Goal: Communication & Community: Answer question/provide support

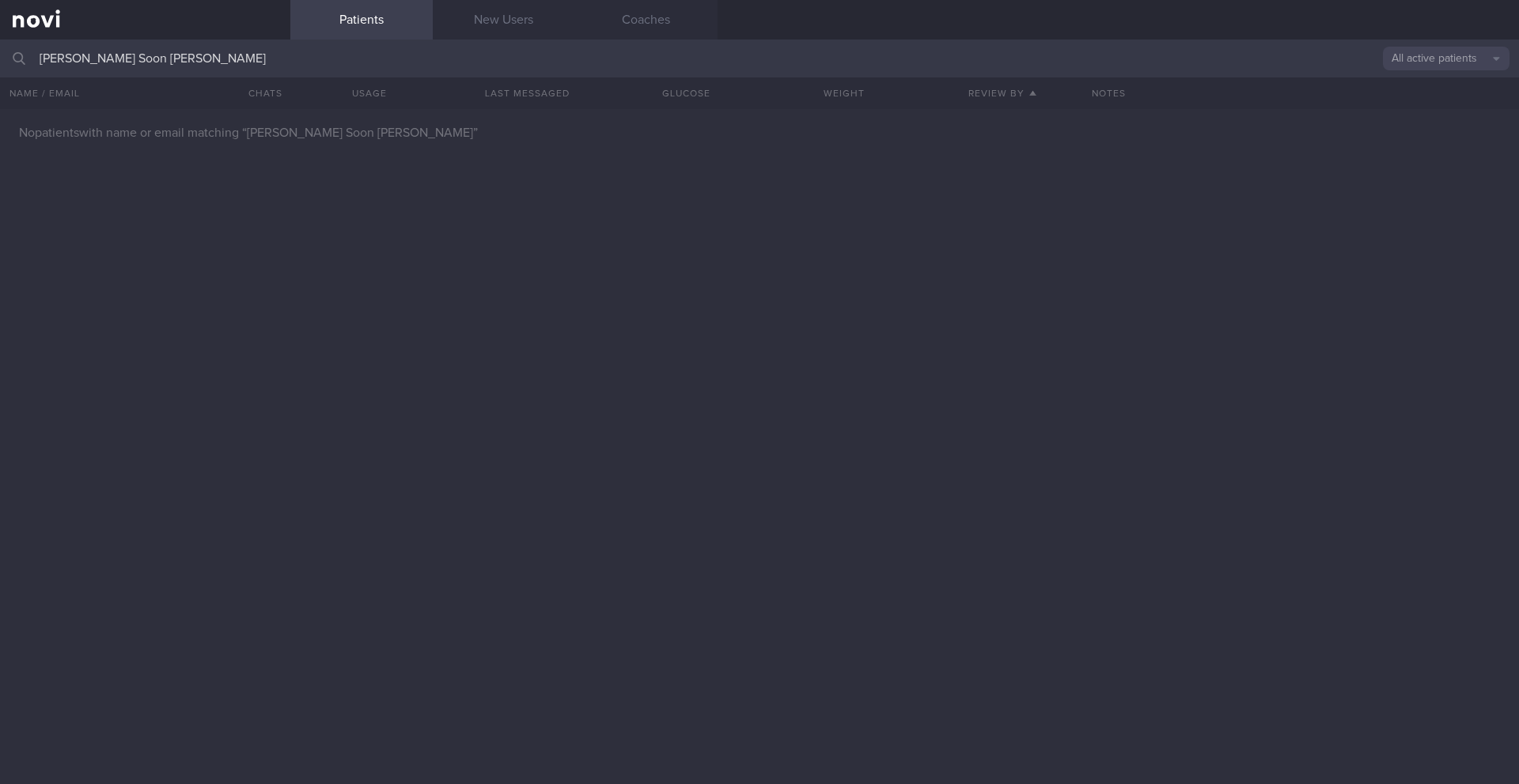
drag, startPoint x: 163, startPoint y: 65, endPoint x: 31, endPoint y: 51, distance: 132.7
click at [31, 51] on div "Lim Cheng Soon Mark All active patients Assigned patients All active patients A…" at bounding box center [760, 58] width 1519 height 38
click at [1138, 68] on button "All active patients" at bounding box center [1446, 59] width 127 height 24
click at [678, 60] on input "Lim Cheng Soon Mark" at bounding box center [760, 58] width 1519 height 38
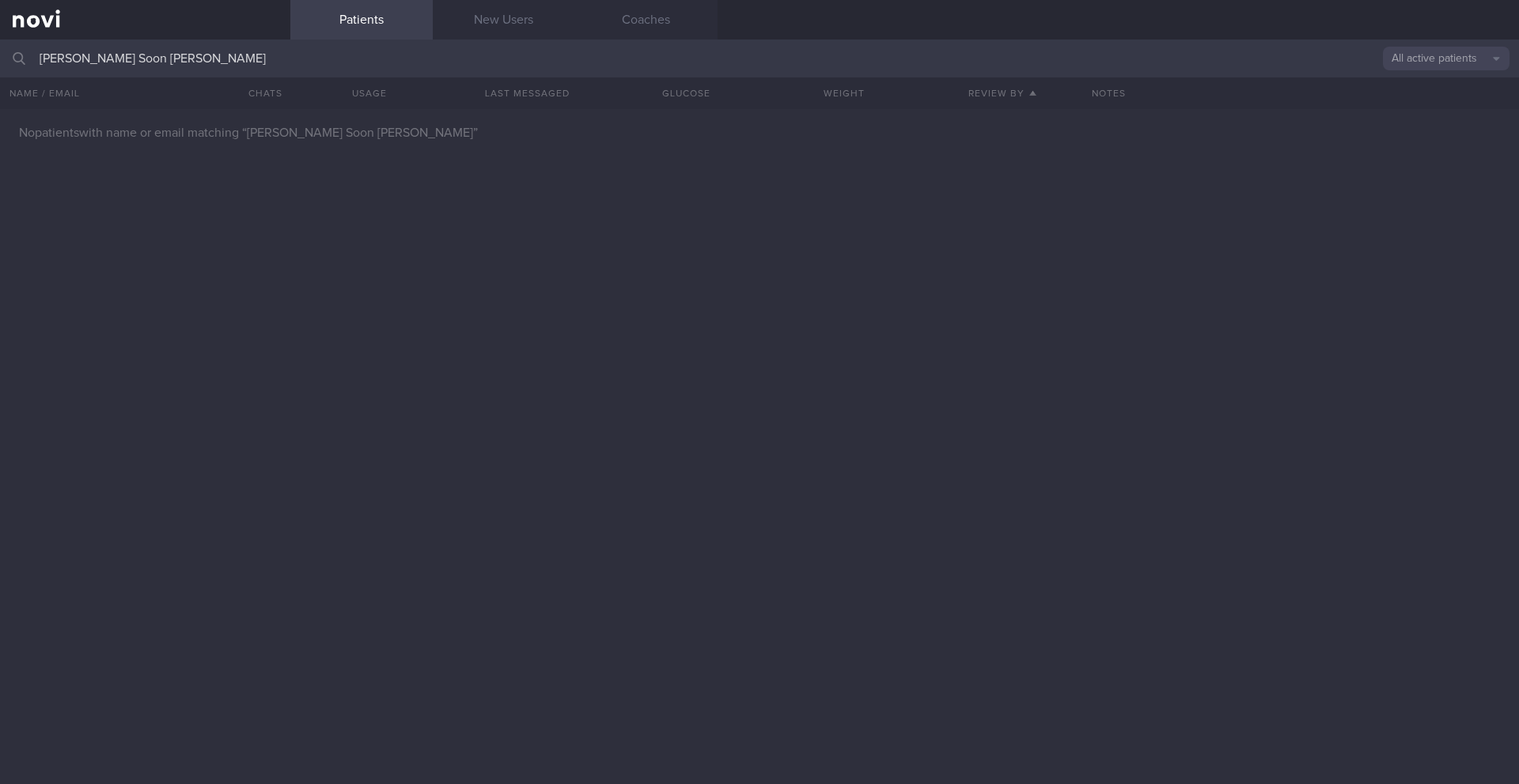
click at [678, 60] on input "Lim Cheng Soon Mark" at bounding box center [760, 58] width 1519 height 38
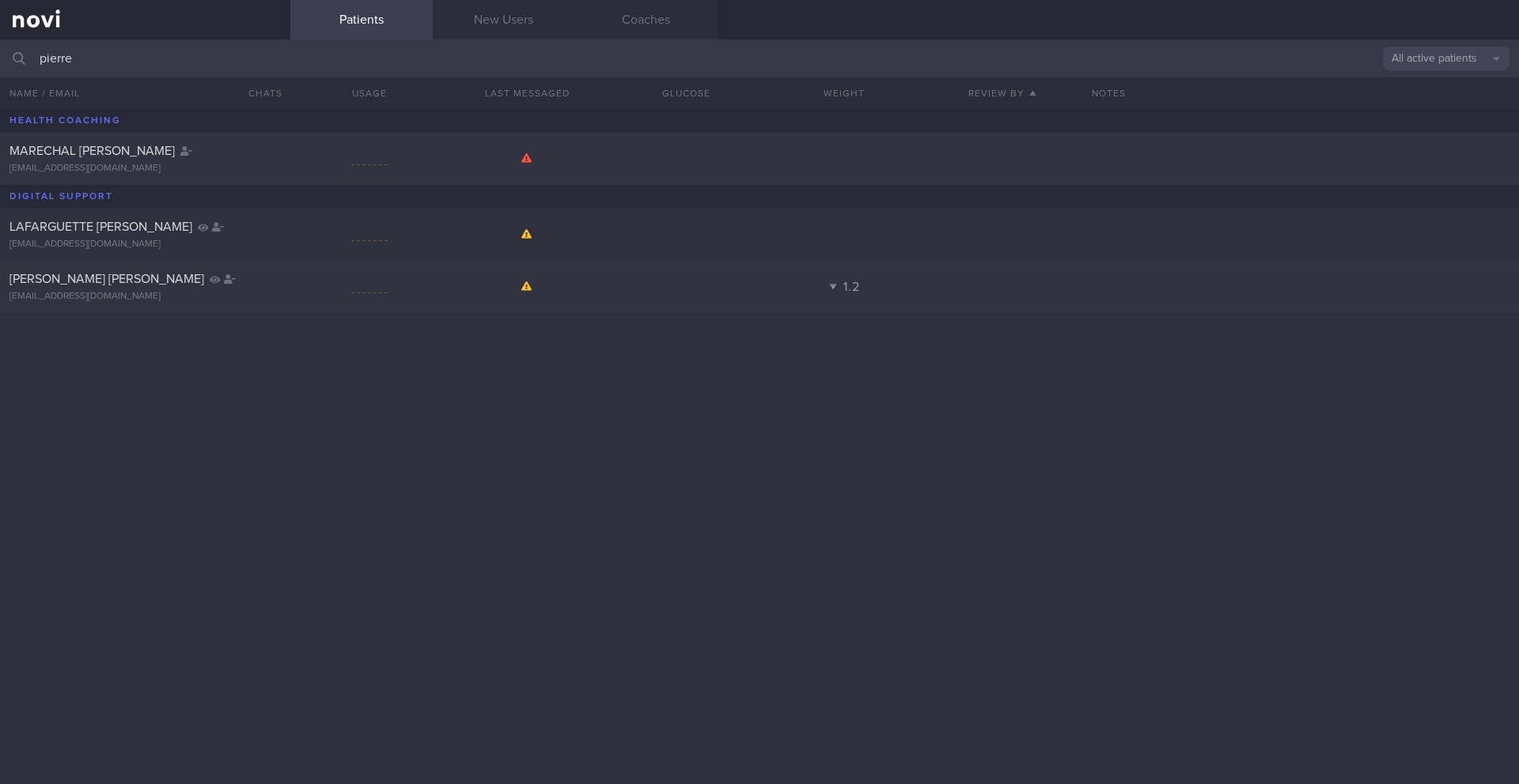
type input "pierre"
click at [1138, 62] on button "All active patients" at bounding box center [1446, 59] width 127 height 24
click at [1138, 131] on button "Archived patients" at bounding box center [1446, 133] width 127 height 24
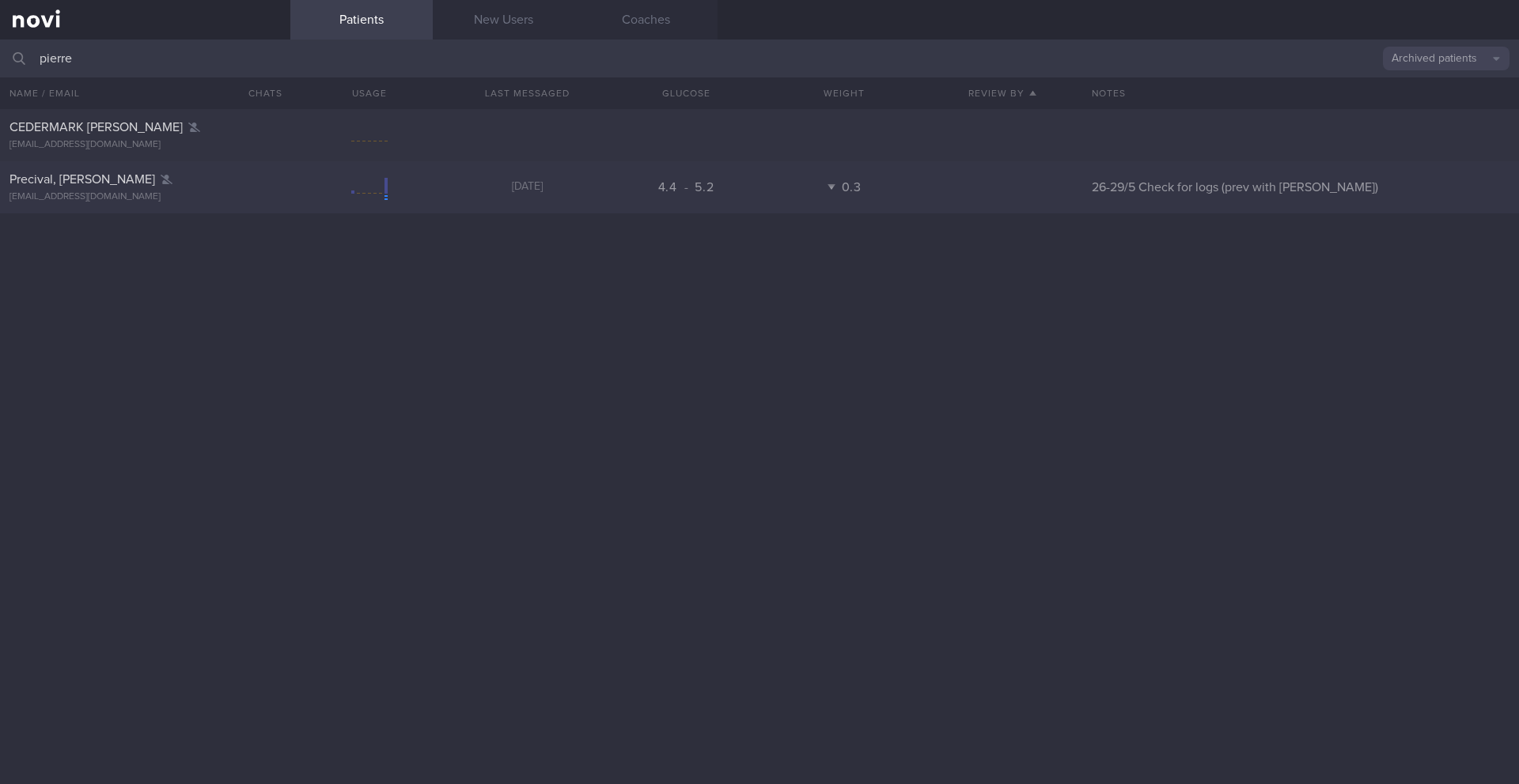
click at [422, 208] on div "Precival, Pierre-Richard pr.precival@gmail.com Yesterday 4.4 - 5.2 0.3 26-29/5 …" at bounding box center [760, 187] width 1519 height 52
select select "8"
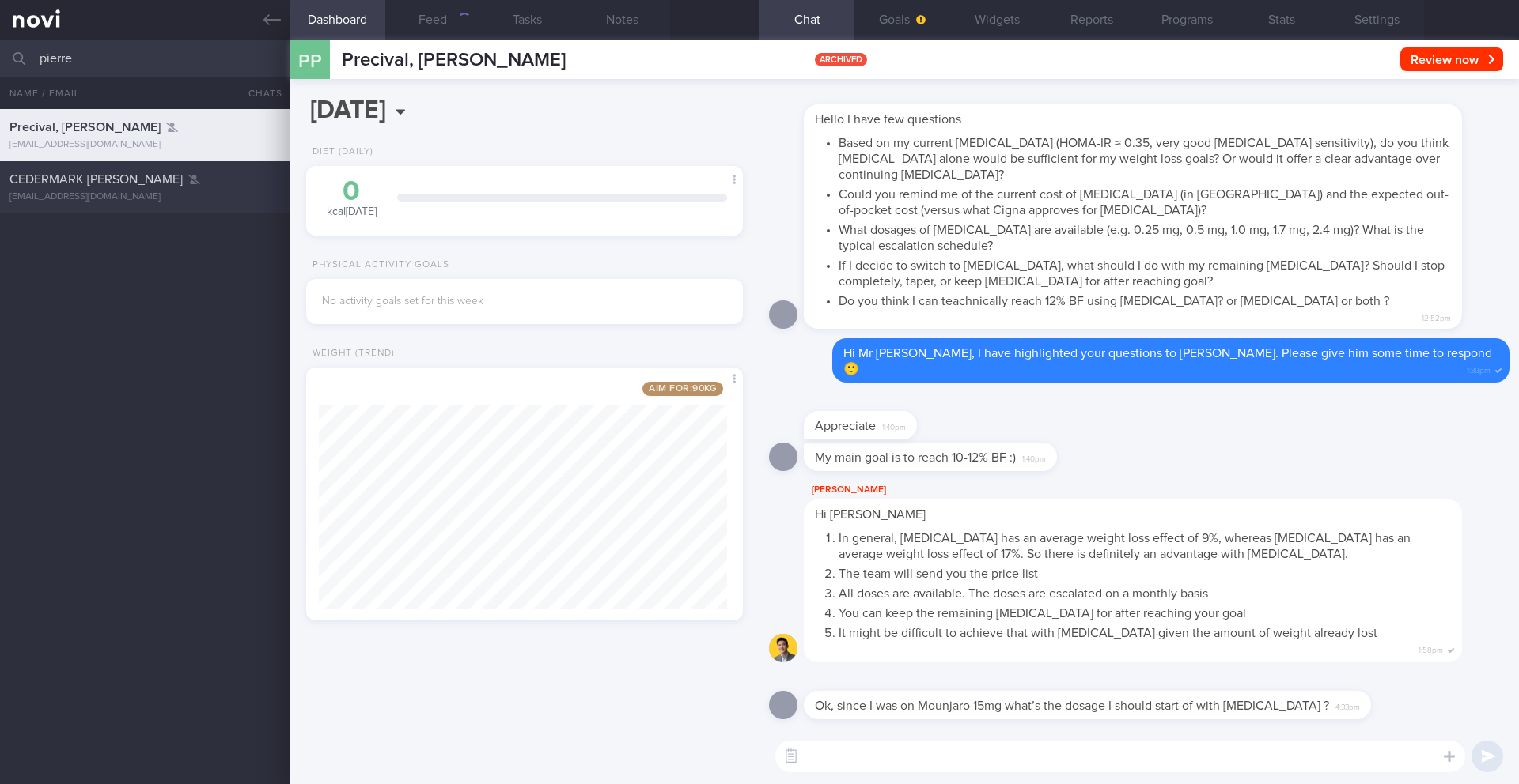
scroll to position [226, 409]
click at [975, 641] on textarea at bounding box center [1120, 756] width 690 height 31
paste textarea "1.7mg then 2.4mg since he's currently on saxenda 3mg"
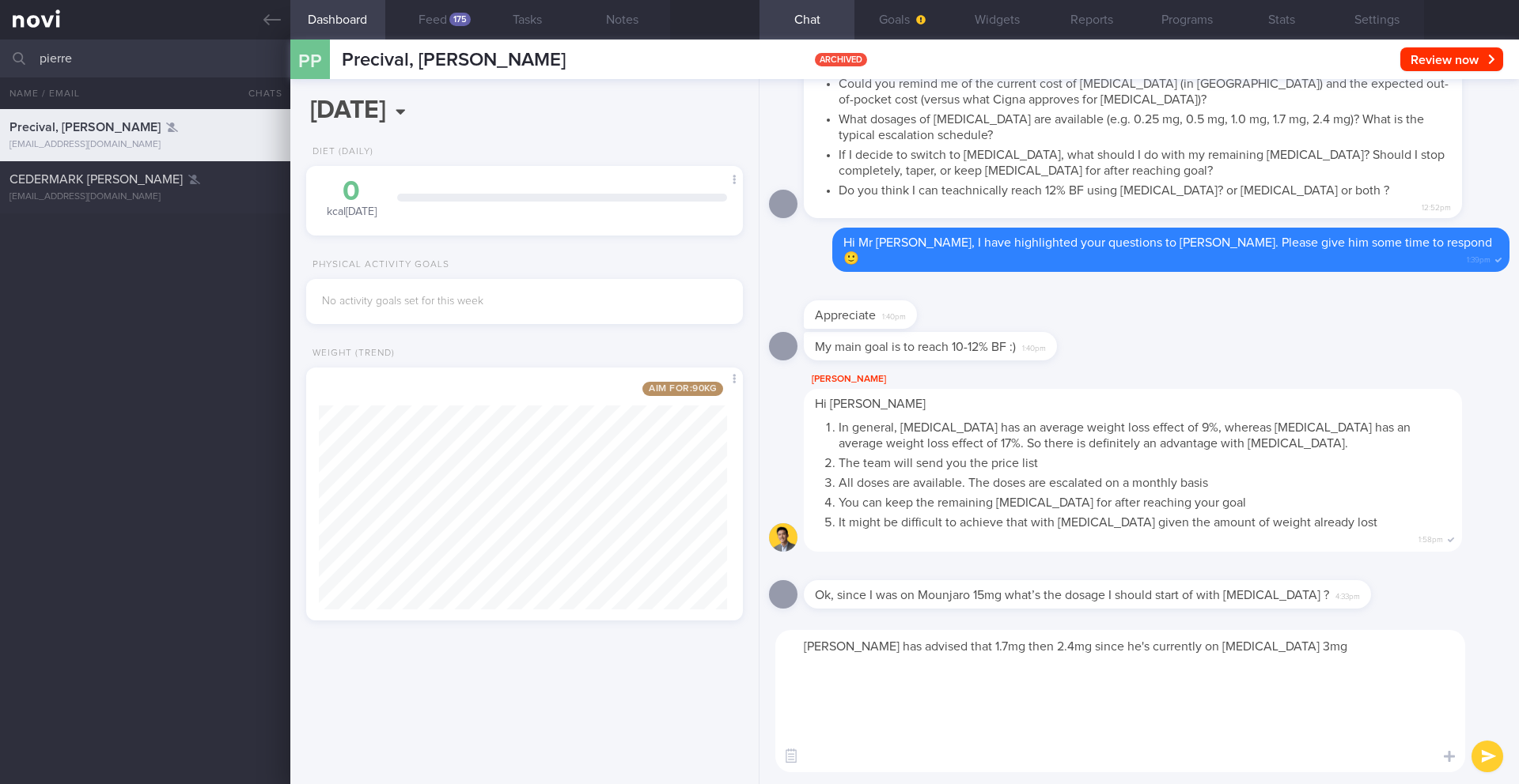
click at [939, 641] on textarea "Dr Kyle has advised that 1.7mg then 2.4mg since he's currently on saxenda 3mg" at bounding box center [1120, 701] width 690 height 142
drag, startPoint x: 1261, startPoint y: 646, endPoint x: 1241, endPoint y: 652, distance: 20.9
click at [1138, 641] on textarea "Dr Kyle has advised that you should start with Wegovy 1.7mg then 2.4mg since he…" at bounding box center [1120, 701] width 690 height 142
click at [1138, 641] on textarea "Dr Kyle has advised that you should start with Wegovy 1.7mg then 2.4mg since yo…" at bounding box center [1120, 701] width 690 height 142
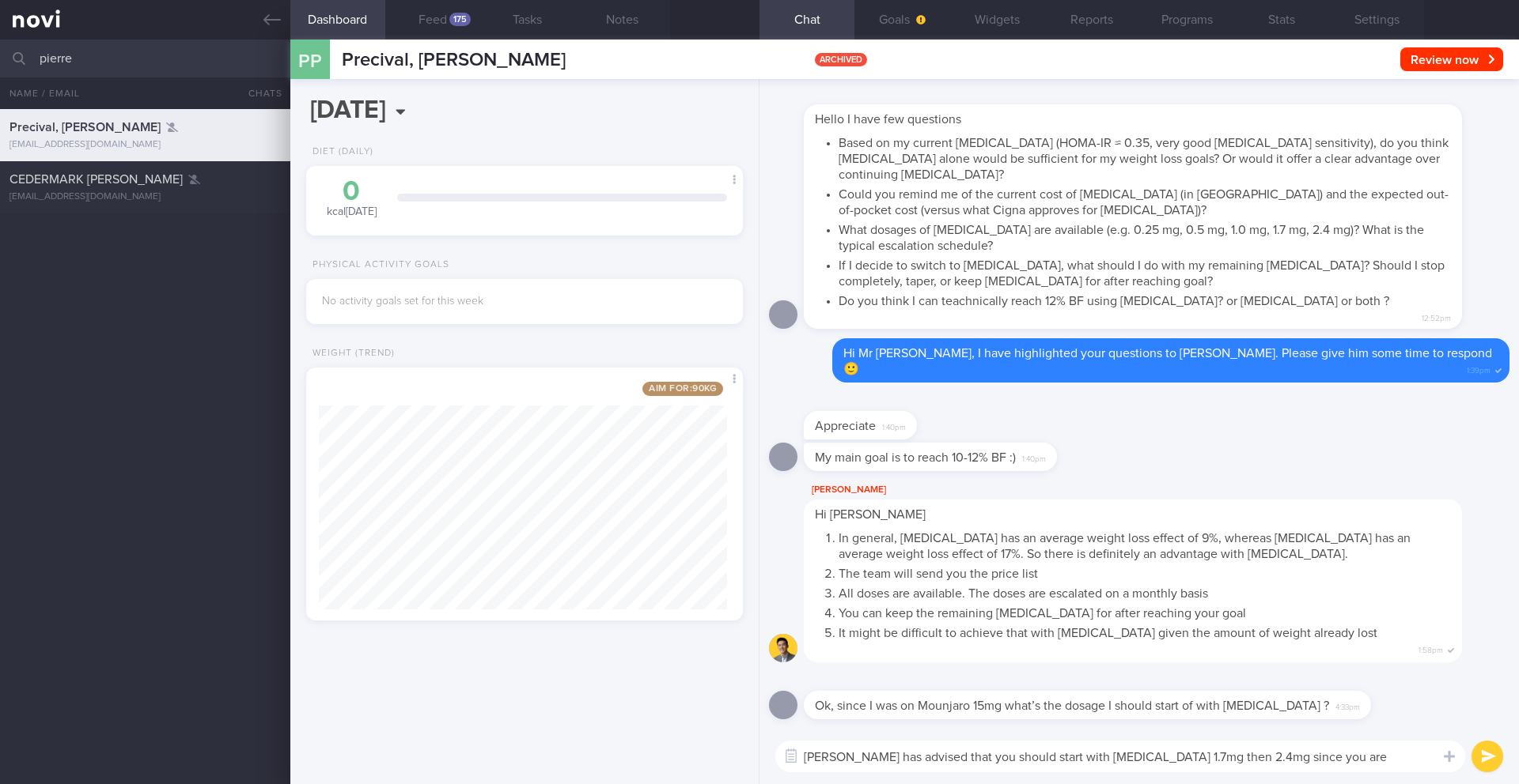
type textarea "Dr Kyle has advised that you should start with Wegovy 1.7mg then 2.4mg since yo…"
click at [1138, 641] on button "submit" at bounding box center [1487, 756] width 31 height 31
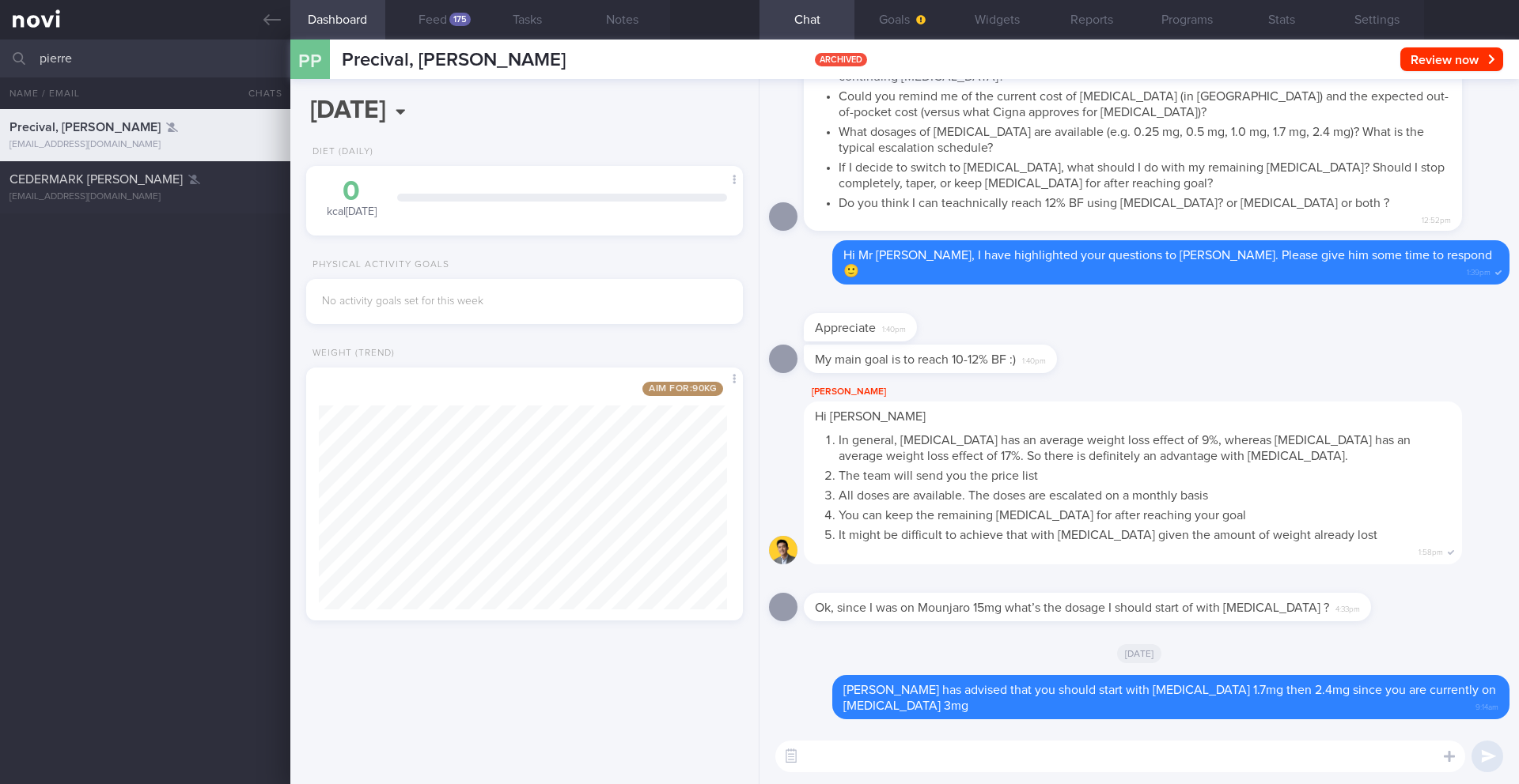
click at [89, 53] on input "pierre" at bounding box center [760, 58] width 1519 height 38
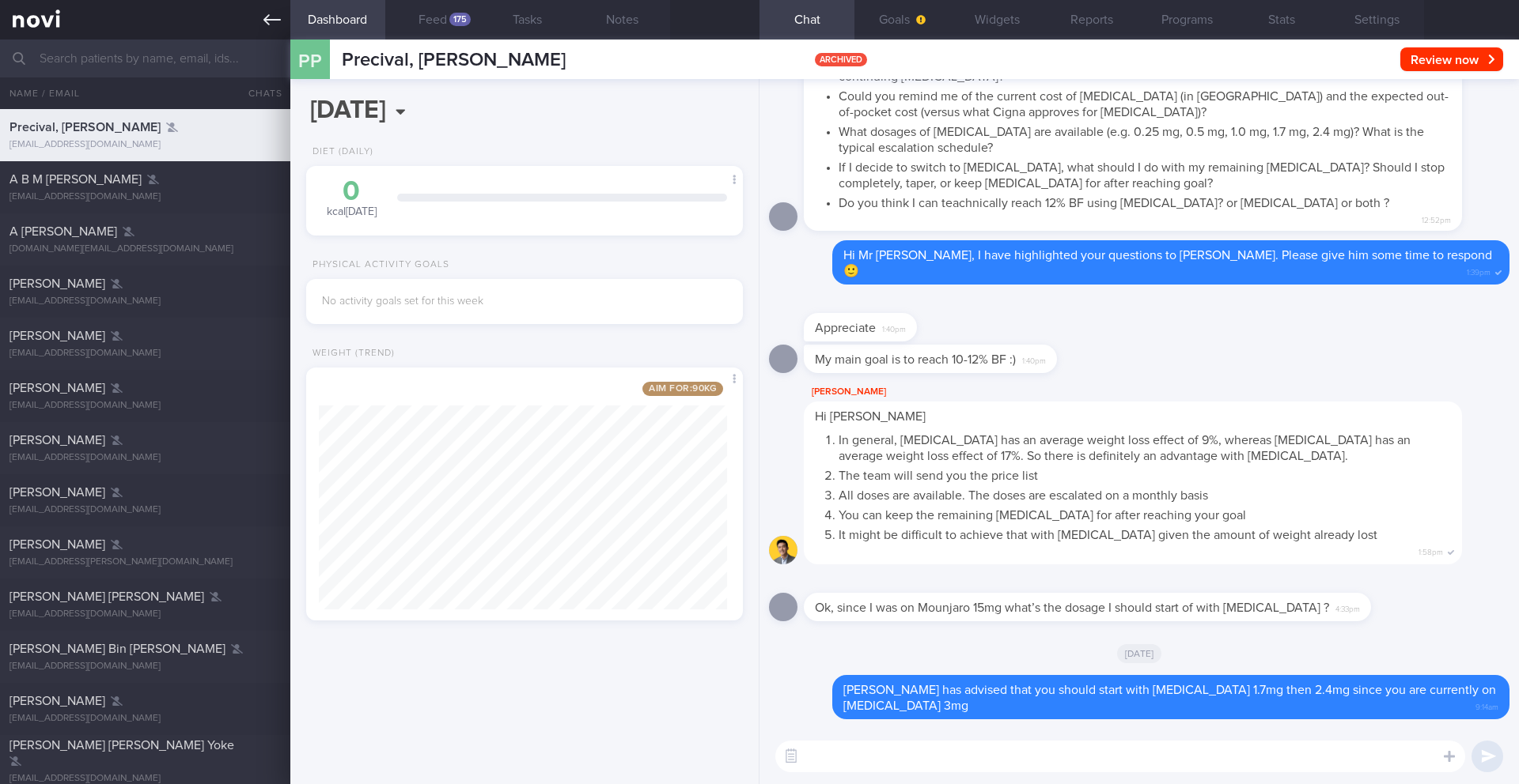
click at [267, 14] on icon at bounding box center [272, 19] width 17 height 17
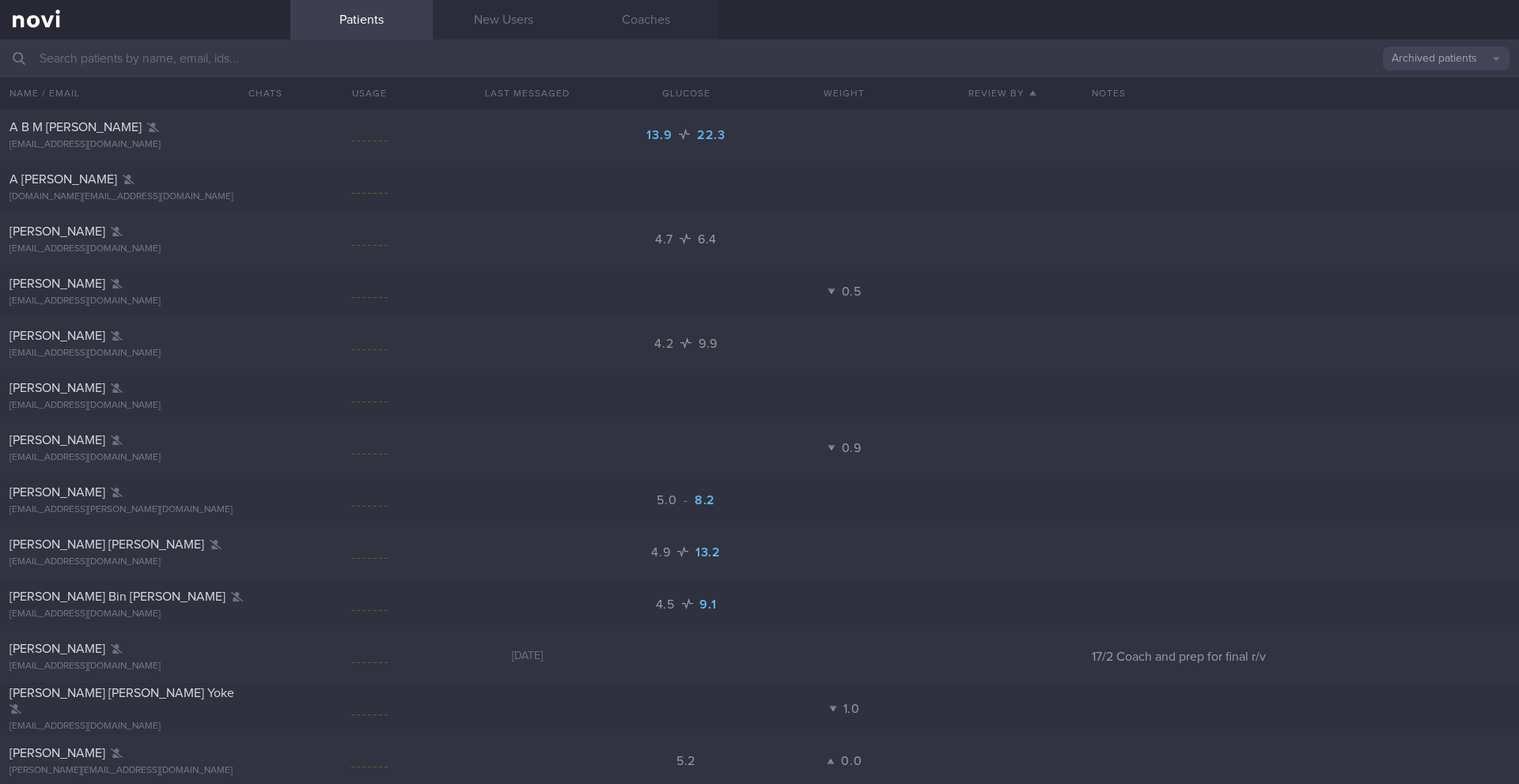
click at [1138, 66] on button "Archived patients" at bounding box center [1446, 59] width 127 height 24
click at [1138, 86] on button "Assigned patients" at bounding box center [1446, 85] width 127 height 24
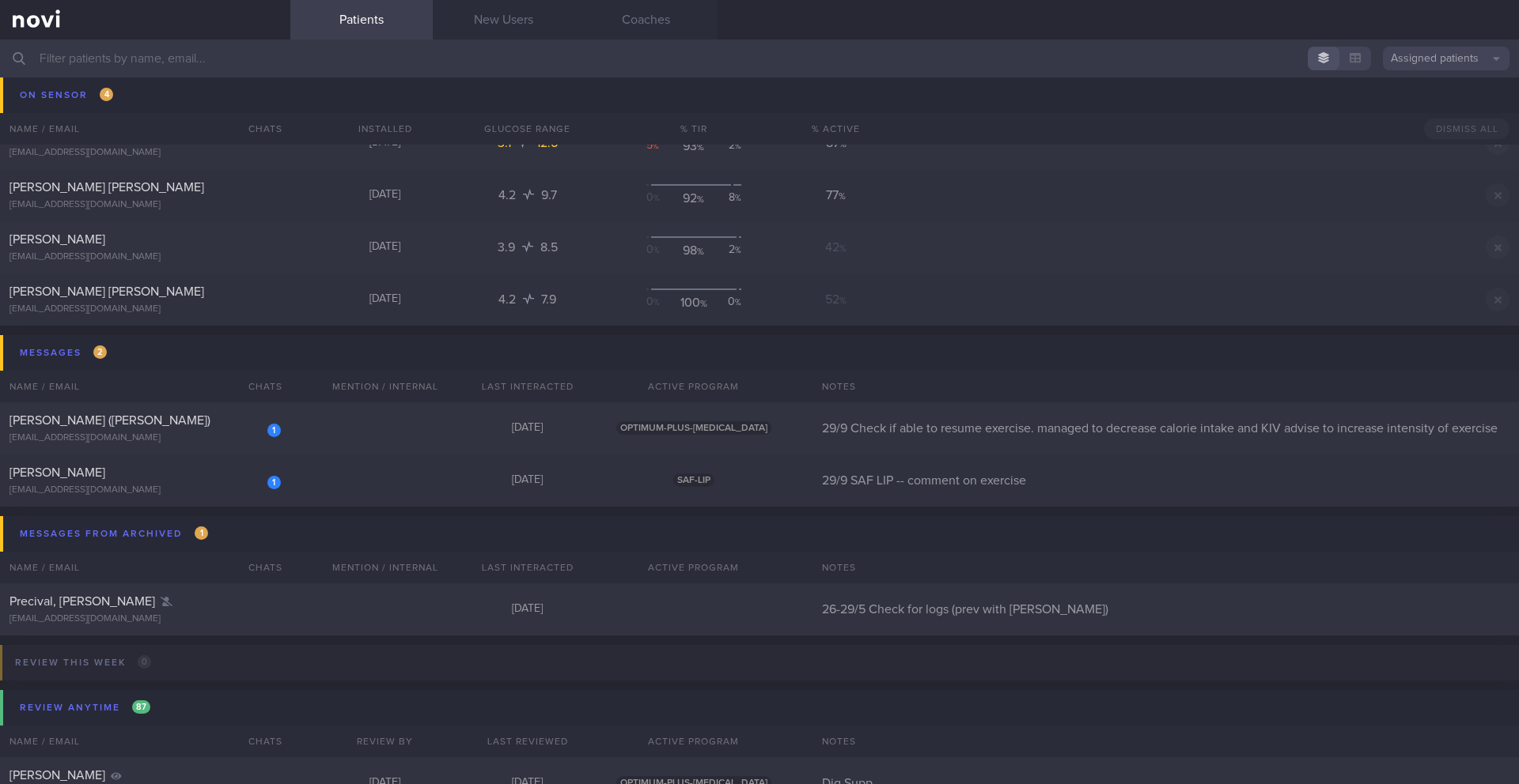
scroll to position [9588, 0]
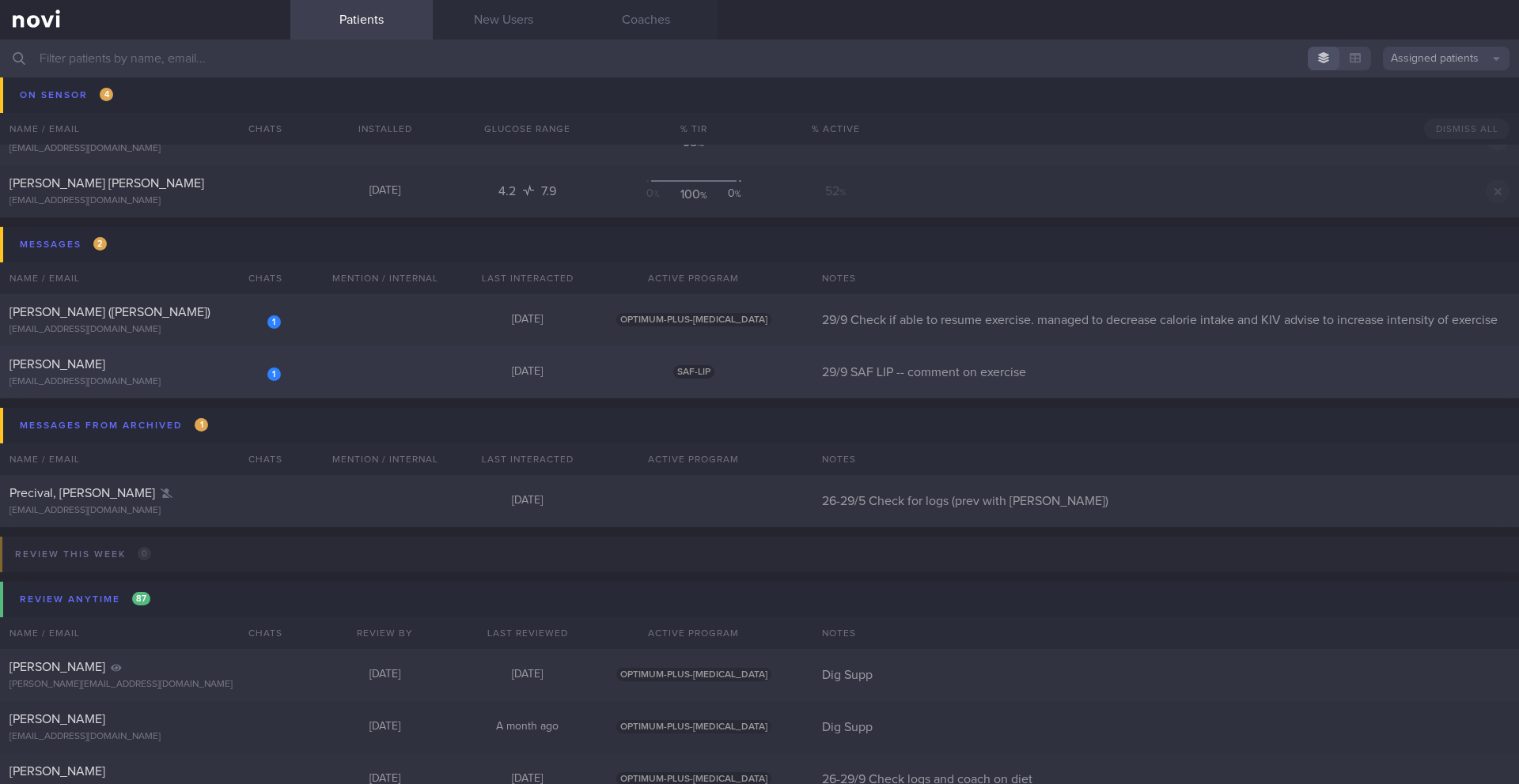
click at [78, 370] on span "Tan Wei Cong" at bounding box center [57, 365] width 95 height 13
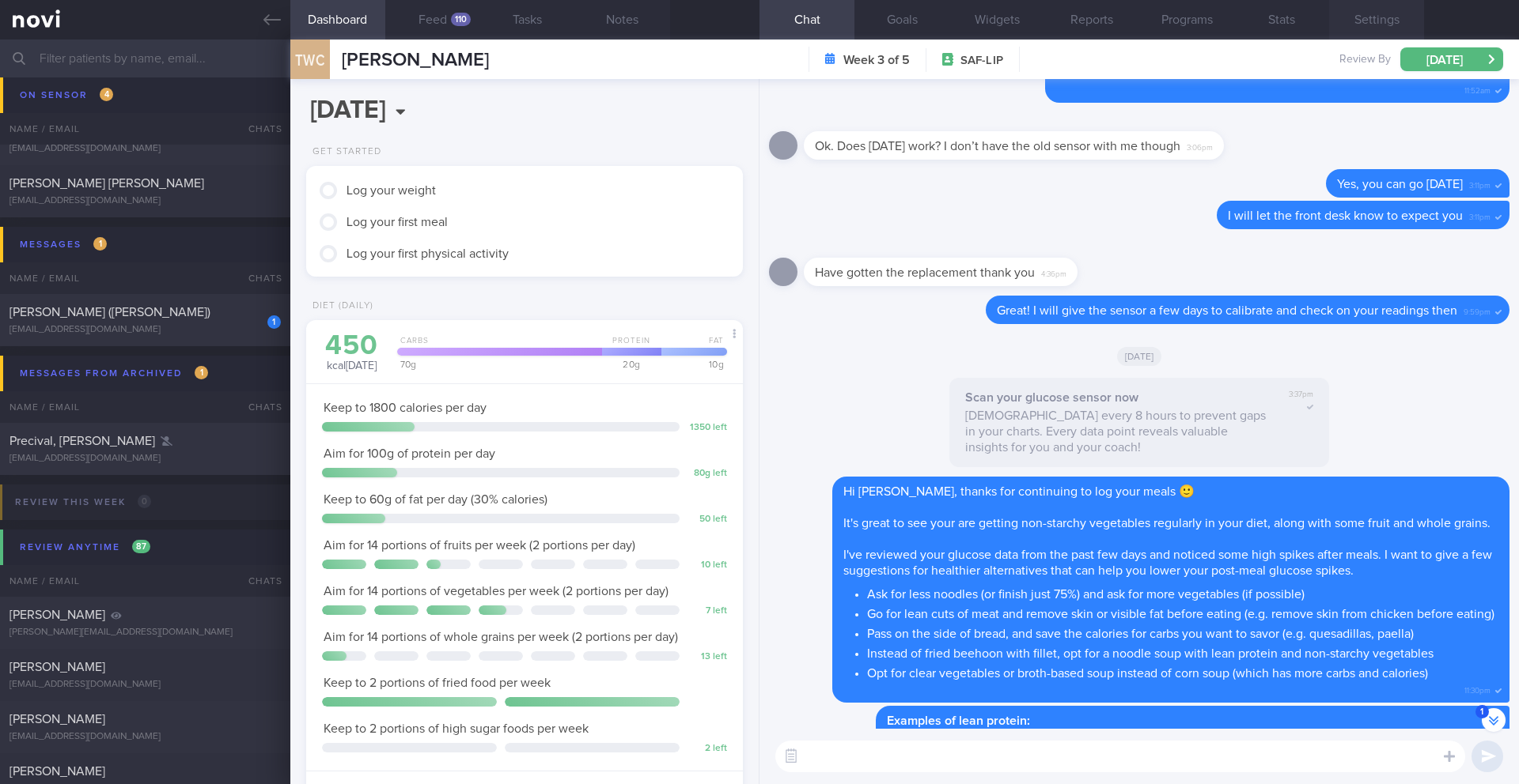
scroll to position [201, 404]
click at [195, 319] on div "Chia Puay Hwa (Cheryl)" at bounding box center [142, 312] width 267 height 16
type input "29/9 Check if able to resume exercise. managed to decrease calorie intake and K…"
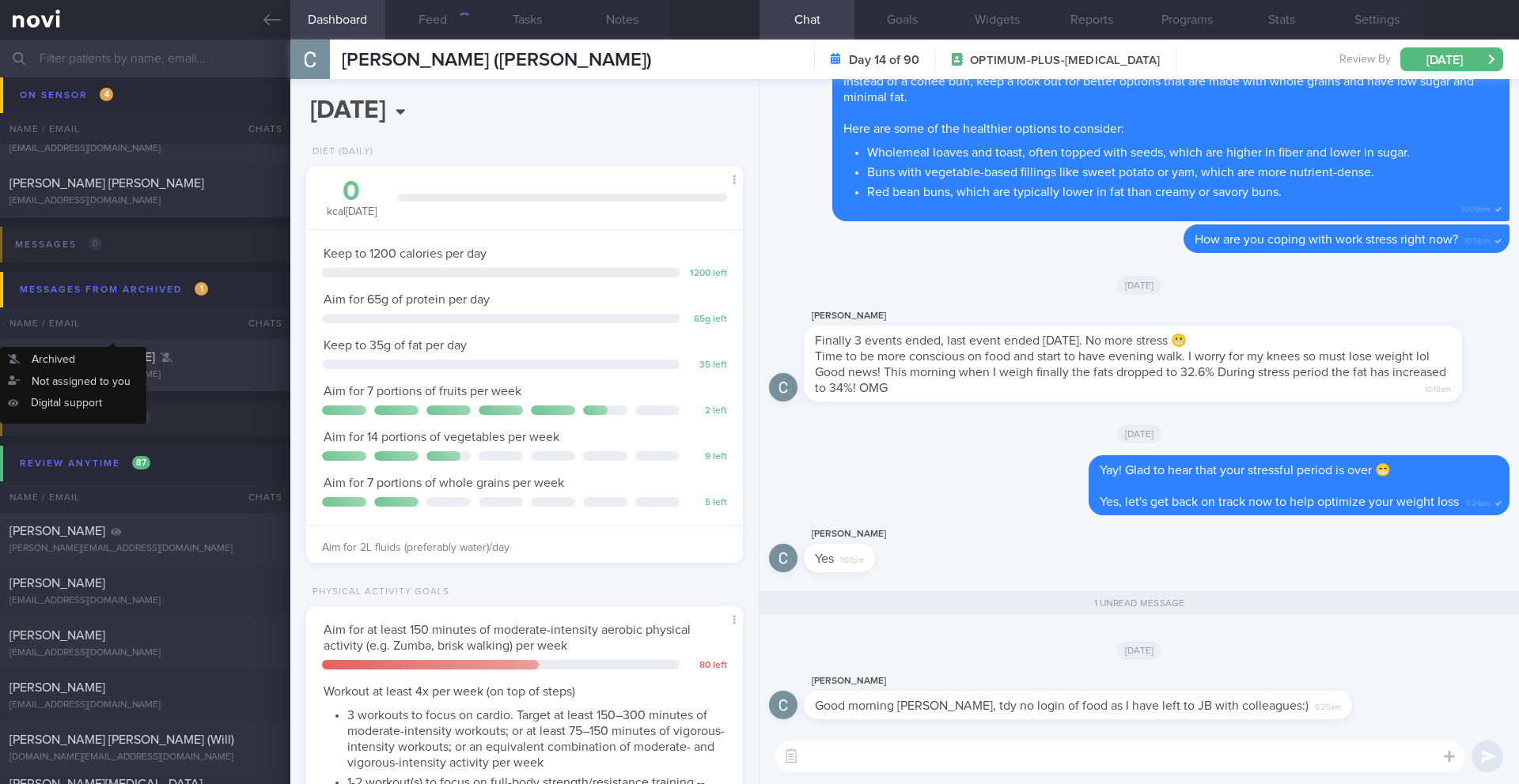
scroll to position [221, 397]
click at [830, 641] on textarea at bounding box center [1120, 756] width 690 height 31
type textarea "G"
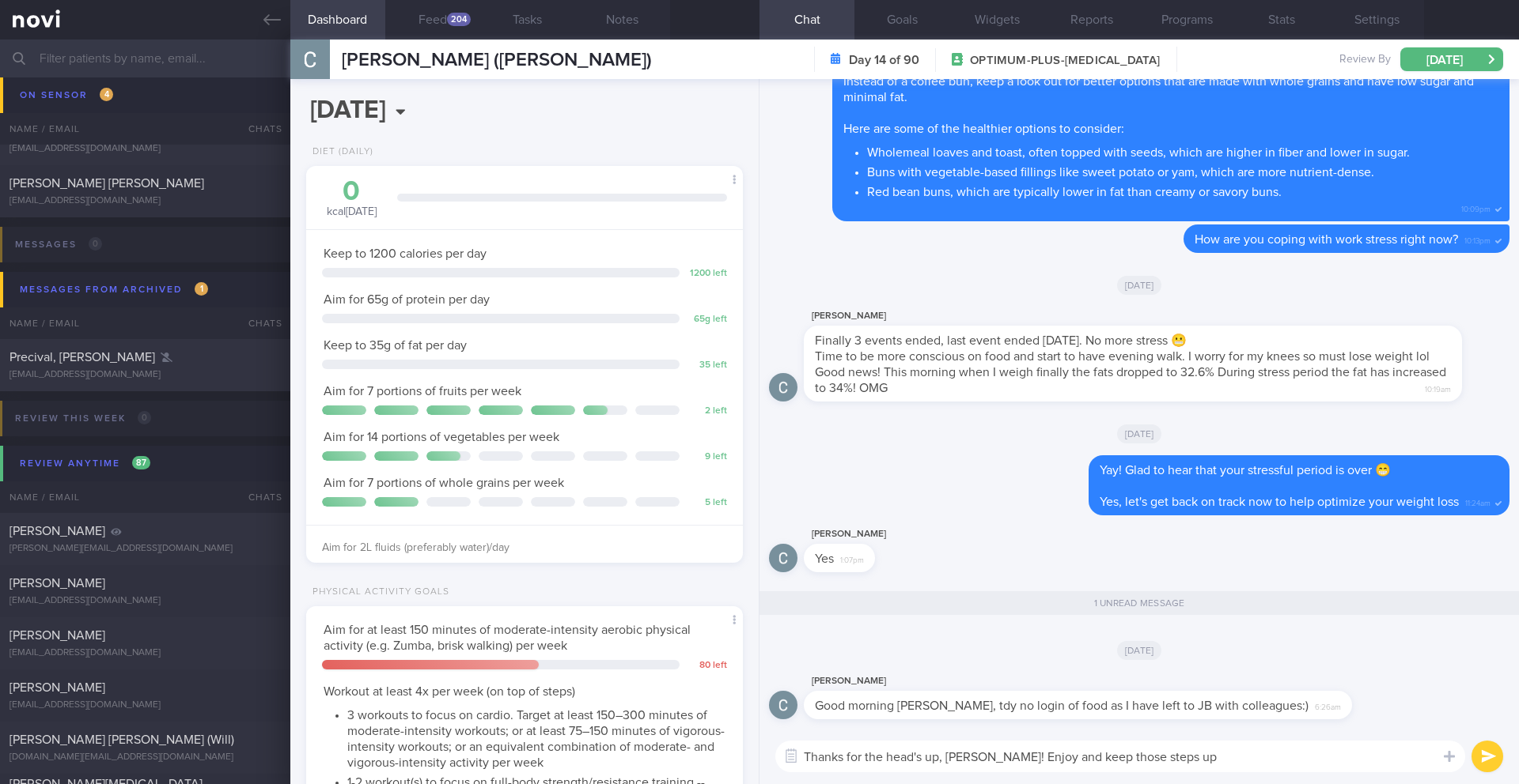
type textarea "Thanks for the head's up, Cheryl! Enjoy and keep those steps up!"
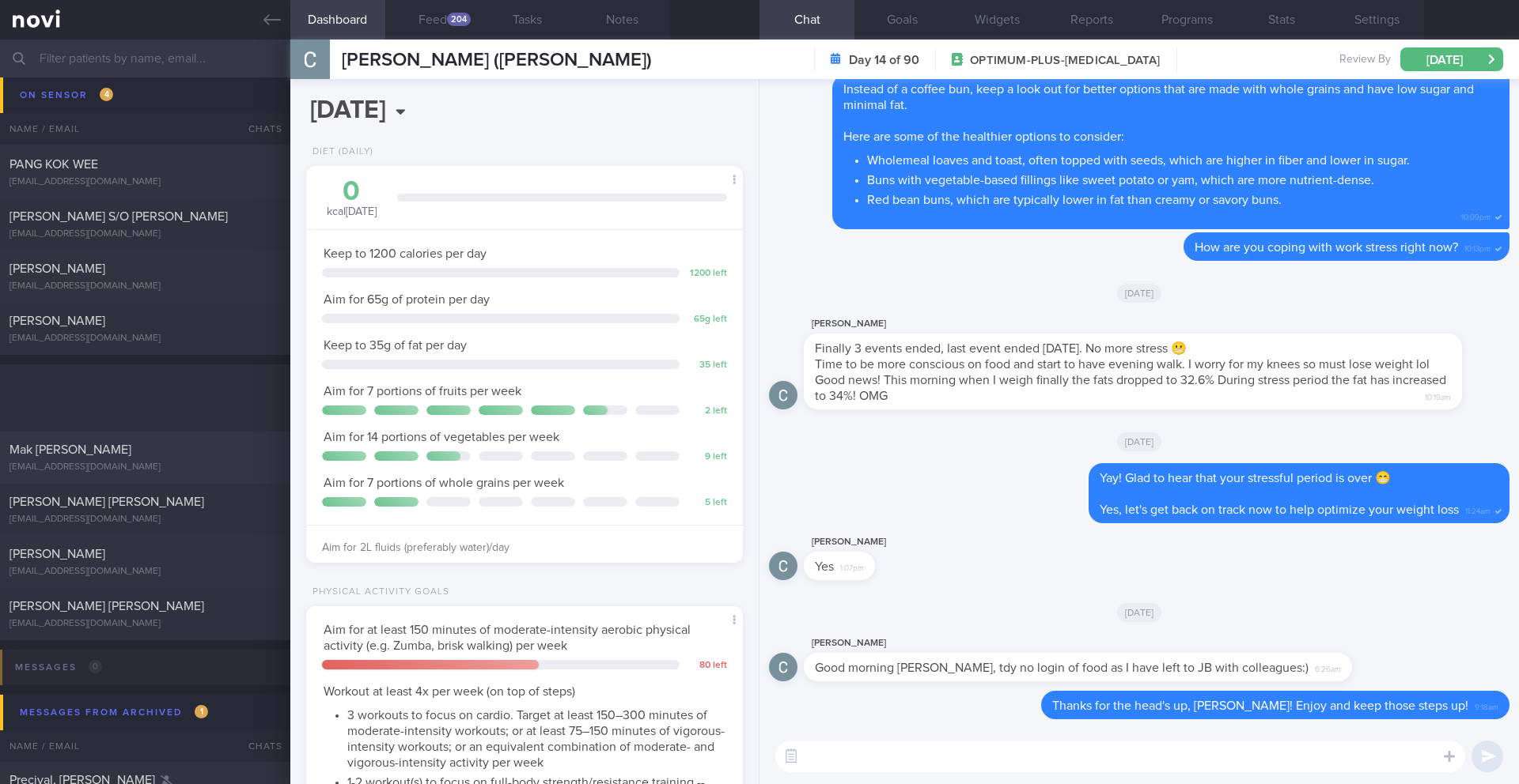
scroll to position [9113, 0]
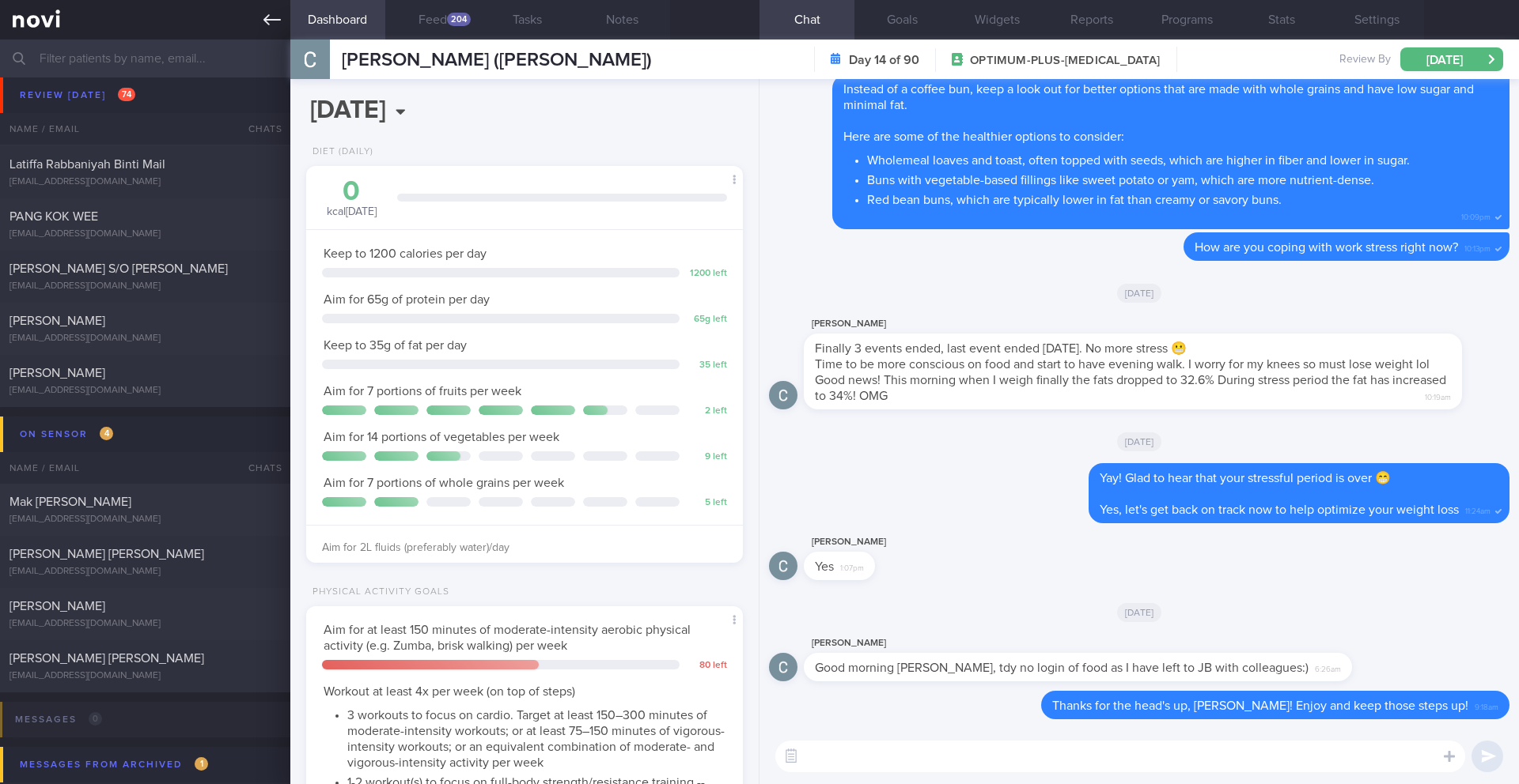
click at [274, 20] on icon at bounding box center [272, 20] width 17 height 11
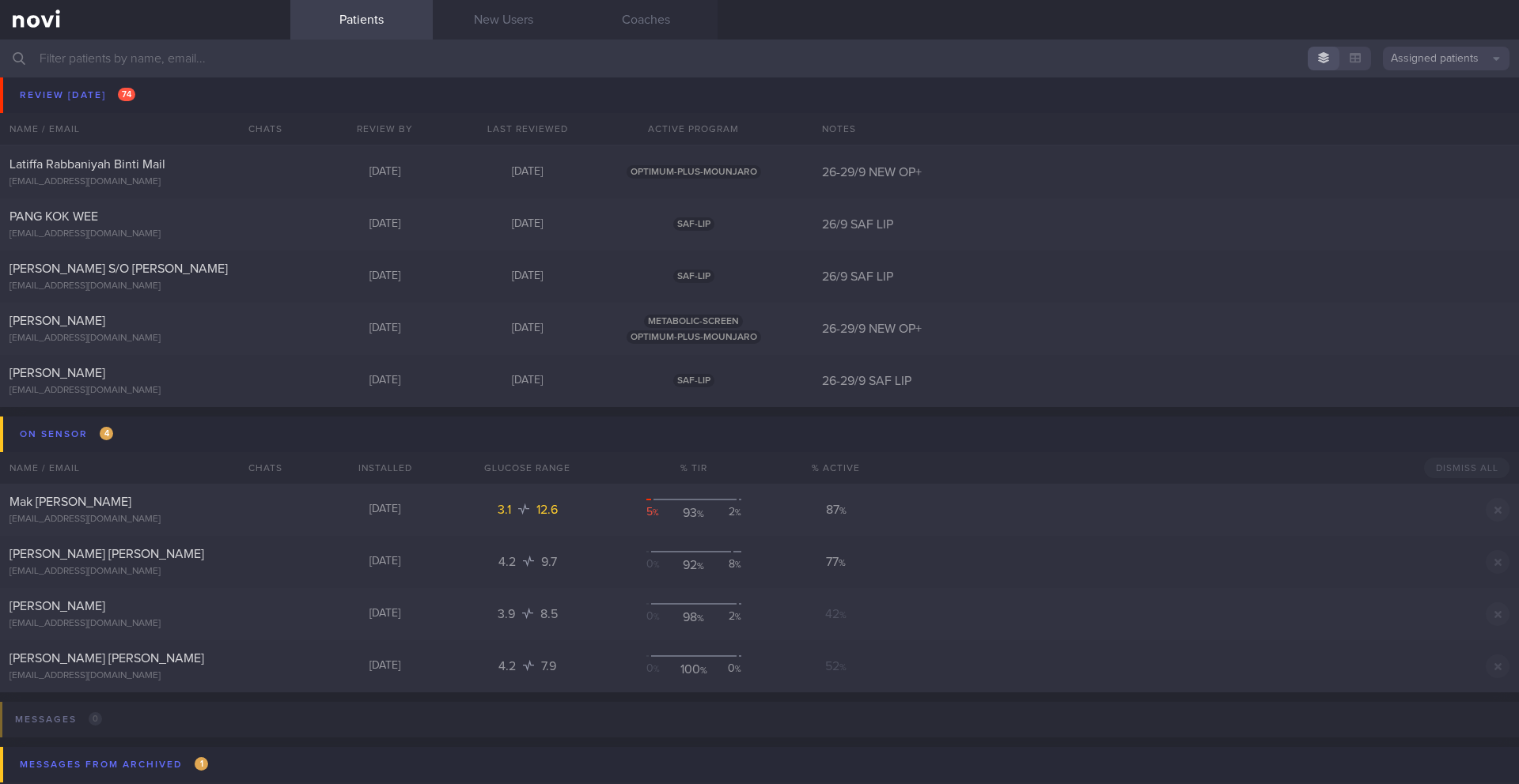
click at [1138, 55] on button "Assigned patients" at bounding box center [1446, 59] width 127 height 24
click at [1138, 129] on icon "button" at bounding box center [1398, 133] width 12 height 9
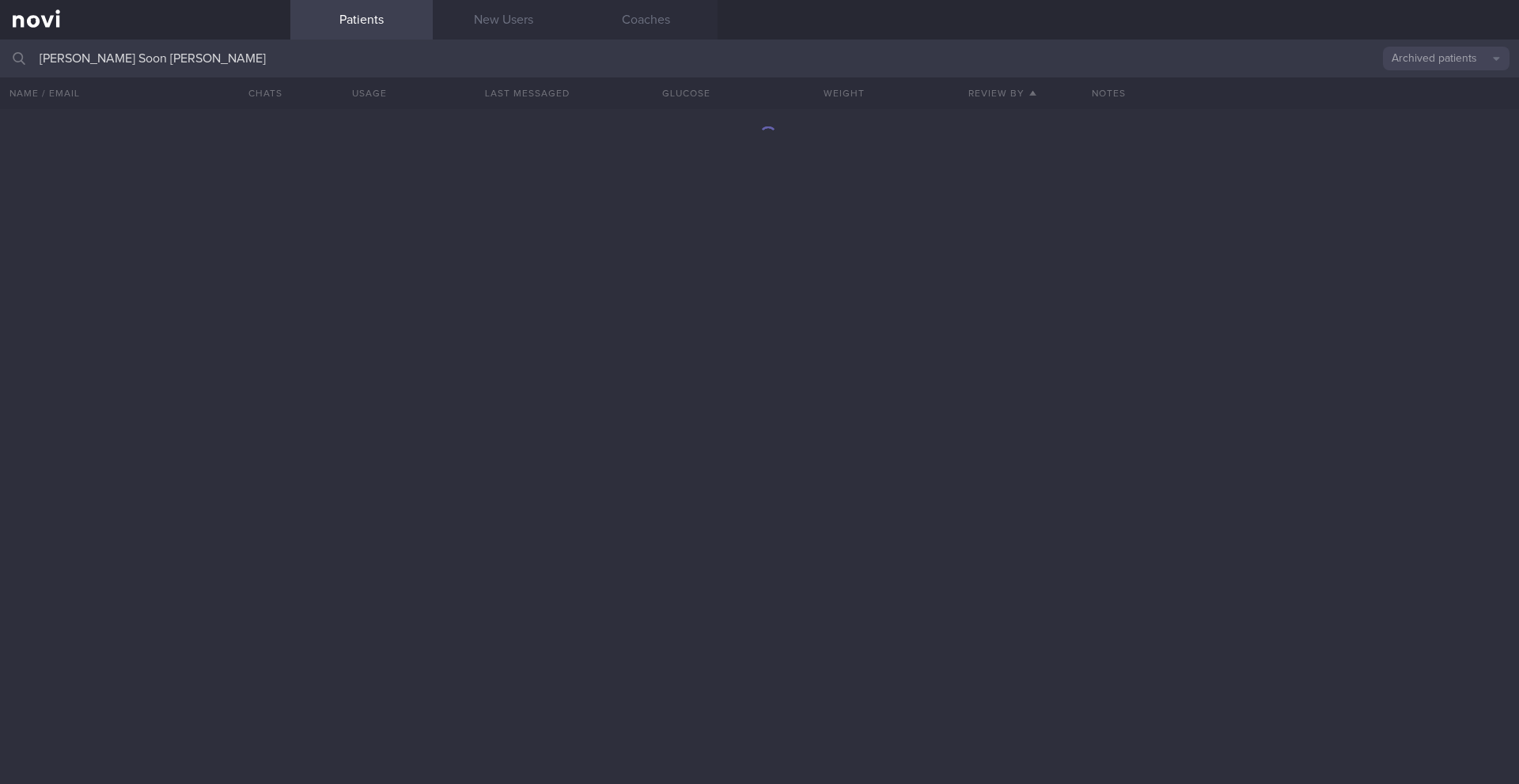
drag, startPoint x: 138, startPoint y: 61, endPoint x: 106, endPoint y: 64, distance: 32.1
click at [106, 64] on input "Lim Cheng Soon Mark" at bounding box center [760, 58] width 1519 height 38
click at [1138, 61] on span at bounding box center [1374, 59] width 13 height 13
click at [1138, 61] on button "Archived patients" at bounding box center [1446, 59] width 127 height 24
click at [1138, 111] on button "All active patients" at bounding box center [1446, 109] width 127 height 24
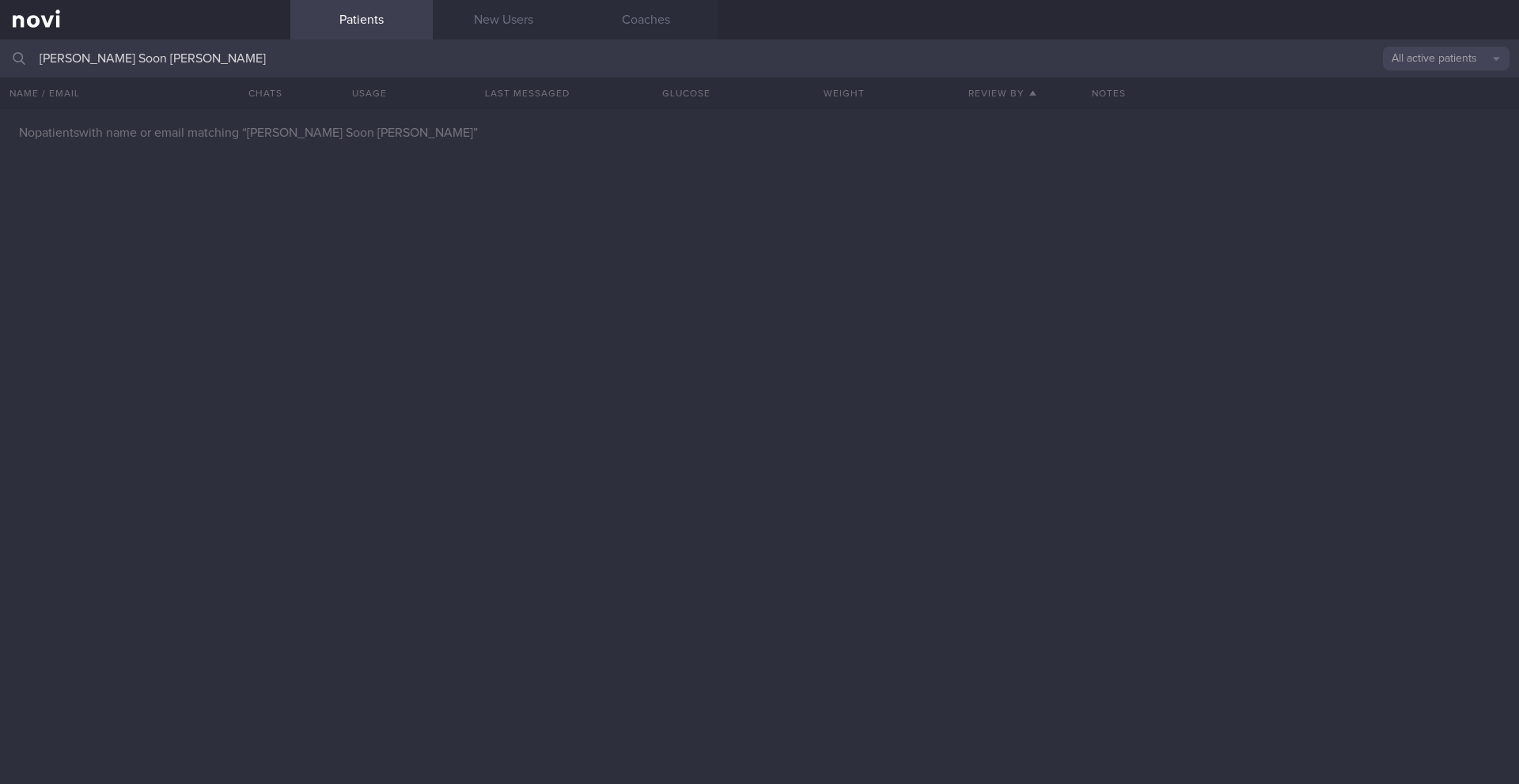
drag, startPoint x: 138, startPoint y: 61, endPoint x: 96, endPoint y: 61, distance: 42.0
click at [96, 61] on input "Lim Cheng Soon Mark" at bounding box center [760, 58] width 1519 height 38
type input "Lim Mark"
click at [1138, 67] on button "All active patients" at bounding box center [1446, 59] width 127 height 24
click at [1138, 131] on button "Archived patients" at bounding box center [1446, 133] width 127 height 24
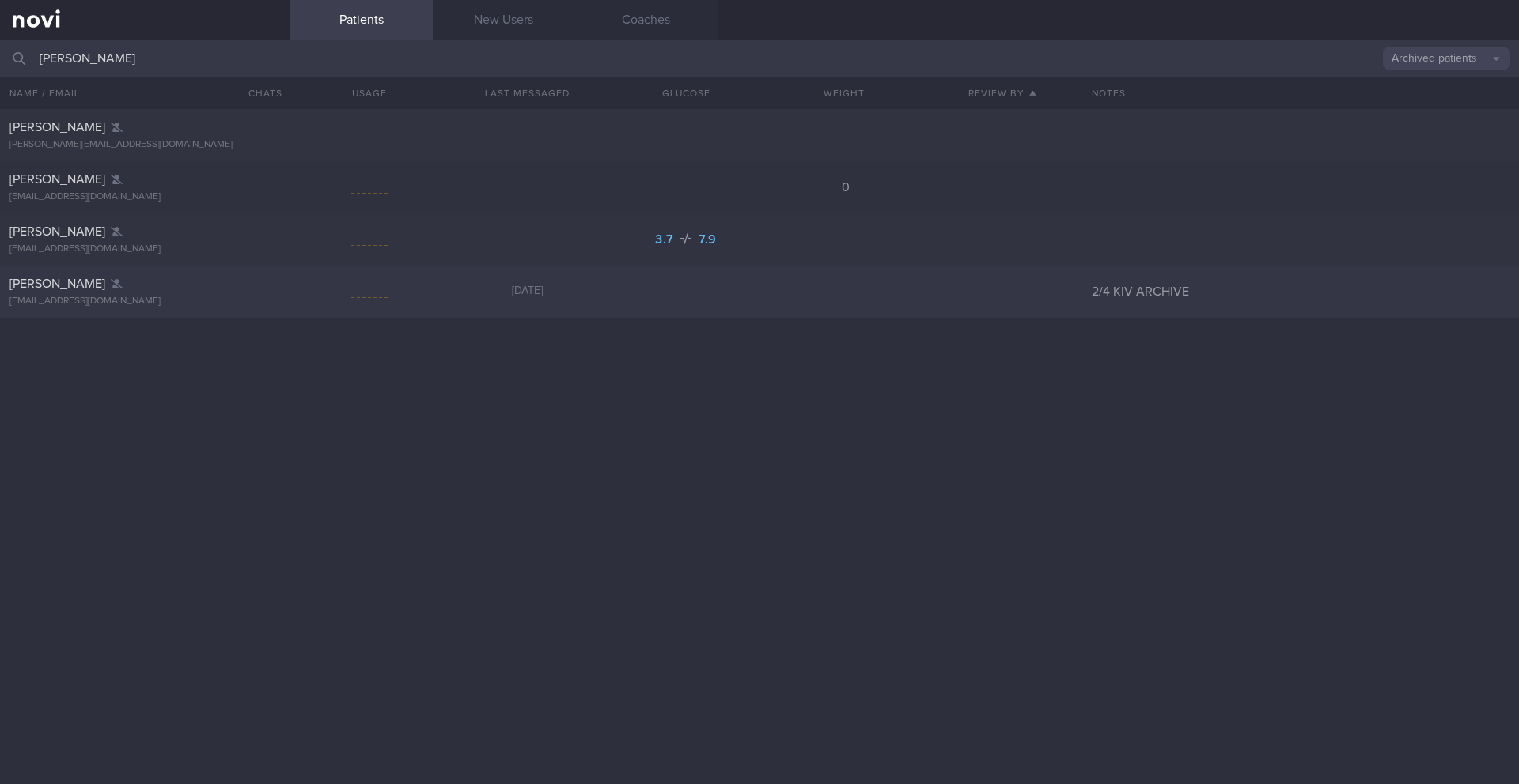
click at [456, 286] on div "6 months ago" at bounding box center [527, 292] width 158 height 15
select select "8"
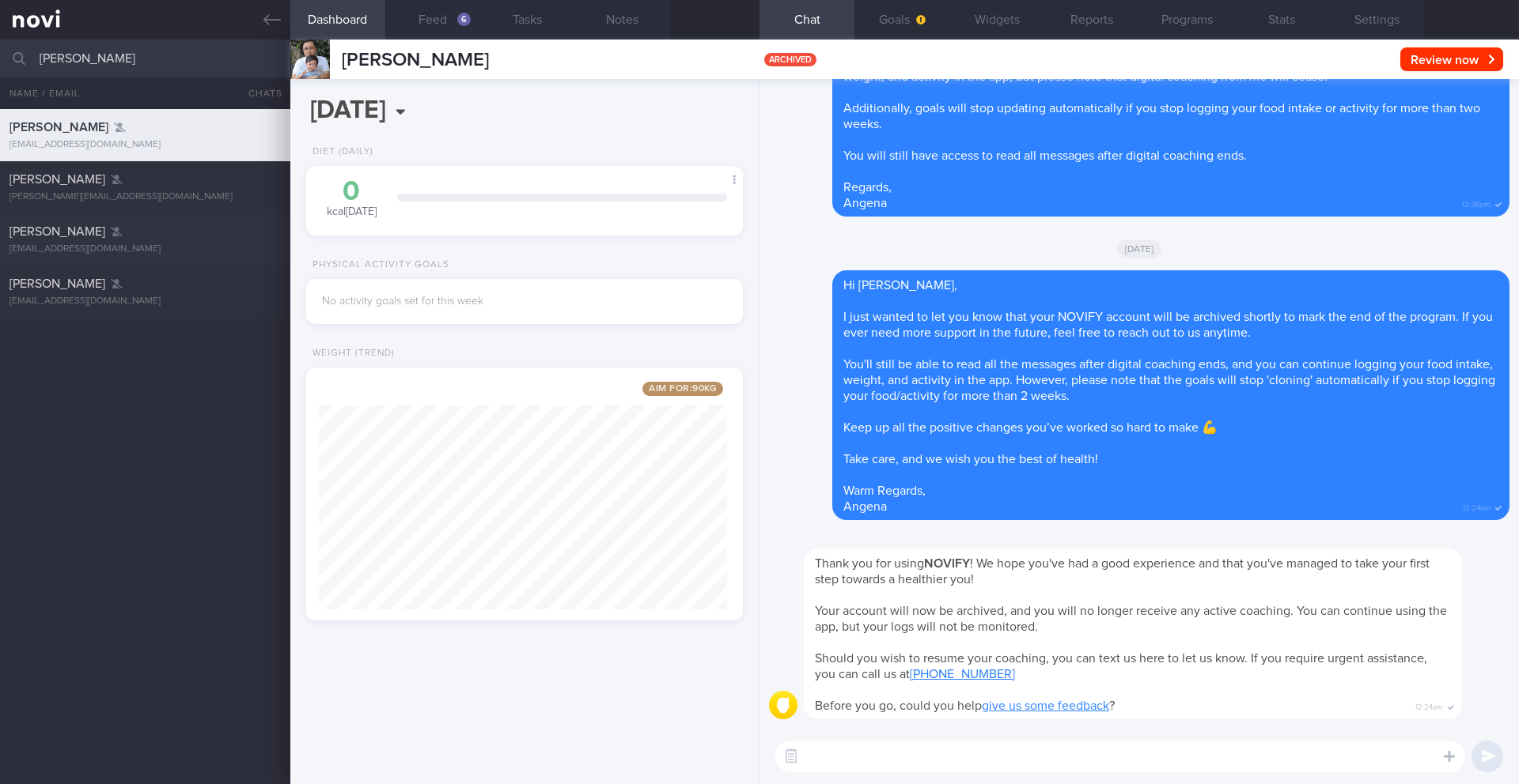
click at [72, 58] on input "Lim Mark" at bounding box center [760, 58] width 1519 height 38
type input "JOHNSTONE ANDREW THOMAS"
click at [249, 270] on div "Mark Lim mklimcs@gmail.com 6 months ago 2/4 KIV ARCHIVE JOHNSTONE ANDREW THOMAS…" at bounding box center [760, 447] width 1519 height 675
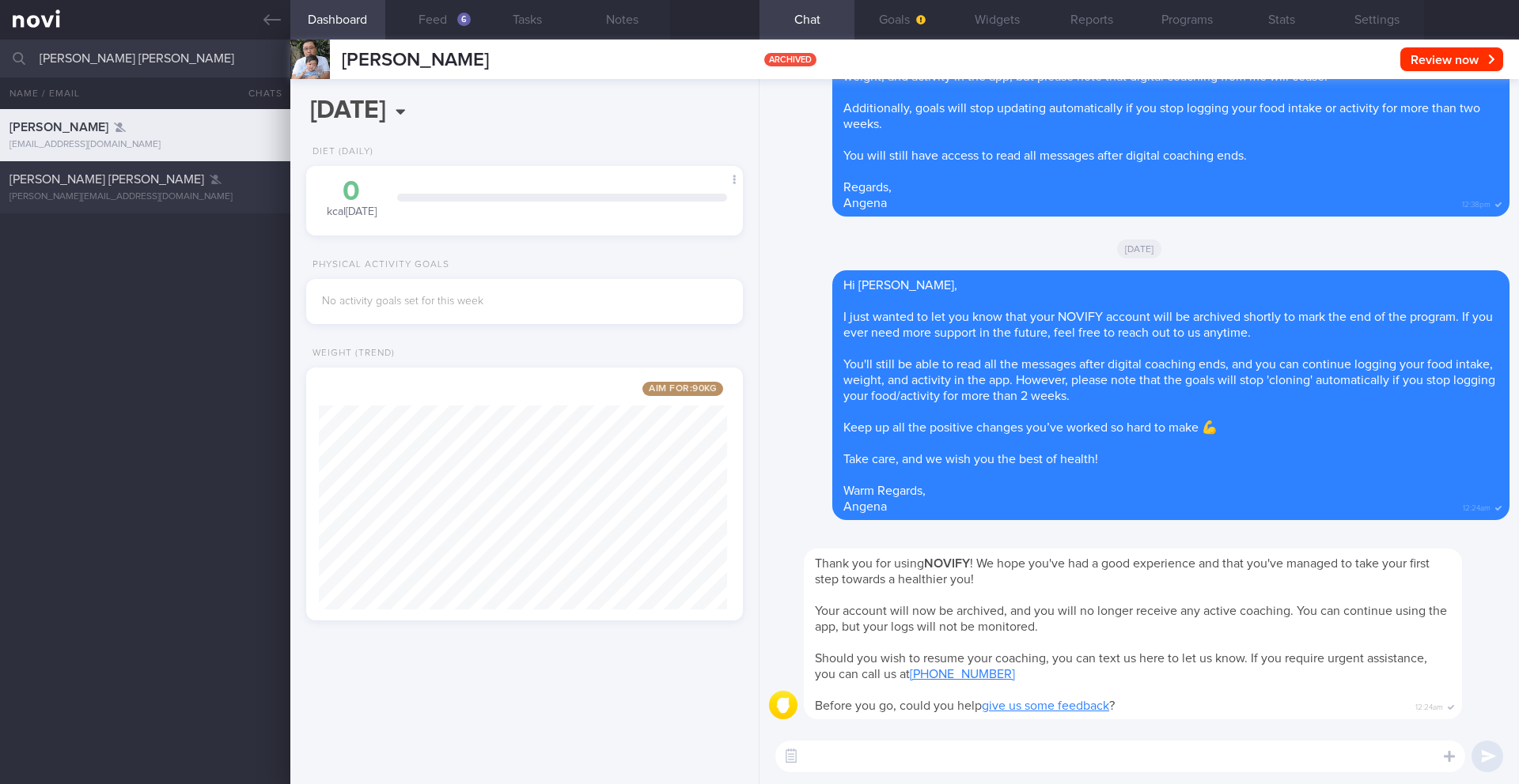
click at [197, 179] on div "JOHNSTONE ANDREW THOMAS" at bounding box center [142, 179] width 267 height 16
type input "3/2 KIV ARCHIVE"
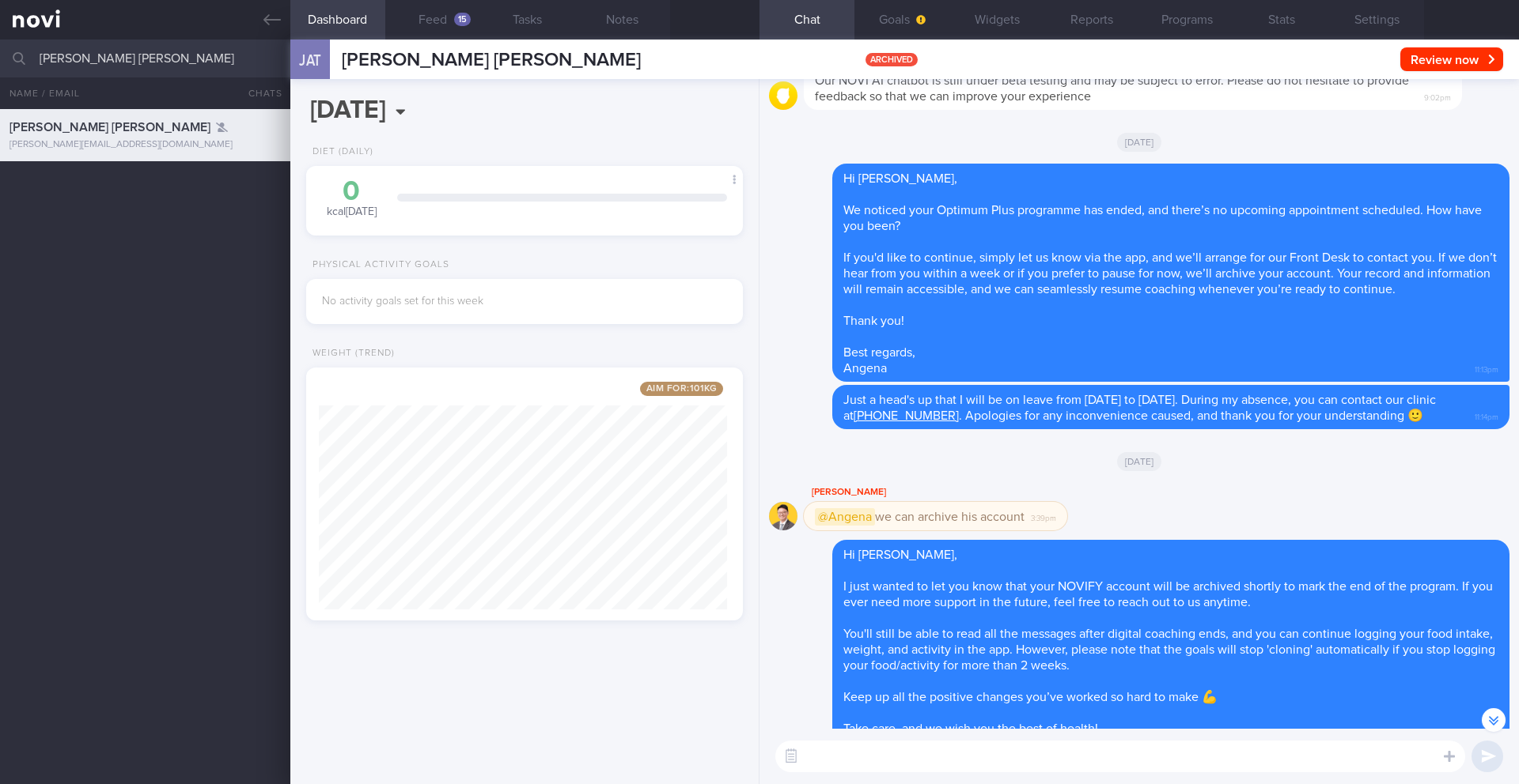
scroll to position [-117, 0]
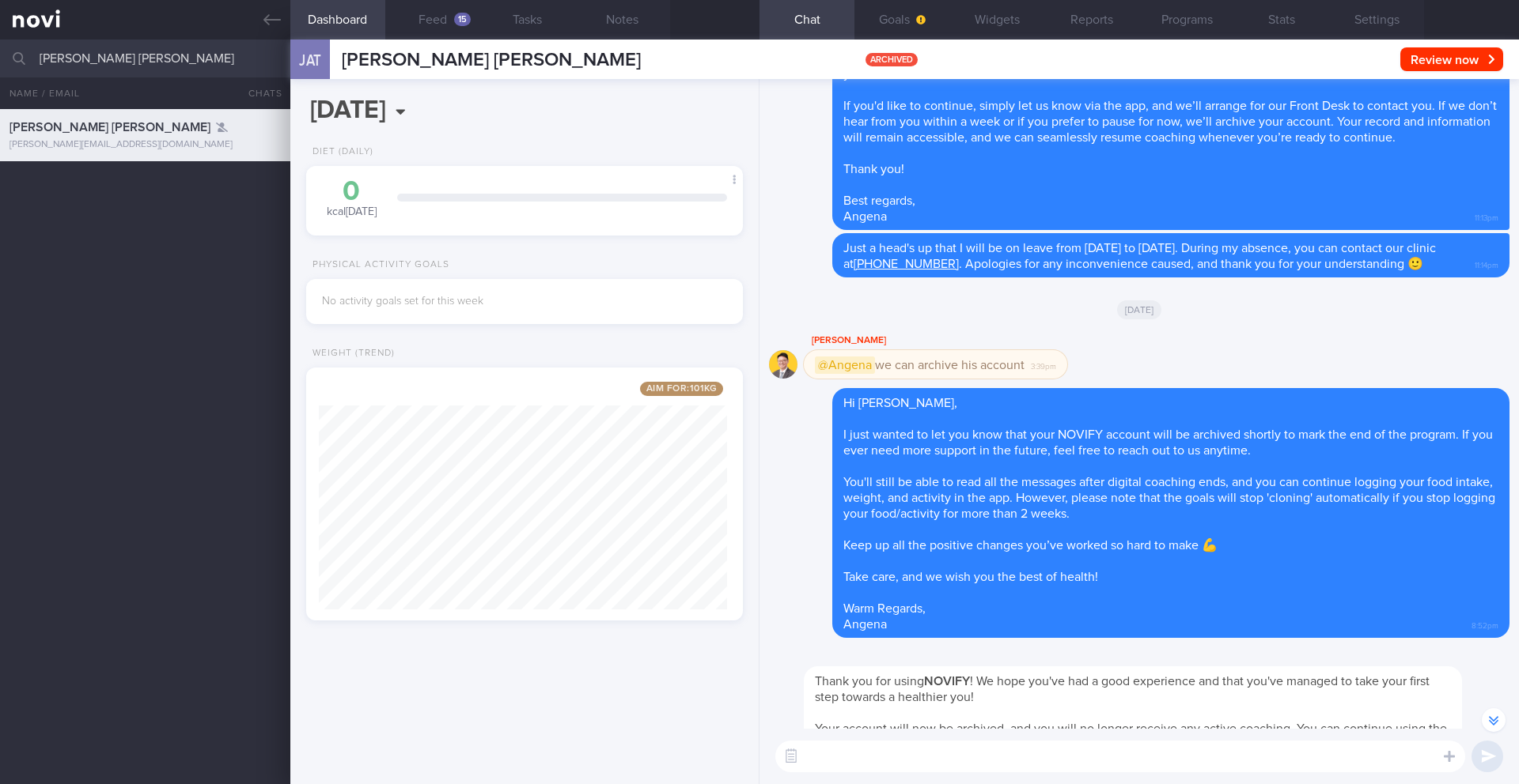
click at [181, 60] on input "JOHNSTONE ANDREW THOMAS" at bounding box center [760, 58] width 1519 height 38
type input "Sahu Ashim Avinash"
click at [233, 229] on div "JOHNSTONE ANDREW THOMAS andrew@johnstonemail.com 7 months ago 0.3 3/2 KIV ARCHI…" at bounding box center [760, 447] width 1519 height 675
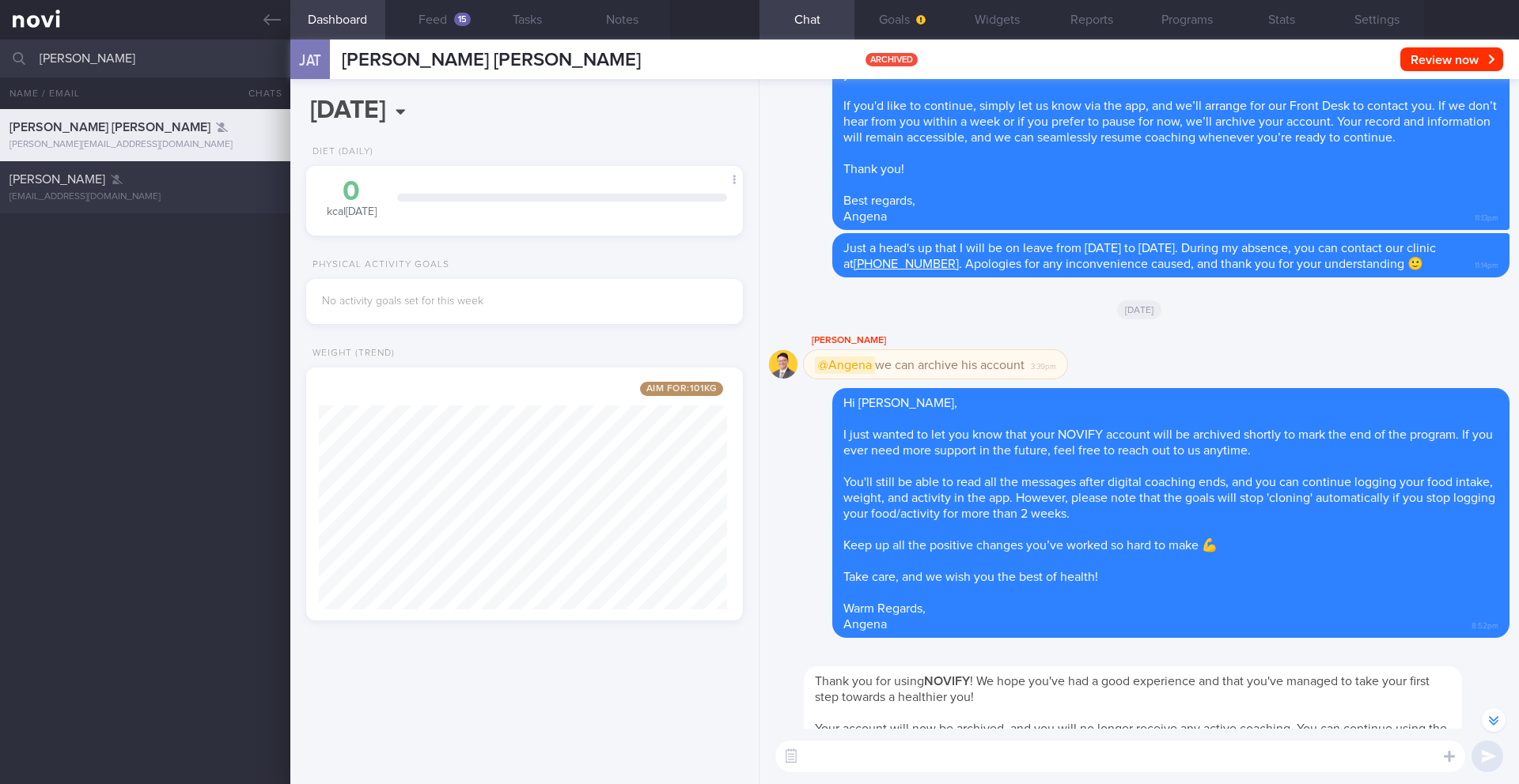
click at [226, 188] on div "Sahu Ashim Avinash jediashim@gmail.com" at bounding box center [145, 187] width 290 height 31
type input "5/5 Check if have new appt or else ARCHIVE"
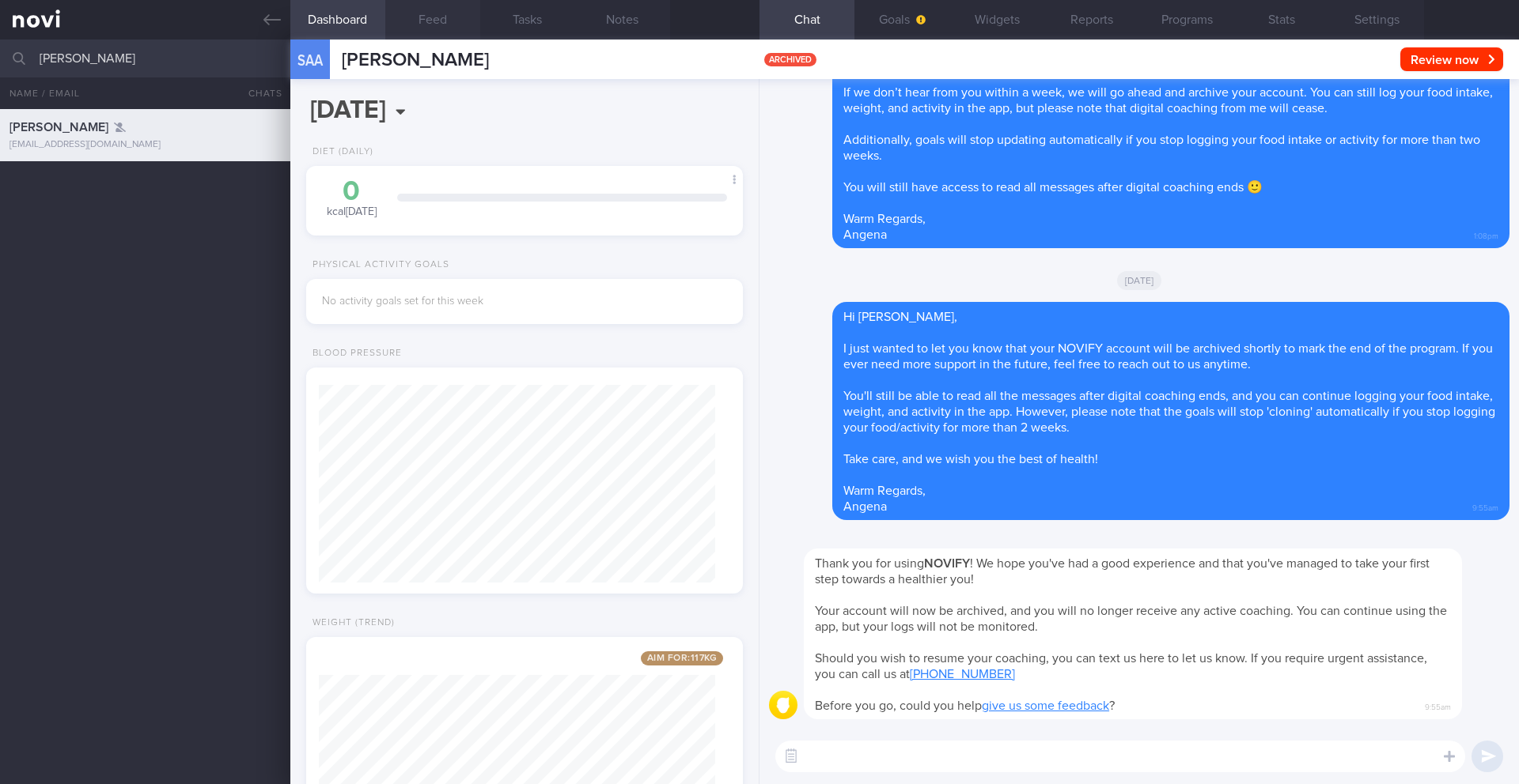
click at [429, 17] on button "Feed" at bounding box center [432, 19] width 94 height 39
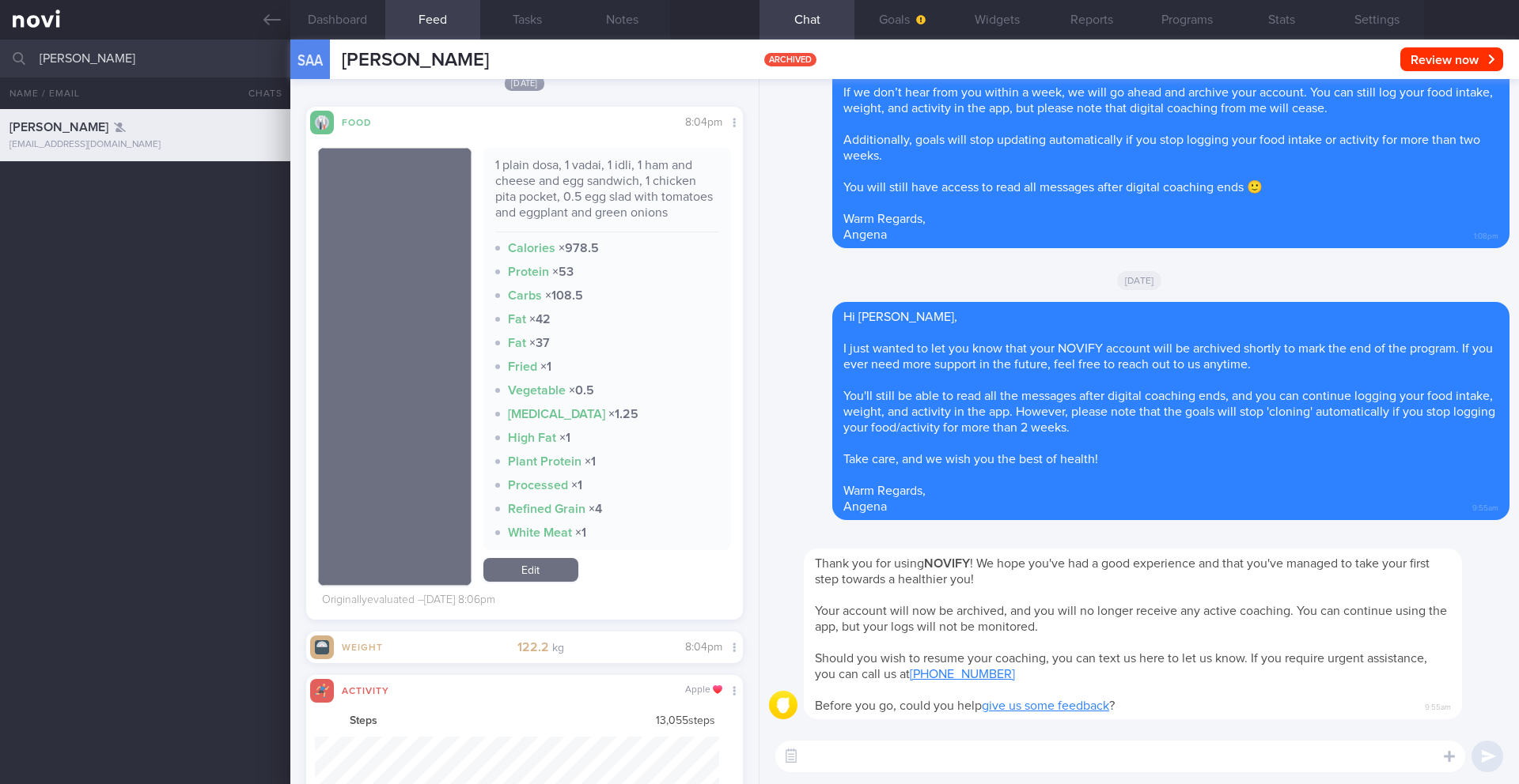
scroll to position [790584, 790549]
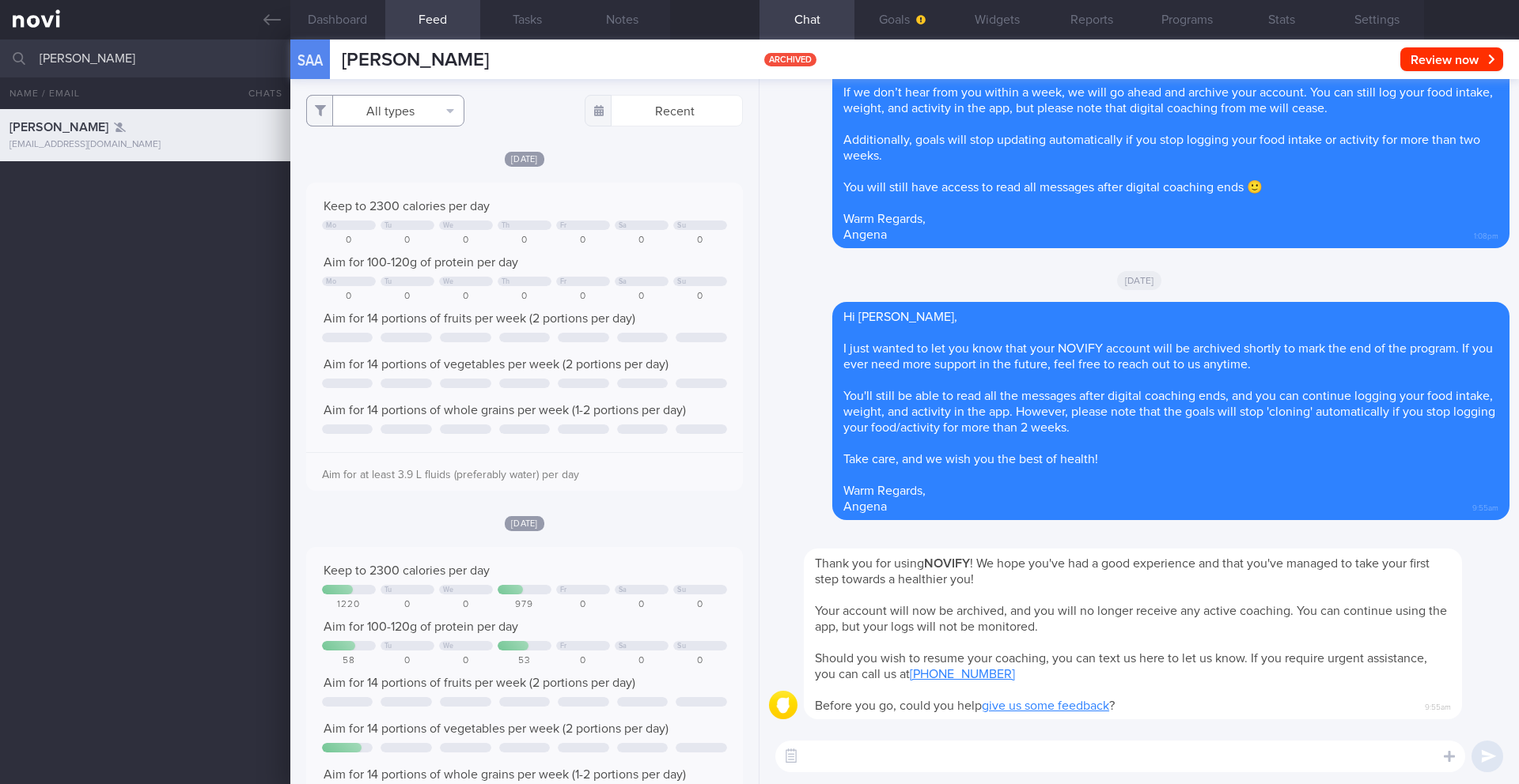
click at [427, 124] on button "All types" at bounding box center [385, 110] width 158 height 31
click at [410, 162] on button "Activity" at bounding box center [385, 165] width 157 height 24
checkbox input "false"
click at [637, 194] on div "Keep to 2300 calories per day Mo Tu We Th Fr Sa Su 0 0 0 0 0 0 0 Aim for 100-12…" at bounding box center [525, 337] width 437 height 308
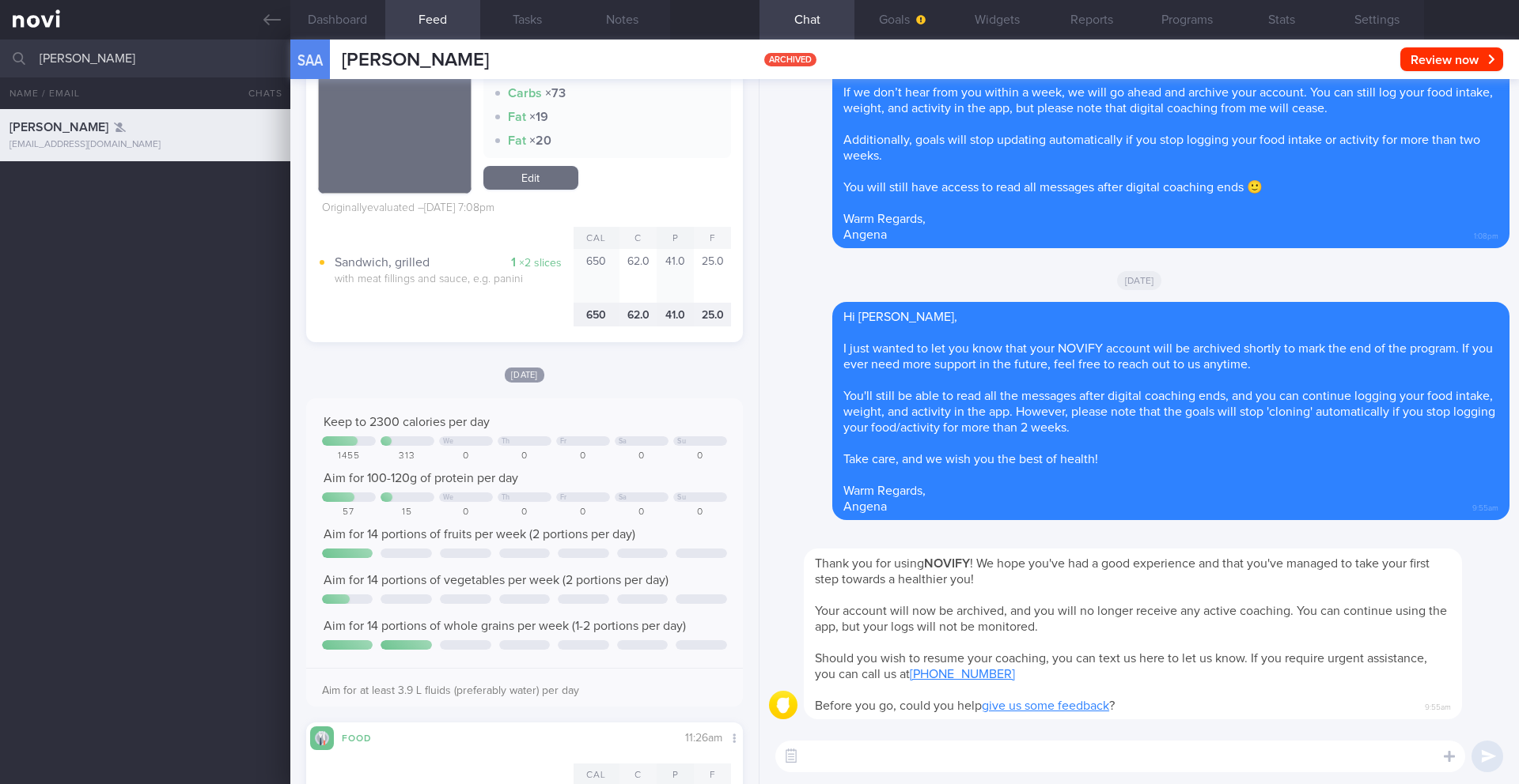
click at [96, 56] on input "Sahu Ashim Avinash" at bounding box center [760, 58] width 1519 height 38
type input "Prachi Tisgaonkar"
click at [220, 297] on div "Sahu Ashim Avinash jediashim@gmail.com 5 months ago 5/5 Check if have new appt …" at bounding box center [760, 447] width 1519 height 675
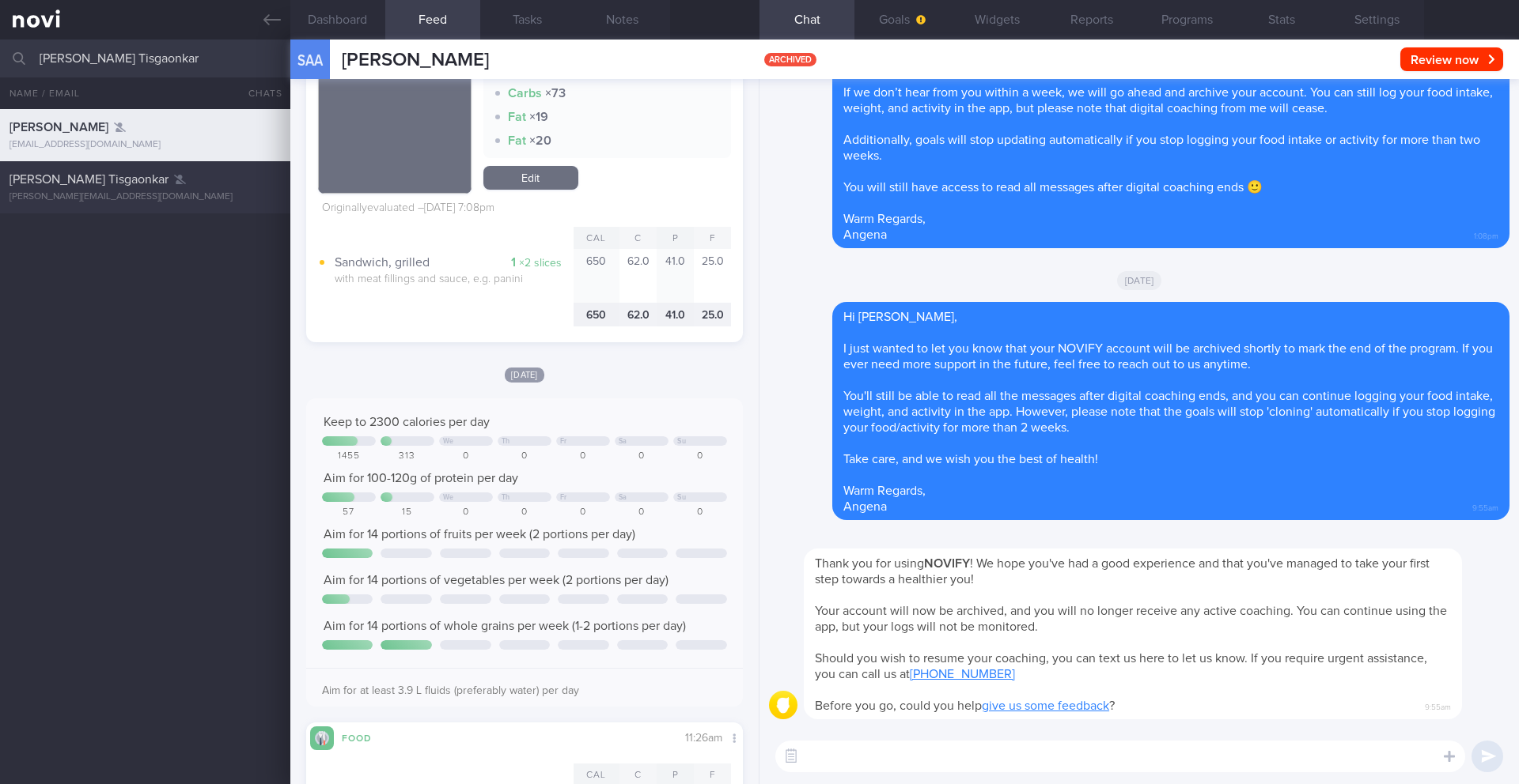
click at [181, 194] on div "prachi.tisgaonkar@gmail.com" at bounding box center [145, 197] width 272 height 12
type input "3/2 KIV ARCHIVE"
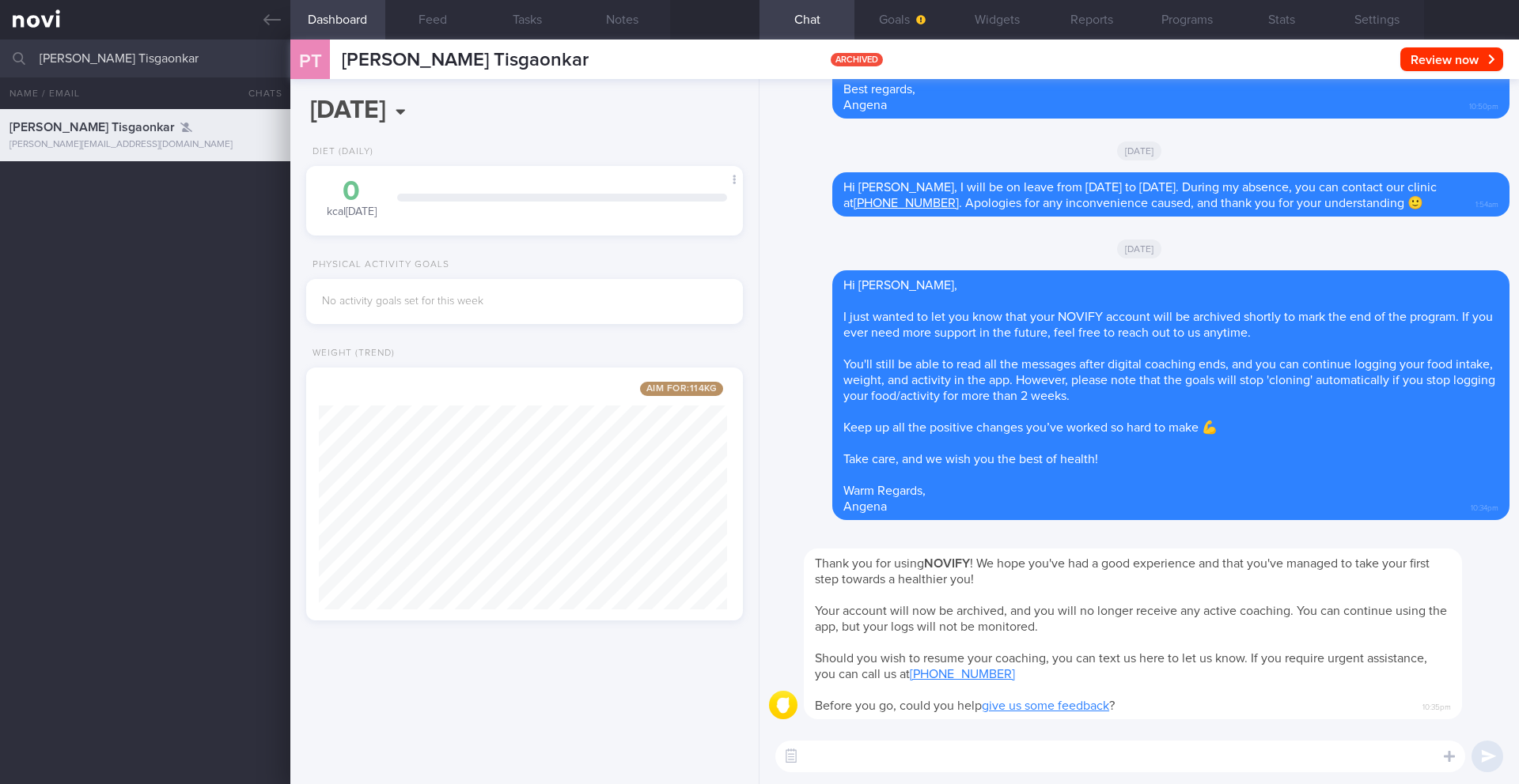
click at [112, 56] on input "Prachi Tisgaonkar" at bounding box center [760, 58] width 1519 height 38
type input "LIM JING HENG"
click at [152, 226] on div "Prachi Tisgaonkar prachi.tisgaonkar@gmail.com 7 months ago 0.3 3/2 KIV ARCHIVE" at bounding box center [760, 447] width 1519 height 675
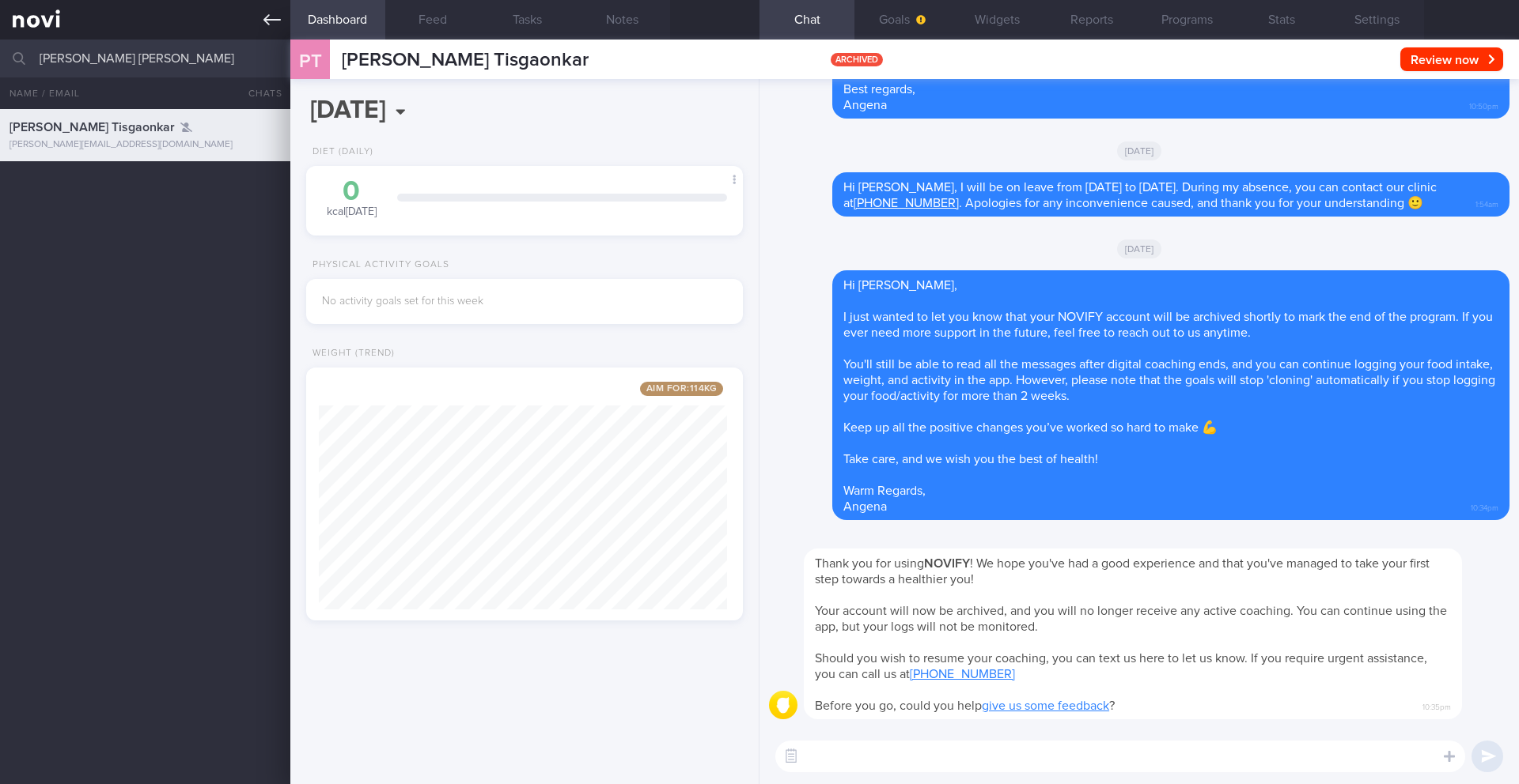
click at [273, 19] on icon at bounding box center [272, 20] width 17 height 11
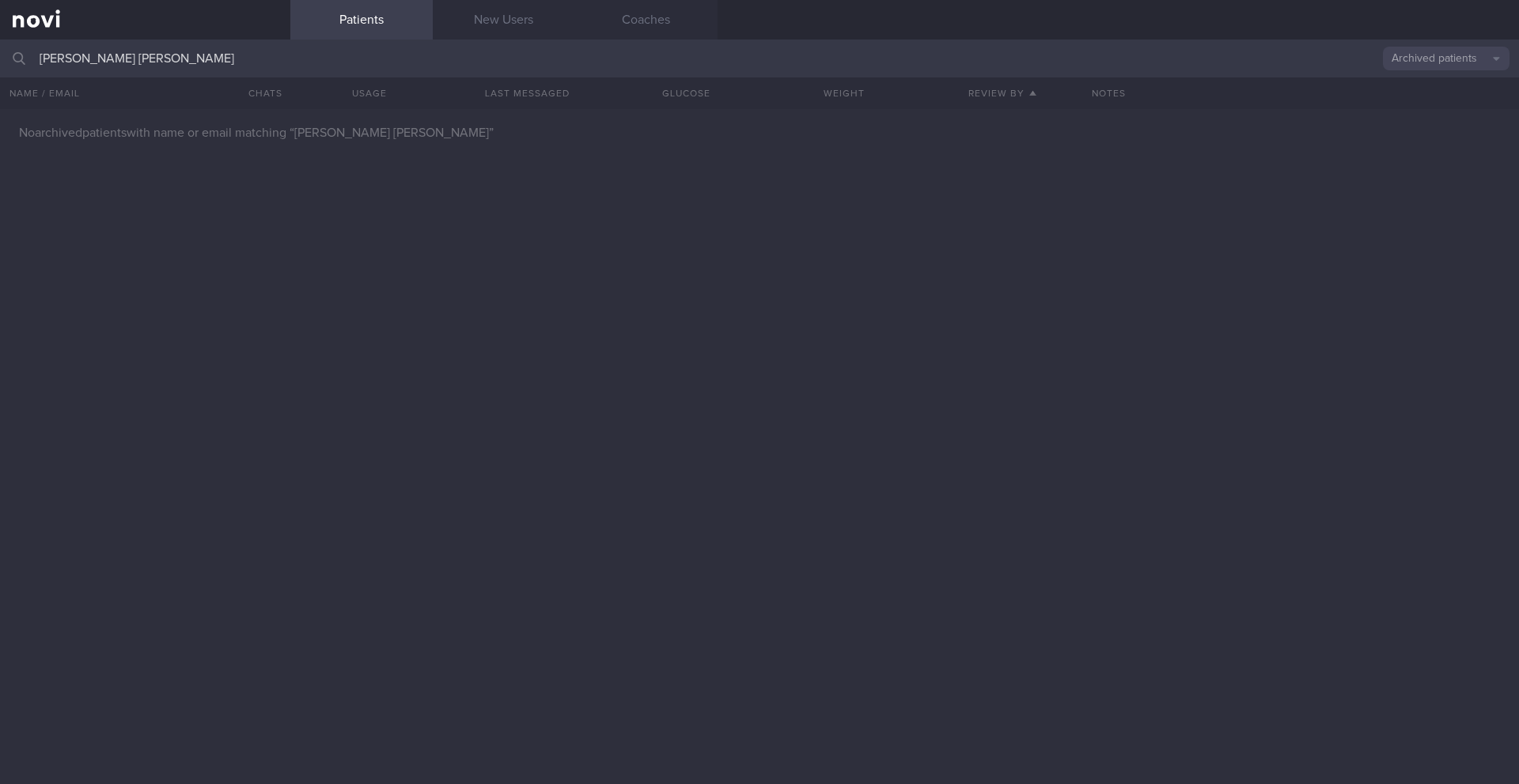
click at [1138, 54] on button "Archived patients" at bounding box center [1446, 59] width 127 height 24
click at [1138, 89] on button "Assigned patients" at bounding box center [1446, 85] width 127 height 24
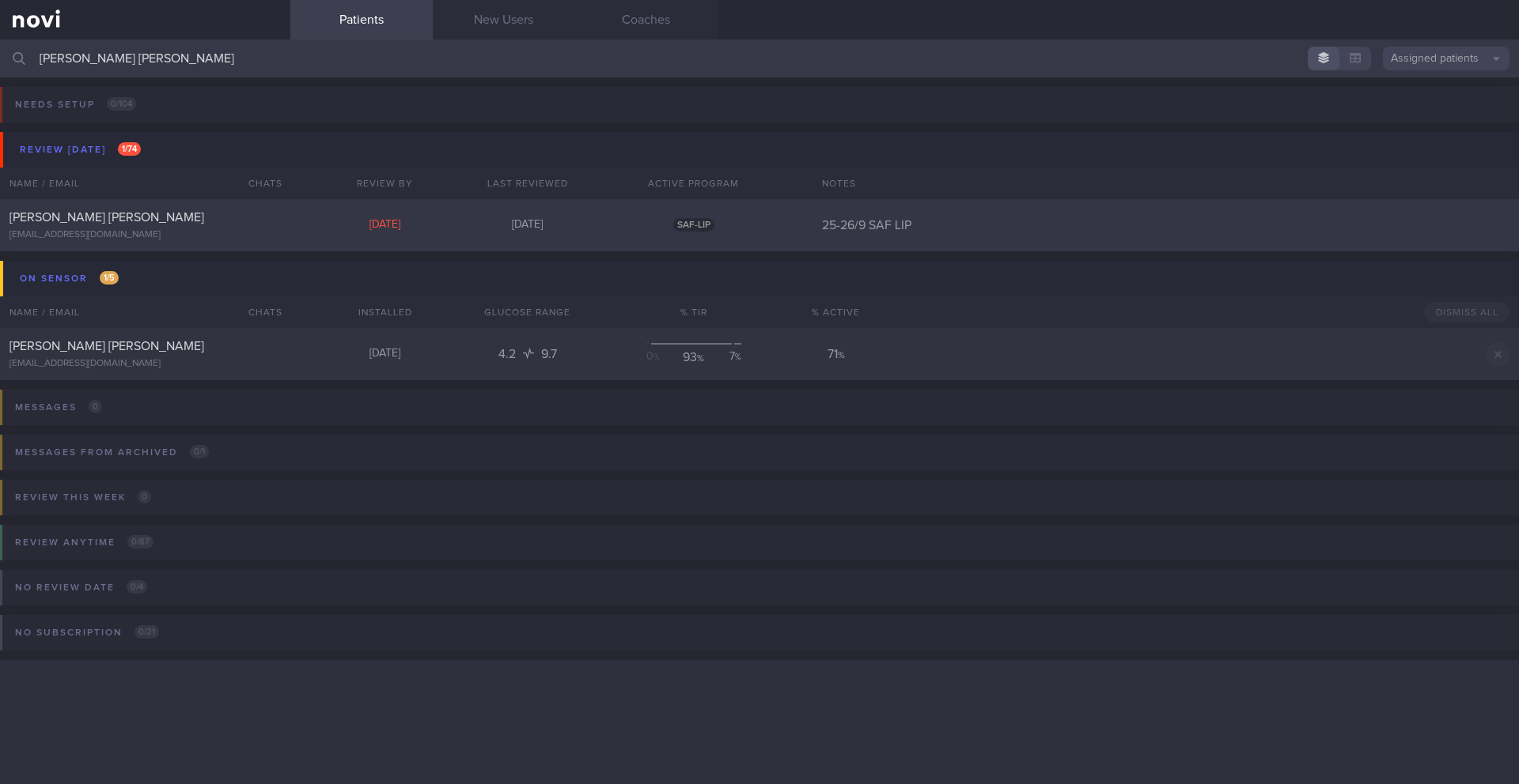
click at [218, 234] on div "lim_jing_heng@hotmail.com" at bounding box center [145, 235] width 272 height 12
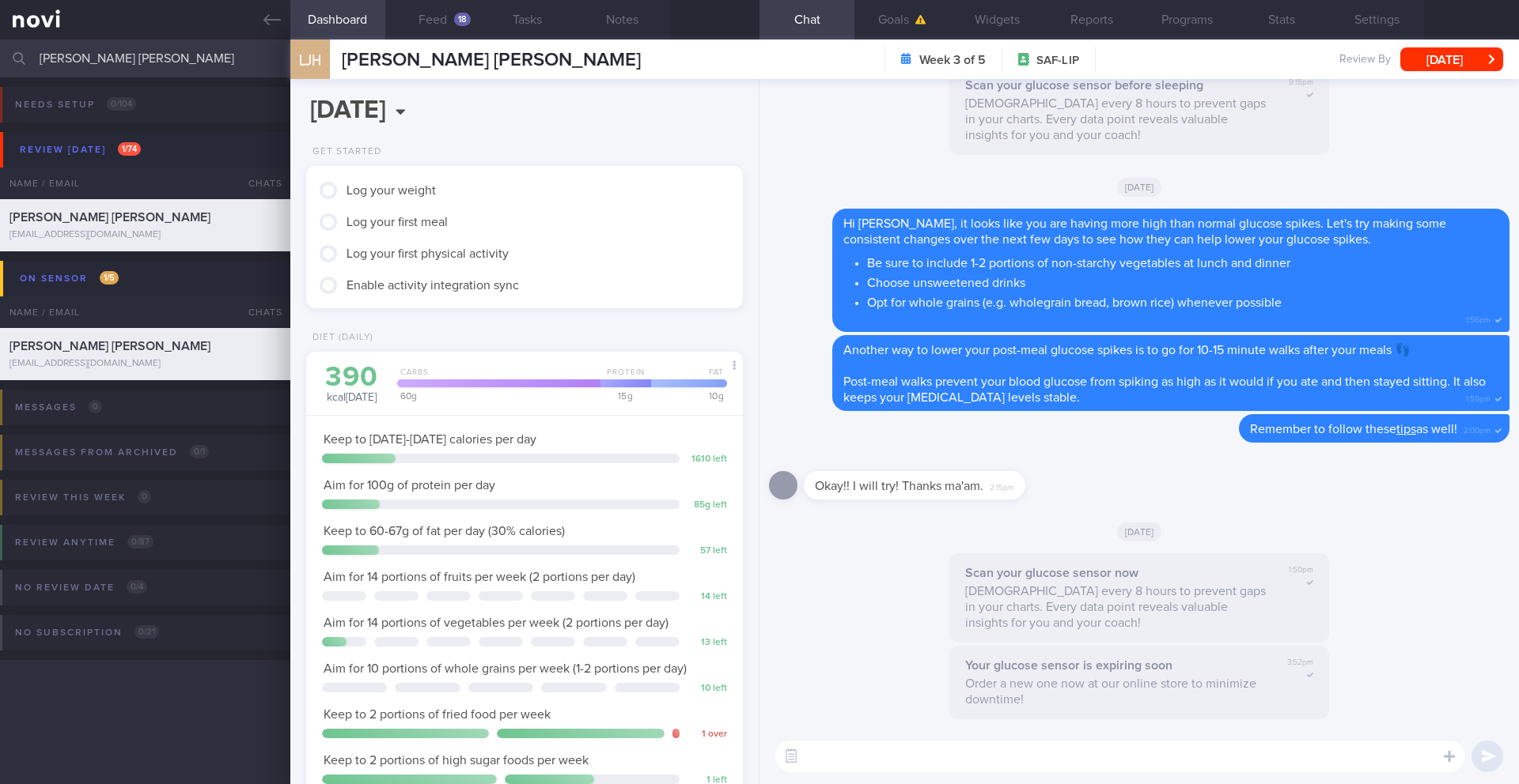
scroll to position [221, 397]
click at [444, 24] on button "Feed 18" at bounding box center [432, 19] width 94 height 39
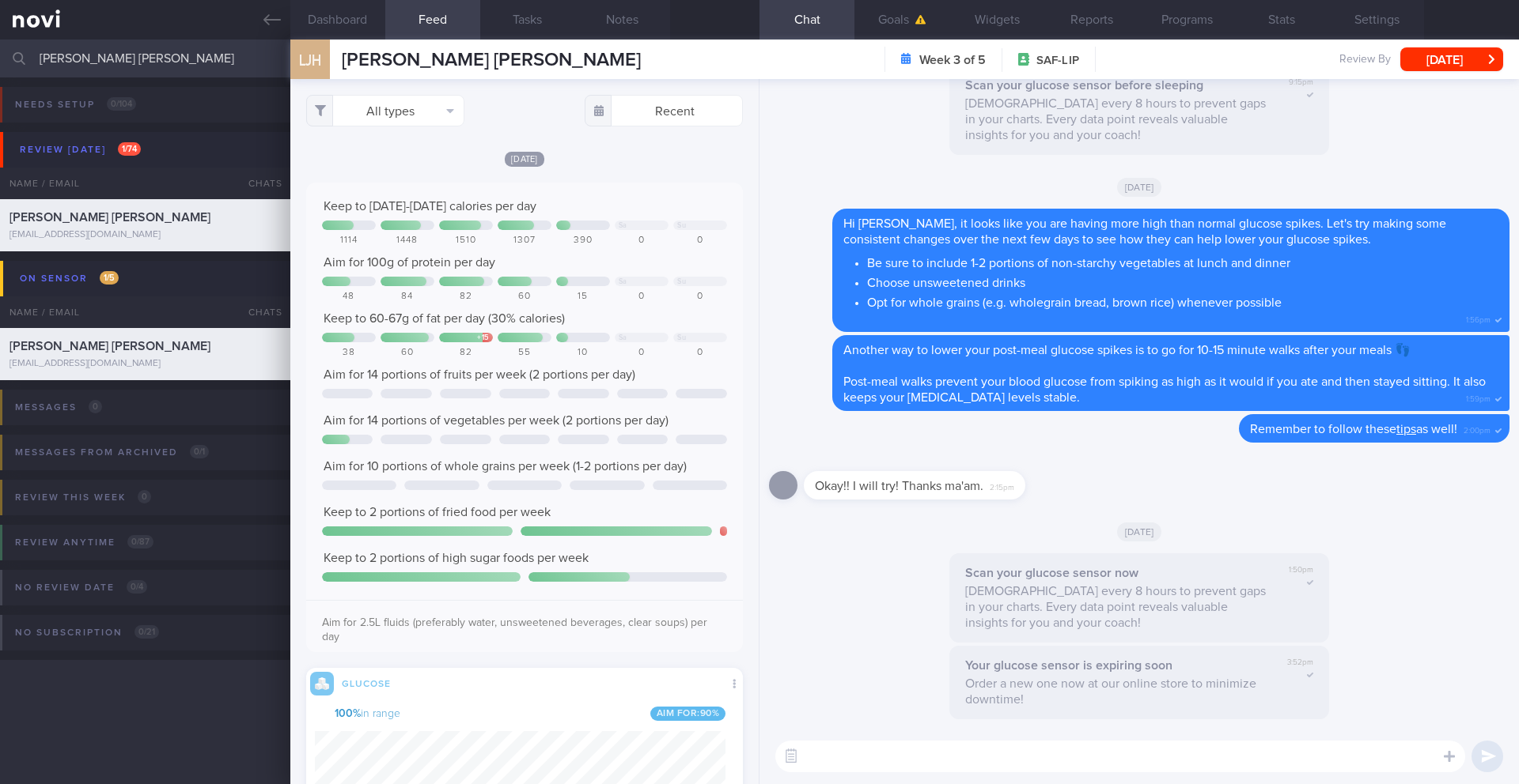
scroll to position [259, 411]
click at [1138, 29] on button "Settings" at bounding box center [1376, 19] width 94 height 39
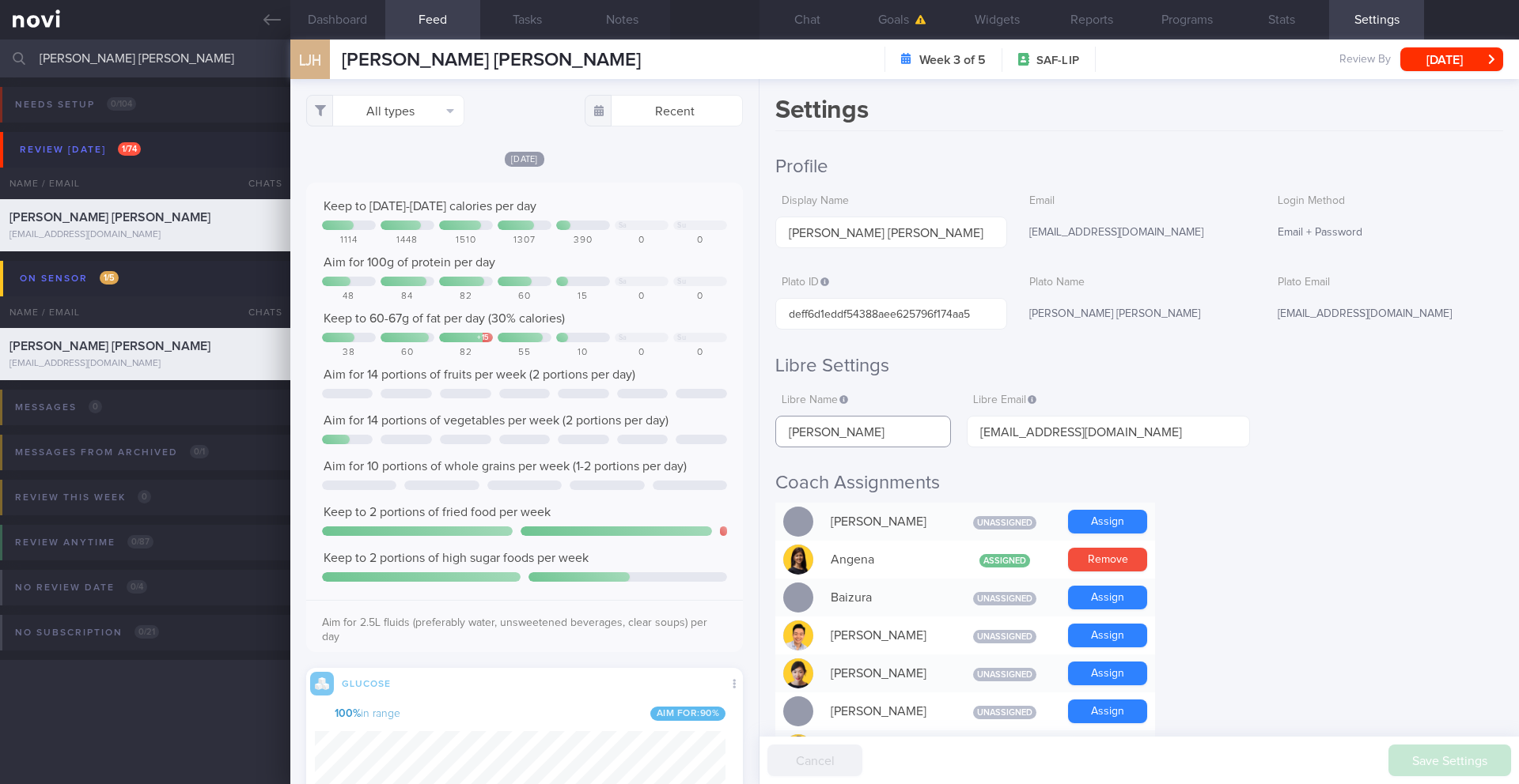
drag, startPoint x: 888, startPoint y: 425, endPoint x: 789, endPoint y: 427, distance: 99.0
click at [789, 427] on input "Jing Heng Lim" at bounding box center [862, 432] width 175 height 31
click at [848, 432] on input "Jing Heng Lim" at bounding box center [862, 432] width 175 height 31
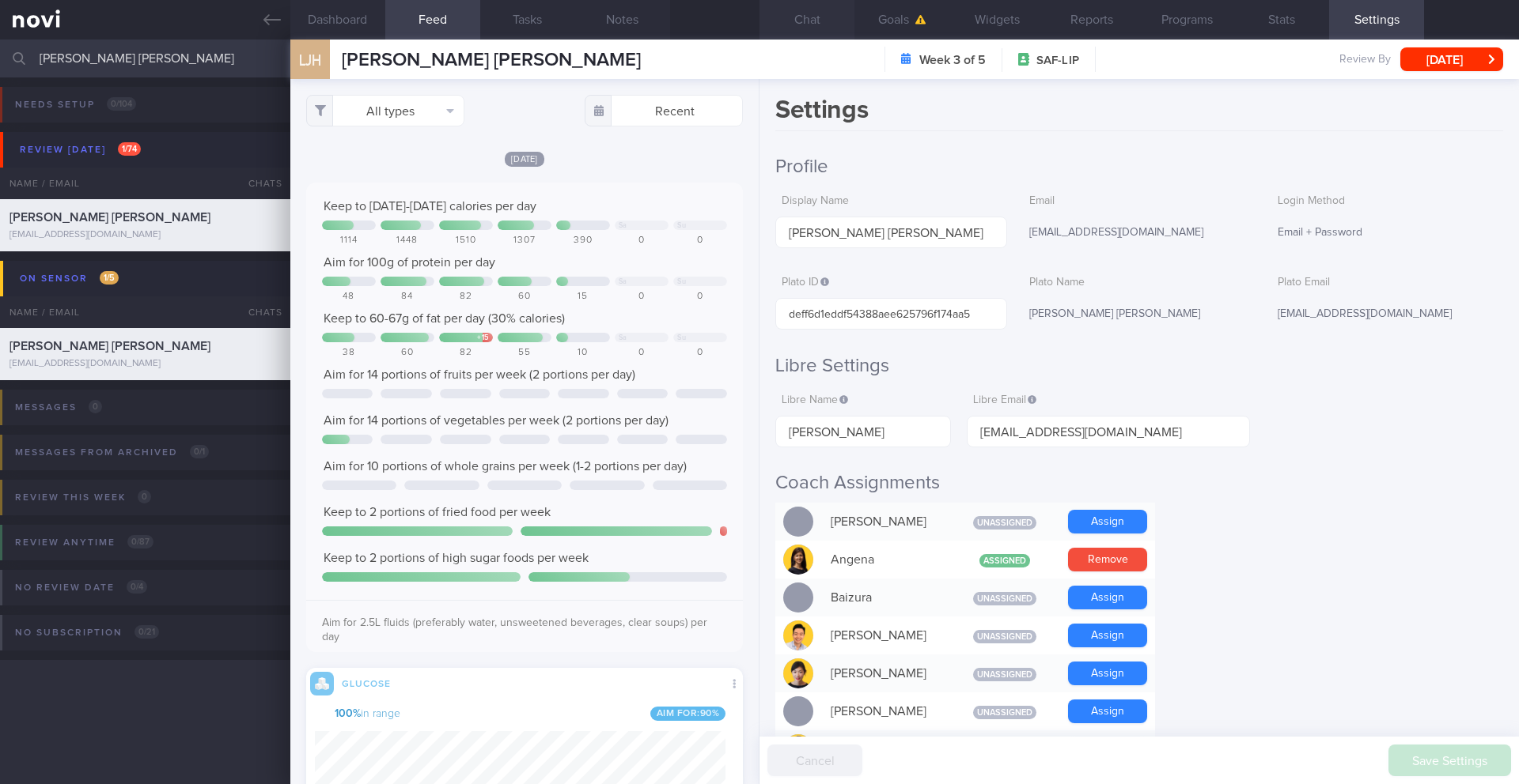
click at [802, 24] on button "Chat" at bounding box center [806, 19] width 94 height 39
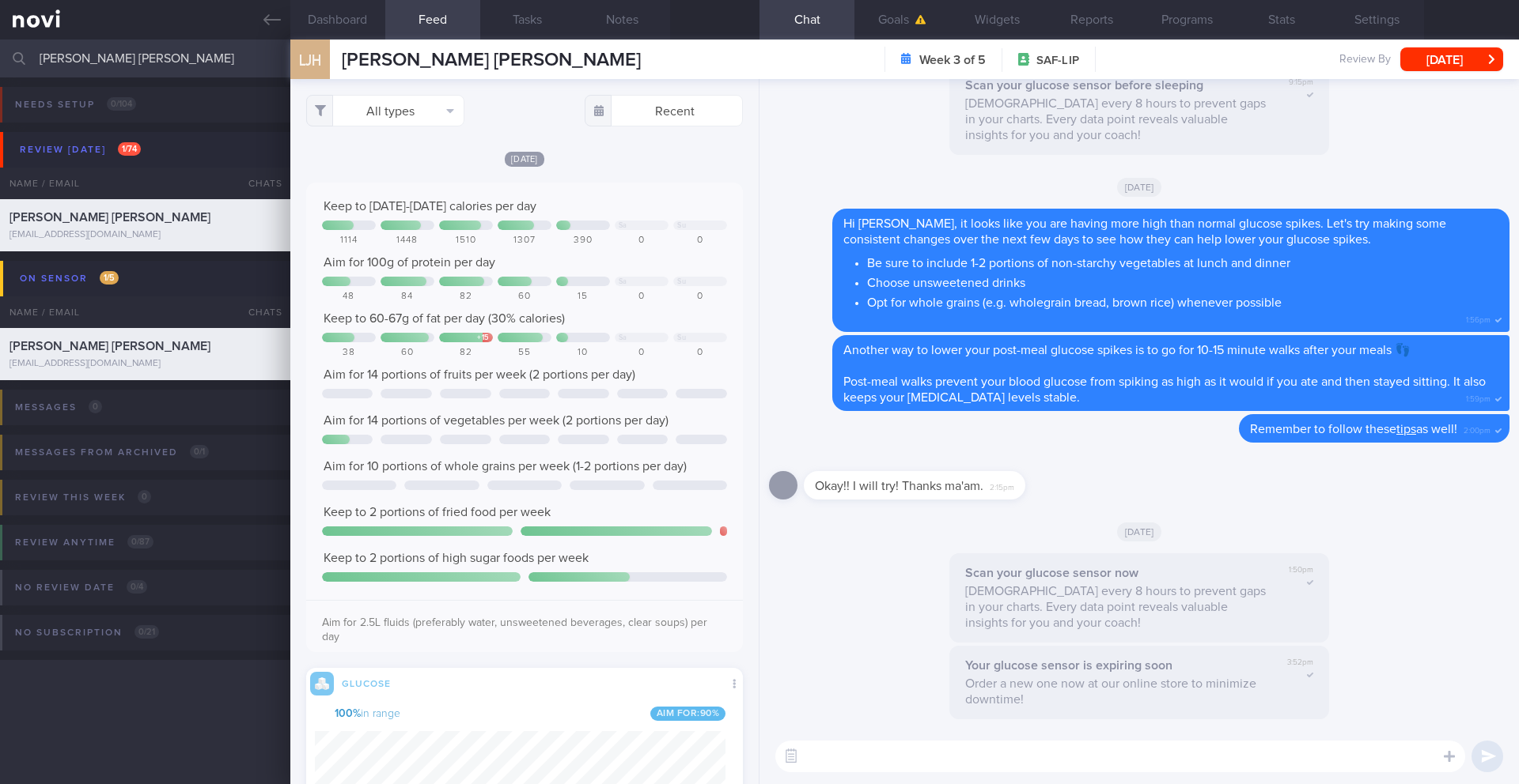
click at [946, 641] on textarea at bounding box center [1120, 756] width 690 height 31
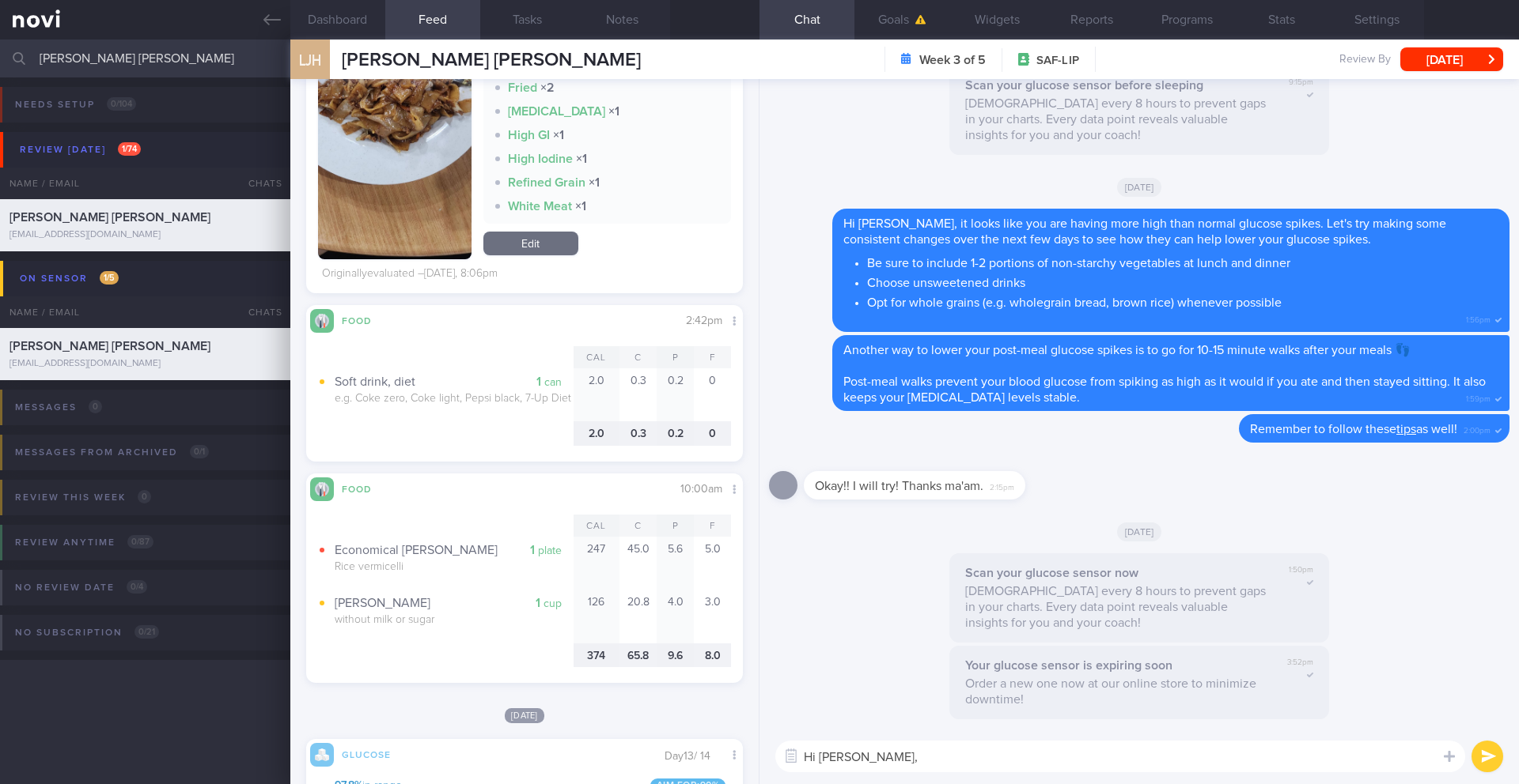
scroll to position [259, 411]
type textarea "Hi Jing Heng,"
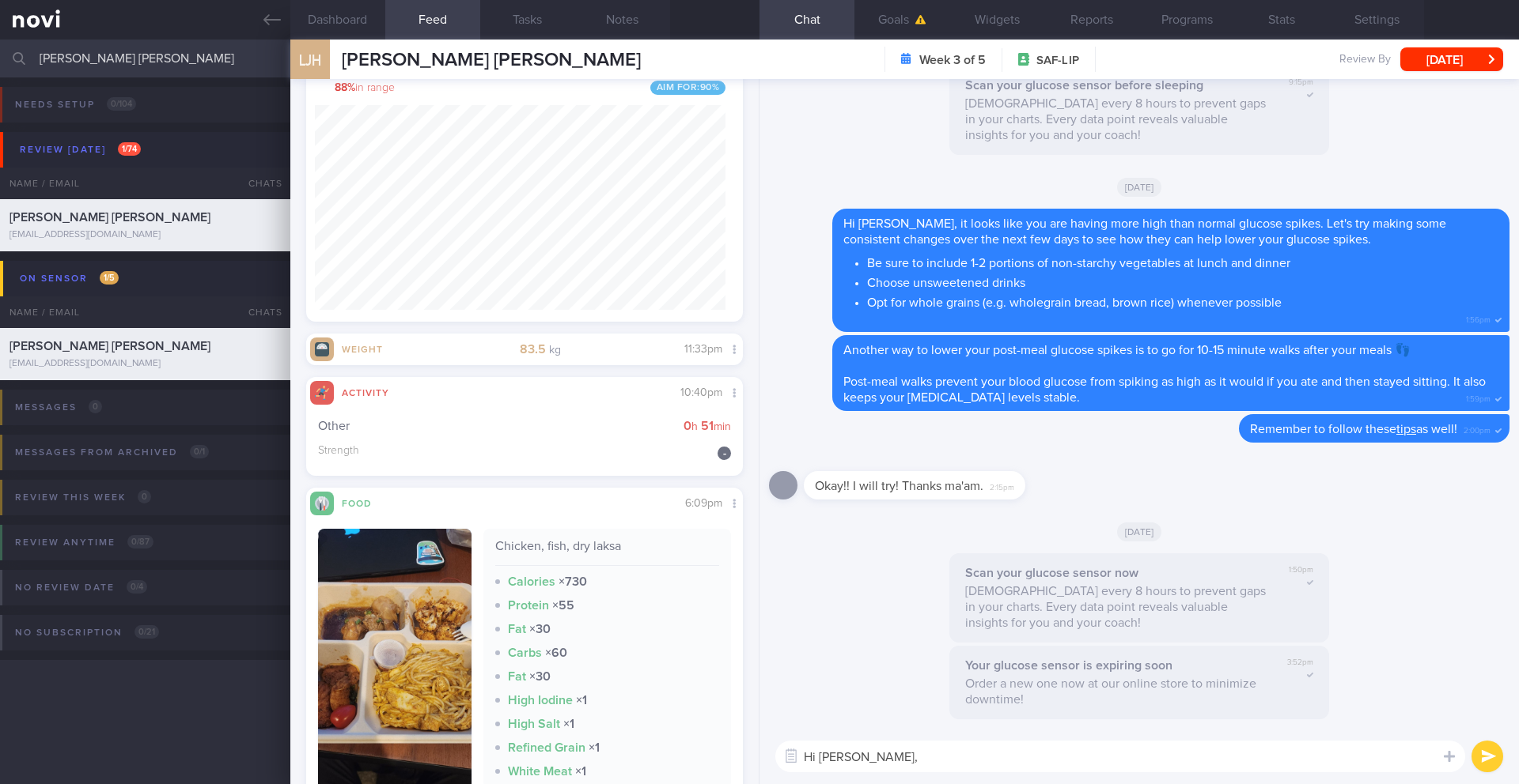
scroll to position [3658, 0]
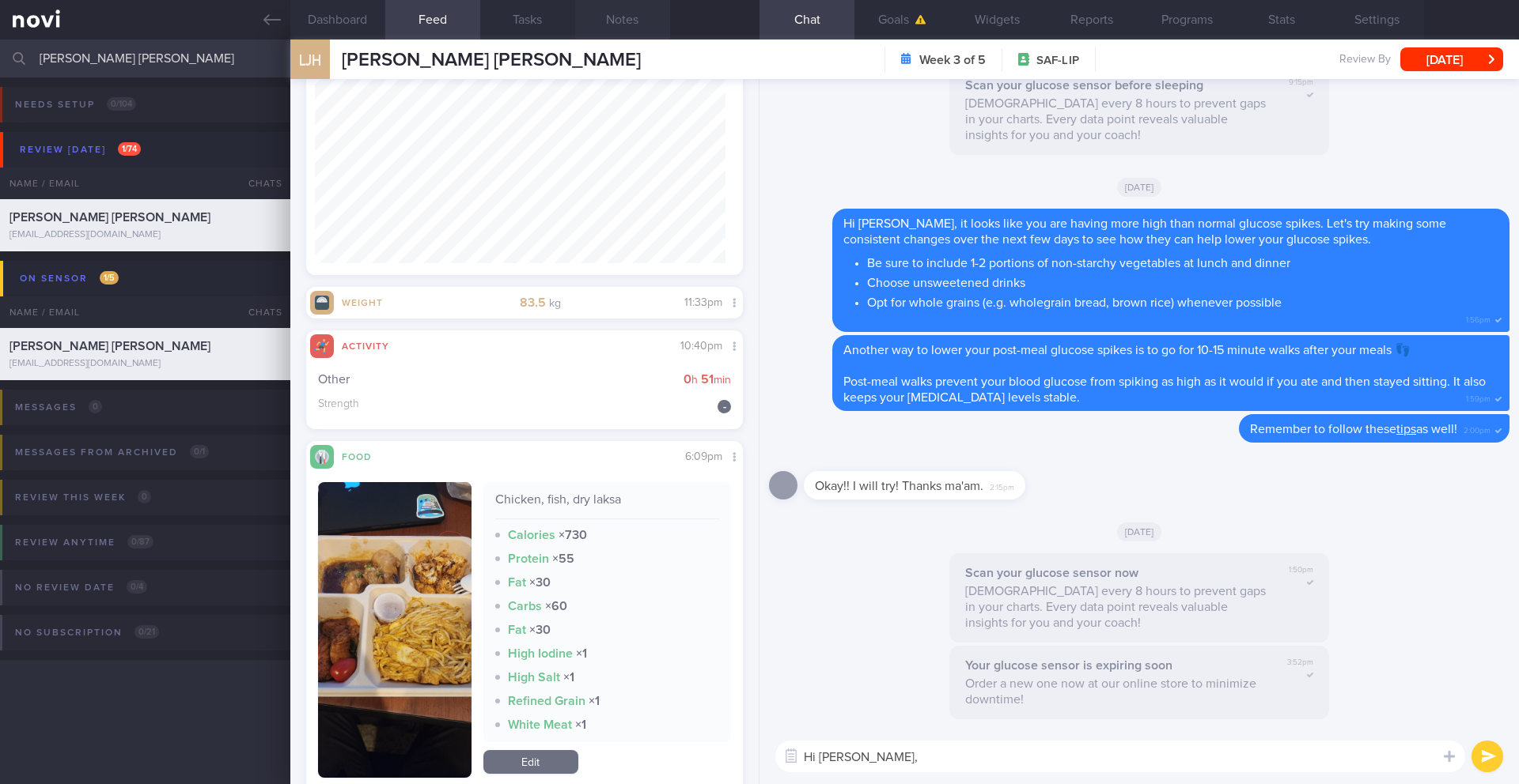
click at [617, 33] on button "Notes" at bounding box center [622, 19] width 94 height 39
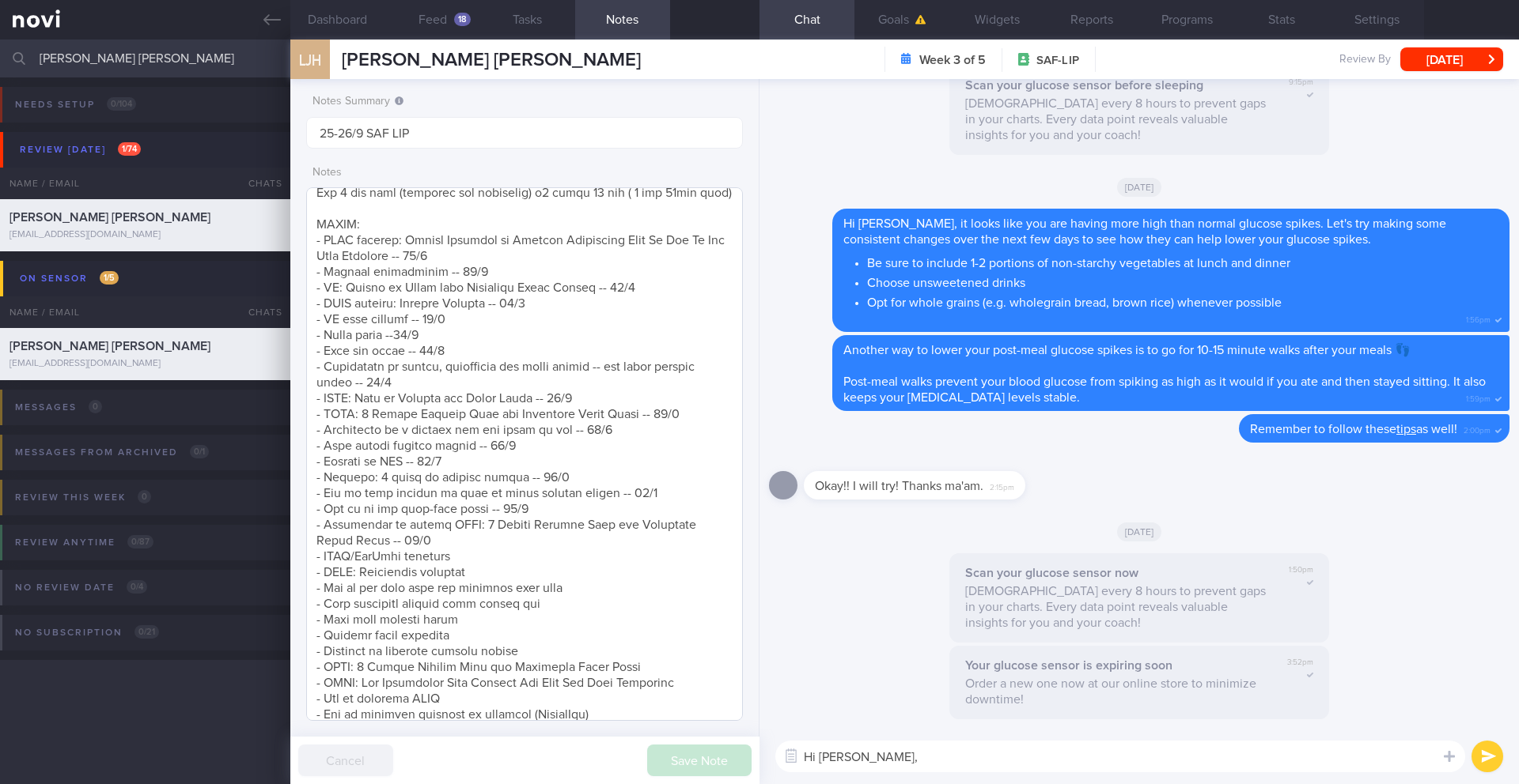
scroll to position [458, 0]
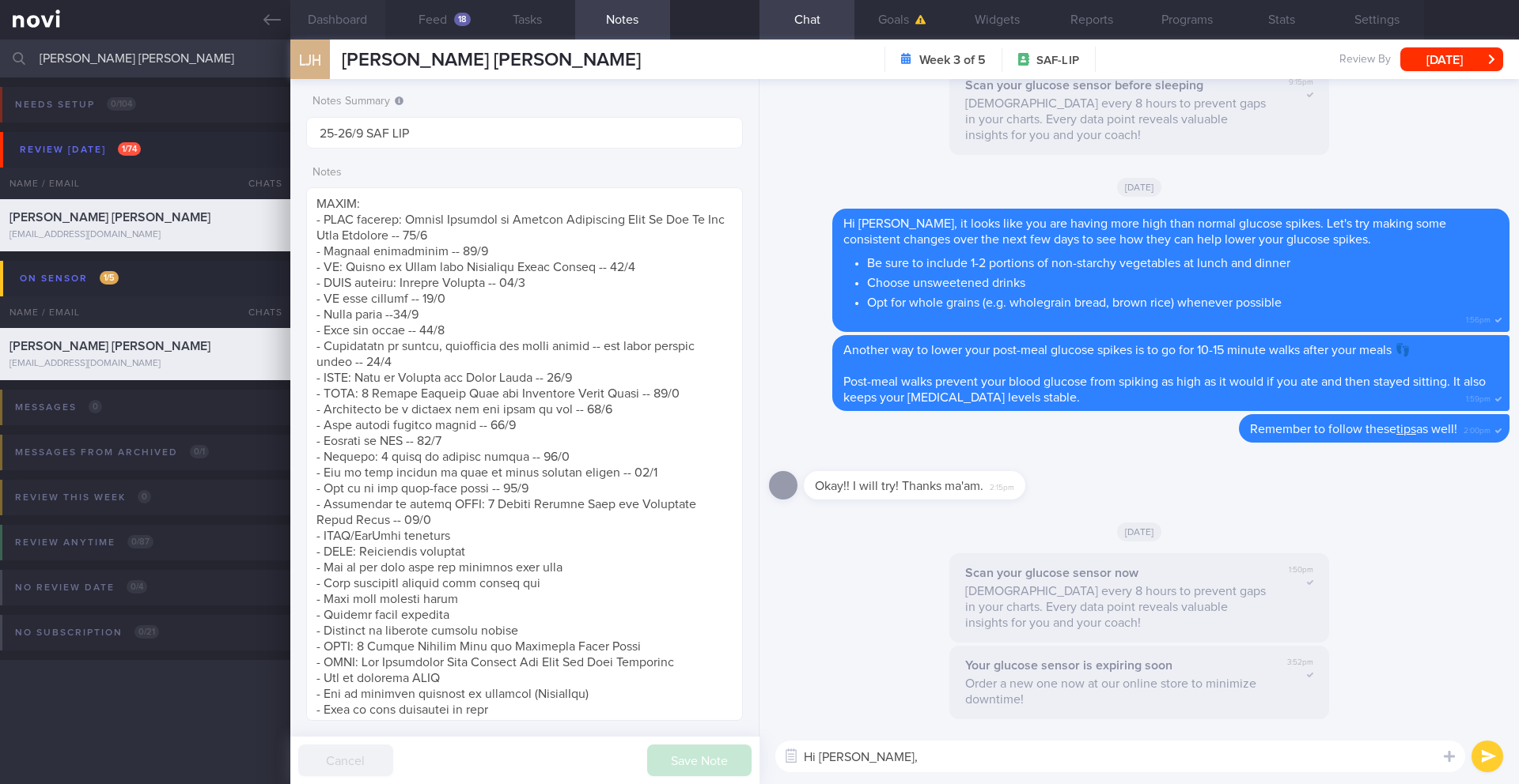
click at [341, 22] on button "Dashboard" at bounding box center [337, 19] width 94 height 39
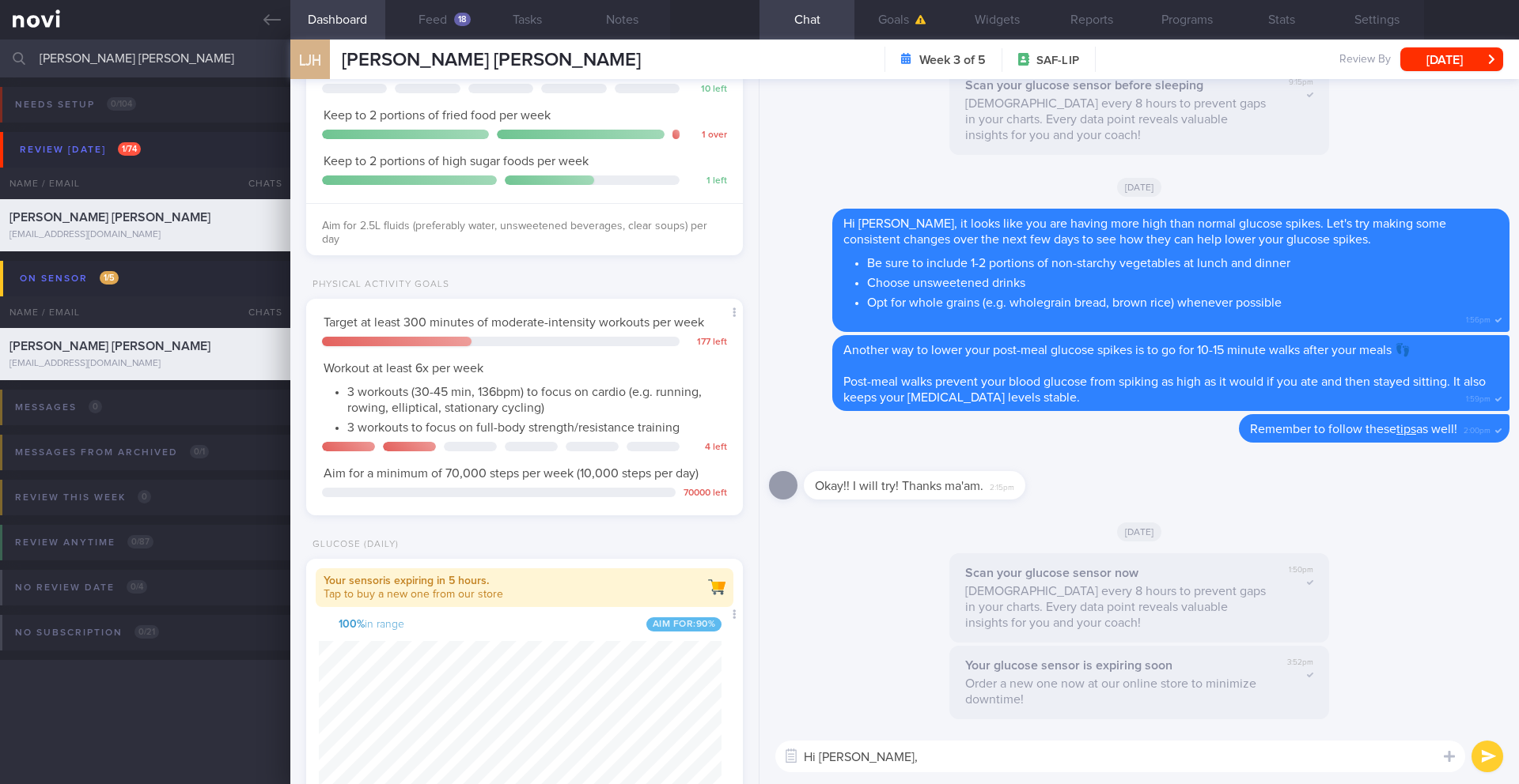
scroll to position [640, 0]
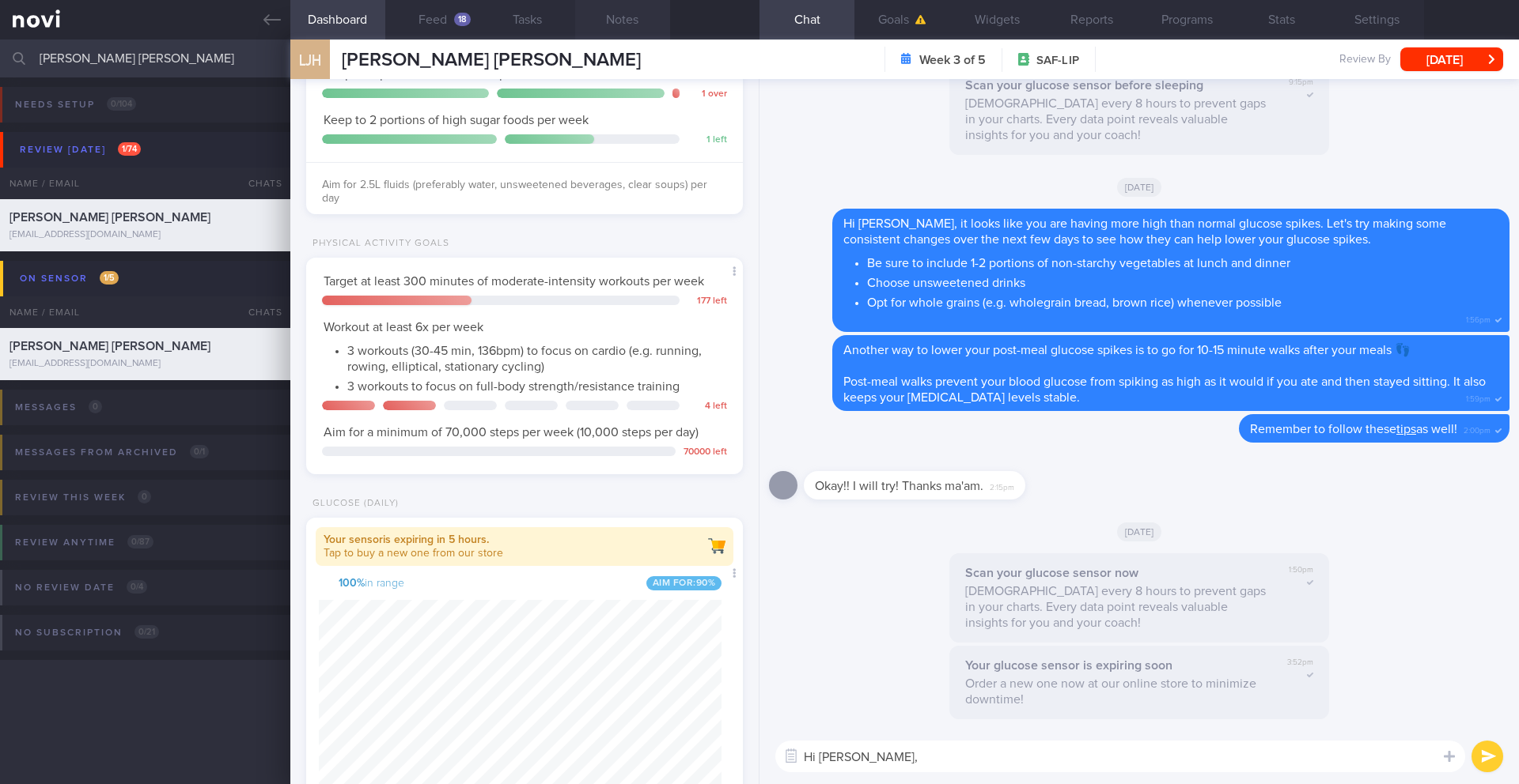
click at [624, 24] on button "Notes" at bounding box center [622, 19] width 94 height 39
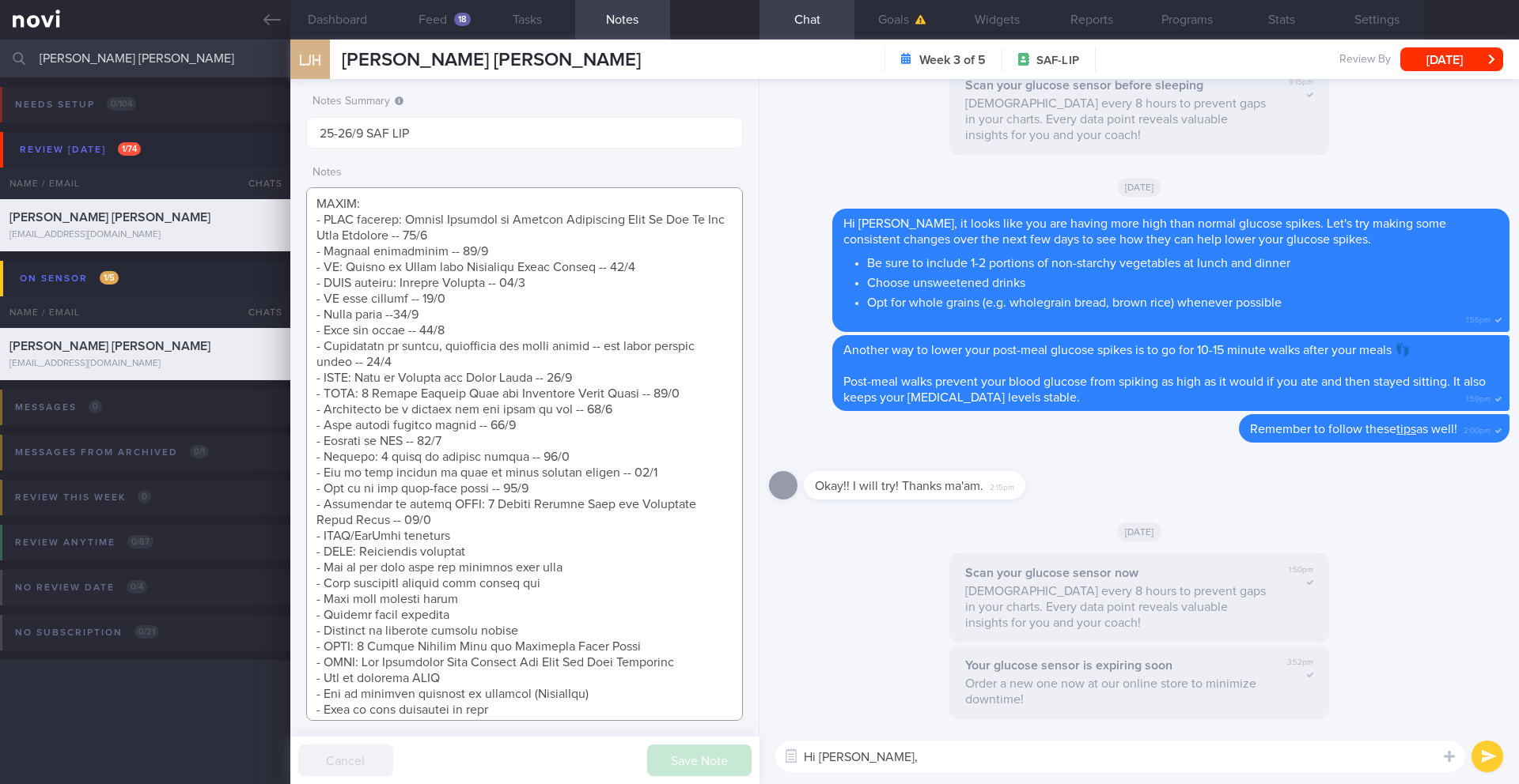
drag, startPoint x: 485, startPoint y: 571, endPoint x: 224, endPoint y: 562, distance: 261.2
click at [224, 562] on div "Patients New Users Coaches LIM JING HENG Assigned patients Assigned patients Al…" at bounding box center [760, 412] width 1519 height 745
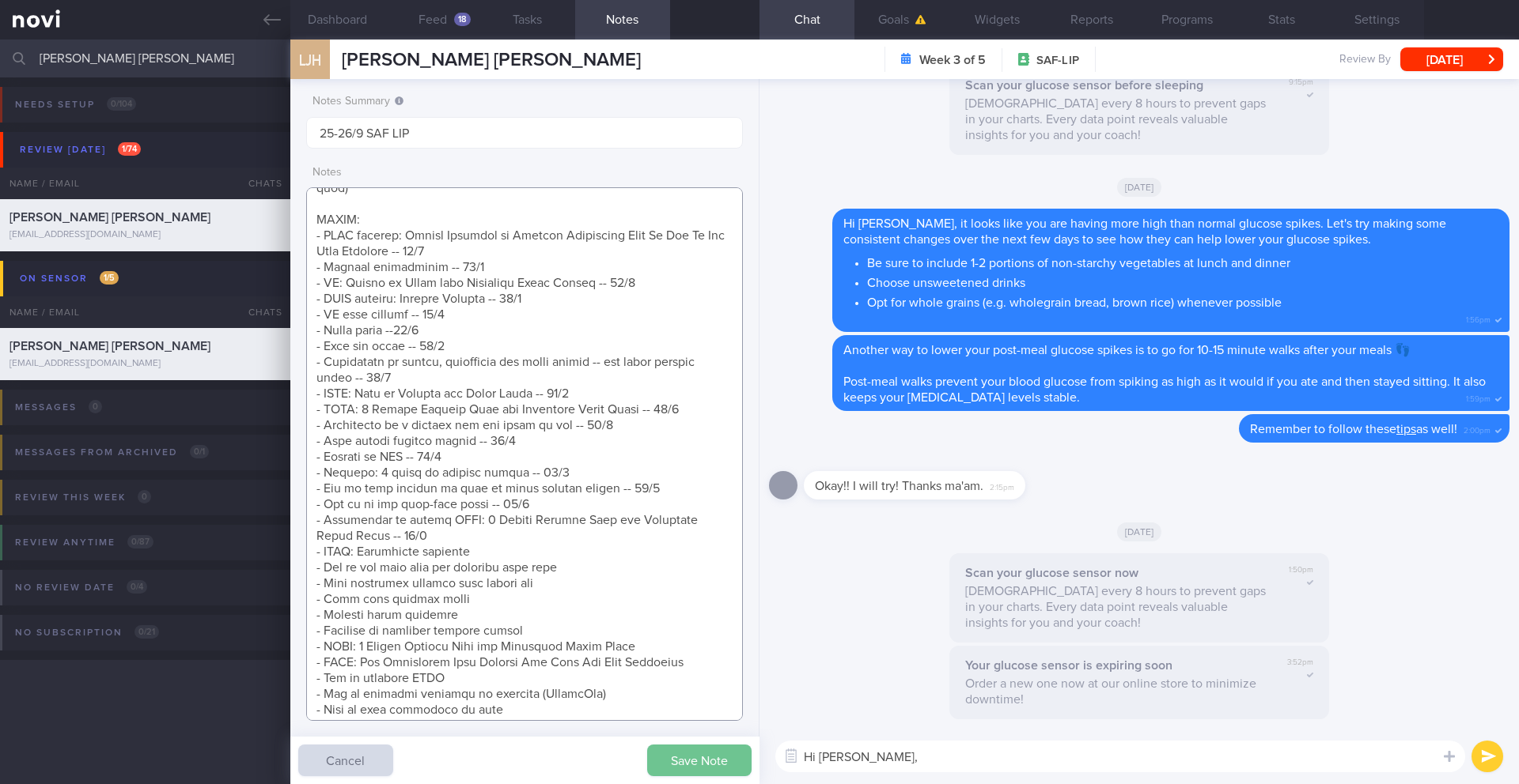
type textarea "[How Monitoring Your Glucose Can Help You Stay Energized](https://novi-health.c…"
click at [690, 641] on button "Save Note" at bounding box center [699, 760] width 105 height 31
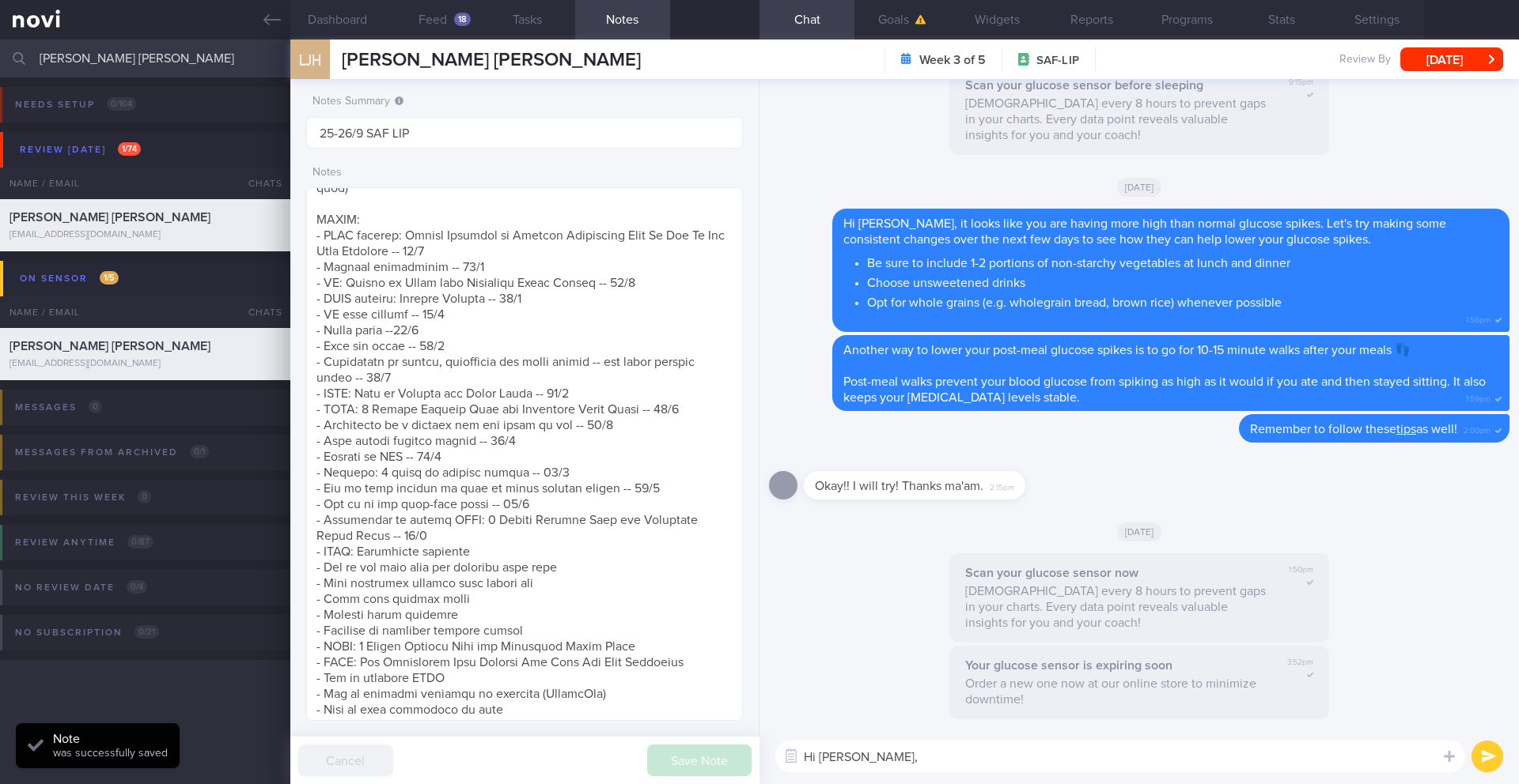
click at [907, 641] on textarea "Hi Jing Heng," at bounding box center [1120, 756] width 690 height 31
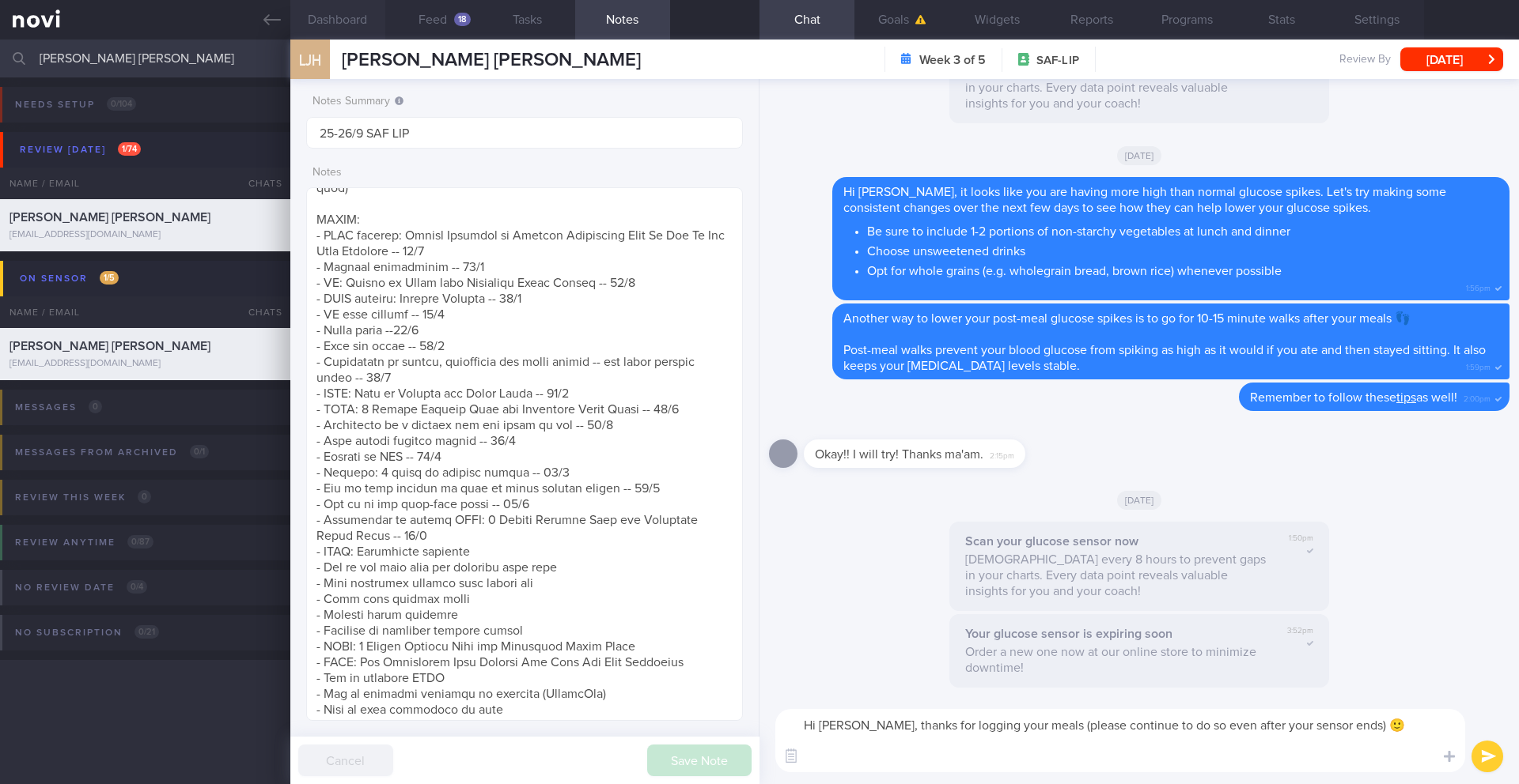
click at [351, 11] on button "Dashboard" at bounding box center [337, 19] width 94 height 39
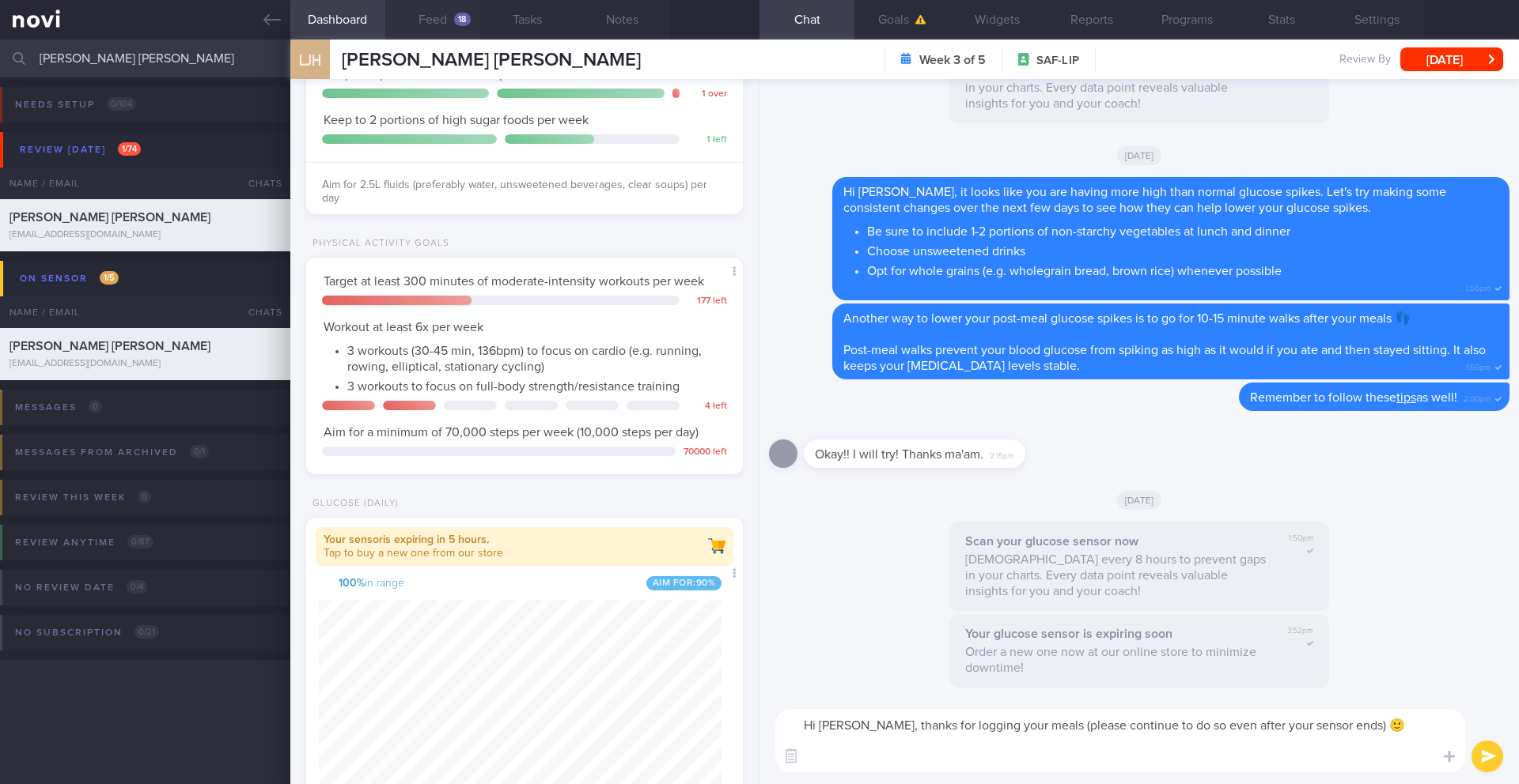
click at [453, 24] on button "Feed 18" at bounding box center [432, 19] width 94 height 39
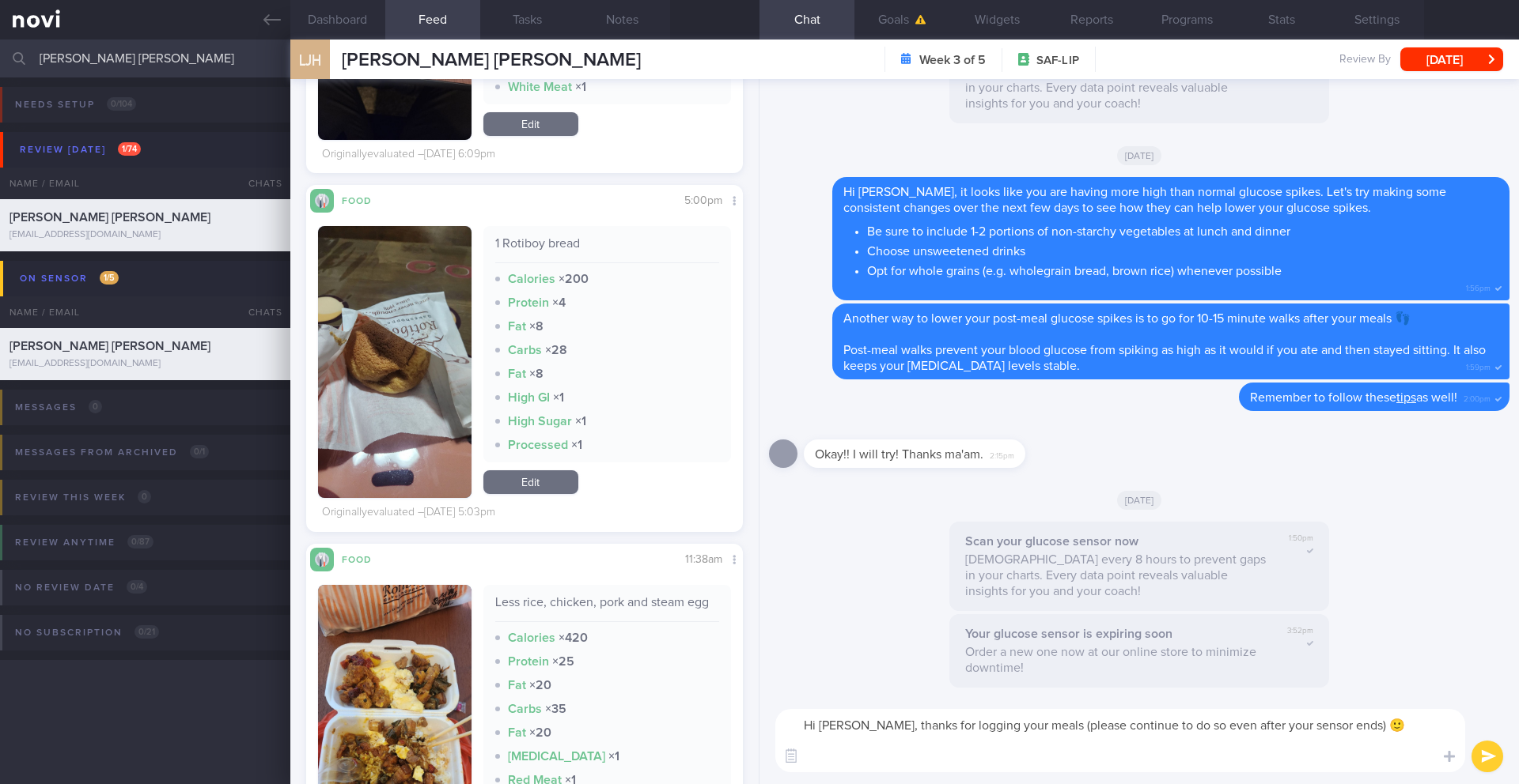
scroll to position [259, 411]
click at [952, 641] on textarea "Hi Jing Heng, thanks for logging your meals (please continue to do so even afte…" at bounding box center [1120, 740] width 690 height 63
click at [1122, 641] on textarea "Hi Jing Heng, thanks for logging your meals (please continue to do so even afte…" at bounding box center [1120, 740] width 690 height 63
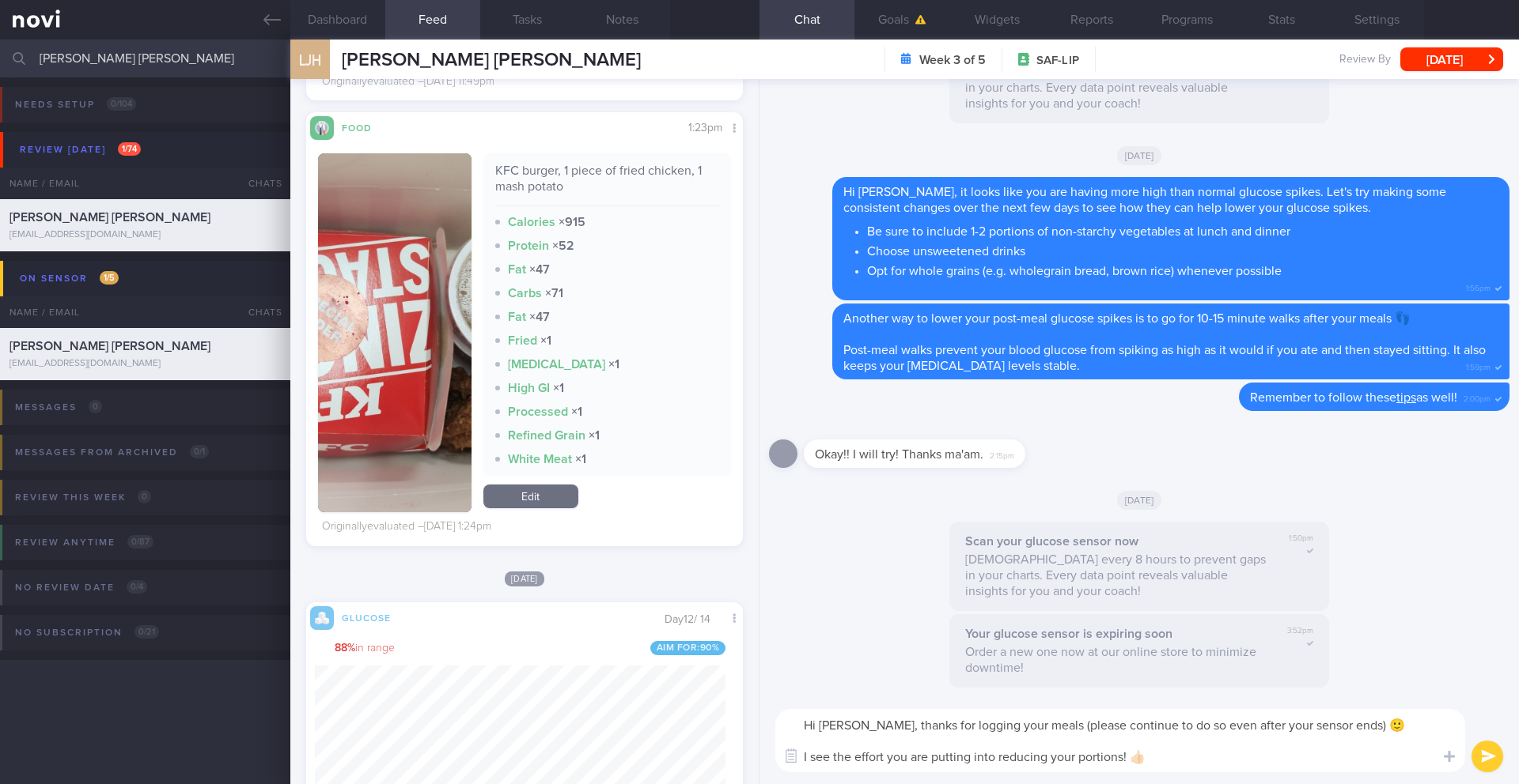
scroll to position [3053, 0]
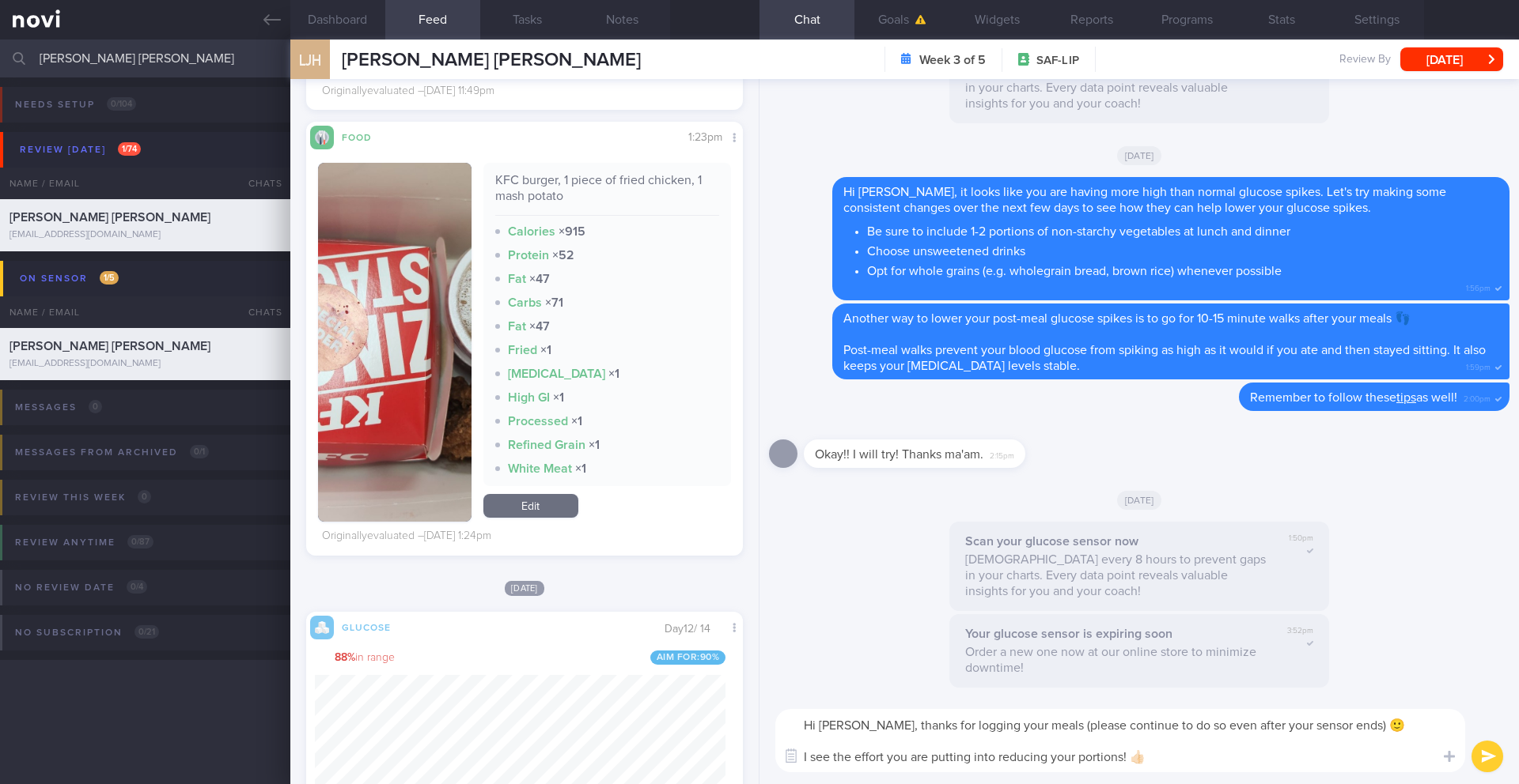
click at [405, 409] on button "button" at bounding box center [394, 342] width 153 height 359
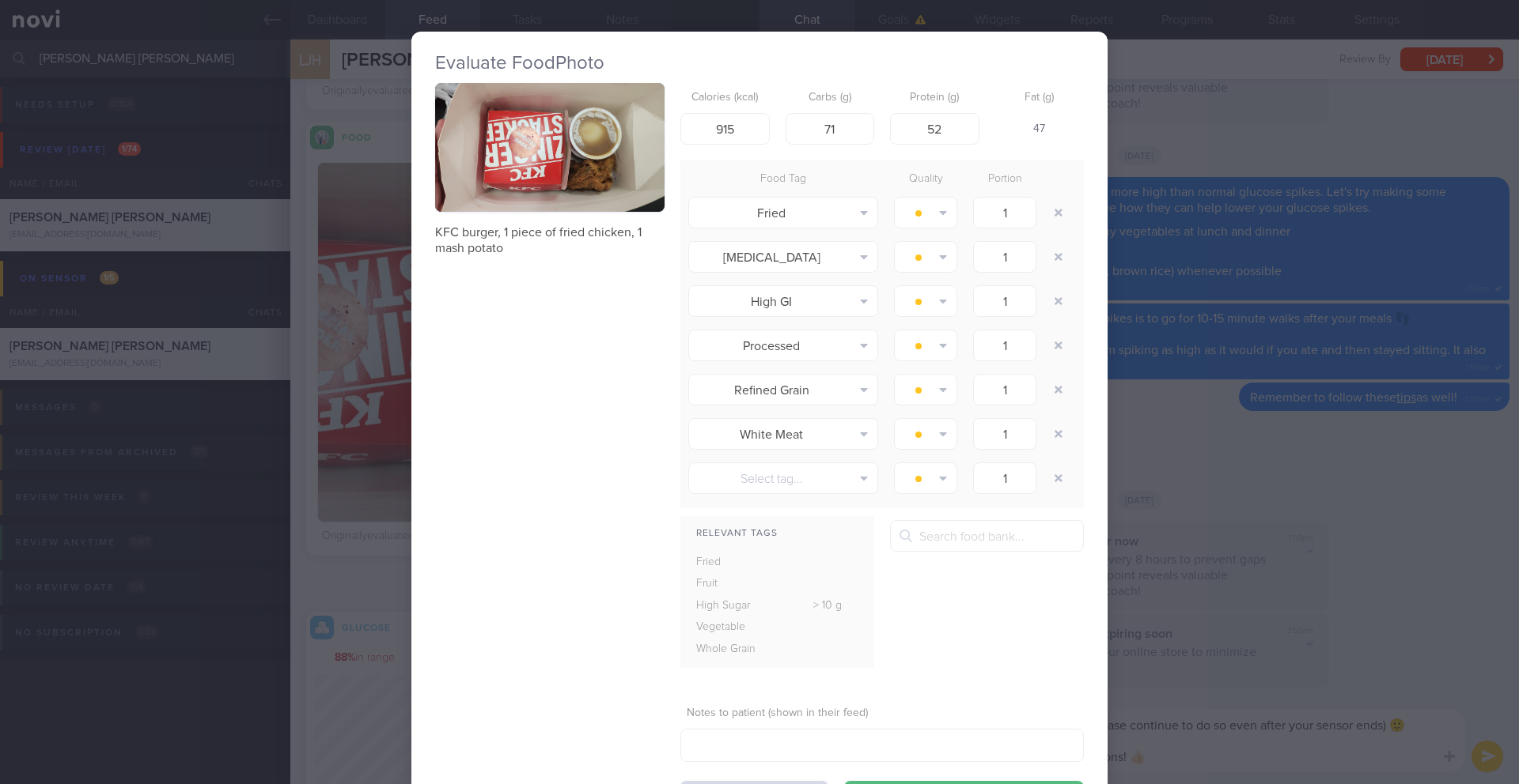
click at [1138, 547] on div "Evaluate Food Photo KFC burger, 1 piece of fried chicken, 1 mash potato Calorie…" at bounding box center [760, 392] width 1519 height 784
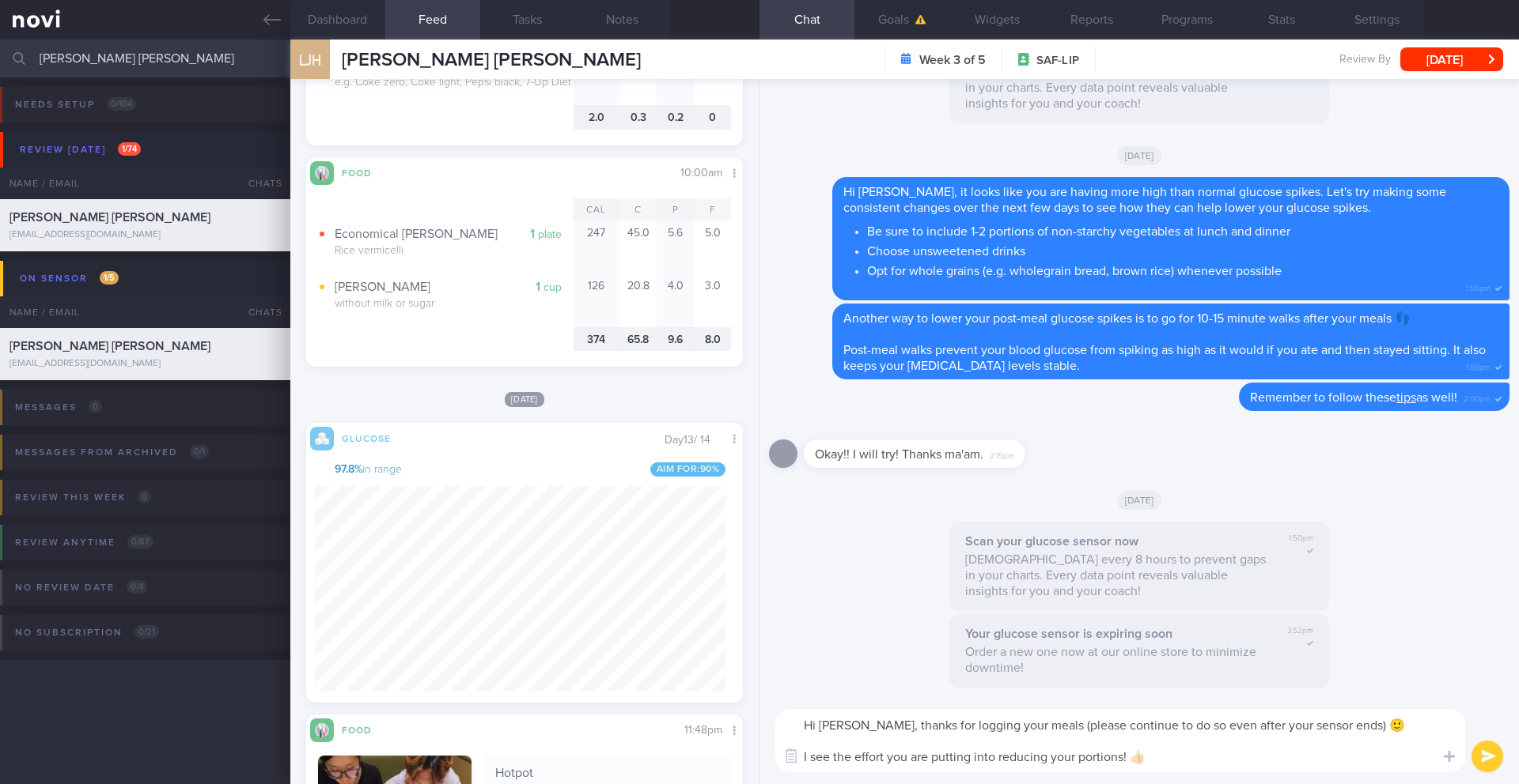
scroll to position [2558, 0]
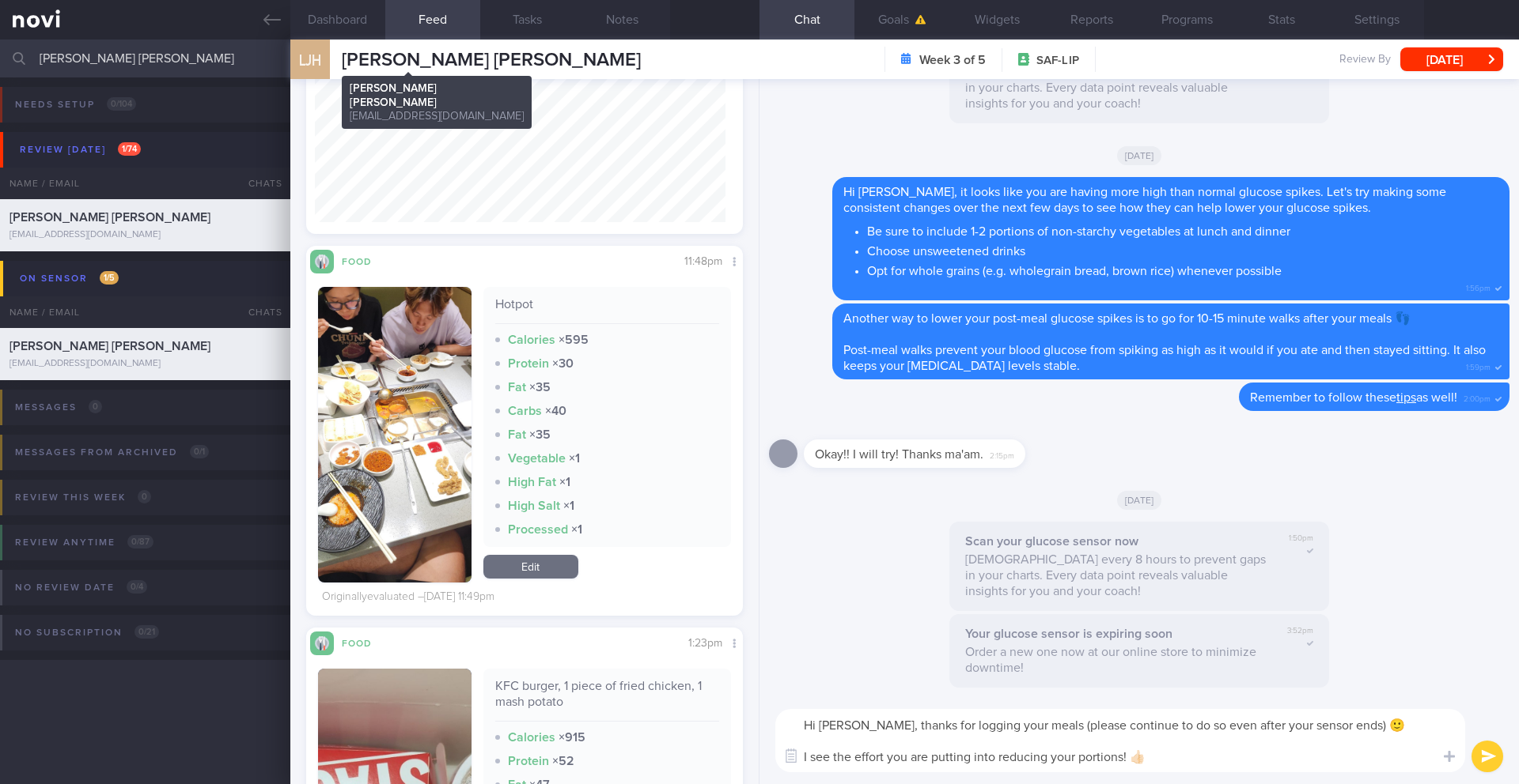
click at [427, 67] on span "LIM JING HENG" at bounding box center [492, 60] width 299 height 19
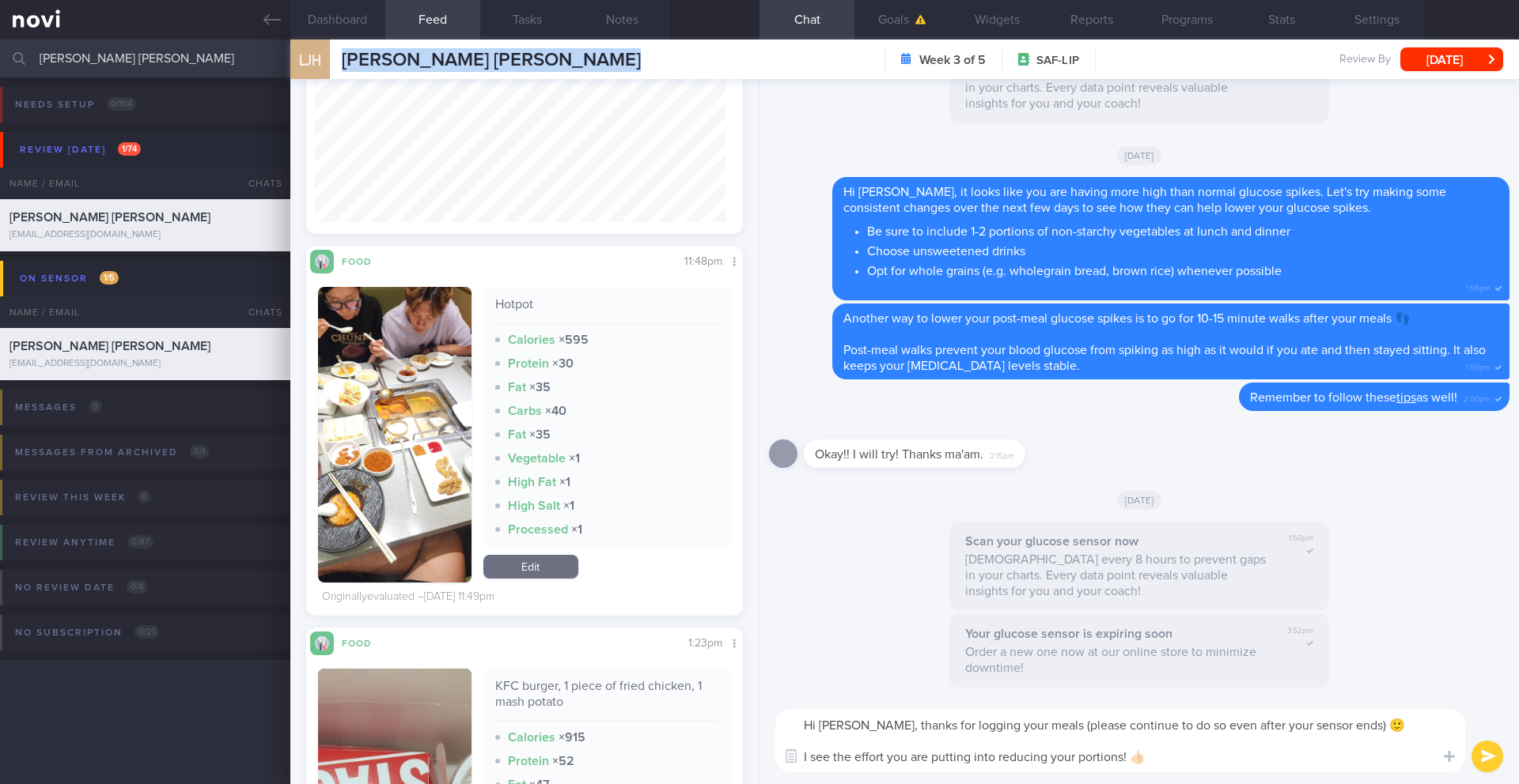
copy div "LIM JING HENG LIM JING HENG lim_jing_heng@hotmail.com"
click at [337, 13] on button "Dashboard" at bounding box center [337, 19] width 94 height 39
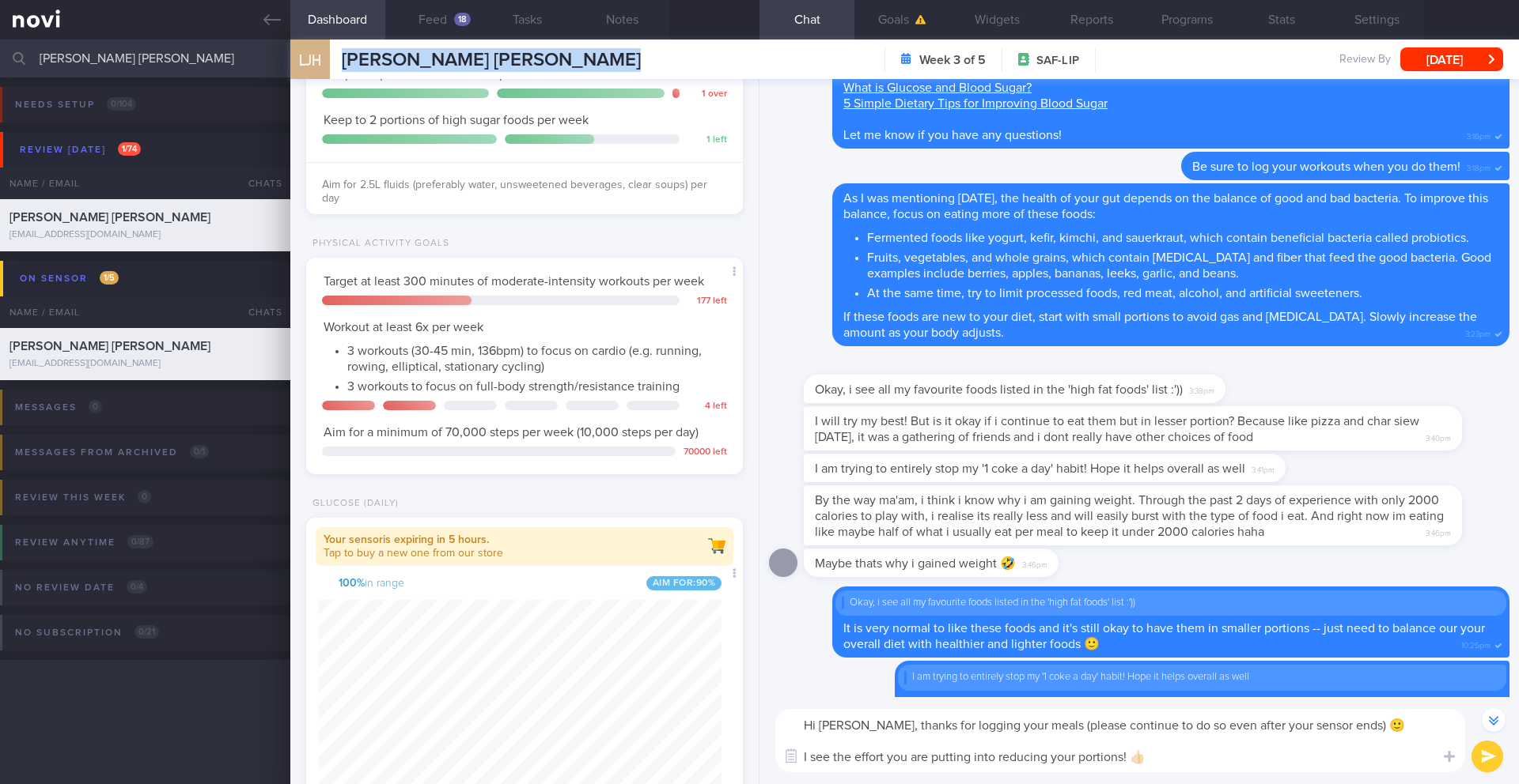
scroll to position [-2289, 0]
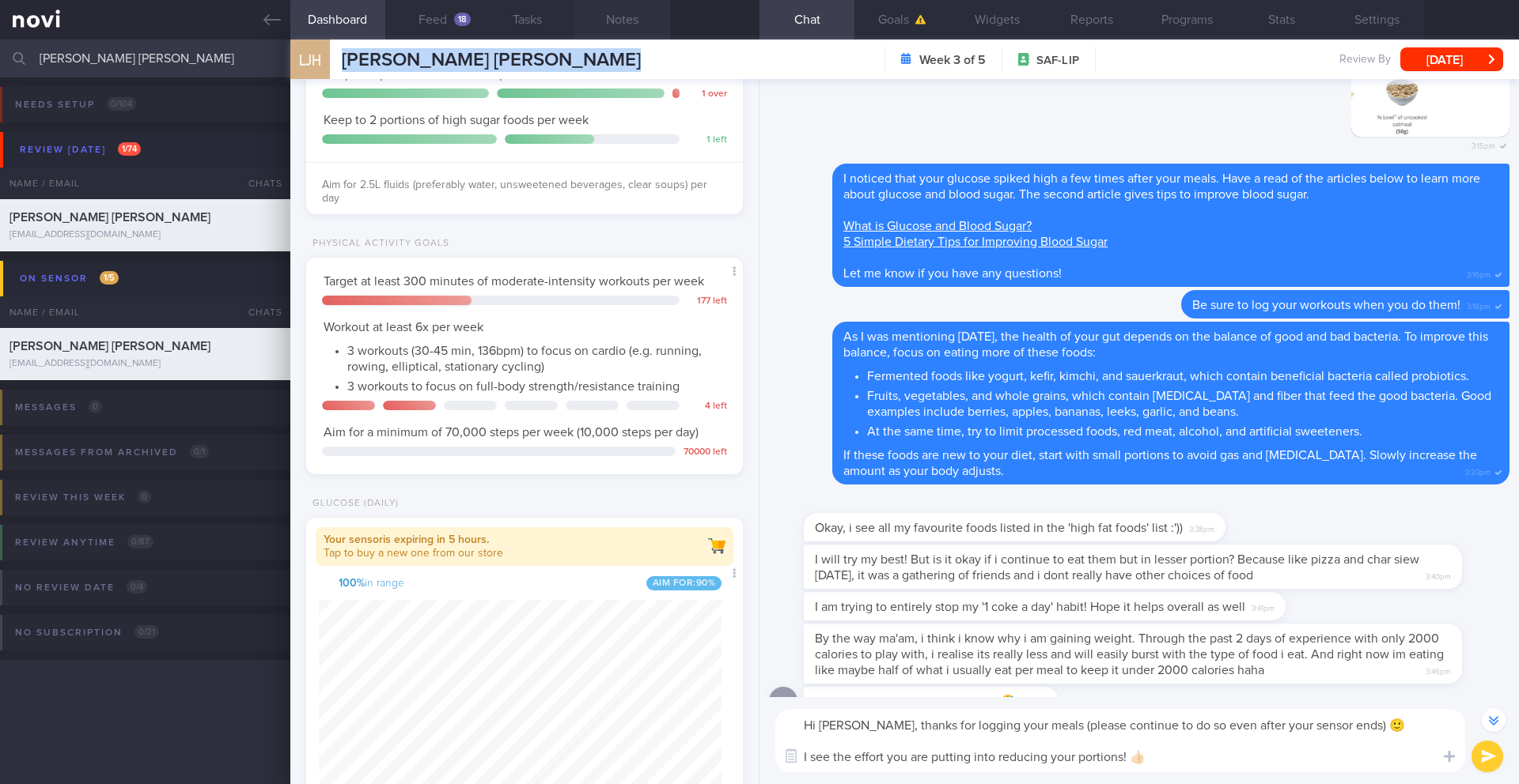
click at [623, 31] on button "Notes" at bounding box center [622, 19] width 94 height 39
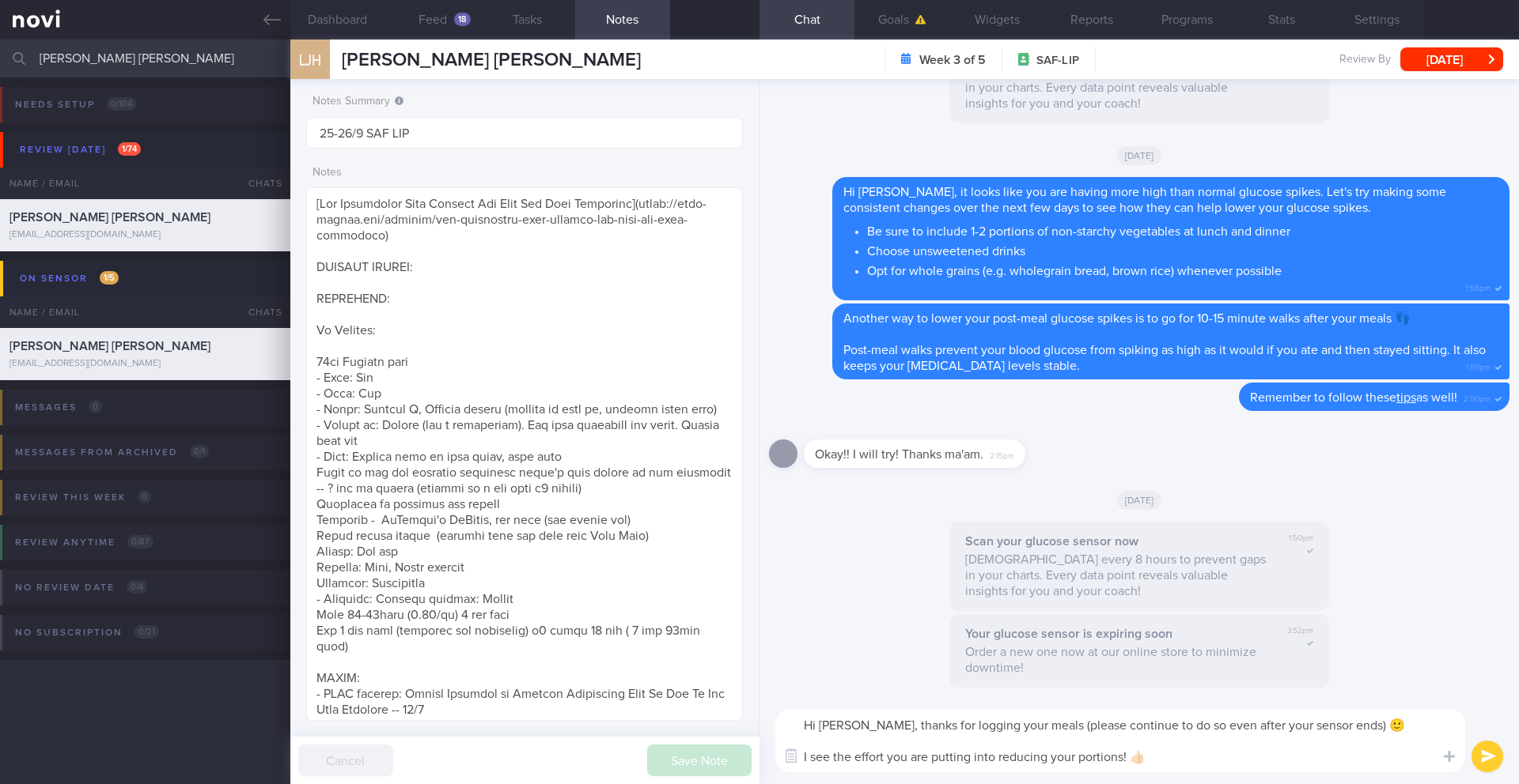
click at [1138, 641] on textarea "Hi Jing Heng, thanks for logging your meals (please continue to do so even afte…" at bounding box center [1120, 740] width 690 height 63
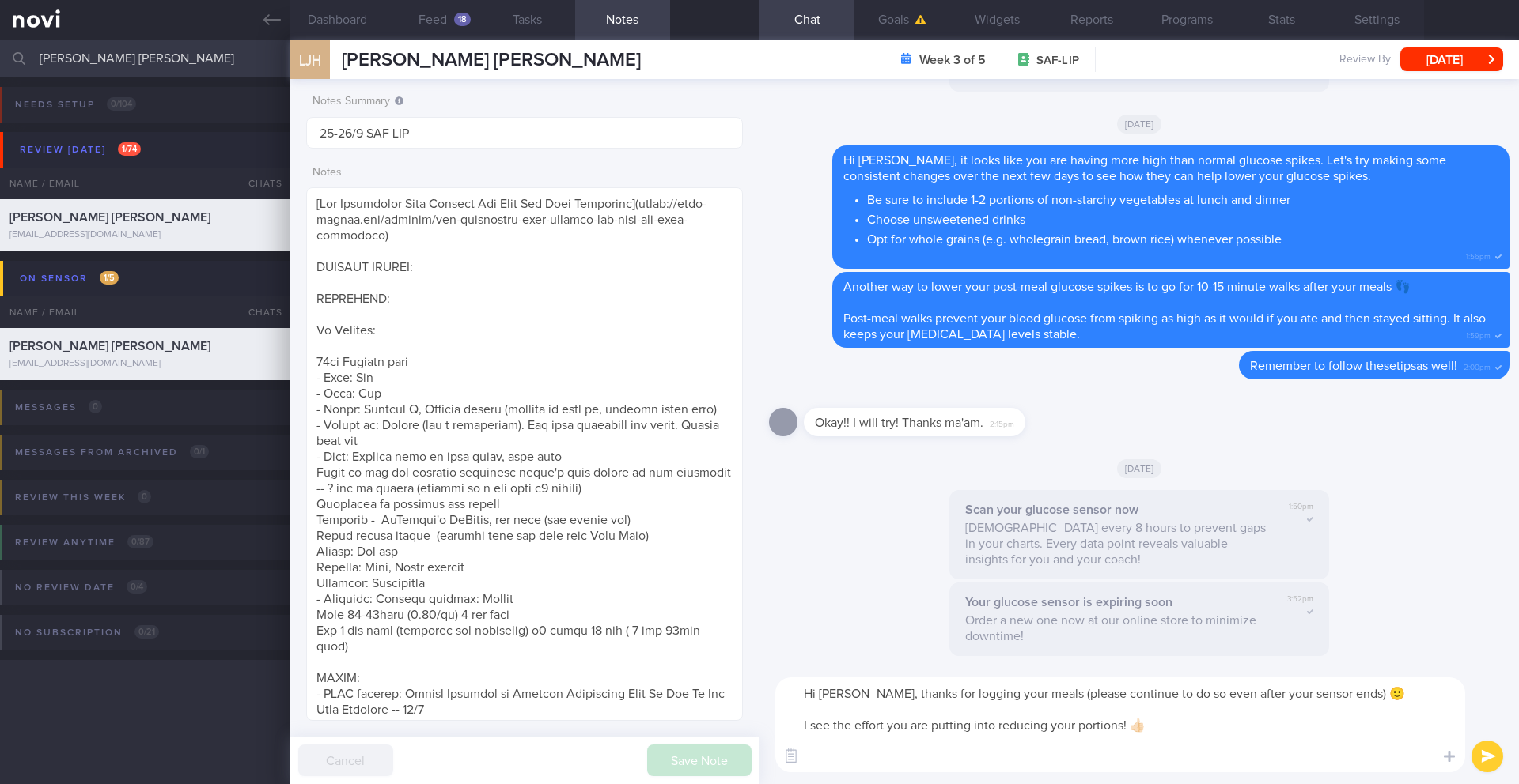
type textarea "Hi Jing Heng, thanks for logging your meals (please continue to do so even afte…"
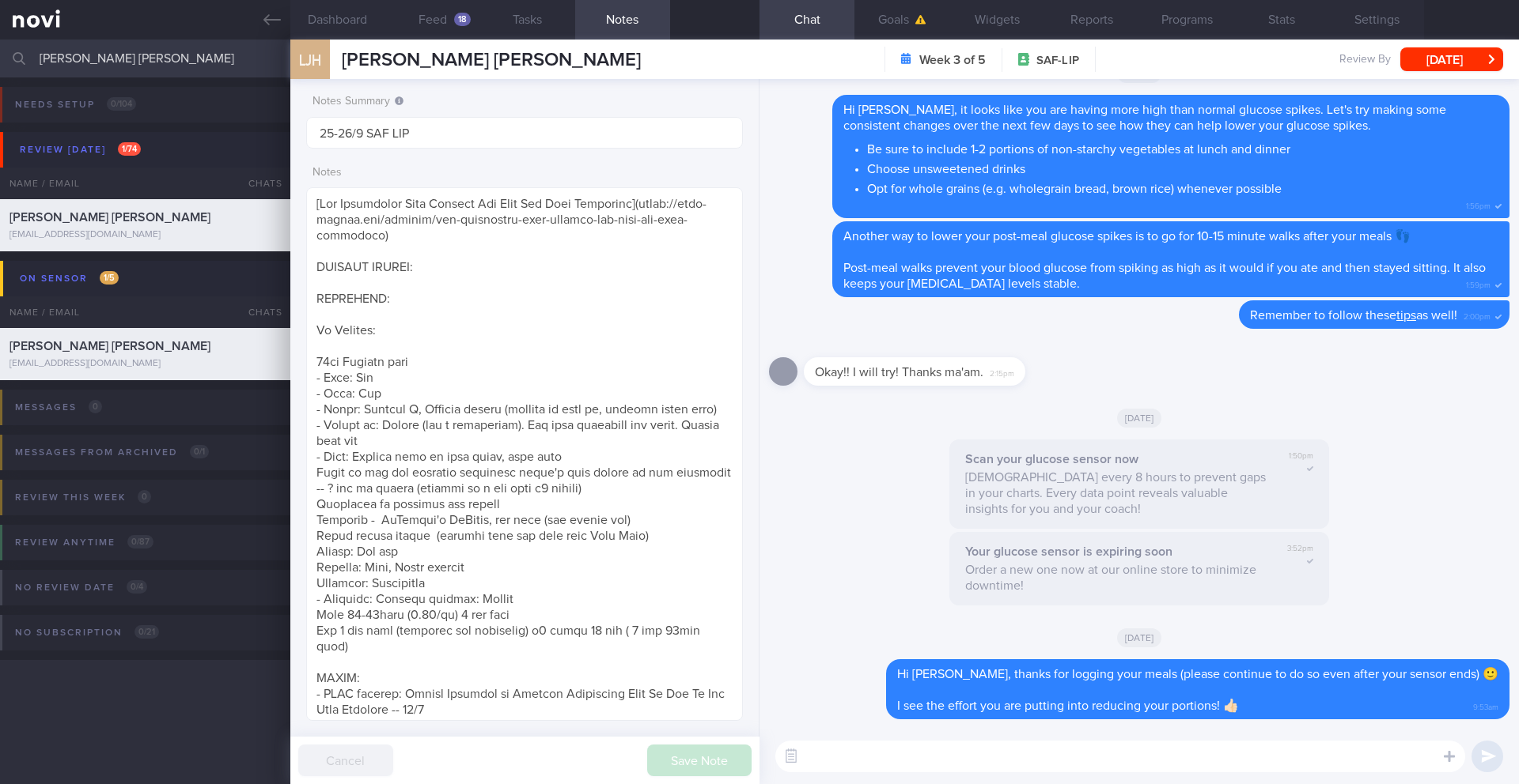
paste textarea "To help you make better choices when eating out, I want to share with you ways …"
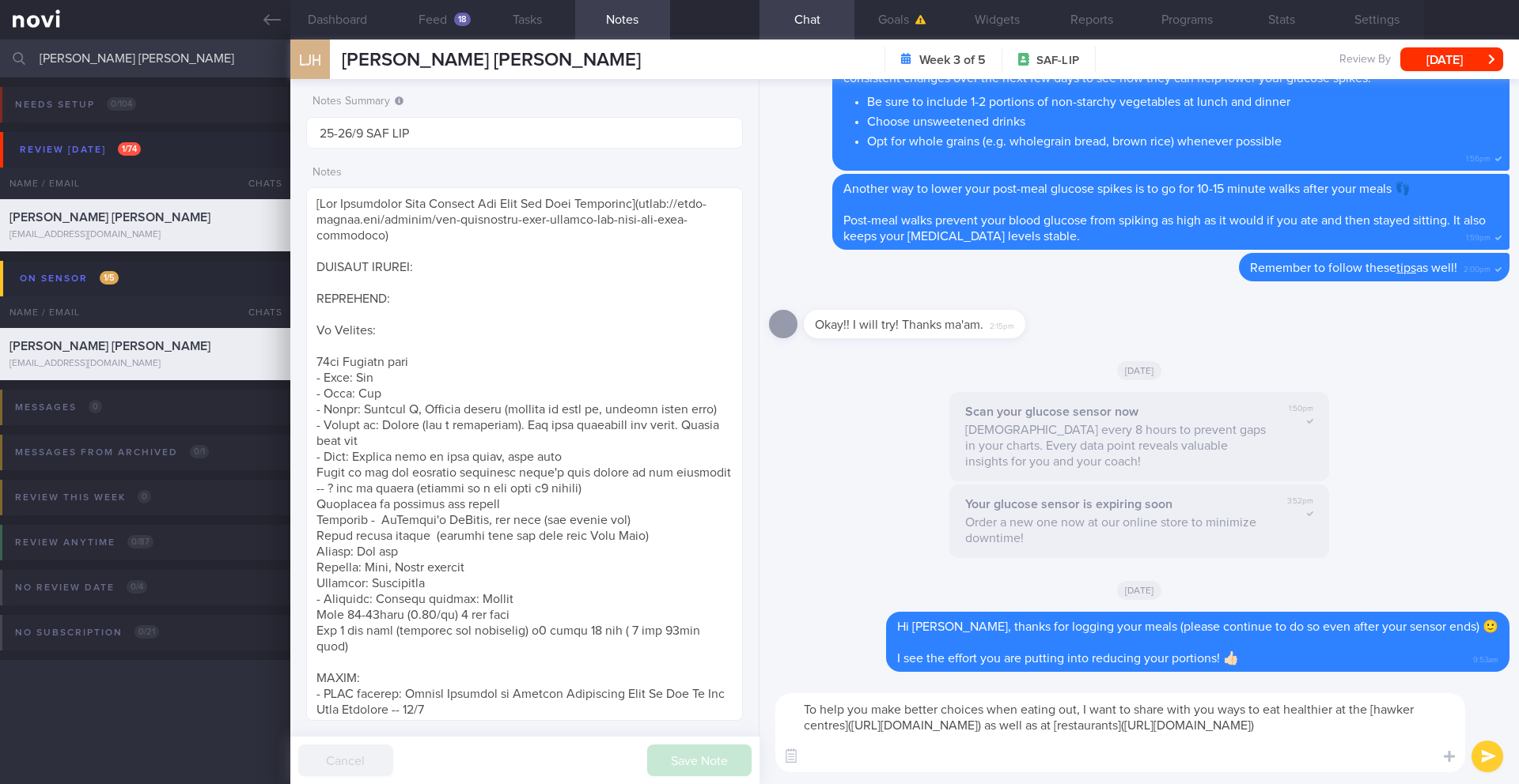
type textarea "To help you make better choices when eating out, I want to share with you ways …"
click at [1138, 641] on button "submit" at bounding box center [1487, 756] width 31 height 31
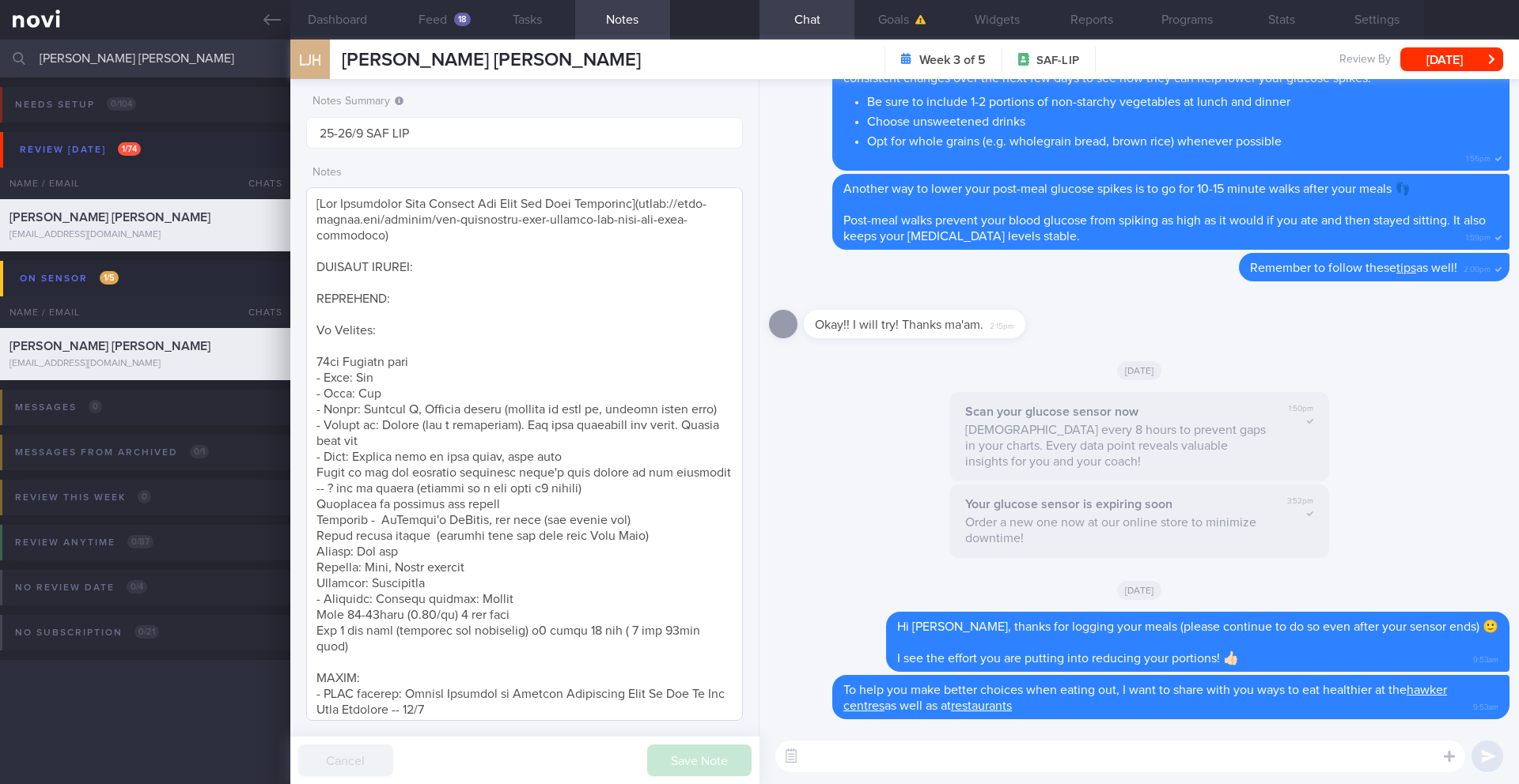
scroll to position [415, 0]
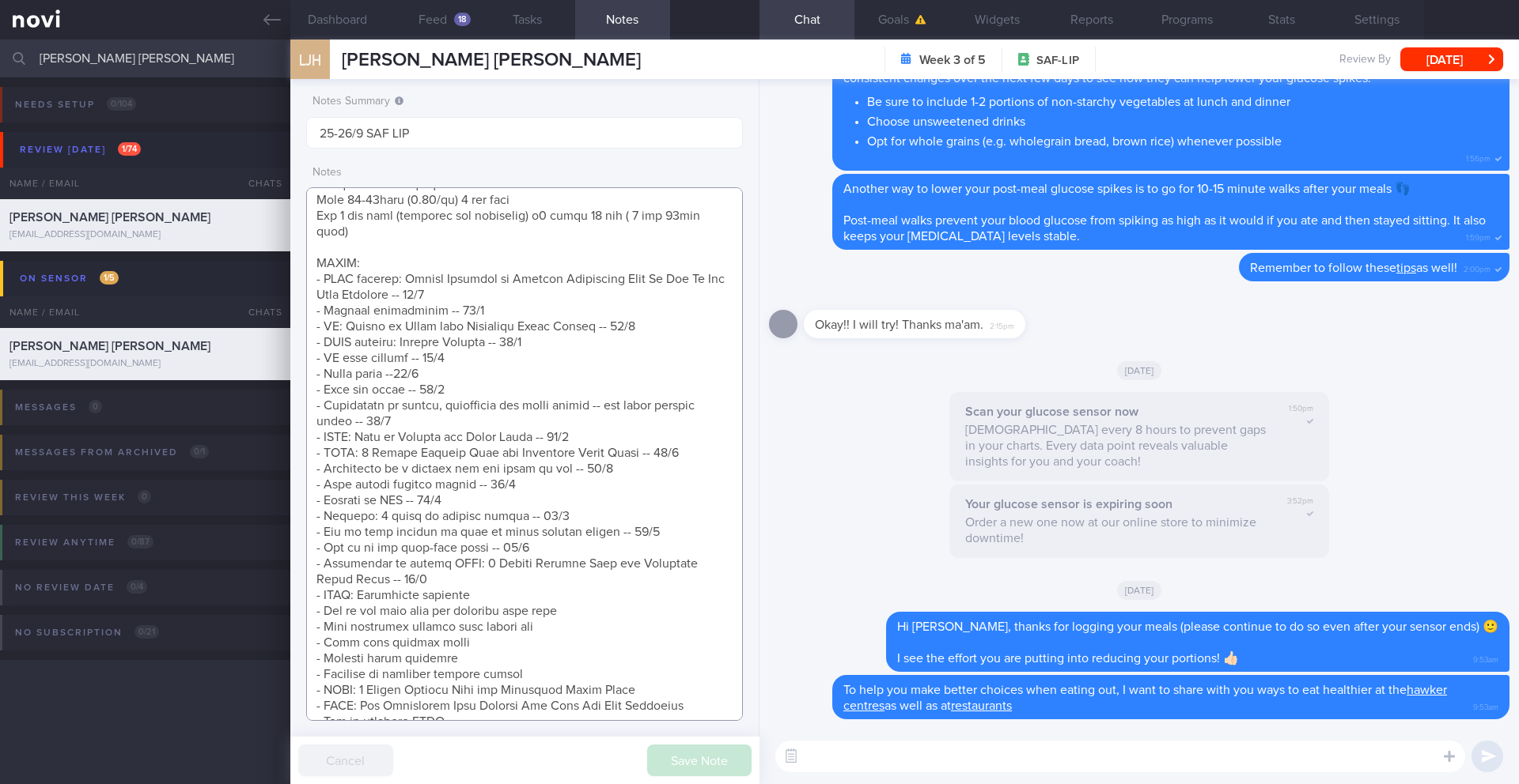
click at [570, 641] on textarea at bounding box center [525, 454] width 437 height 534
drag, startPoint x: 594, startPoint y: 644, endPoint x: 284, endPoint y: 640, distance: 310.0
click at [284, 640] on div "Patients New Users Coaches LIM JING HENG Assigned patients Assigned patients Al…" at bounding box center [760, 412] width 1519 height 745
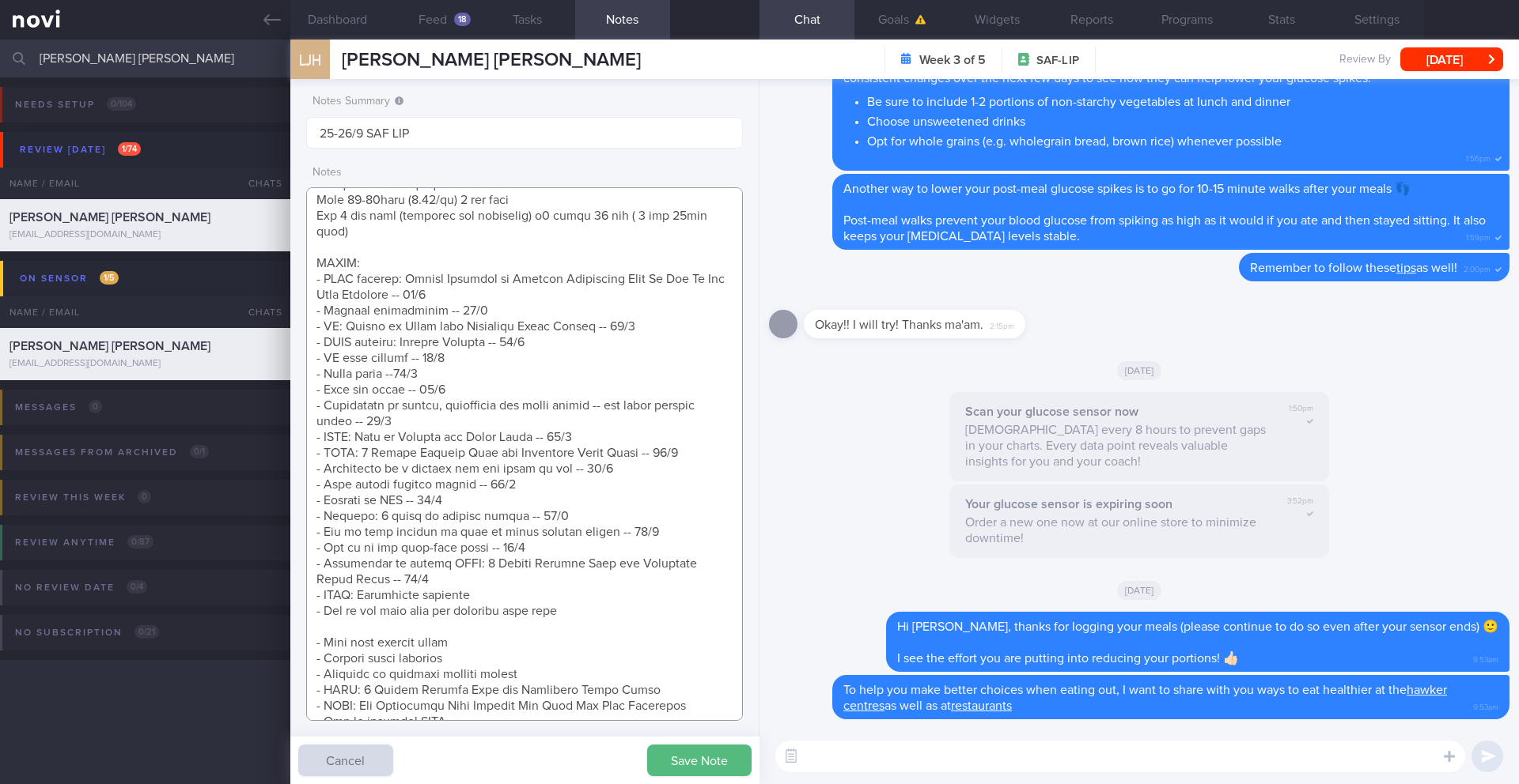
click at [419, 594] on textarea at bounding box center [525, 454] width 437 height 534
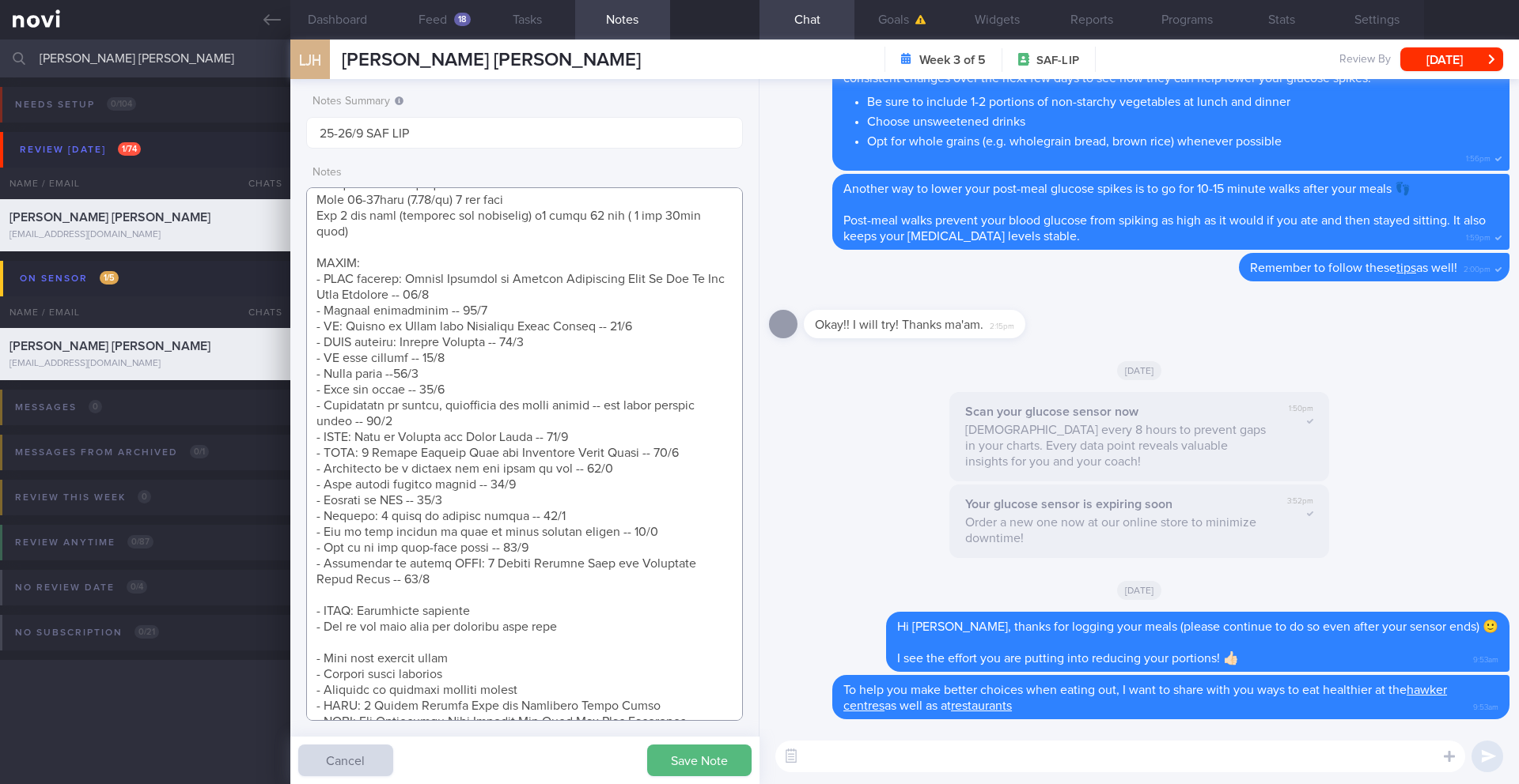
scroll to position [654, 0]
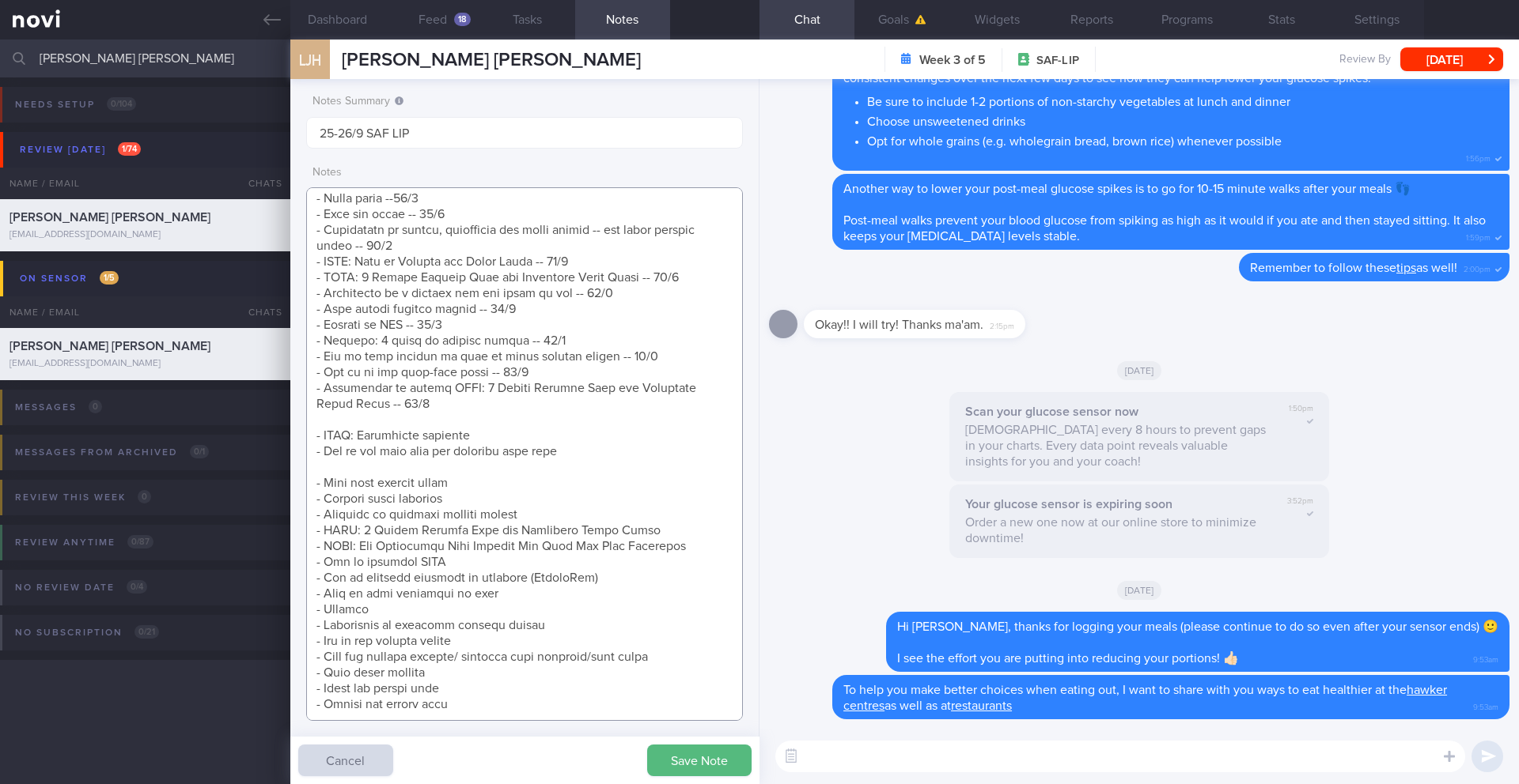
paste textarea "- Make healthier choices when eating out -- 26/9"
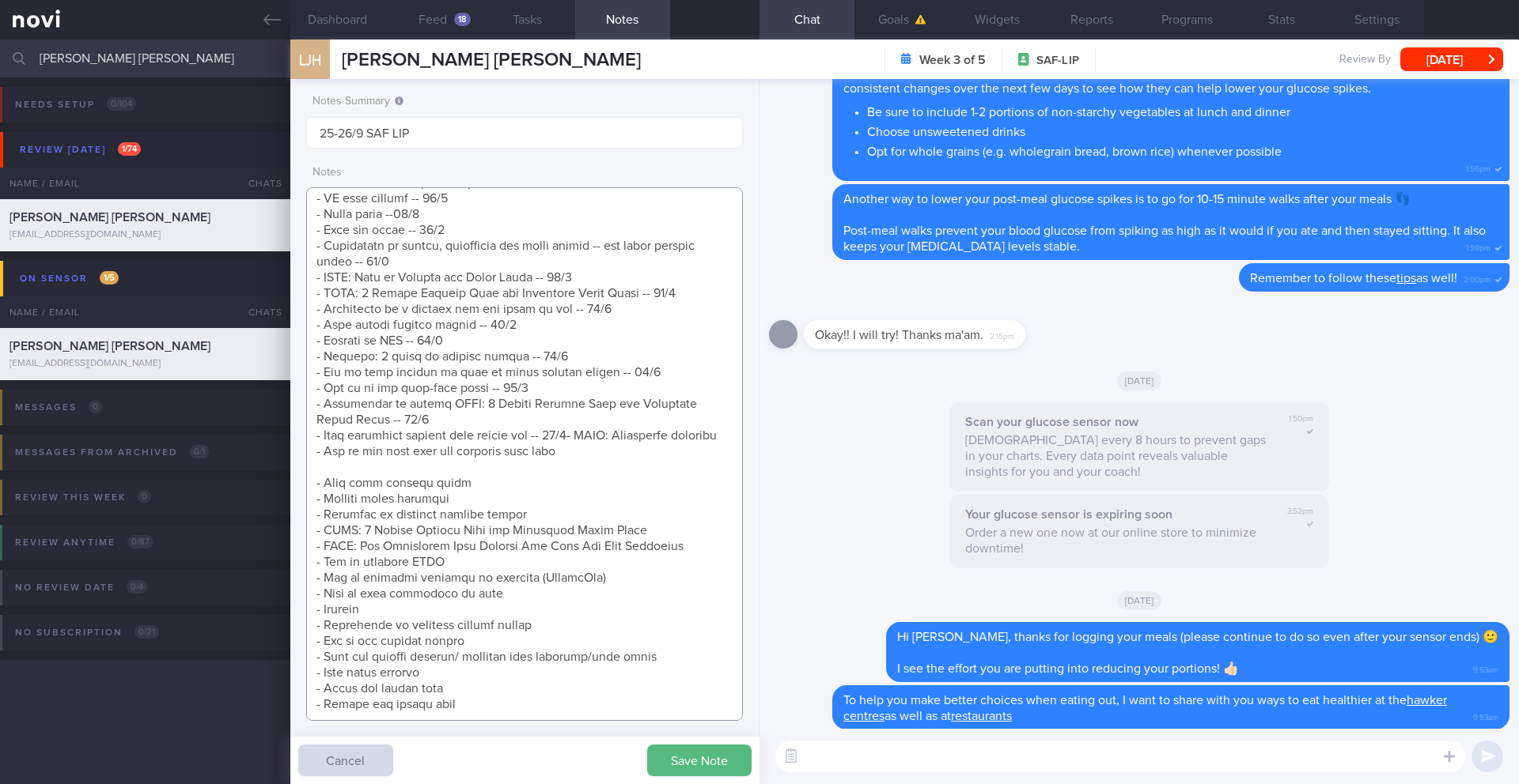
scroll to position [0, 0]
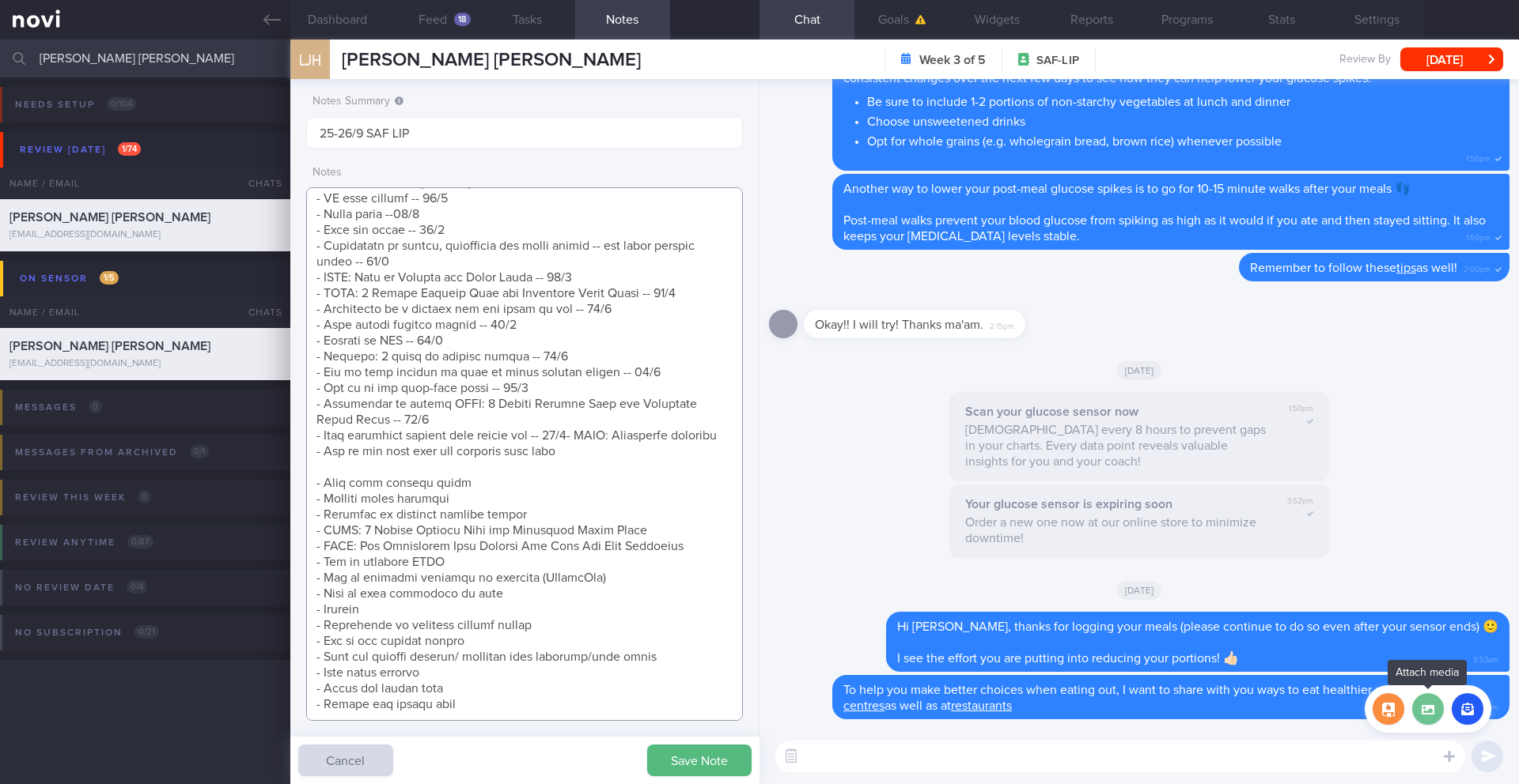
type textarea "[How Monitoring Your Glucose Can Help You Stay Energized](https://novi-health.c…"
click at [1138, 641] on label at bounding box center [1427, 709] width 31 height 31
click at [0, 0] on input "file" at bounding box center [0, 0] width 0 height 0
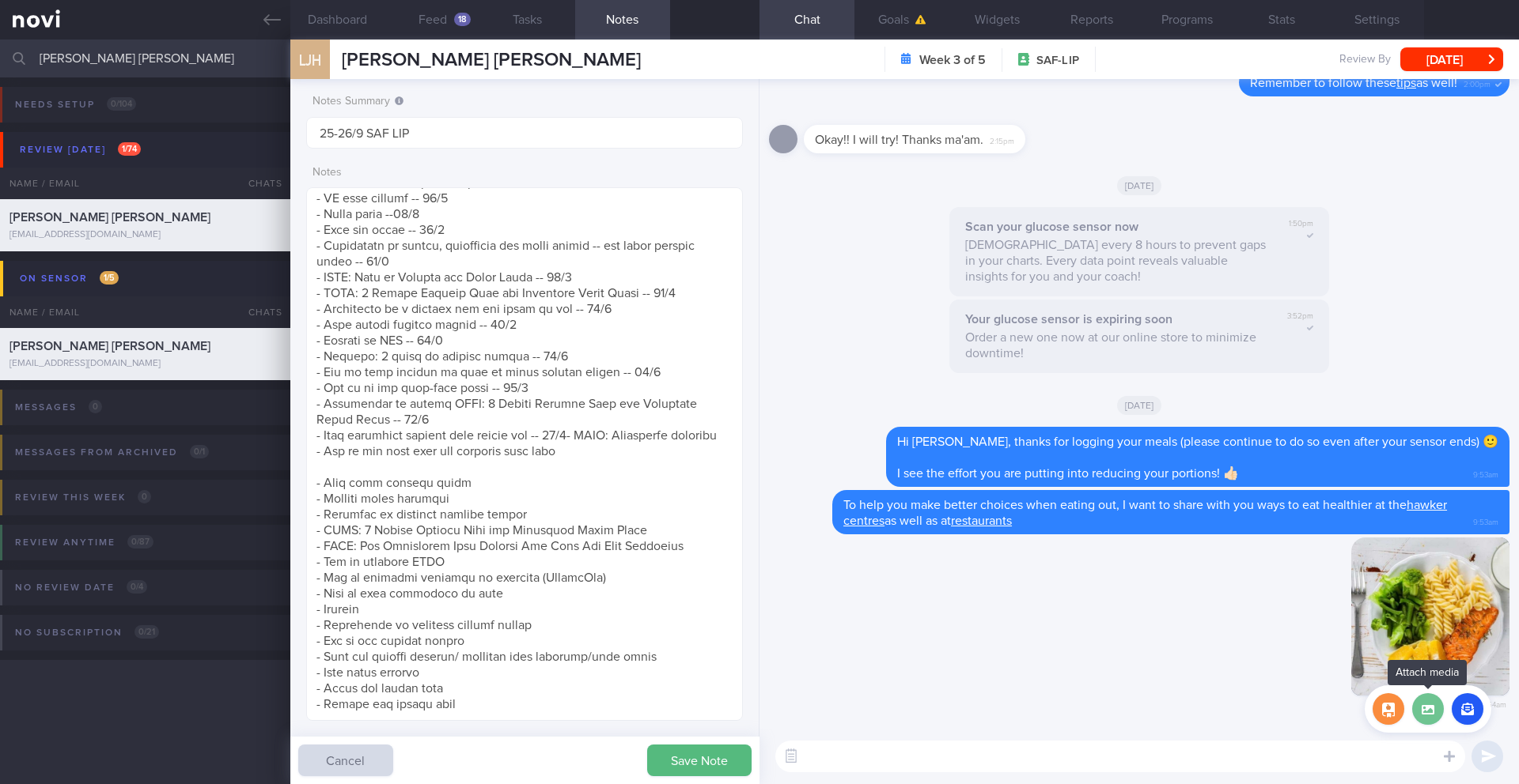
click at [1138, 641] on label at bounding box center [1427, 709] width 31 height 31
click at [0, 0] on input "file" at bounding box center [0, 0] width 0 height 0
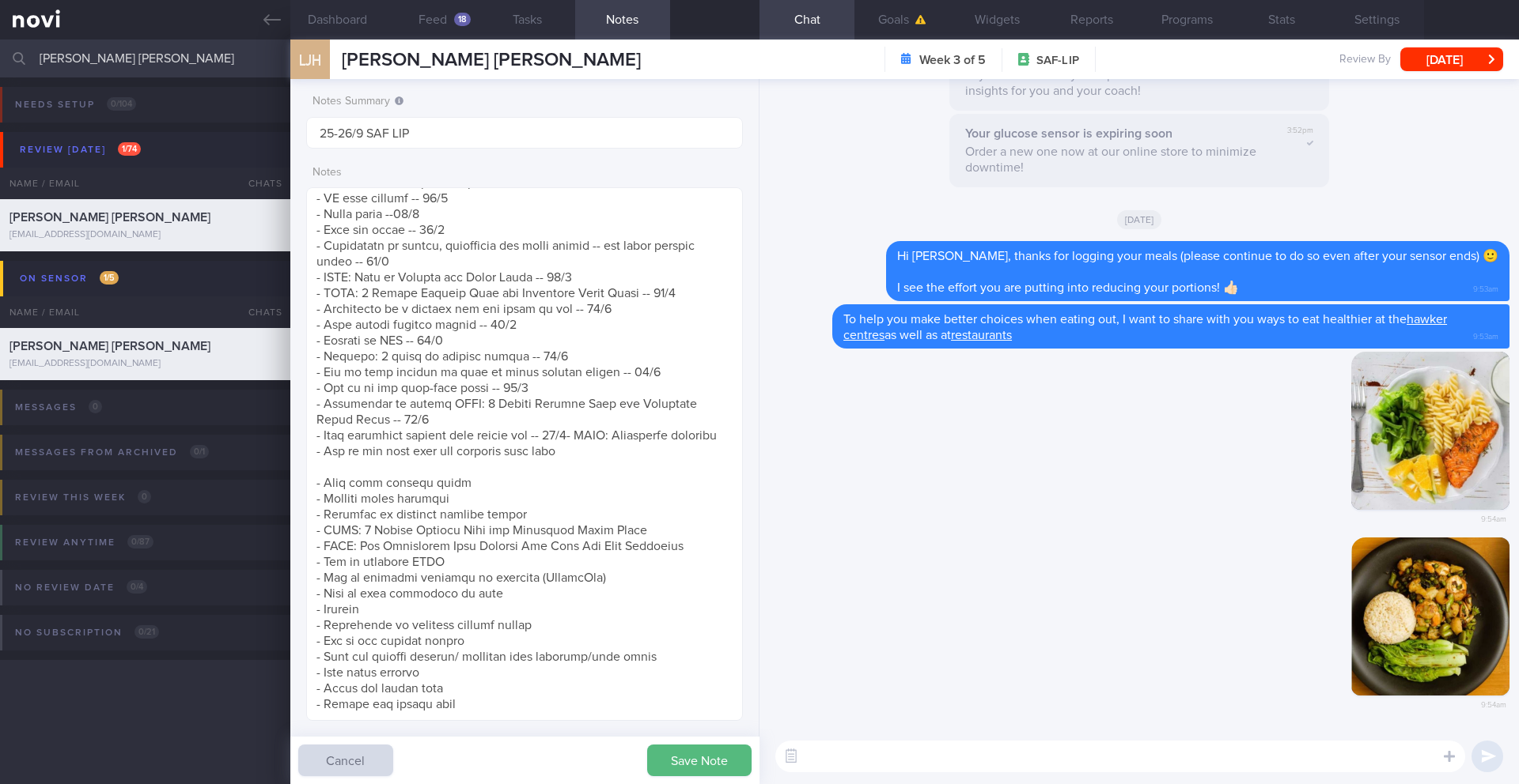
click at [1138, 641] on textarea at bounding box center [1120, 756] width 690 height 31
type textarea "r"
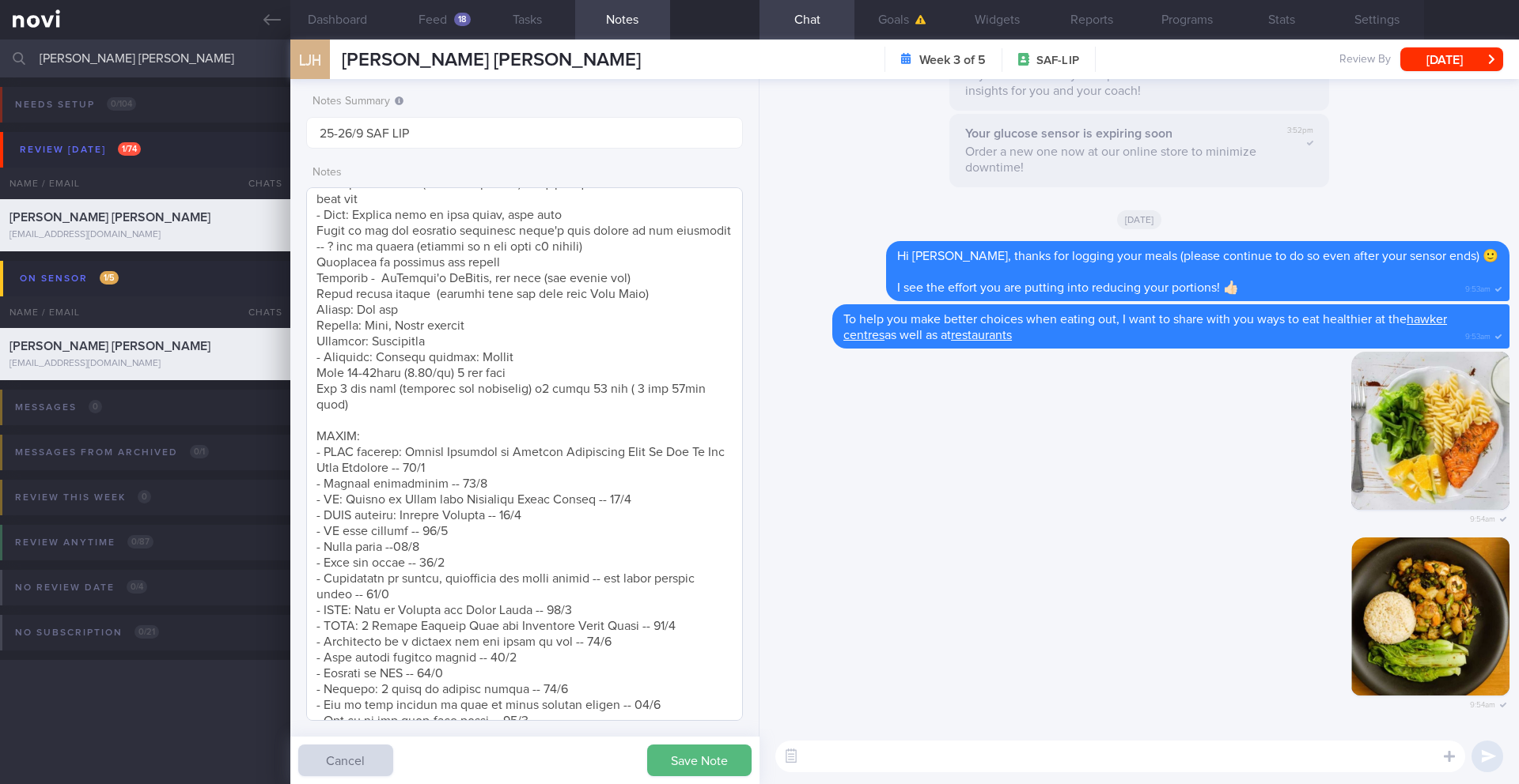
scroll to position [231, 0]
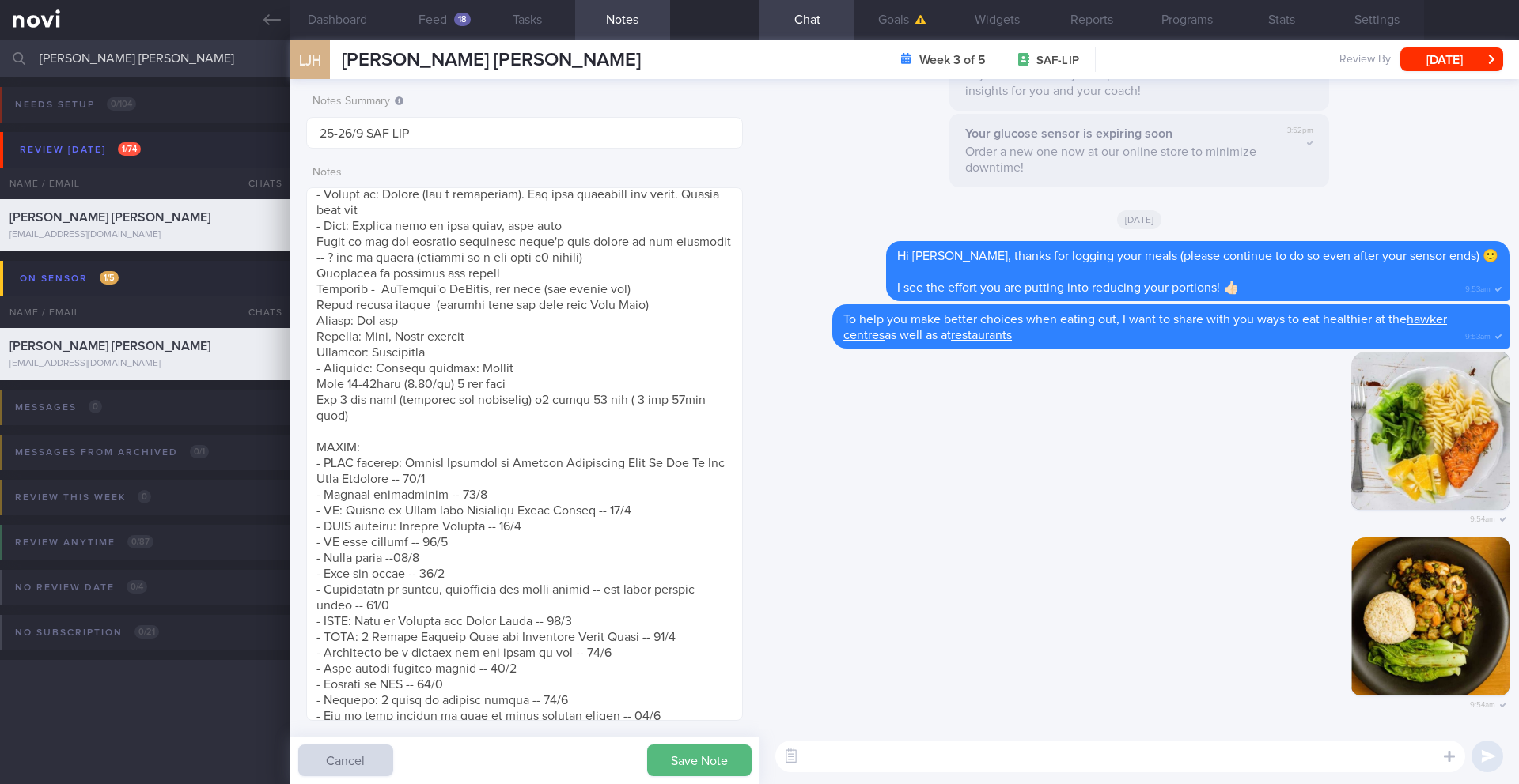
click at [1138, 641] on textarea at bounding box center [1120, 756] width 690 height 31
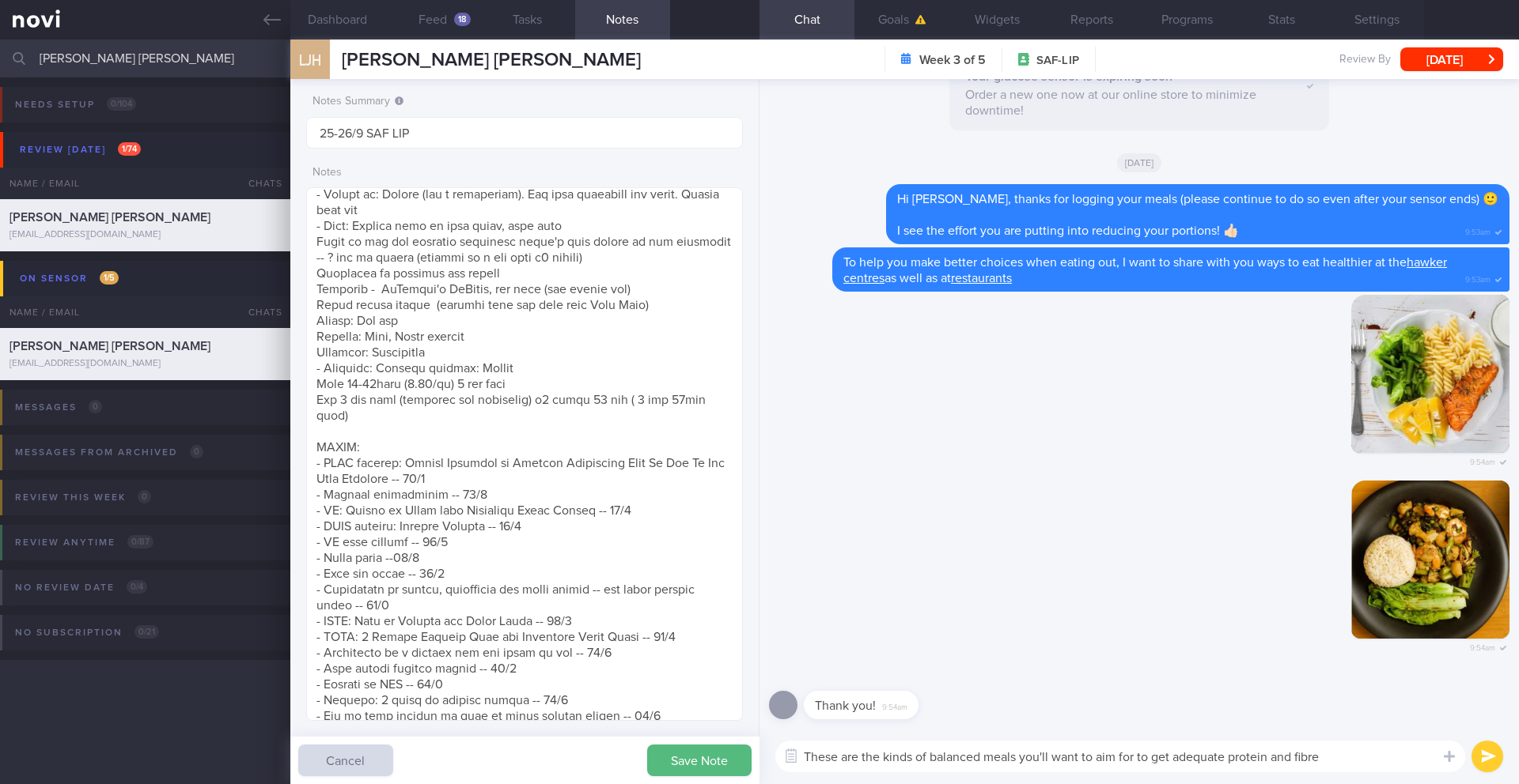
type textarea "These are the kinds of balanced meals you'll want to aim for to get adequate pr…"
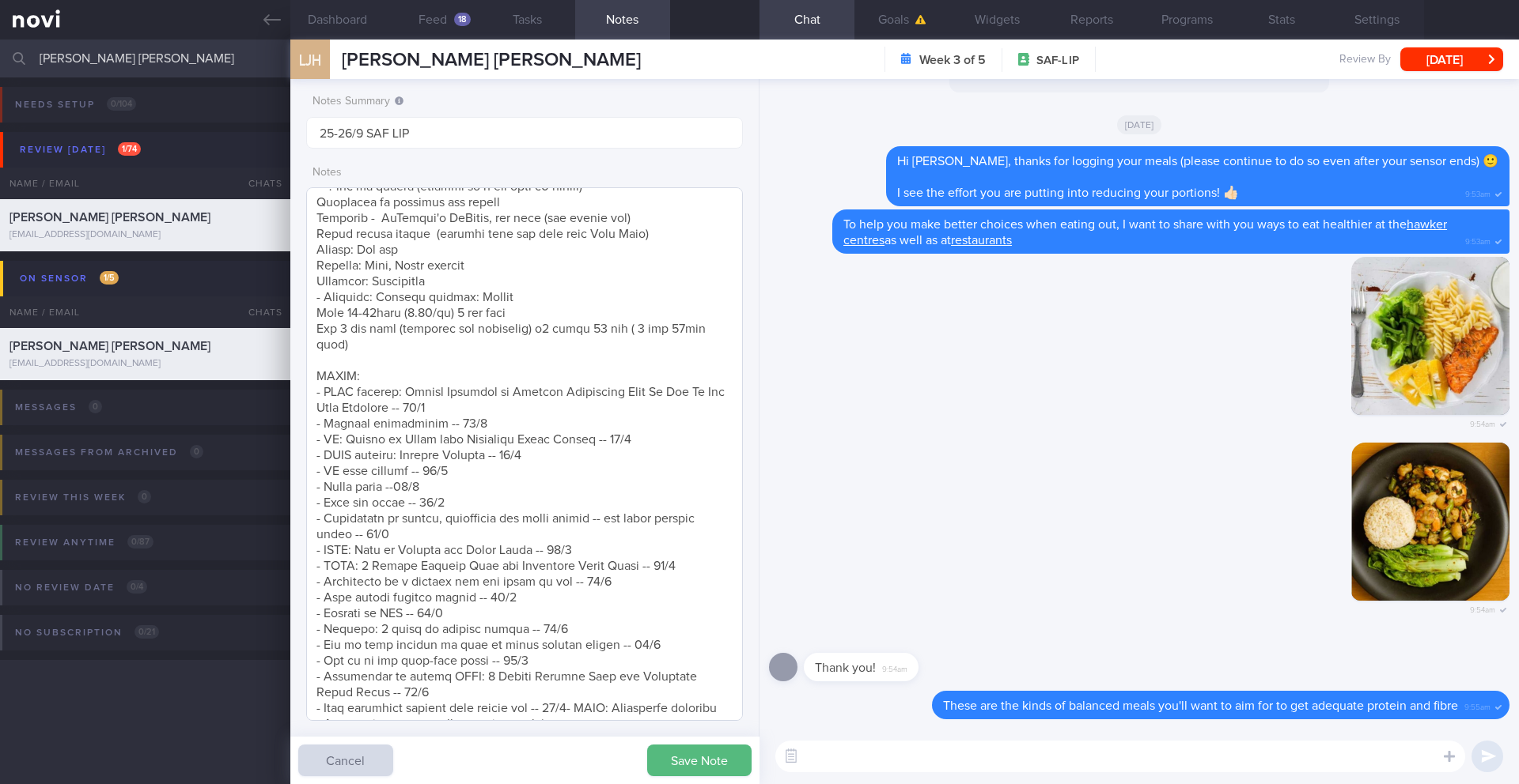
scroll to position [416, 0]
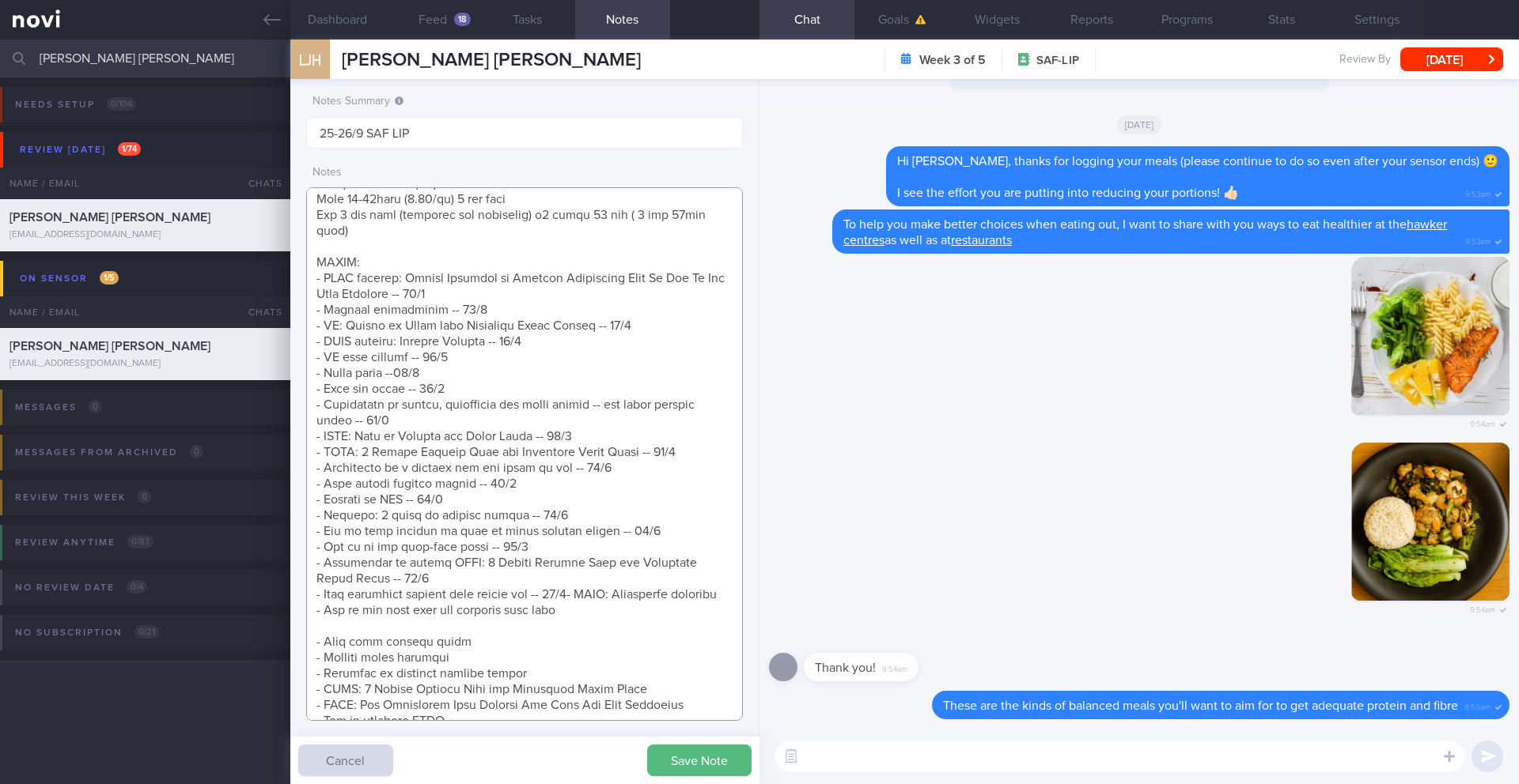
click at [440, 595] on textarea at bounding box center [525, 454] width 437 height 534
click at [589, 613] on textarea at bounding box center [525, 454] width 437 height 534
click at [582, 615] on textarea at bounding box center [525, 454] width 437 height 534
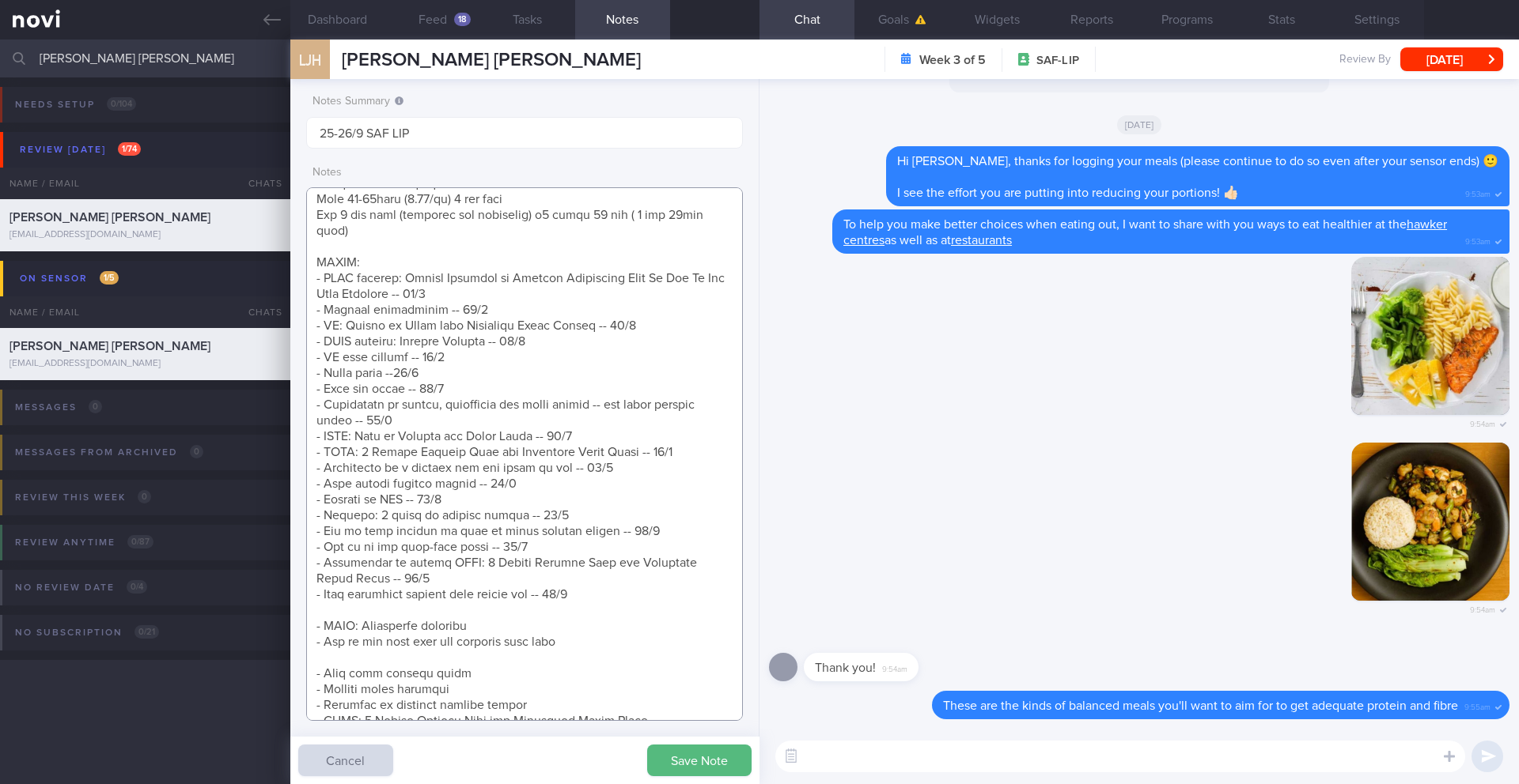
click at [592, 612] on textarea at bounding box center [525, 454] width 437 height 534
click at [546, 623] on textarea at bounding box center [525, 454] width 437 height 534
click at [480, 641] on textarea at bounding box center [525, 454] width 437 height 534
click at [483, 641] on textarea at bounding box center [525, 454] width 437 height 534
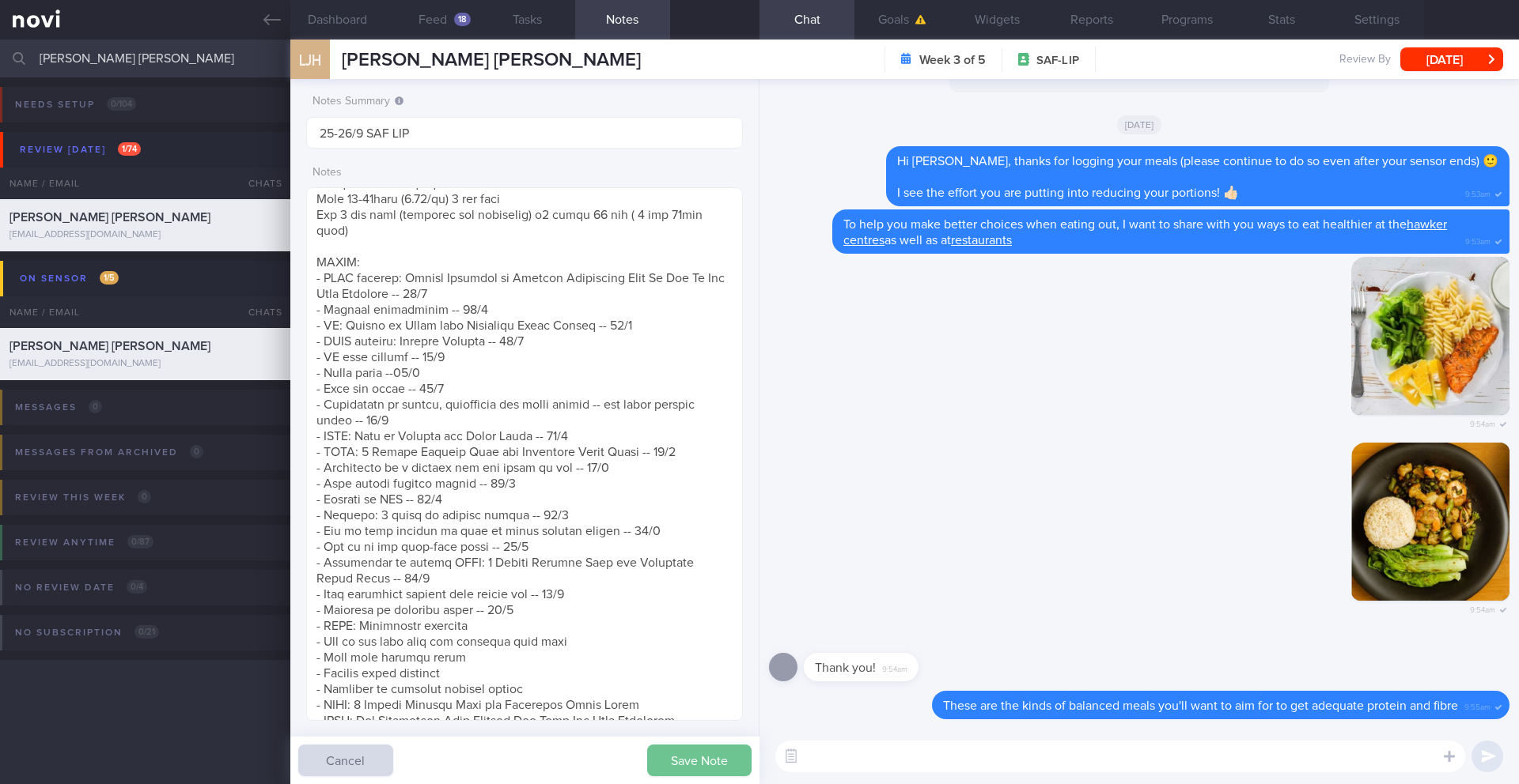
click at [677, 641] on button "Save Note" at bounding box center [699, 760] width 105 height 31
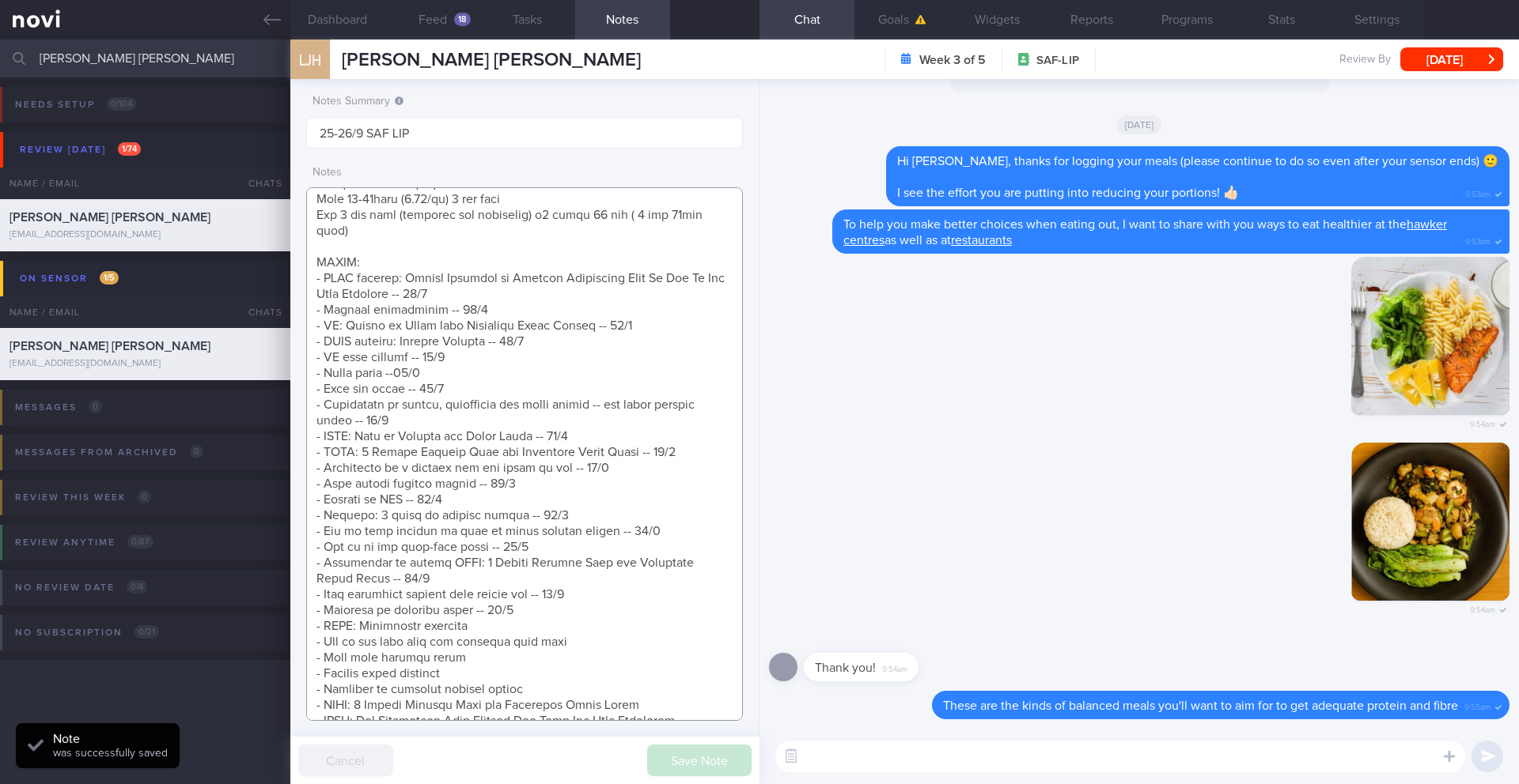
click at [509, 641] on textarea at bounding box center [525, 454] width 437 height 534
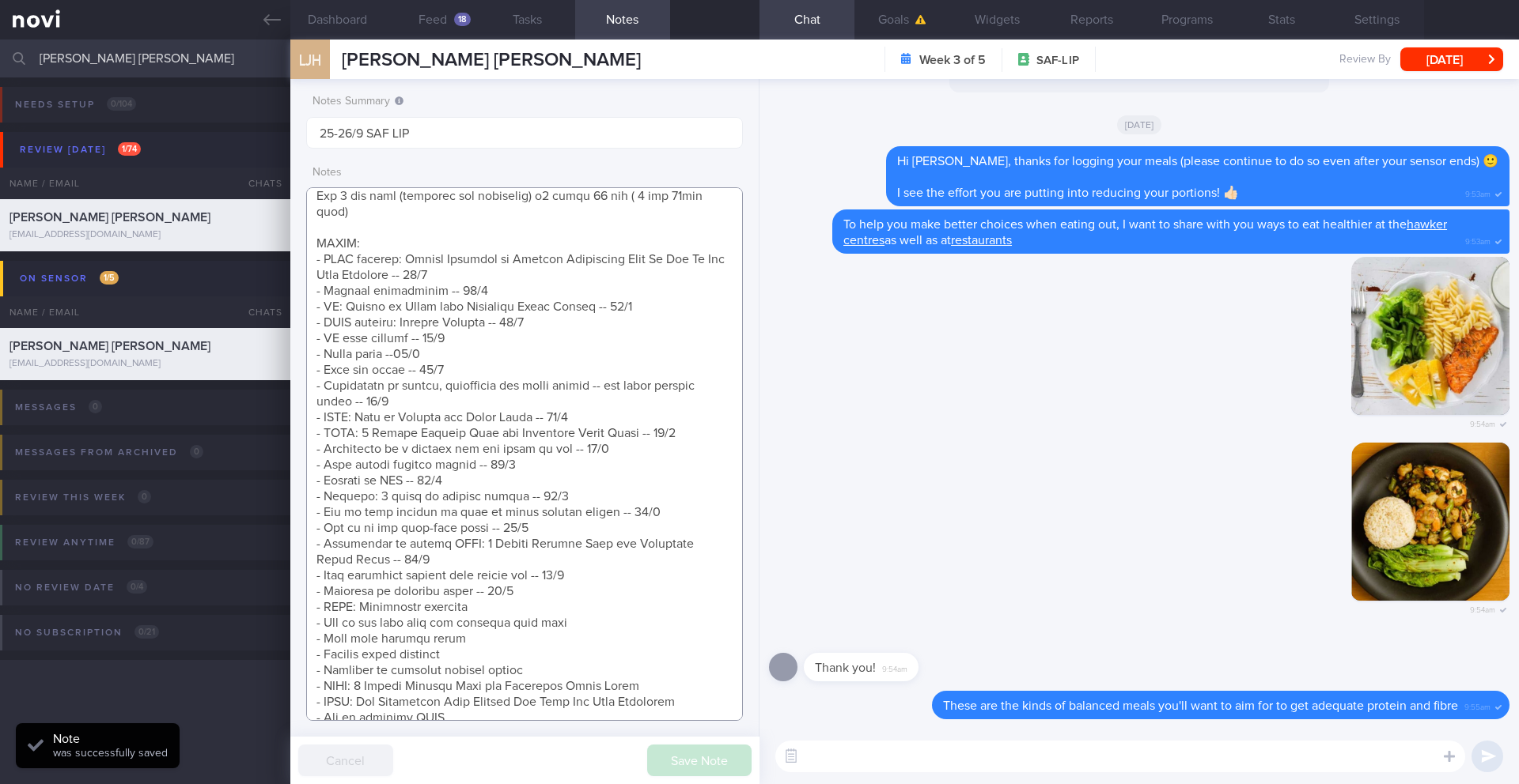
scroll to position [524, 0]
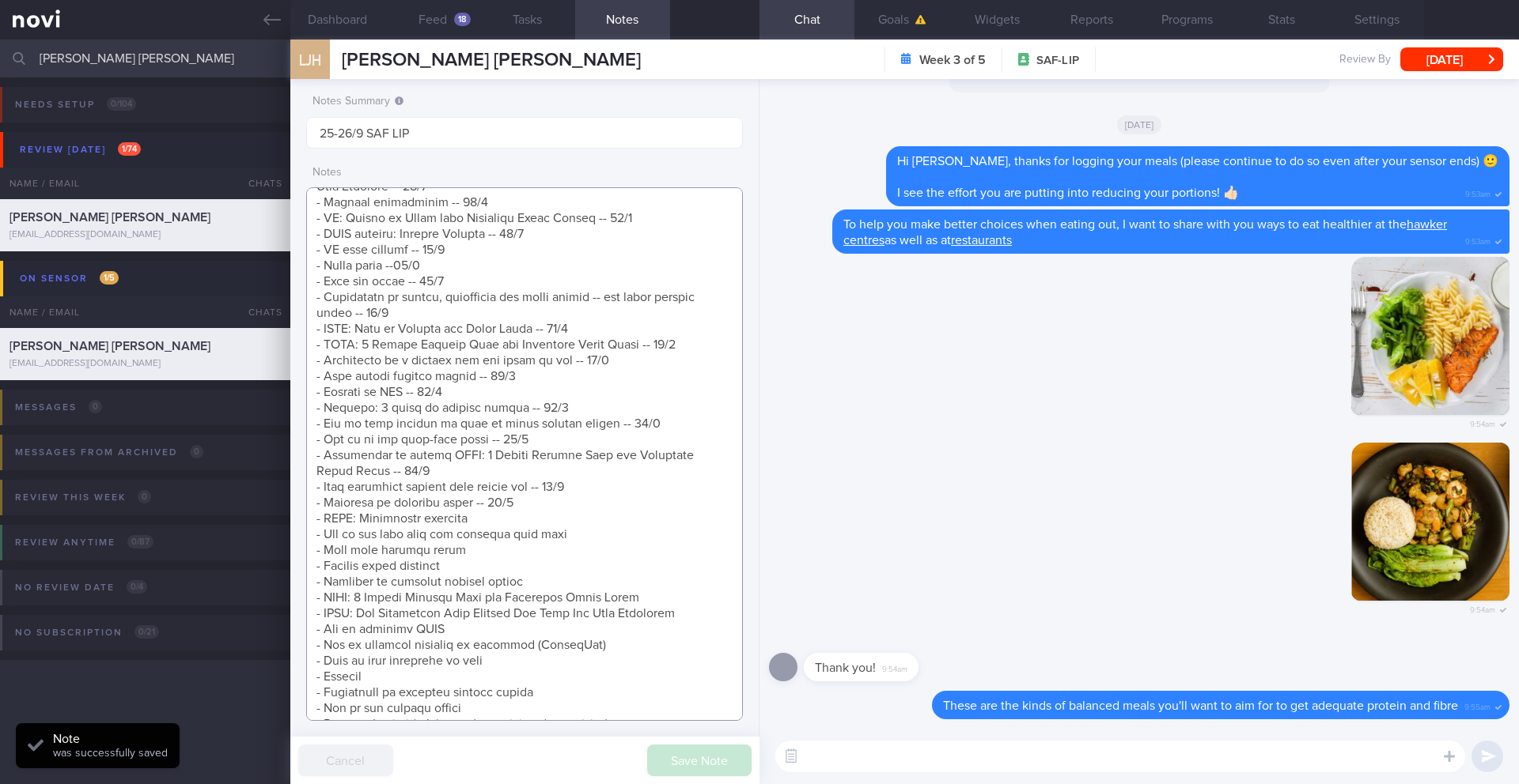
drag, startPoint x: 513, startPoint y: 598, endPoint x: 341, endPoint y: 603, distance: 172.1
click at [341, 603] on textarea at bounding box center [525, 454] width 437 height 534
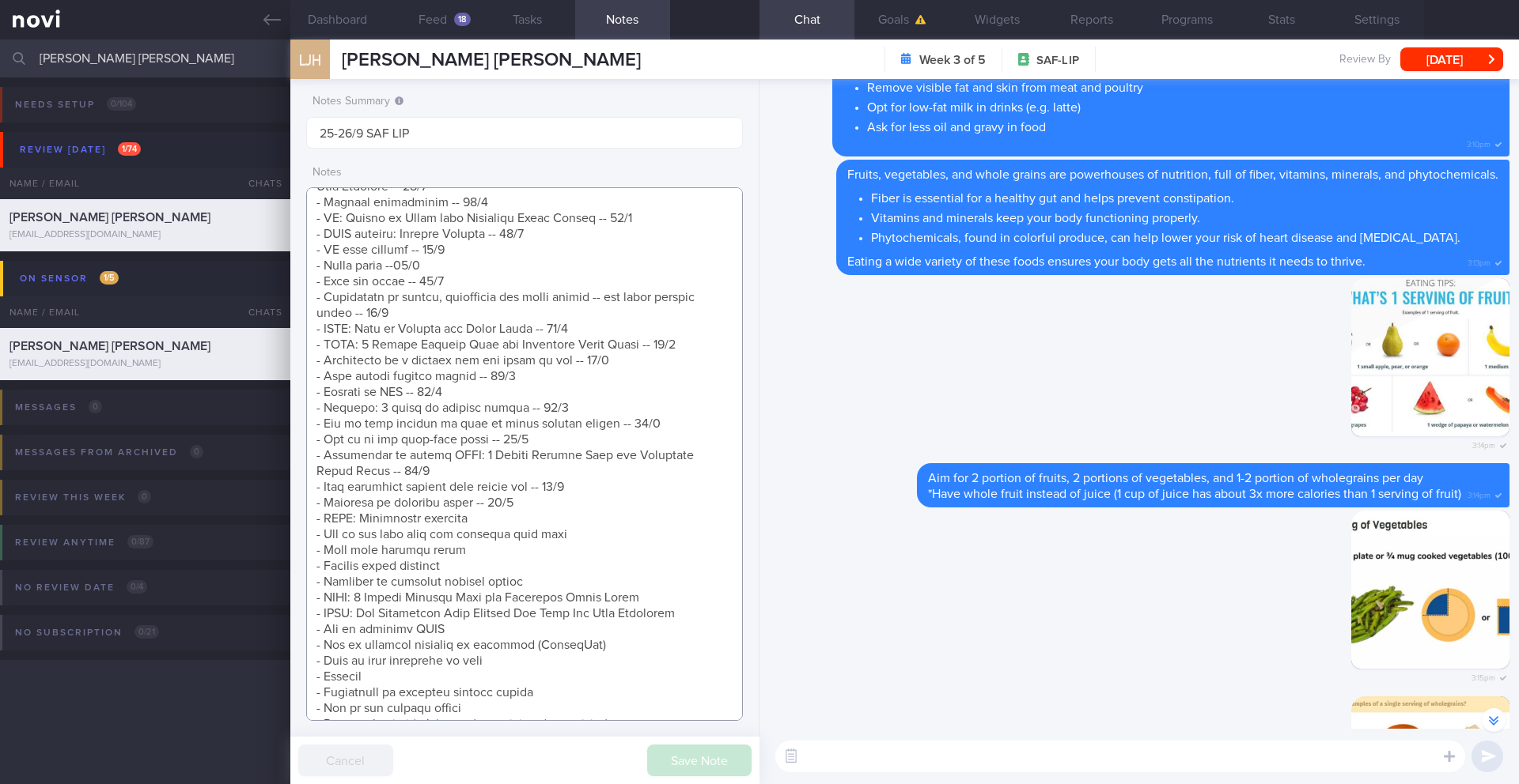
scroll to position [-2971, 0]
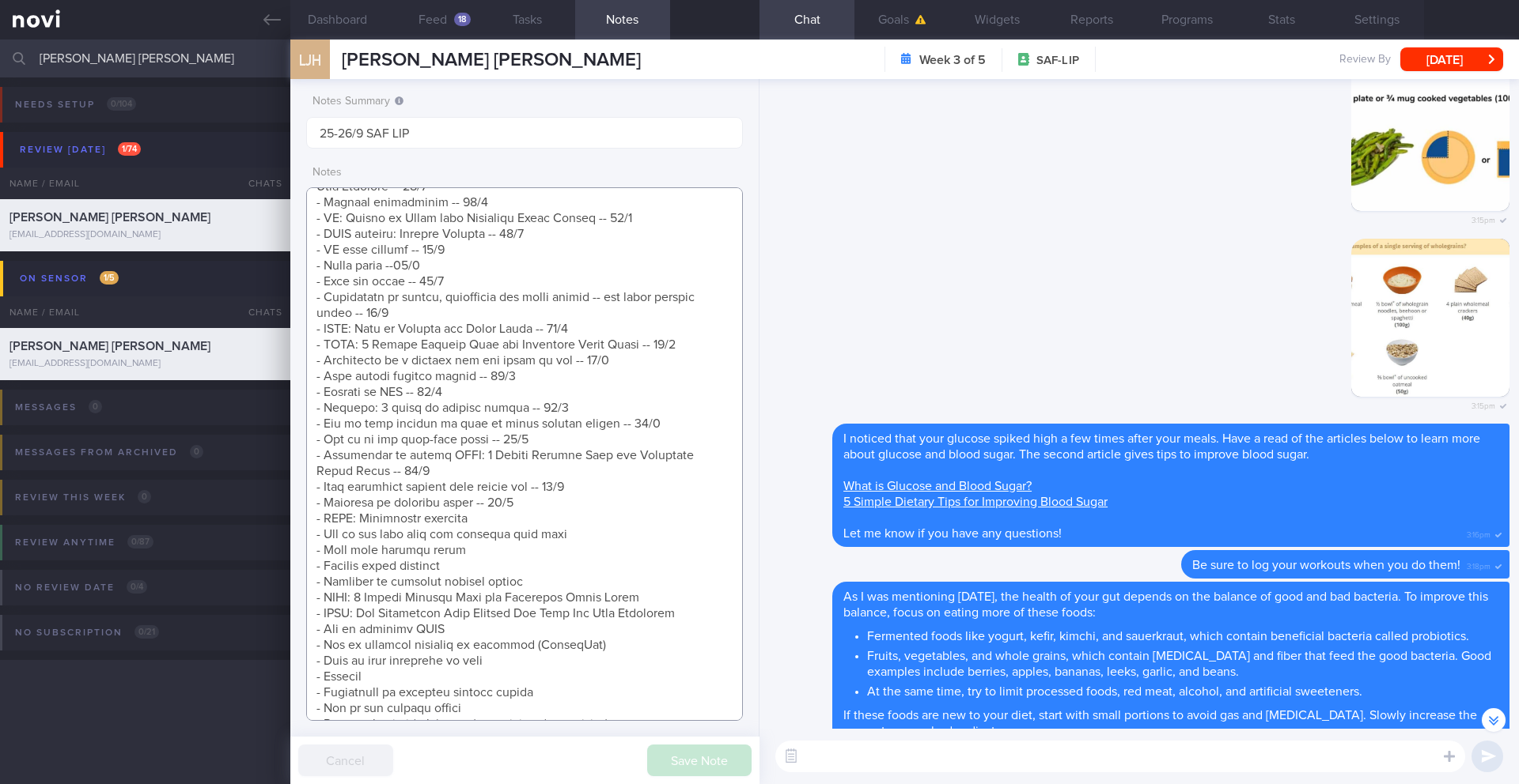
drag, startPoint x: 637, startPoint y: 613, endPoint x: 305, endPoint y: 617, distance: 332.0
click at [305, 617] on div "Notes Summary 25-26/9 SAF LIP Notes Save Note Cancel" at bounding box center [524, 431] width 469 height 705
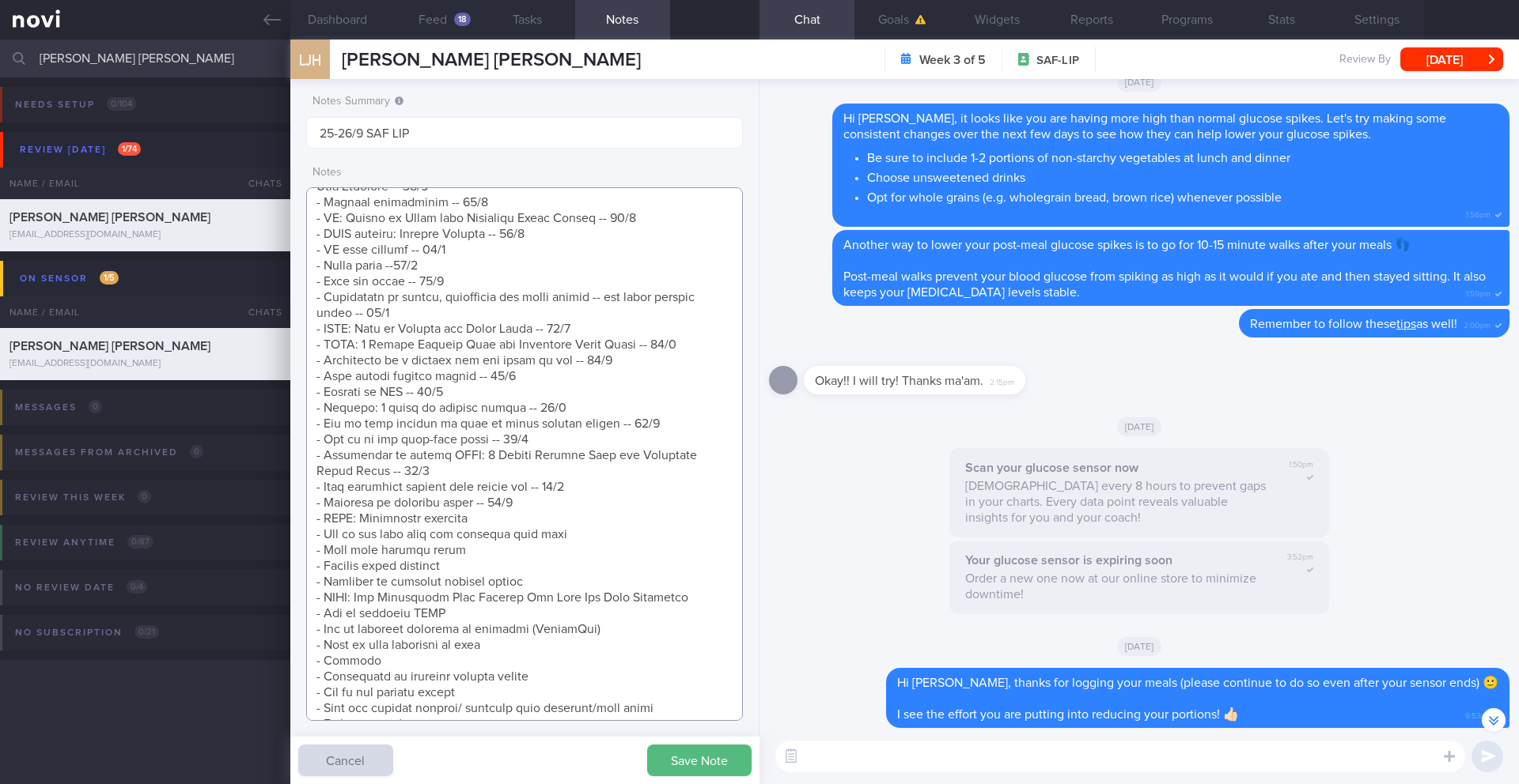
scroll to position [-1, 0]
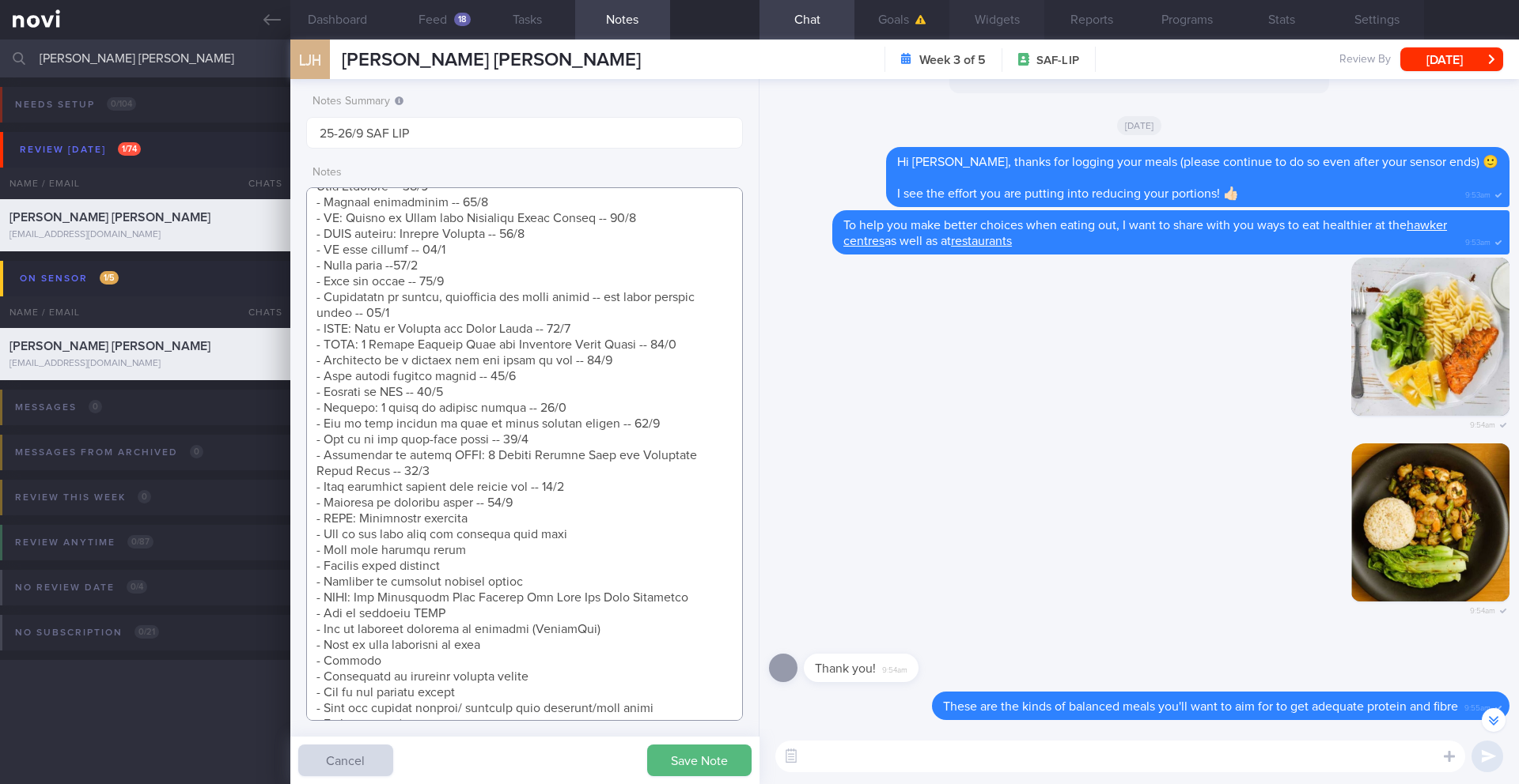
type textarea "[How Monitoring Your Glucose Can Help You Stay Energized](https://novi-health.c…"
click at [953, 641] on textarea at bounding box center [1120, 756] width 690 height 31
paste textarea "Flattening your blood glucose levels can help reduce oxidative stress and infla…"
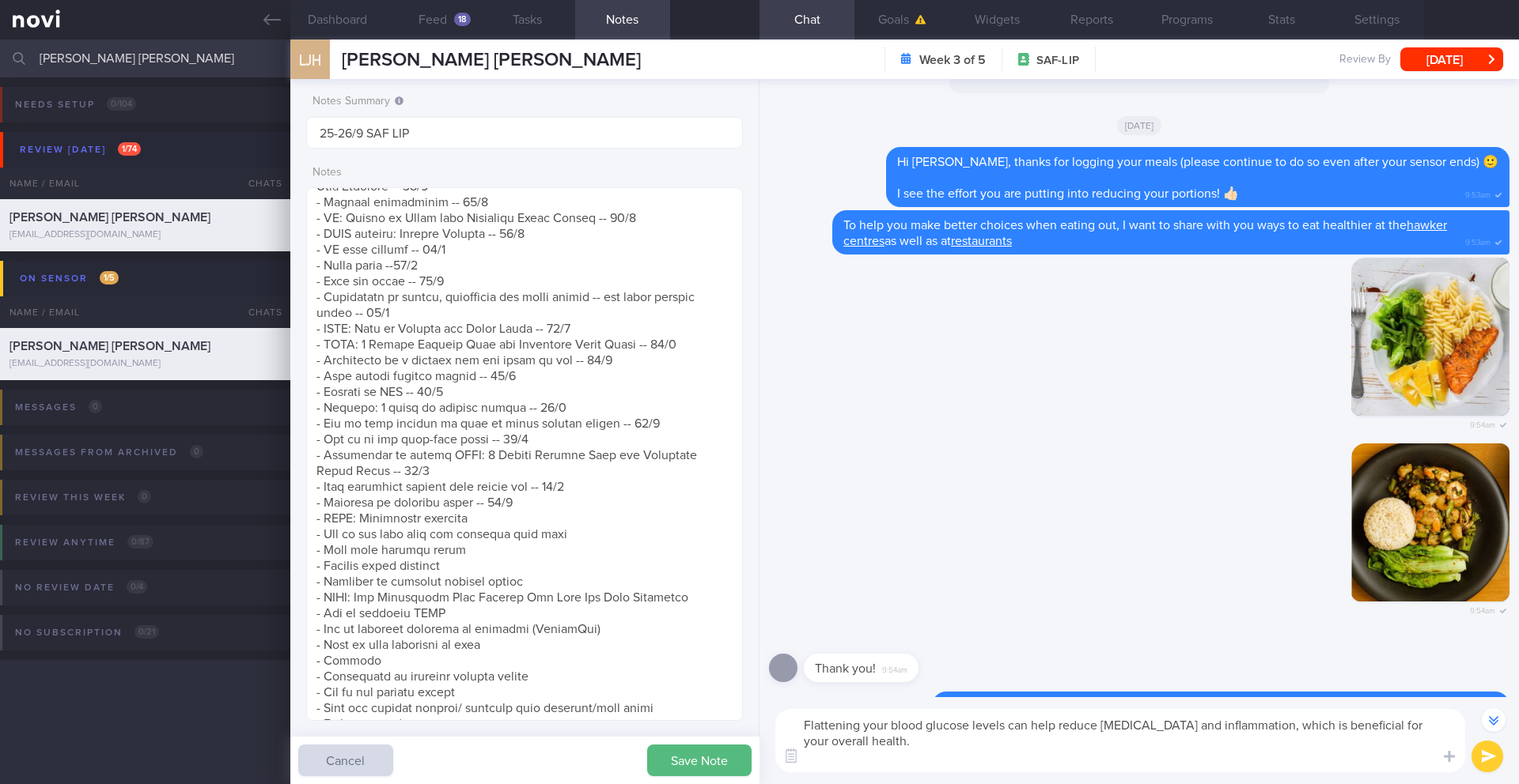
type textarea "Flattening your blood glucose levels can help reduce oxidative stress and infla…"
click at [1138, 641] on button "submit" at bounding box center [1487, 756] width 31 height 31
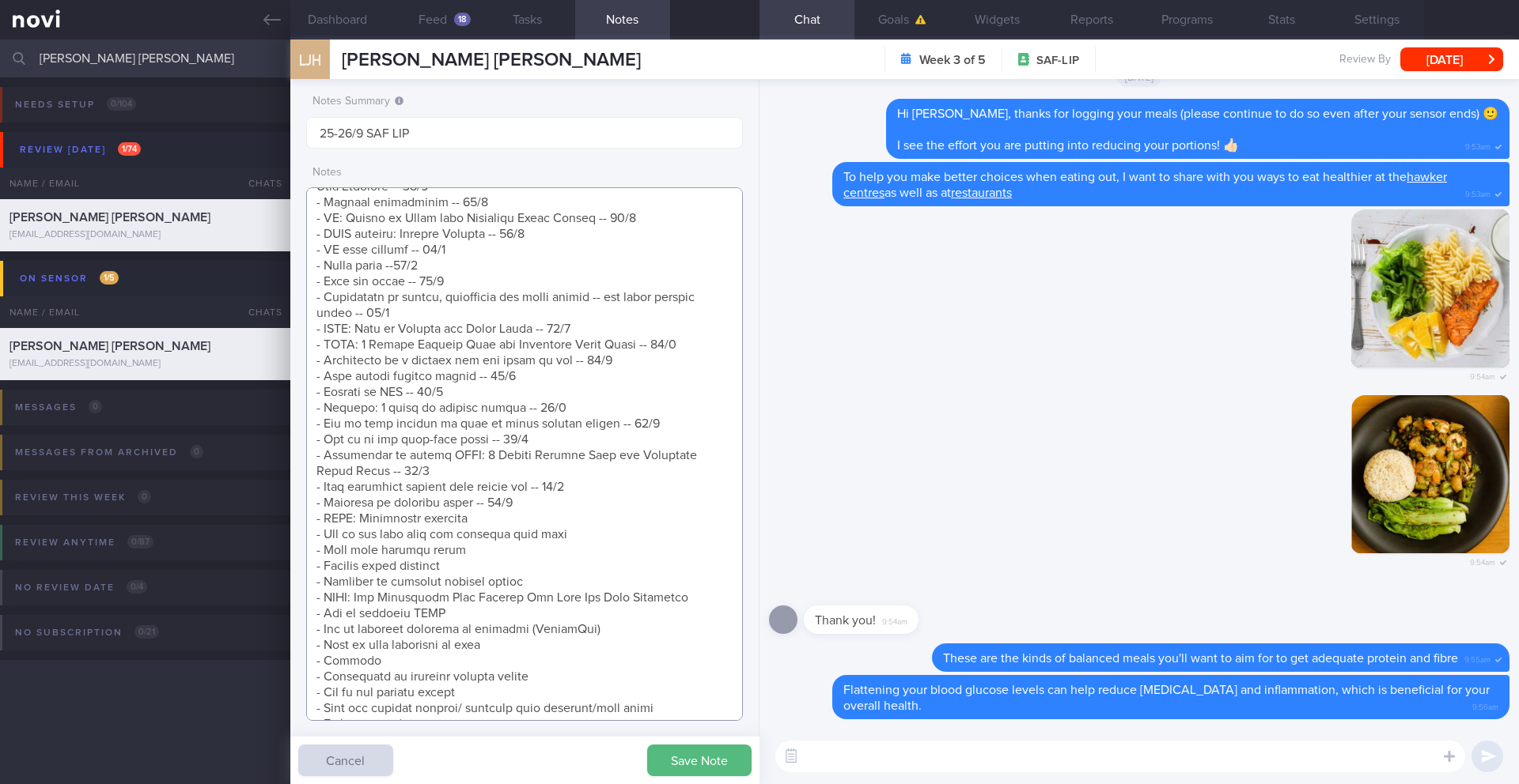
click at [536, 604] on textarea at bounding box center [525, 454] width 437 height 534
drag, startPoint x: 560, startPoint y: 598, endPoint x: 284, endPoint y: 604, distance: 276.1
click at [284, 604] on div "Patients New Users Coaches LIM JING HENG Assigned patients Assigned patients Al…" at bounding box center [760, 412] width 1519 height 745
click at [531, 525] on textarea at bounding box center [525, 454] width 437 height 534
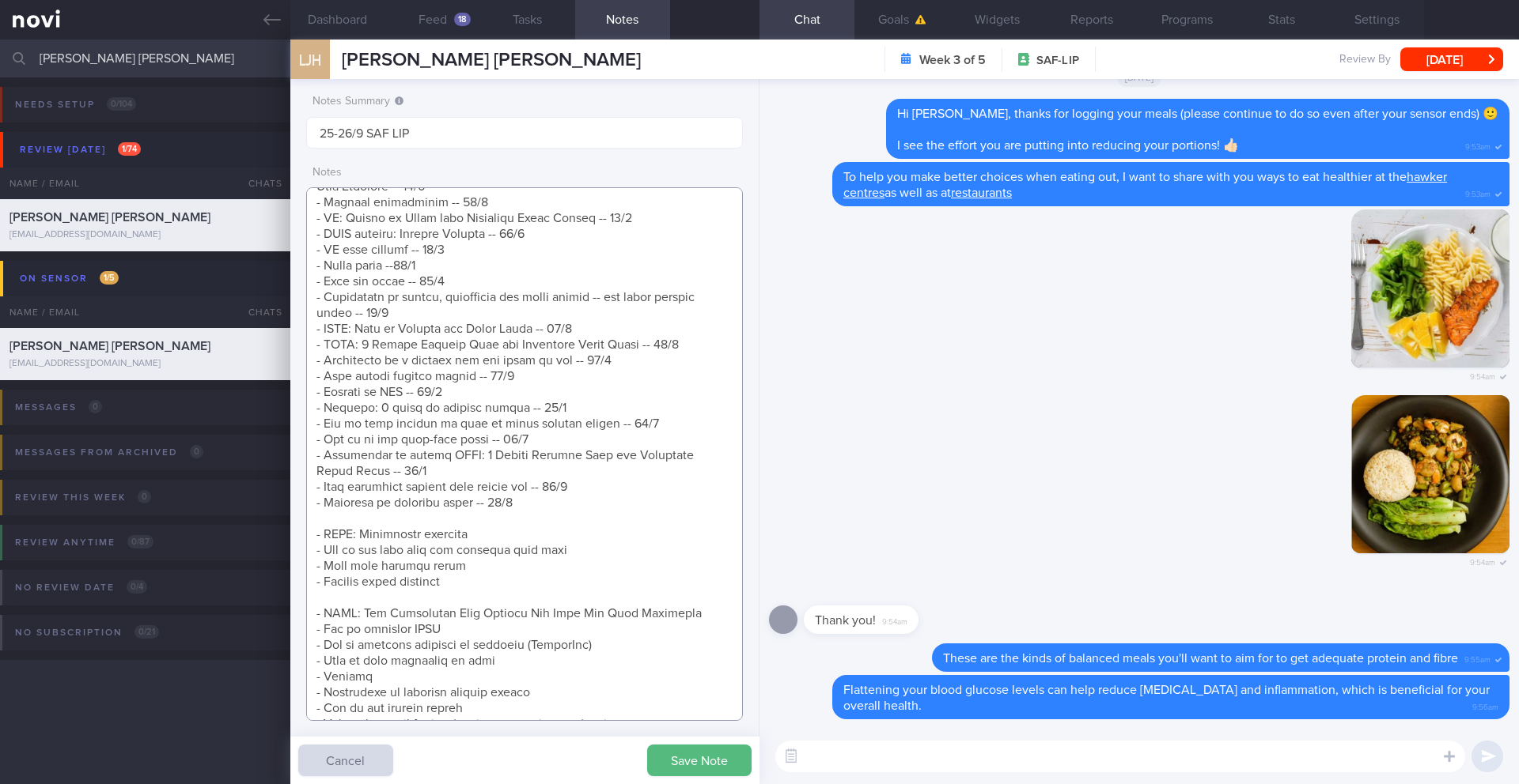
paste textarea "- Benefits of lowering glucose spikes -- 26/9"
click at [446, 612] on textarea at bounding box center [525, 454] width 437 height 534
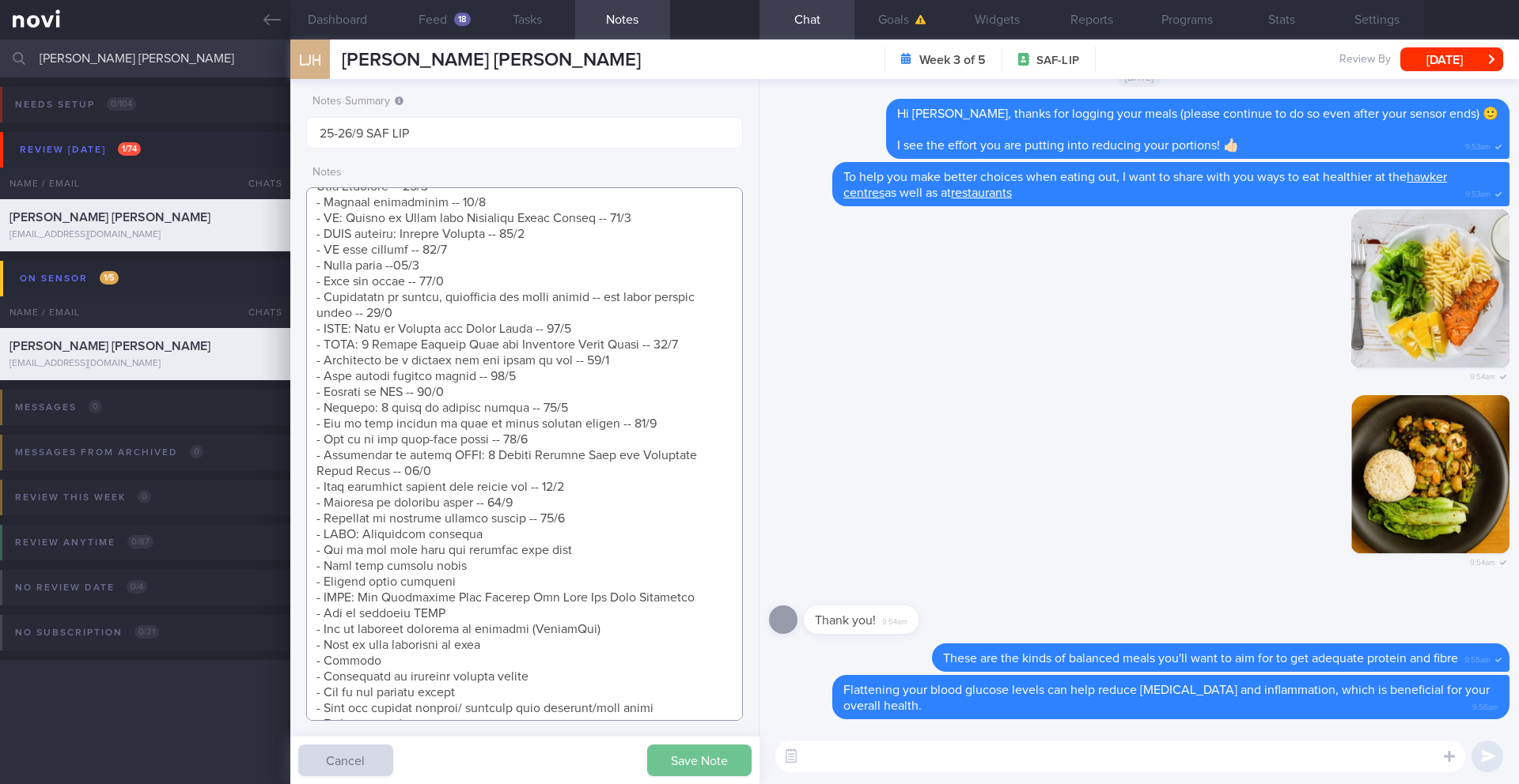
type textarea "[How Monitoring Your Glucose Can Help You Stay Energized](https://novi-health.c…"
click at [675, 641] on button "Save Note" at bounding box center [699, 760] width 105 height 31
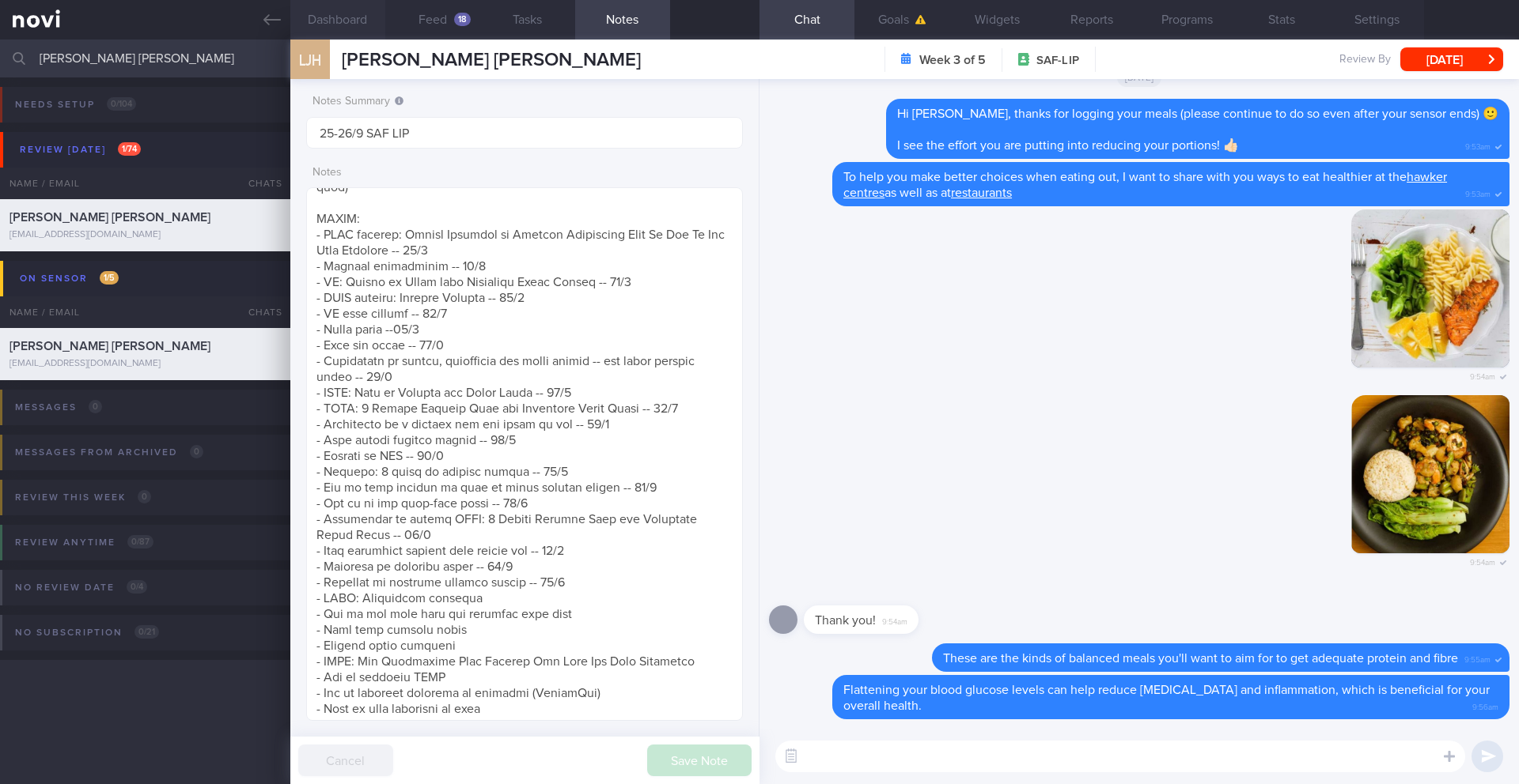
click at [335, 20] on button "Dashboard" at bounding box center [337, 19] width 94 height 39
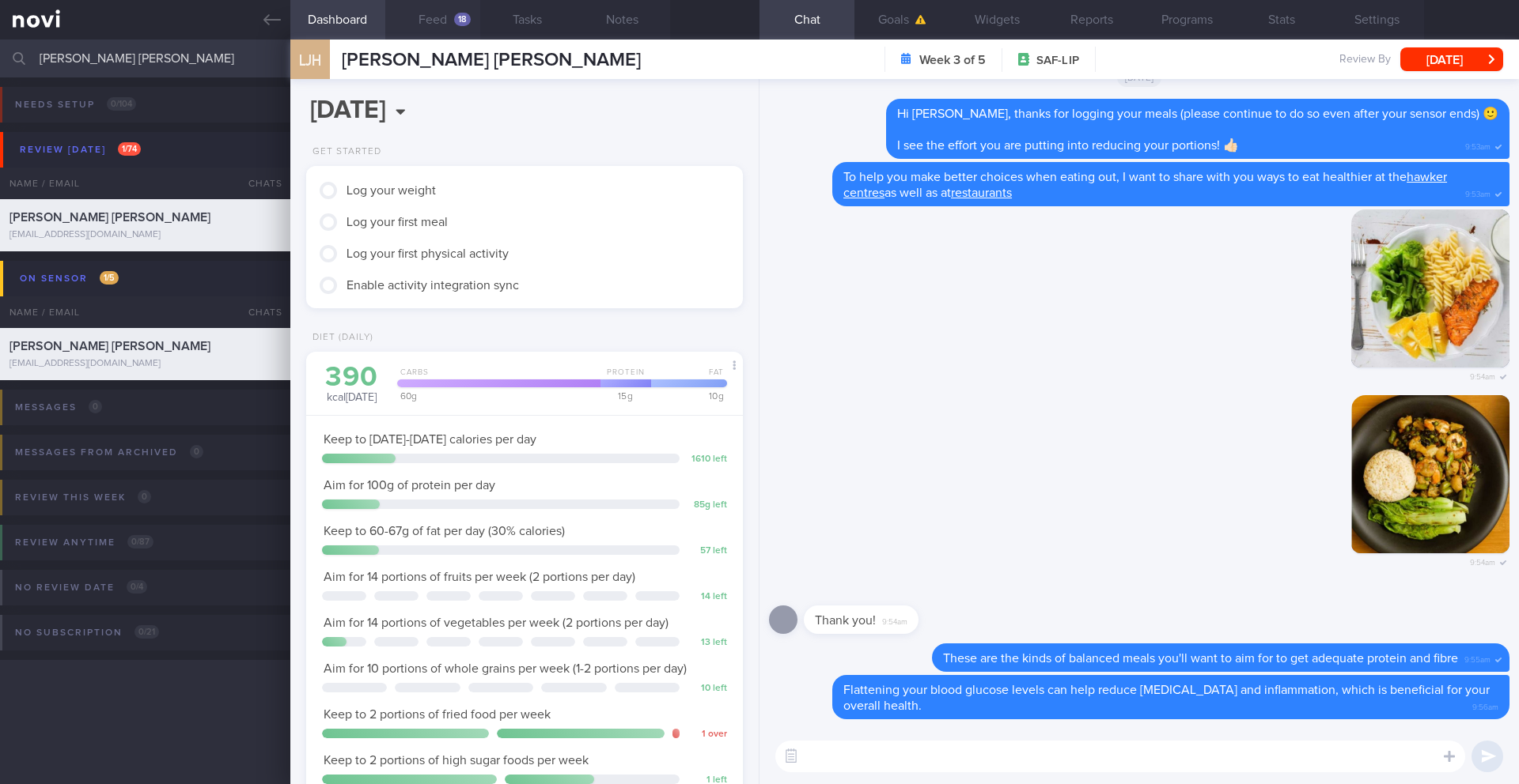
click at [444, 26] on button "Feed 18" at bounding box center [432, 19] width 94 height 39
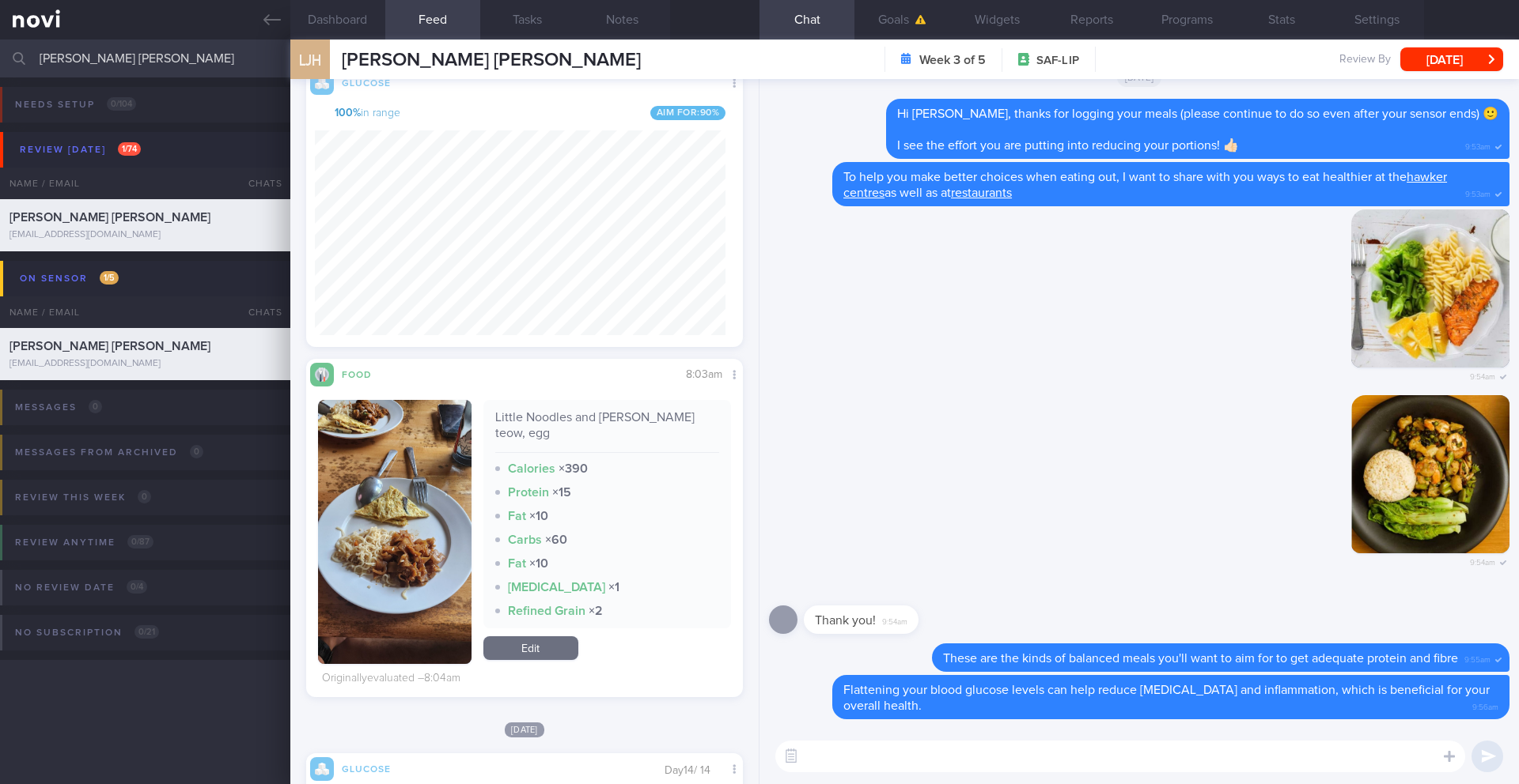
scroll to position [54, 0]
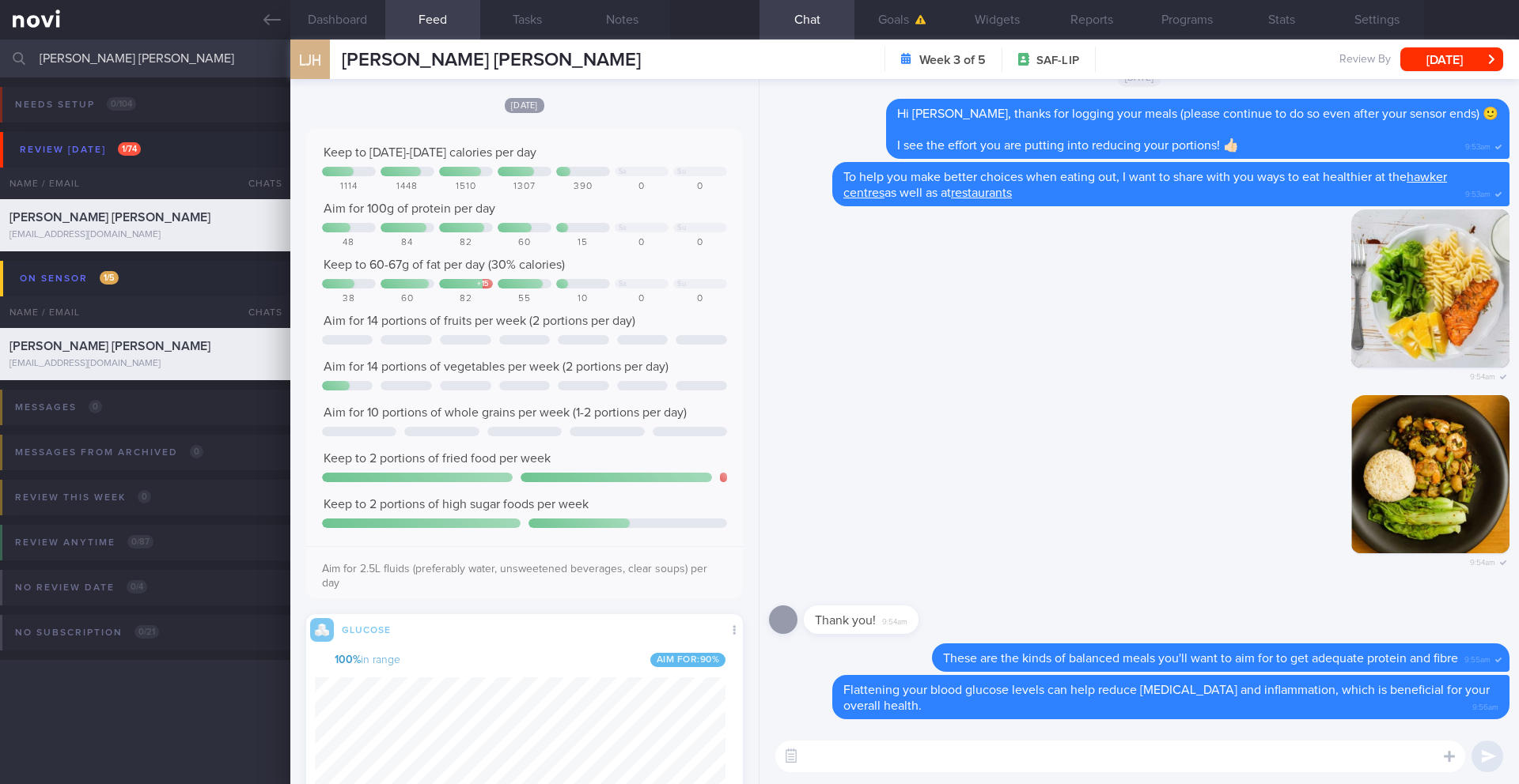
click at [922, 641] on textarea at bounding box center [1120, 756] width 690 height 31
click at [331, 27] on button "Dashboard" at bounding box center [337, 19] width 94 height 39
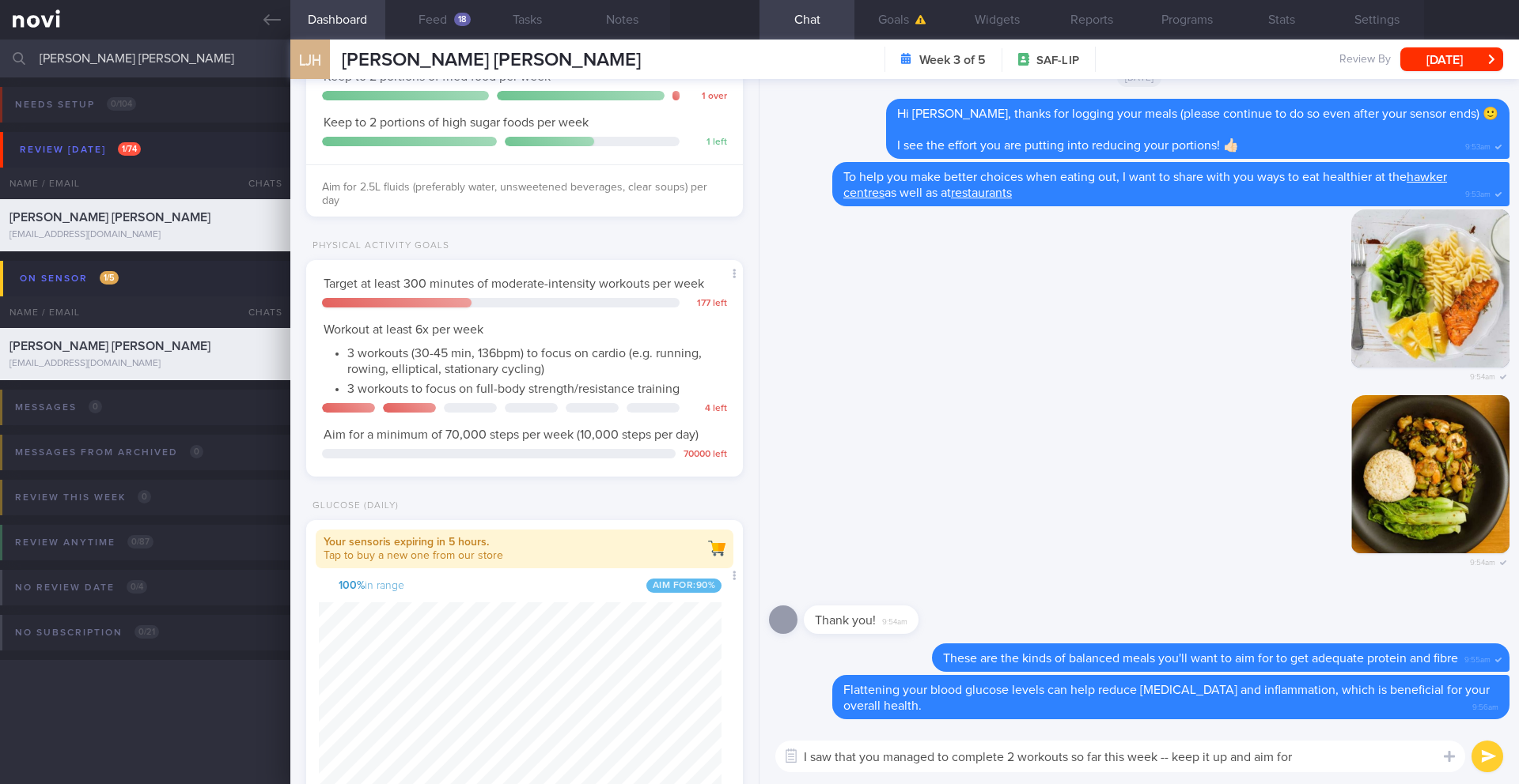
scroll to position [652, 0]
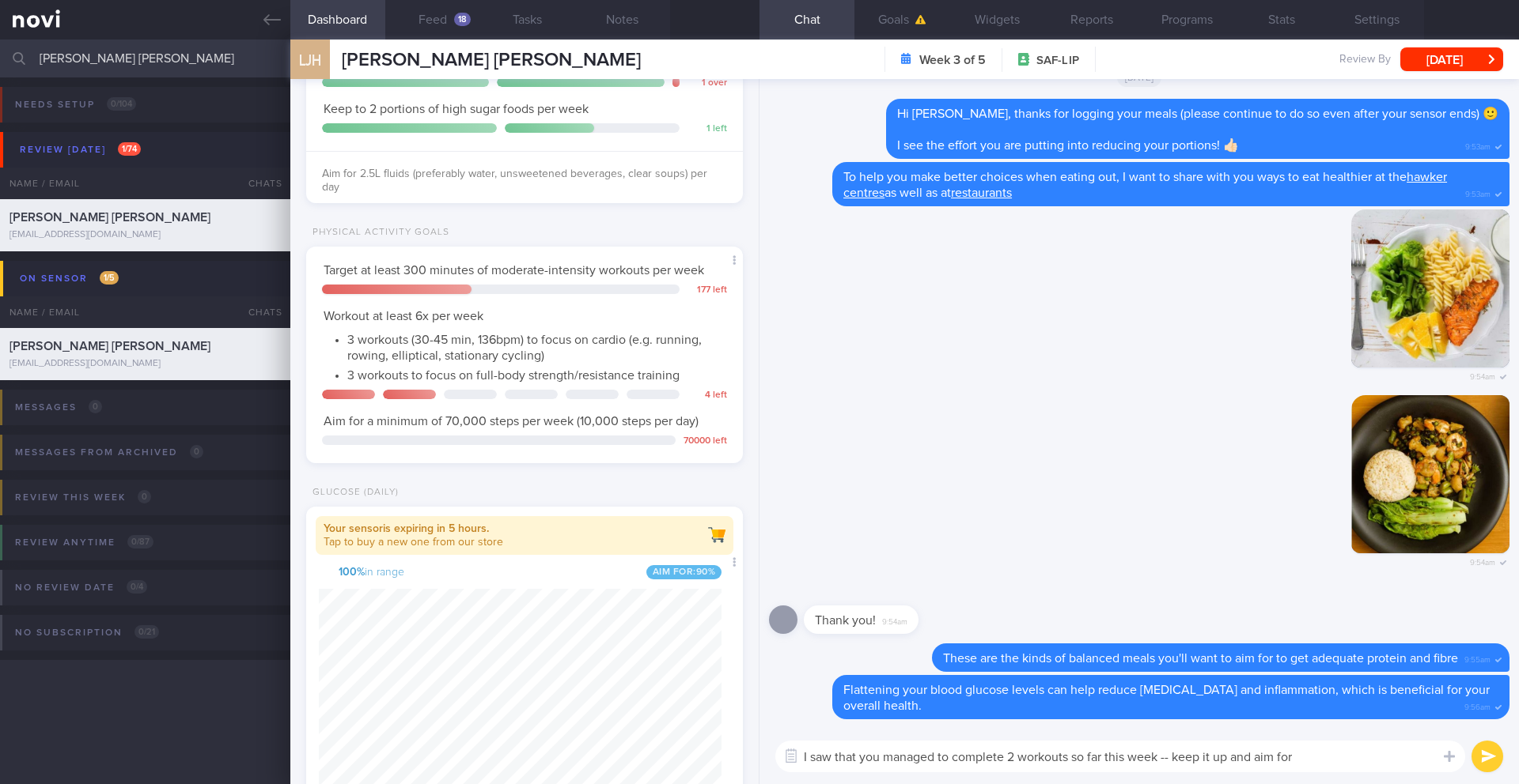
click at [1138, 641] on textarea "I saw that you managed to complete 2 workouts so far this week -- keep it up an…" at bounding box center [1120, 756] width 690 height 31
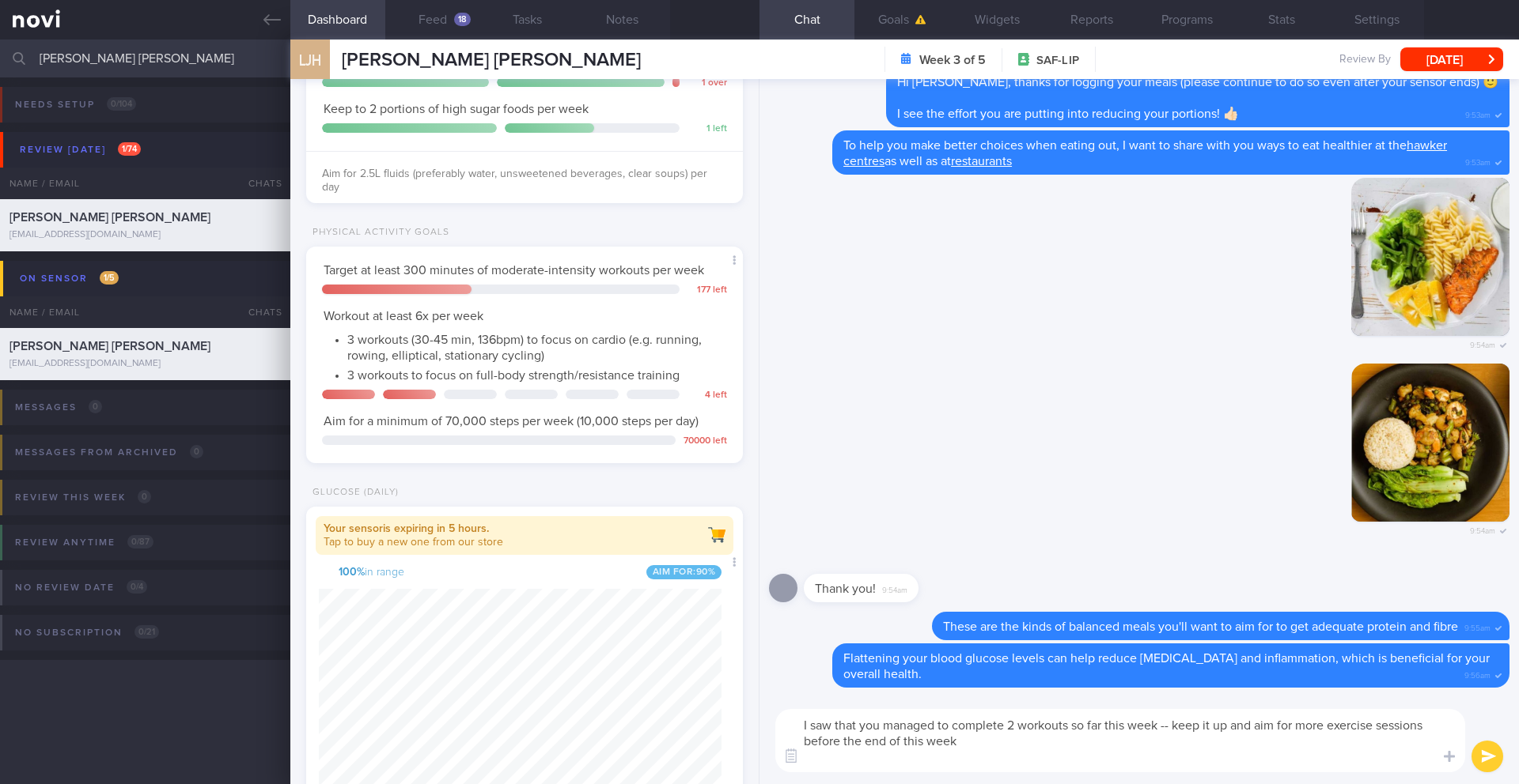
scroll to position [0, 0]
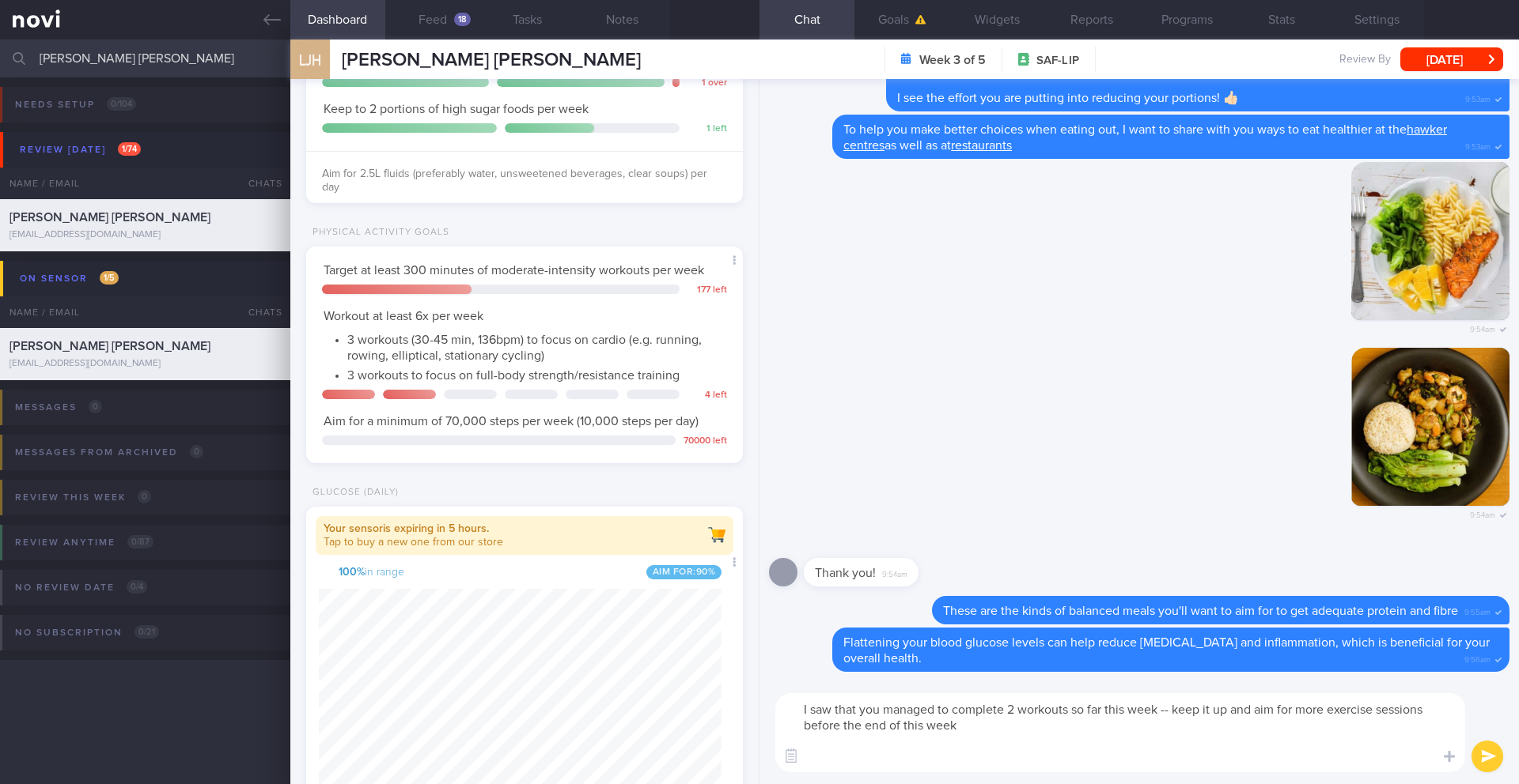
click at [795, 641] on textarea "I saw that you managed to complete 2 workouts so far this week -- keep it up an…" at bounding box center [1120, 733] width 690 height 79
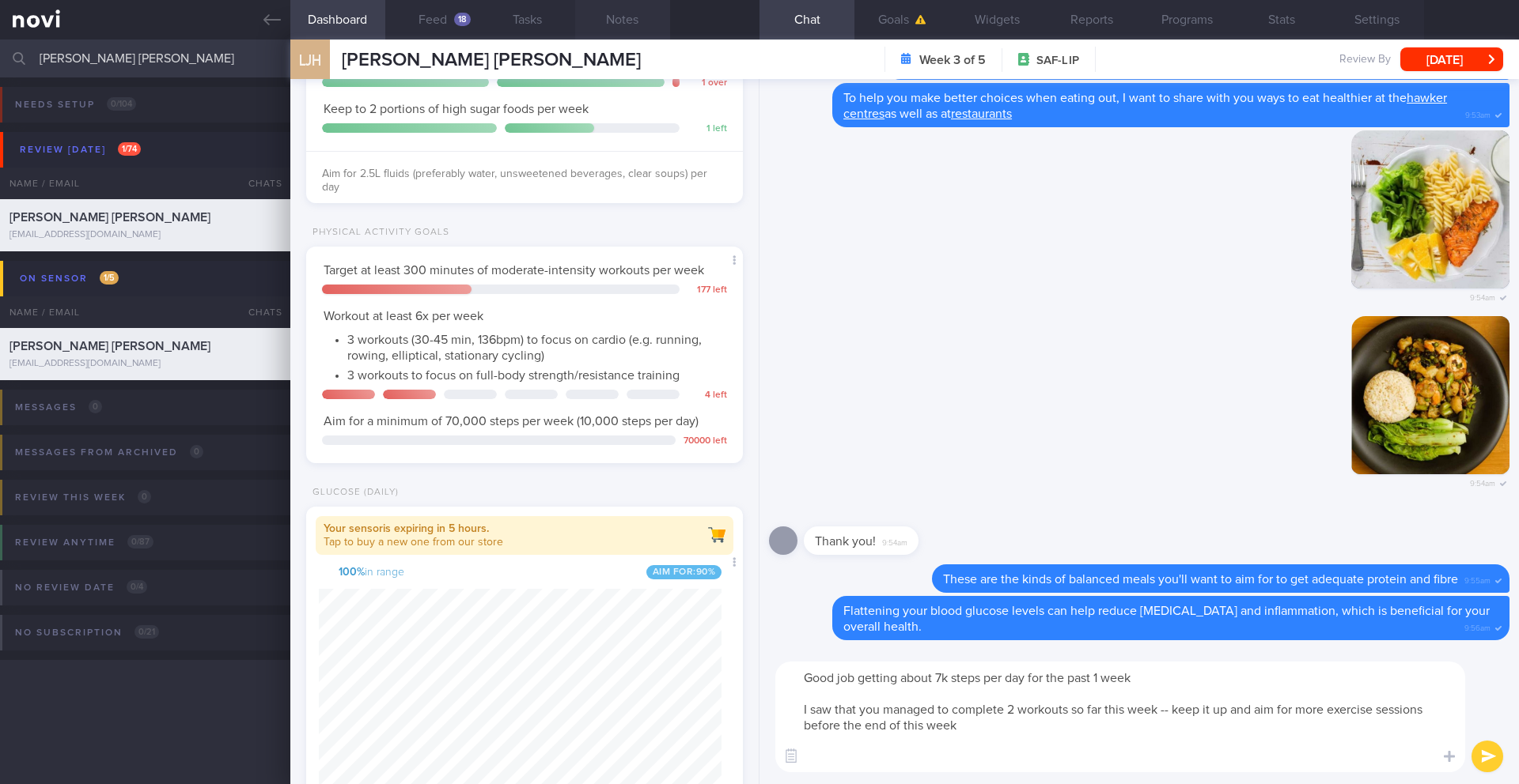
click at [619, 26] on button "Notes" at bounding box center [622, 19] width 94 height 39
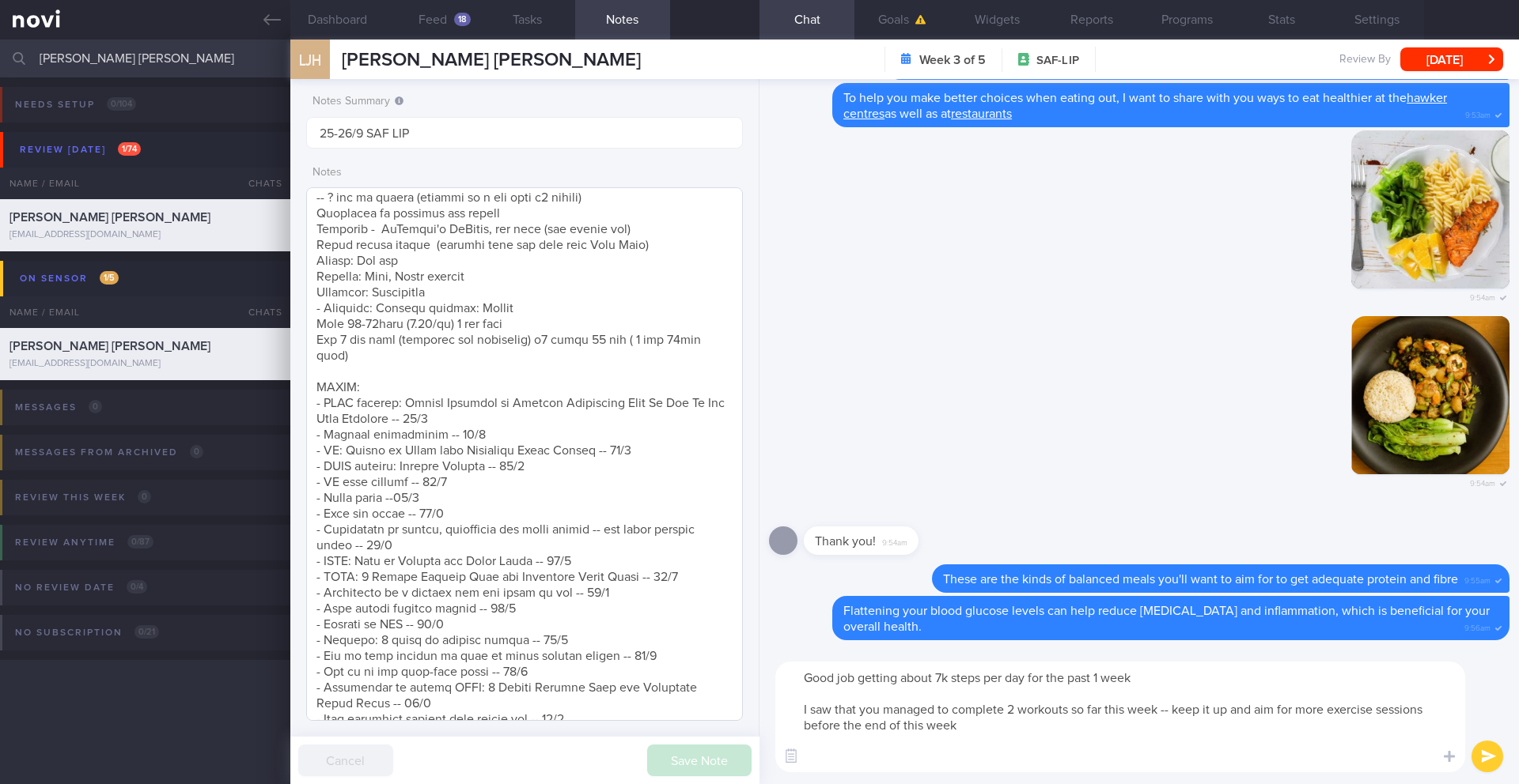
scroll to position [275, 0]
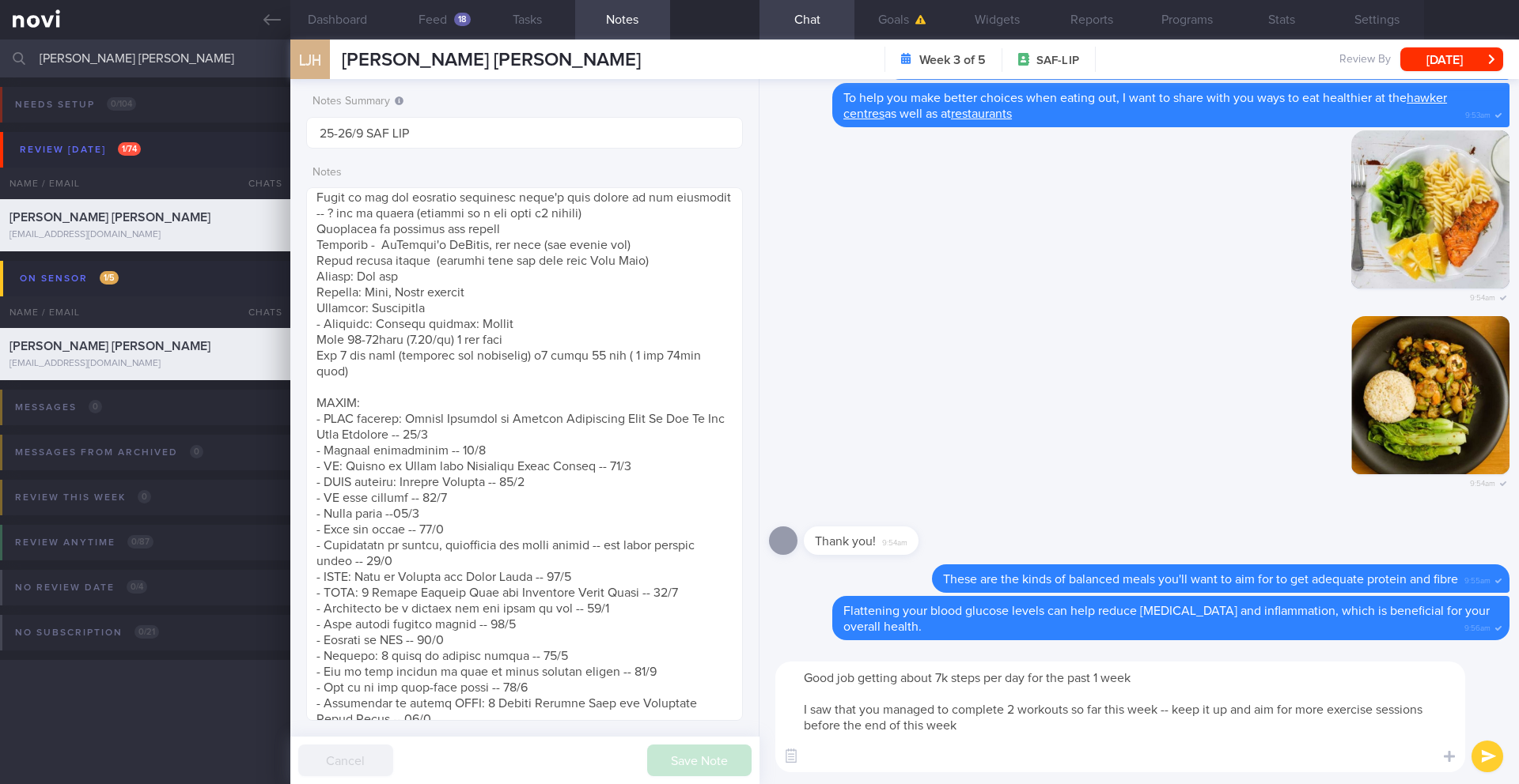
click at [993, 641] on textarea "Good job getting about 7k steps per day for the past 1 week I saw that you mana…" at bounding box center [1120, 717] width 690 height 111
click at [1138, 641] on textarea "Good job getting about 7k steps per day for the past 1 week I saw that you mana…" at bounding box center [1120, 717] width 690 height 111
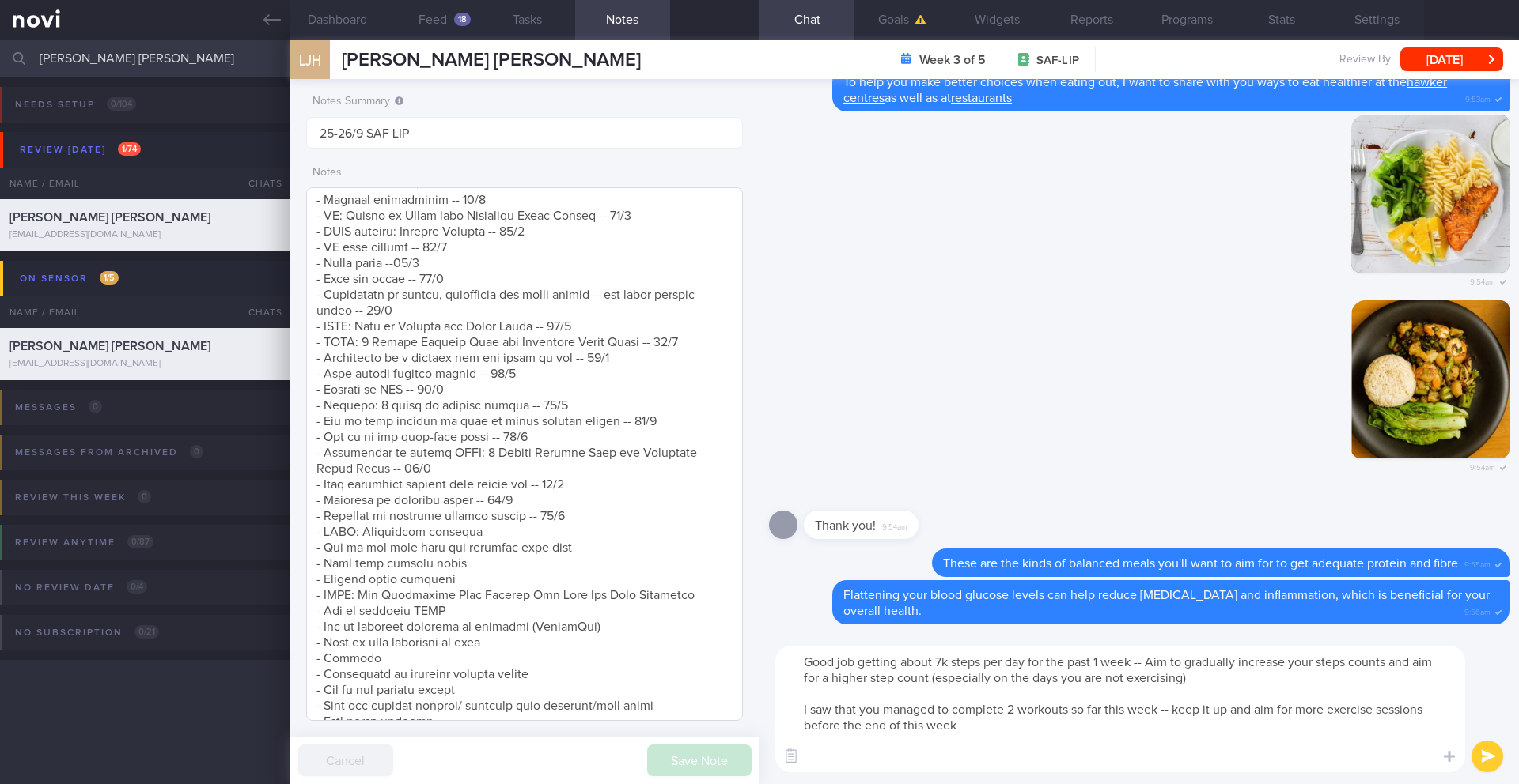
scroll to position [526, 0]
click at [922, 641] on textarea "Good job getting about 7k steps per day for the past 1 week -- Aim to gradually…" at bounding box center [1120, 709] width 690 height 127
click at [1138, 641] on textarea "Good job getting about 7k steps per day for the past 1 week -- Aim to gradually…" at bounding box center [1120, 709] width 690 height 127
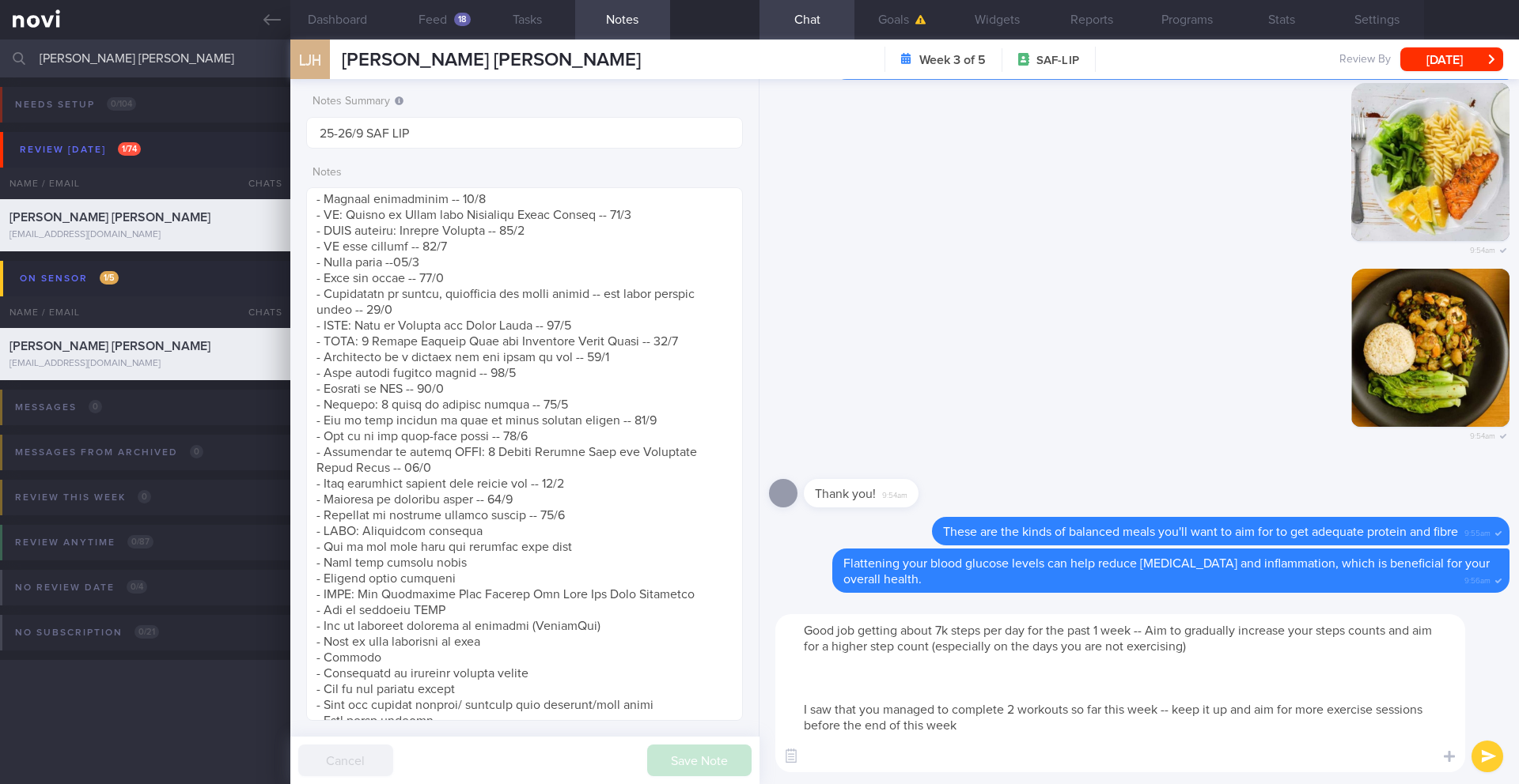
paste textarea "Here are a few ways to boost your step count: - *Try music.* A bouncy tune or s…"
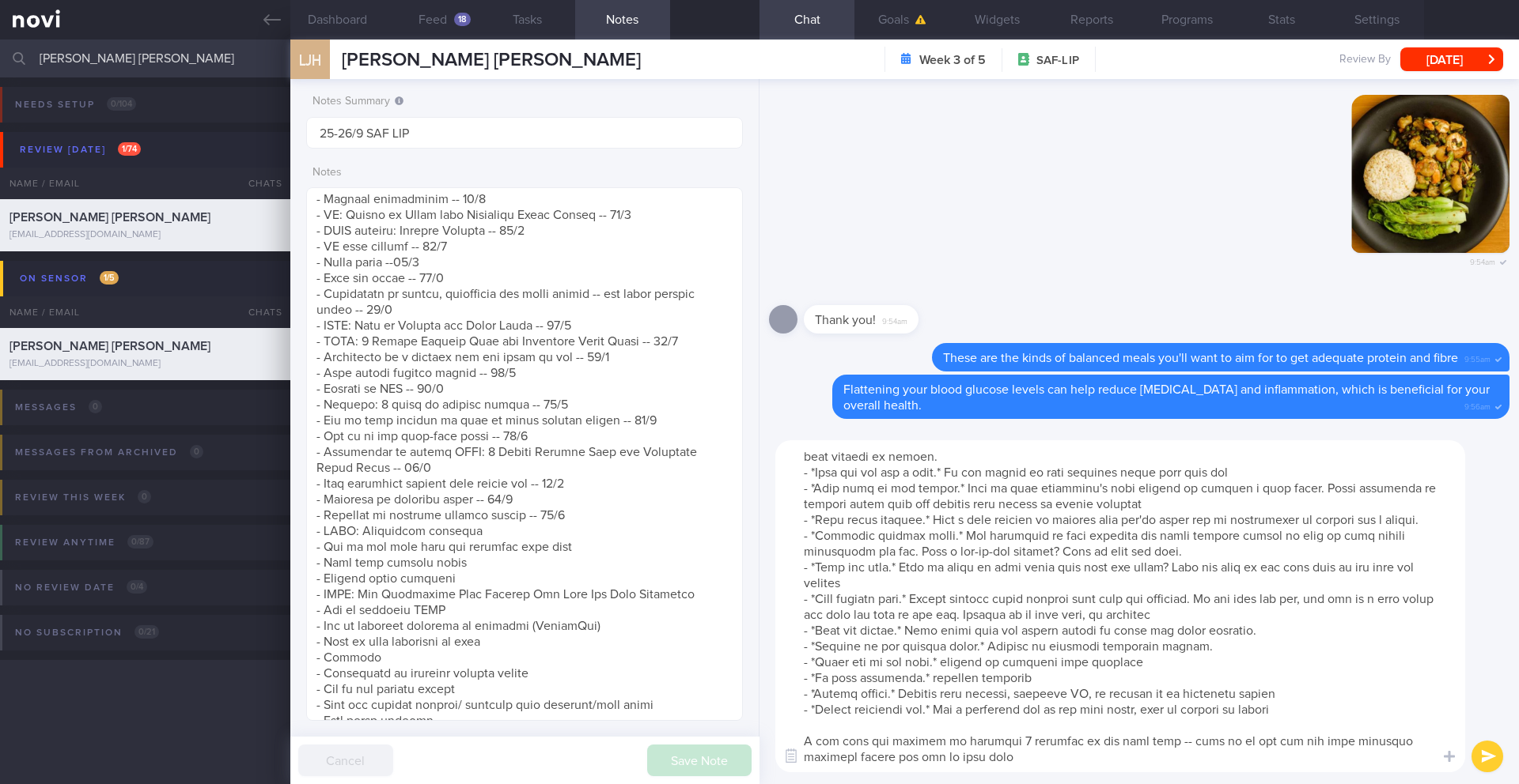
scroll to position [111, 0]
click at [1117, 641] on textarea at bounding box center [1120, 606] width 690 height 332
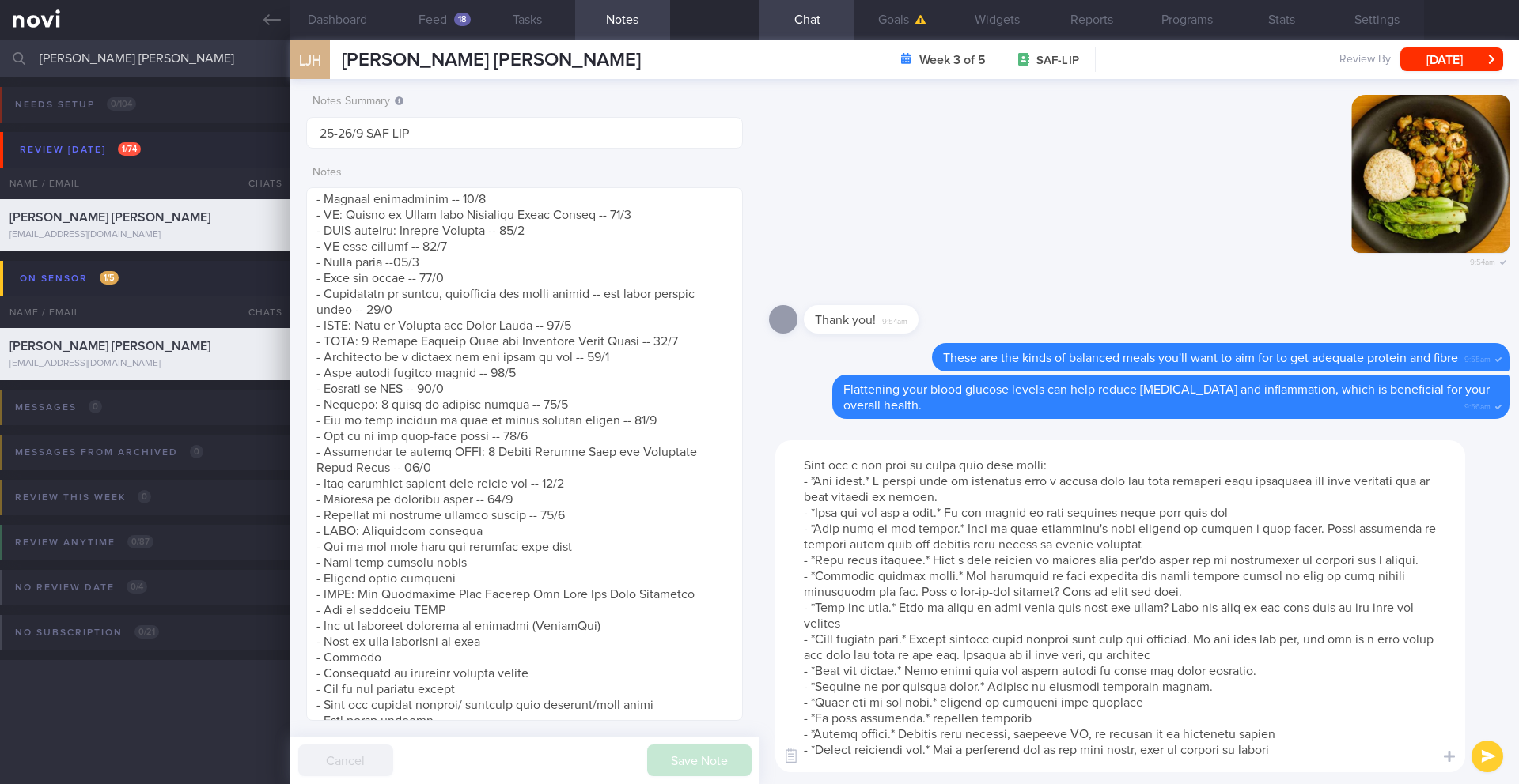
scroll to position [0, 0]
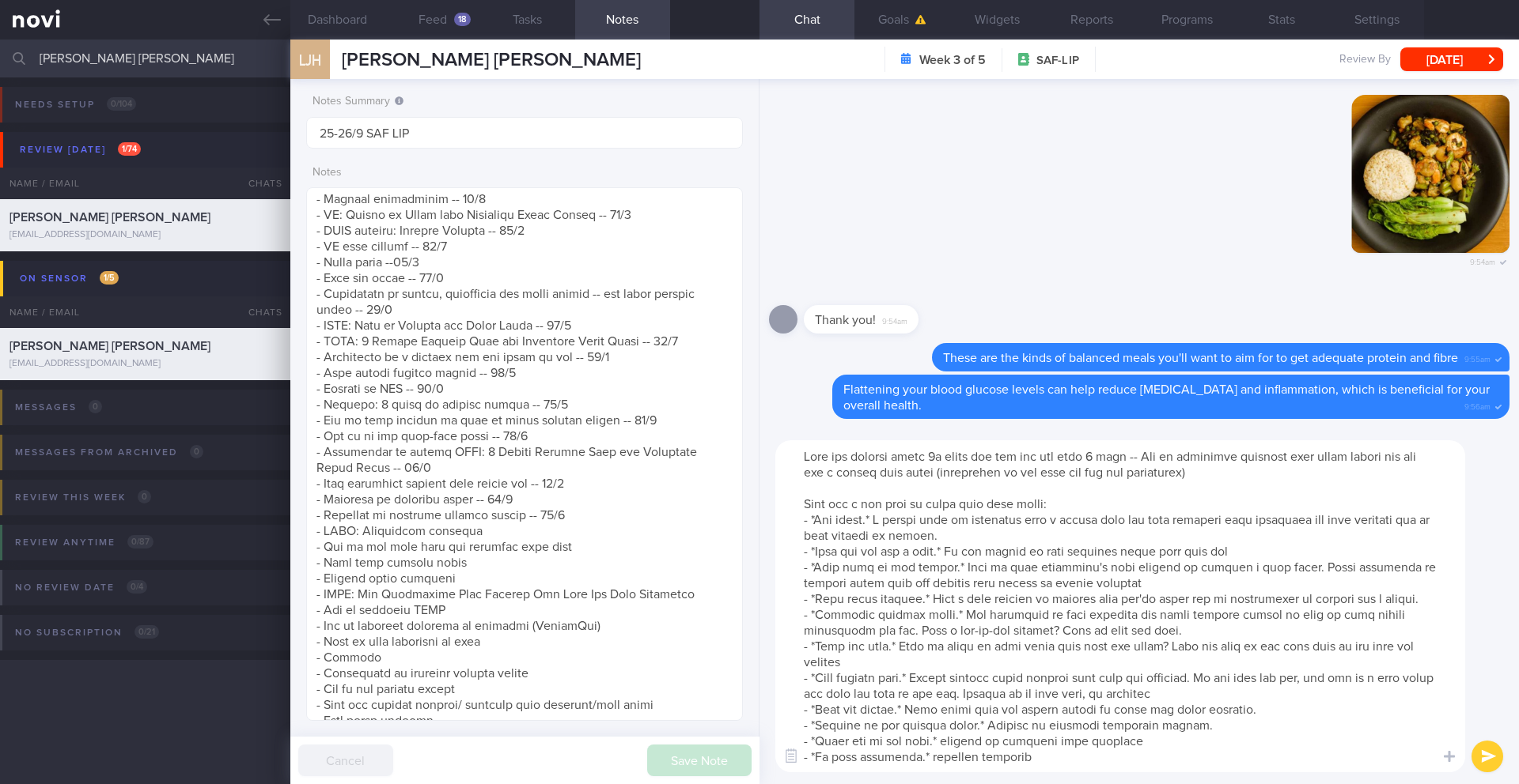
click at [888, 549] on textarea at bounding box center [1120, 606] width 690 height 332
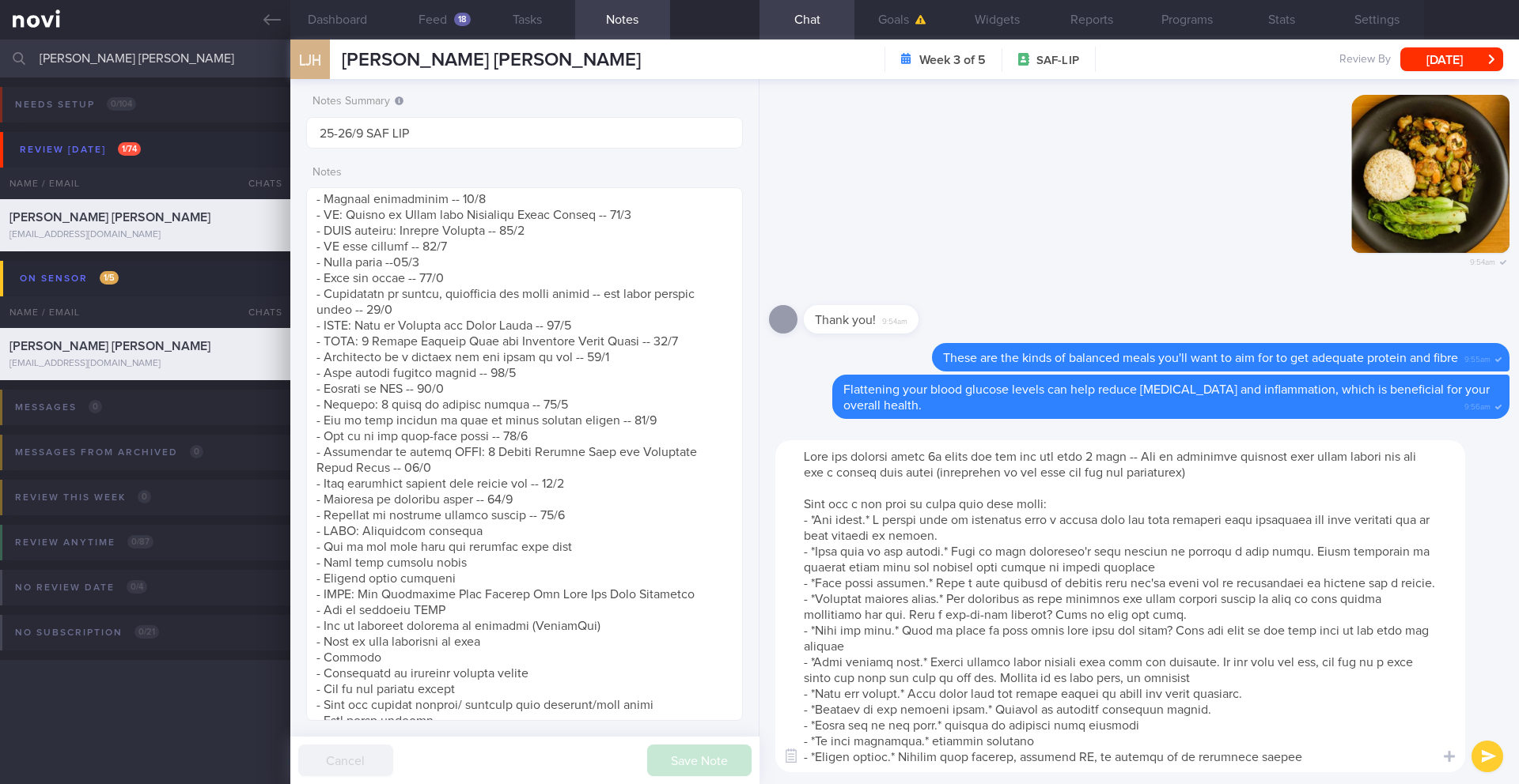
type textarea "Good job getting about 7k steps per day for the past 1 week -- Aim to gradually…"
click at [1138, 641] on button "submit" at bounding box center [1487, 756] width 31 height 31
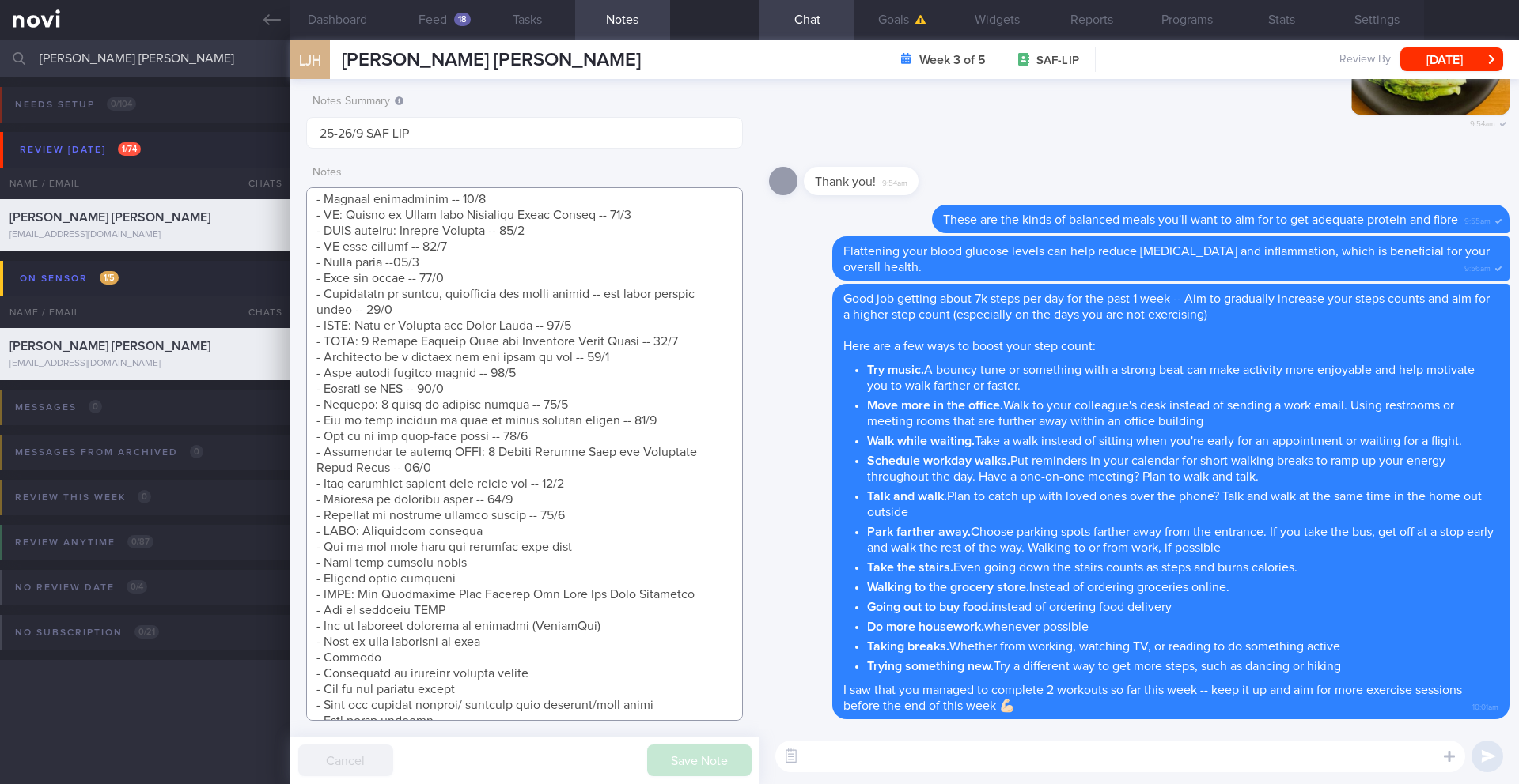
click at [520, 626] on textarea at bounding box center [525, 454] width 437 height 534
click at [580, 524] on textarea at bounding box center [525, 454] width 437 height 534
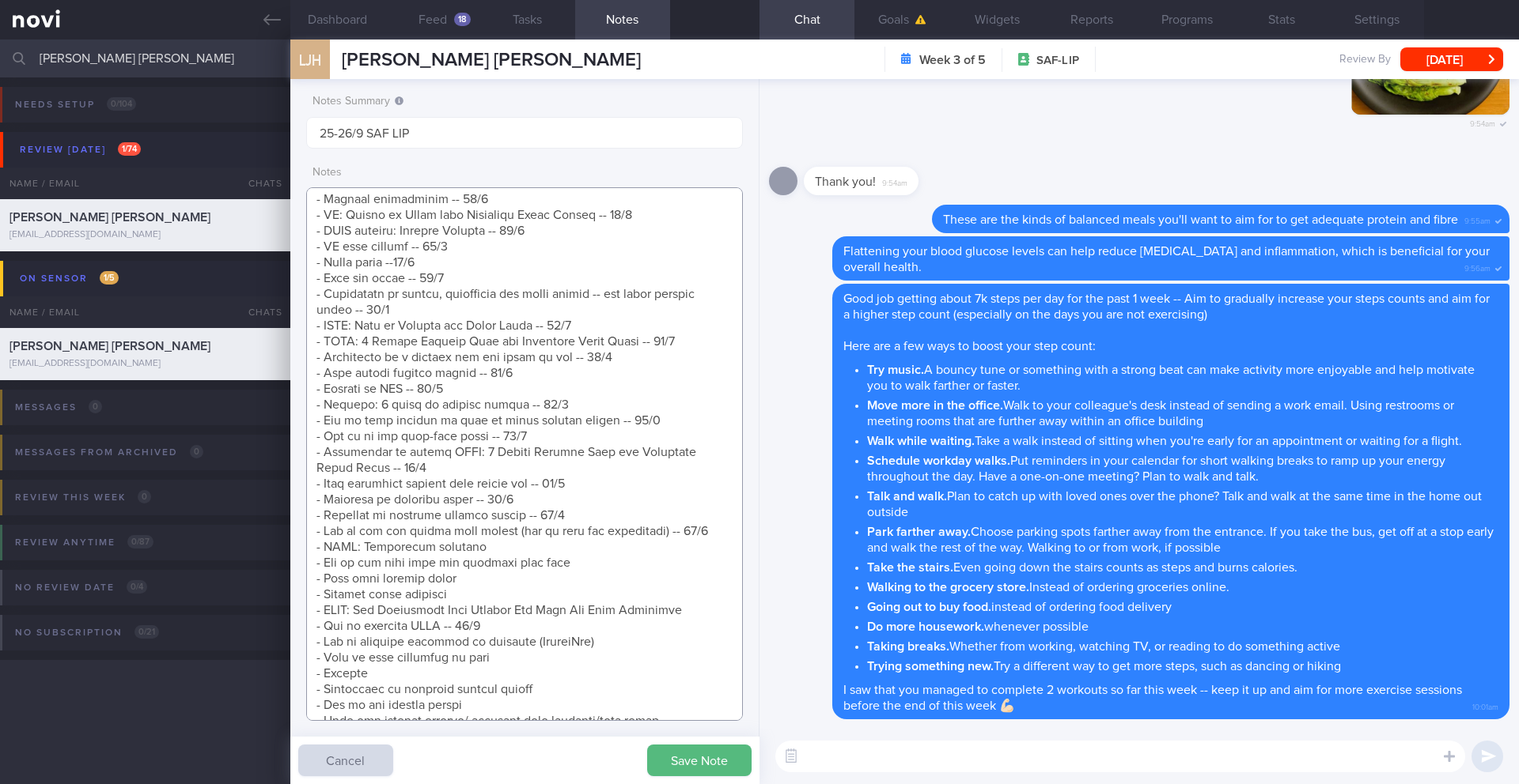
drag, startPoint x: 498, startPoint y: 643, endPoint x: 310, endPoint y: 641, distance: 188.0
click at [310, 641] on textarea at bounding box center [525, 454] width 437 height 534
click at [718, 545] on textarea at bounding box center [525, 454] width 437 height 534
paste textarea "- How to increase NEAT -- 26/9"
type textarea "[How Monitoring Your Glucose Can Help You Stay Energized](https://novi-health.c…"
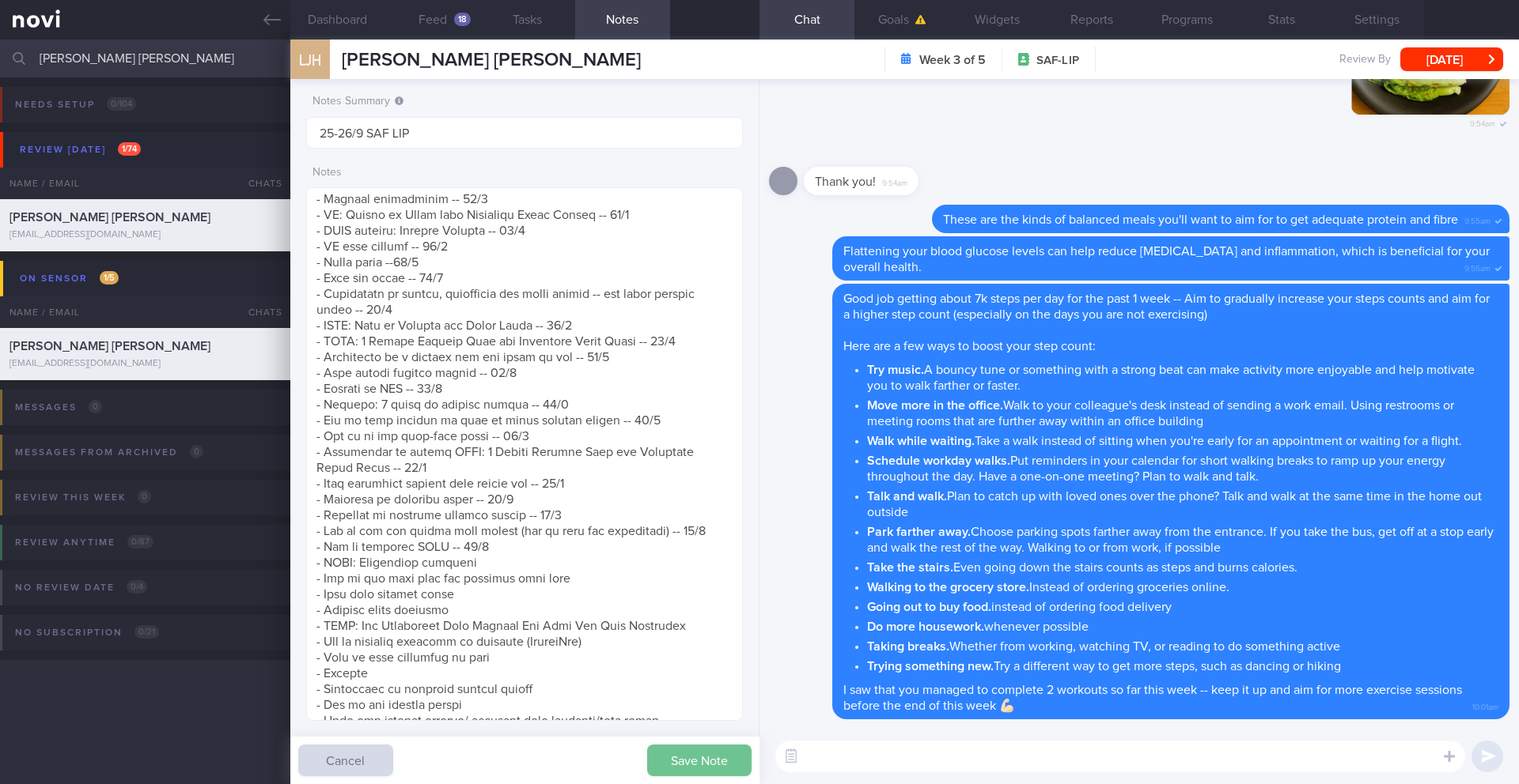
click at [721, 641] on button "Save Note" at bounding box center [699, 760] width 105 height 31
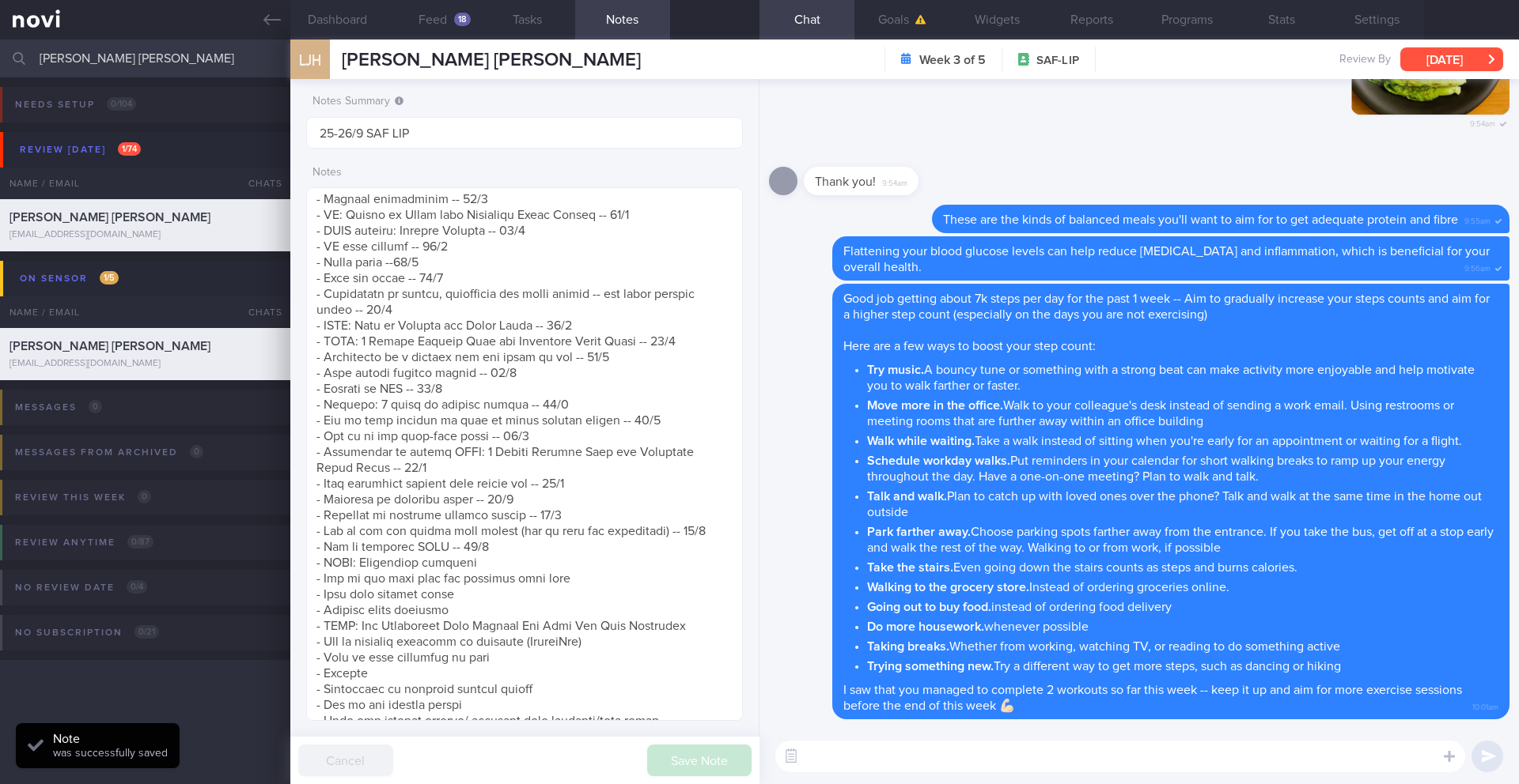
click at [1138, 55] on button "[DATE]" at bounding box center [1451, 60] width 103 height 24
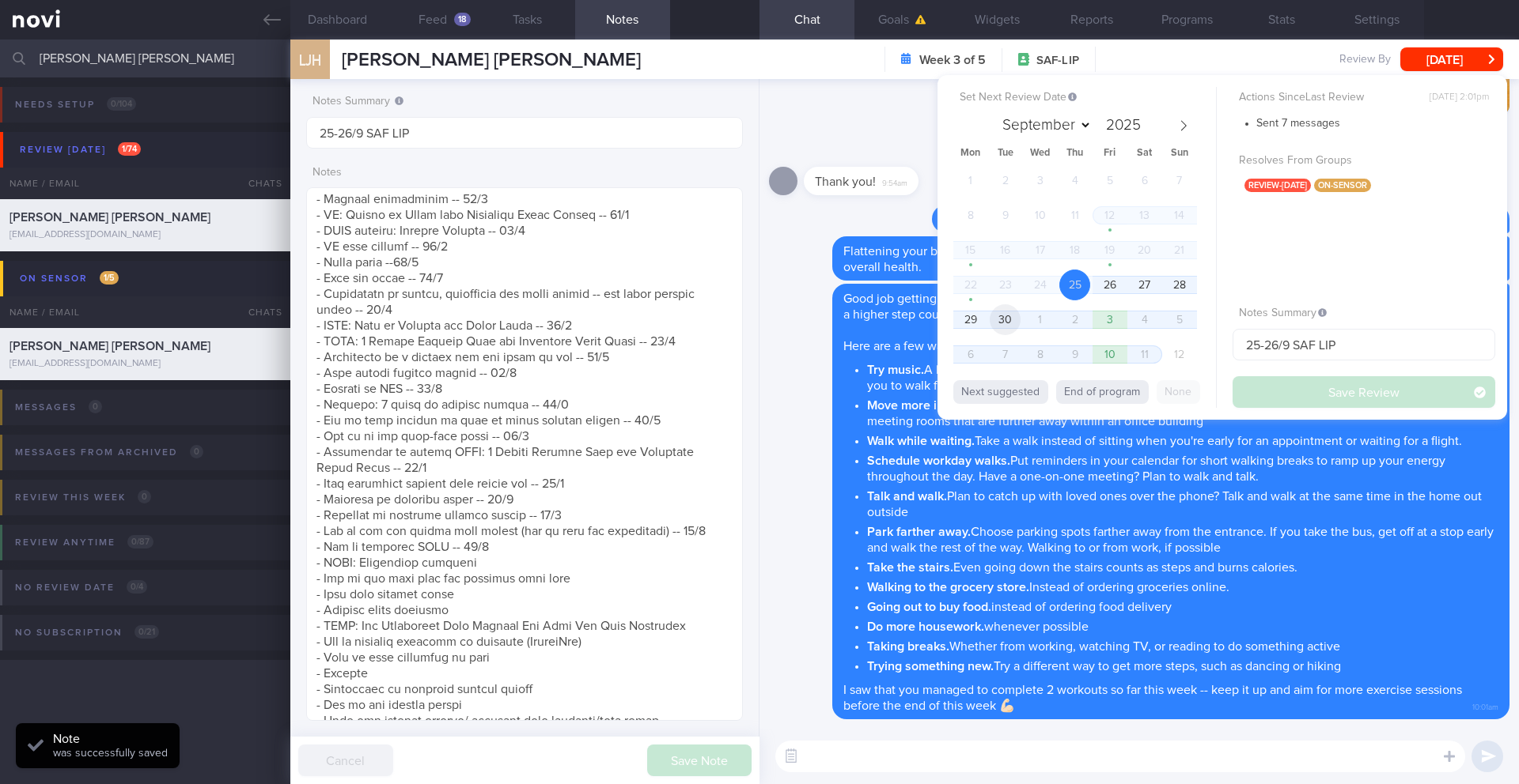
click at [1003, 325] on span "30" at bounding box center [1005, 320] width 31 height 31
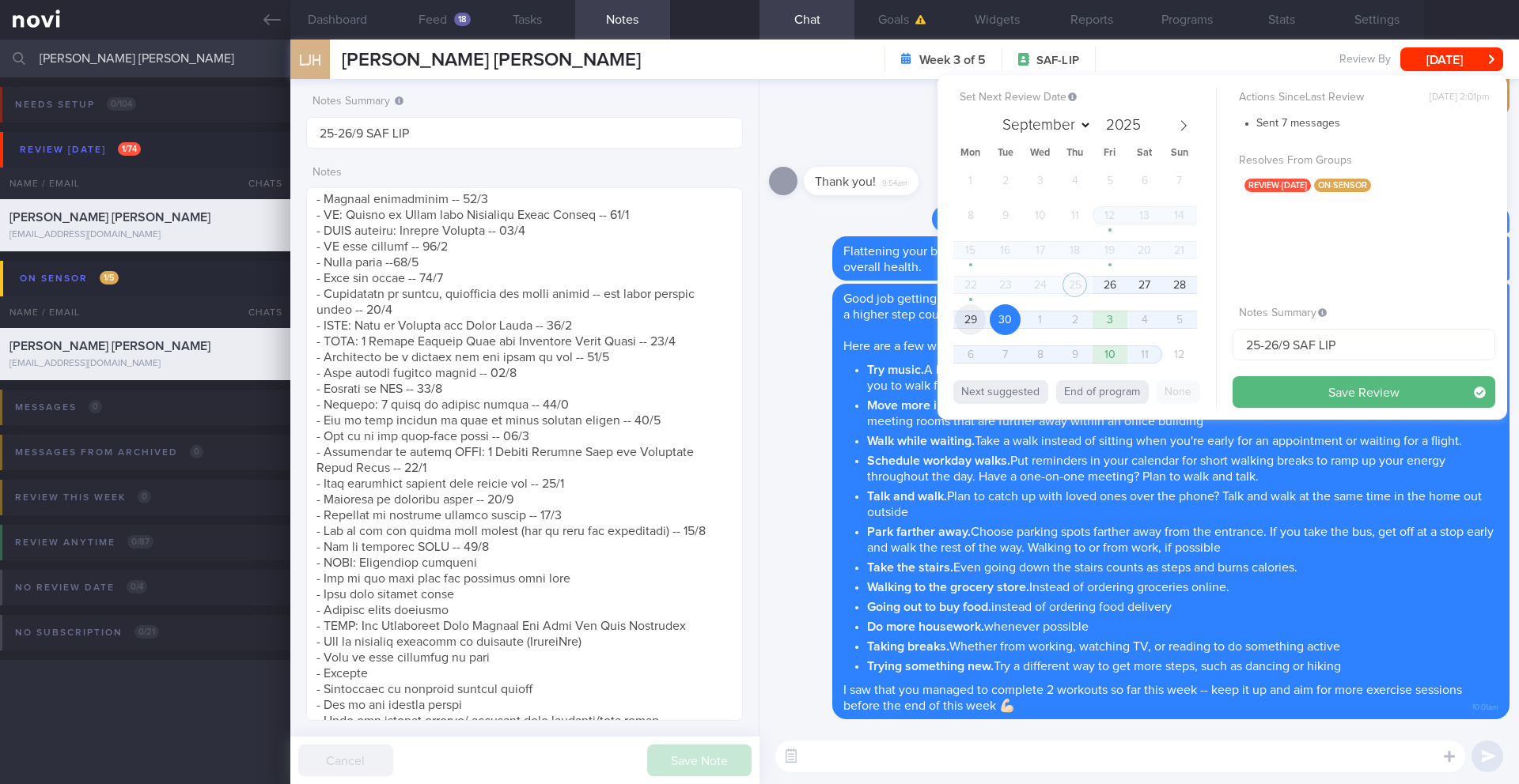
click at [962, 325] on span "29" at bounding box center [970, 320] width 31 height 31
drag, startPoint x: 1278, startPoint y: 347, endPoint x: 1210, endPoint y: 344, distance: 68.1
click at [1138, 344] on div "Set Next Review Date 29 Sep 2025 September October November December 2025 Mon T…" at bounding box center [1222, 248] width 570 height 345
type input "29-30/9 SAF LIP"
click at [1138, 392] on button "Save Review" at bounding box center [1363, 392] width 262 height 31
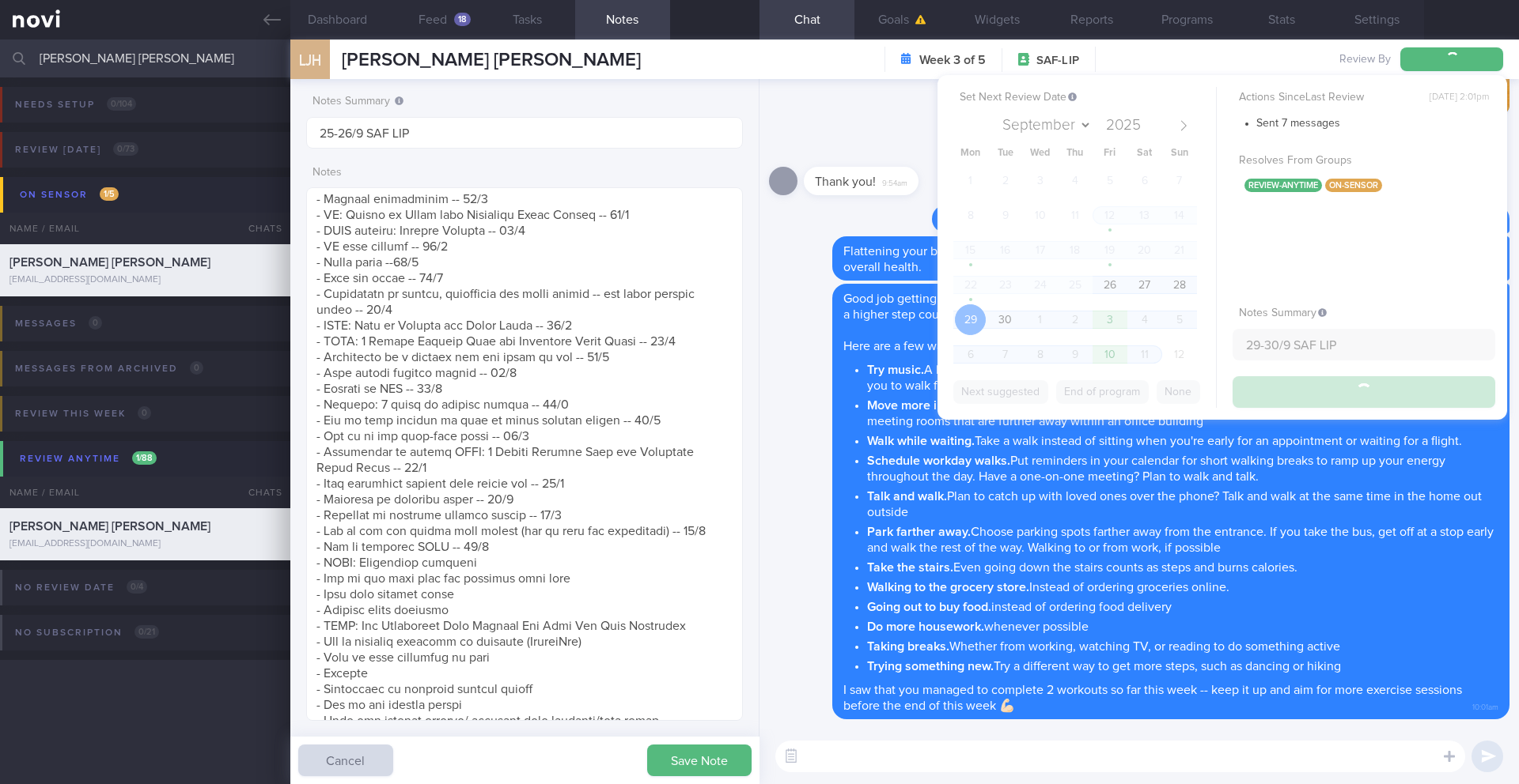
type input "29-30/9 SAF LIP"
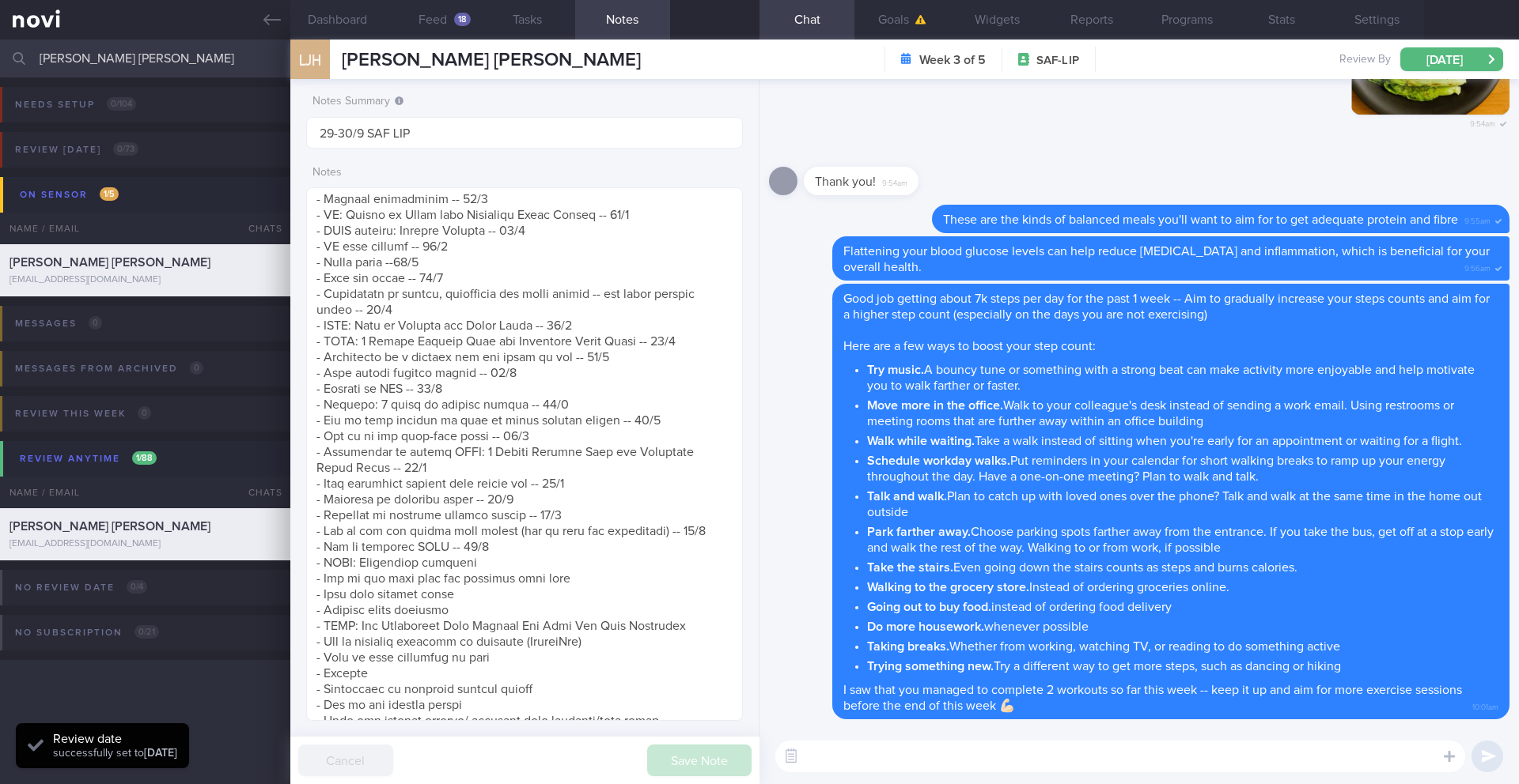
scroll to position [258, 411]
click at [1138, 53] on button "Mon, 29 Sep" at bounding box center [1451, 60] width 103 height 24
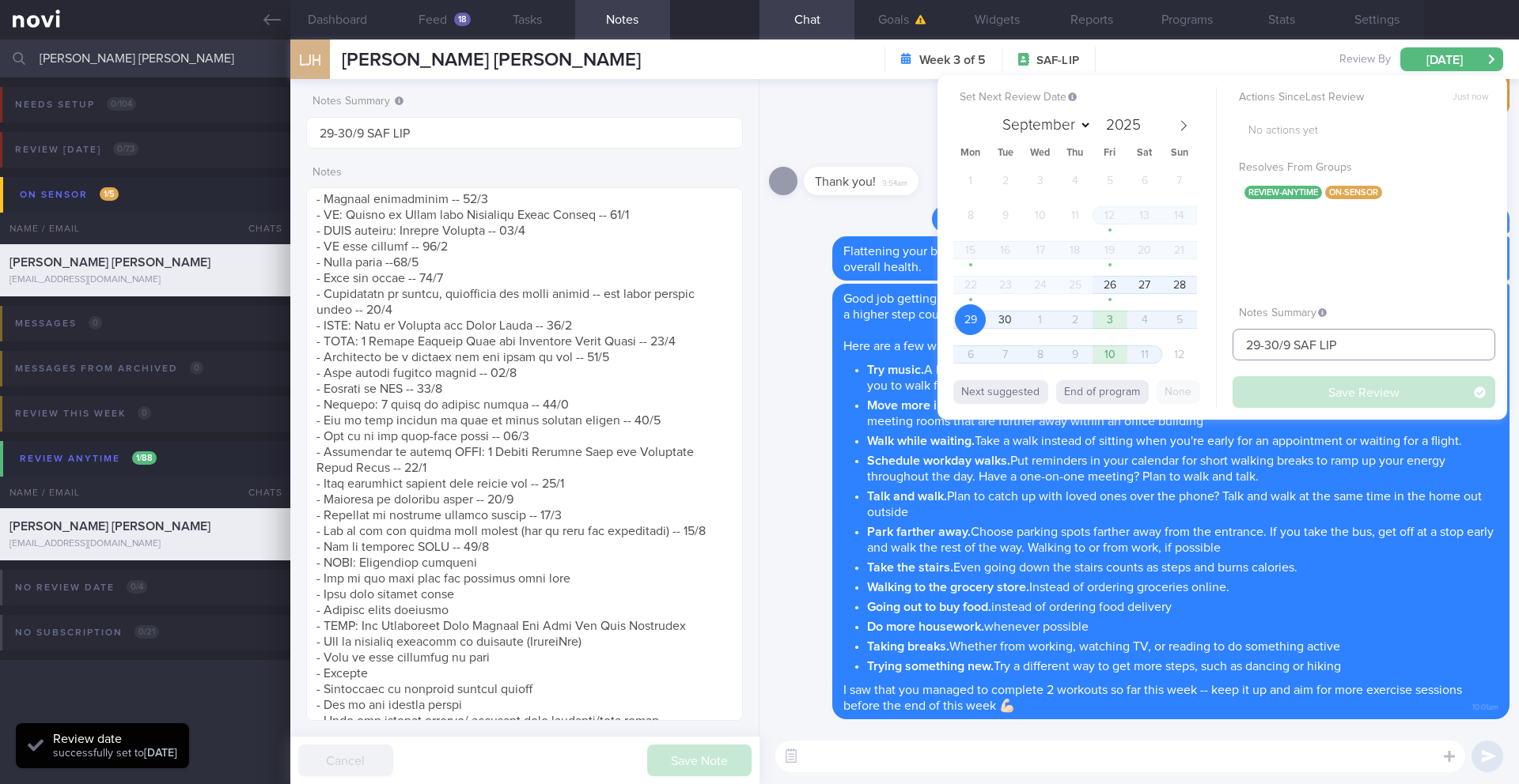
click at [1138, 334] on input "29-30/9 SAF LIP" at bounding box center [1363, 345] width 262 height 31
click at [1138, 340] on input "29-30/9 SAF LIP" at bounding box center [1363, 345] width 262 height 31
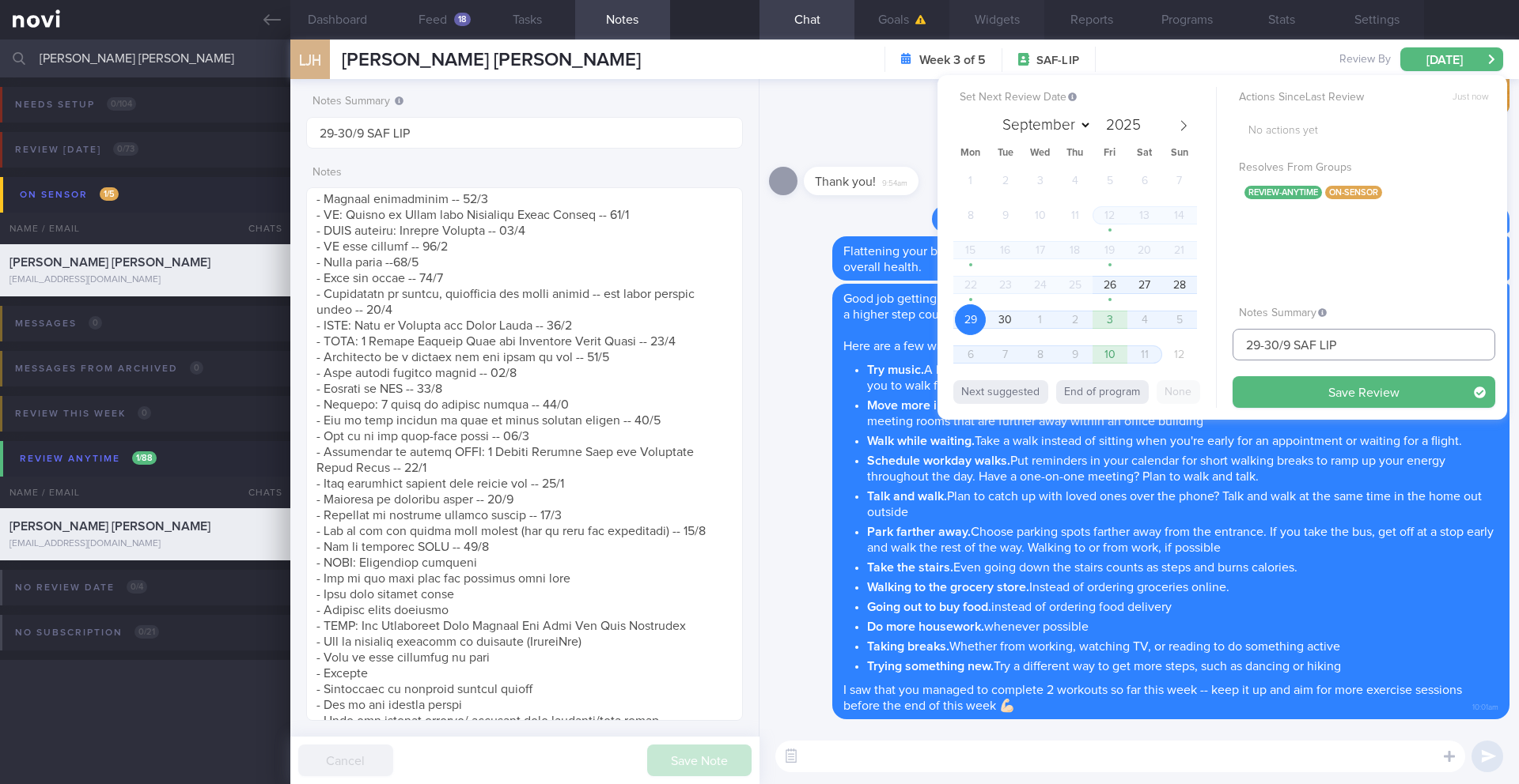
type input "29-30/9 SAF LIP"
click at [1138, 399] on button "Save Review" at bounding box center [1363, 392] width 262 height 31
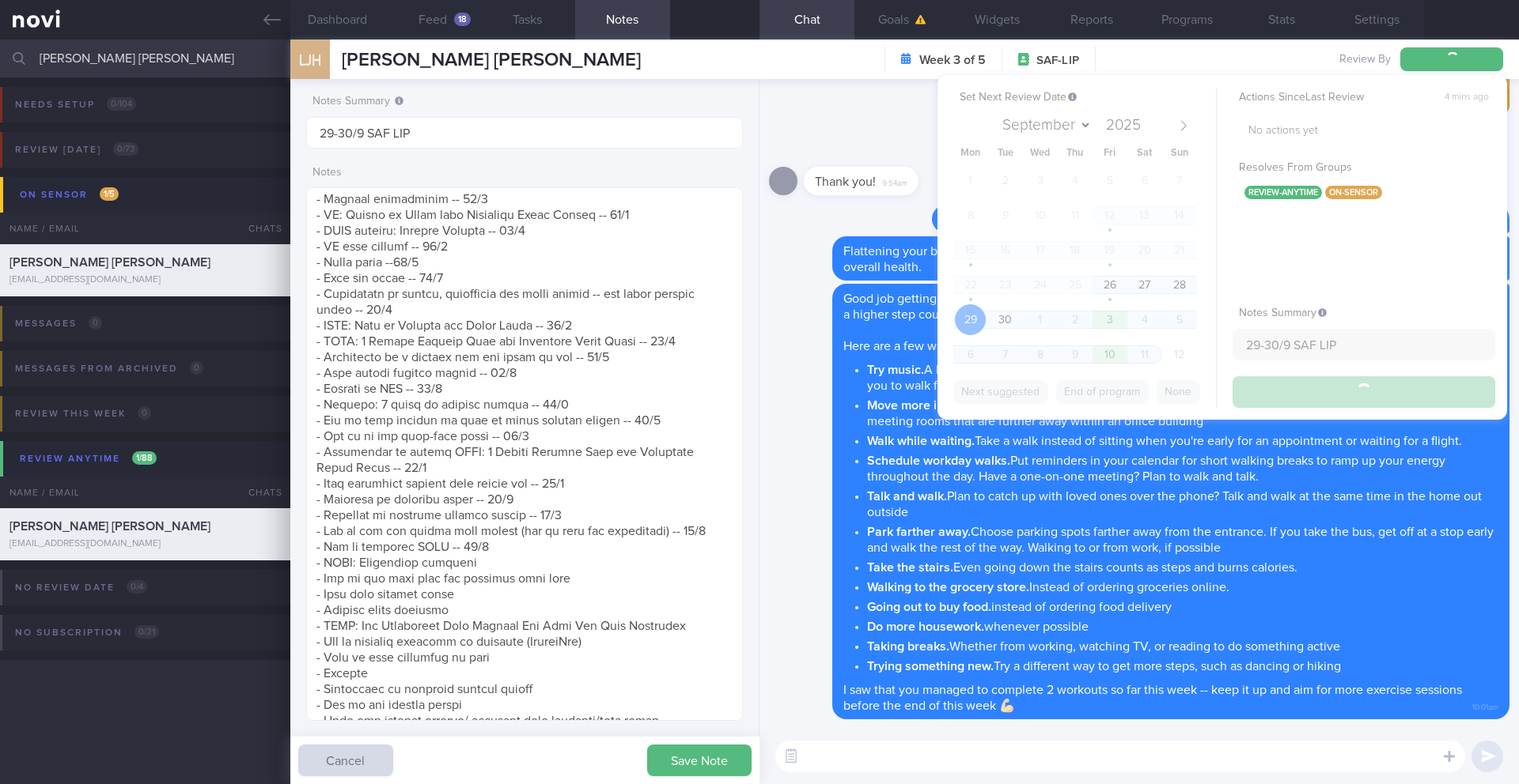
type input "29-30/9 SAF LIP"
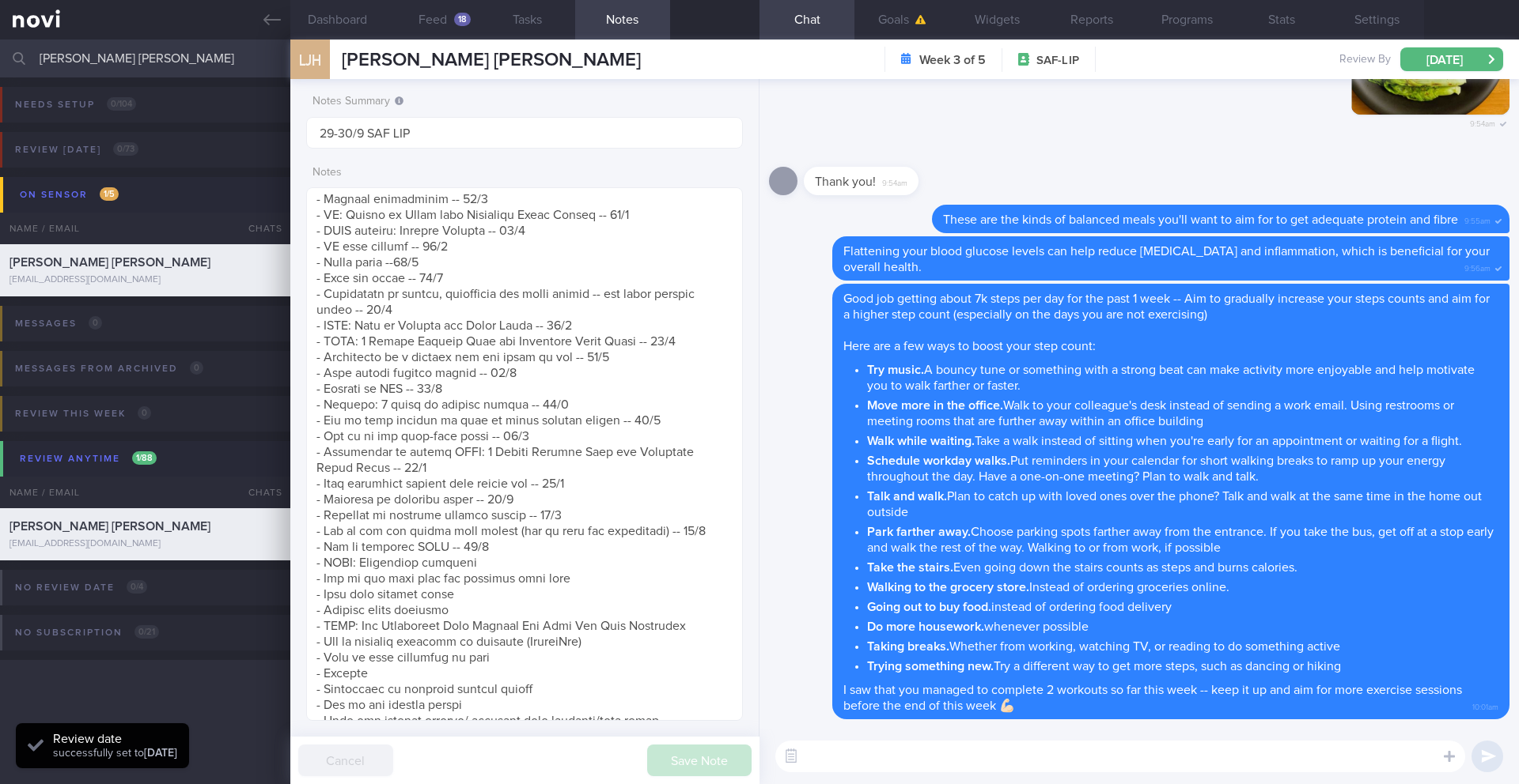
scroll to position [259, 411]
click at [106, 61] on input "LIM JING HENG" at bounding box center [760, 58] width 1519 height 38
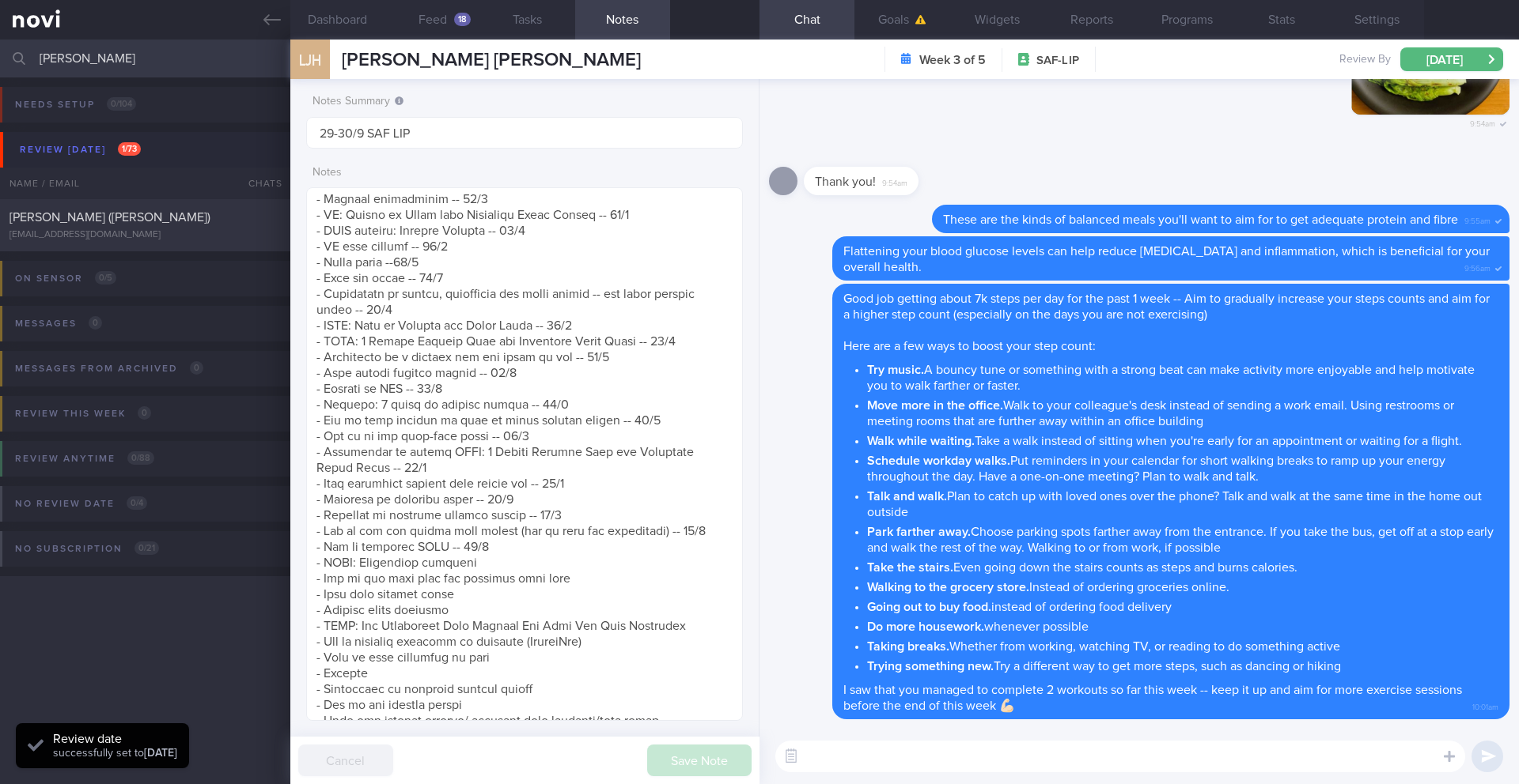
type input "Png Yeong Siang"
click at [153, 226] on div "Png Yeong Siang (William) willpng@gmail.com" at bounding box center [145, 226] width 290 height 31
type input "25/9 Check for logs"
type textarea "Previously seen by Anita and Dr Sue-Anne in Dec 2020 for Magnum program (newly …"
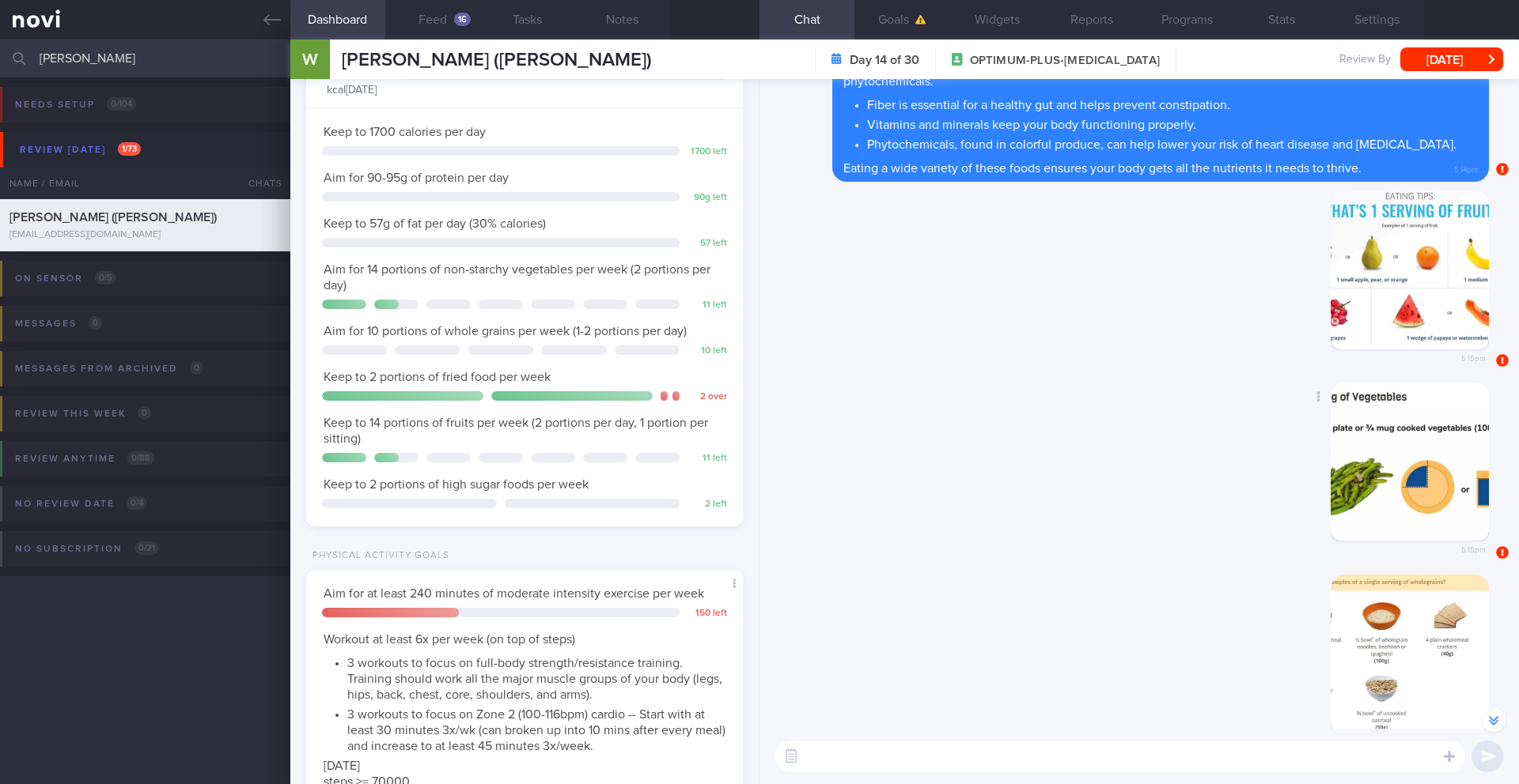
scroll to position [-502, 0]
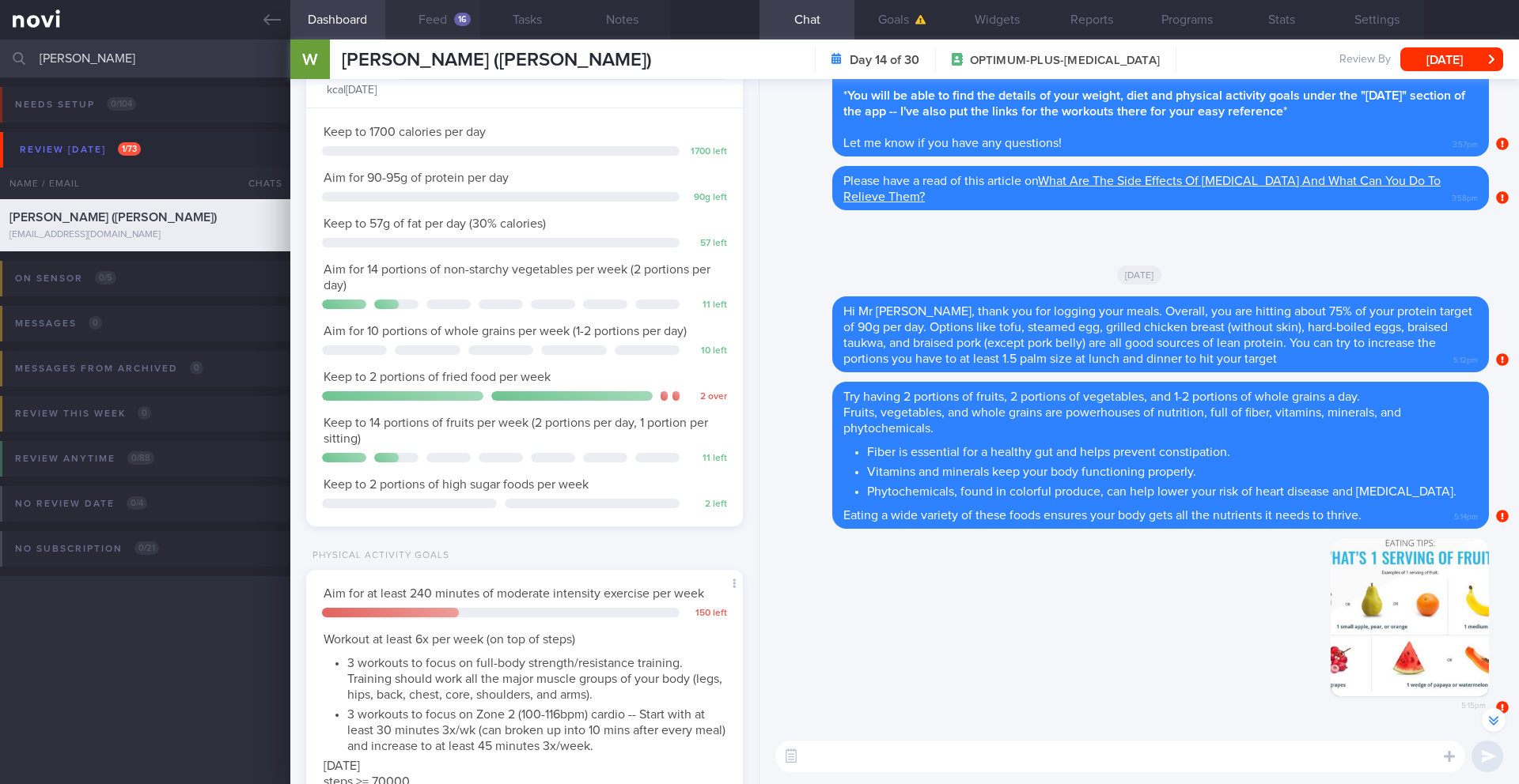
click at [429, 18] on button "Feed 16" at bounding box center [432, 19] width 94 height 39
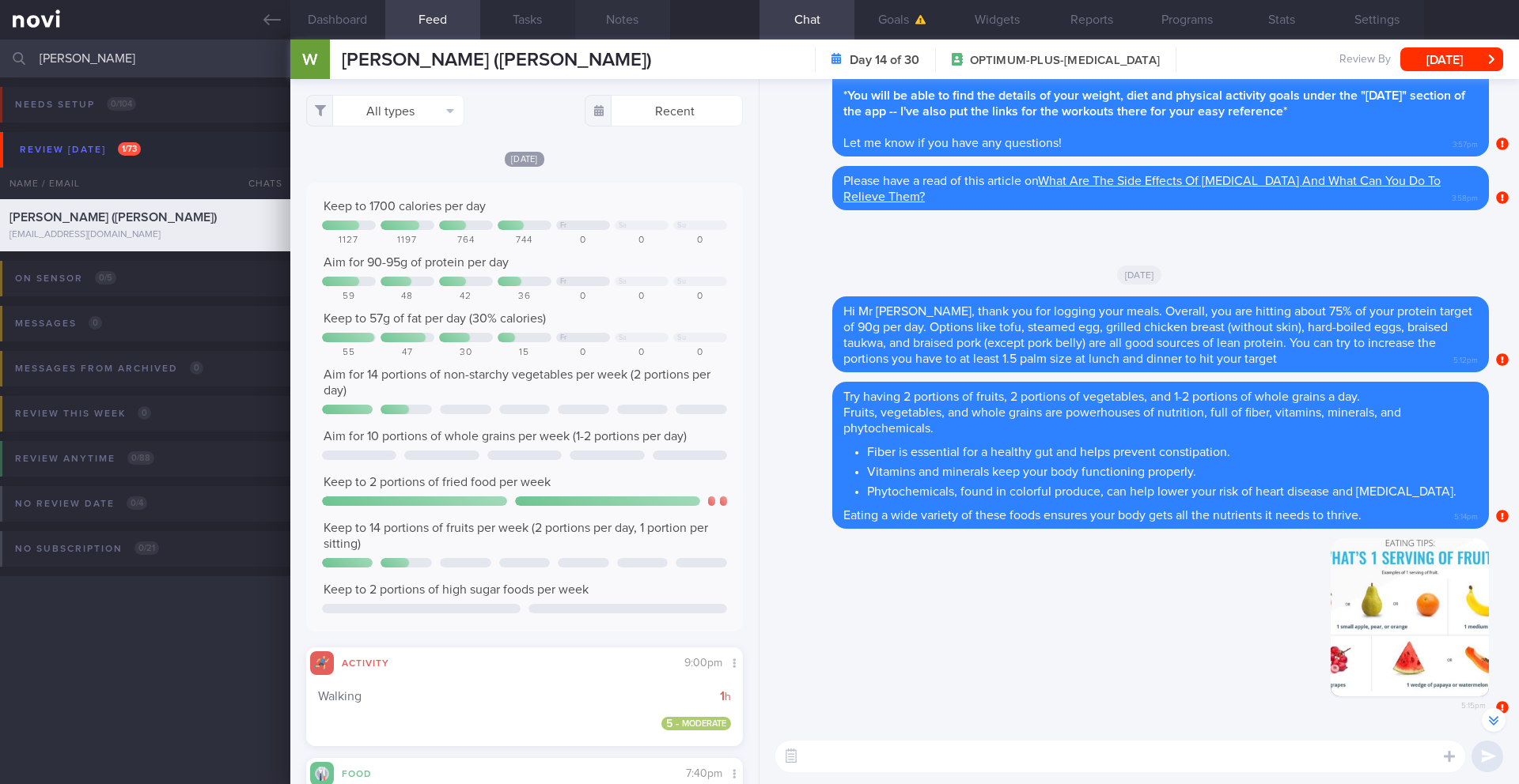
click at [619, 17] on button "Notes" at bounding box center [622, 19] width 94 height 39
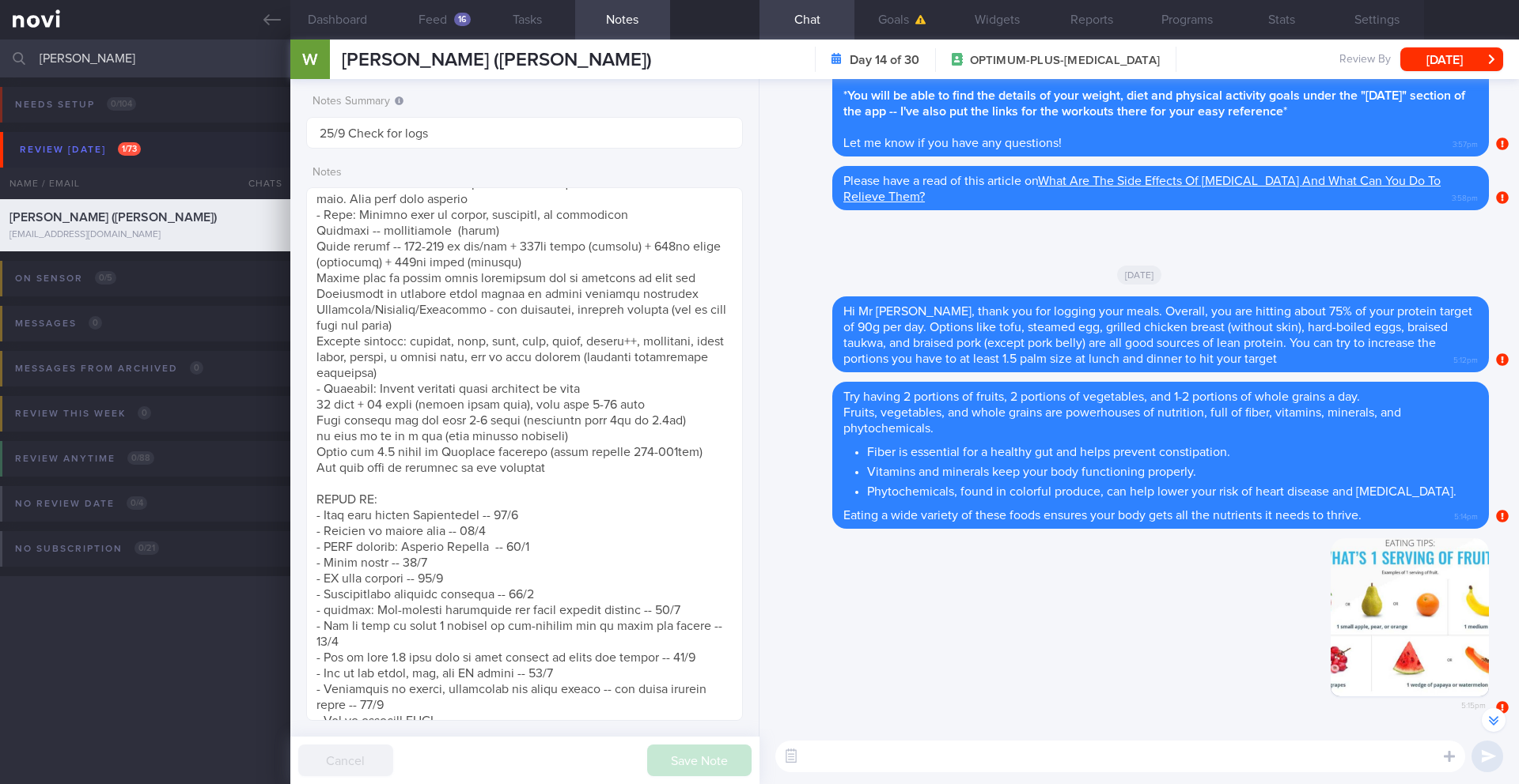
click at [990, 641] on textarea at bounding box center [1120, 756] width 690 height 31
click at [460, 26] on button "Feed 16" at bounding box center [432, 19] width 94 height 39
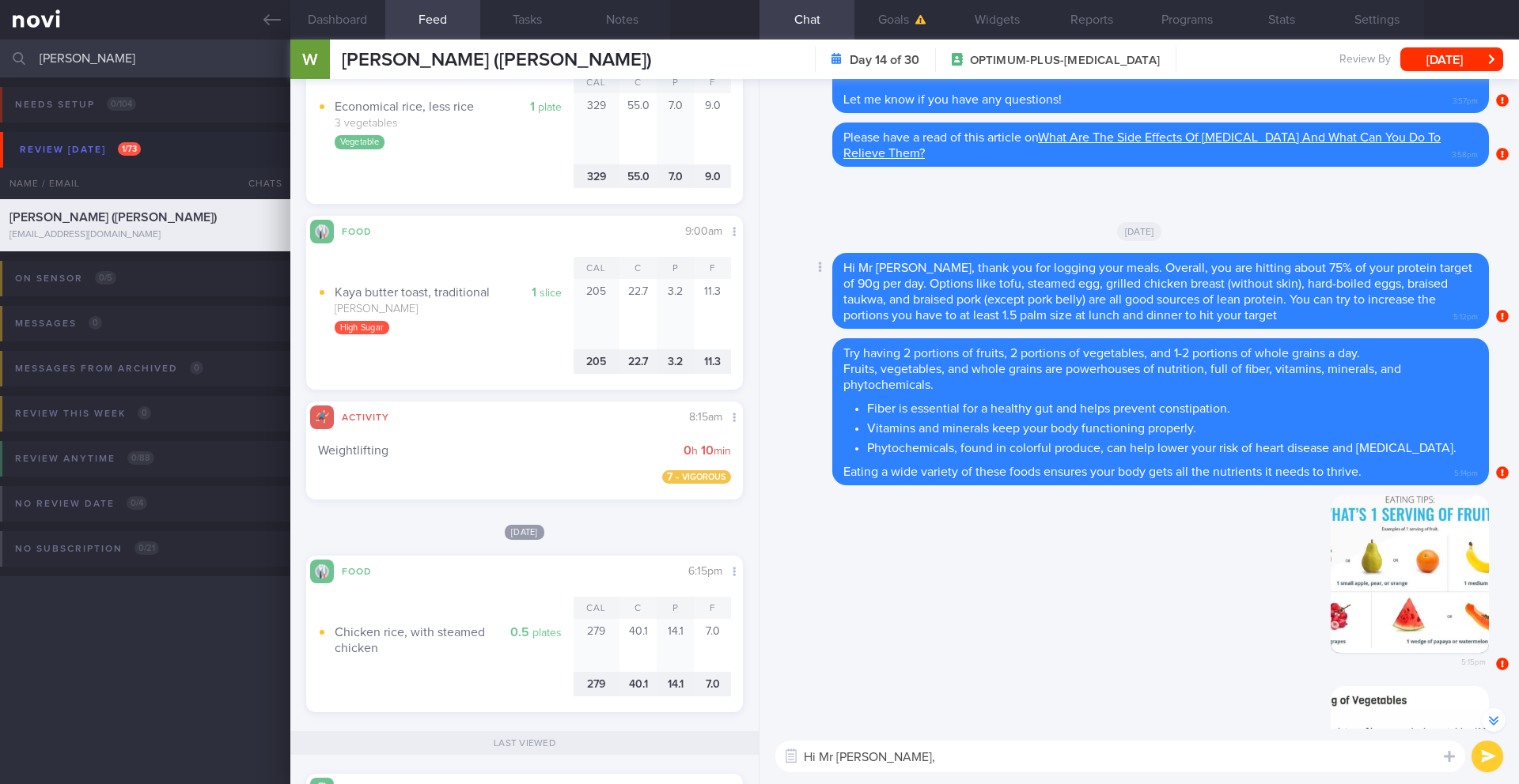
scroll to position [-356, 0]
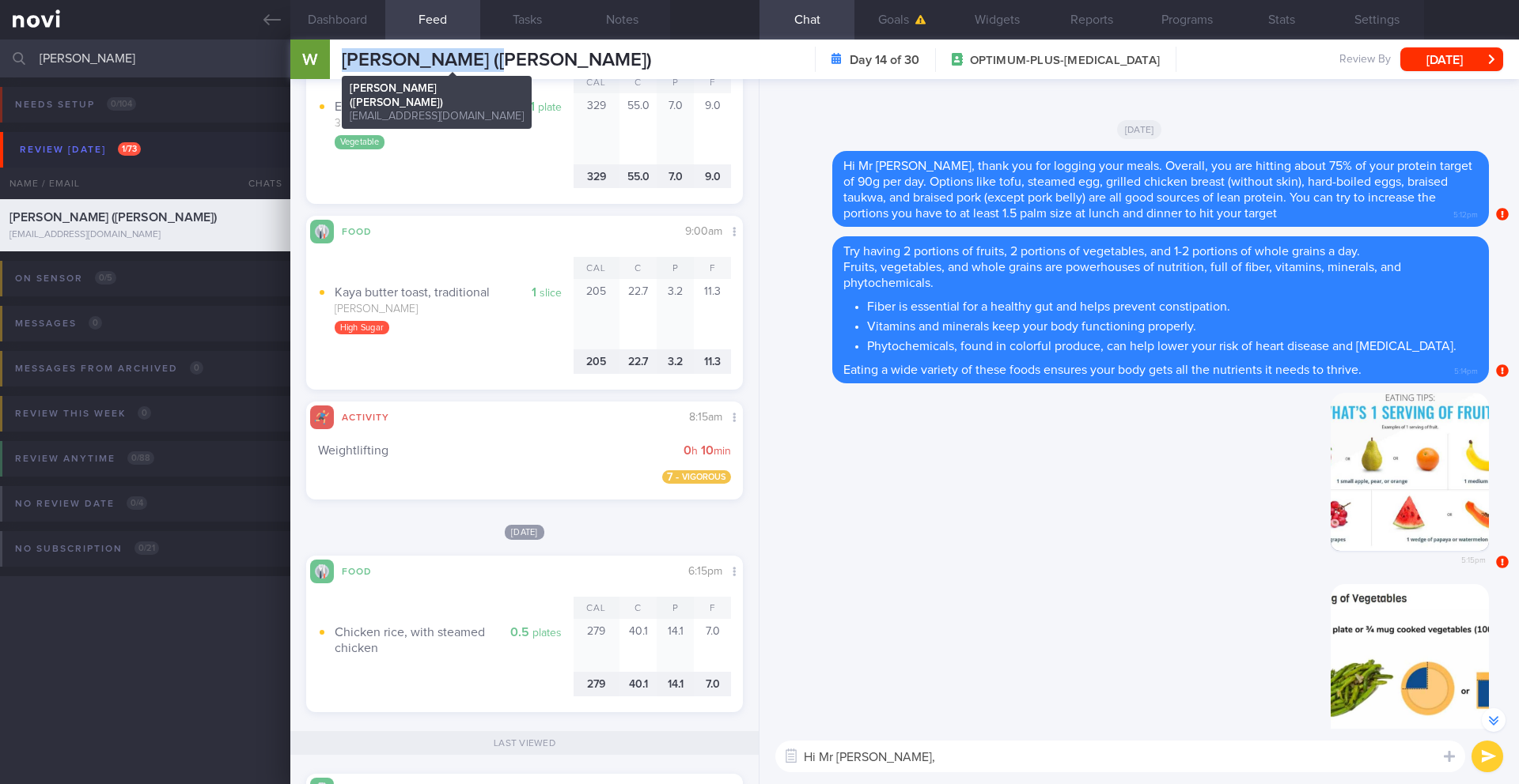
drag, startPoint x: 344, startPoint y: 64, endPoint x: 491, endPoint y: 58, distance: 147.1
click at [491, 58] on span "Png Yeong Siang (William)" at bounding box center [497, 60] width 310 height 19
copy span "Png Yeong Siang"
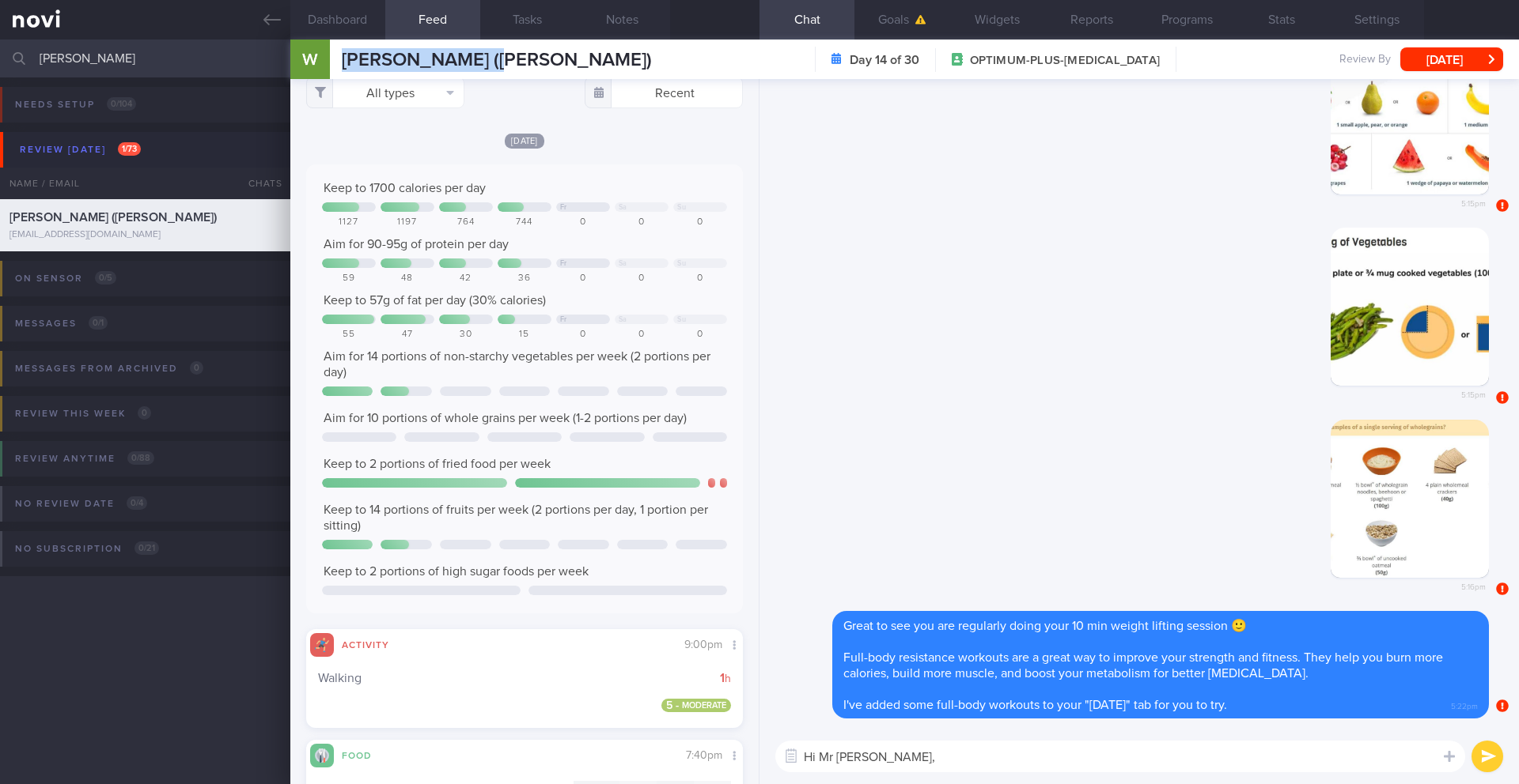
scroll to position [0, 0]
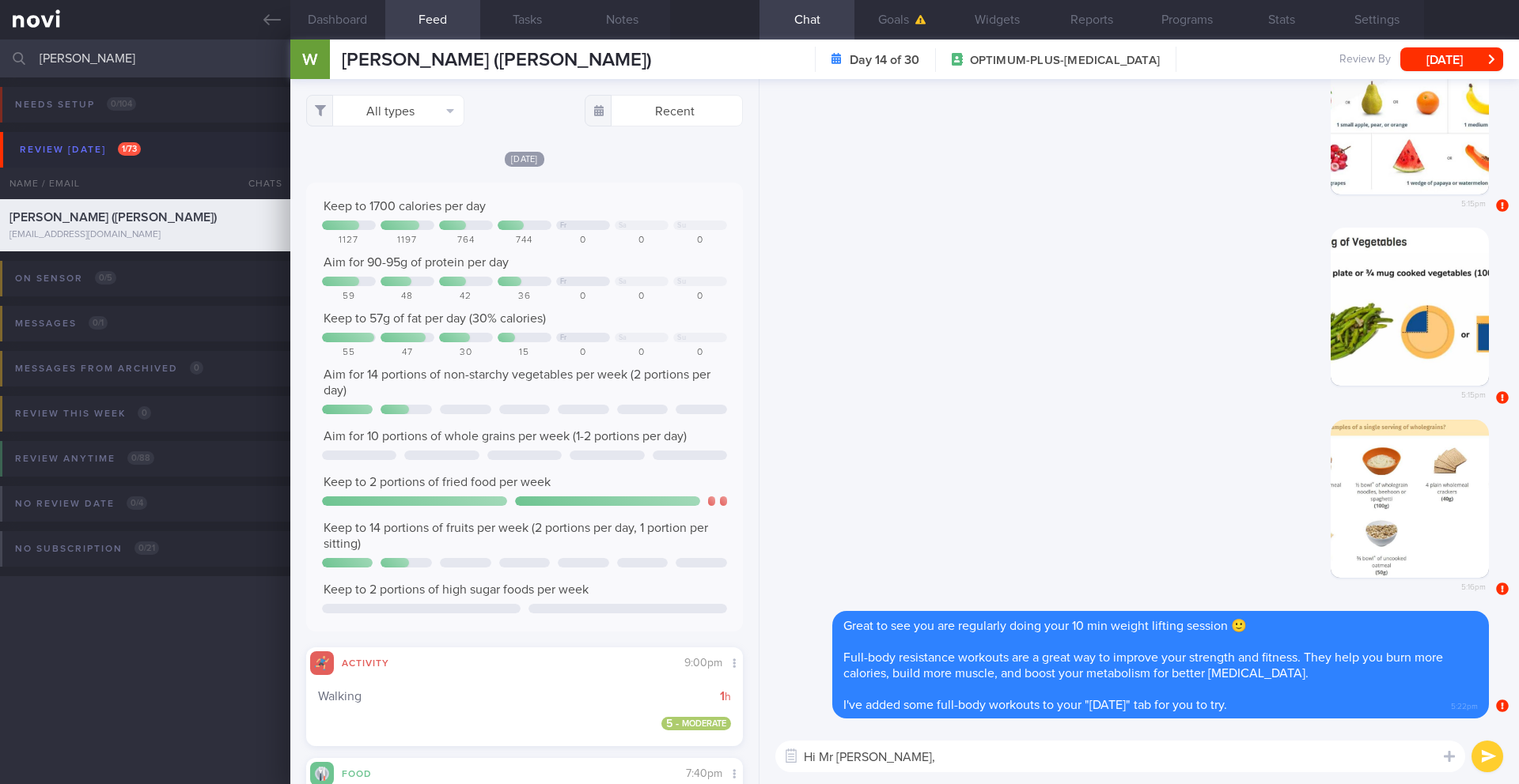
click at [893, 641] on div "Hi Mr Png, Hi Mr Png, ​ Hi Mr Png, ​" at bounding box center [1139, 756] width 760 height 55
click at [901, 641] on textarea "Hi Mr Png," at bounding box center [1120, 756] width 690 height 31
click at [985, 641] on textarea "Hi Mr Png, great job getting in a 1 hour walk last night" at bounding box center [1120, 756] width 690 height 31
click at [983, 641] on textarea "Hi Mr Png, great job getting in a 1 hour walk last night" at bounding box center [1120, 756] width 690 height 31
click at [1138, 641] on textarea "Hi Mr Png, great job getting in a moderate intensity 1 hour walk last night" at bounding box center [1120, 756] width 690 height 31
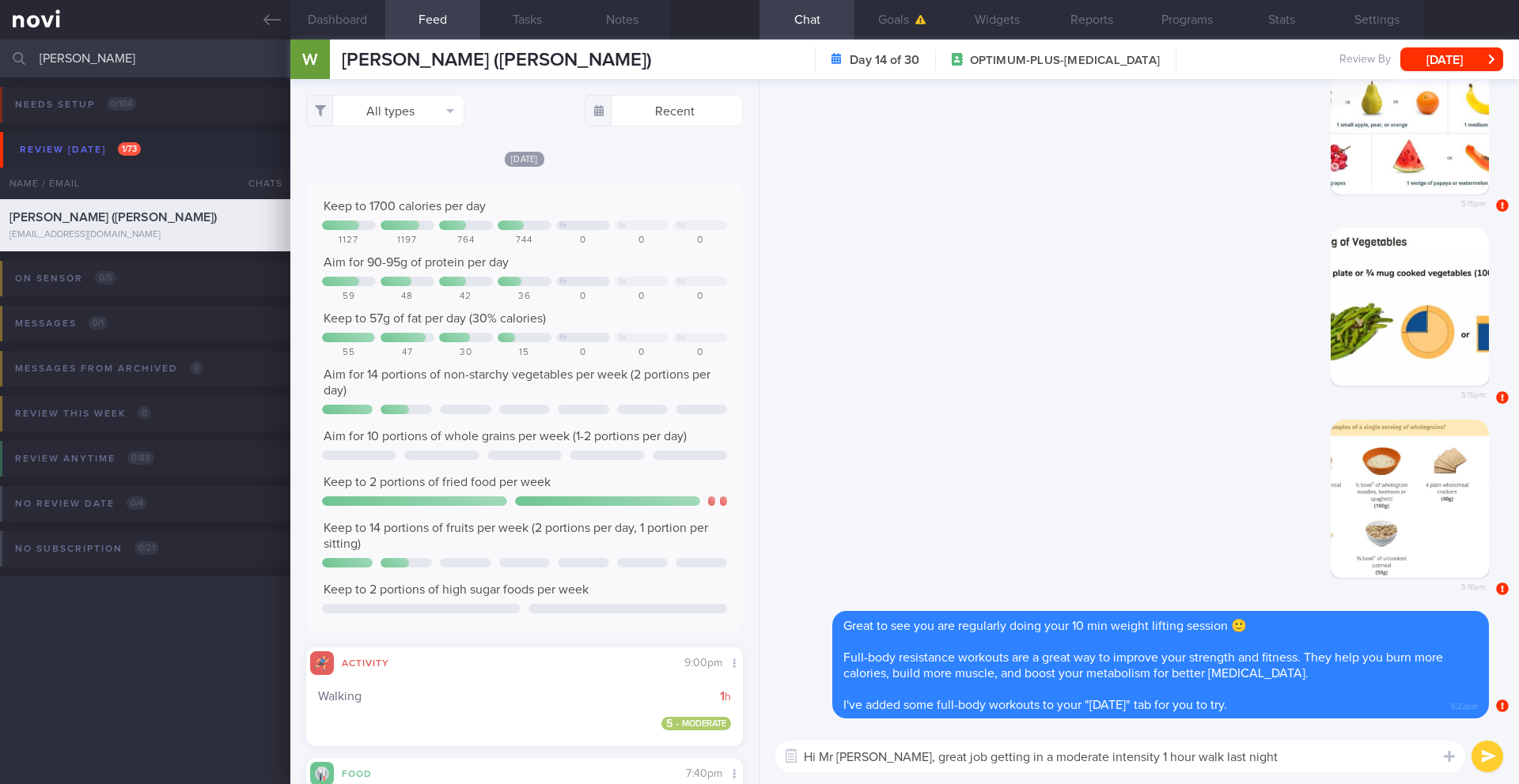
click at [1138, 641] on textarea "Hi Mr Png, great job getting in a moderate intensity 1 hour walk last night" at bounding box center [1120, 756] width 690 height 31
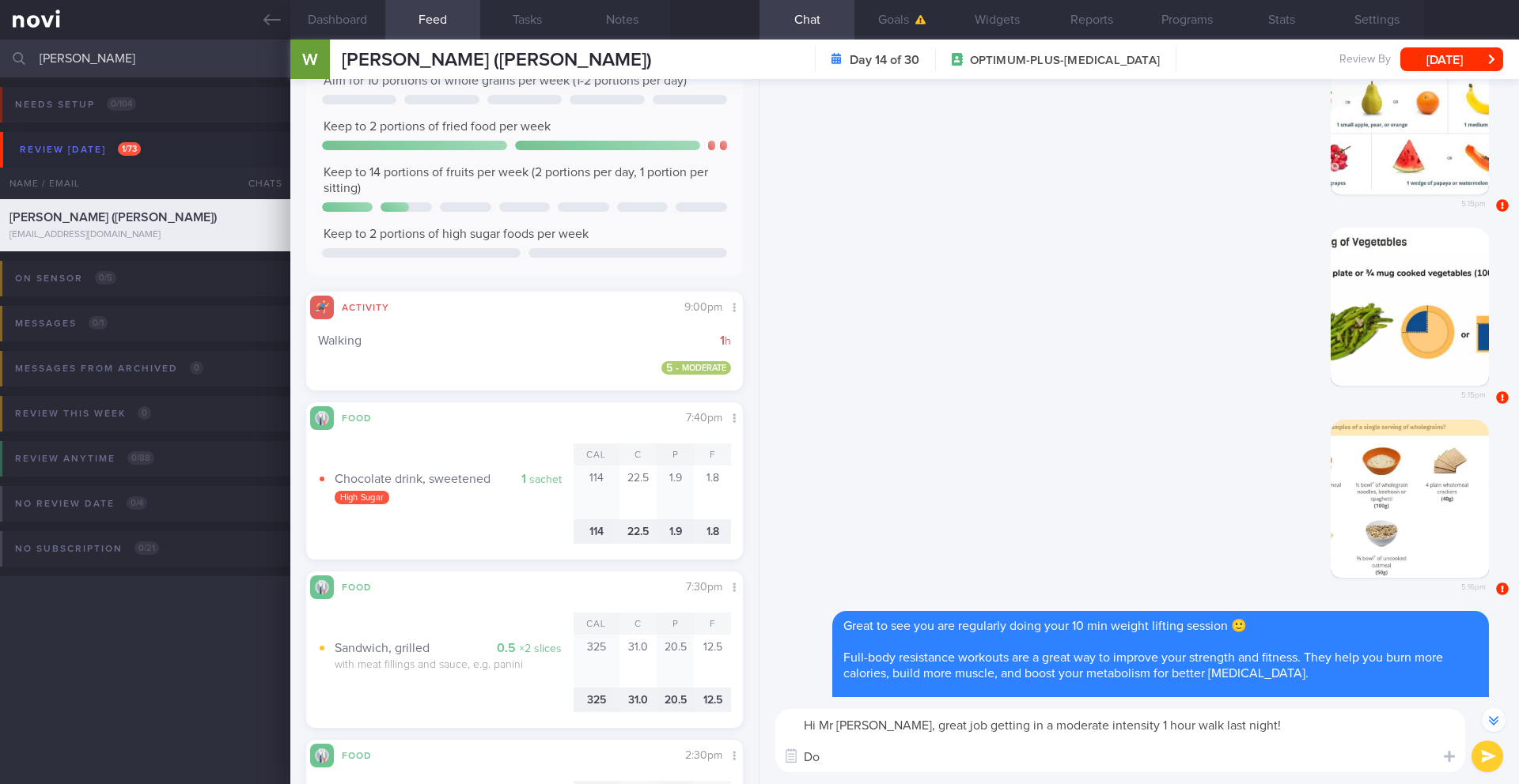
scroll to position [557, 0]
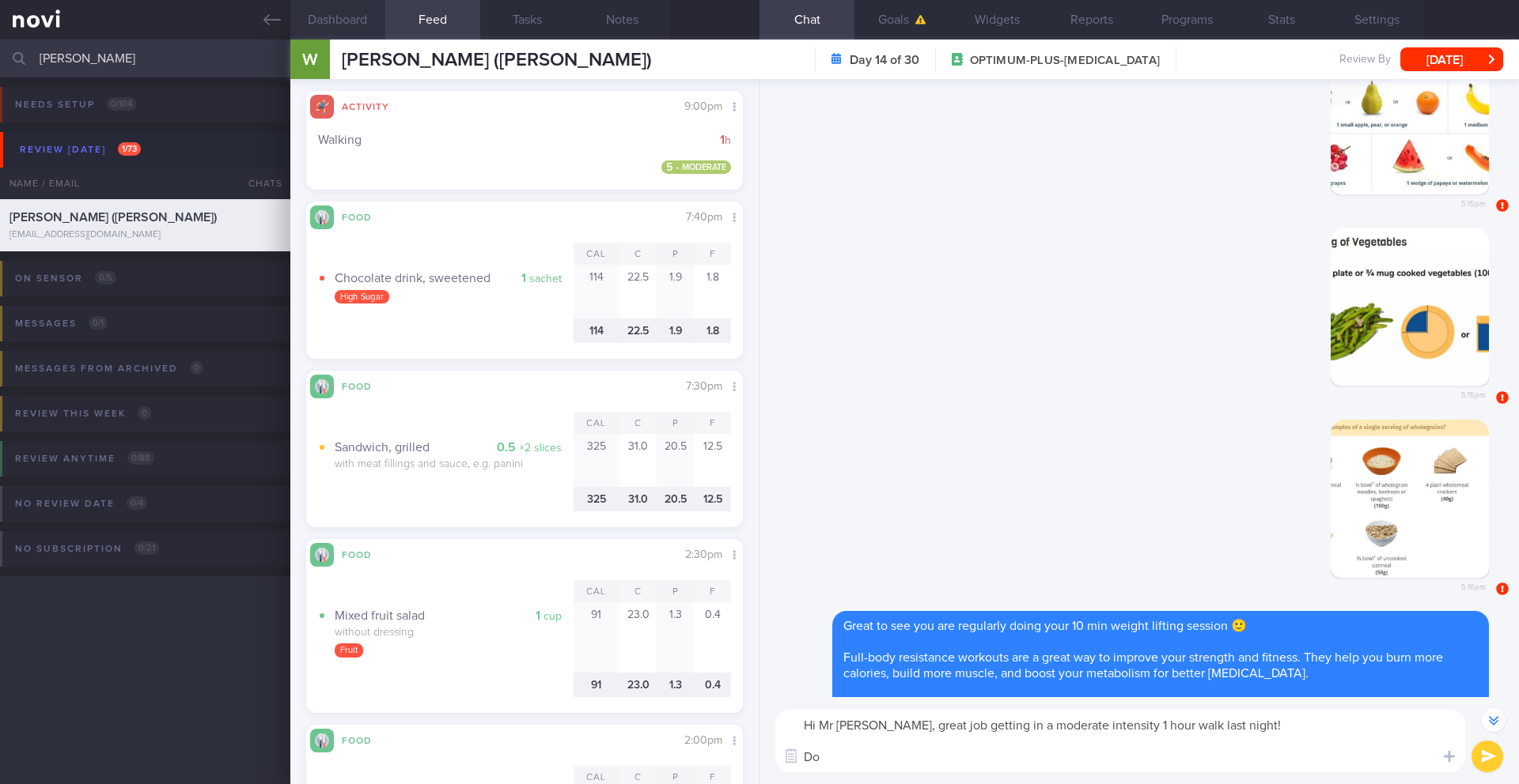
type textarea "Hi Mr Png, great job getting in a moderate intensity 1 hour walk last night! Do"
click at [338, 16] on button "Dashboard" at bounding box center [337, 19] width 94 height 39
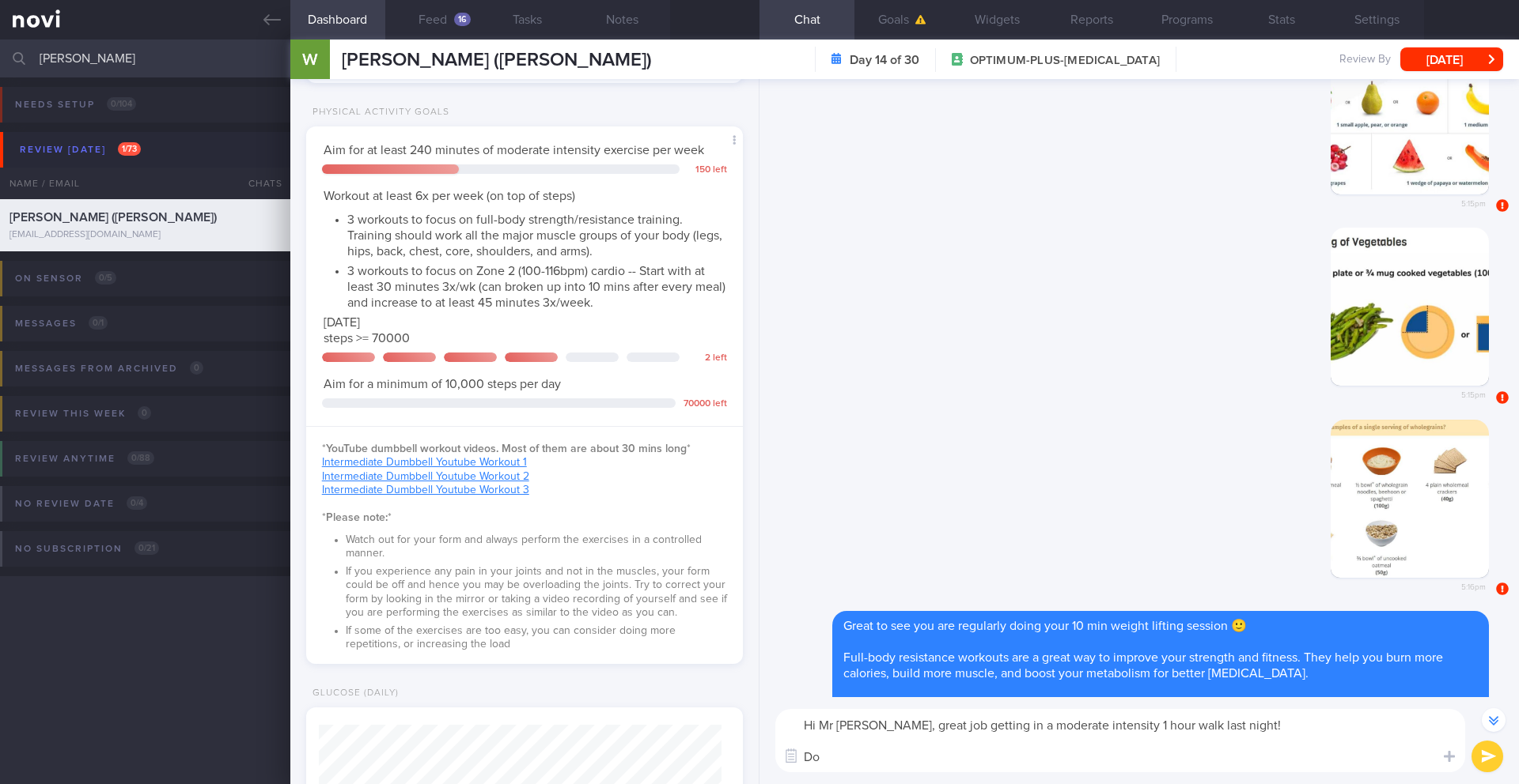
scroll to position [776, 0]
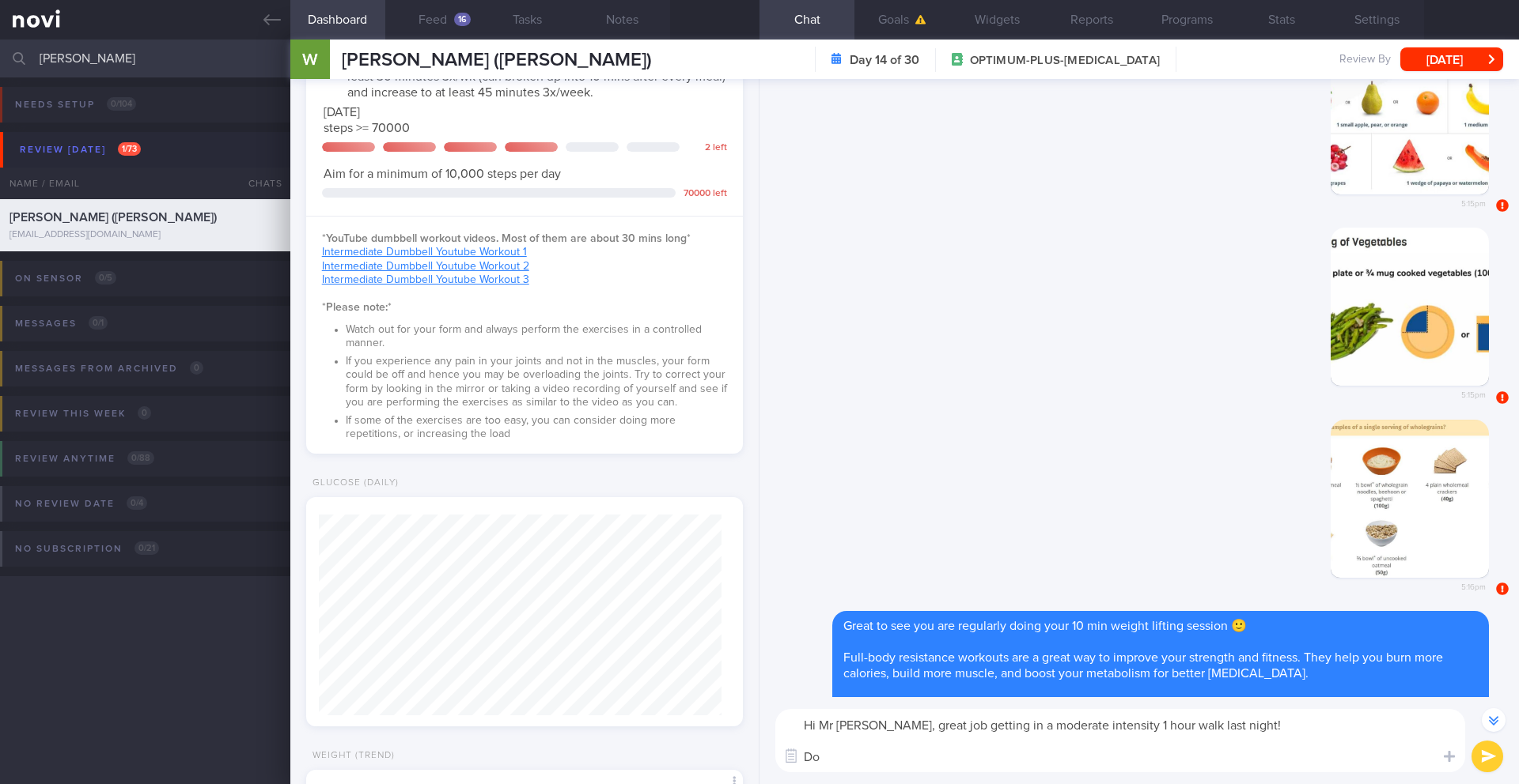
click at [290, 0] on button "Dashboard" at bounding box center [337, 19] width 94 height 39
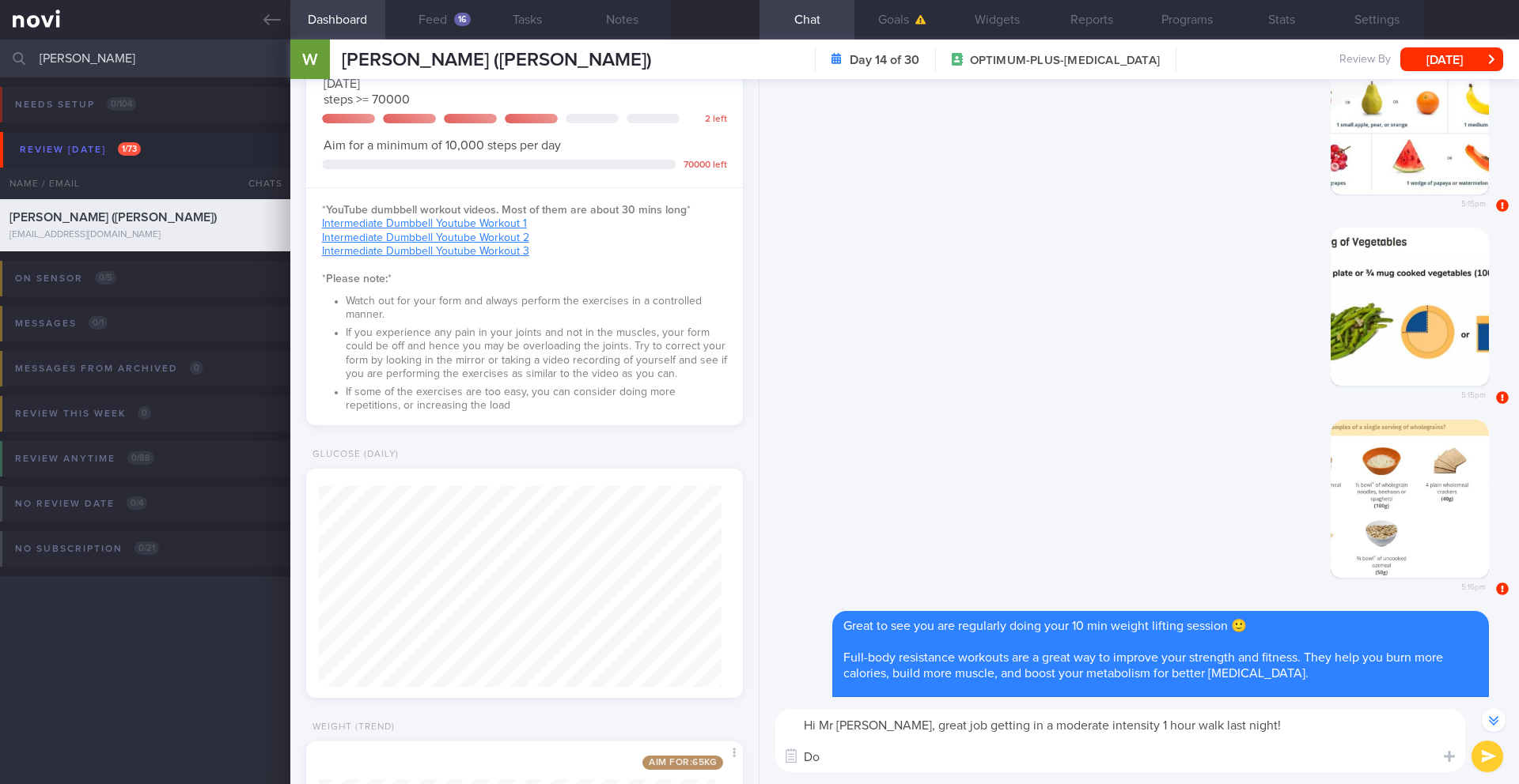
scroll to position [808, 0]
click at [867, 641] on textarea "Hi Mr Png, great job getting in a moderate intensity 1 hour walk last night! Do" at bounding box center [1120, 740] width 690 height 63
click at [875, 641] on textarea "Hi Mr Png, great job getting in a moderate intensity 1 hour walk last night! Do…" at bounding box center [1120, 740] width 690 height 63
click at [949, 641] on textarea "Hi Mr Png, great job getting in a moderate intensity 1 hour walk last night! Do…" at bounding box center [1120, 740] width 690 height 63
click at [1037, 641] on textarea "Hi Mr Png, great job getting in a moderate intensity 1 hour walk last night! Do…" at bounding box center [1120, 740] width 690 height 63
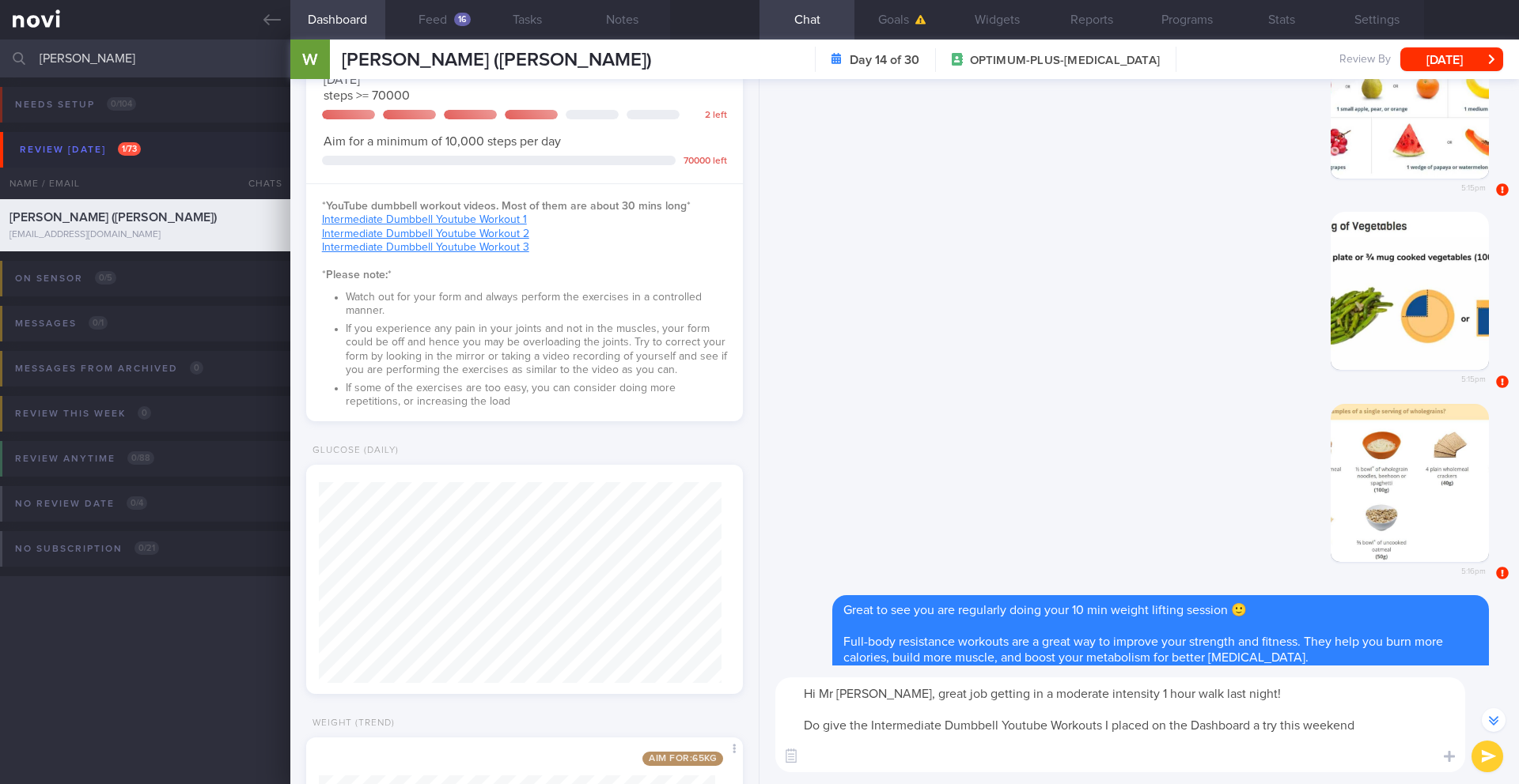
scroll to position [-62, 0]
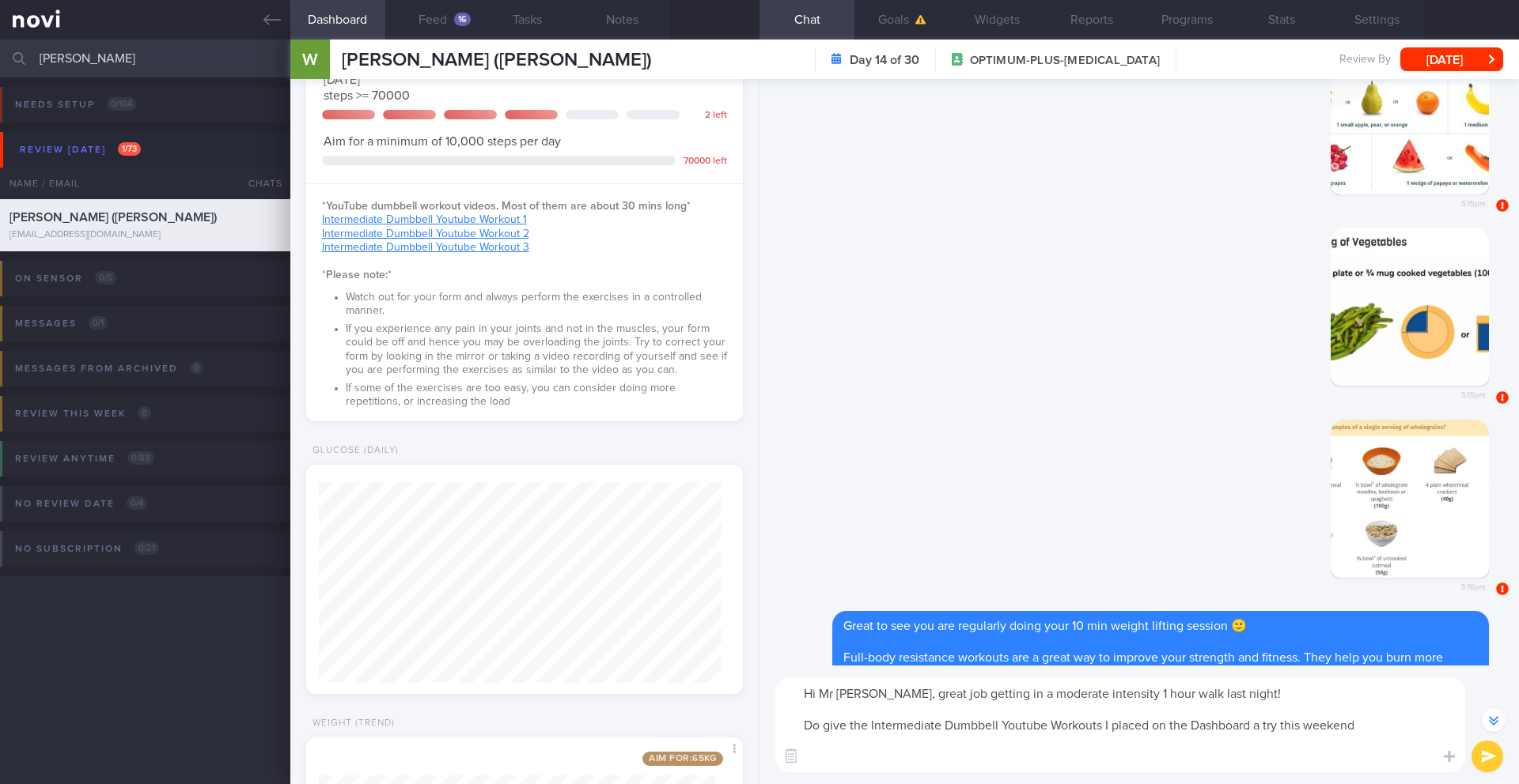
paste textarea "I highly encourage you to switch to full-body workouts because they offer signi…"
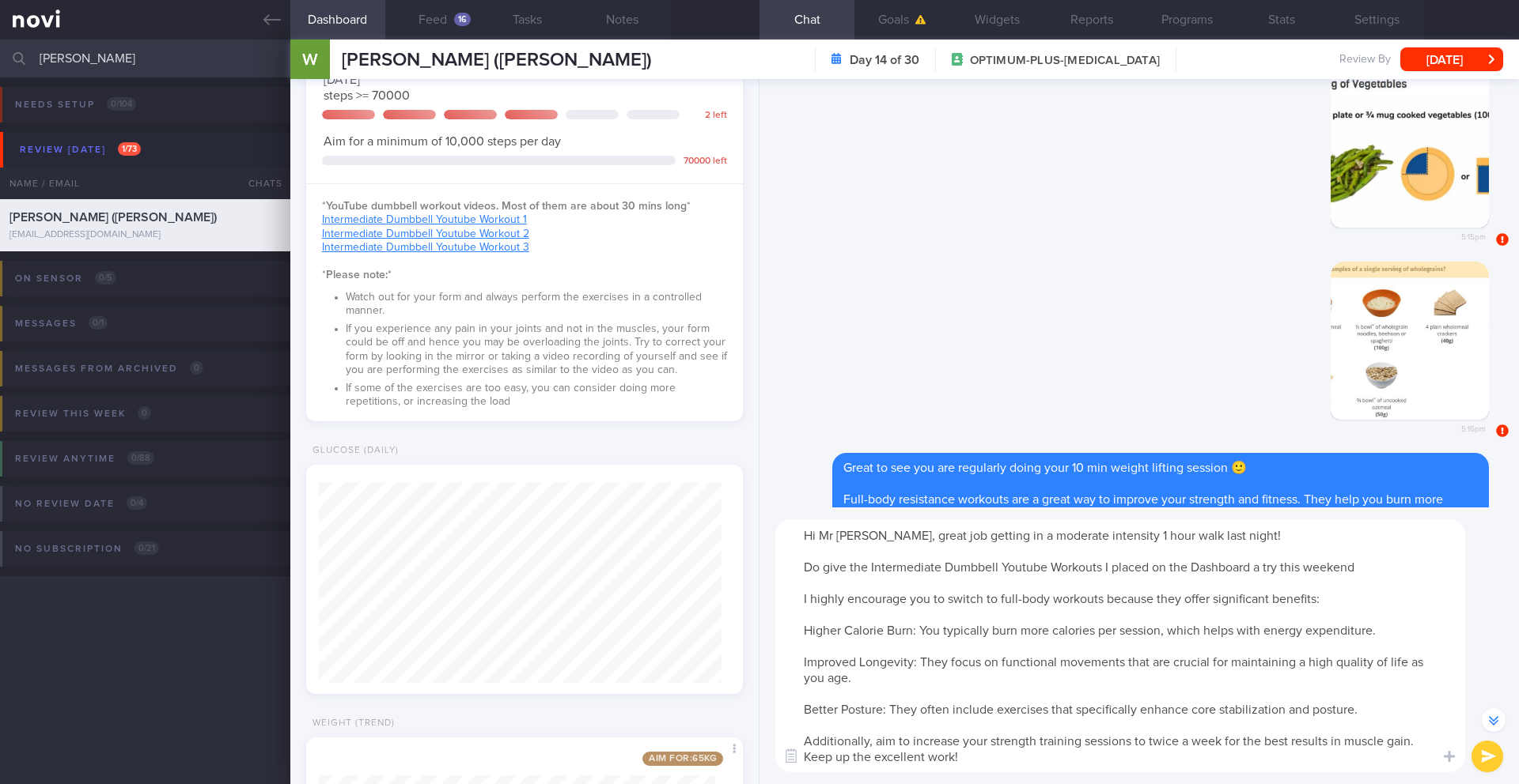
scroll to position [-221, 0]
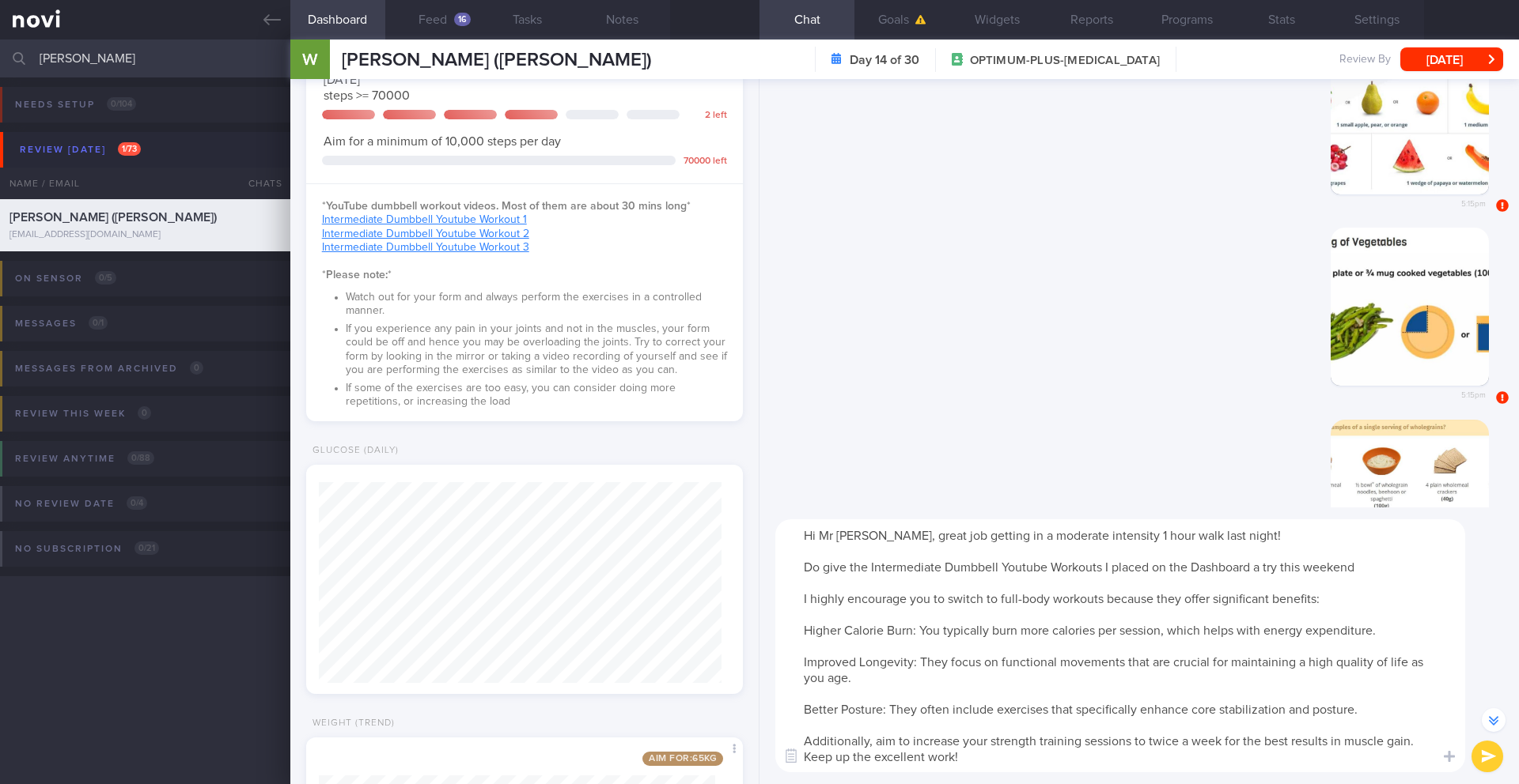
drag, startPoint x: 803, startPoint y: 569, endPoint x: 1392, endPoint y: 571, distance: 589.0
click at [1138, 571] on textarea "Hi Mr Png, great job getting in a moderate intensity 1 hour walk last night! Do…" at bounding box center [1120, 646] width 690 height 253
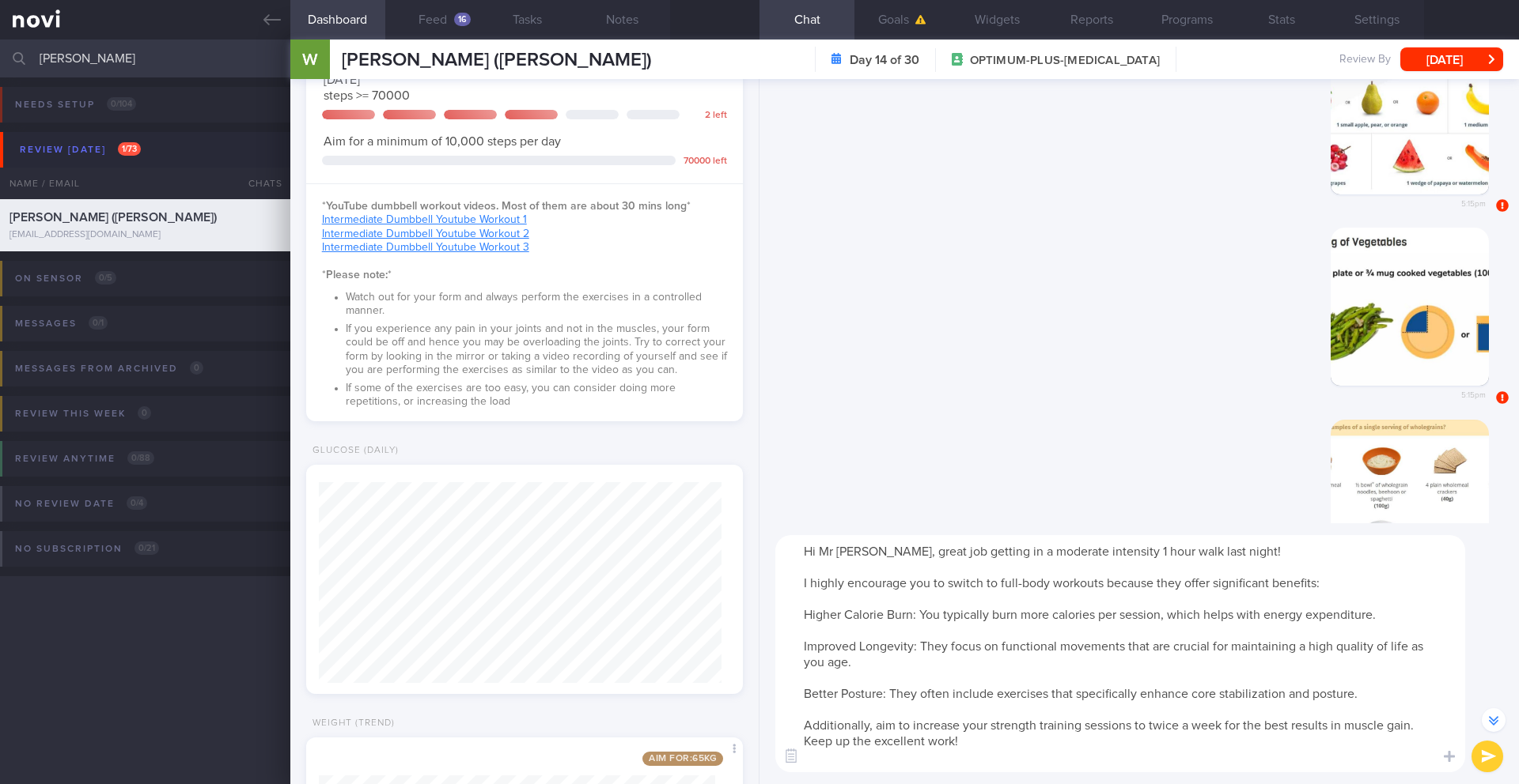
scroll to position [-189, 0]
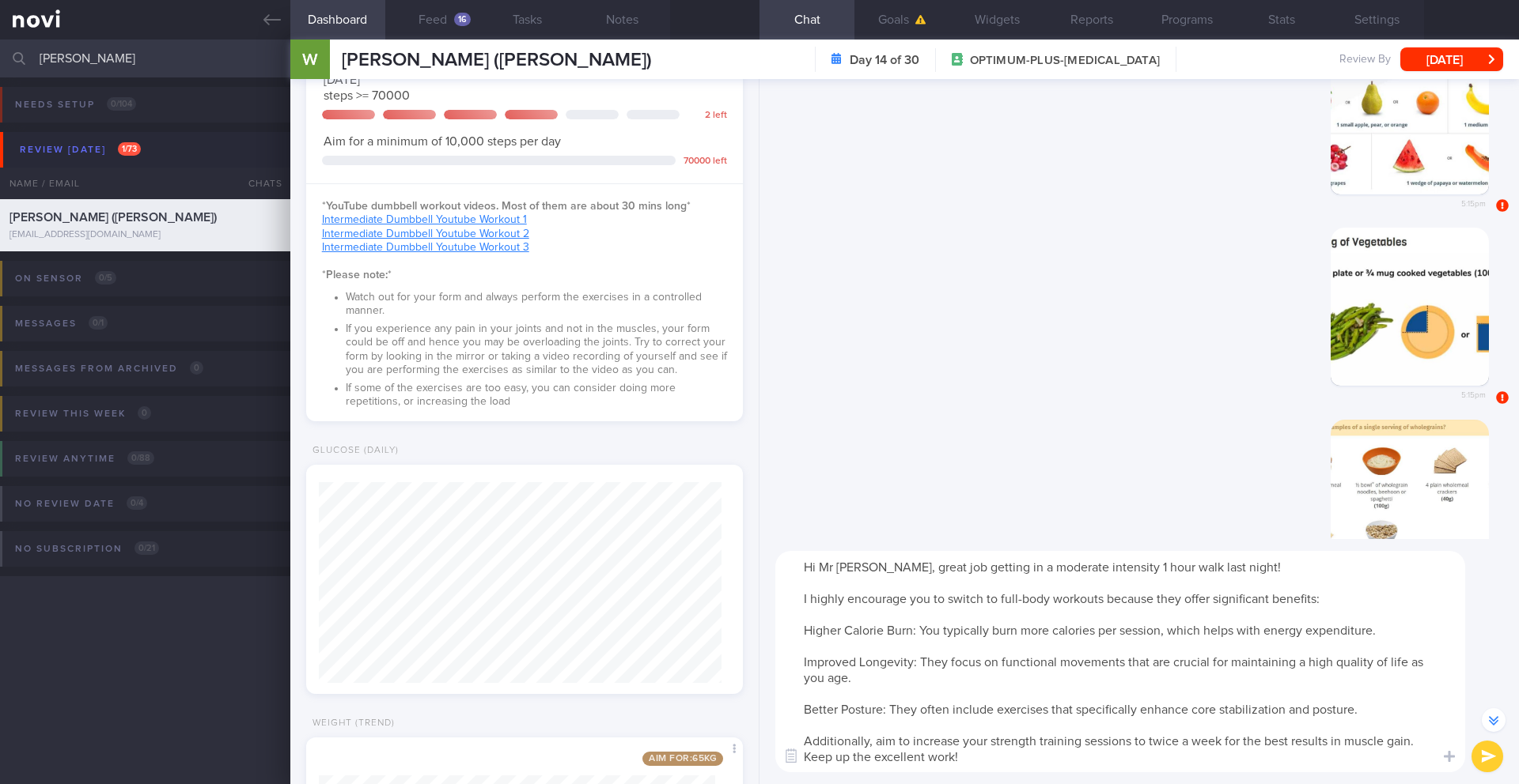
click at [802, 627] on textarea "Hi Mr Png, great job getting in a moderate intensity 1 hour walk last night! I …" at bounding box center [1120, 661] width 690 height 221
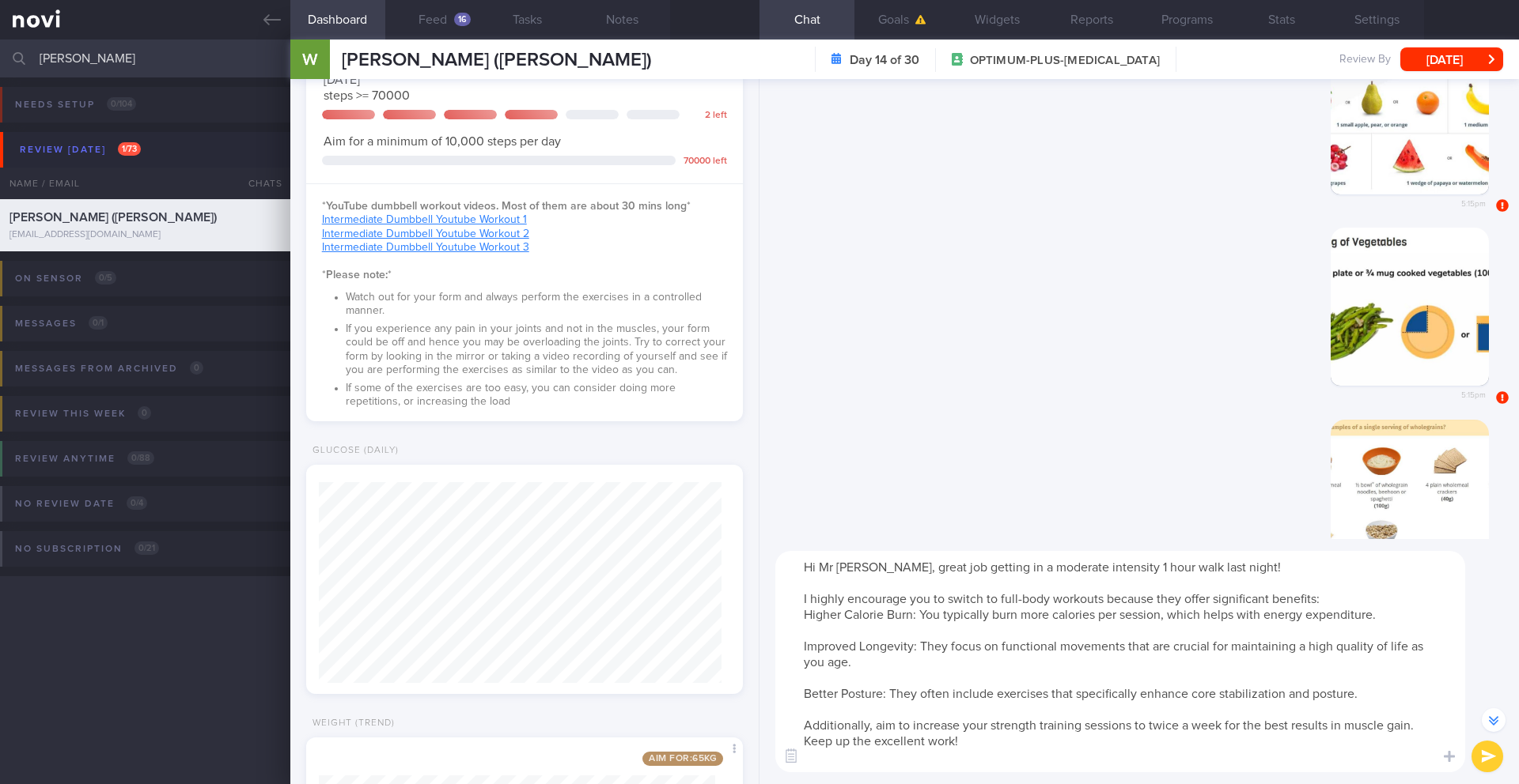
scroll to position [-173, 0]
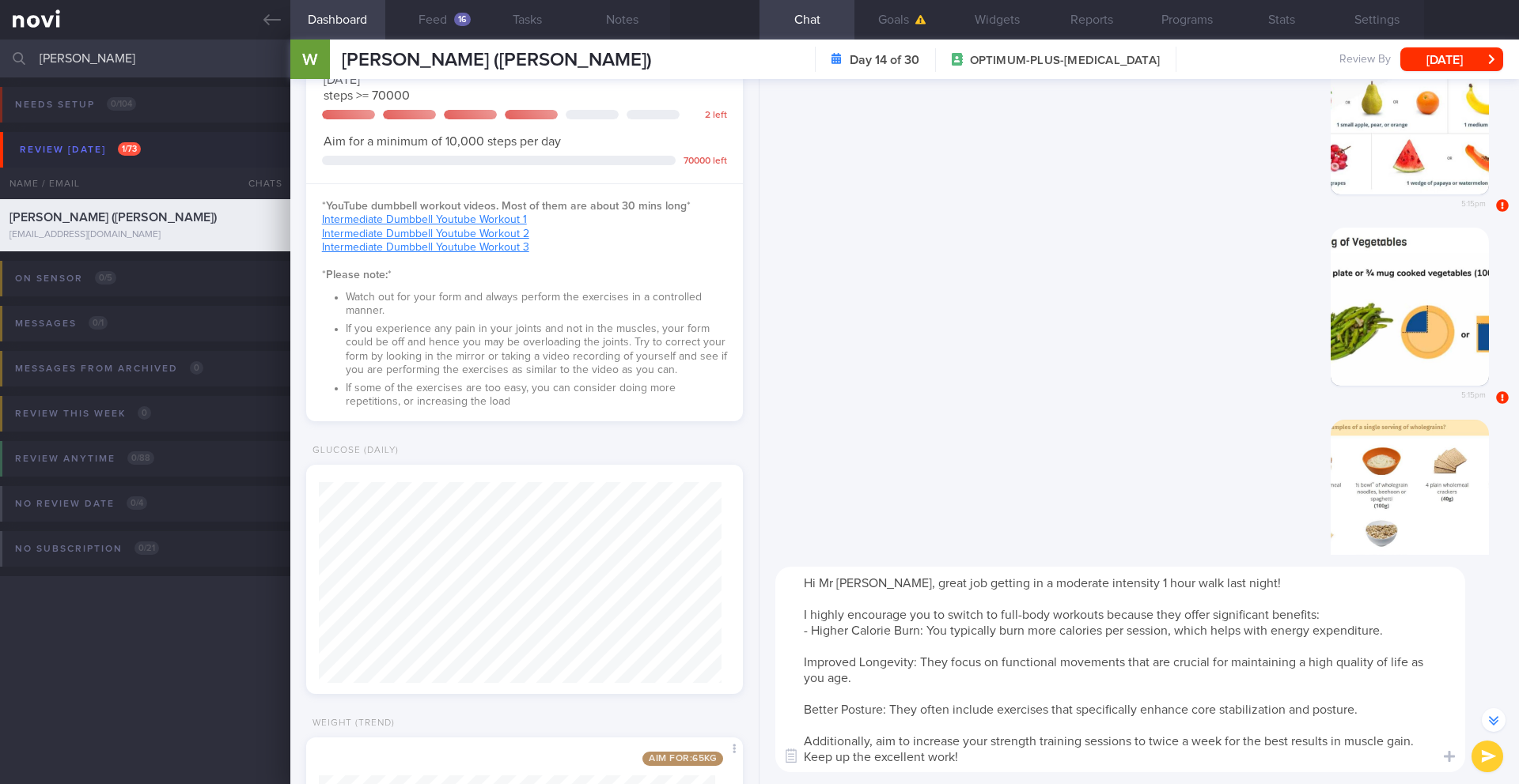
click at [795, 641] on textarea "Hi Mr Png, great job getting in a moderate intensity 1 hour walk last night! I …" at bounding box center [1120, 669] width 690 height 205
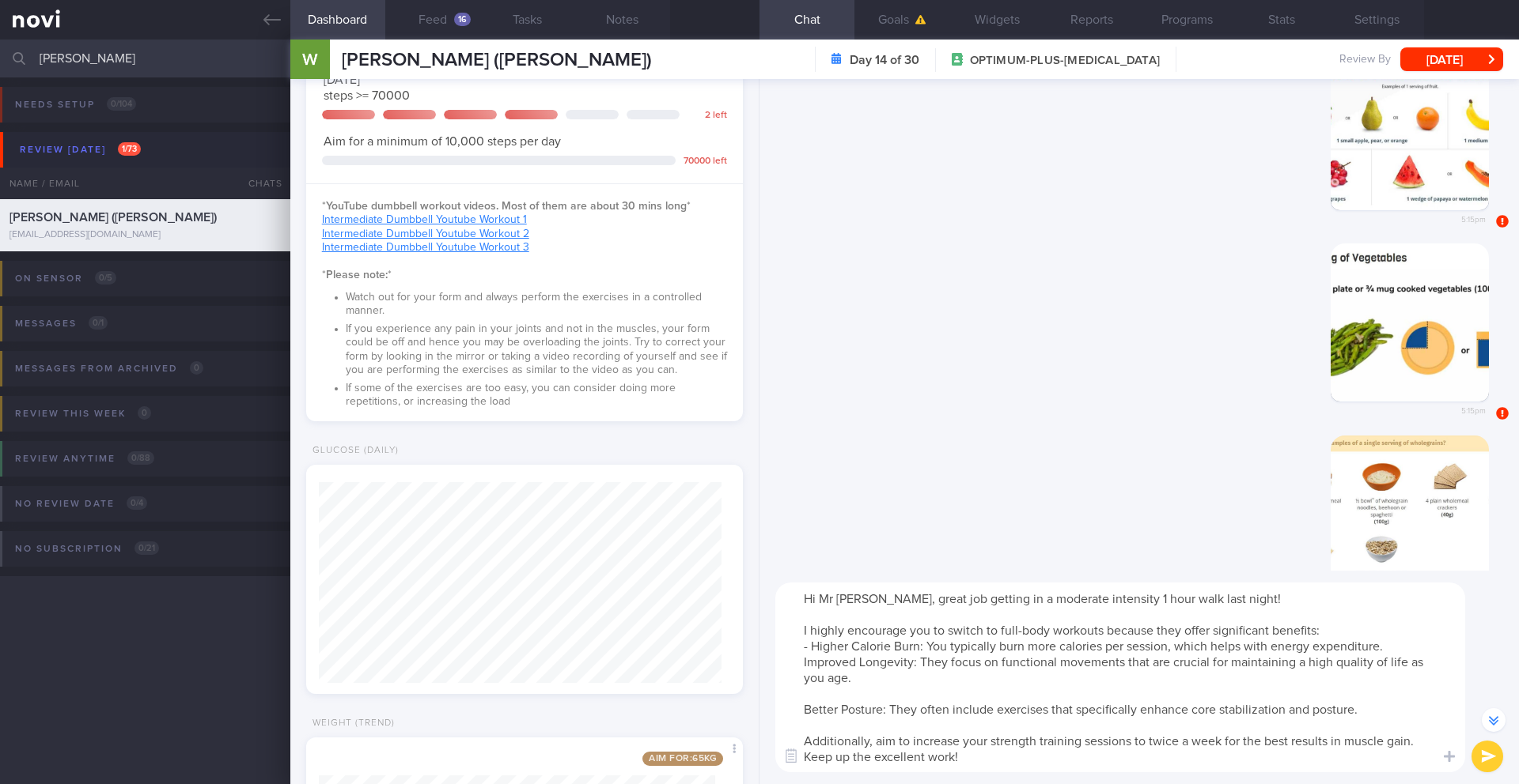
scroll to position [-158, 0]
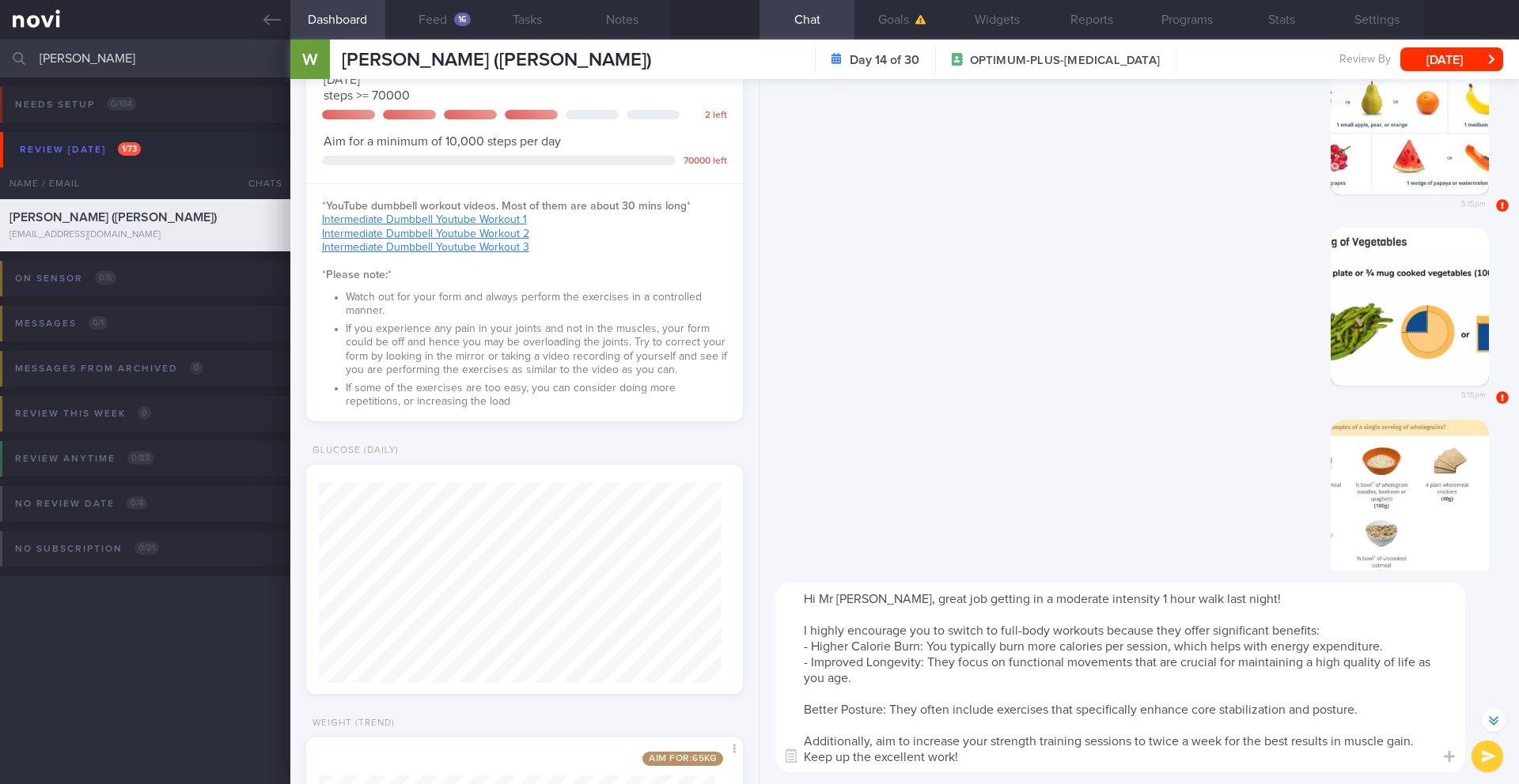
click at [801, 641] on textarea "Hi Mr Png, great job getting in a moderate intensity 1 hour walk last night! I …" at bounding box center [1120, 678] width 690 height 190
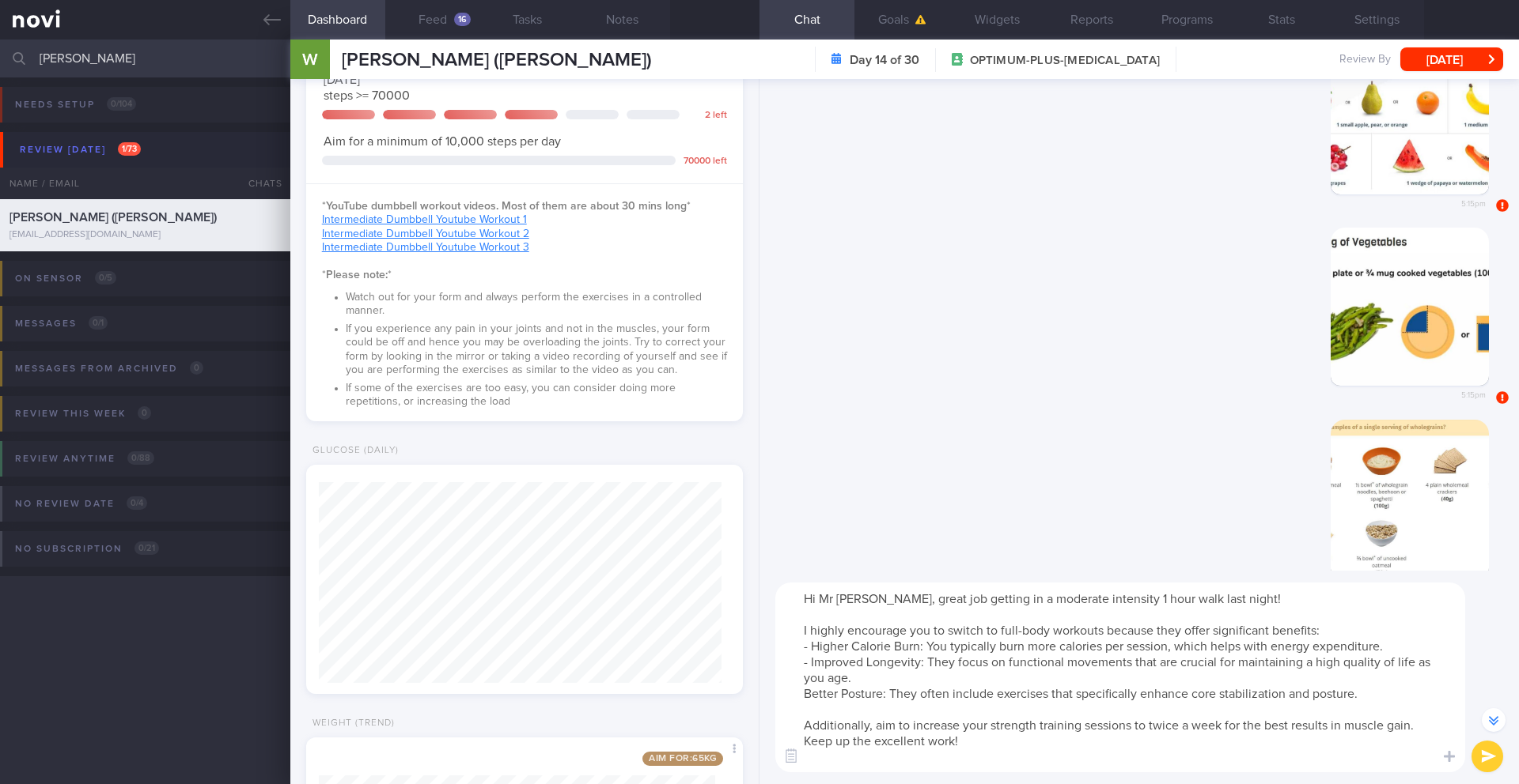
scroll to position [-141, 0]
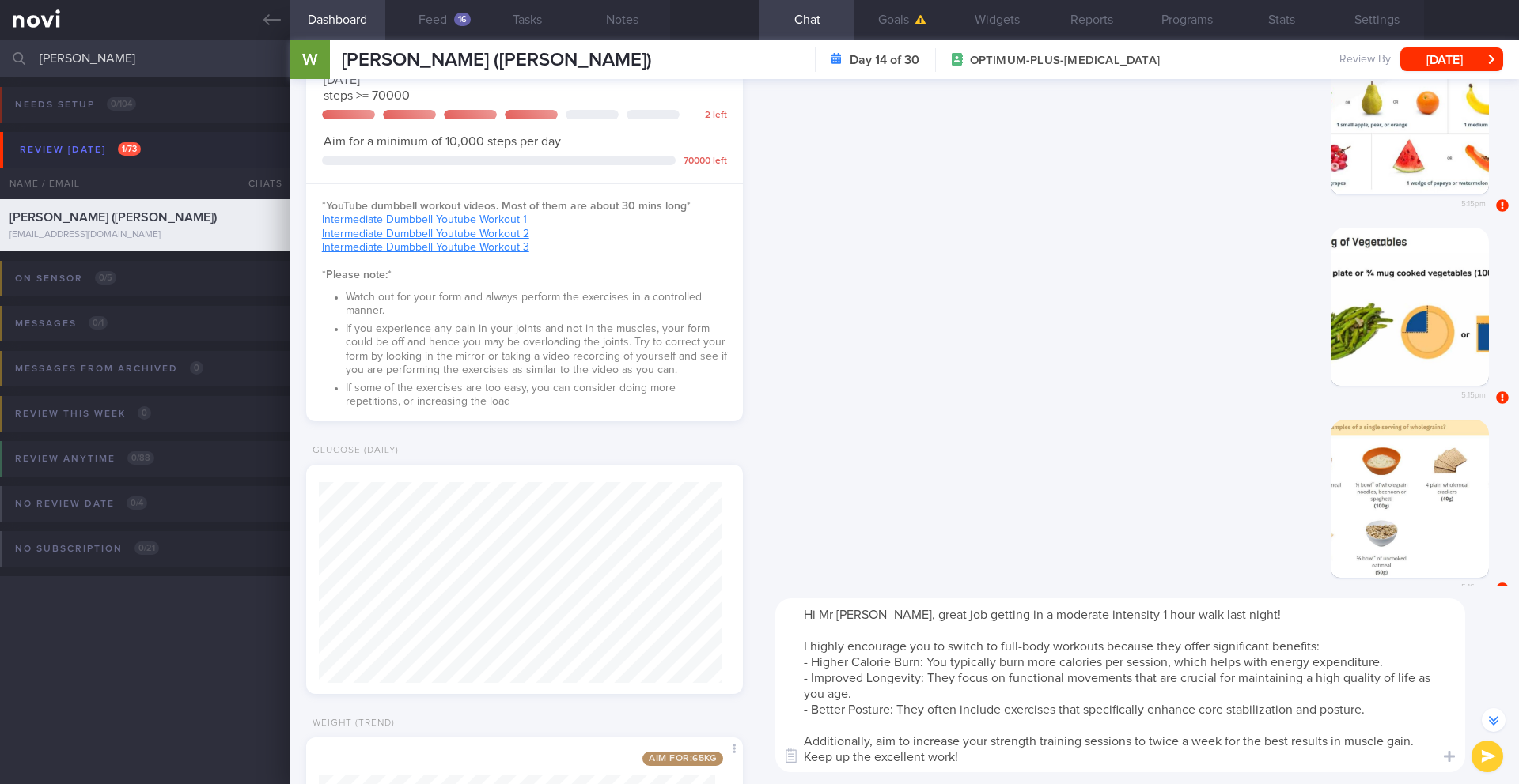
click at [784, 641] on textarea "Hi Mr Png, great job getting in a moderate intensity 1 hour walk last night! I …" at bounding box center [1120, 686] width 690 height 174
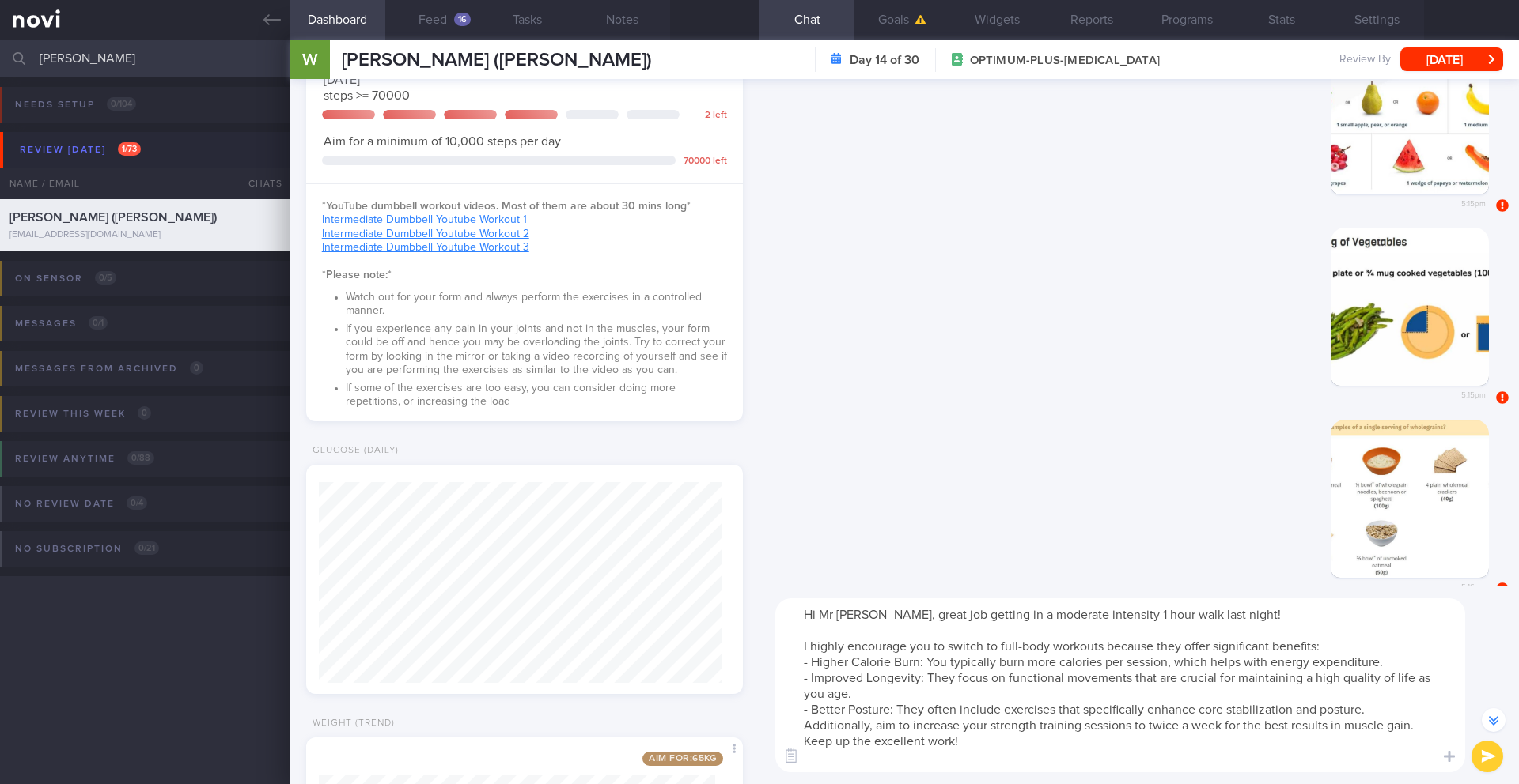
scroll to position [-126, 0]
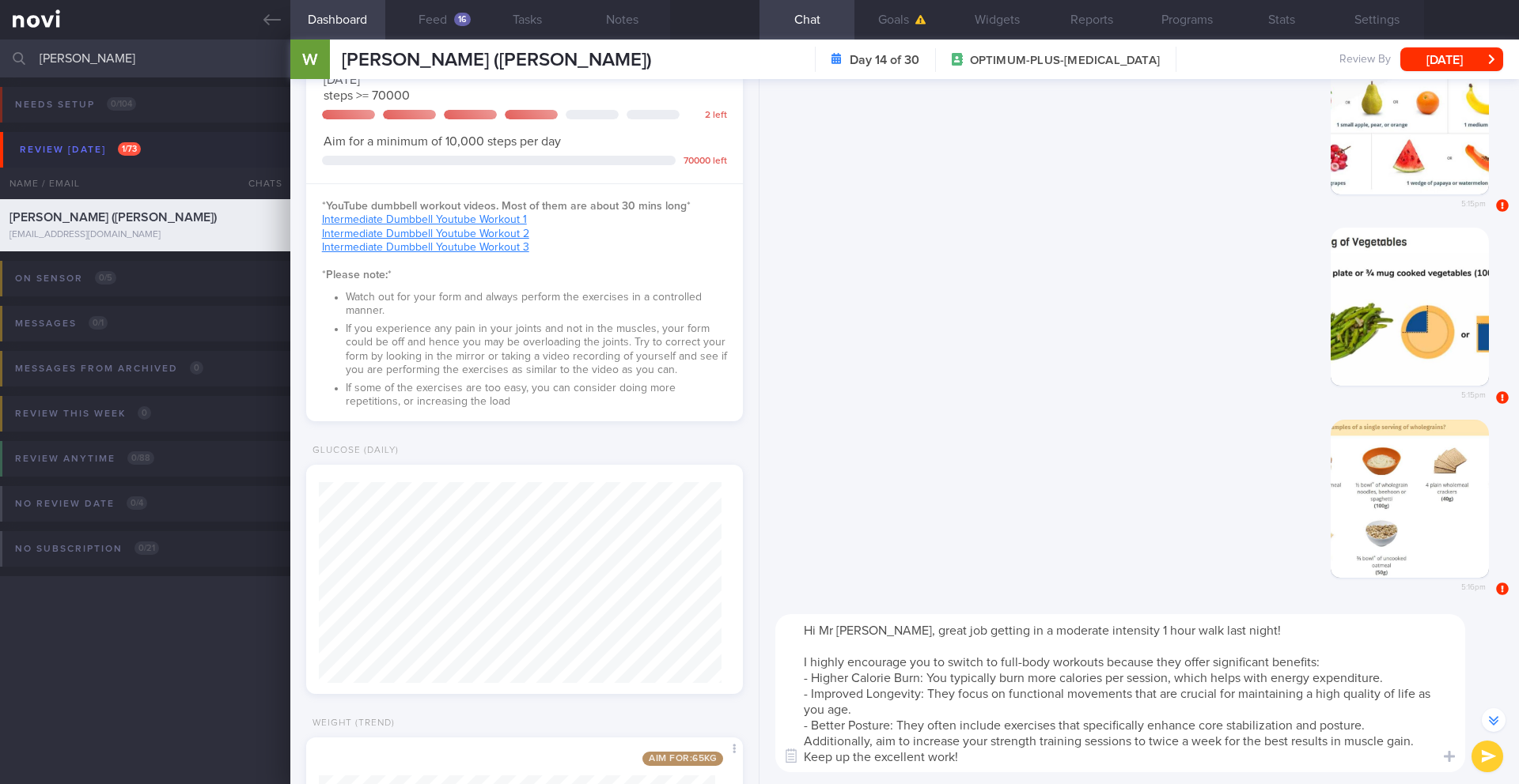
drag, startPoint x: 898, startPoint y: 745, endPoint x: 992, endPoint y: 744, distance: 94.0
click at [992, 641] on textarea "Hi Mr Png, great job getting in a moderate intensity 1 hour walk last night! I …" at bounding box center [1120, 693] width 690 height 158
click at [962, 641] on textarea "Hi Mr Png, great job getting in a moderate intensity 1 hour walk last night! I …" at bounding box center [1120, 693] width 690 height 158
drag, startPoint x: 912, startPoint y: 745, endPoint x: 989, endPoint y: 745, distance: 77.0
click at [989, 641] on textarea "Hi Mr Png, great job getting in a moderate intensity 1 hour walk last night! I …" at bounding box center [1120, 693] width 690 height 158
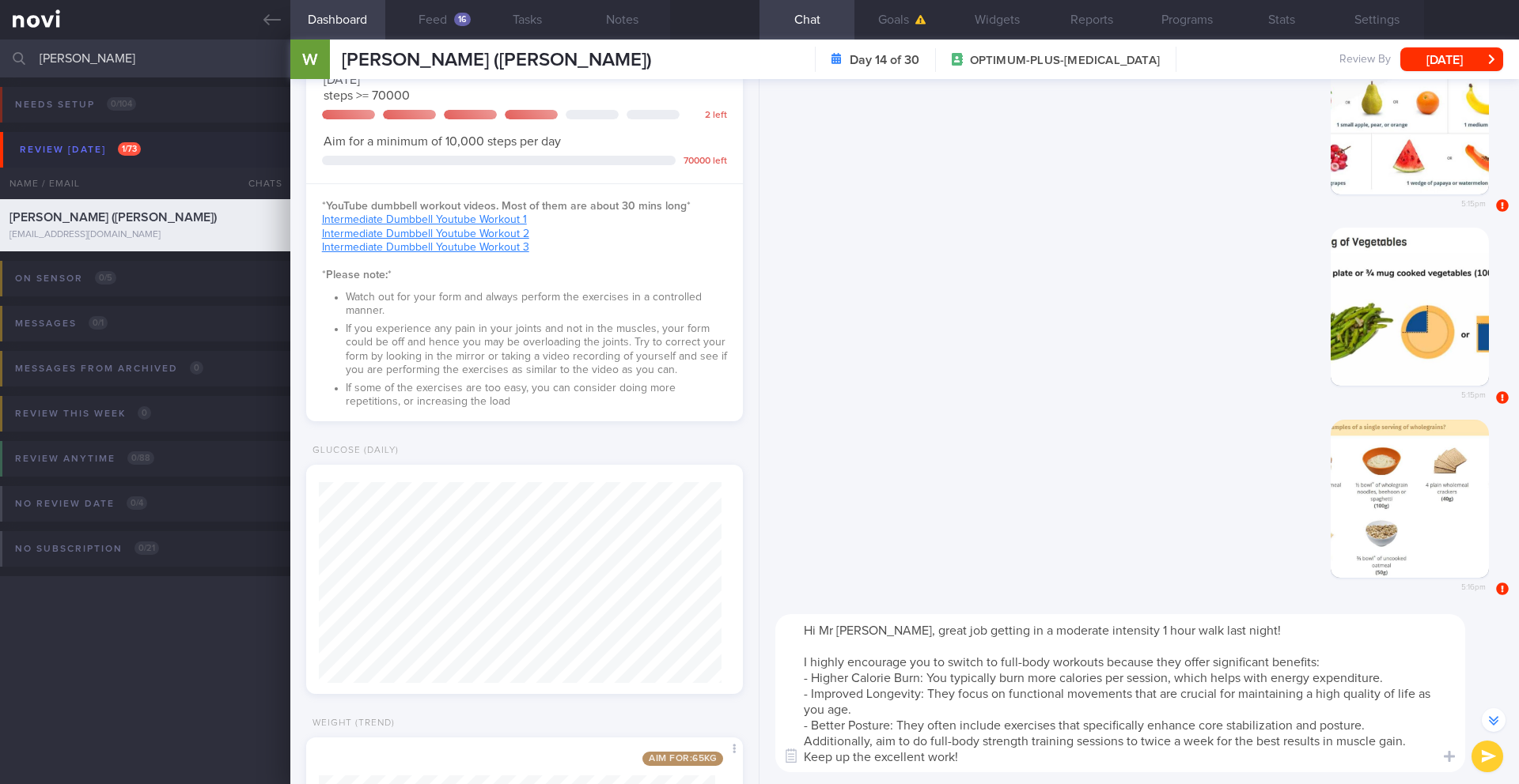
click at [806, 641] on textarea "Hi Mr Png, great job getting in a moderate intensity 1 hour walk last night! I …" at bounding box center [1120, 693] width 690 height 158
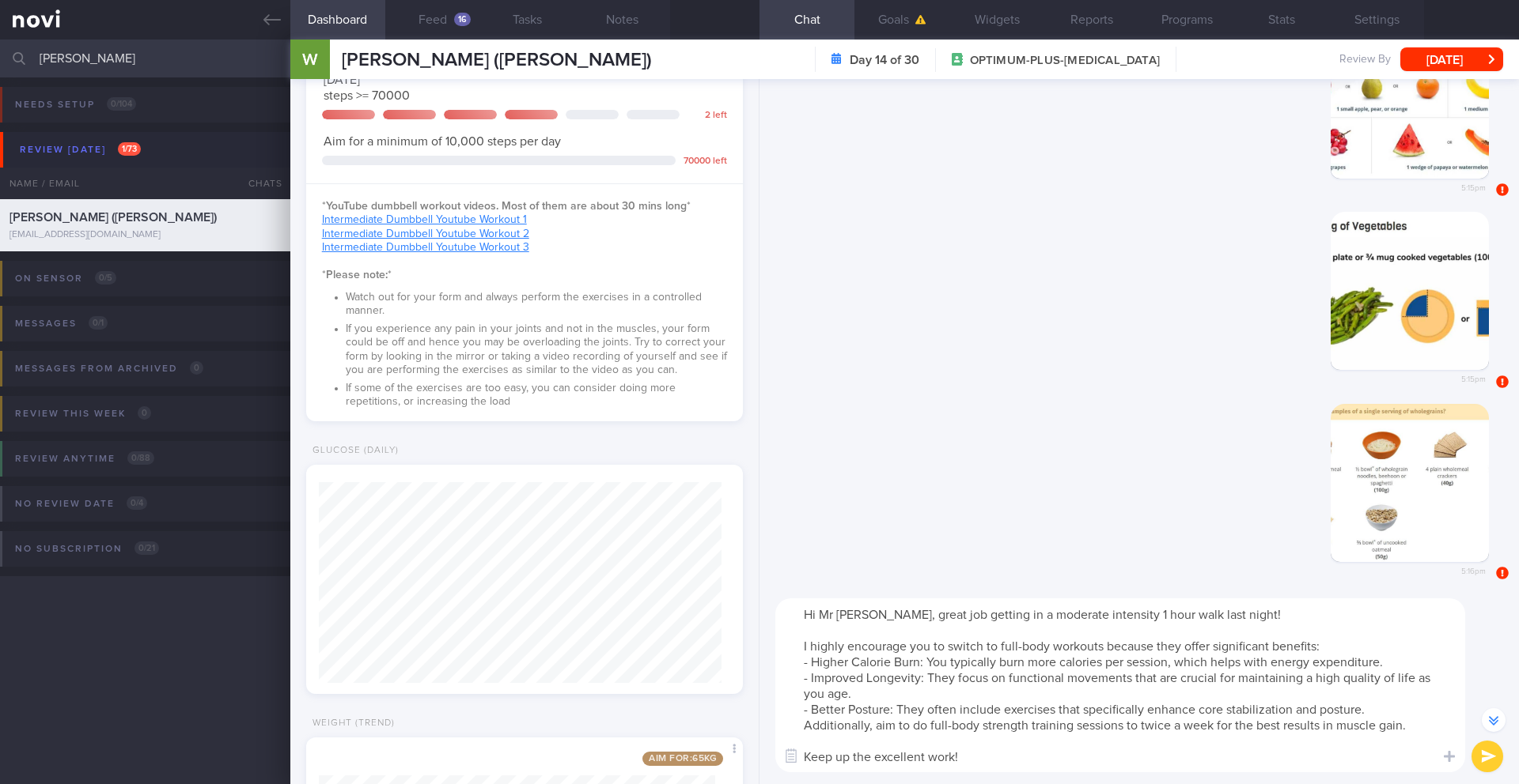
scroll to position [-141, 0]
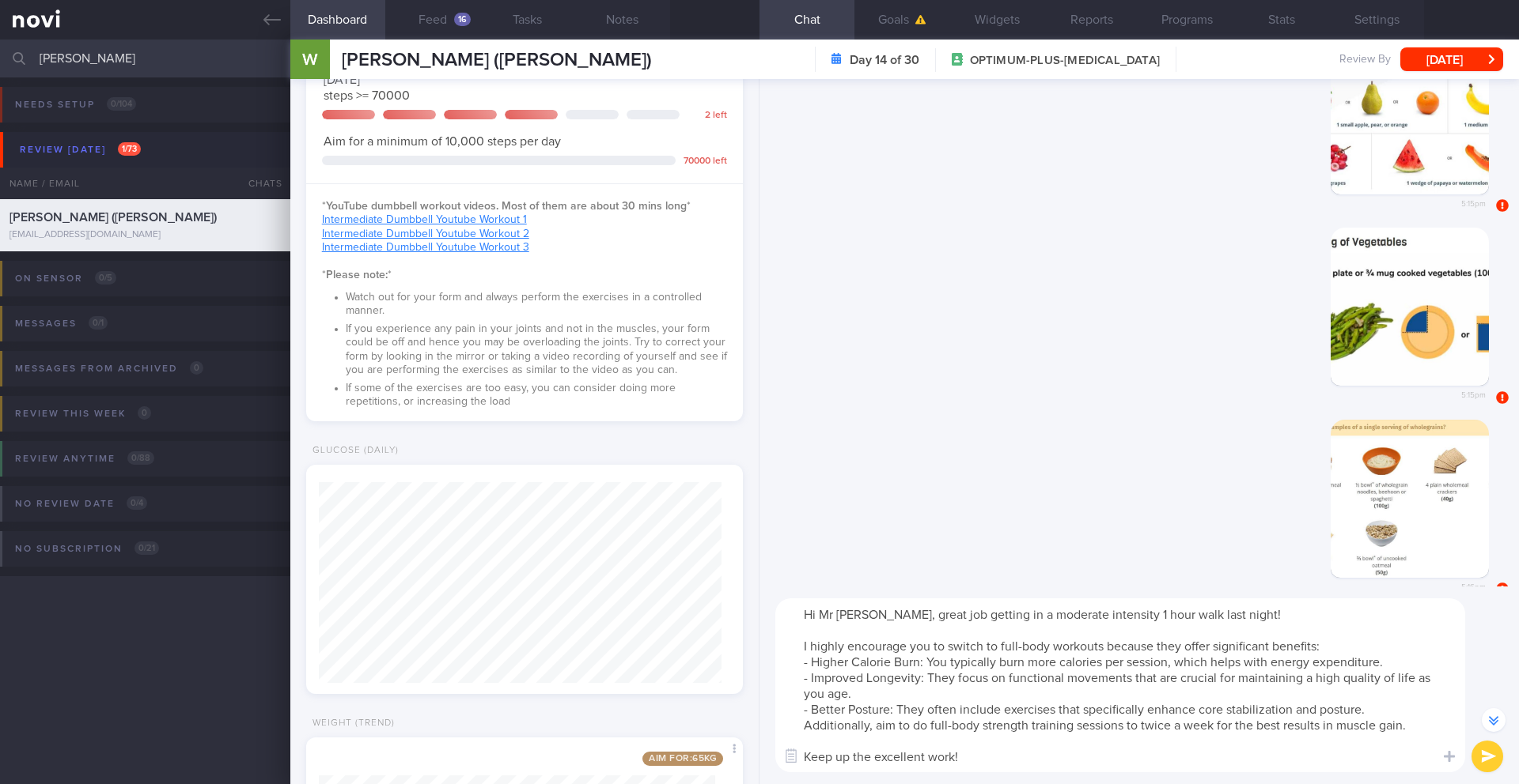
type textarea "Hi Mr Png, great job getting in a moderate intensity 1 hour walk last night! I …"
click at [1138, 641] on button "submit" at bounding box center [1487, 756] width 31 height 31
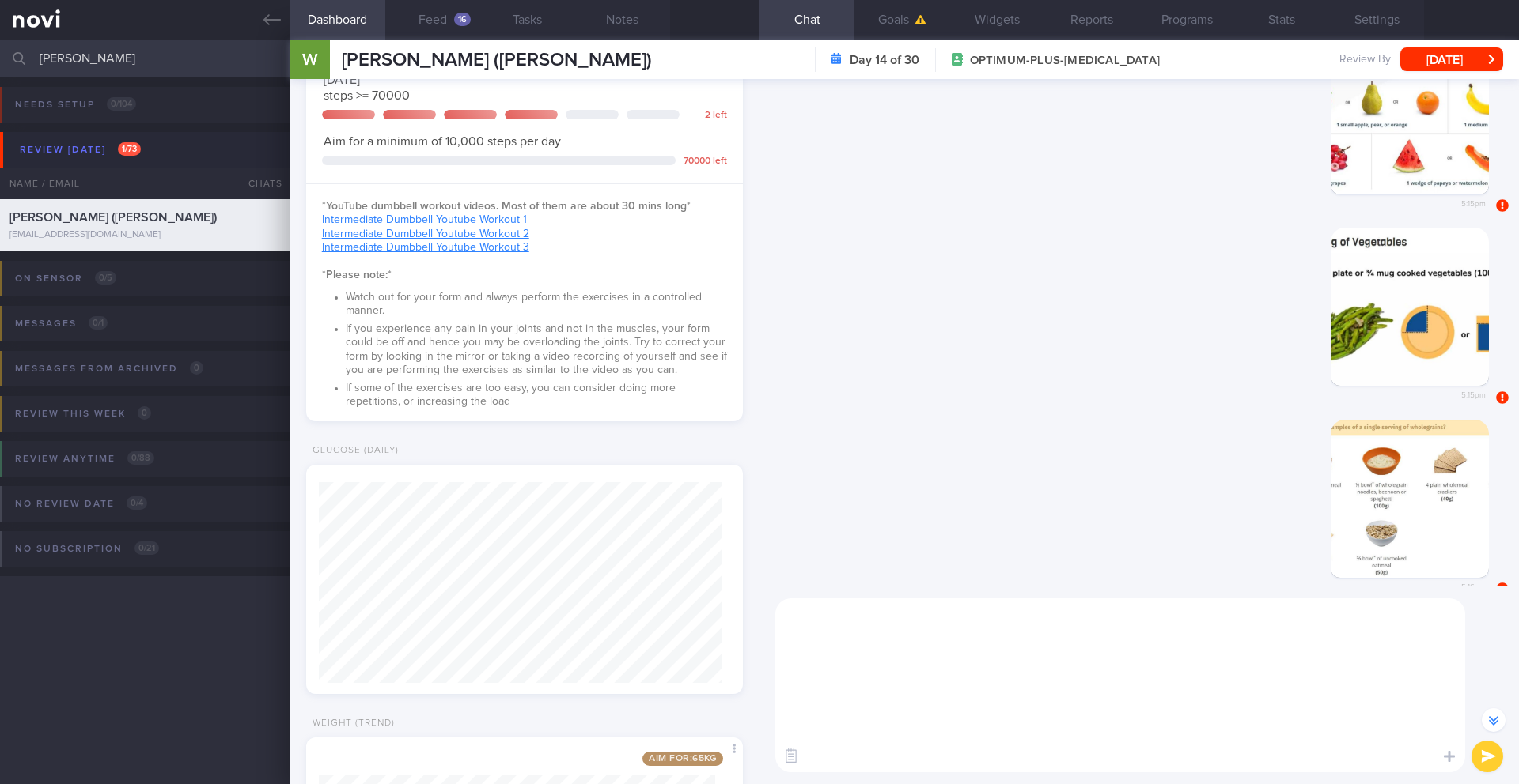
scroll to position [0, 0]
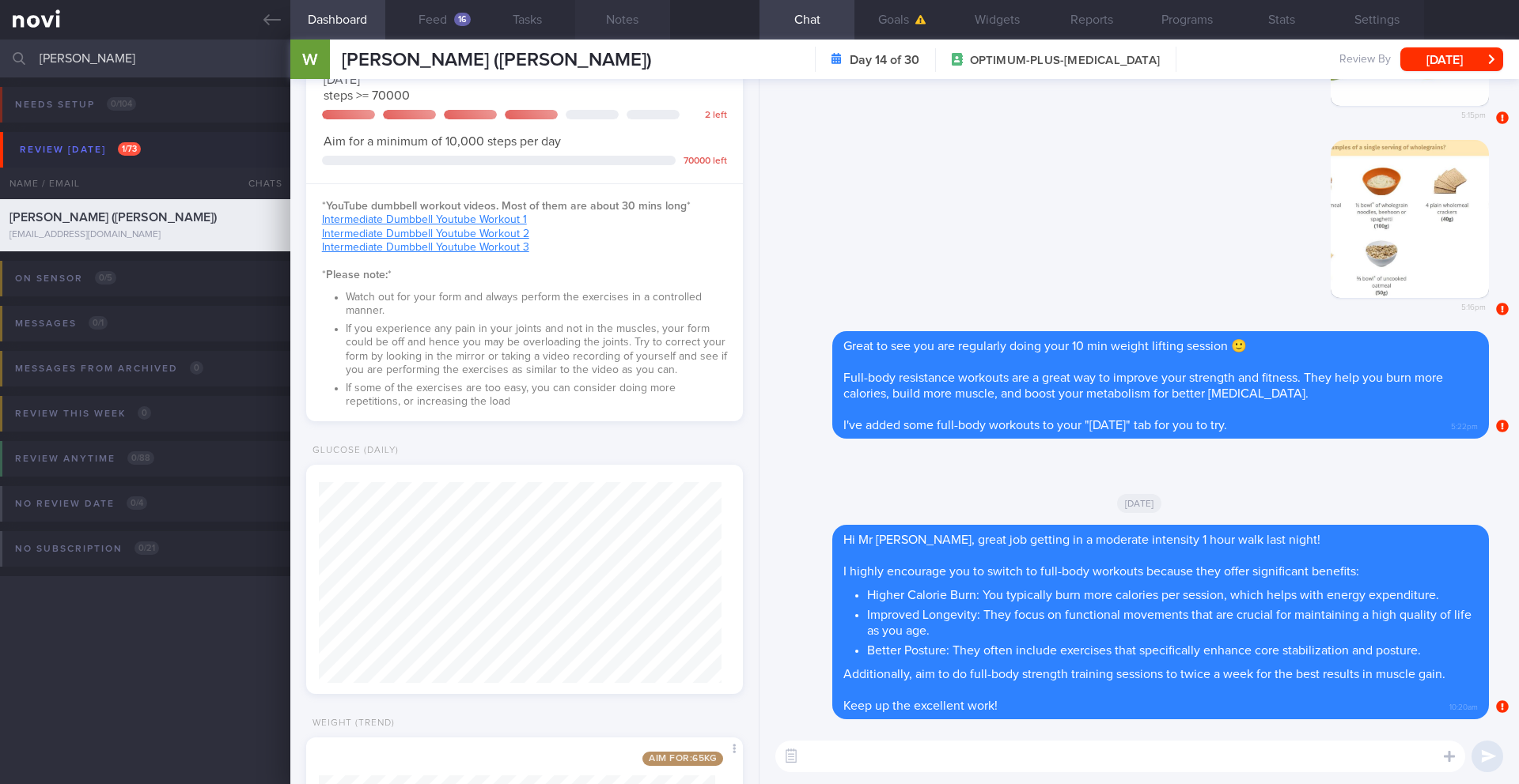
click at [634, 23] on button "Notes" at bounding box center [622, 19] width 94 height 39
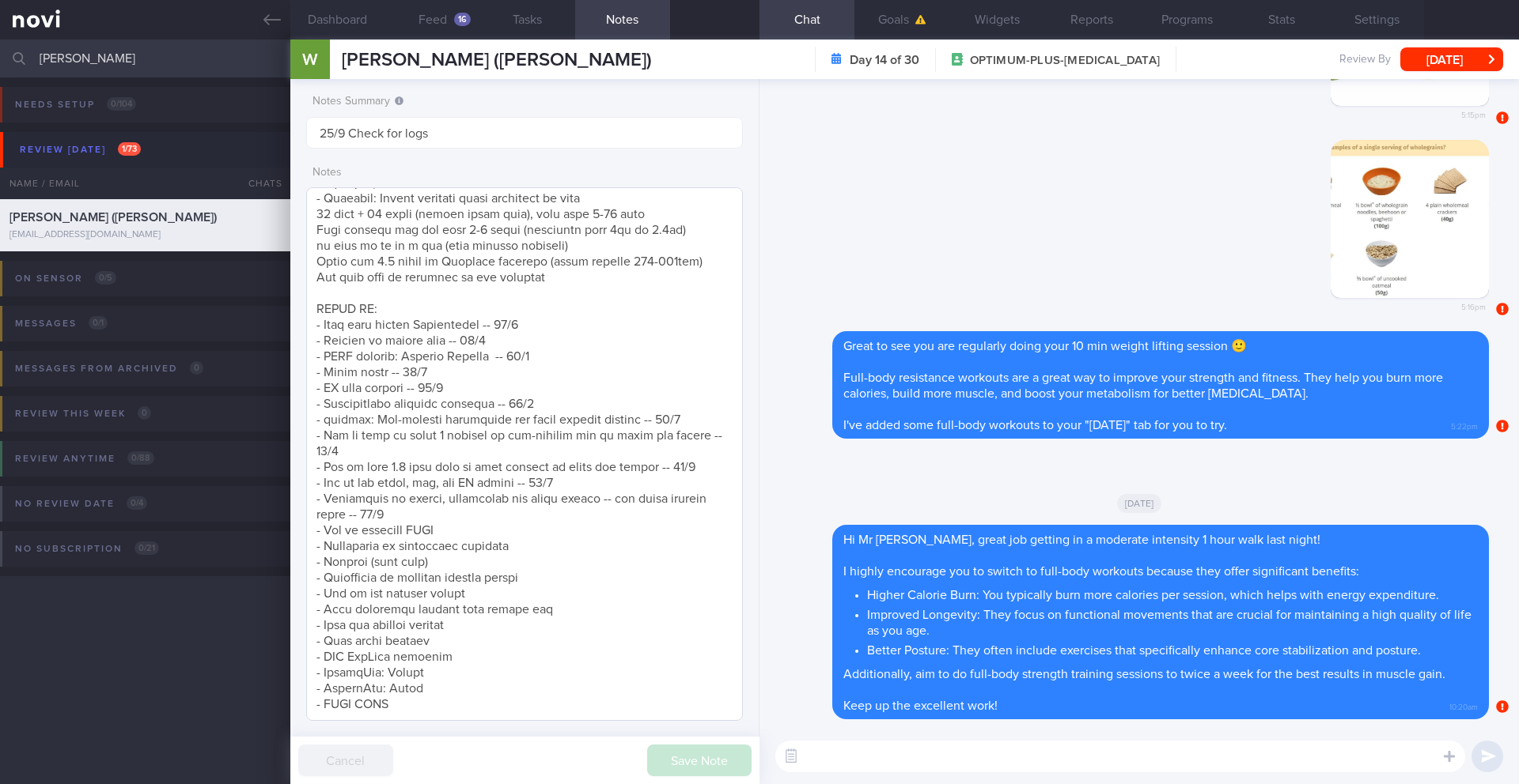
scroll to position [733, 0]
click at [545, 508] on textarea at bounding box center [525, 454] width 437 height 534
click at [540, 491] on textarea at bounding box center [525, 454] width 437 height 534
click at [536, 495] on textarea at bounding box center [525, 454] width 437 height 534
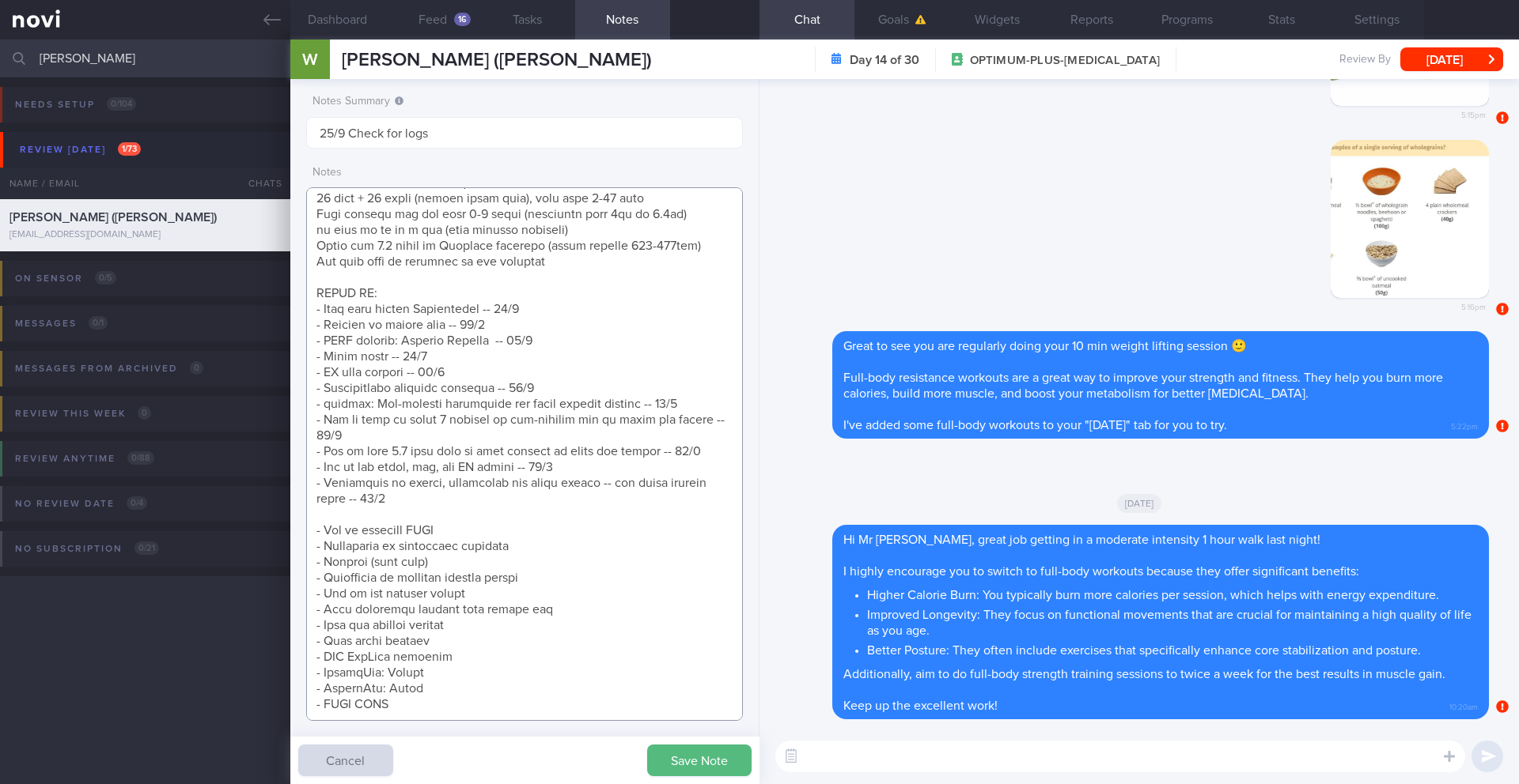
scroll to position [749, 0]
type textarea "Previously seen by Anita and Dr Sue-Anne in Dec 2020 for Magnum program (newly …"
click at [709, 641] on button "Save Note" at bounding box center [699, 760] width 105 height 31
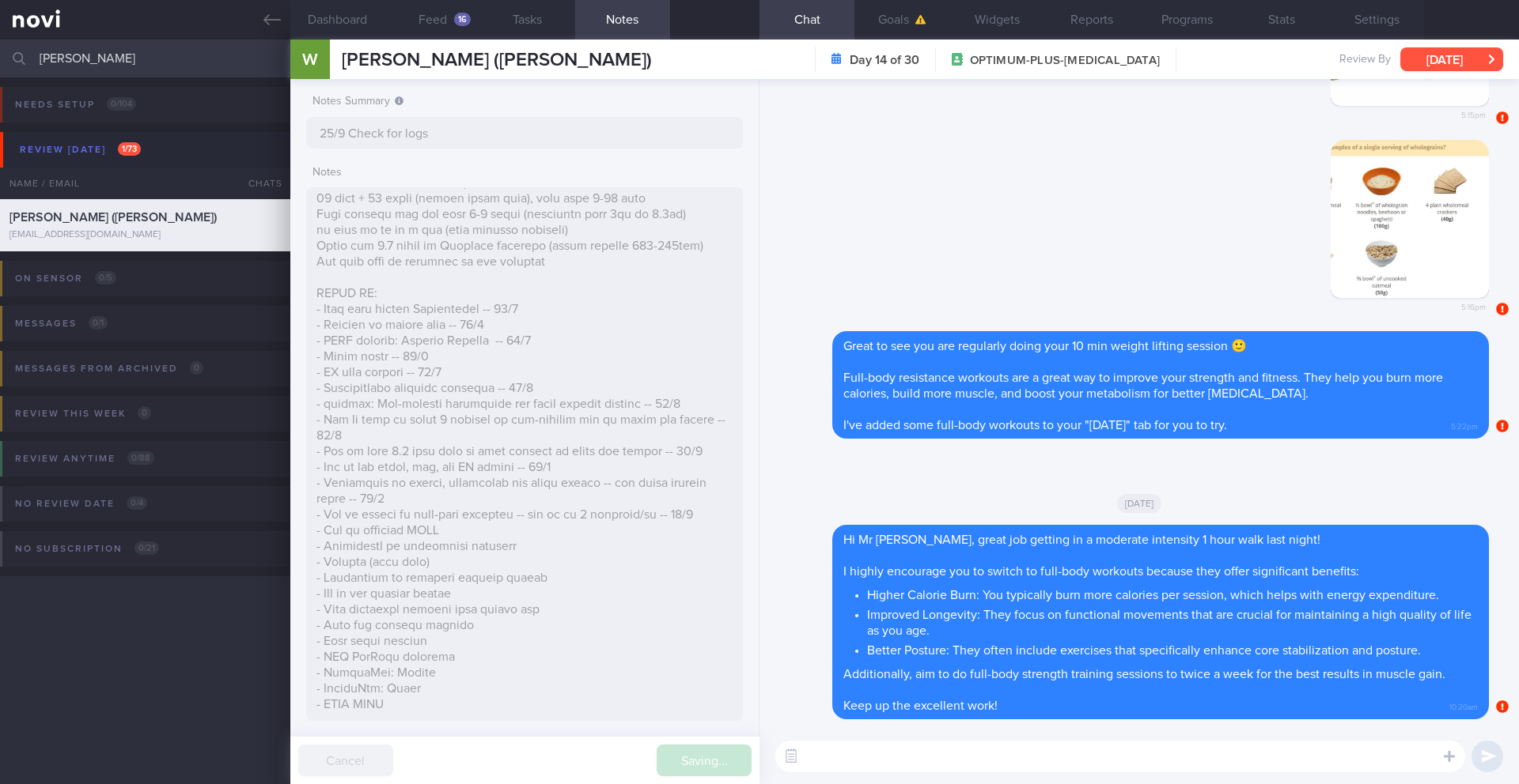
click at [1138, 63] on button "[DATE]" at bounding box center [1451, 60] width 103 height 24
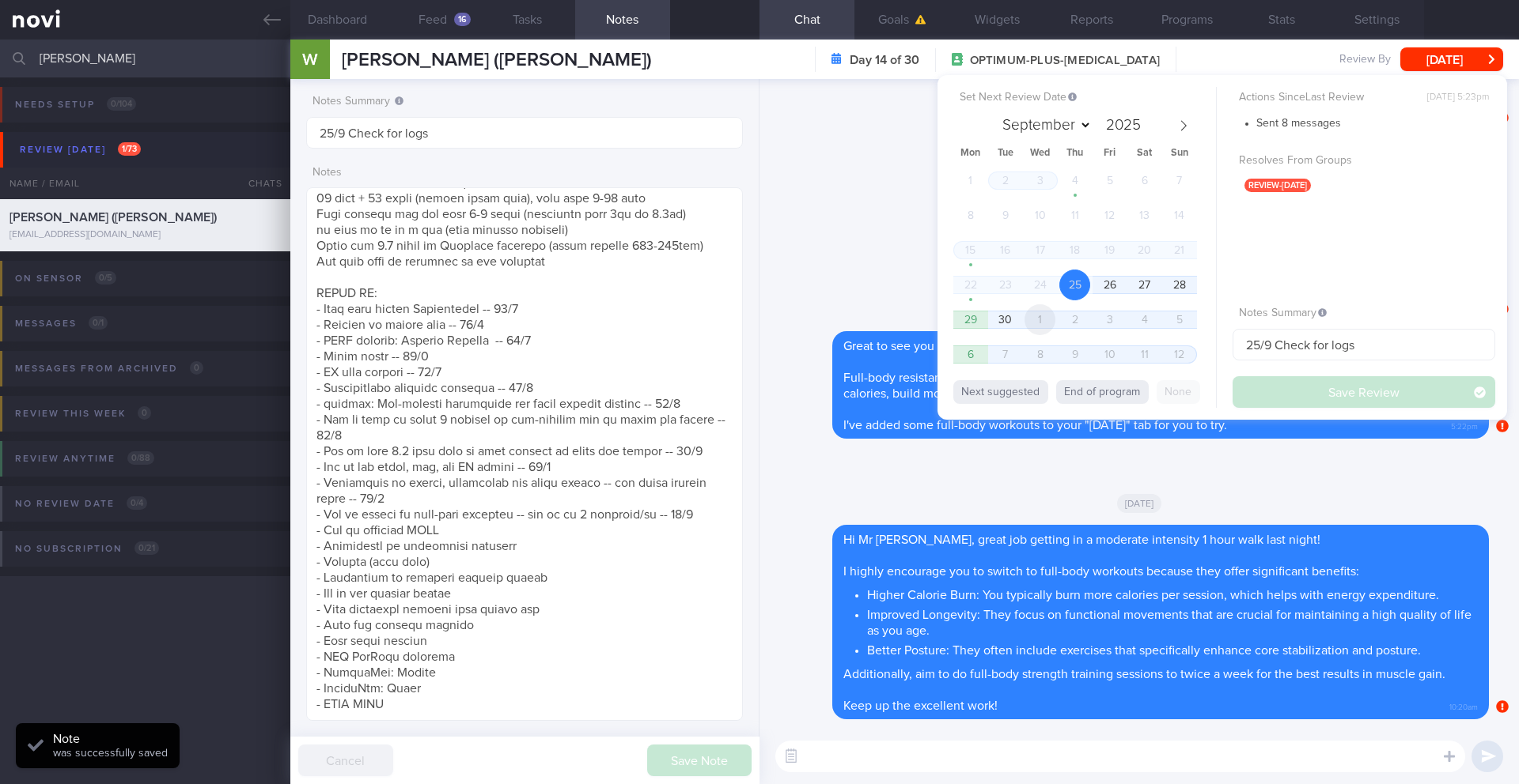
click at [1039, 326] on span "1" at bounding box center [1040, 320] width 31 height 31
select select "9"
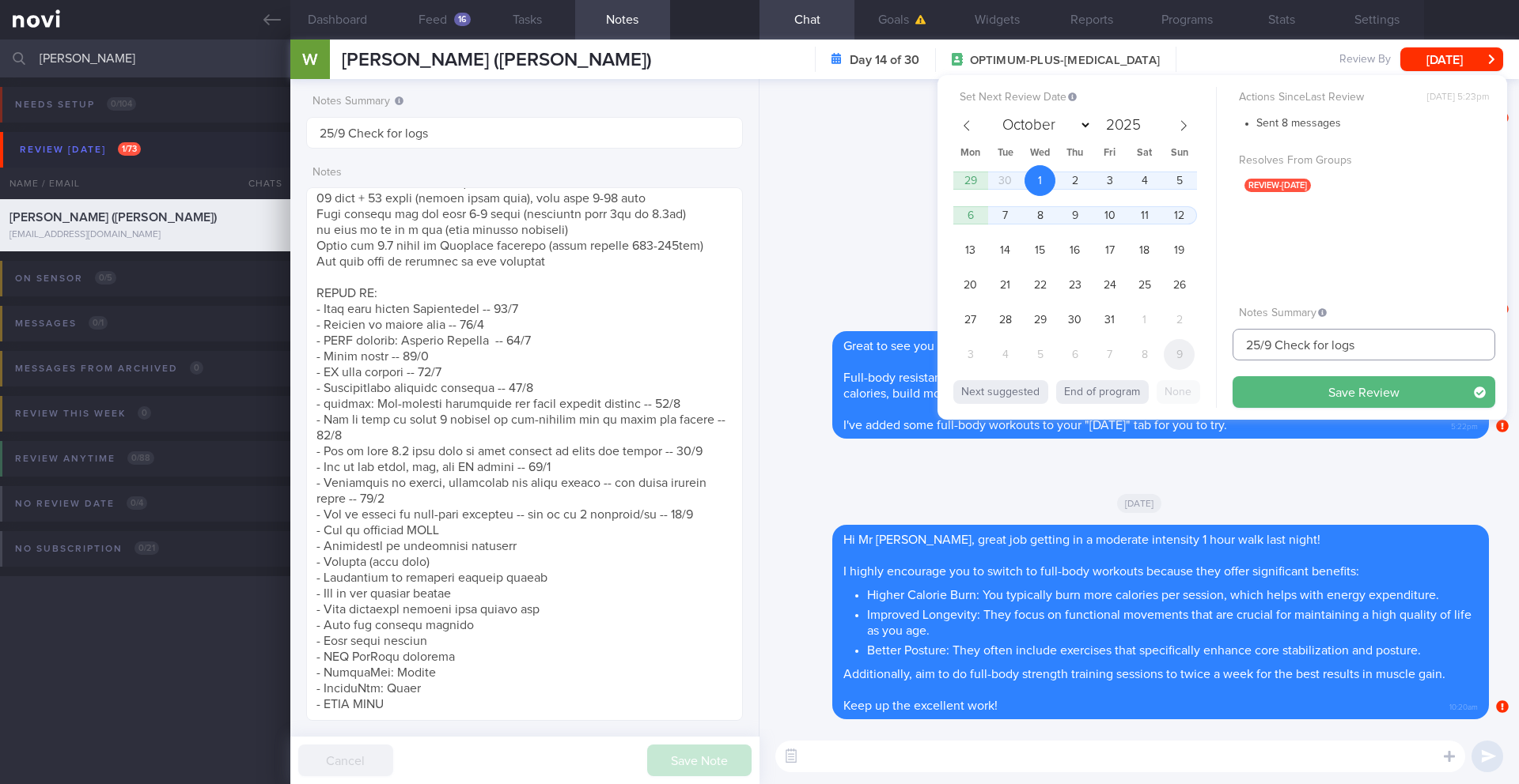
drag, startPoint x: 1271, startPoint y: 345, endPoint x: 1176, endPoint y: 340, distance: 95.1
click at [1138, 340] on div "Set Next Review Date 1 Oct 2025 September October November December 2025 Mon Tu…" at bounding box center [1222, 248] width 570 height 345
type input "1/10 Check for logs"
click at [1138, 394] on button "Save Review" at bounding box center [1363, 392] width 262 height 31
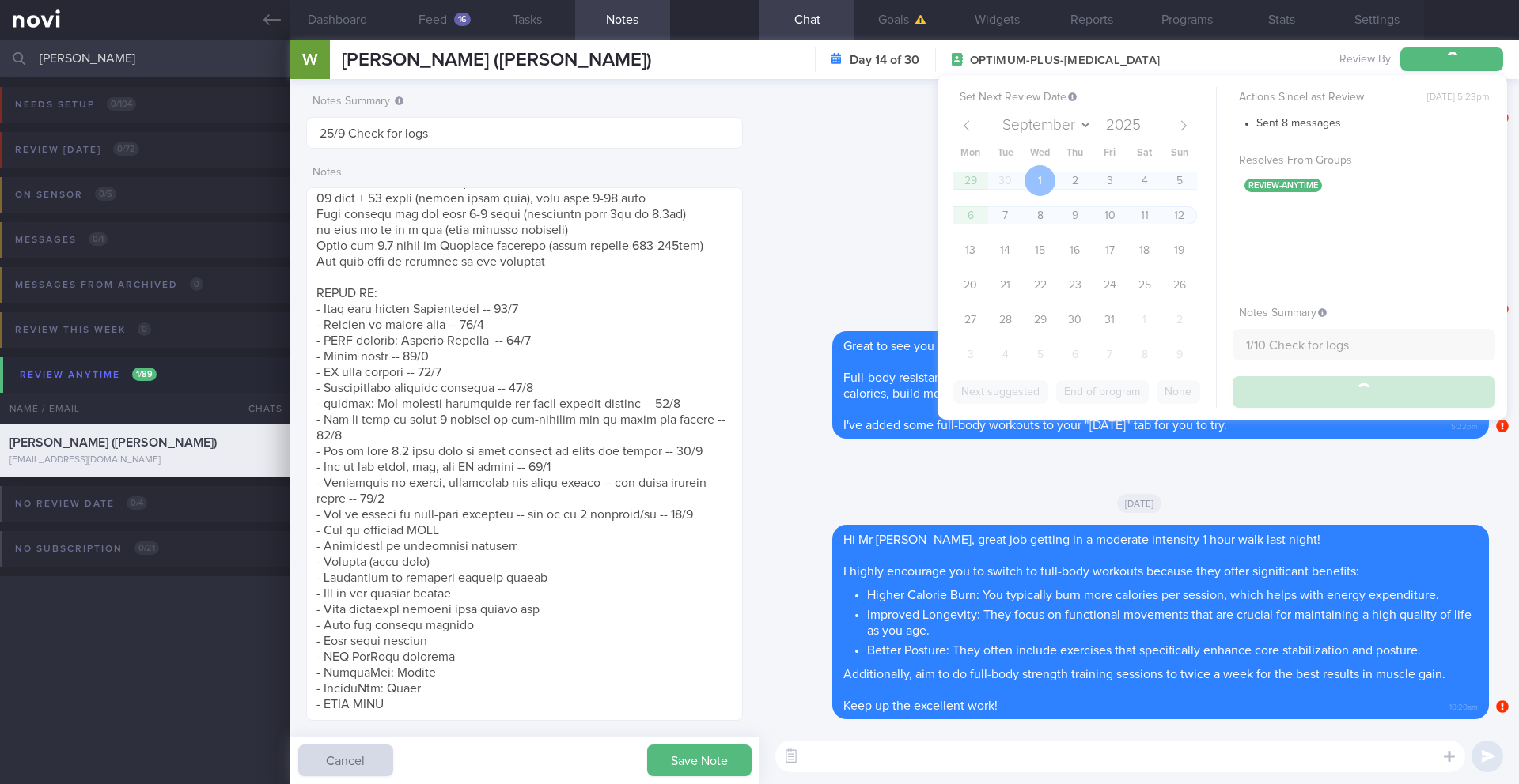
type input "1/10 Check for logs"
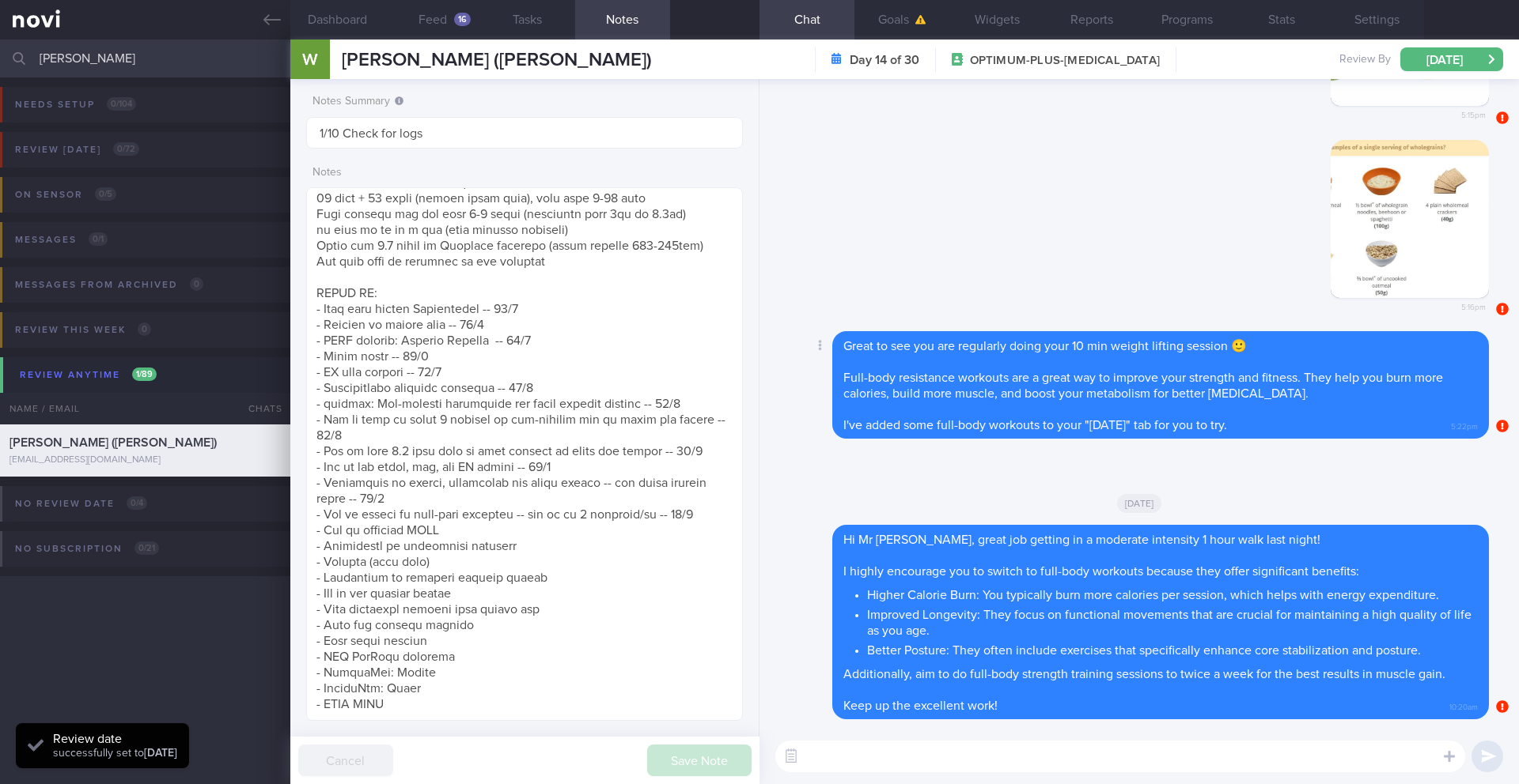
scroll to position [201, 404]
click at [88, 66] on input "Png Yeong Siang" at bounding box center [760, 58] width 1519 height 38
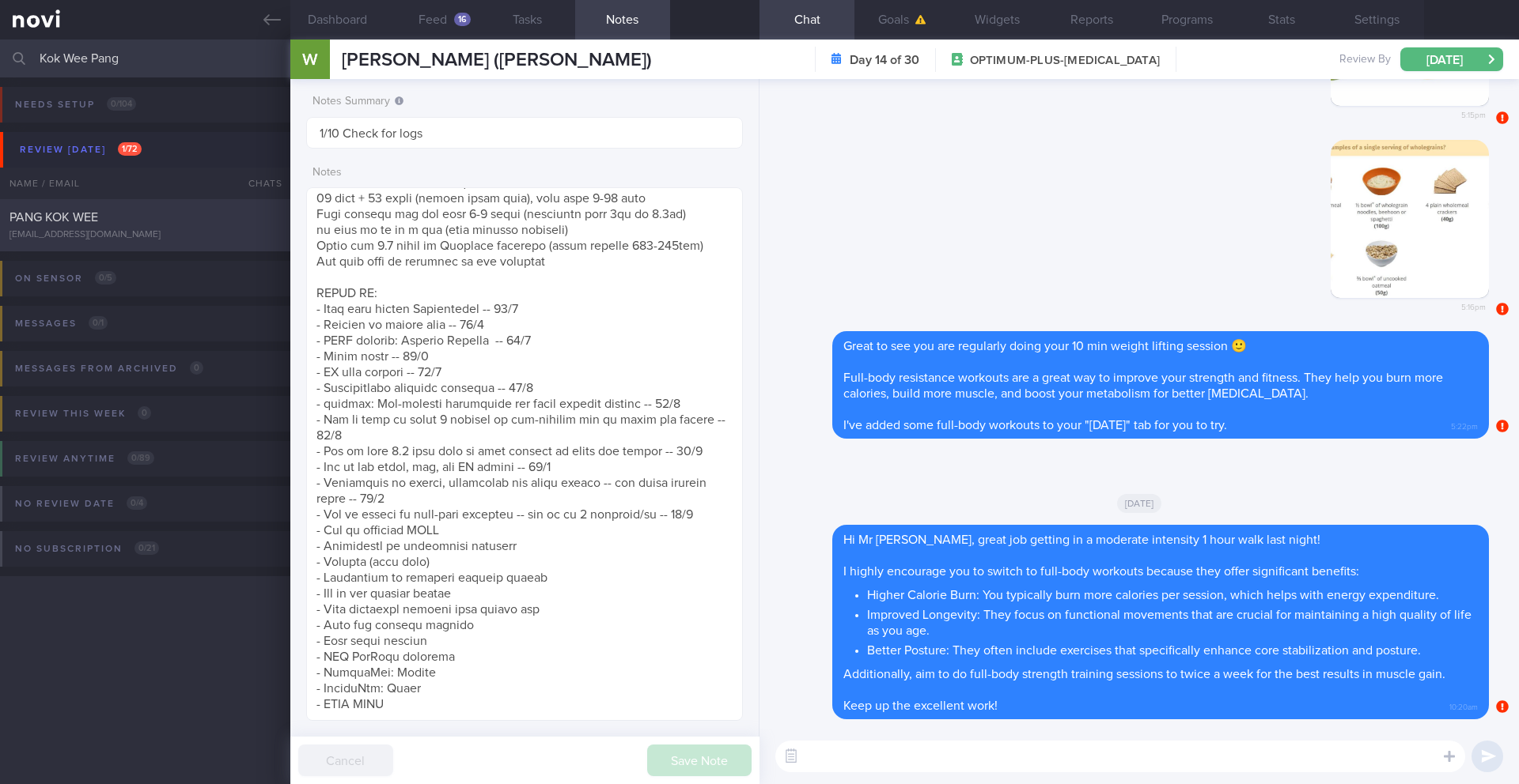
type input "Kok Wee Pang"
click at [136, 236] on div "pangkokwee75@gmail.com" at bounding box center [145, 235] width 272 height 12
type input "26/9 SAF LIP"
type textarea "SUPPORT NEEDED: CHALLENGE: Wt Targets: Issues: (11/9/25) Noted high glucose lev…"
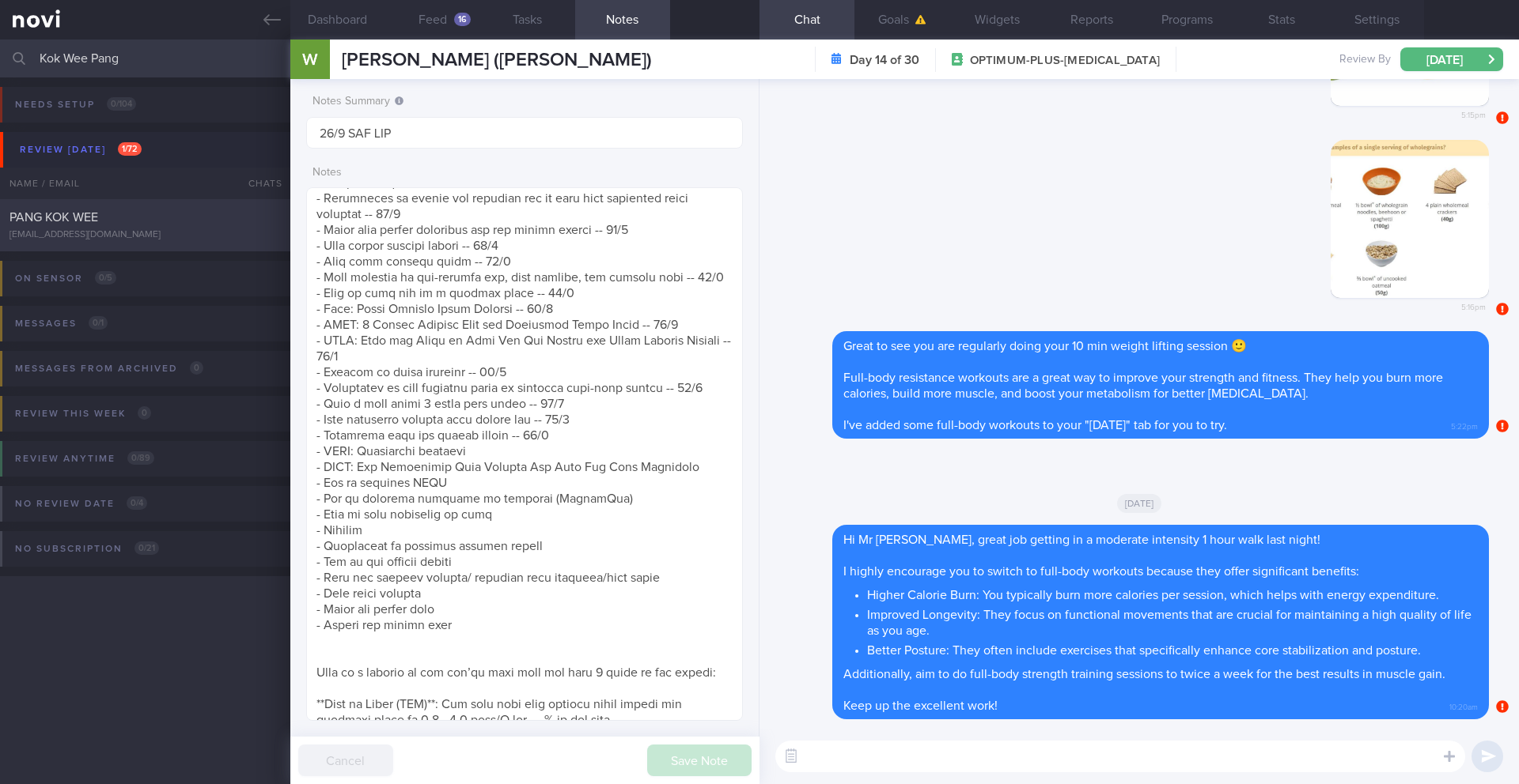
select select "8"
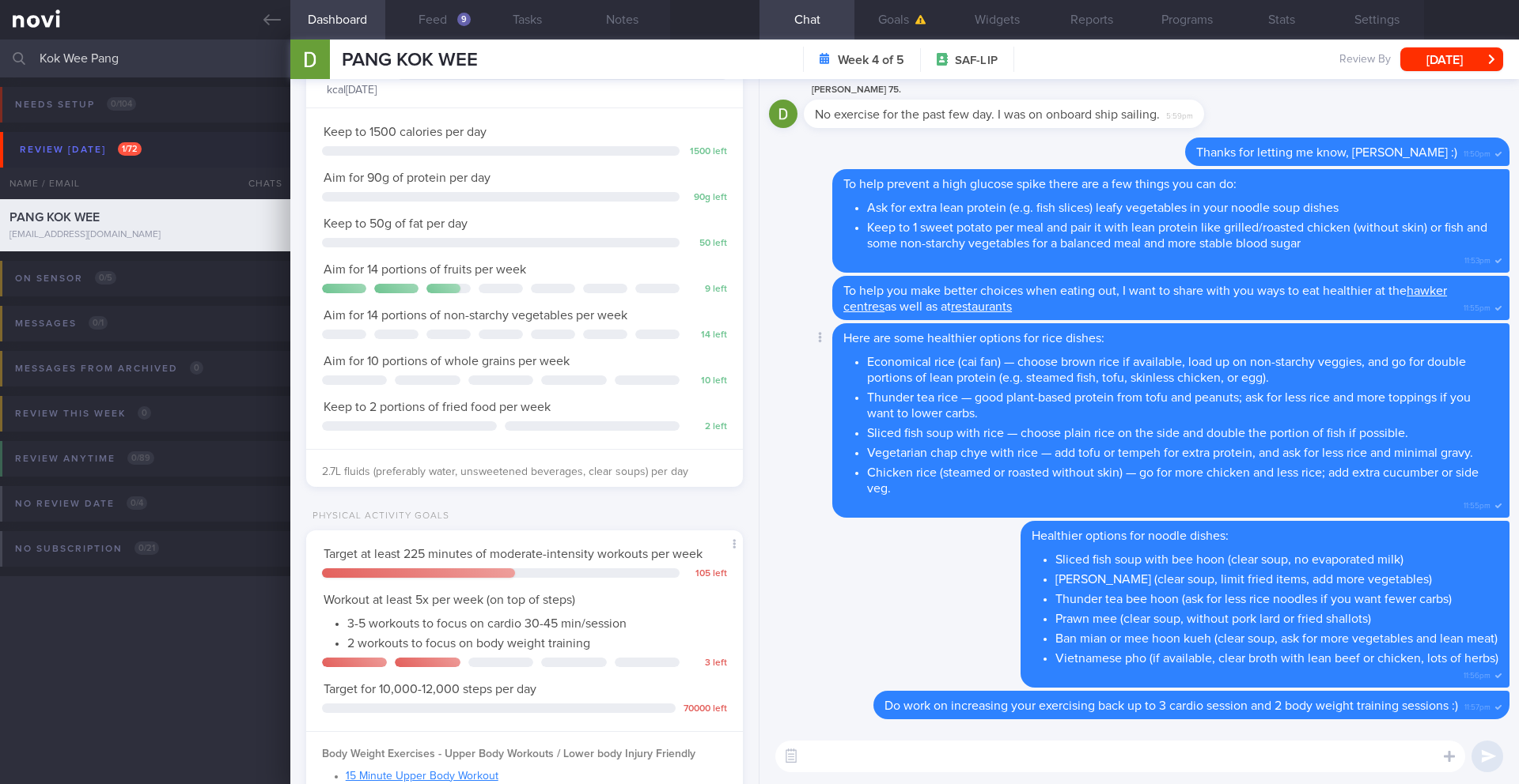
scroll to position [1, 0]
click at [1138, 62] on button "[DATE]" at bounding box center [1451, 60] width 103 height 24
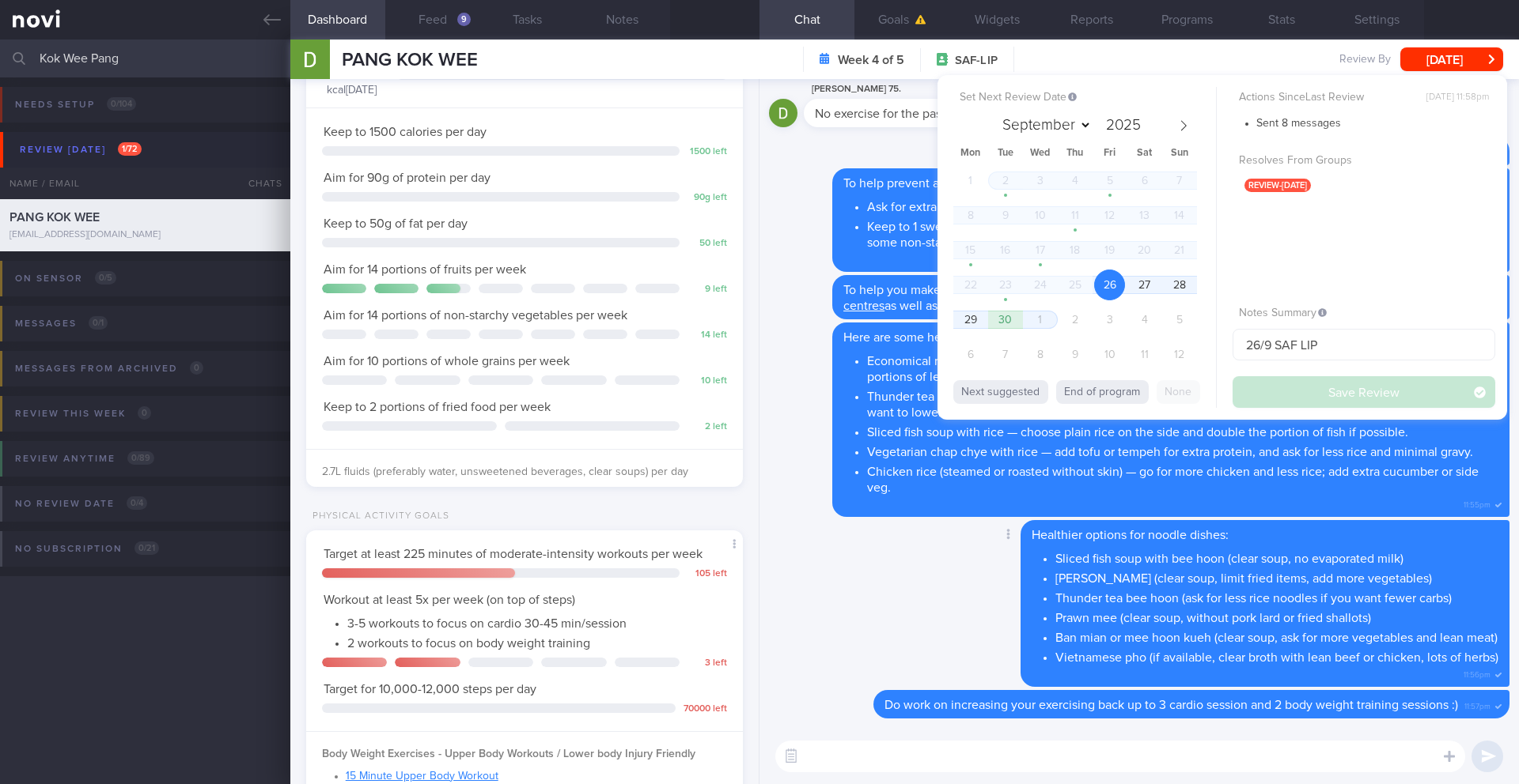
click at [899, 572] on div "Delete Healthier options for noodle dishes: Sliced fish soup with bee hoon (cle…" at bounding box center [1138, 604] width 740 height 170
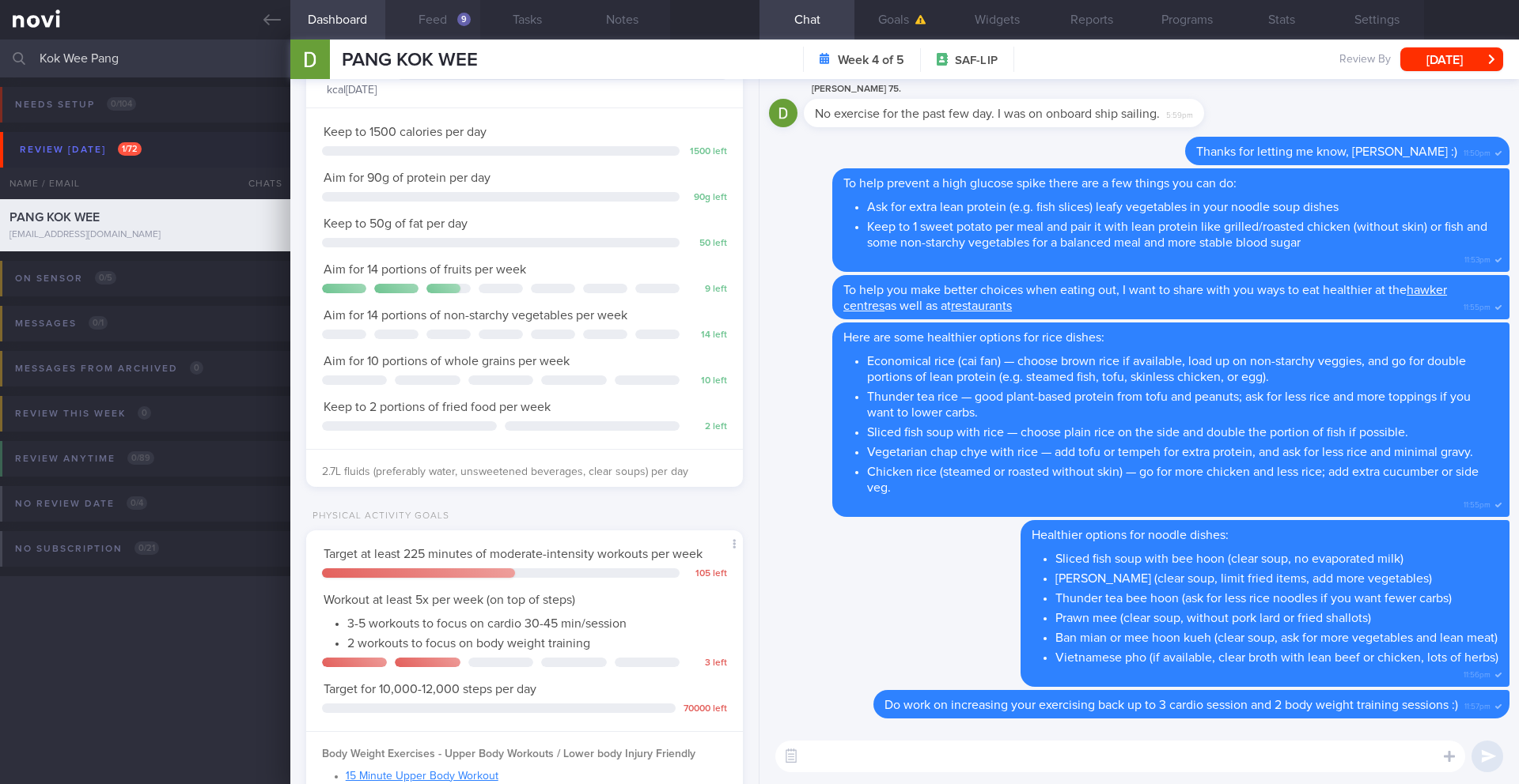
click at [449, 24] on button "Feed 9" at bounding box center [432, 19] width 94 height 39
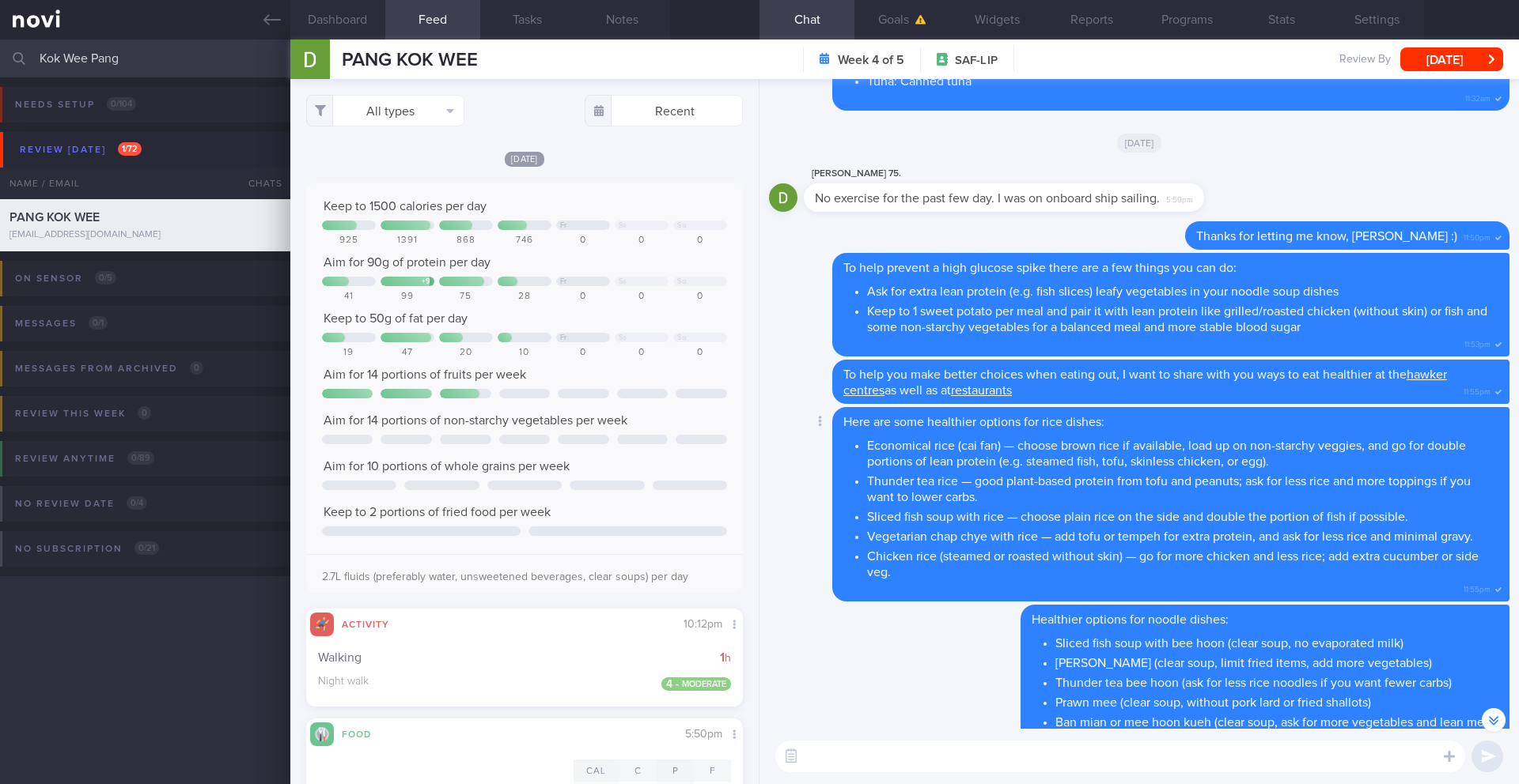
scroll to position [-84, 0]
click at [891, 641] on textarea at bounding box center [1120, 756] width 690 height 31
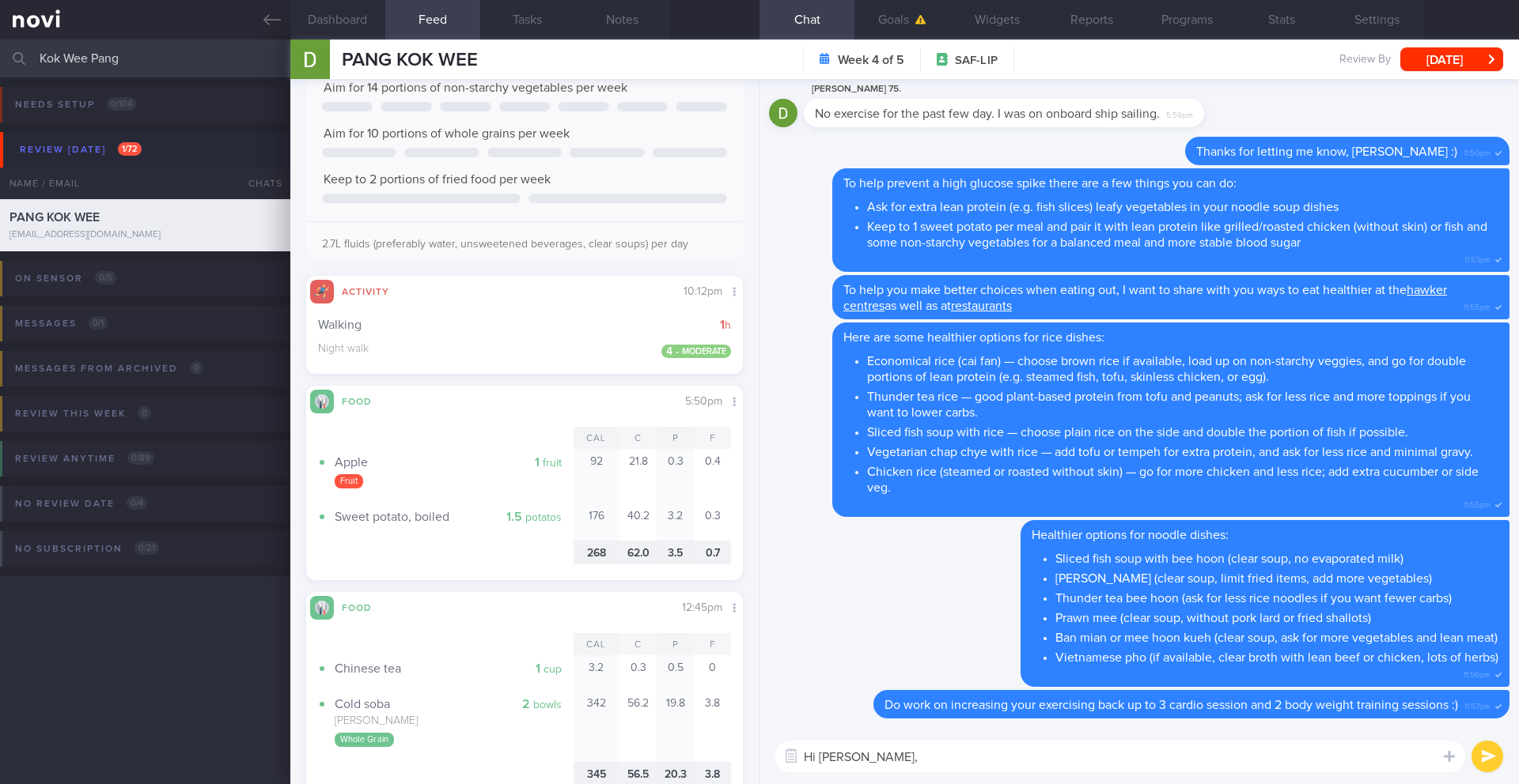
scroll to position [334, 0]
click at [387, 57] on span "PANG KOK WEE" at bounding box center [410, 60] width 136 height 19
copy div "PANG KOK WEE PANG KOK WEE pangkokwee75@gmail.com"
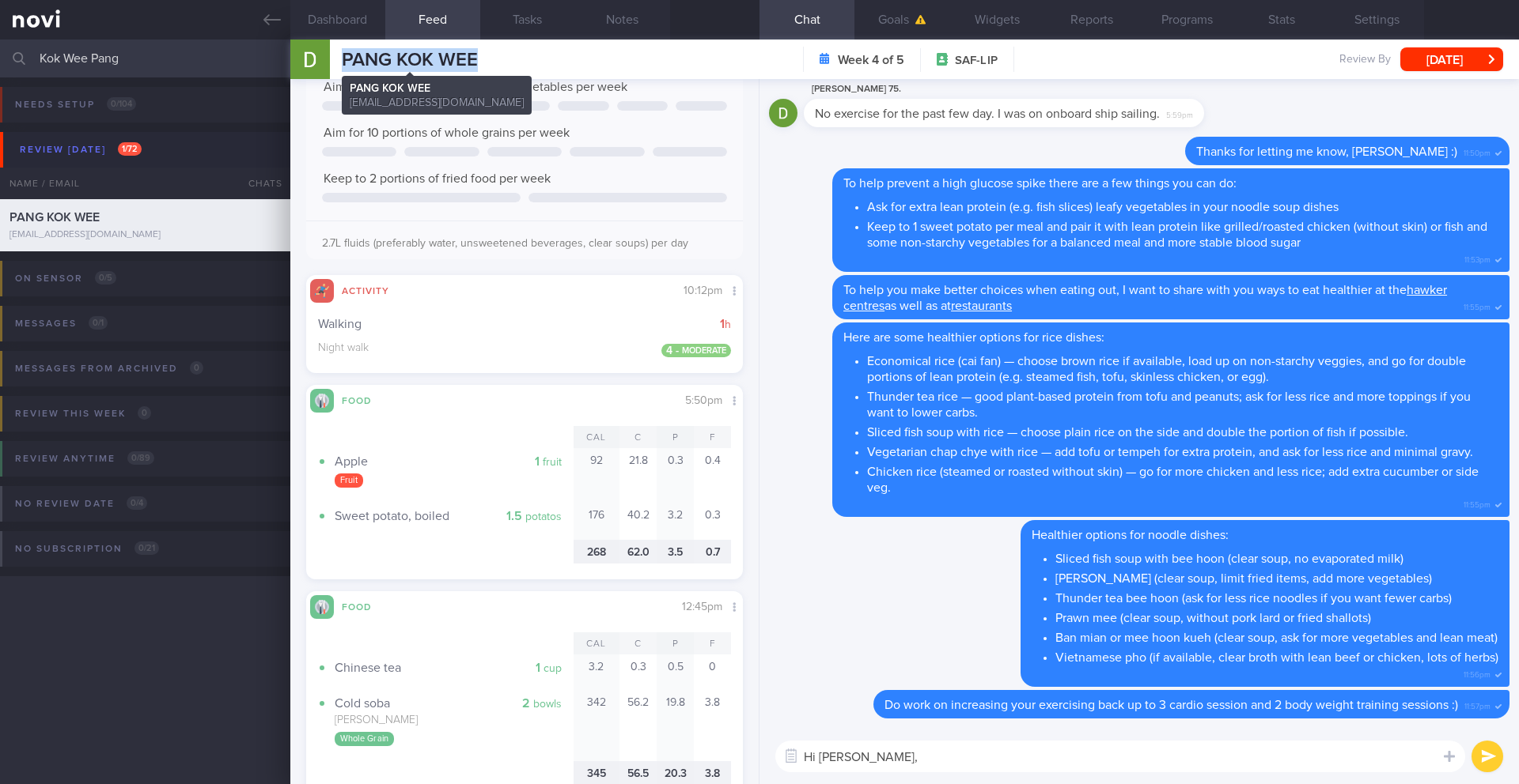
copy div "PANG KOK WEE PANG KOK WEE pangkokwee75@gmail.com"
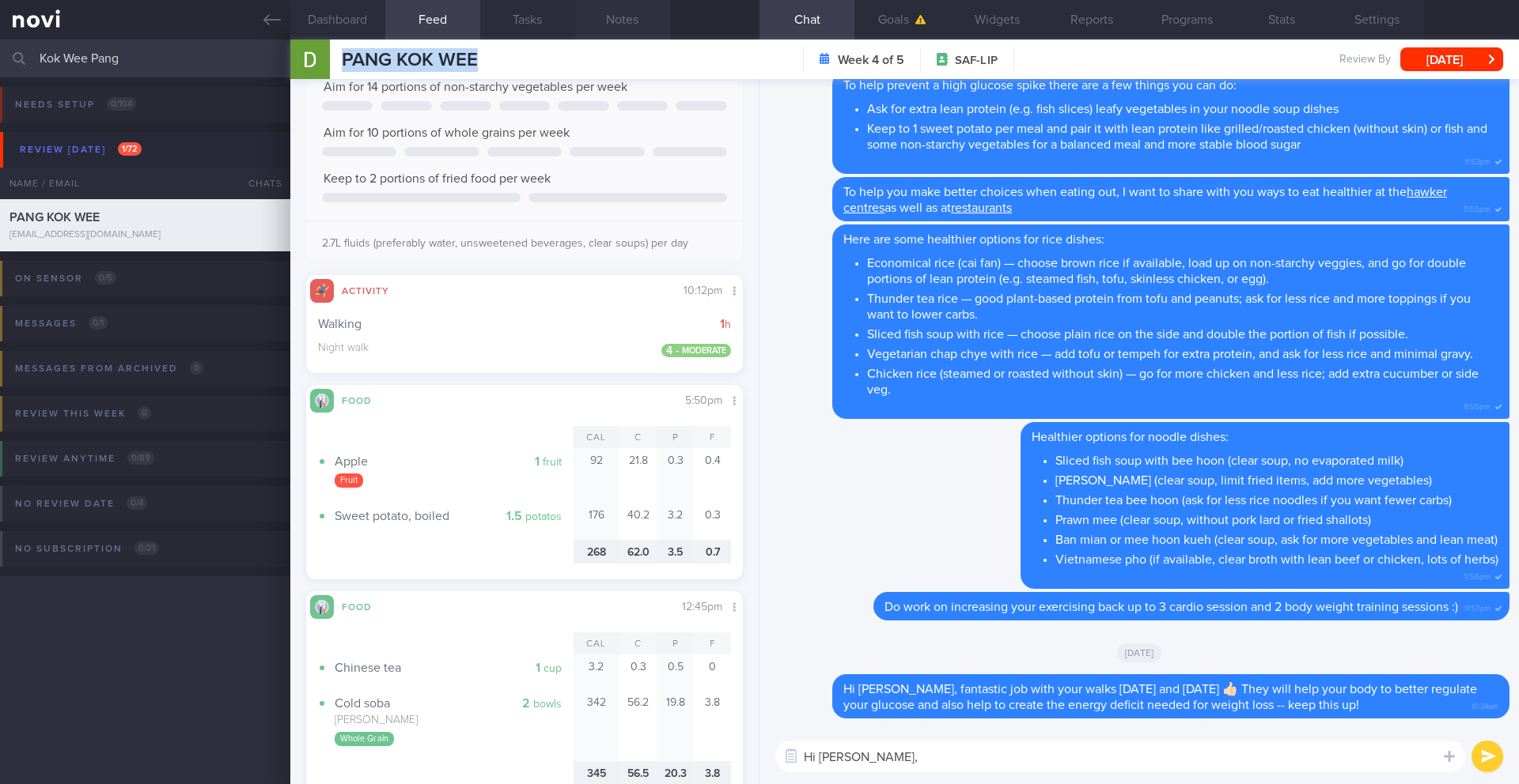
scroll to position [-97, 0]
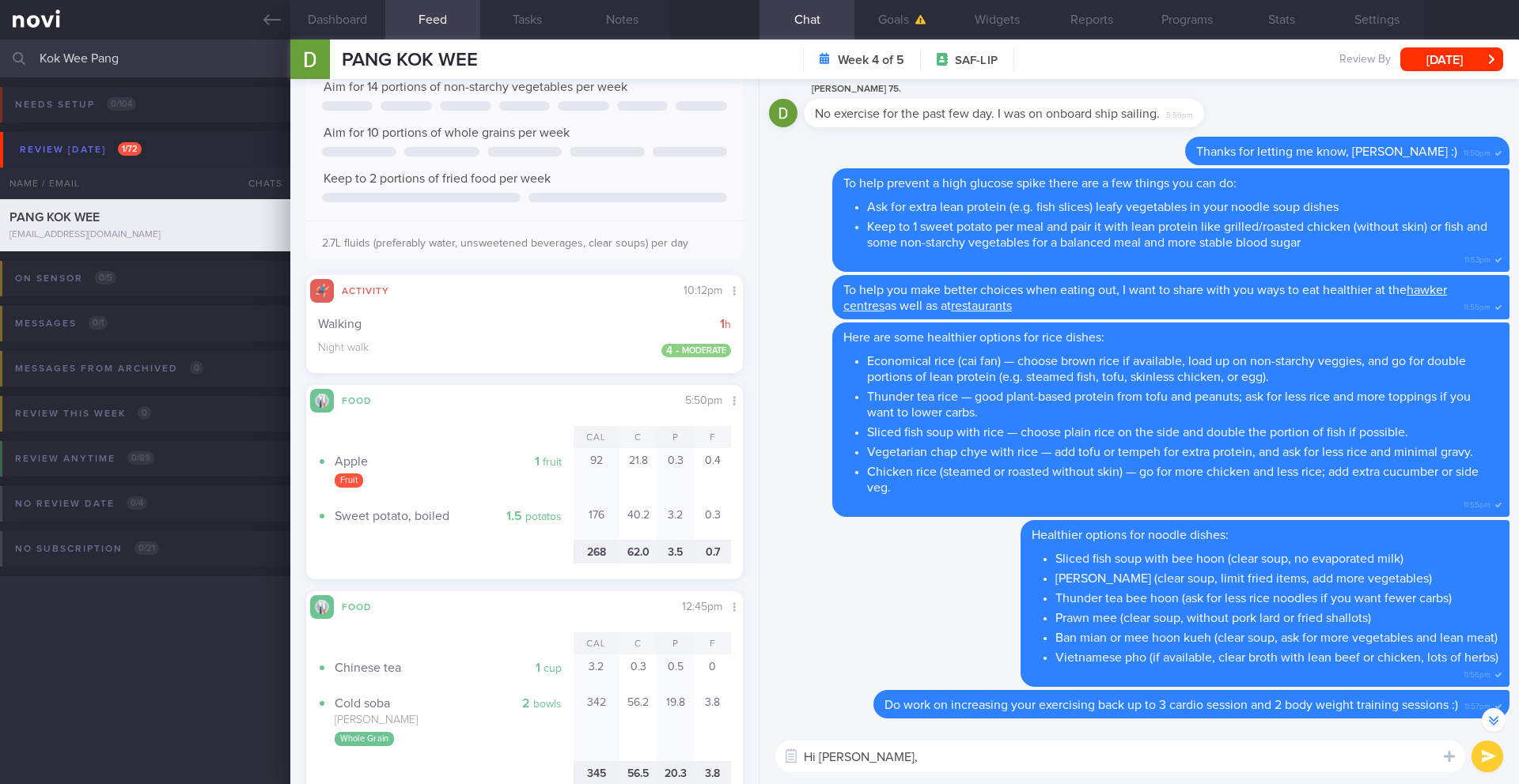
click at [897, 641] on textarea "Hi David," at bounding box center [1120, 756] width 690 height 31
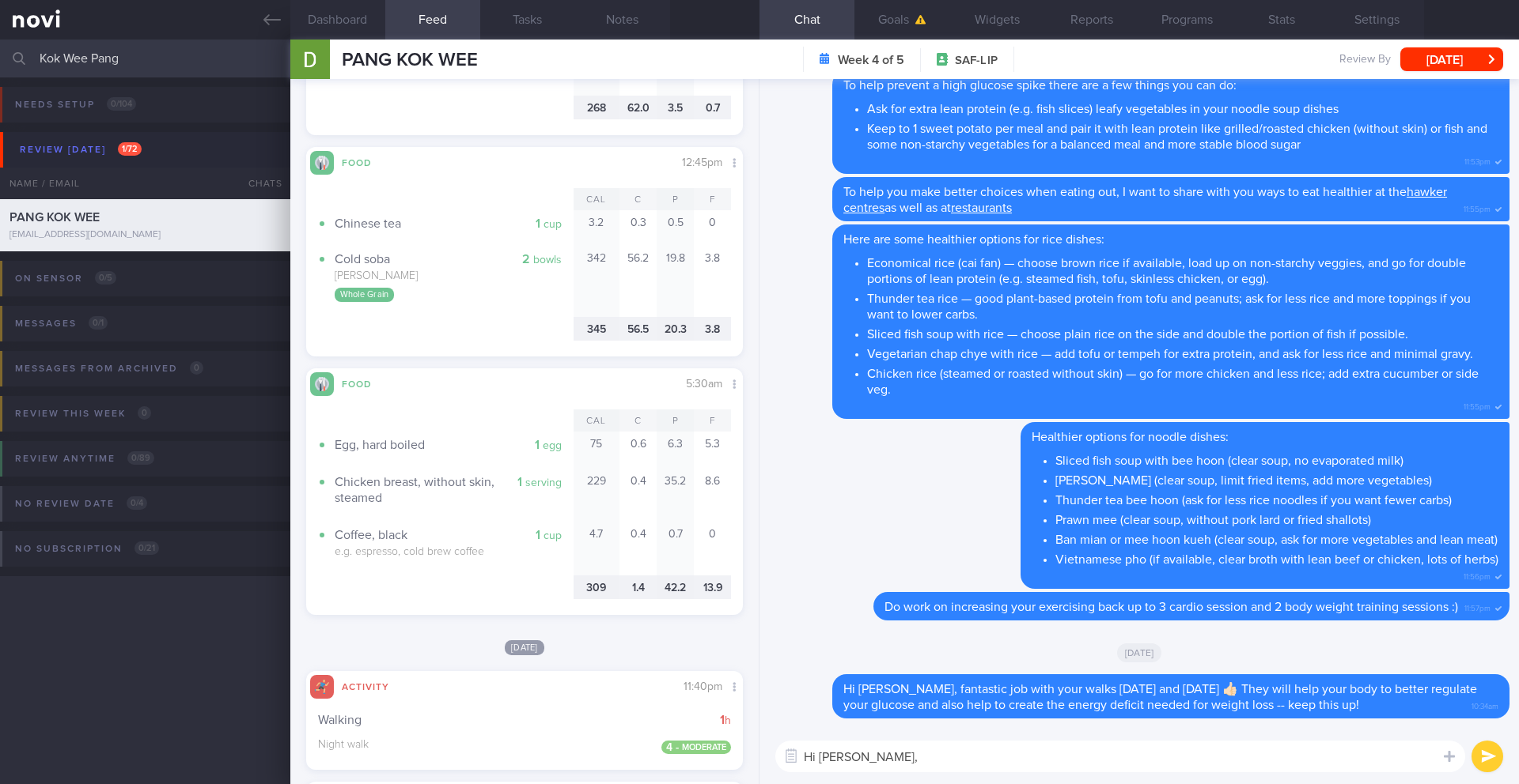
scroll to position [812, 0]
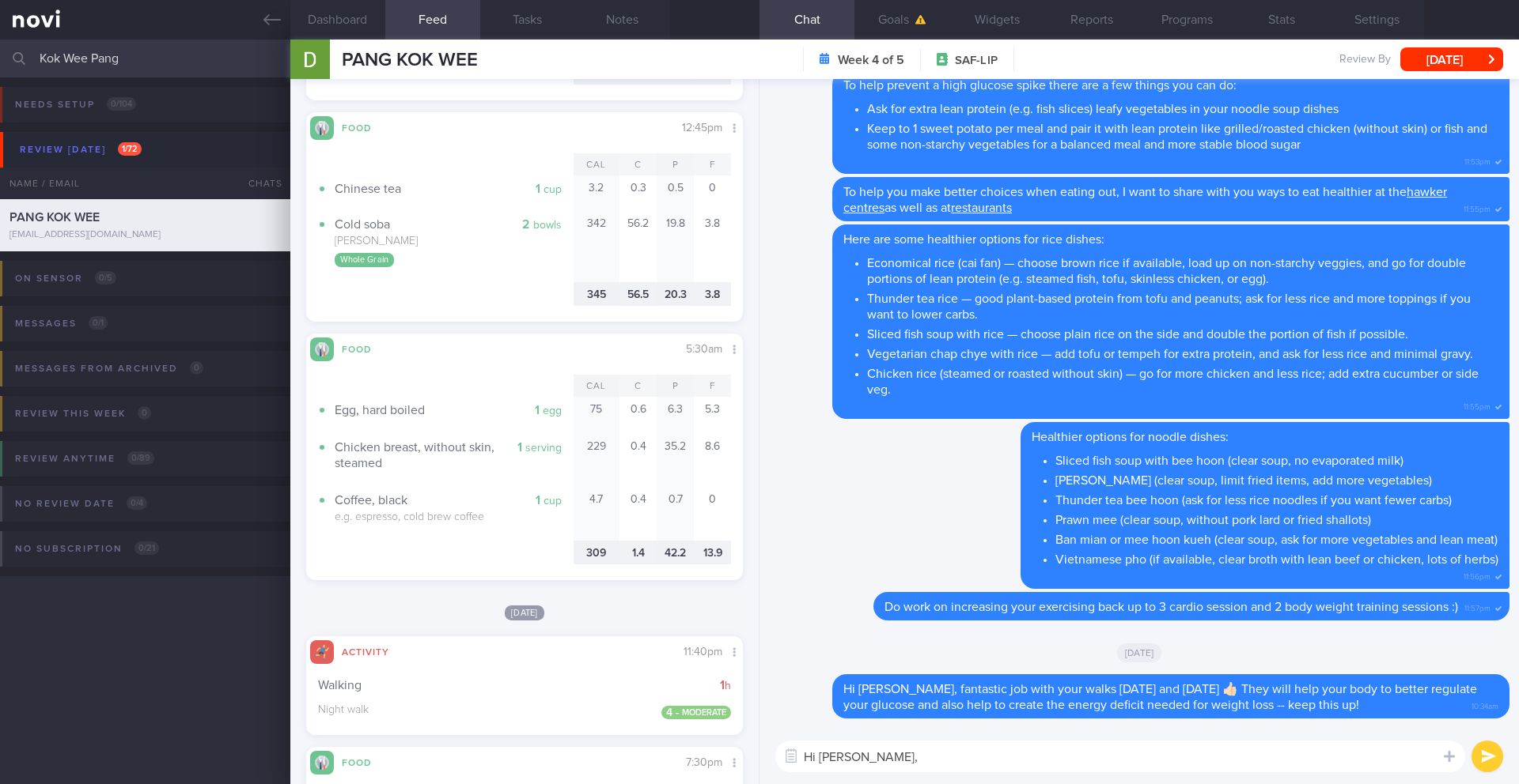
click at [948, 641] on textarea "Hi David," at bounding box center [1120, 756] width 690 height 31
type textarea "Hi David, to meet your nutritional requirements and decrease"
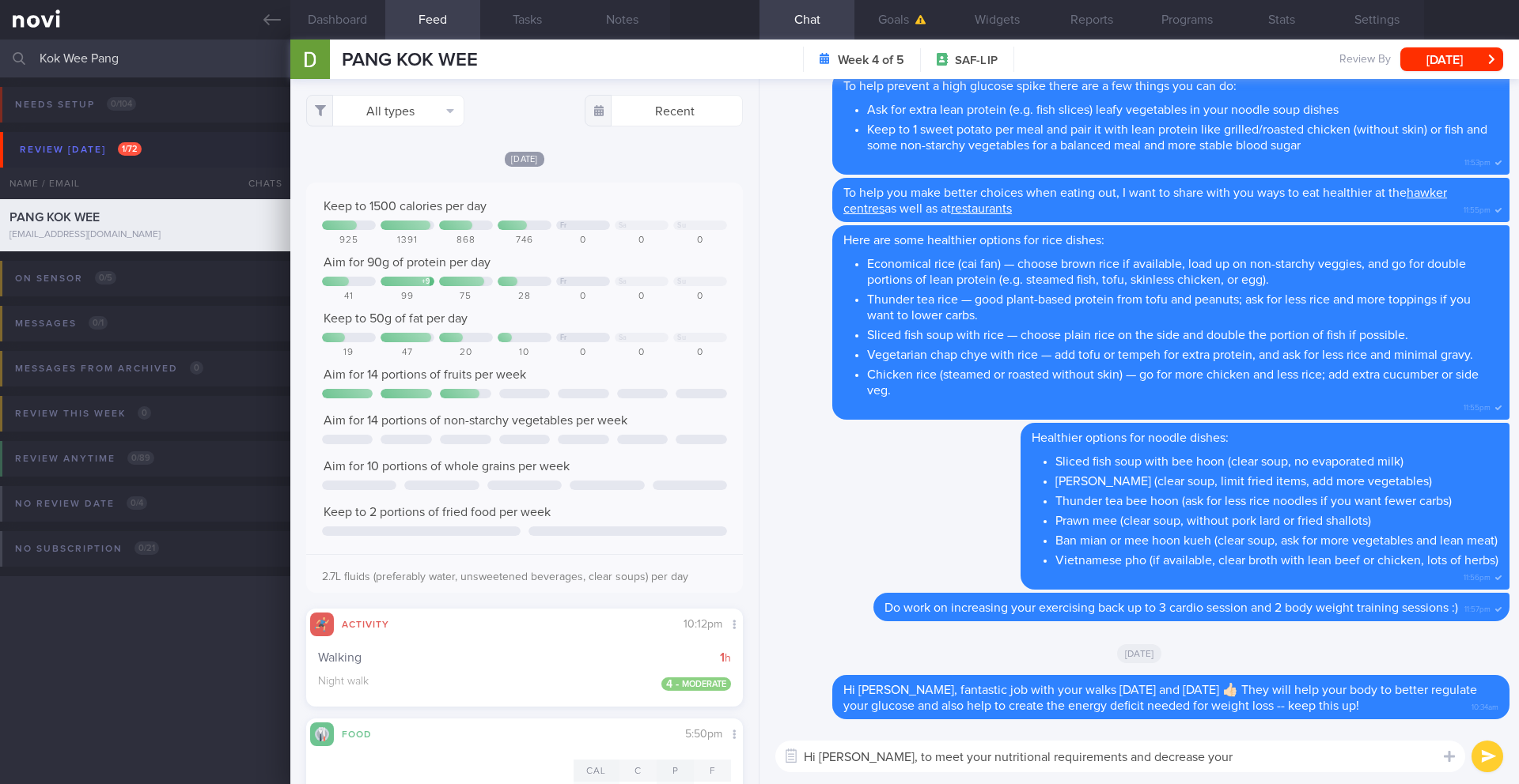
scroll to position [1, 0]
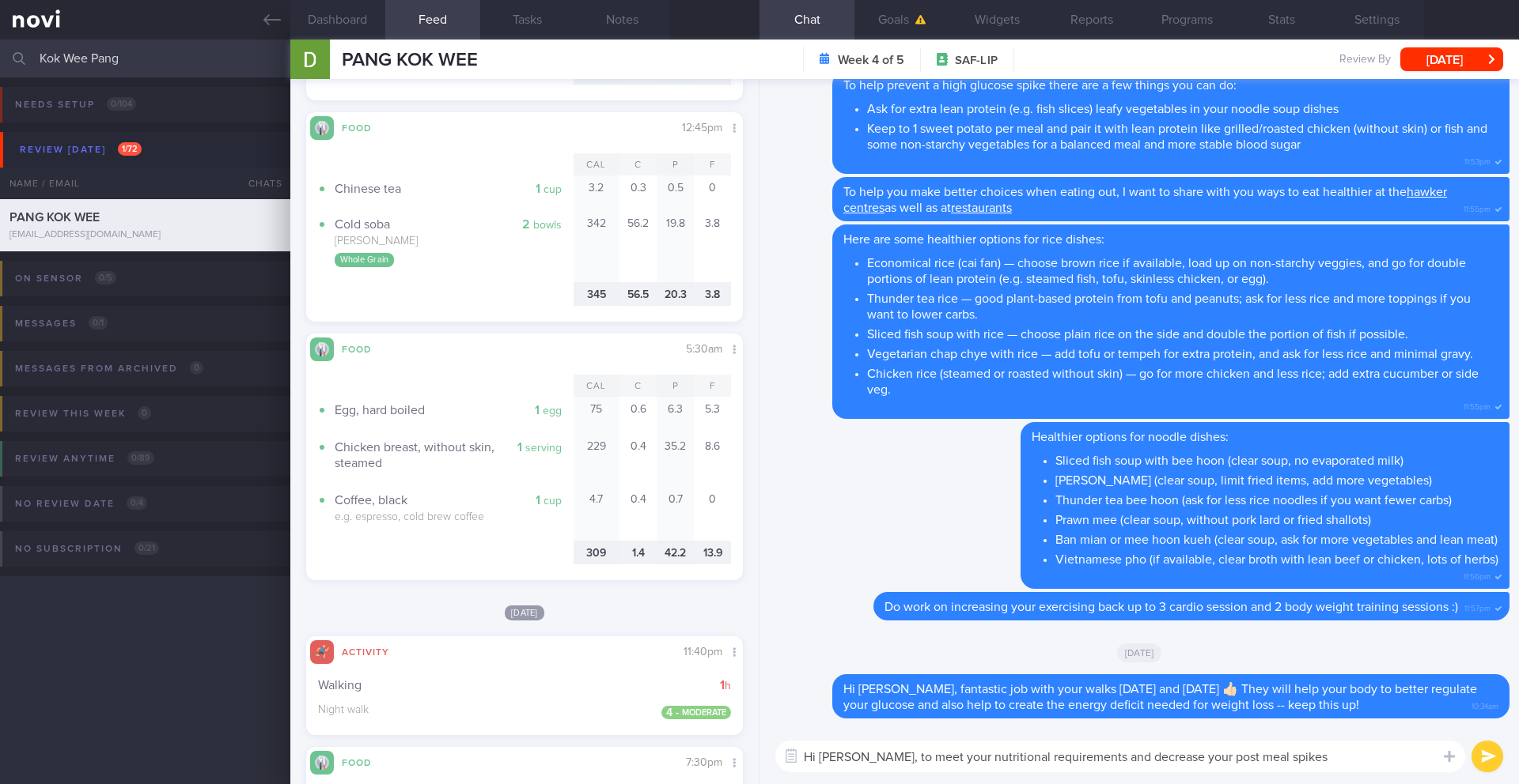
click at [1086, 756] on textarea "Hi David, to meet your nutritional requirements and decrease your post meal spi…" at bounding box center [1120, 756] width 690 height 31
click at [1245, 760] on textarea "Hi David, to meet your nutritional requirements, decrease your post meal spikes" at bounding box center [1120, 756] width 690 height 31
drag, startPoint x: 870, startPoint y: 752, endPoint x: 801, endPoint y: 759, distance: 69.4
click at [801, 759] on div "Attach media Chat Templates Admin CGM Weight Nutrition Physical Activity Infogr…" at bounding box center [1139, 756] width 760 height 55
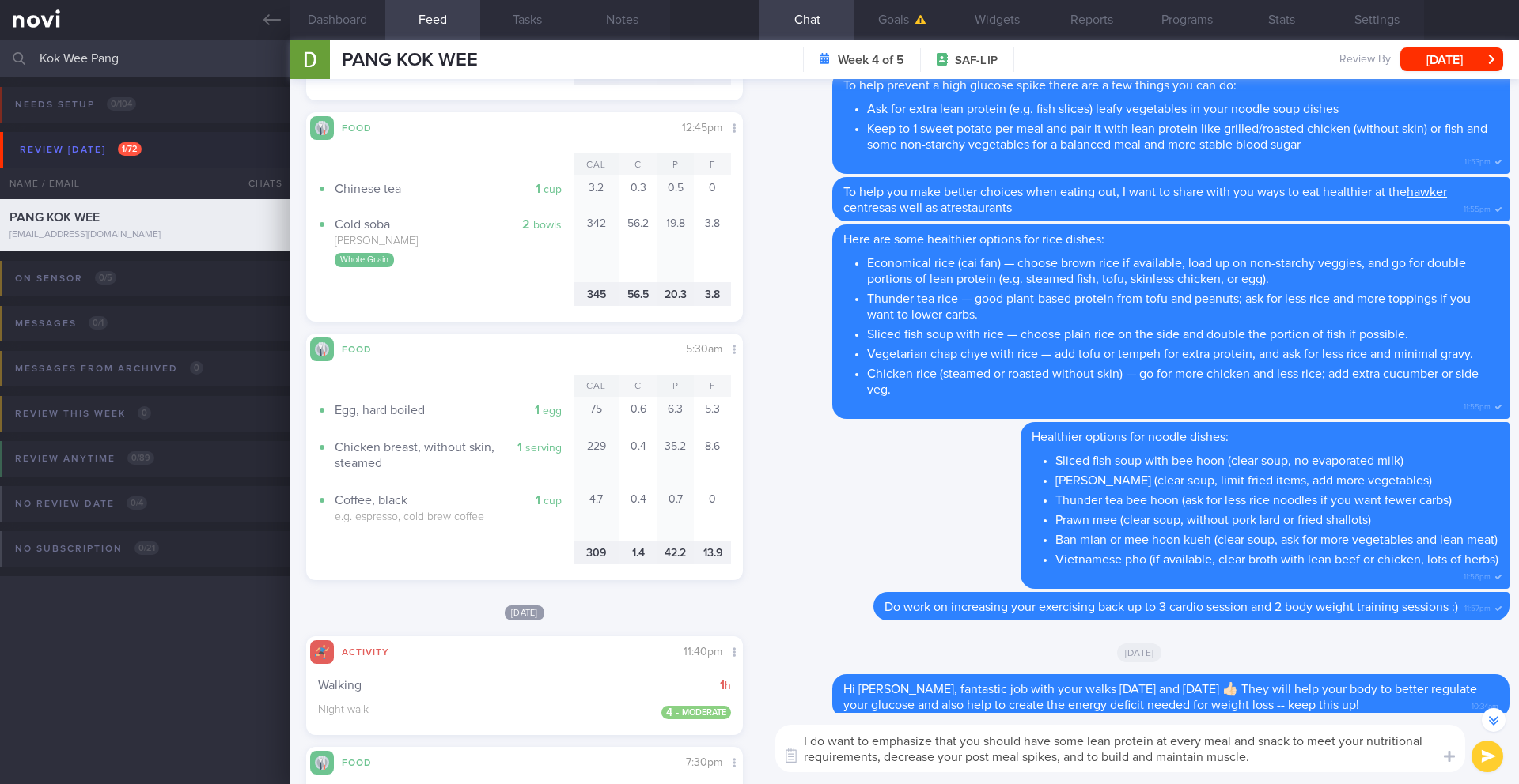
click at [815, 744] on textarea "I do want to emphasize that you should have some lean protein at every meal and…" at bounding box center [1120, 749] width 690 height 48
click at [1259, 784] on div "I do want to emphasize that you should have some lean protein at every meal and…" at bounding box center [1139, 749] width 760 height 72
click at [1291, 768] on textarea "I do want to emphasize that you should have some lean protein at every meal and…" at bounding box center [1120, 749] width 690 height 48
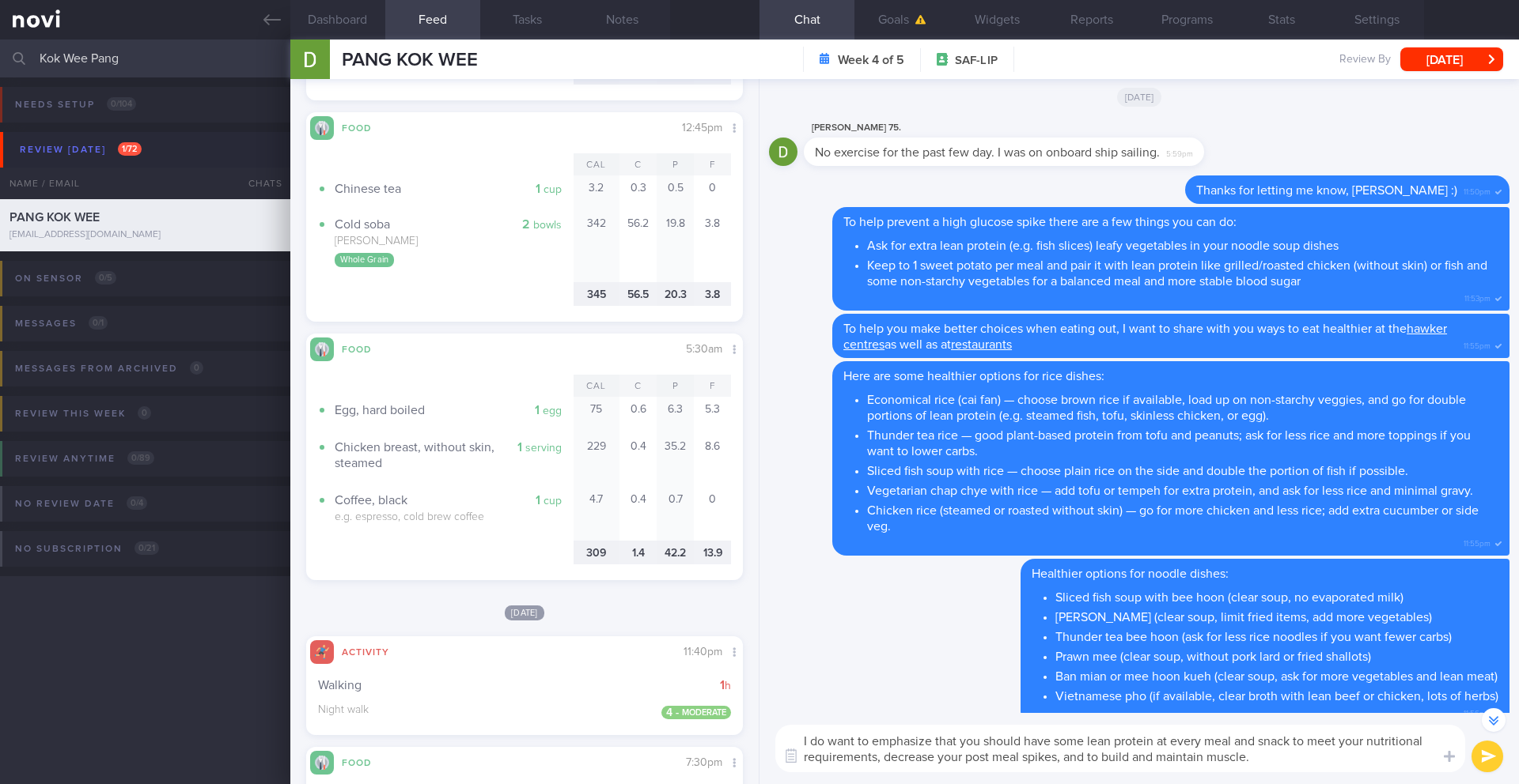
scroll to position [1, 0]
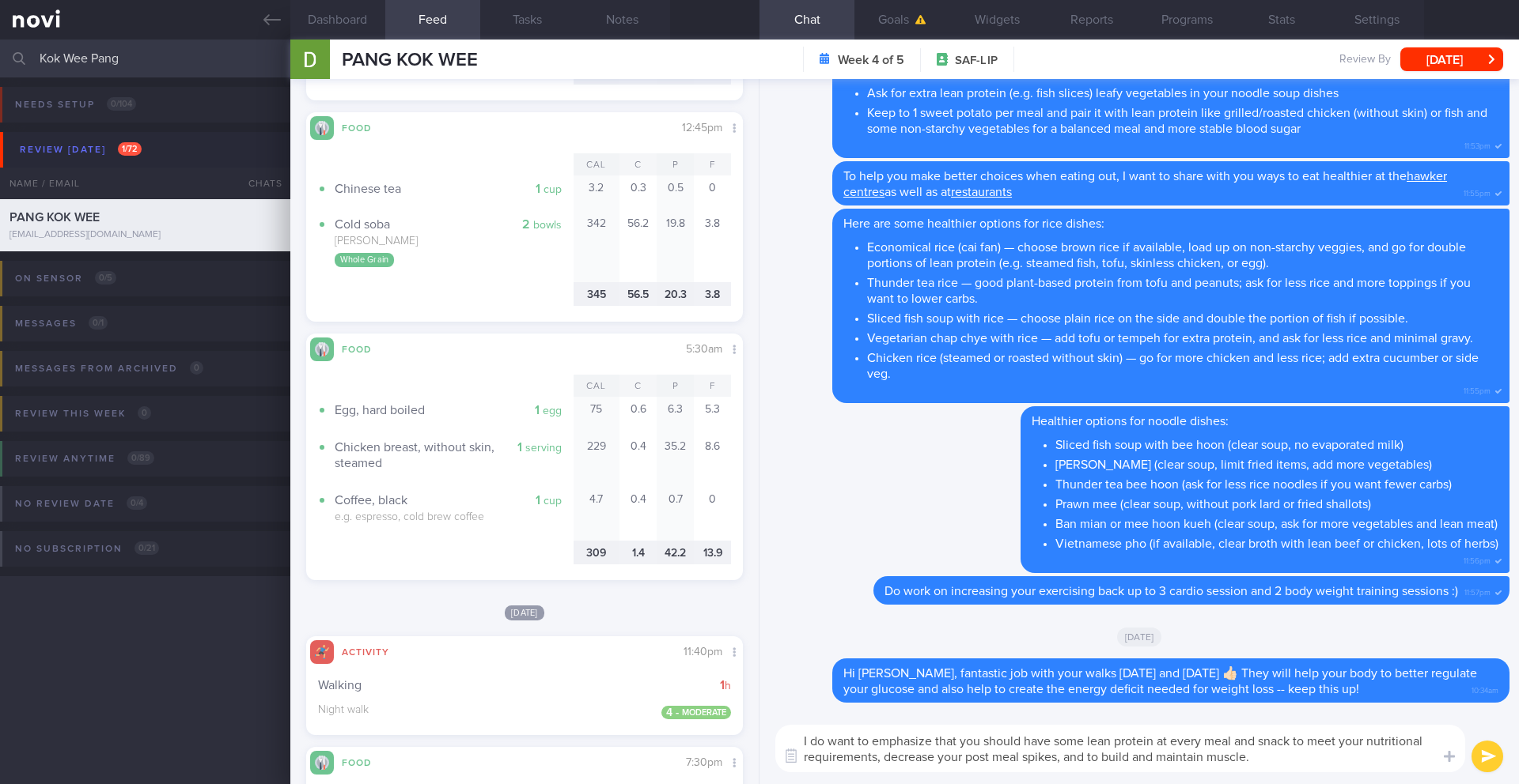
click at [1314, 745] on textarea "I do want to emphasize that you should have some lean protein at every meal and…" at bounding box center [1120, 749] width 690 height 48
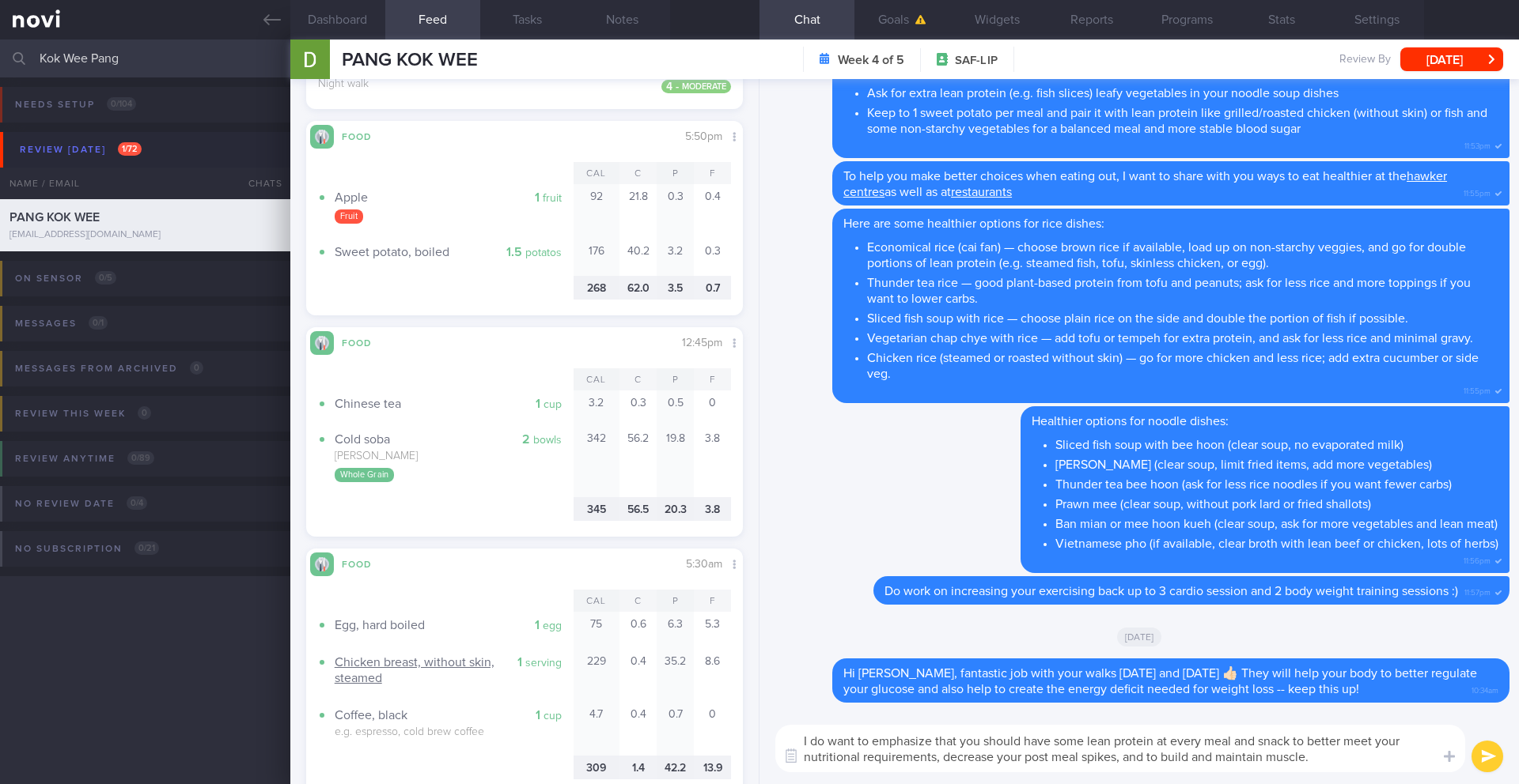
scroll to position [541, 0]
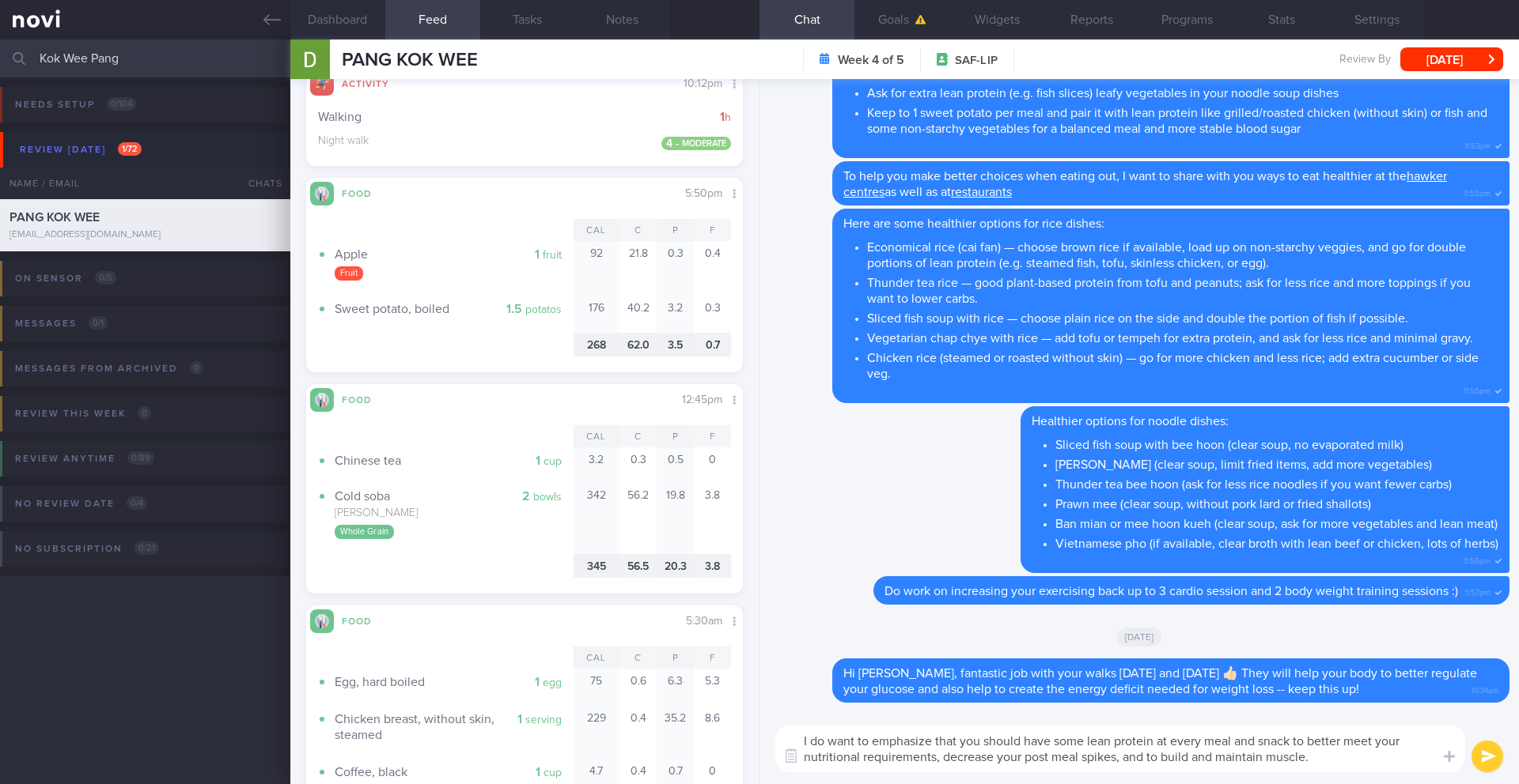
click at [1412, 761] on textarea "I do want to emphasize that you should have some lean protein at every meal and…" at bounding box center [1120, 749] width 690 height 48
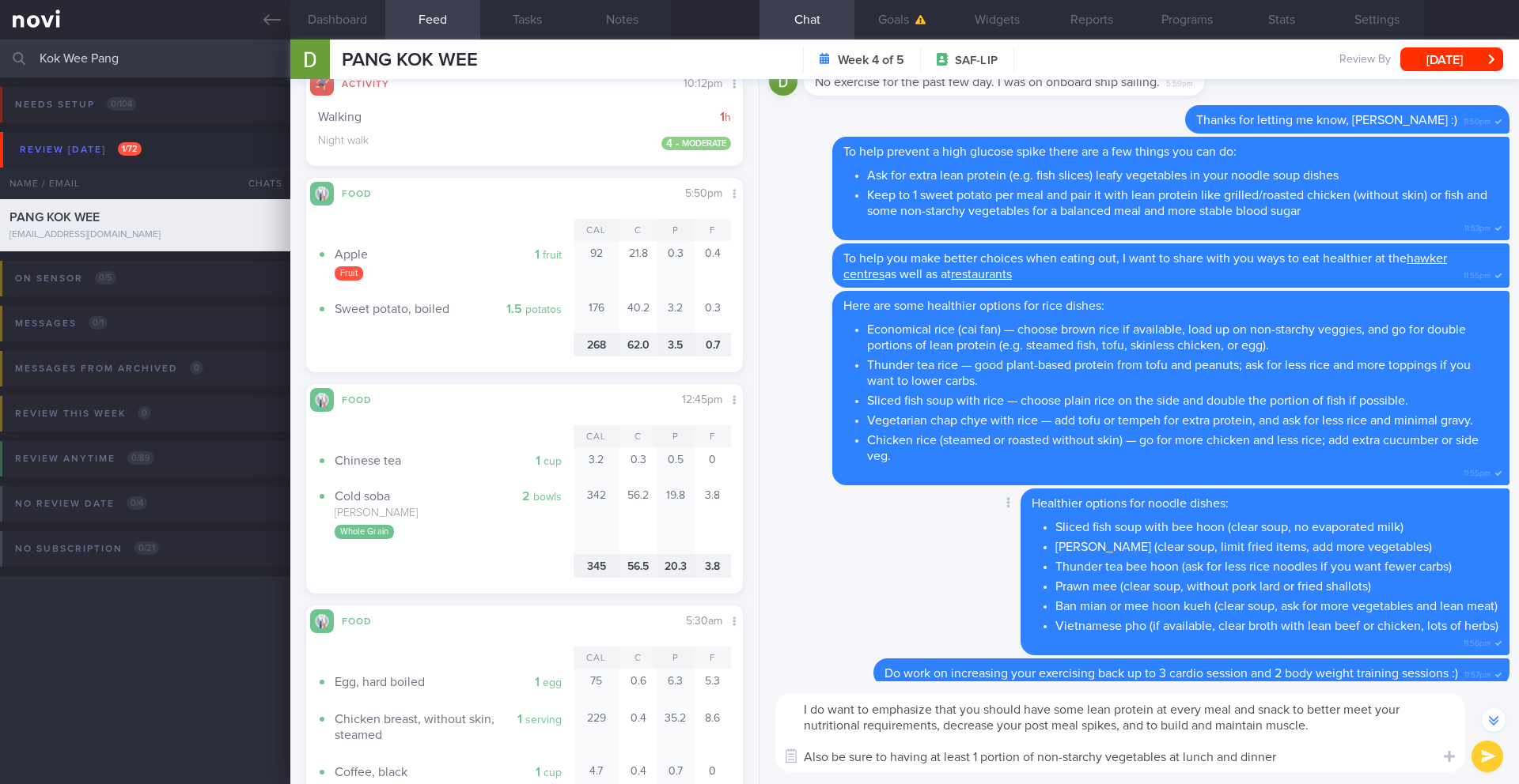
scroll to position [-127, 0]
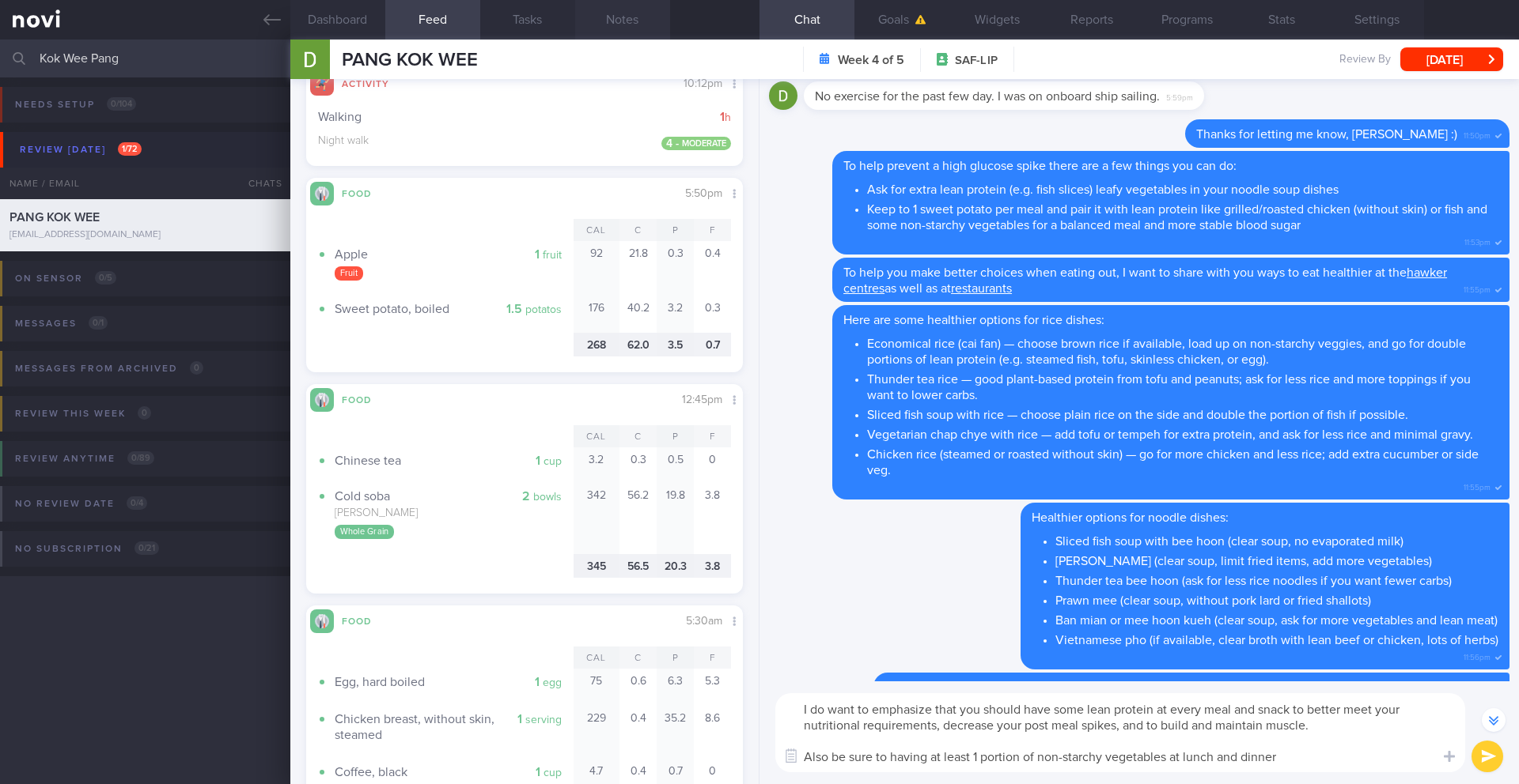
click at [629, 25] on button "Notes" at bounding box center [622, 19] width 94 height 39
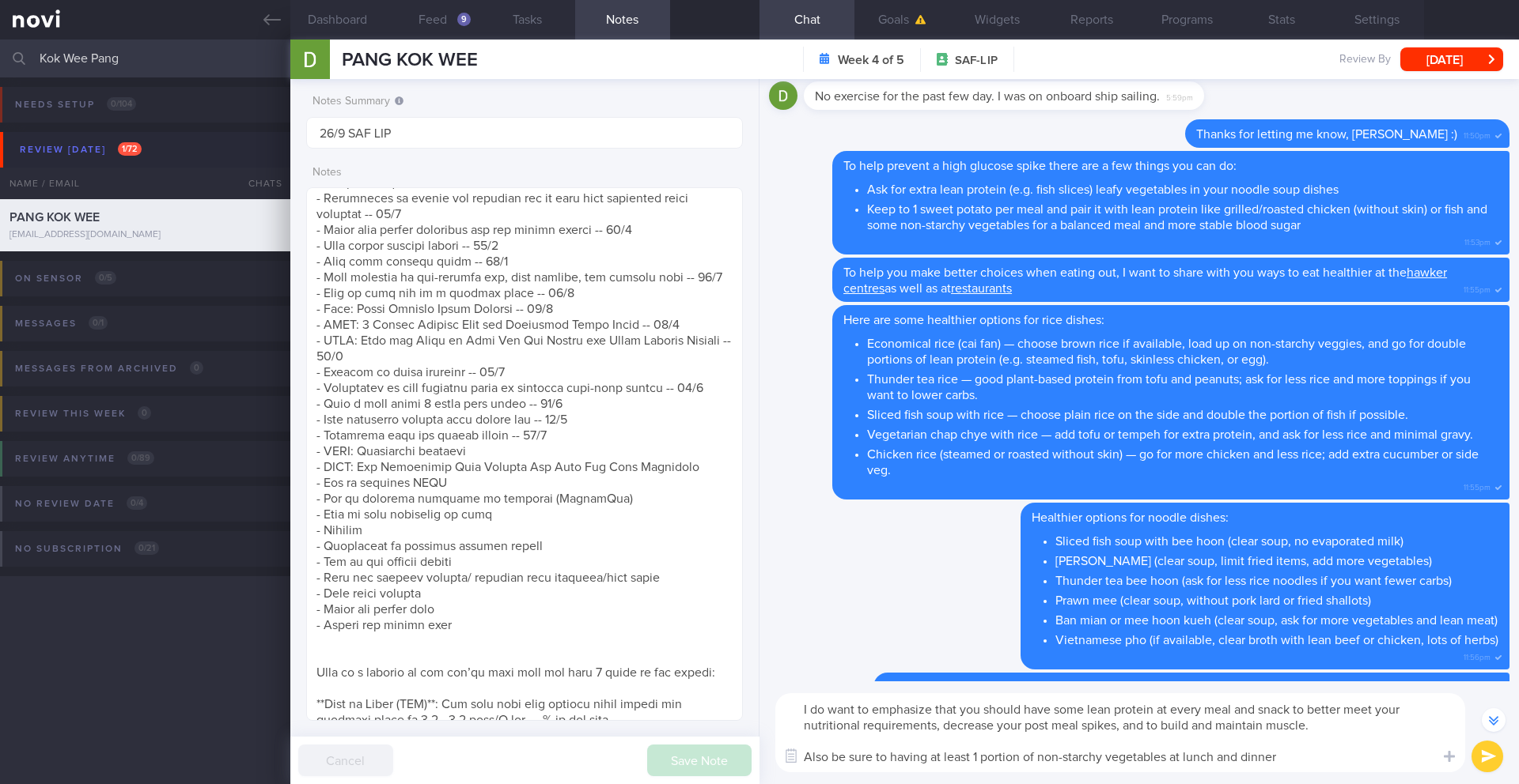
click at [1323, 760] on textarea "I do want to emphasize that you should have some lean protein at every meal and…" at bounding box center [1120, 733] width 690 height 79
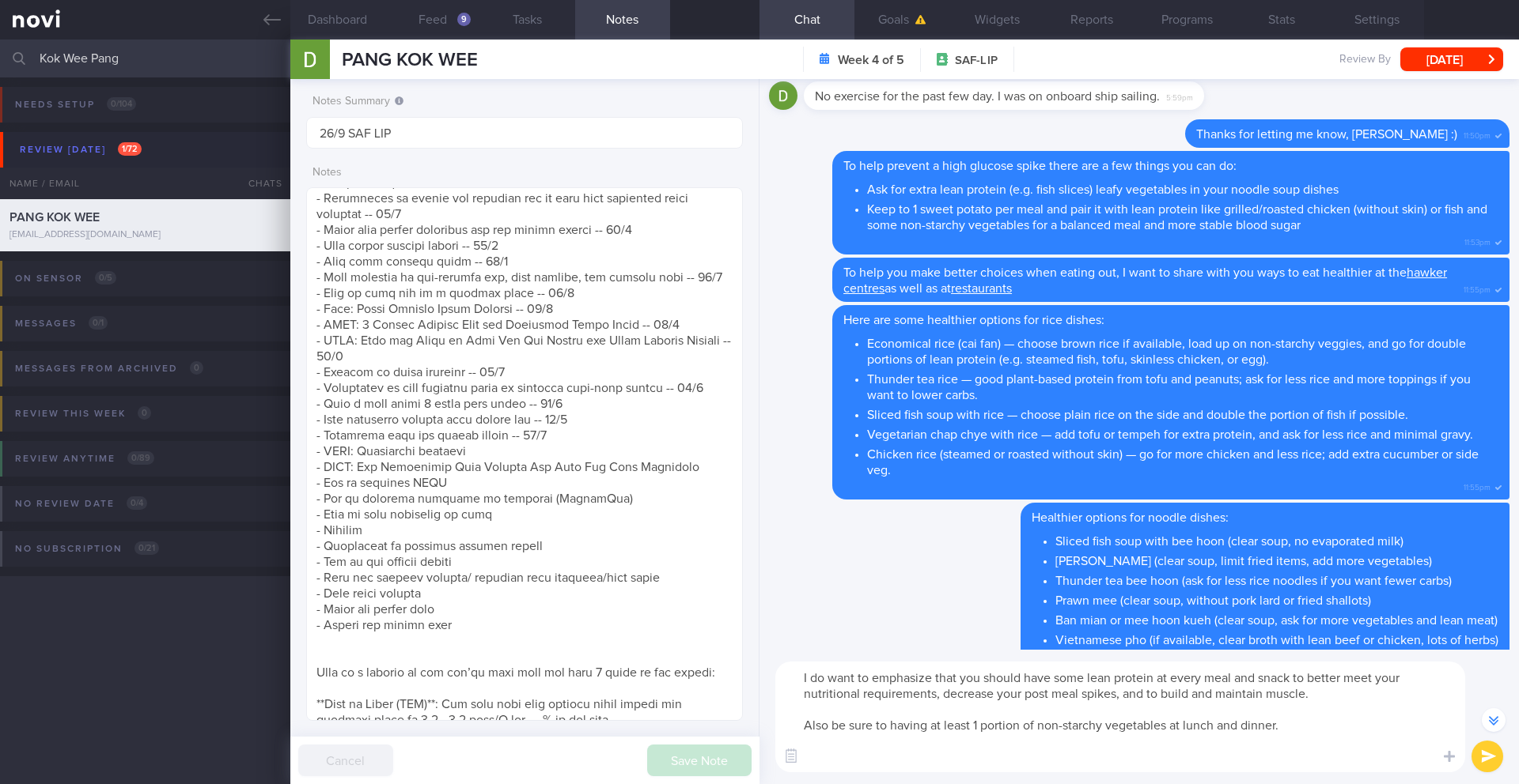
paste textarea "[Non-Starchy Vegetables for Blood Glucose Control](https://diabetes.org/food-nu…"
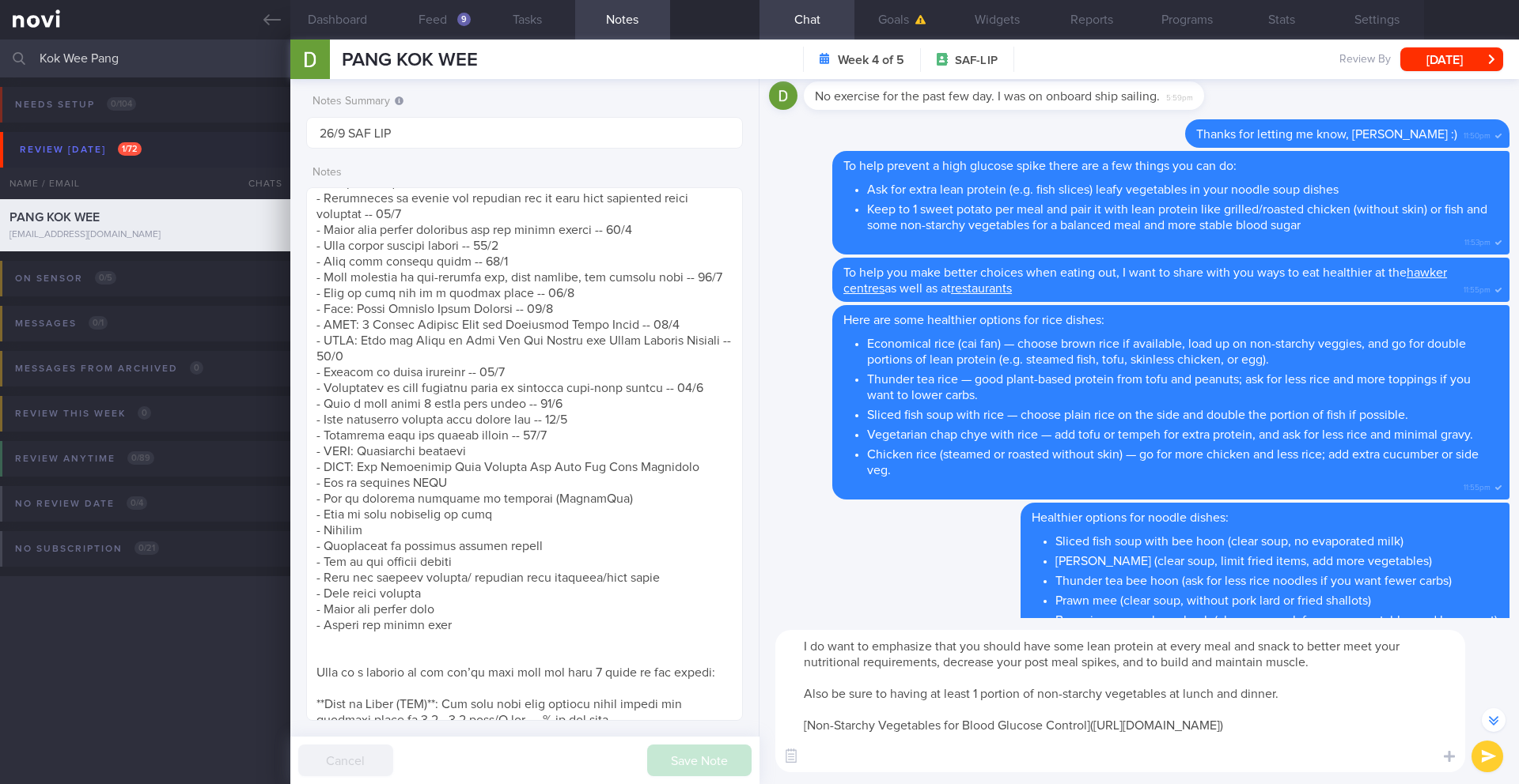
click at [930, 742] on textarea "I do want to emphasize that you should have some lean protein at every meal and…" at bounding box center [1120, 701] width 690 height 142
paste textarea "non-starchy vegetables so you know which vegetables are safe to be eaten in lar…"
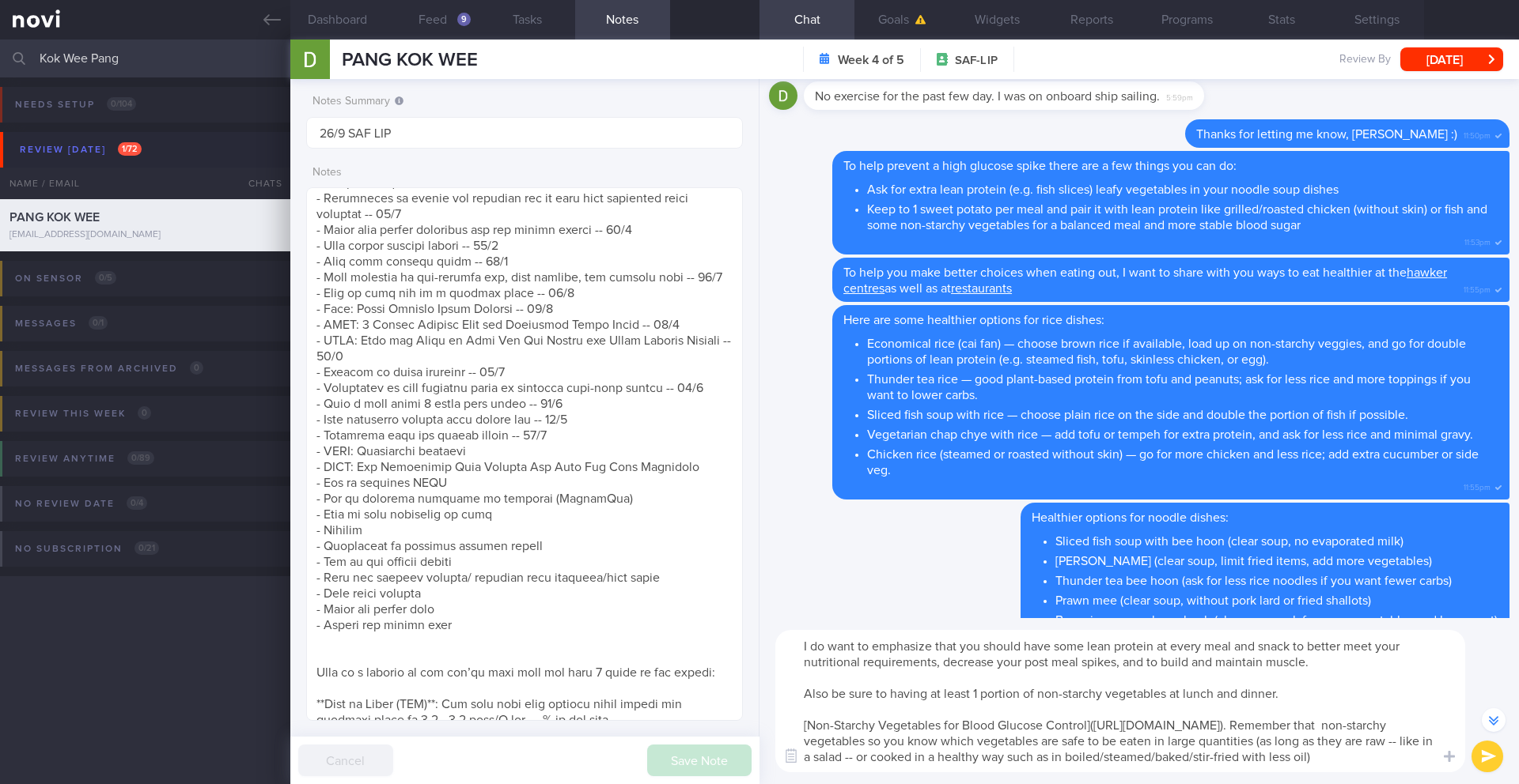
scroll to position [-238, 0]
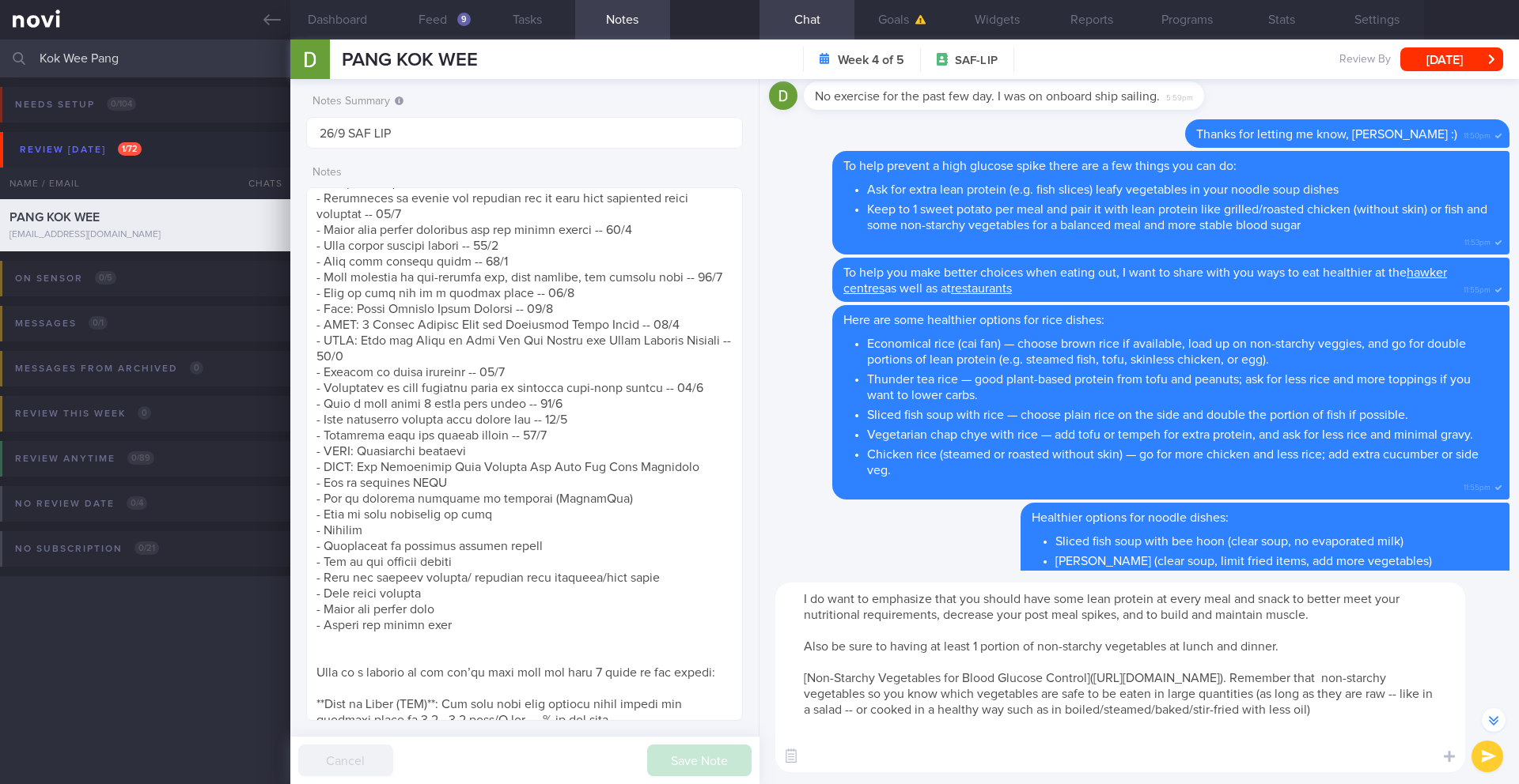
drag, startPoint x: 1141, startPoint y: 696, endPoint x: 1246, endPoint y: 694, distance: 105.0
click at [1246, 694] on textarea "I do want to emphasize that you should have some lean protein at every meal and…" at bounding box center [1120, 678] width 690 height 190
drag, startPoint x: 1226, startPoint y: 698, endPoint x: 1249, endPoint y: 692, distance: 23.8
click at [1249, 692] on textarea "I do want to emphasize that you should have some lean protein at every meal and…" at bounding box center [1120, 678] width 690 height 190
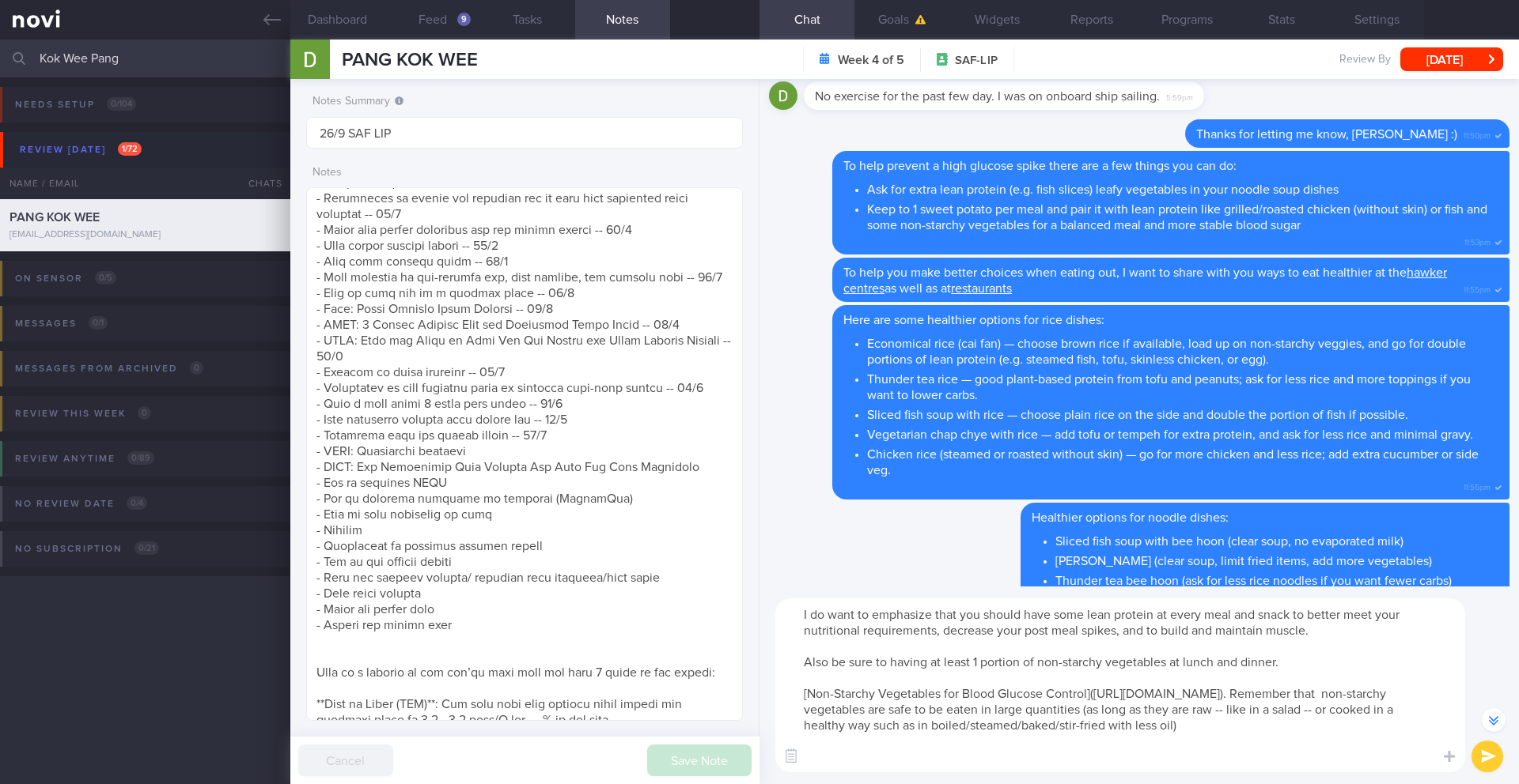
click at [1450, 726] on textarea "I do want to emphasize that you should have some lean protein at every meal and…" at bounding box center [1120, 686] width 690 height 174
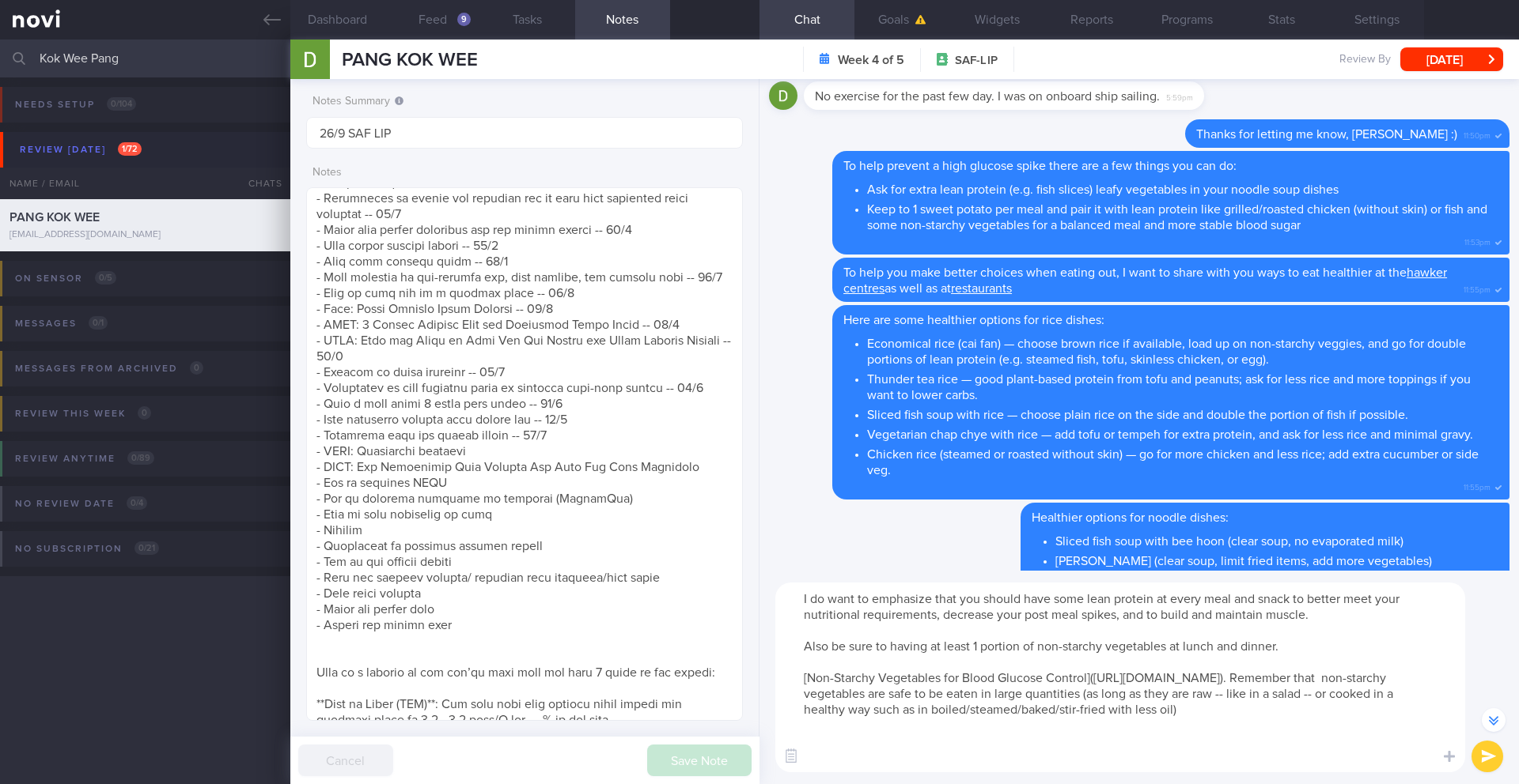
scroll to position [-254, 0]
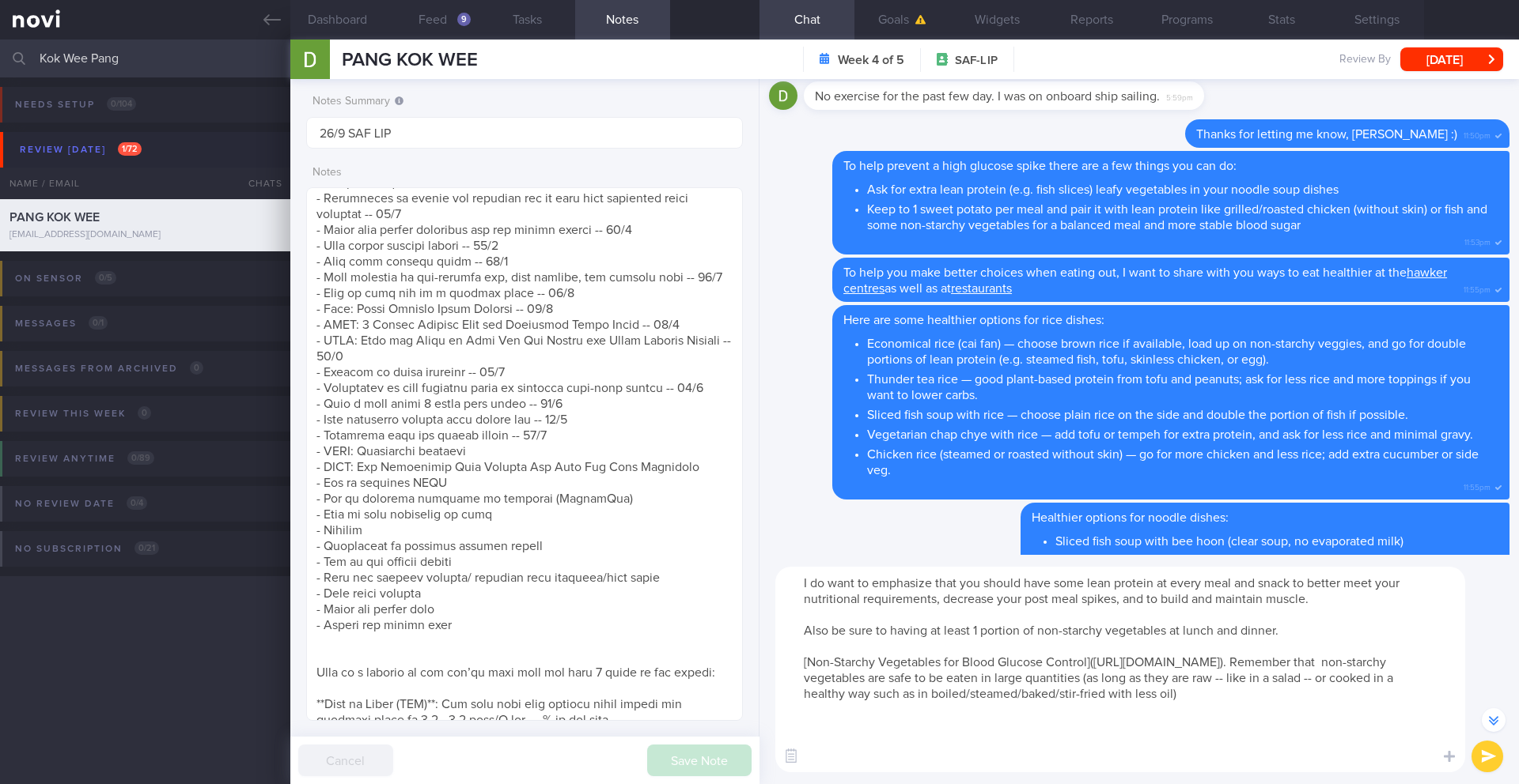
paste textarea "Examples of starchy vegetables that will also provide a significant amount of c…"
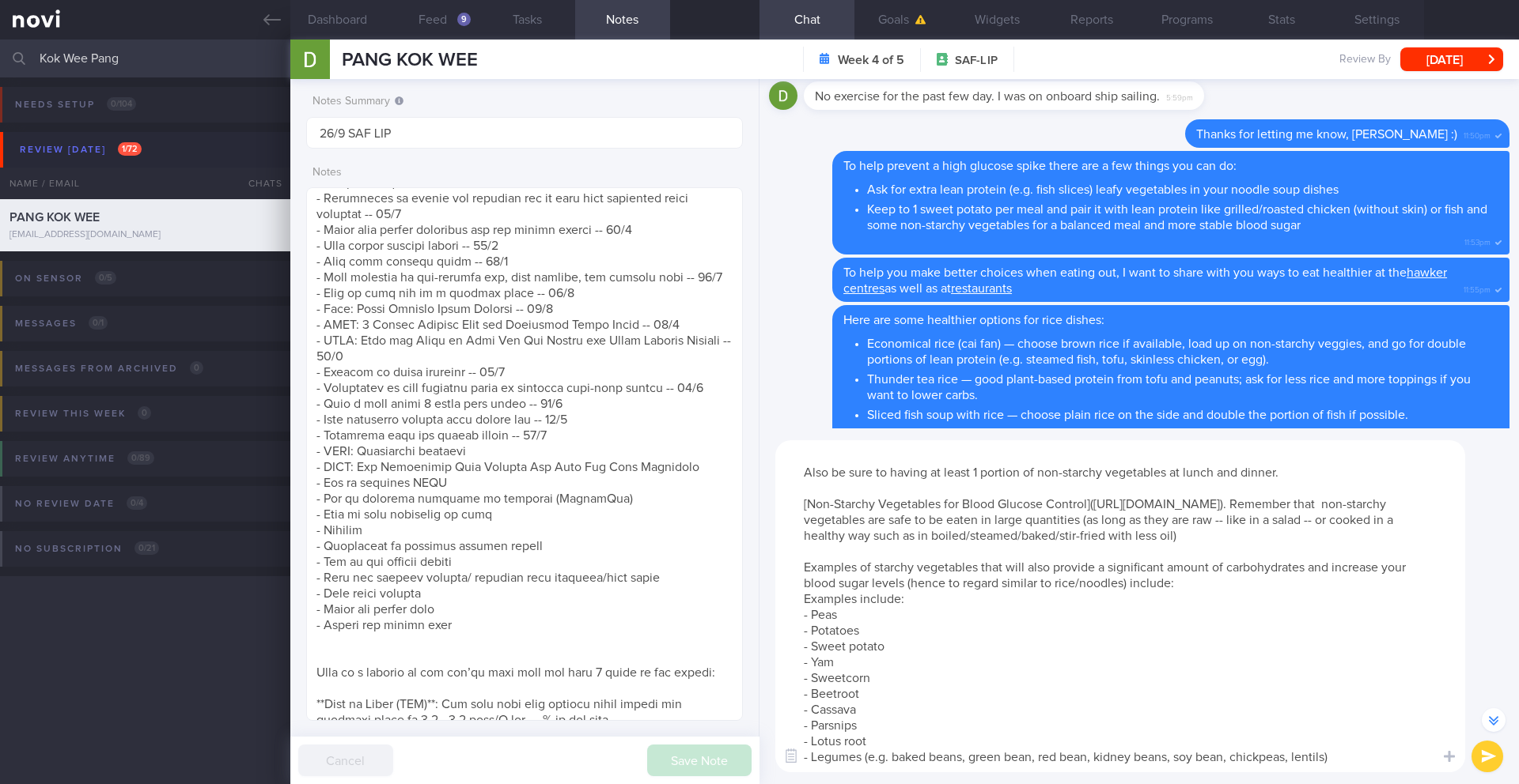
type textarea "I do want to emphasize that you should have some lean protein at every meal and…"
click at [1485, 756] on button "submit" at bounding box center [1487, 756] width 31 height 31
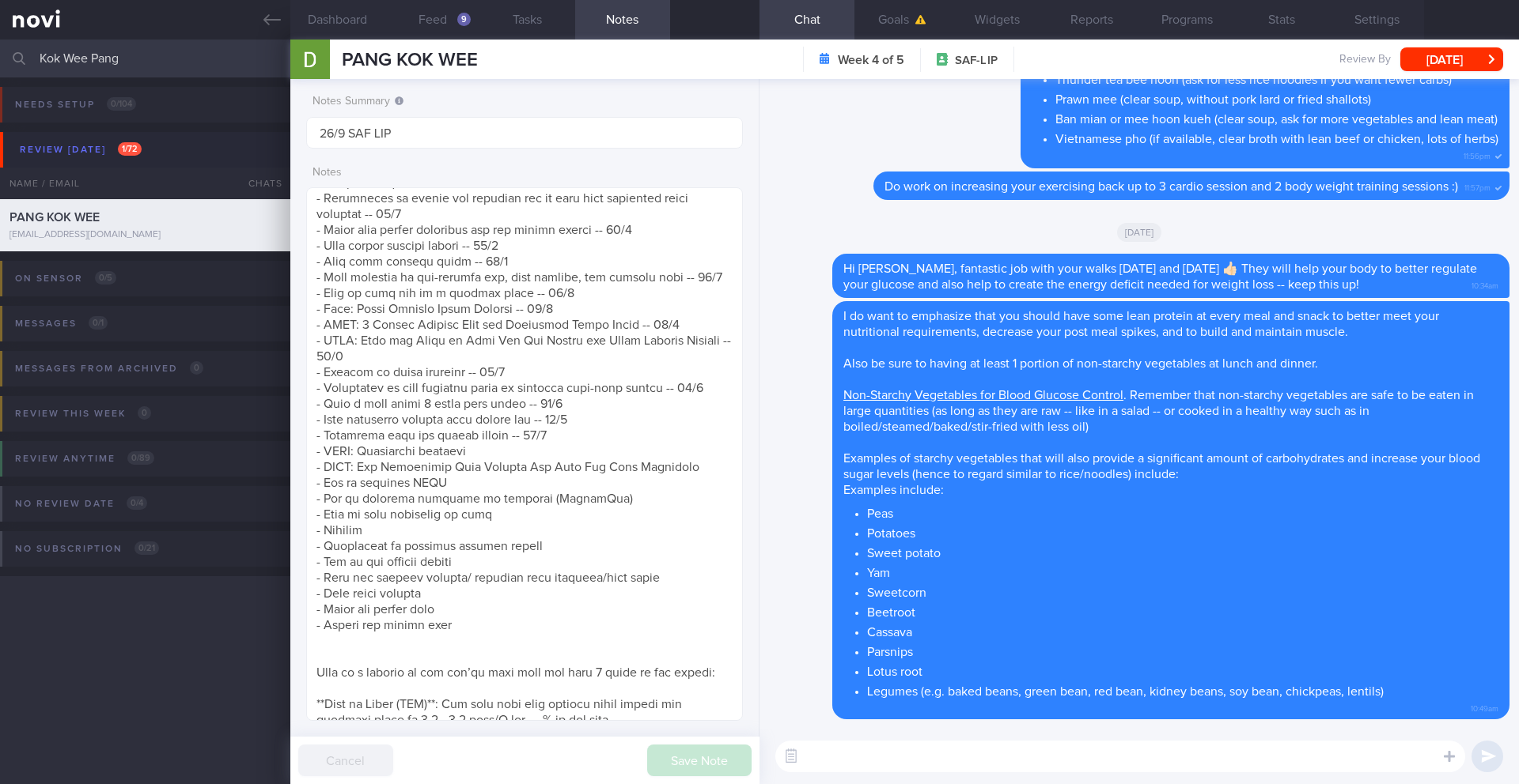
scroll to position [0, 0]
click at [545, 563] on textarea at bounding box center [525, 454] width 437 height 534
drag, startPoint x: 591, startPoint y: 566, endPoint x: 286, endPoint y: 560, distance: 305.1
click at [286, 560] on div "Patients New Users Coaches Kok Wee Pang Assigned patients Assigned patients All…" at bounding box center [760, 412] width 1519 height 745
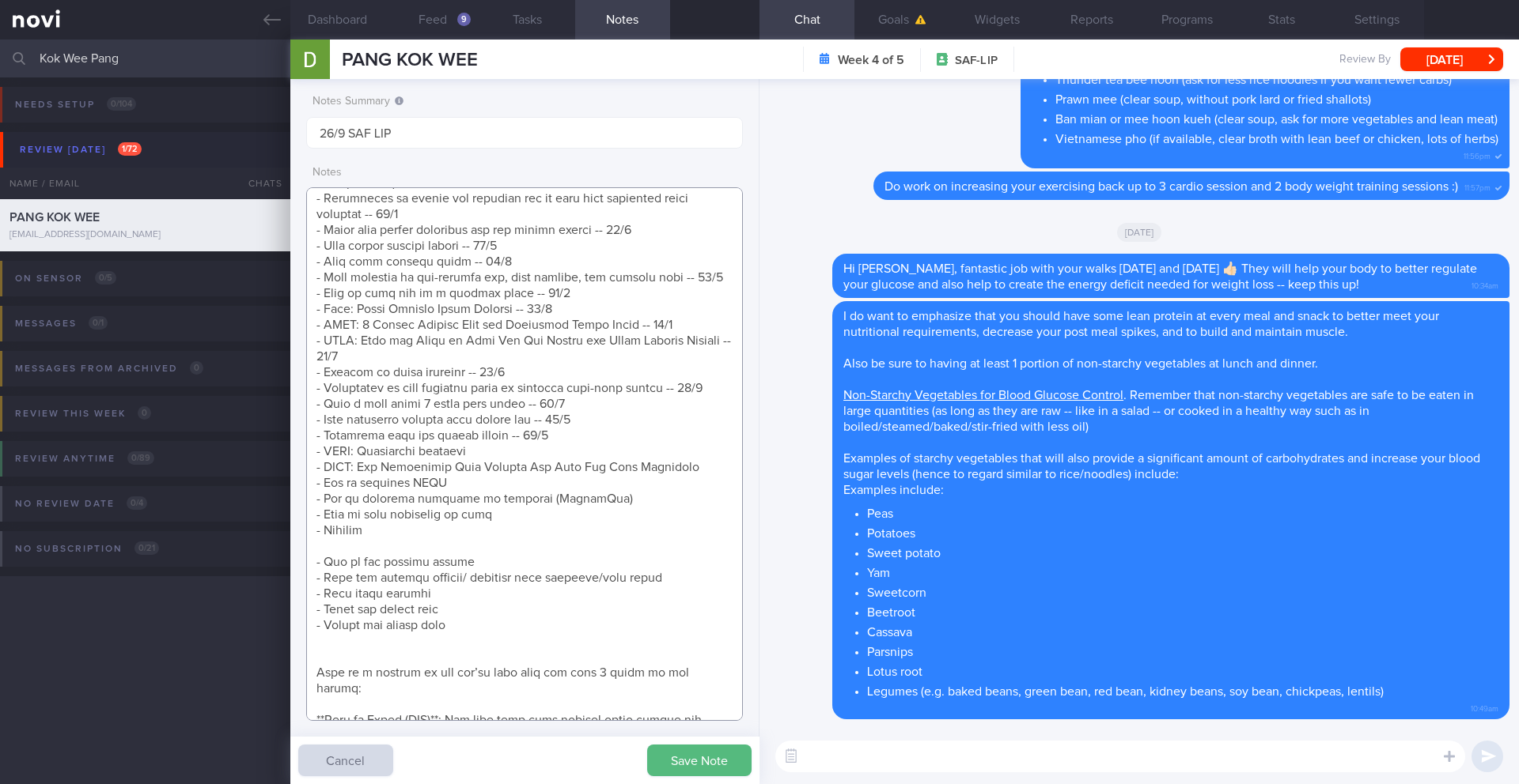
click at [564, 462] on textarea at bounding box center [525, 454] width 437 height 534
click at [564, 455] on textarea at bounding box center [525, 454] width 437 height 534
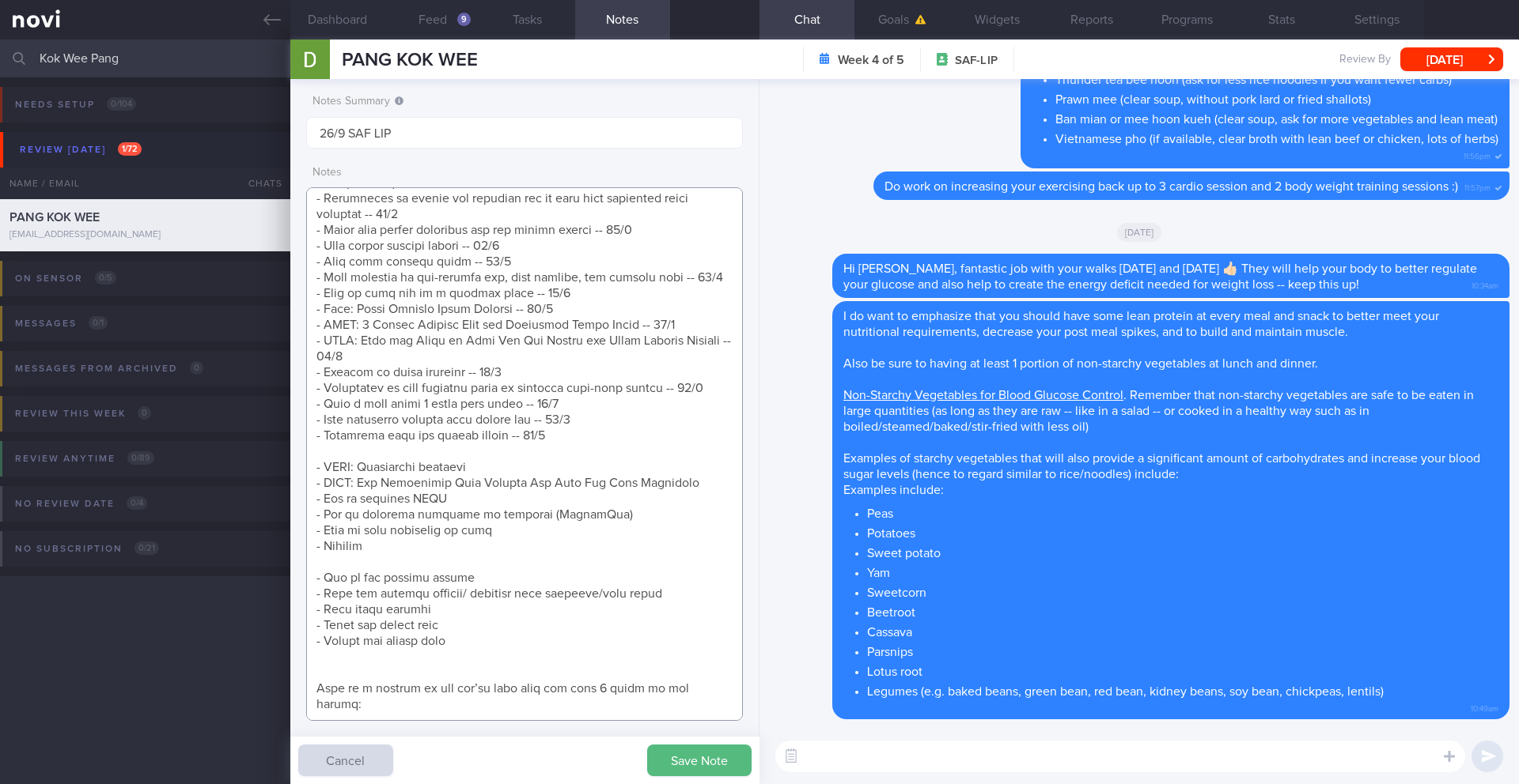
paste textarea "- Importance of adequate protein intake -- 26/9"
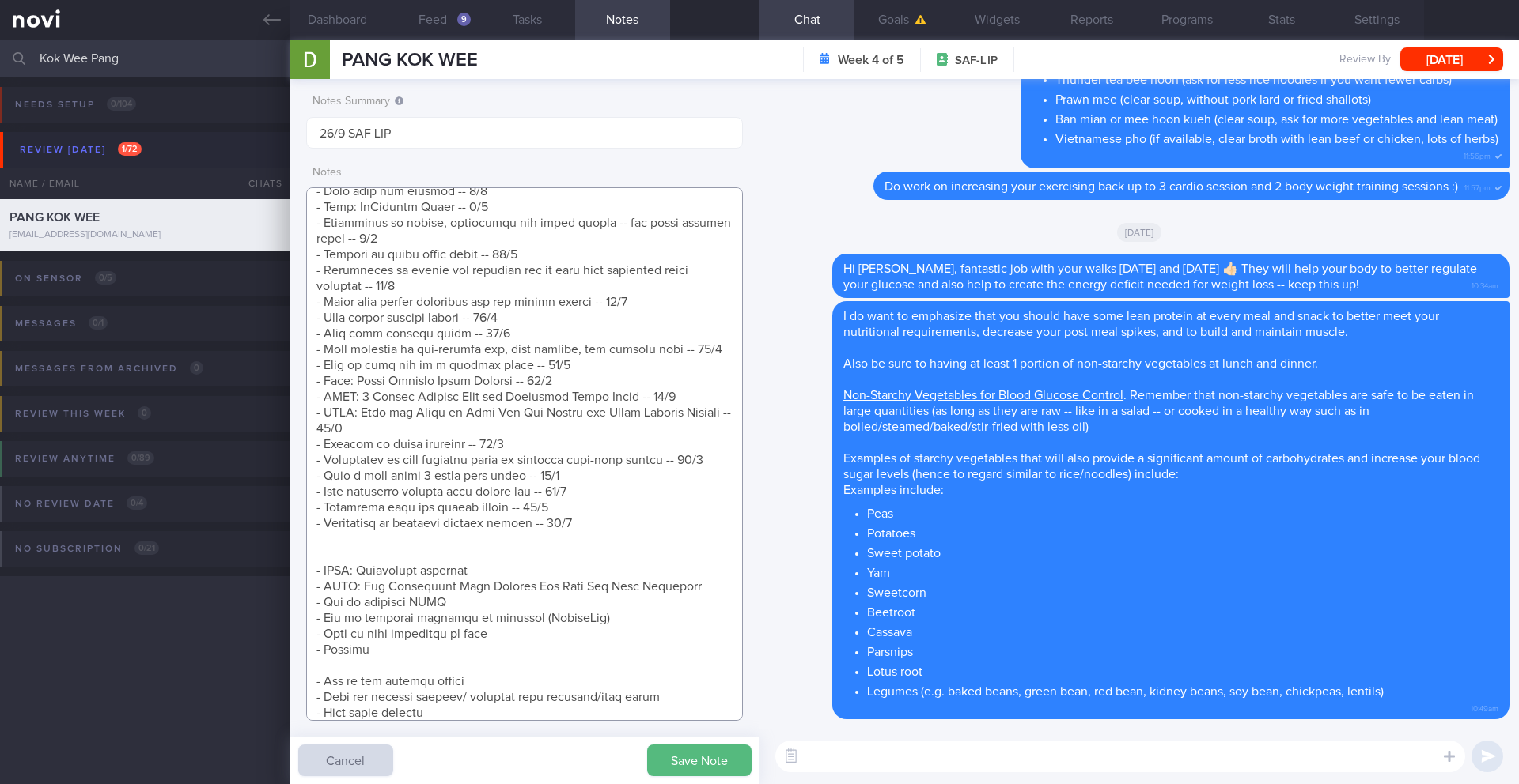
scroll to position [687, 0]
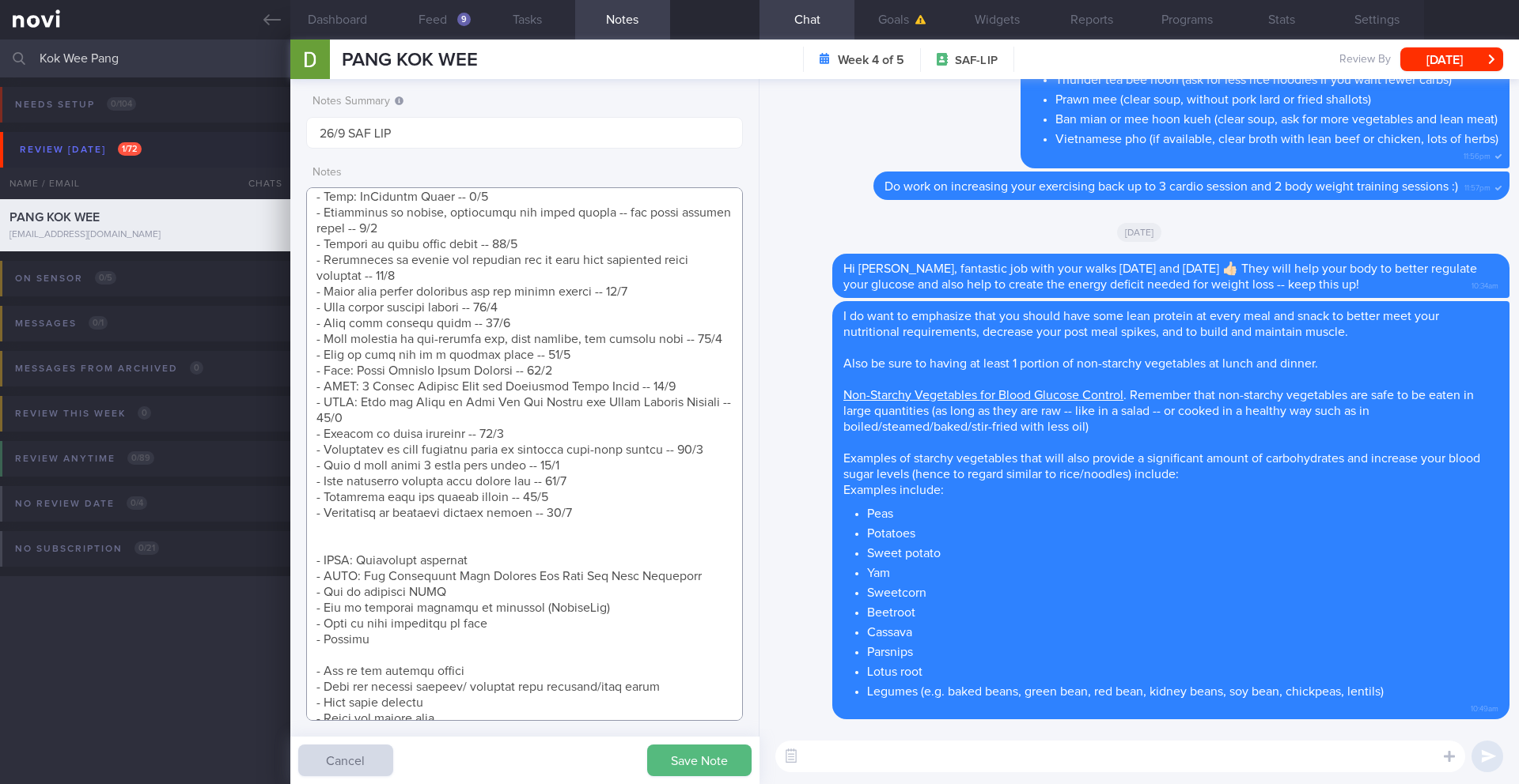
click at [464, 537] on textarea at bounding box center [525, 454] width 437 height 534
click at [692, 758] on button "Save Note" at bounding box center [699, 760] width 105 height 31
click at [472, 566] on textarea at bounding box center [525, 454] width 437 height 534
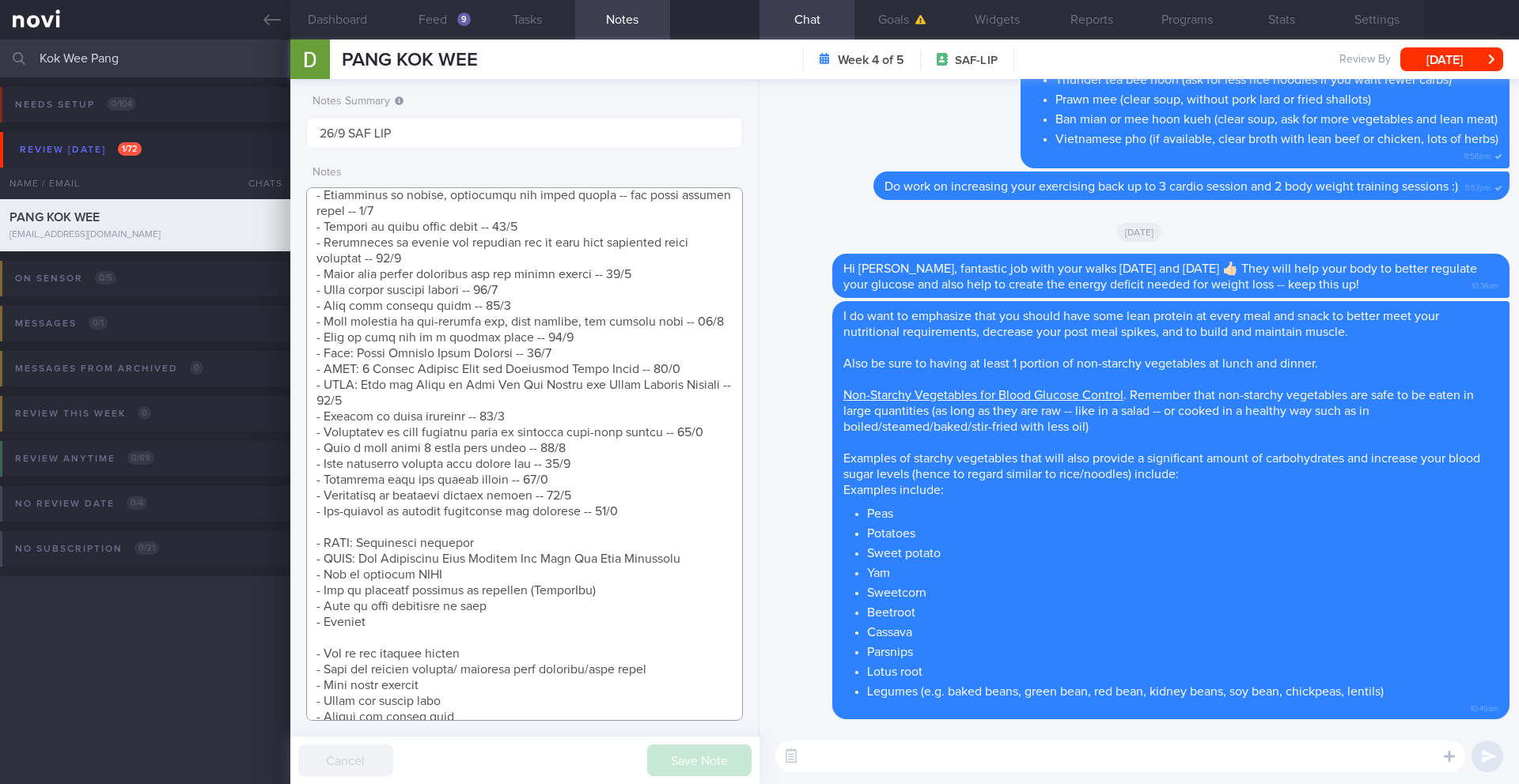
scroll to position [710, 0]
click at [446, 652] on textarea at bounding box center [525, 454] width 437 height 534
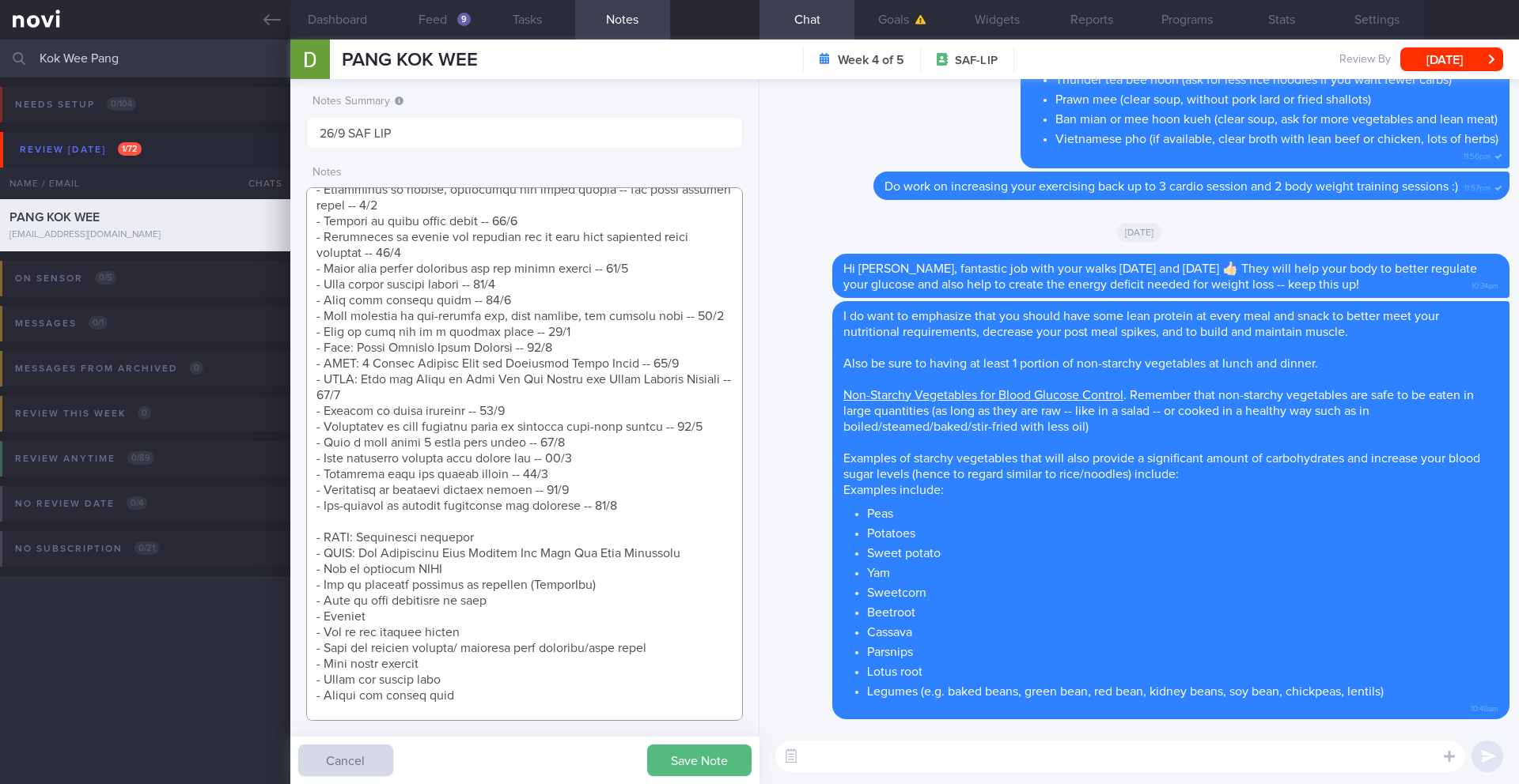
click at [408, 534] on textarea at bounding box center [525, 454] width 437 height 534
type textarea "SUPPORT NEEDED: CHALLENGE: Wt Targets: Issues: (11/9/25) Noted high glucose lev…"
paste textarea "*Examples of lean protein:* - Chicken (without the skin) - Fish (fatty fish lik…"
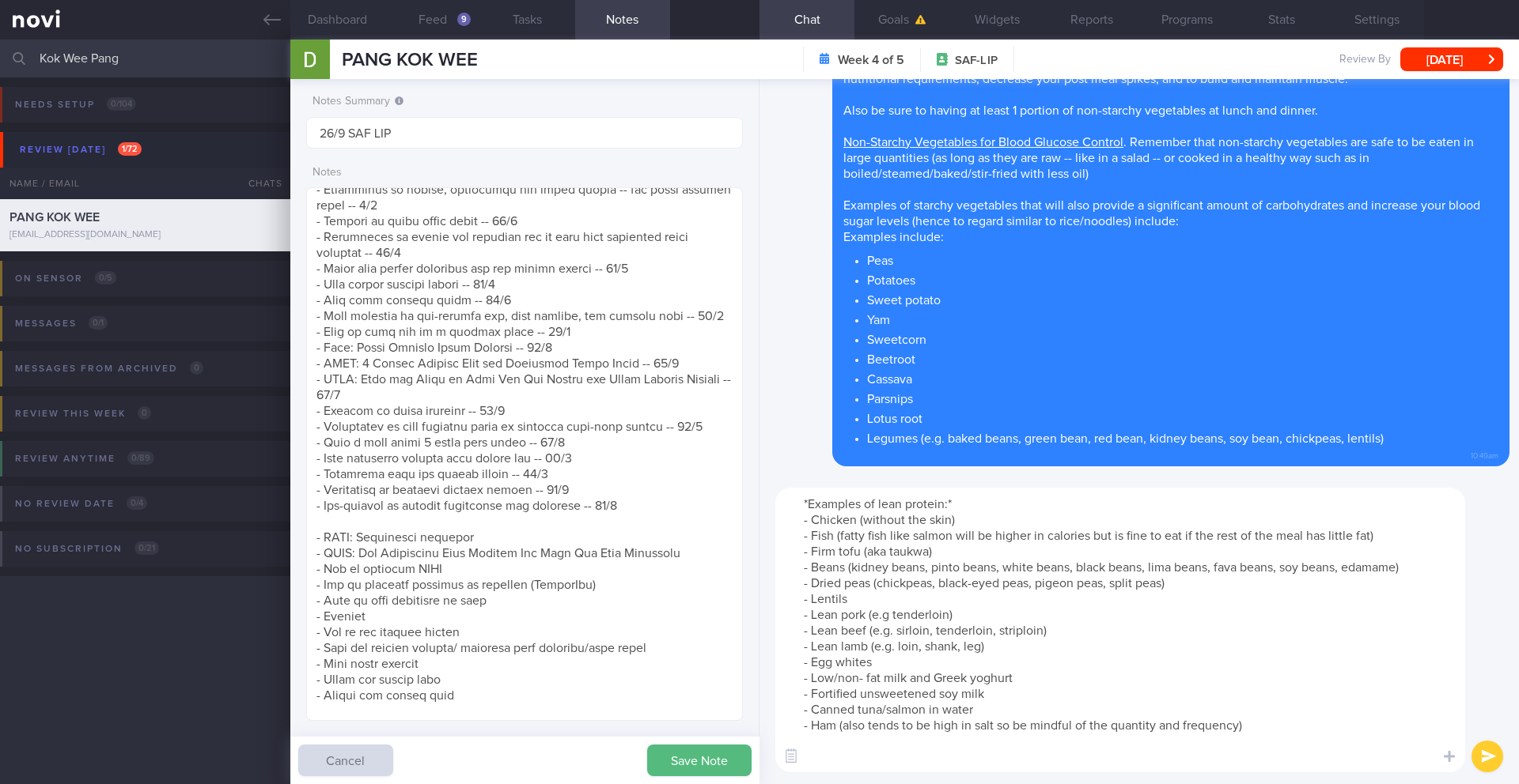
scroll to position [0, 0]
type textarea "*Examples of lean protein:* - Chicken (without the skin) - Fish (fatty fish lik…"
click at [1491, 756] on button "submit" at bounding box center [1487, 756] width 31 height 31
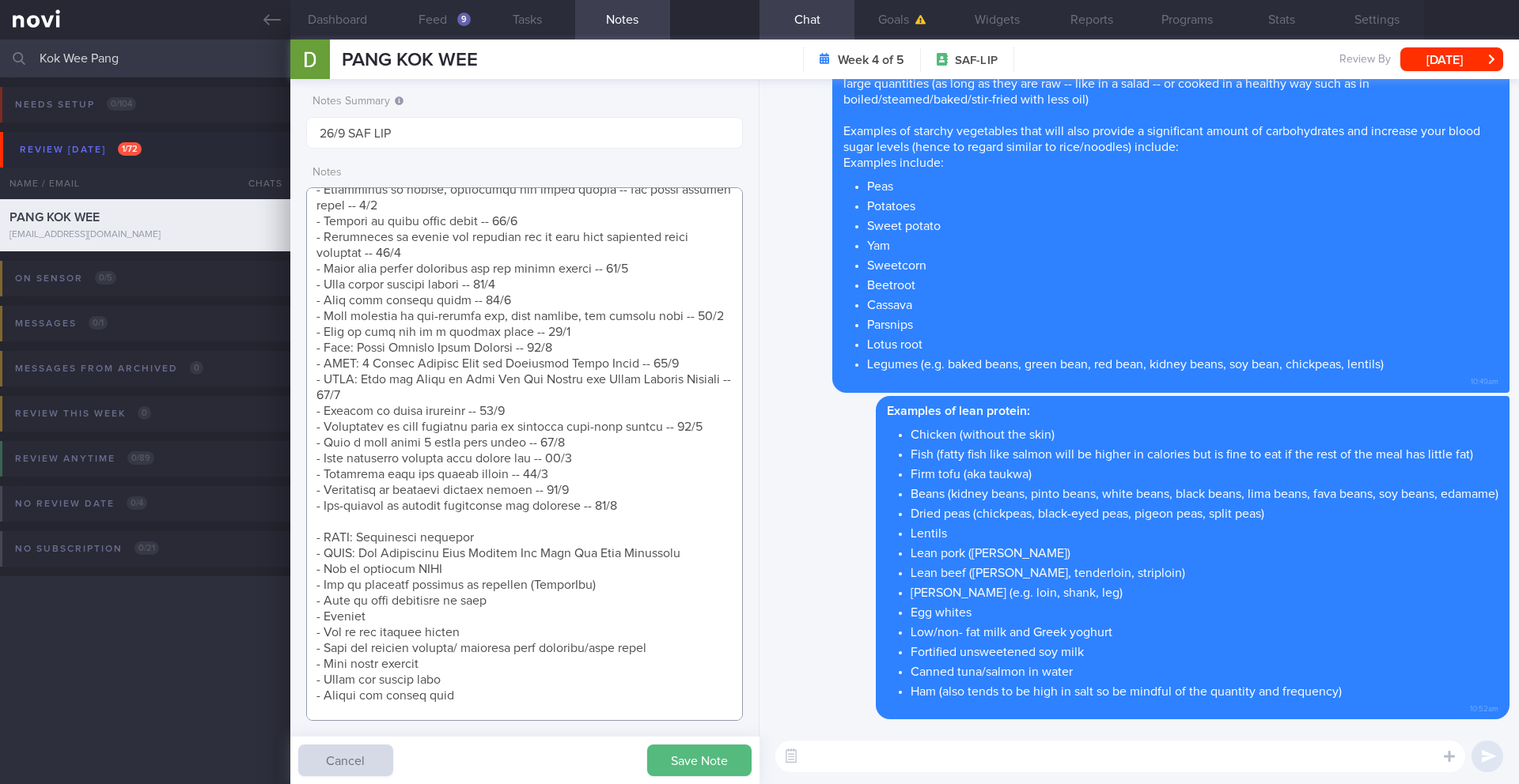
click at [402, 536] on textarea at bounding box center [525, 454] width 437 height 534
type textarea "SUPPORT NEEDED: CHALLENGE: Wt Targets: Issues: (11/9/25) Noted high glucose lev…"
click at [669, 767] on button "Save Note" at bounding box center [699, 760] width 105 height 31
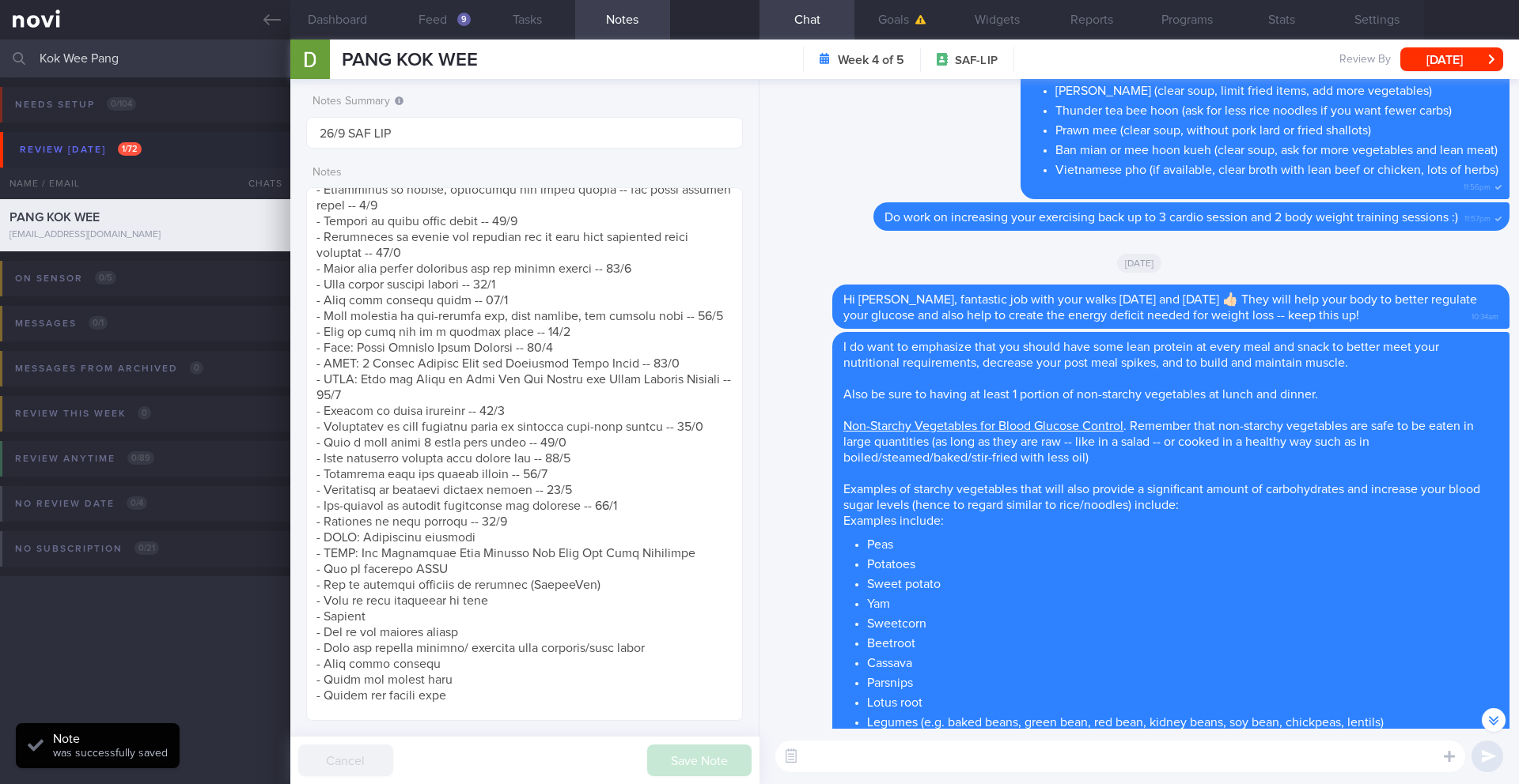
scroll to position [-690, 0]
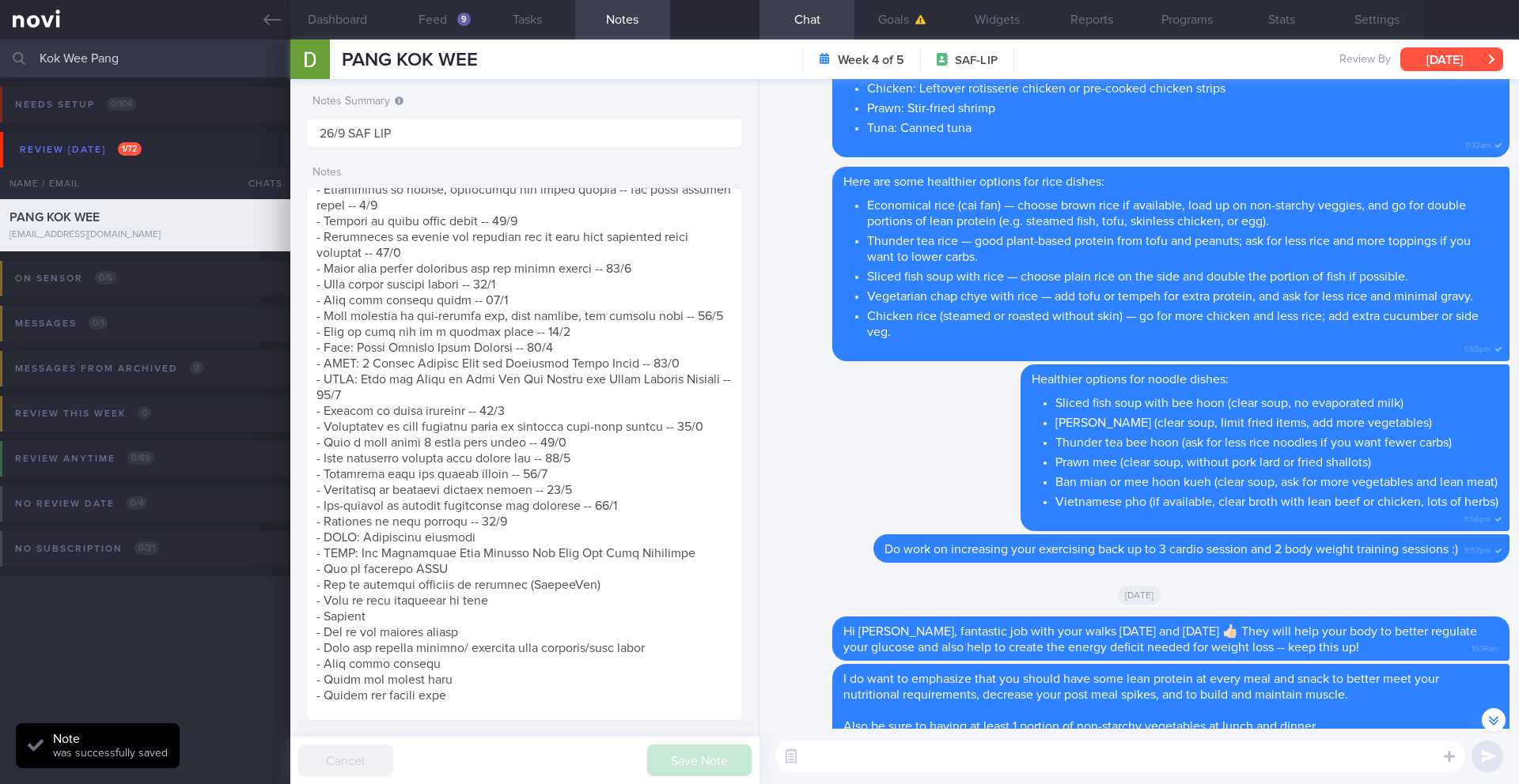
click at [1427, 60] on button "[DATE]" at bounding box center [1451, 60] width 103 height 24
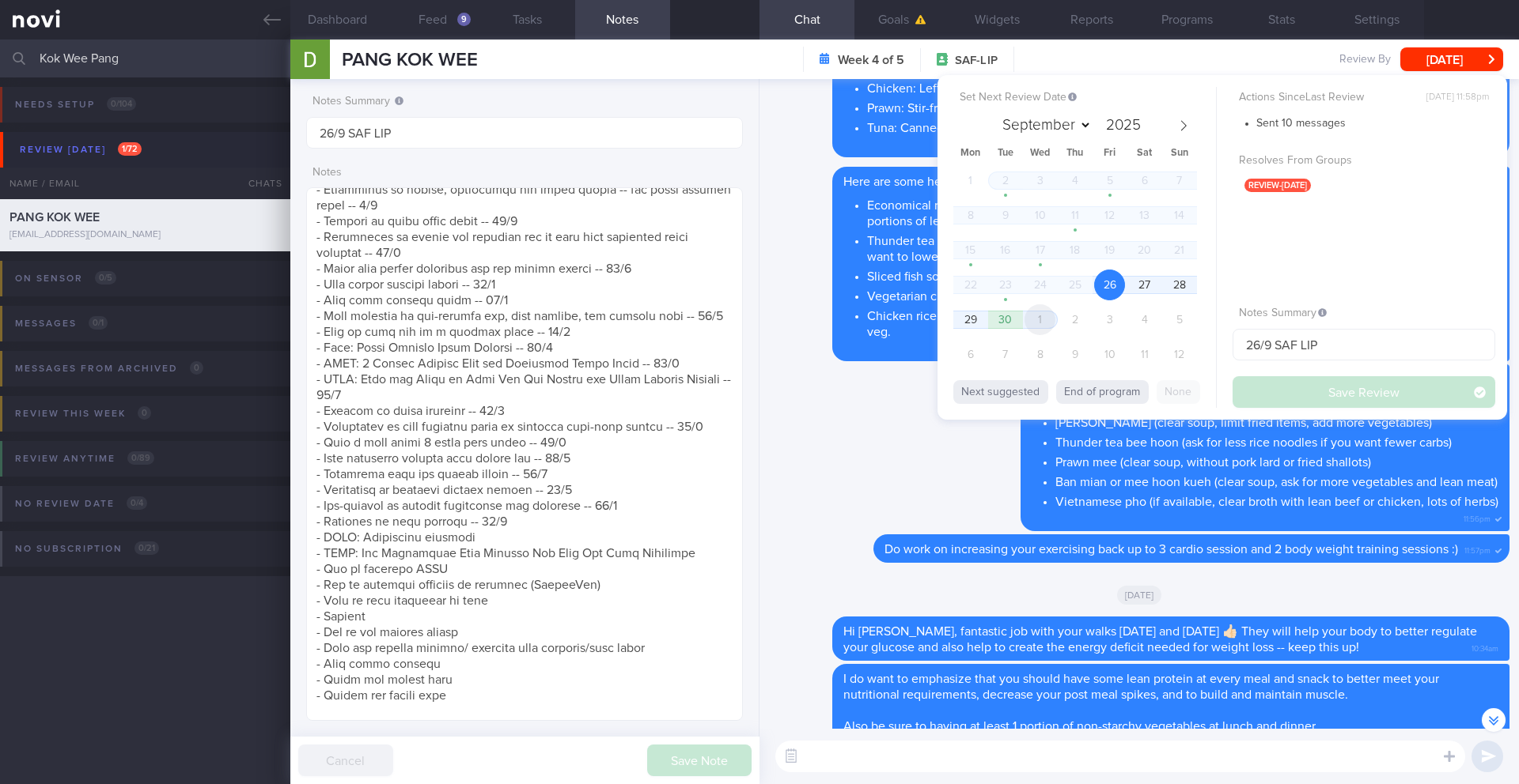
click at [1048, 326] on span "1" at bounding box center [1040, 320] width 31 height 31
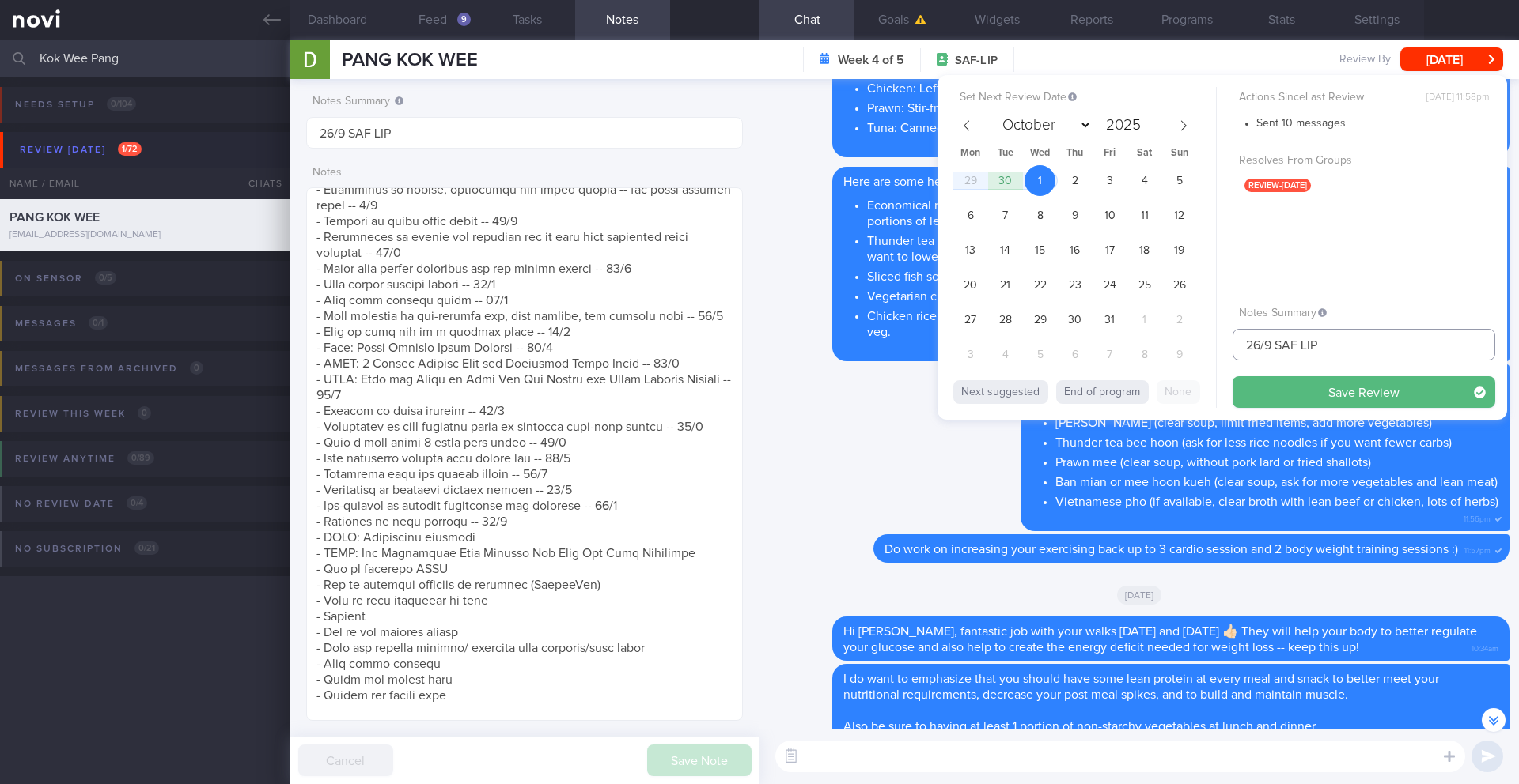
drag, startPoint x: 1270, startPoint y: 349, endPoint x: 1207, endPoint y: 351, distance: 63.0
click at [1207, 351] on div "Set Next Review Date 1 Oct 2025 September October November December 2025 Mon Tu…" at bounding box center [1222, 248] width 570 height 345
click at [1006, 186] on span "30" at bounding box center [1005, 181] width 31 height 31
select select "8"
drag, startPoint x: 1260, startPoint y: 349, endPoint x: 1214, endPoint y: 345, distance: 46.2
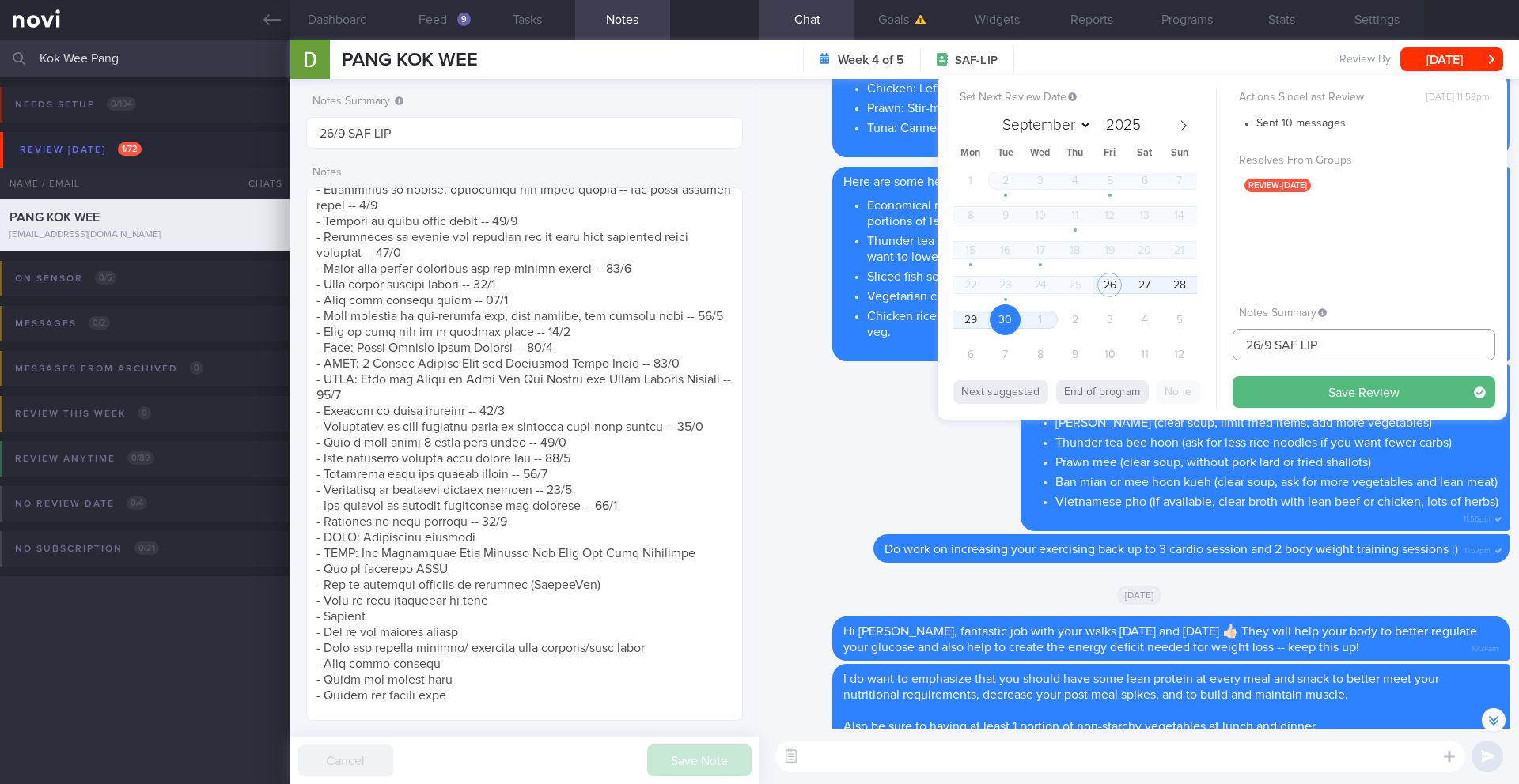
click at [1214, 345] on div "Set Next Review Date 30 Sep 2025 September October November December 2025 Mon T…" at bounding box center [1222, 248] width 570 height 345
click at [1370, 349] on input "30/9 SAF LIP" at bounding box center [1363, 345] width 262 height 31
type input "30/9 SAF LIP - FINAL R/V"
click at [1375, 396] on button "Save Review" at bounding box center [1363, 392] width 262 height 31
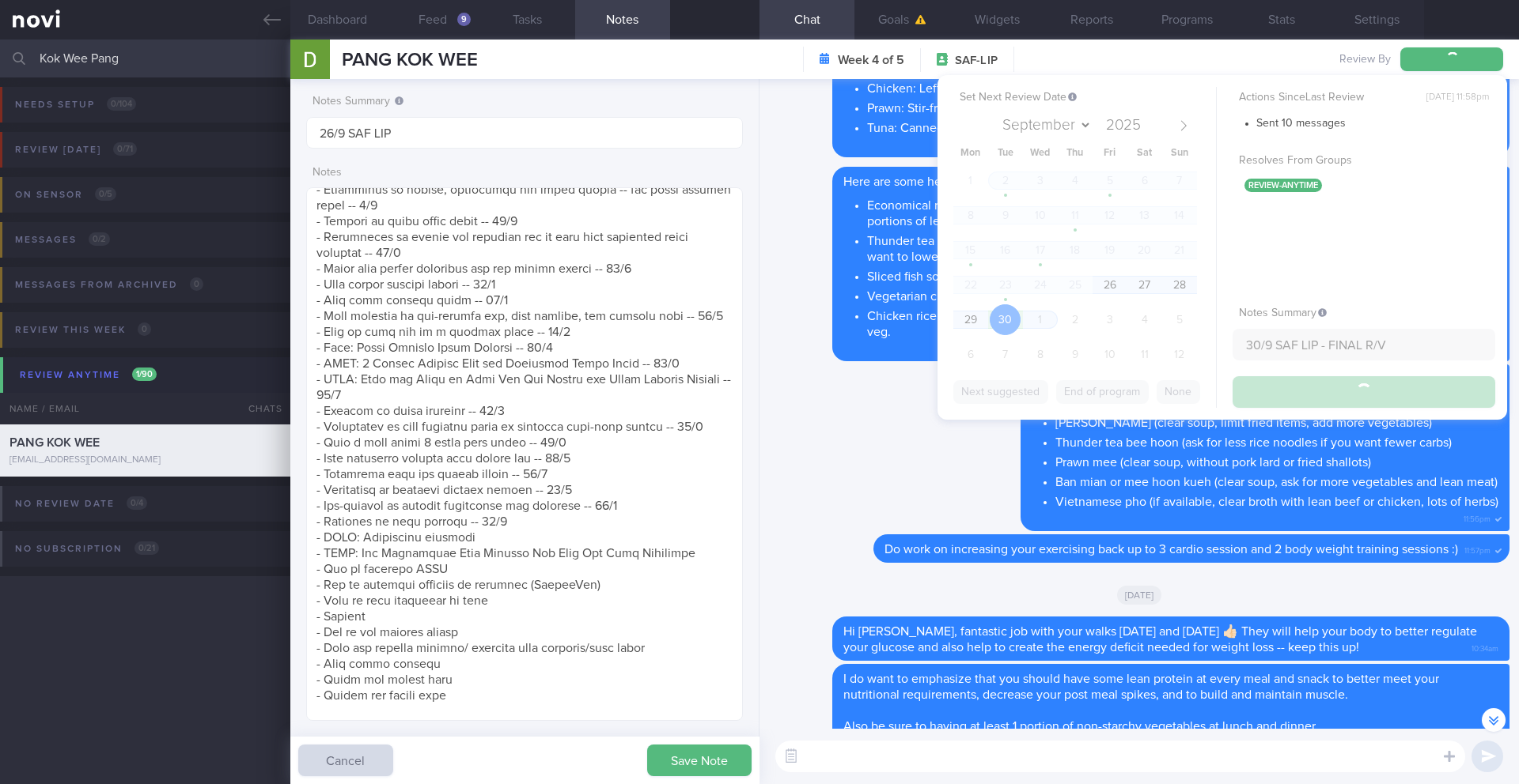
type input "30/9 SAF LIP - FINAL R/V"
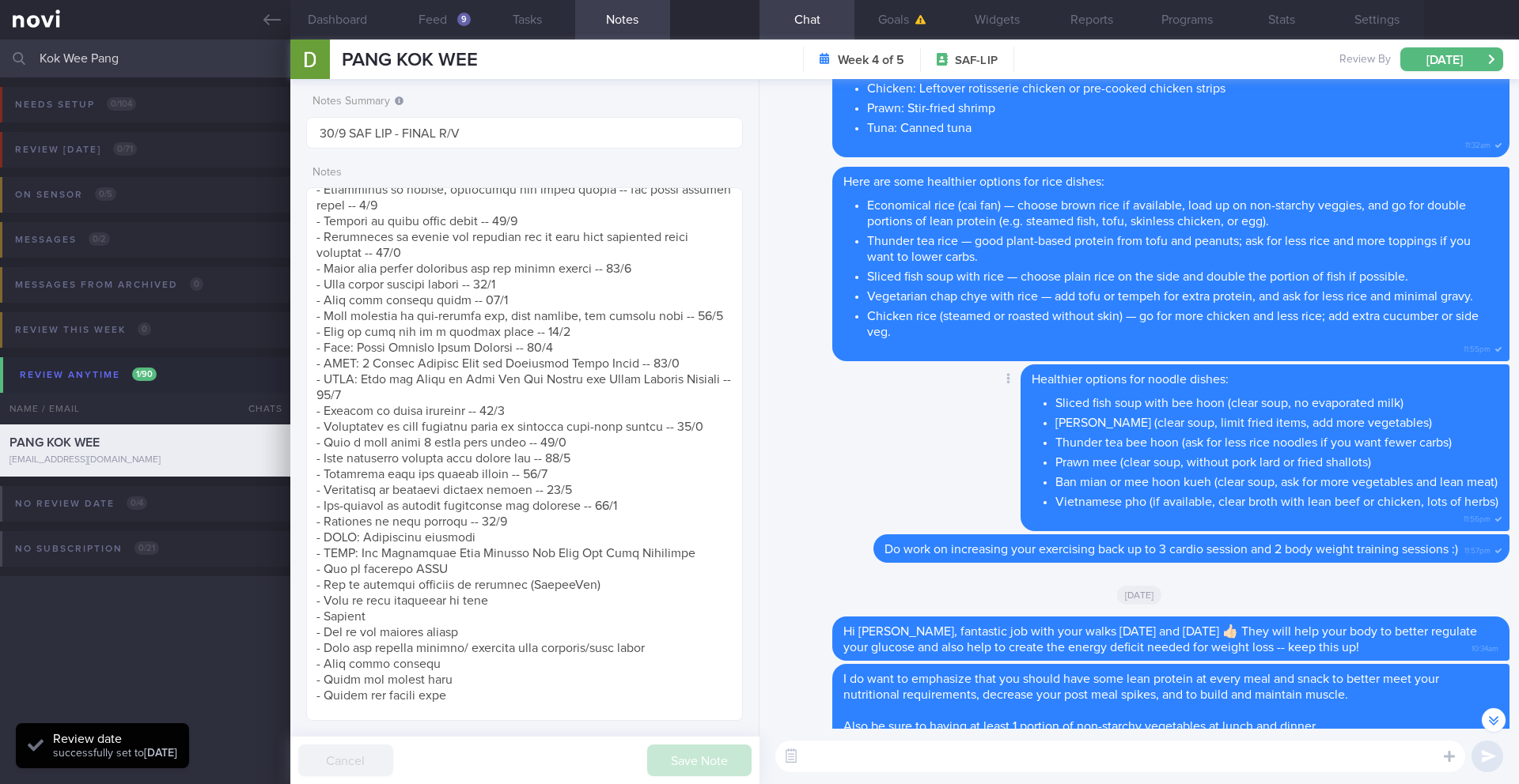
scroll to position [201, 404]
click at [893, 460] on div "Delete Healthier options for noodle dishes: Sliced fish soup with bee hoon (cle…" at bounding box center [1138, 449] width 740 height 170
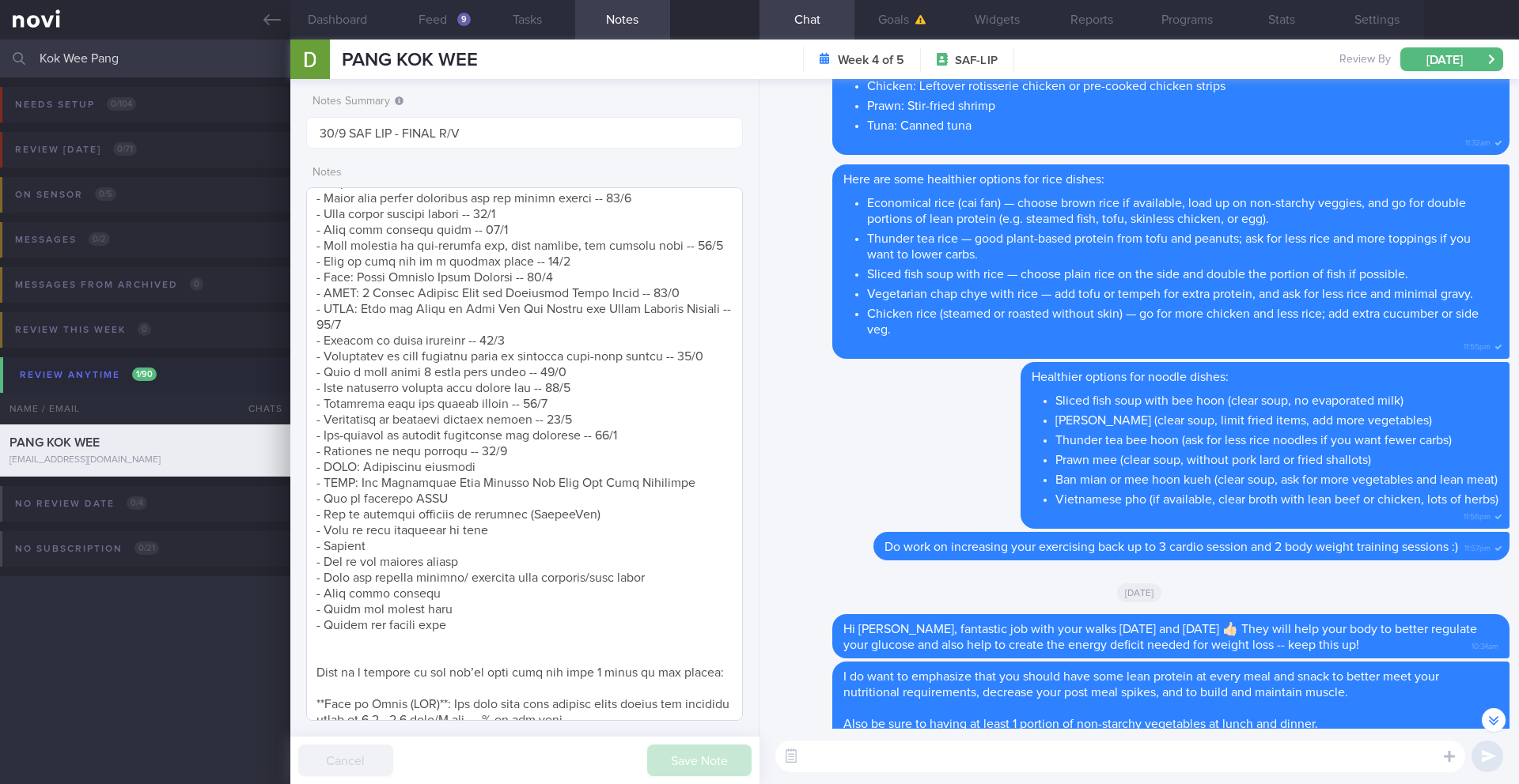
scroll to position [812, 0]
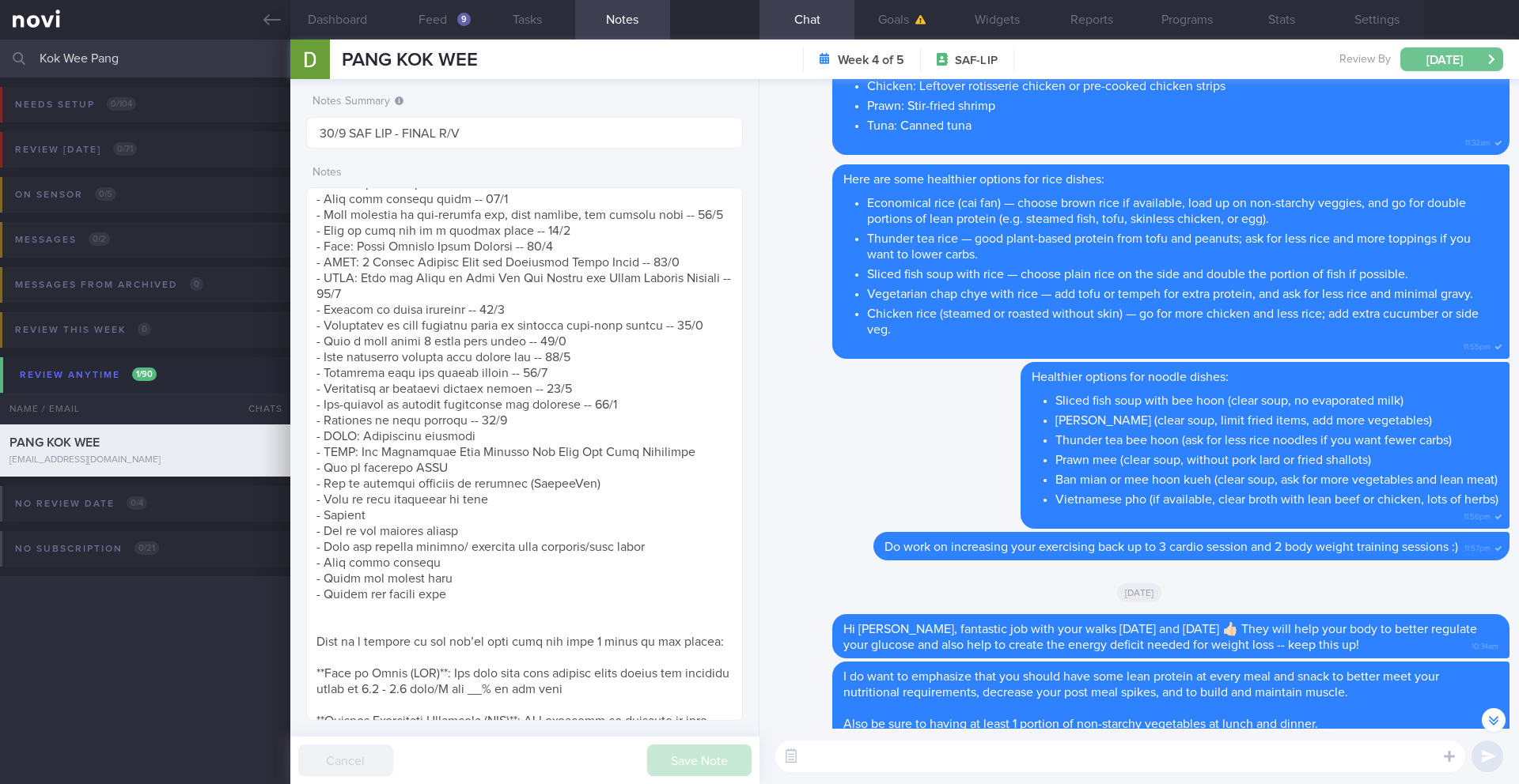
click at [1440, 64] on button "[DATE]" at bounding box center [1451, 60] width 103 height 24
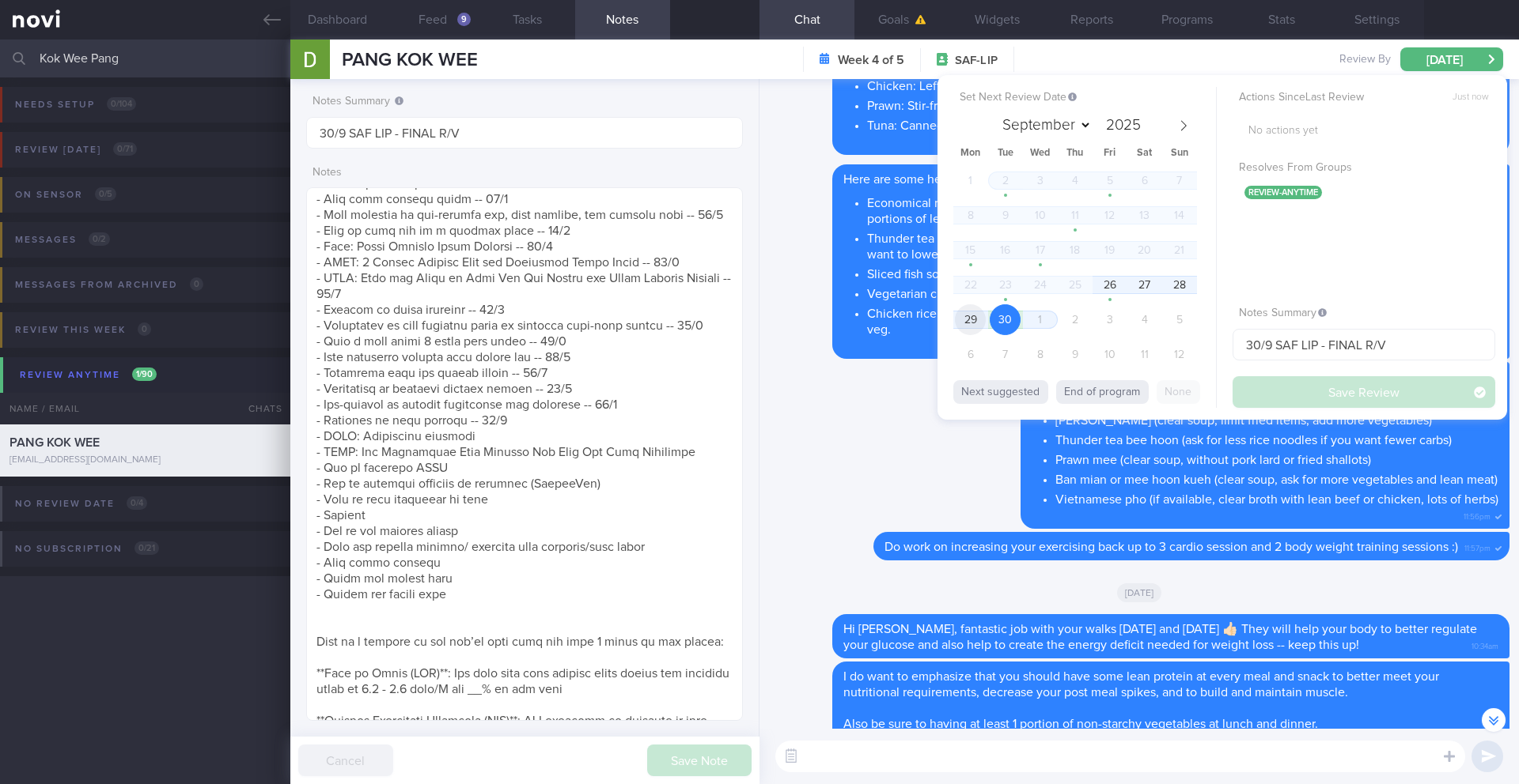
click at [962, 318] on span "29" at bounding box center [970, 320] width 31 height 31
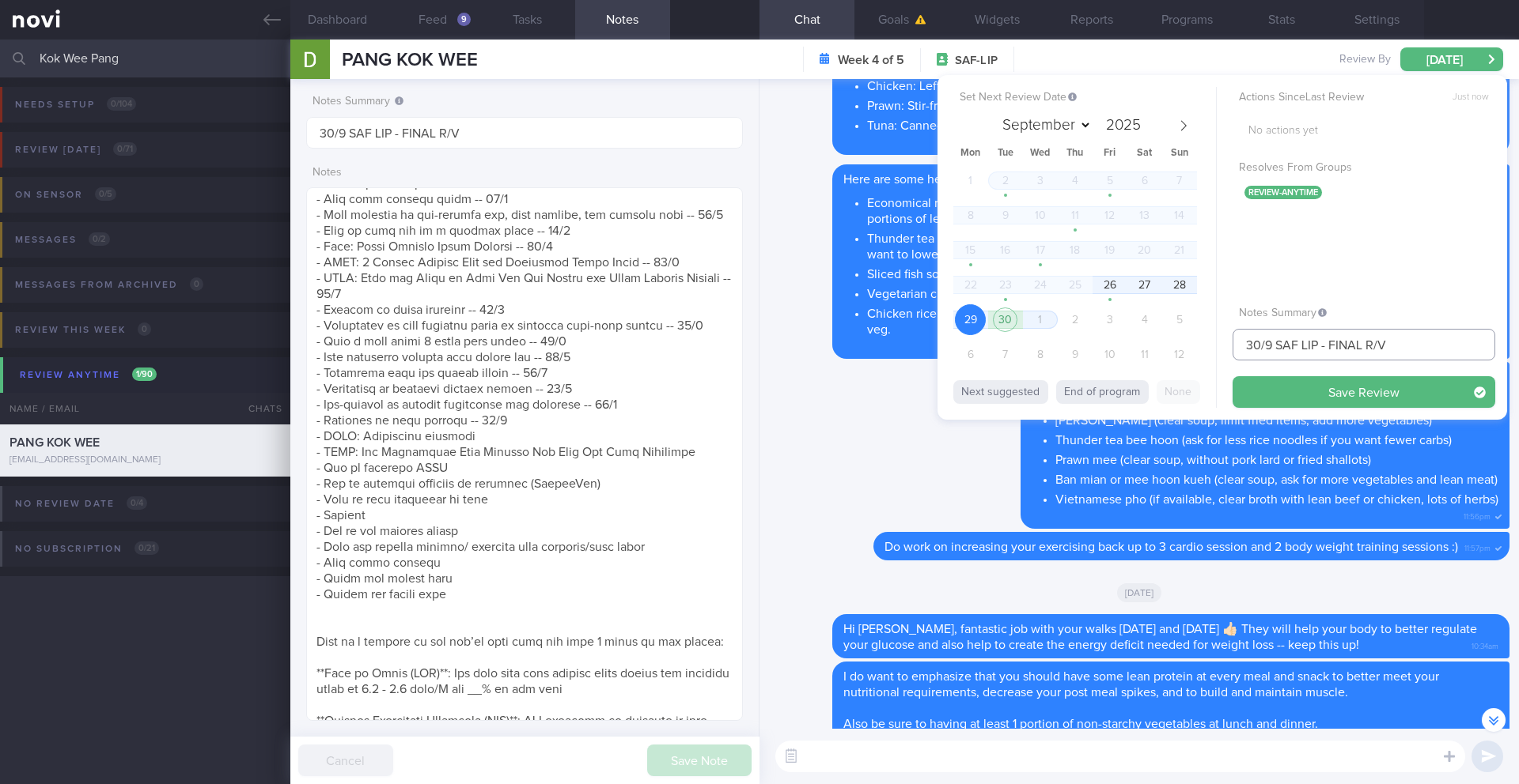
drag, startPoint x: 1259, startPoint y: 345, endPoint x: 1226, endPoint y: 347, distance: 33.1
click at [1226, 347] on div "Set Next Review Date 29 Sep 2025 September October November December 2025 Mon T…" at bounding box center [1222, 248] width 570 height 345
click at [1400, 348] on input "29/9 SAF LIP - FINAL R/V" at bounding box center [1363, 345] width 262 height 31
type input "29/9 SAF LIP - FINAL R/V on 30/9"
click at [1377, 400] on button "Save Review" at bounding box center [1363, 392] width 262 height 31
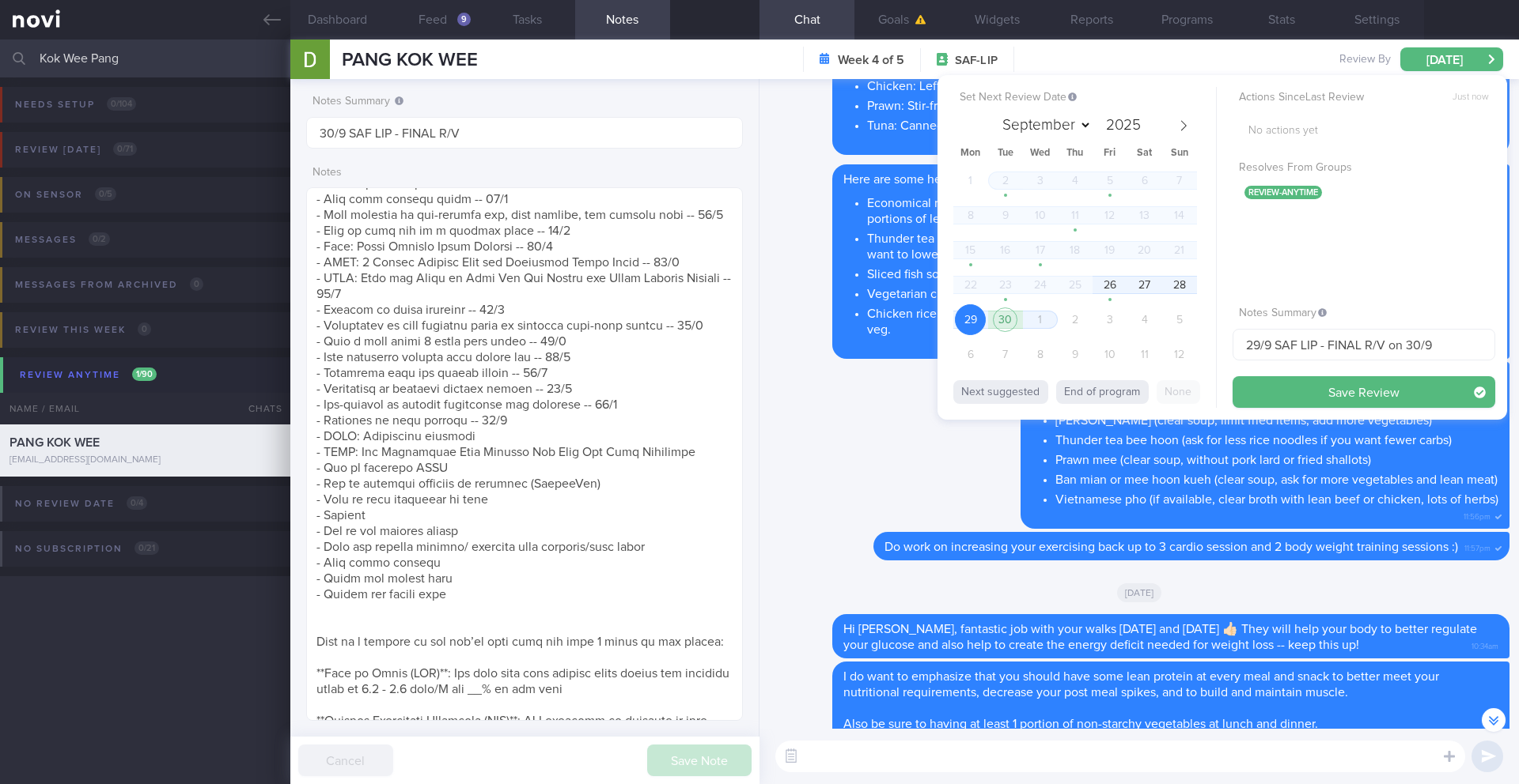
type input "29/9 SAF LIP - FINAL R/V on 30/9"
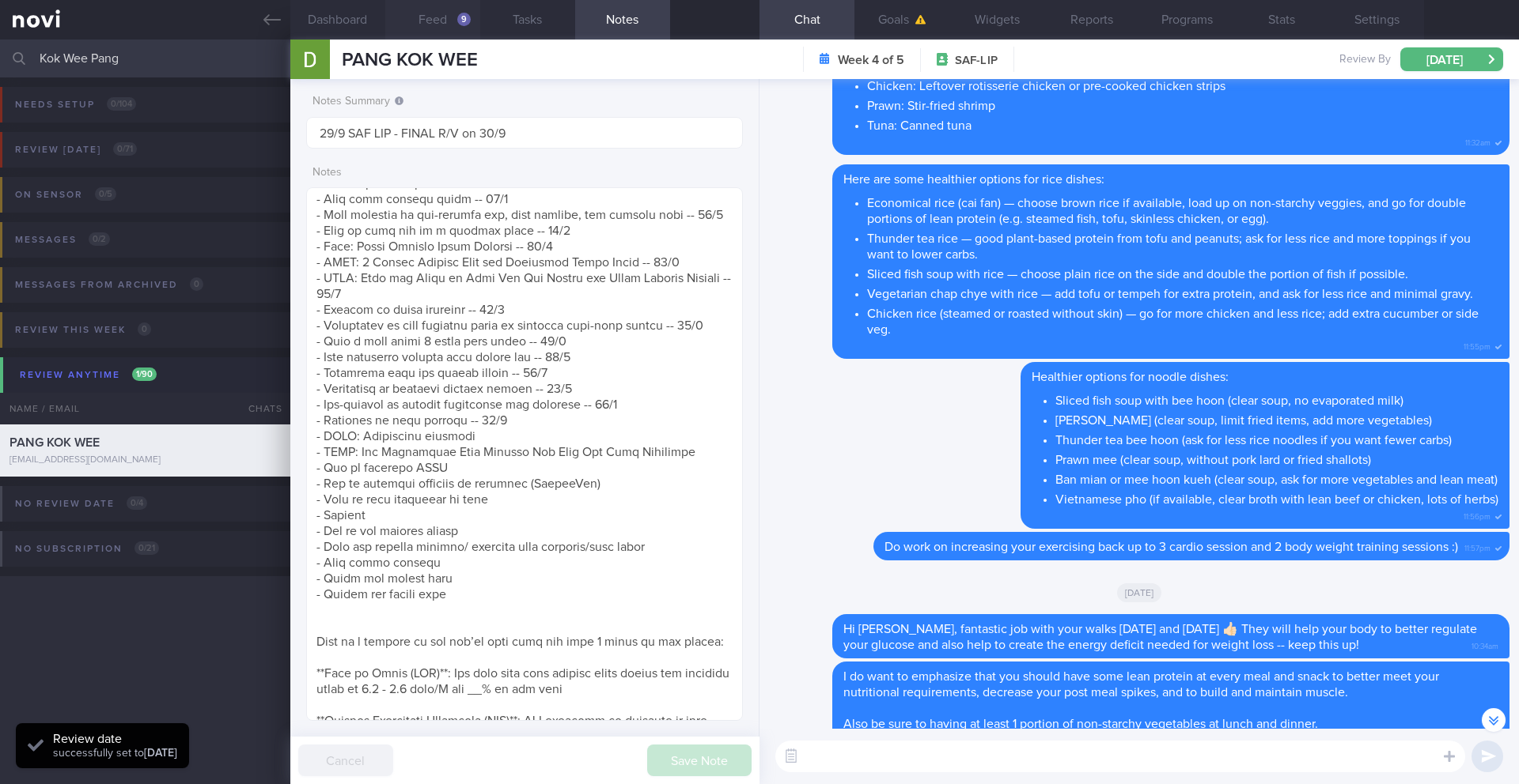
scroll to position [201, 404]
click at [93, 54] on input "Kok Wee Pang" at bounding box center [760, 58] width 1519 height 38
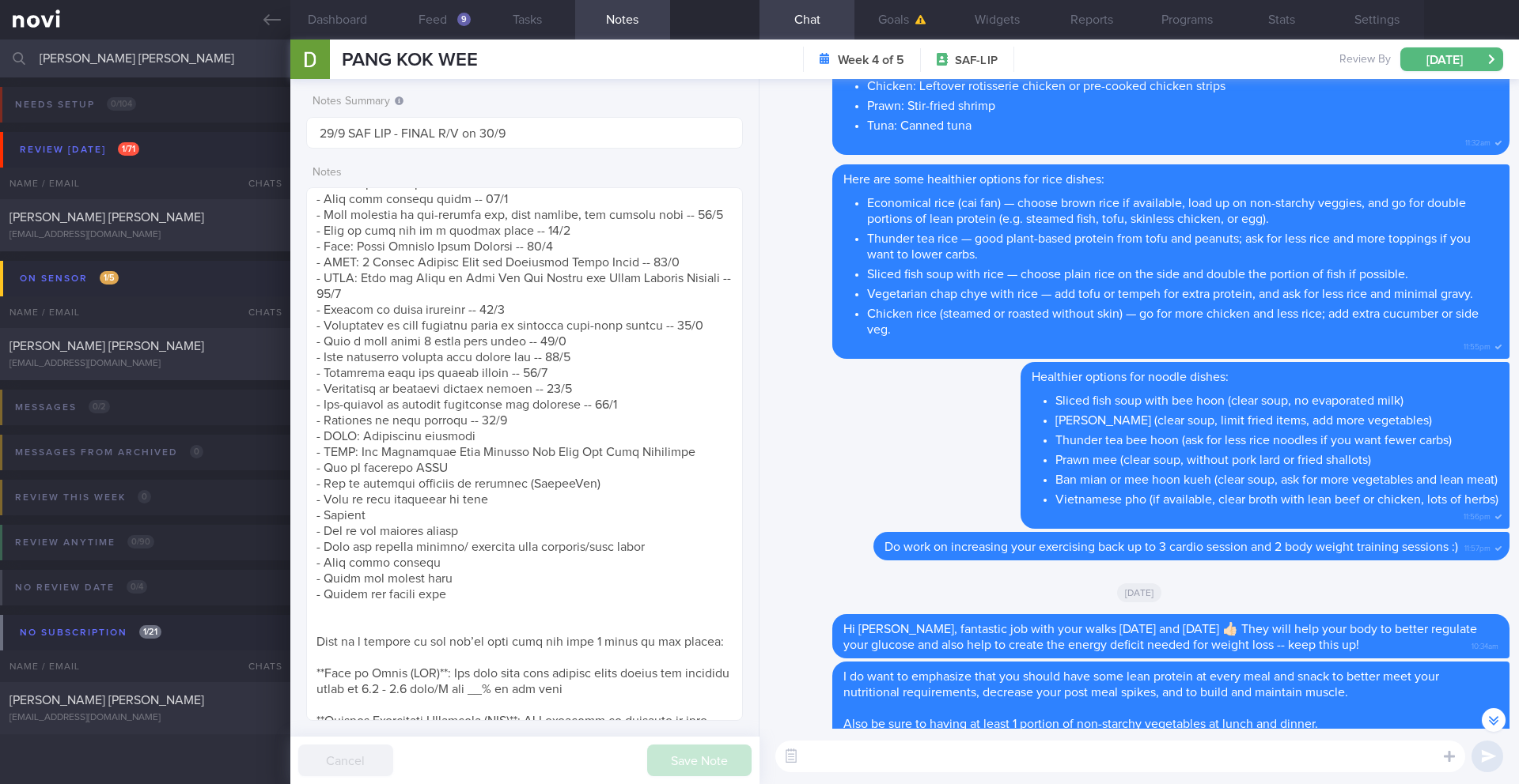
type input "[PERSON_NAME] [PERSON_NAME]"
click at [136, 216] on span "[PERSON_NAME] [PERSON_NAME]" at bounding box center [106, 217] width 194 height 13
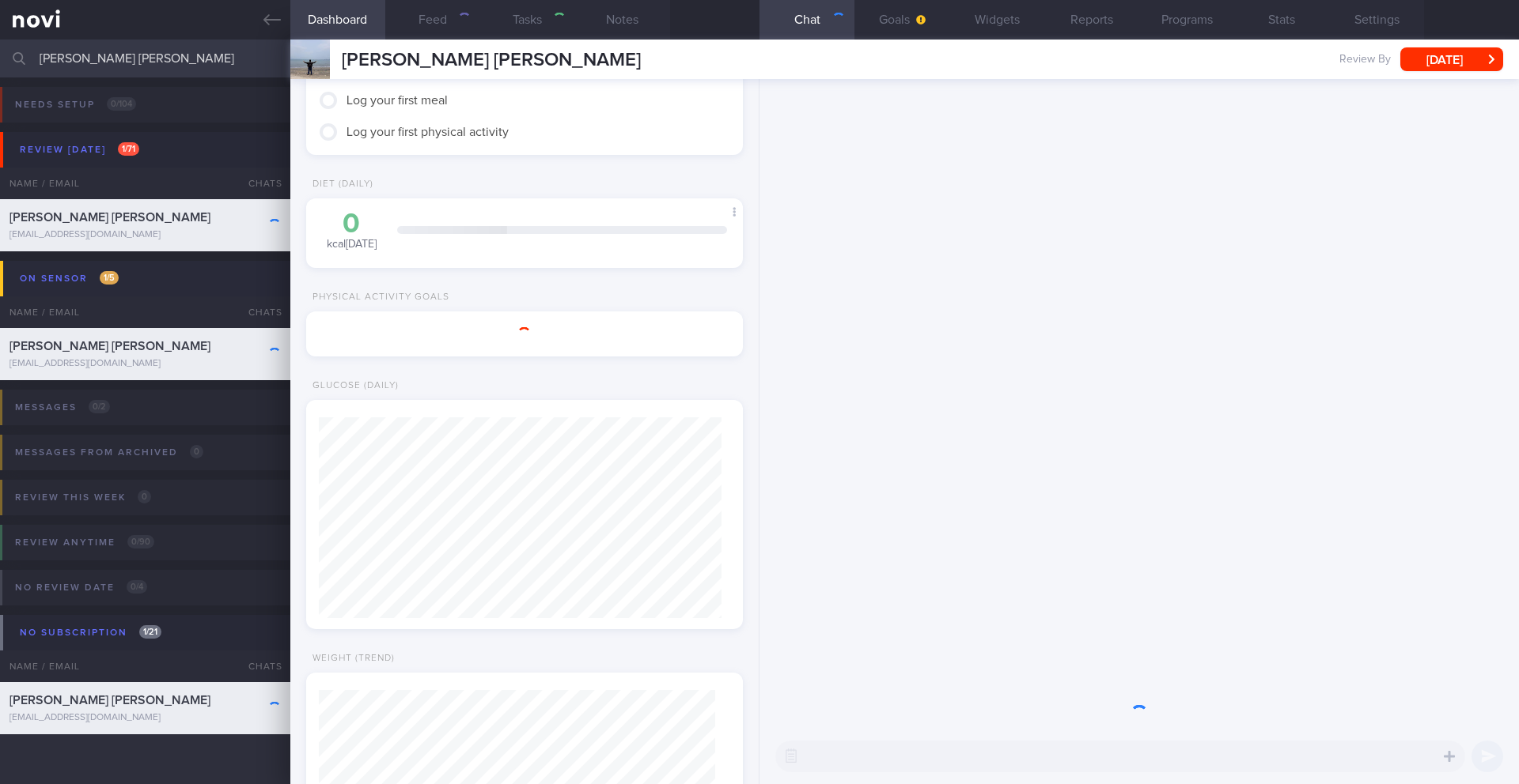
type input "25-26/9 SAF LIP"
type textarea "SUPPORT NEEDED: CHALLENGE: Wt Targets: [DEMOGRAPHIC_DATA] Chinese [DEMOGRAPHIC_…"
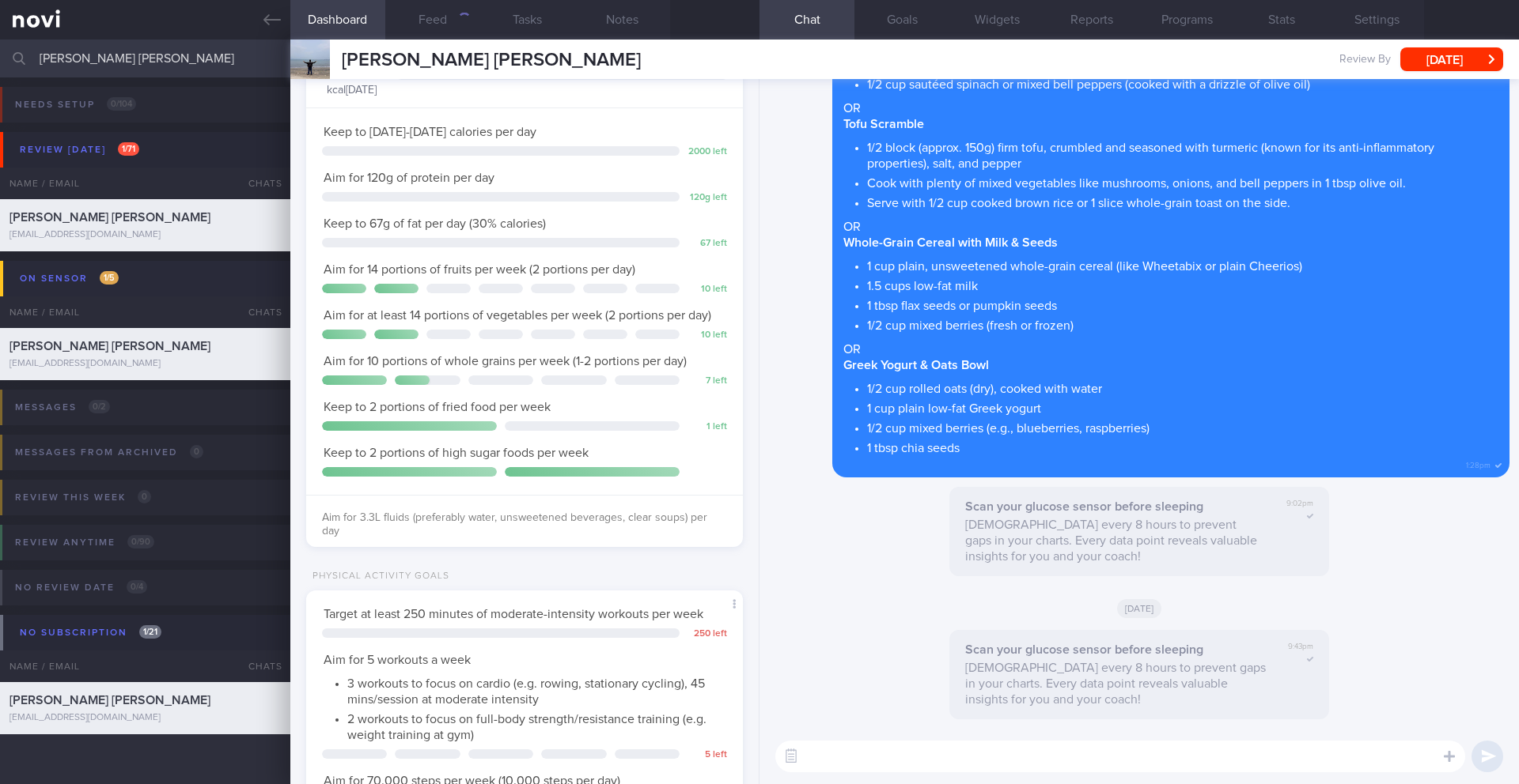
scroll to position [221, 397]
click at [1183, 15] on button "Programs" at bounding box center [1186, 19] width 94 height 39
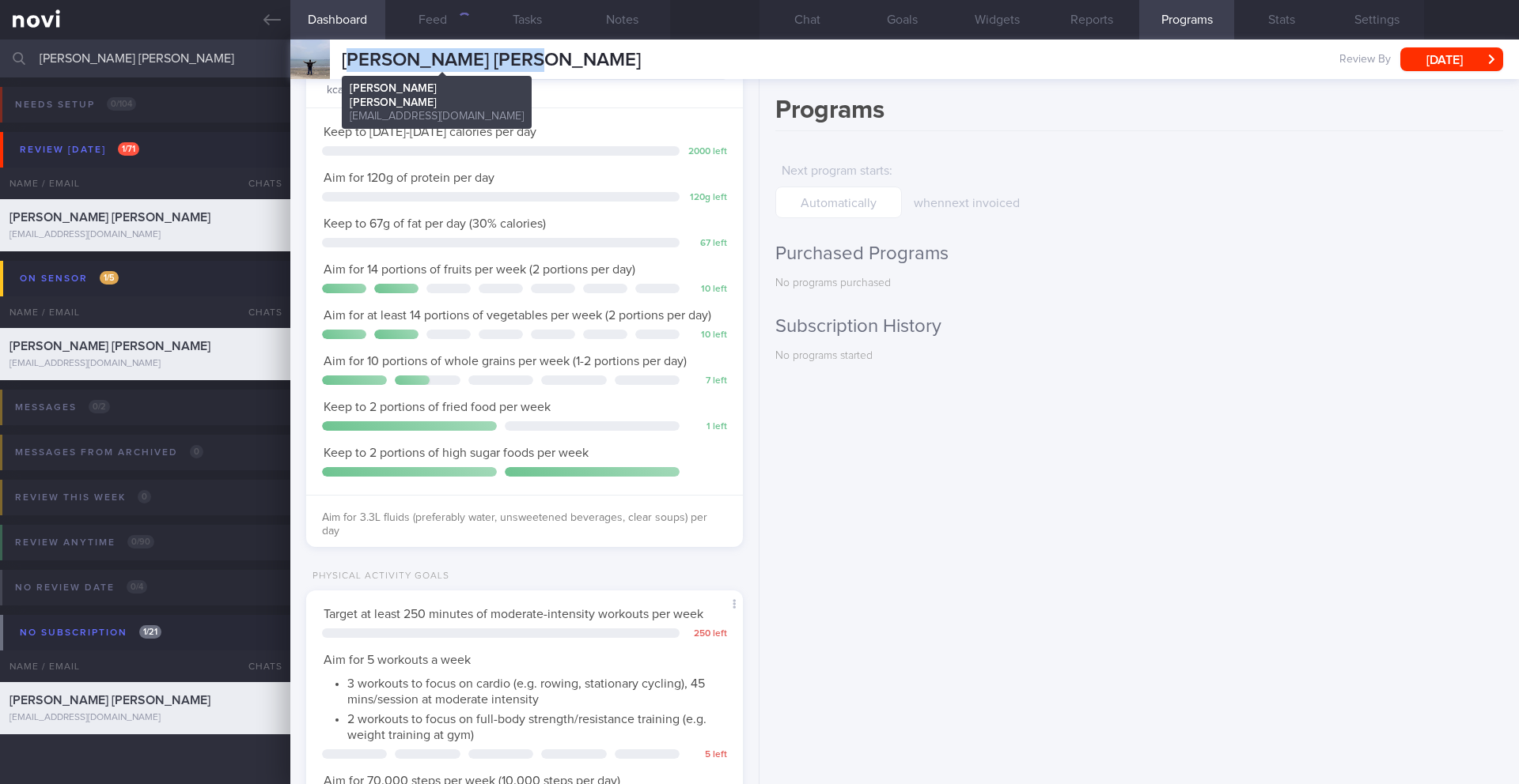
drag, startPoint x: 549, startPoint y: 60, endPoint x: 348, endPoint y: 63, distance: 201.0
click at [348, 63] on div "VALENT CHIA SHU WEI VALENT CHIA SHU WEI valentchia96@gmail.com Review By Thu, 2…" at bounding box center [904, 59] width 1228 height 39
drag, startPoint x: 343, startPoint y: 66, endPoint x: 565, endPoint y: 59, distance: 222.1
click at [565, 59] on div "VALENT CHIA SHU WEI VALENT CHIA SHU WEI valentchia96@gmail.com Review By Thu, 2…" at bounding box center [904, 59] width 1228 height 39
copy span "[PERSON_NAME] [PERSON_NAME]"
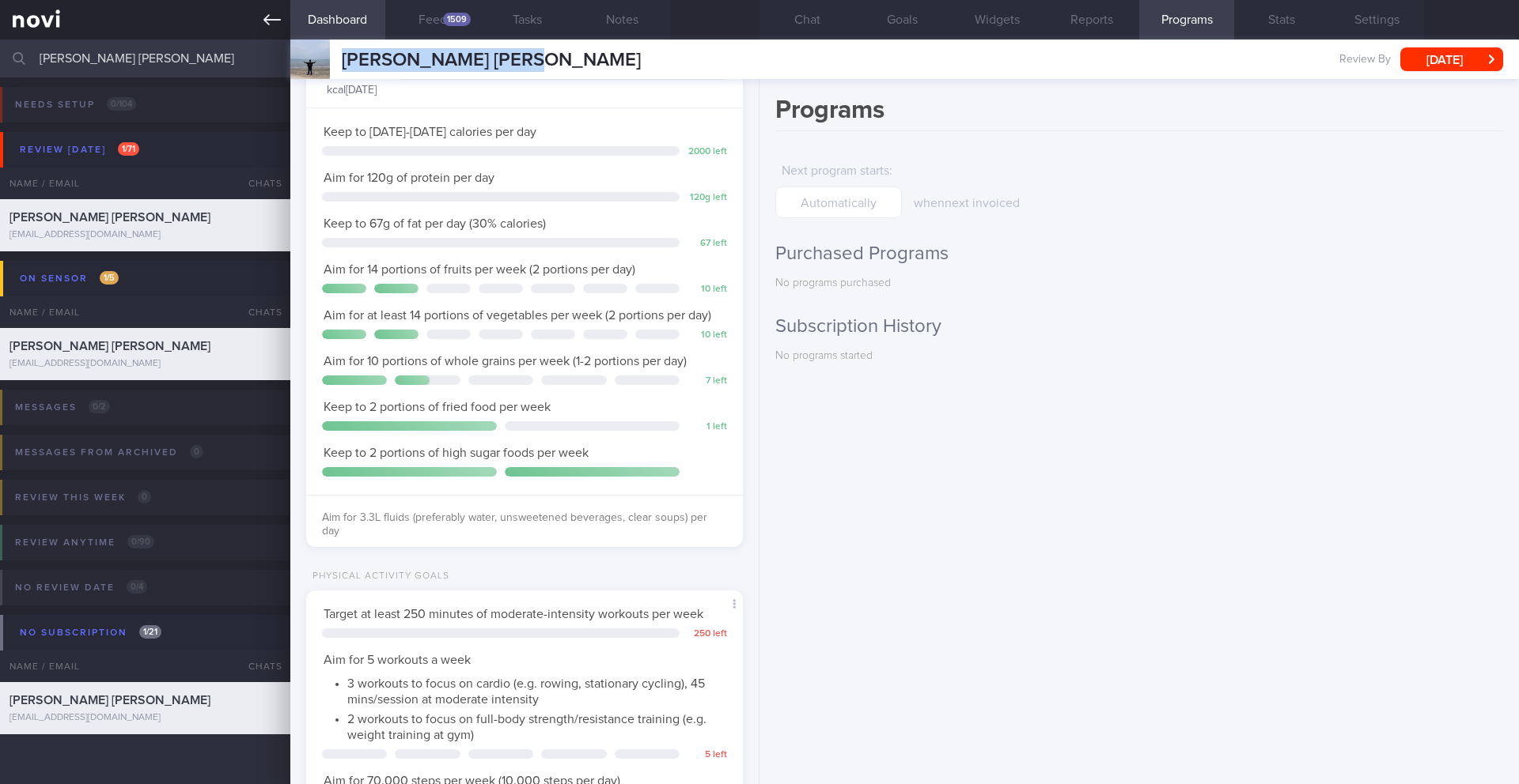
scroll to position [201, 404]
click at [638, 17] on button "Notes" at bounding box center [622, 19] width 94 height 39
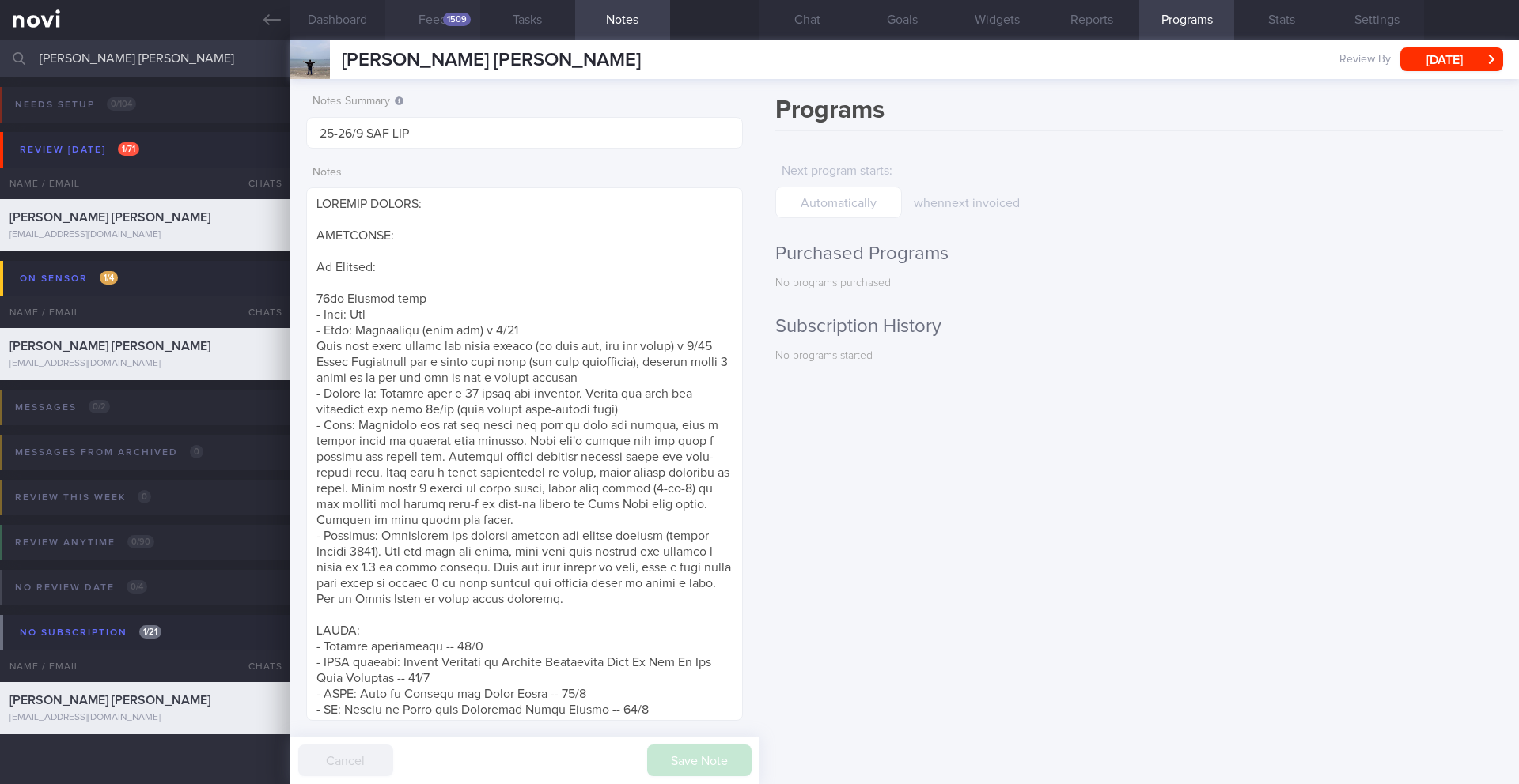
click at [458, 27] on button "Feed 1509" at bounding box center [432, 19] width 94 height 39
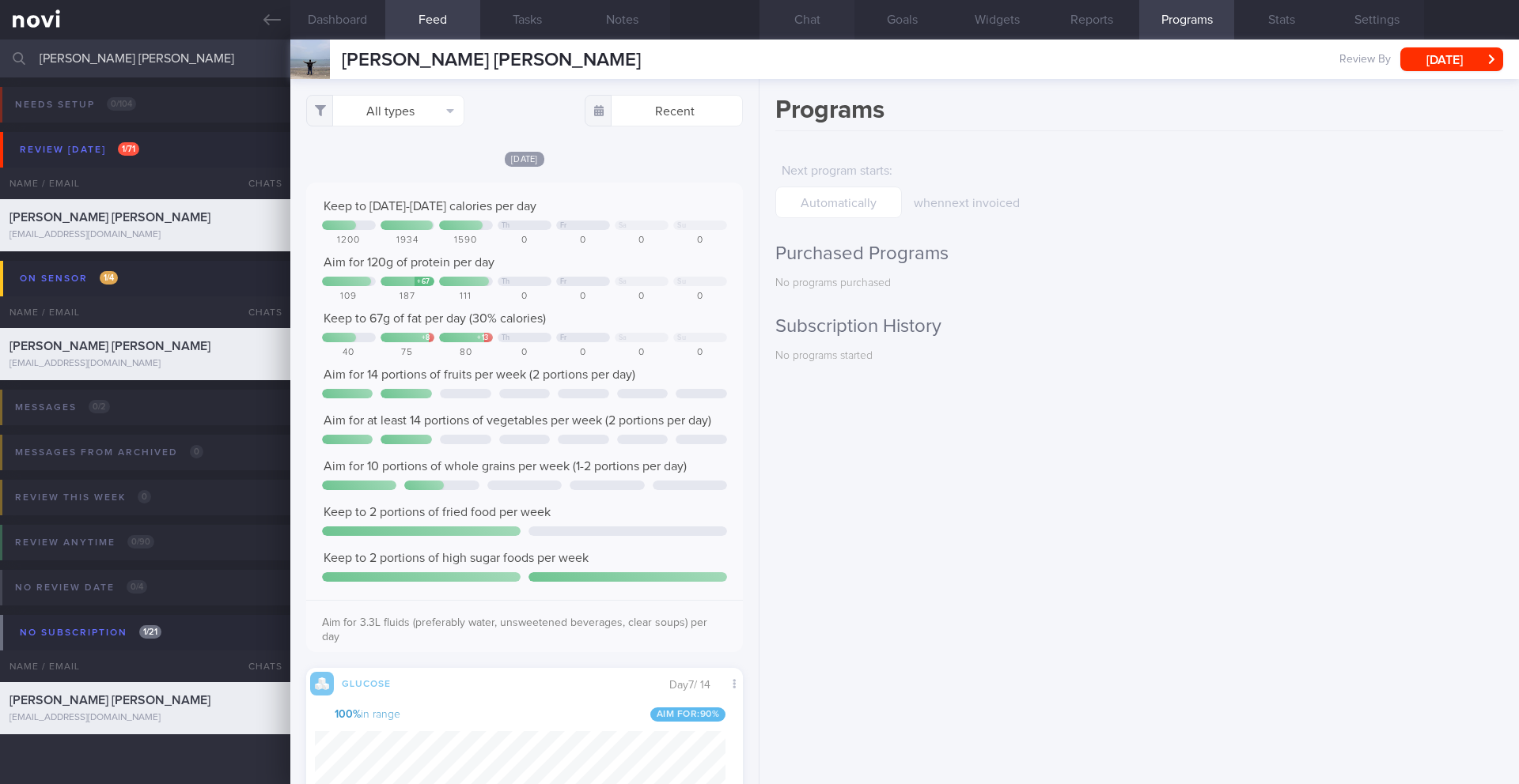
click at [807, 32] on button "Chat" at bounding box center [806, 19] width 94 height 39
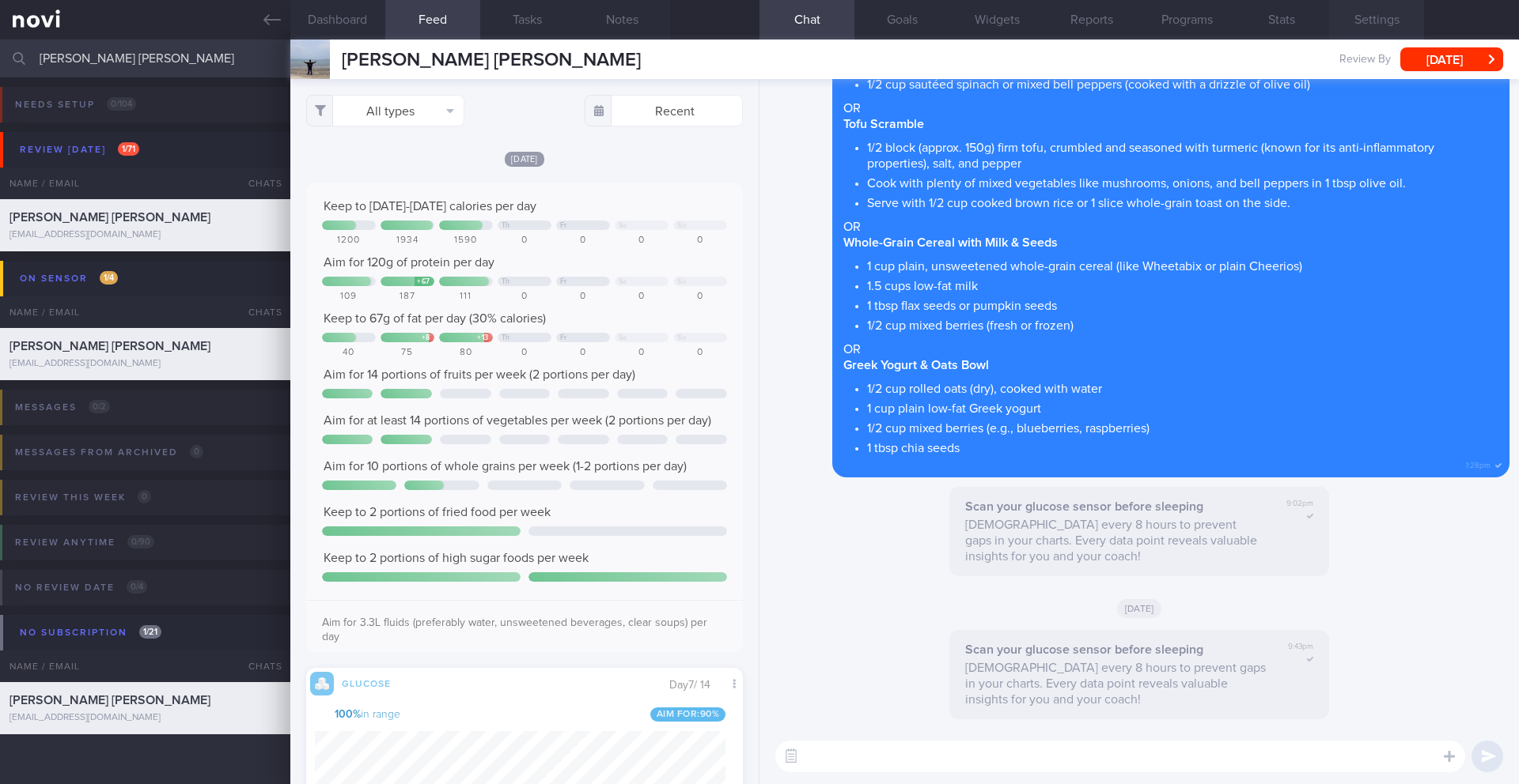
click at [1391, 31] on button "Settings" at bounding box center [1376, 19] width 94 height 39
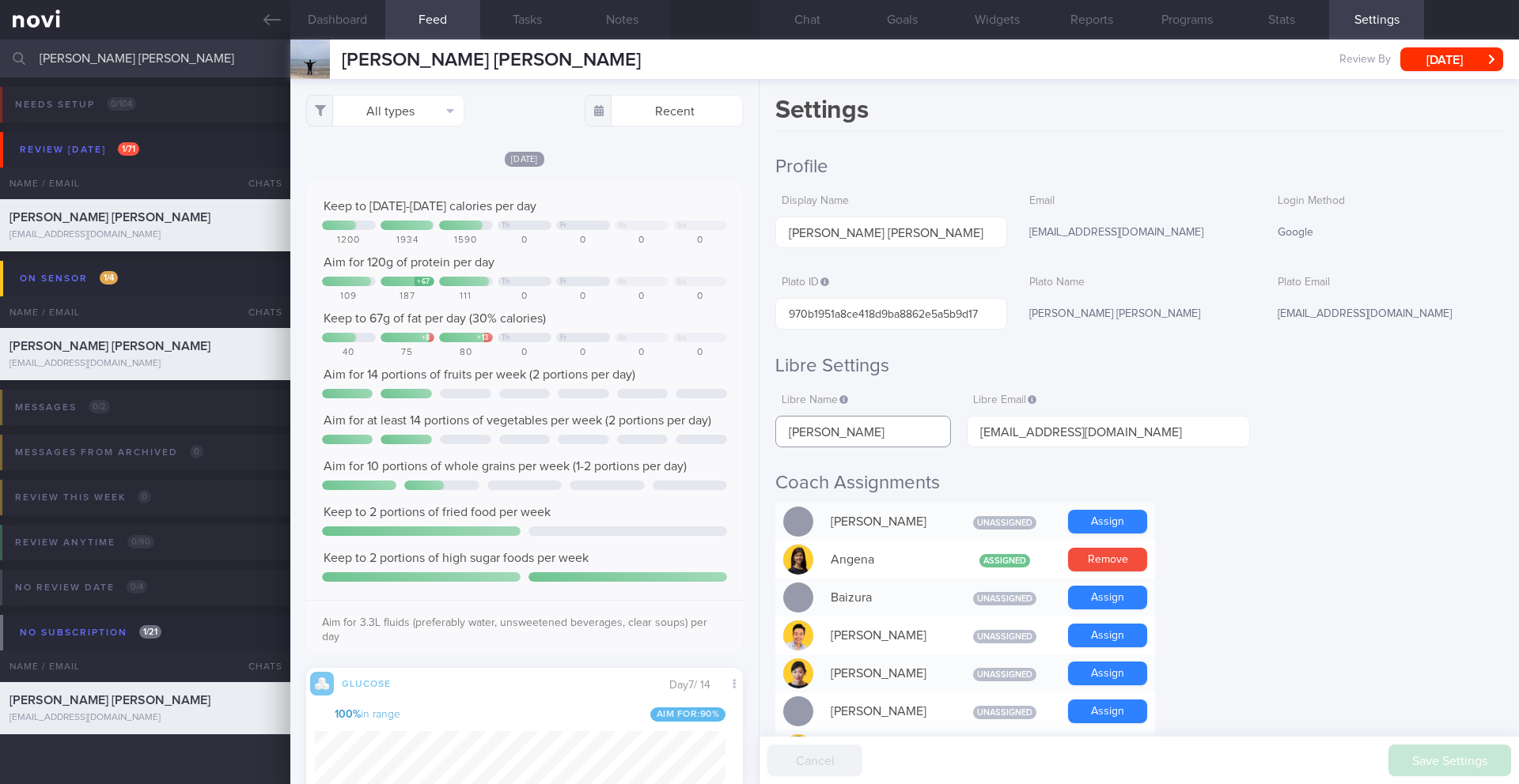
drag, startPoint x: 848, startPoint y: 435, endPoint x: 788, endPoint y: 436, distance: 60.0
click at [788, 436] on input "[PERSON_NAME]" at bounding box center [862, 432] width 175 height 31
click at [823, 16] on button "Chat" at bounding box center [806, 19] width 94 height 39
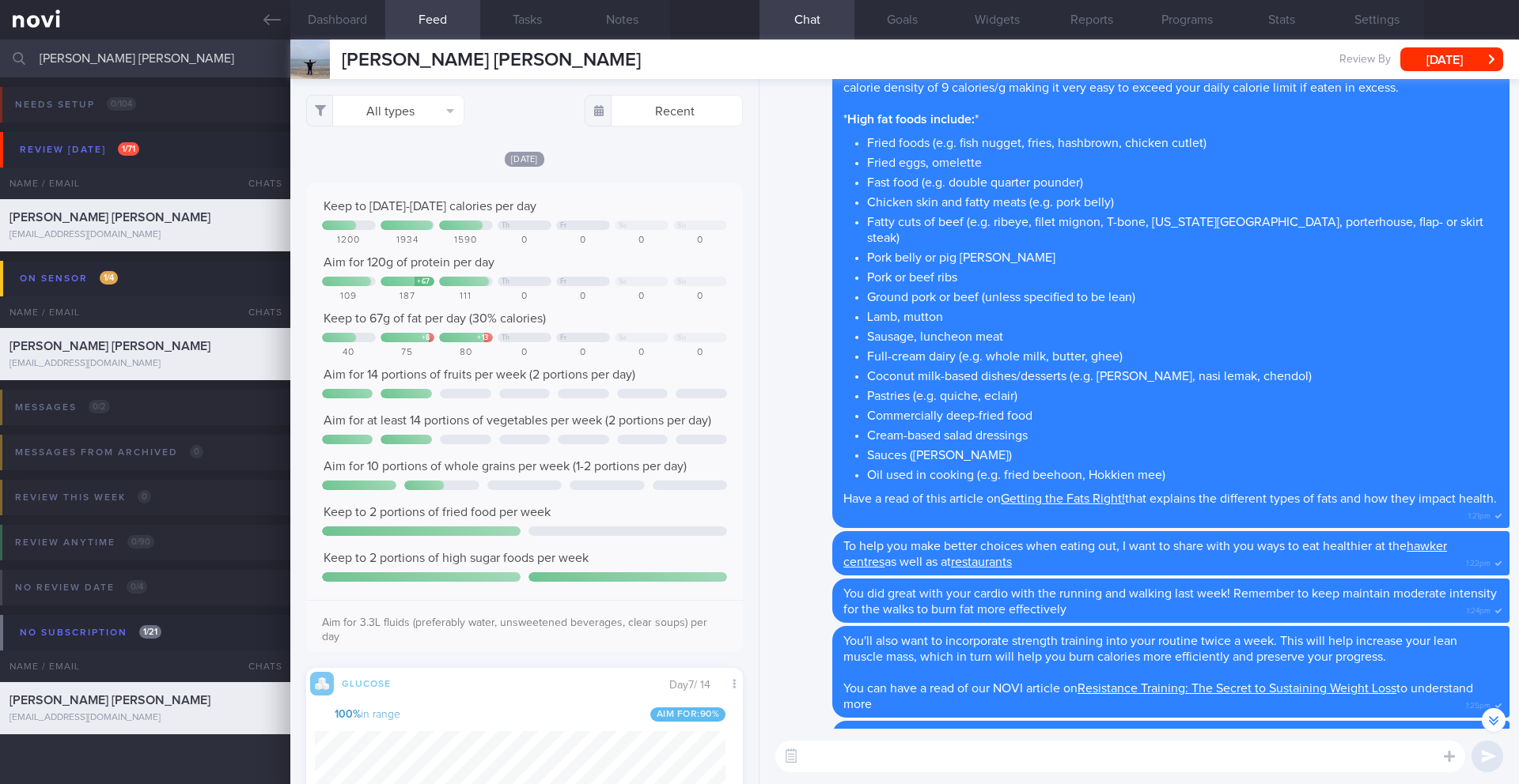
scroll to position [-1135, 0]
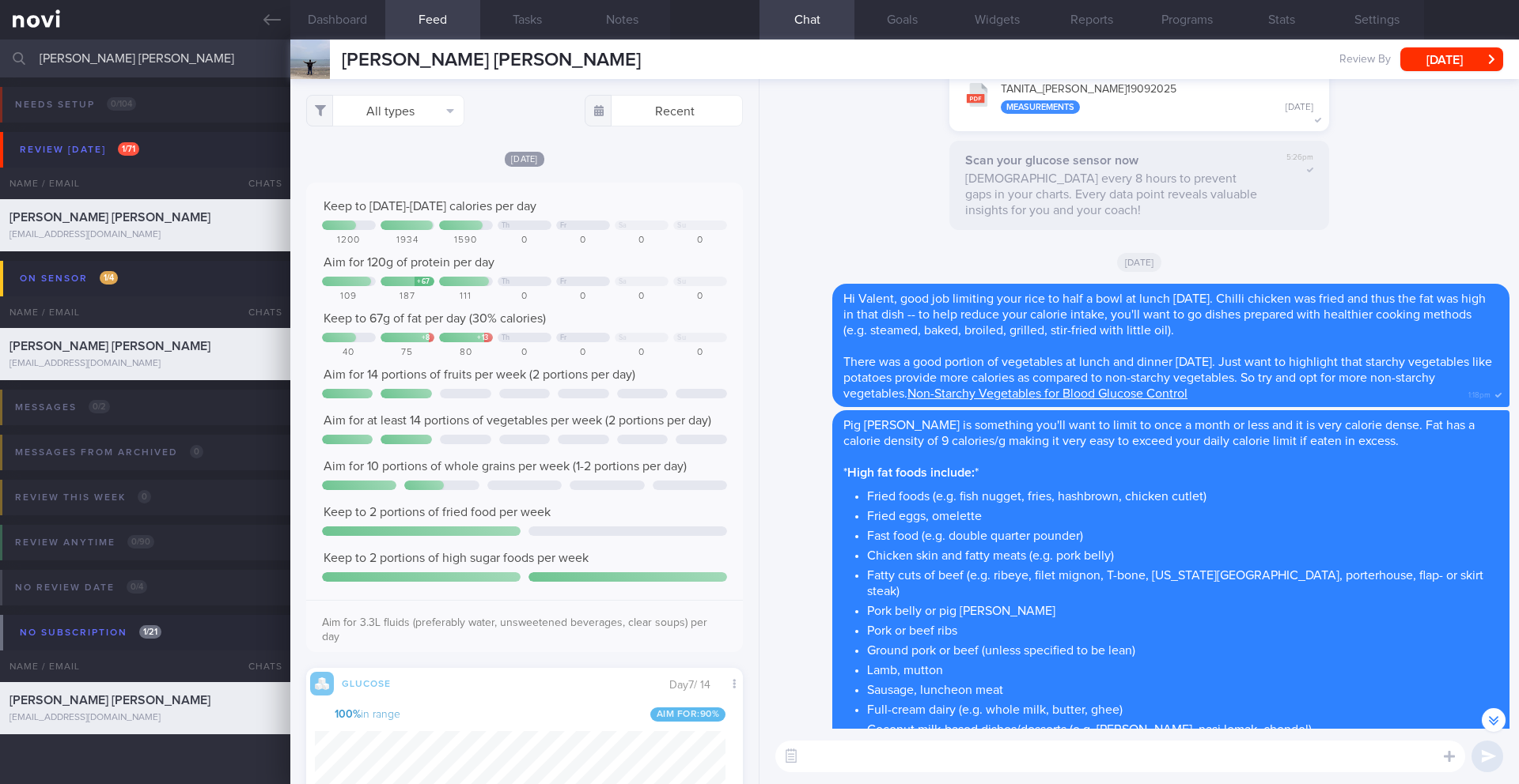
click at [875, 766] on textarea at bounding box center [1120, 756] width 690 height 31
click at [1387, 171] on div "Scan your glucose sensor now Scan every 8 hours to prevent gaps in your charts.…" at bounding box center [1138, 190] width 740 height 99
click at [1051, 761] on textarea "Hi Valent, thanks for logging your meals scanning your sensor" at bounding box center [1120, 756] width 690 height 31
click at [1208, 766] on textarea "Hi Valent, thanks for logging your meals scanning your sensor" at bounding box center [1120, 756] width 690 height 31
click at [1028, 758] on textarea "Hi Valent, thanks for logging your meals scanning your sensor" at bounding box center [1120, 756] width 690 height 31
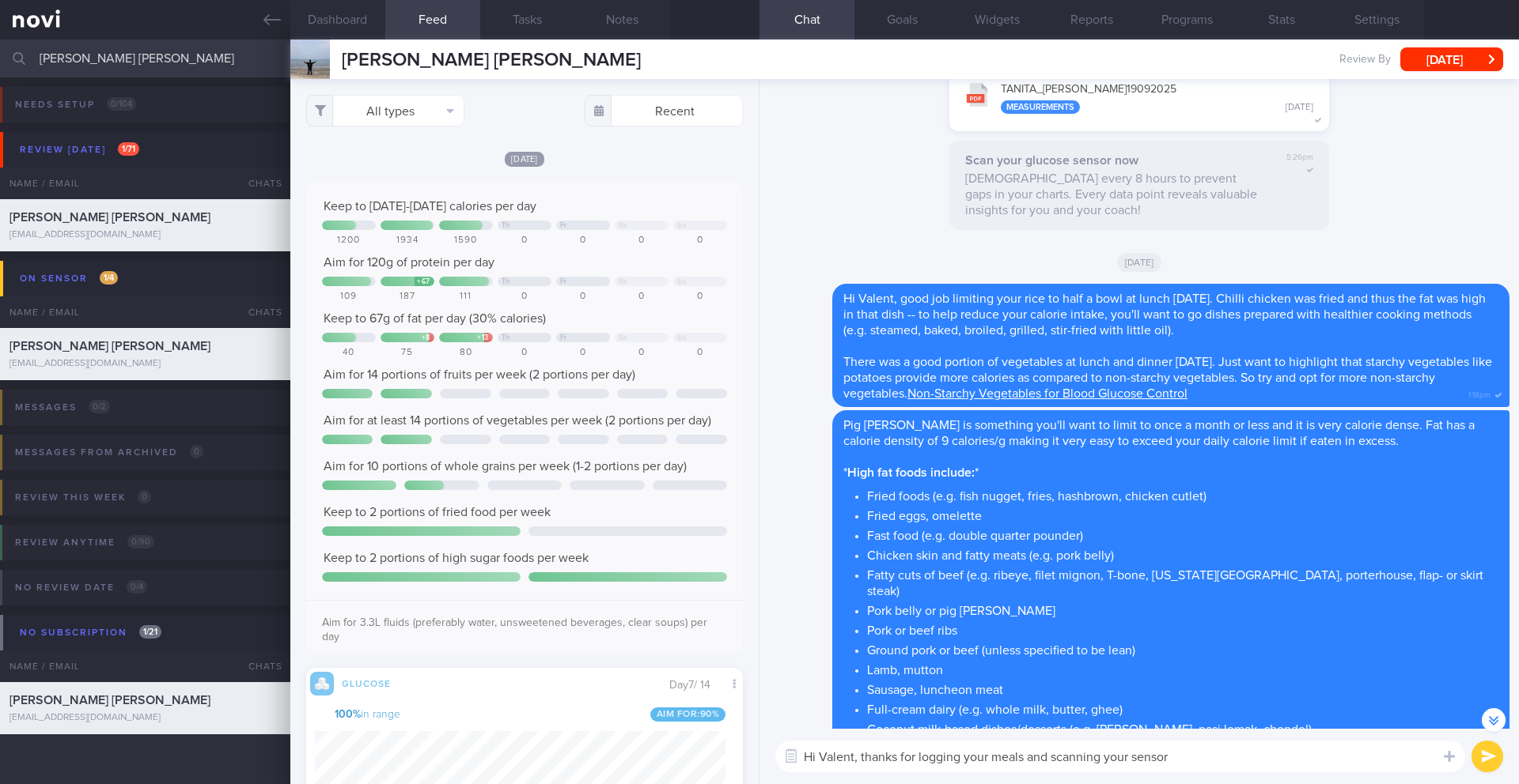
click at [1197, 756] on textarea "Hi Valent, thanks for logging your meals and scanning your sensor" at bounding box center [1120, 756] width 690 height 31
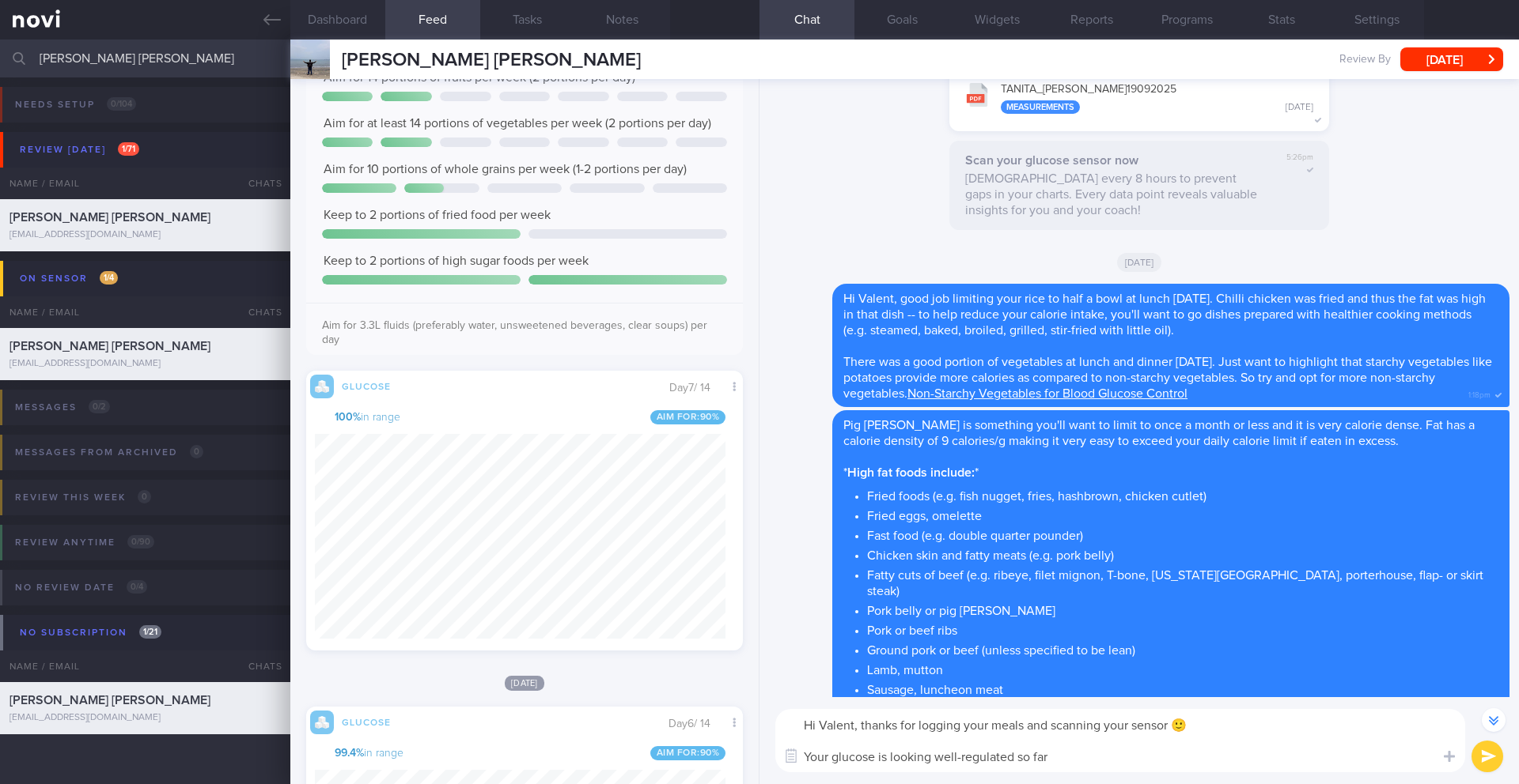
scroll to position [790584, 790549]
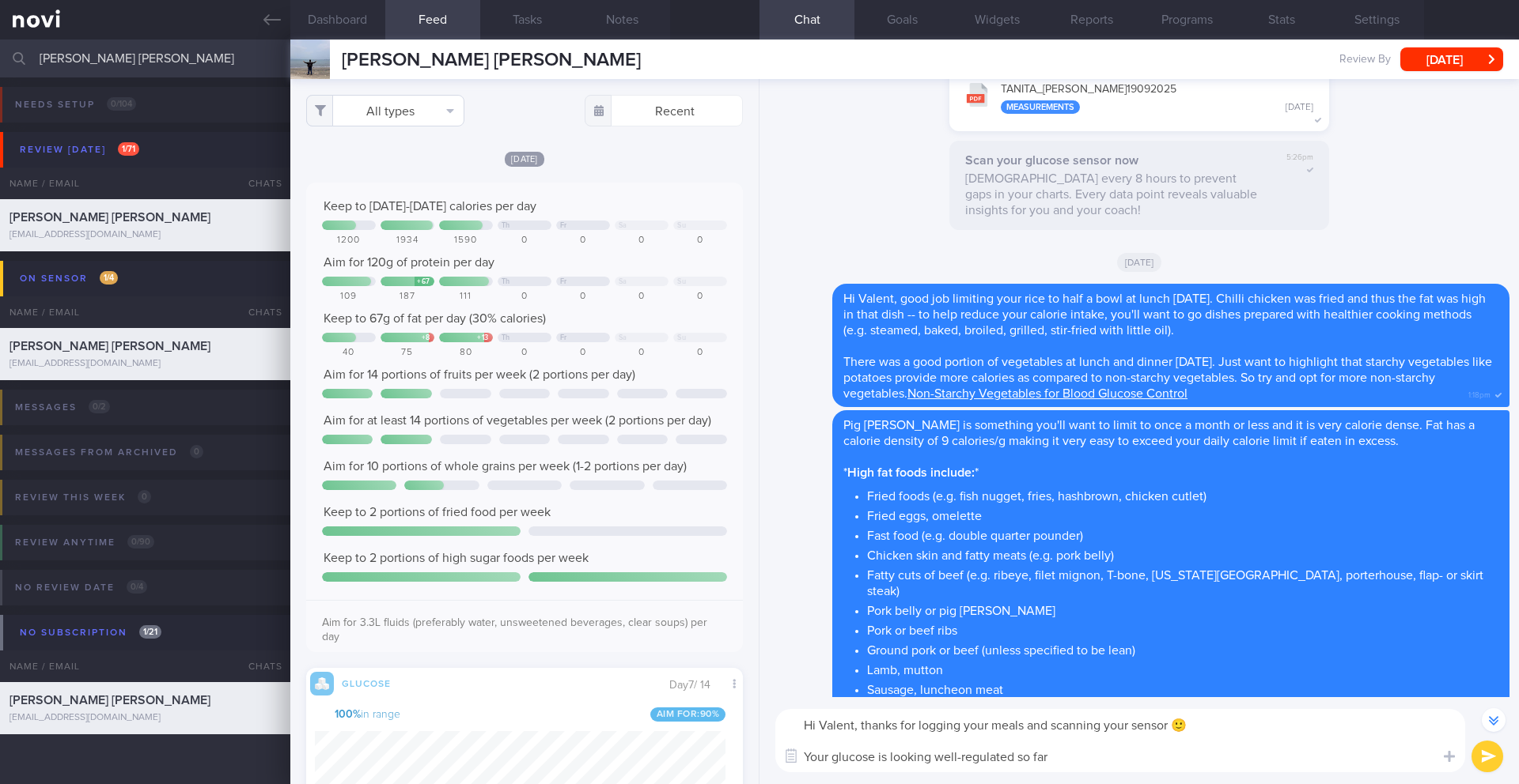
type textarea "Hi Valent, thanks for logging your meals and scanning your sensor 🙂 Your glucos…"
click at [387, 114] on button "All types" at bounding box center [385, 110] width 158 height 31
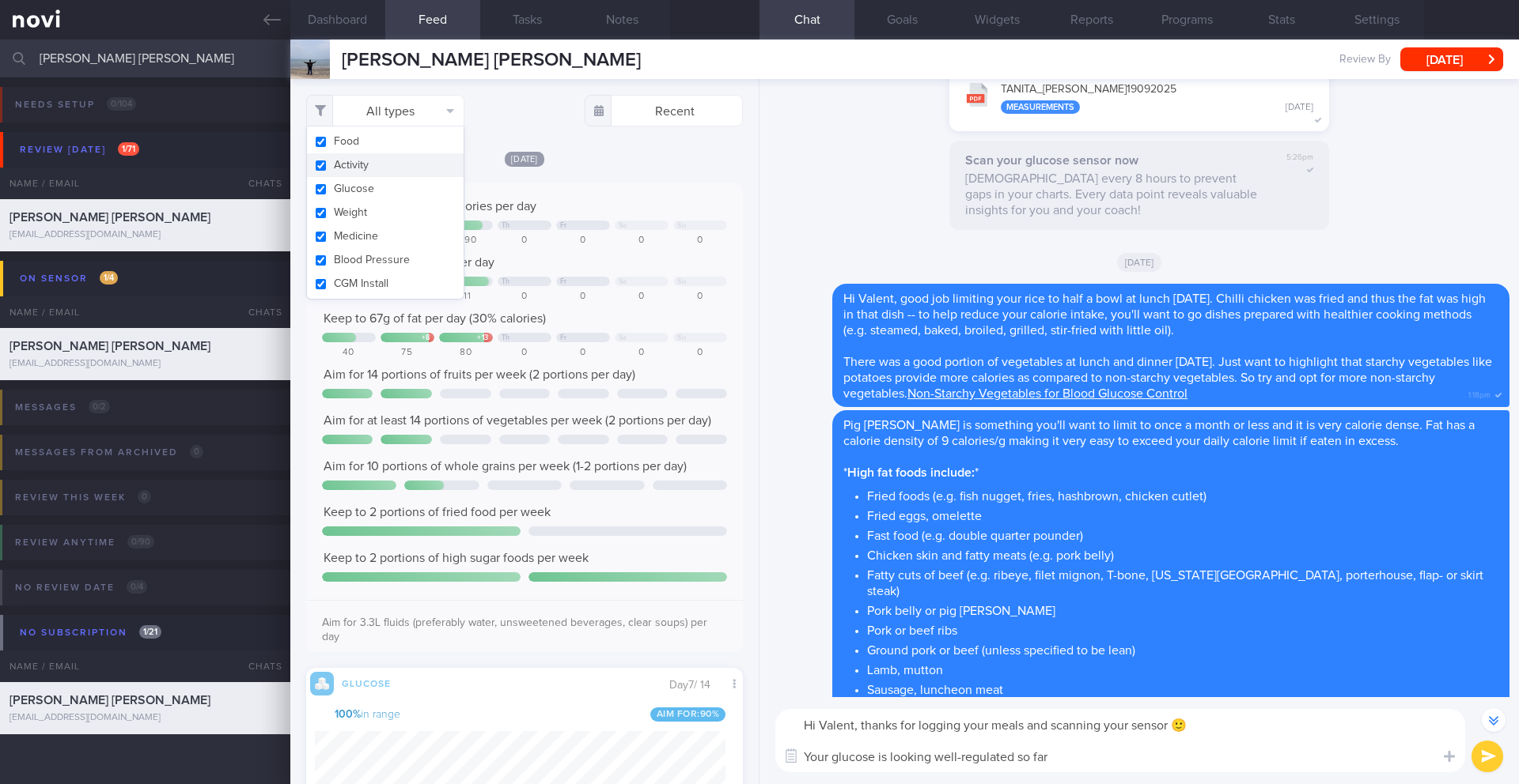
click at [359, 161] on button "Activity" at bounding box center [385, 165] width 157 height 24
checkbox input "false"
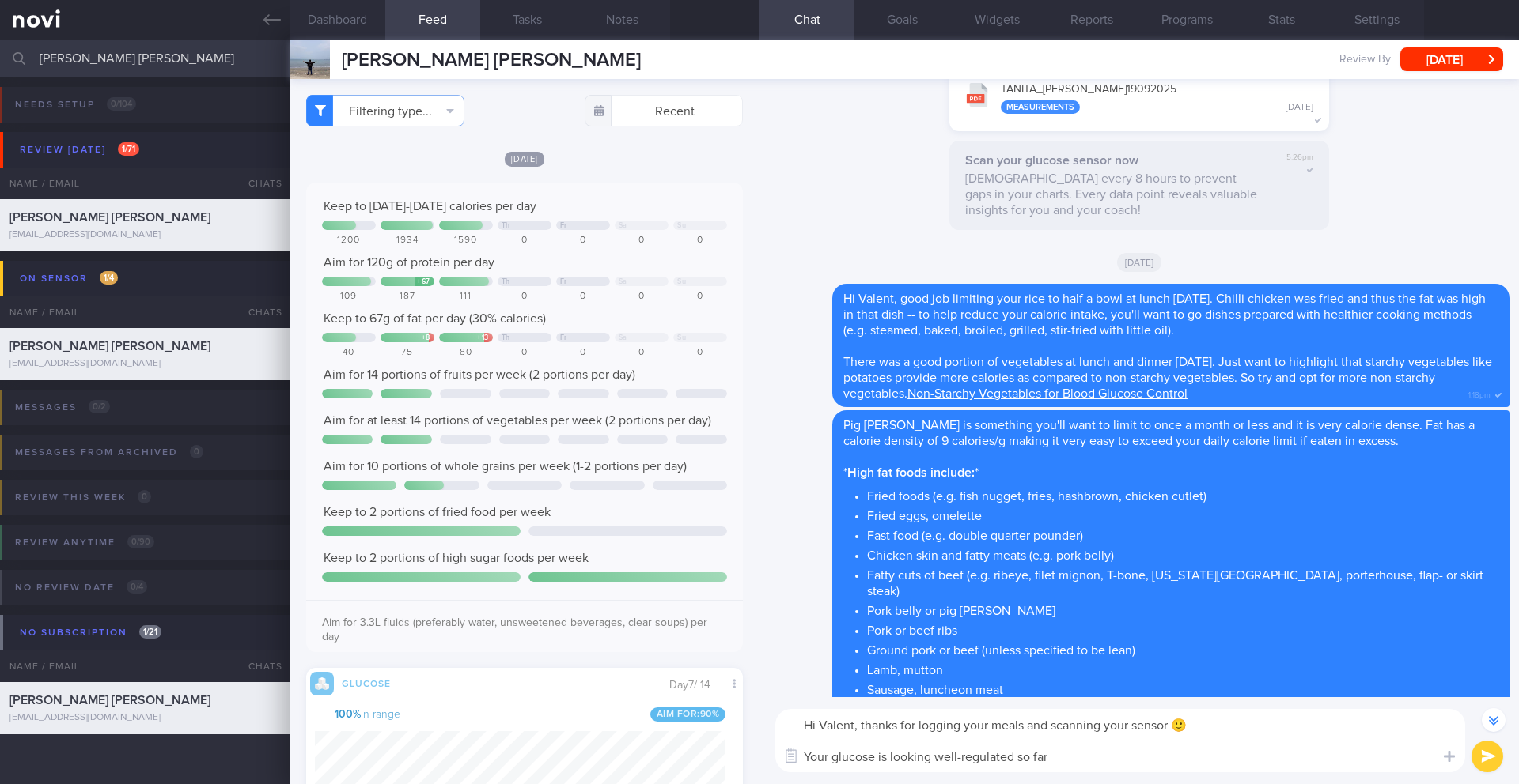
click at [651, 215] on div "Keep to [DATE]-[DATE] calories per day Th Fr Sa Su 1200 1934 1590 0 0 0 0 Aim f…" at bounding box center [524, 423] width 405 height 450
click at [437, 115] on button "Filtering type..." at bounding box center [385, 110] width 158 height 31
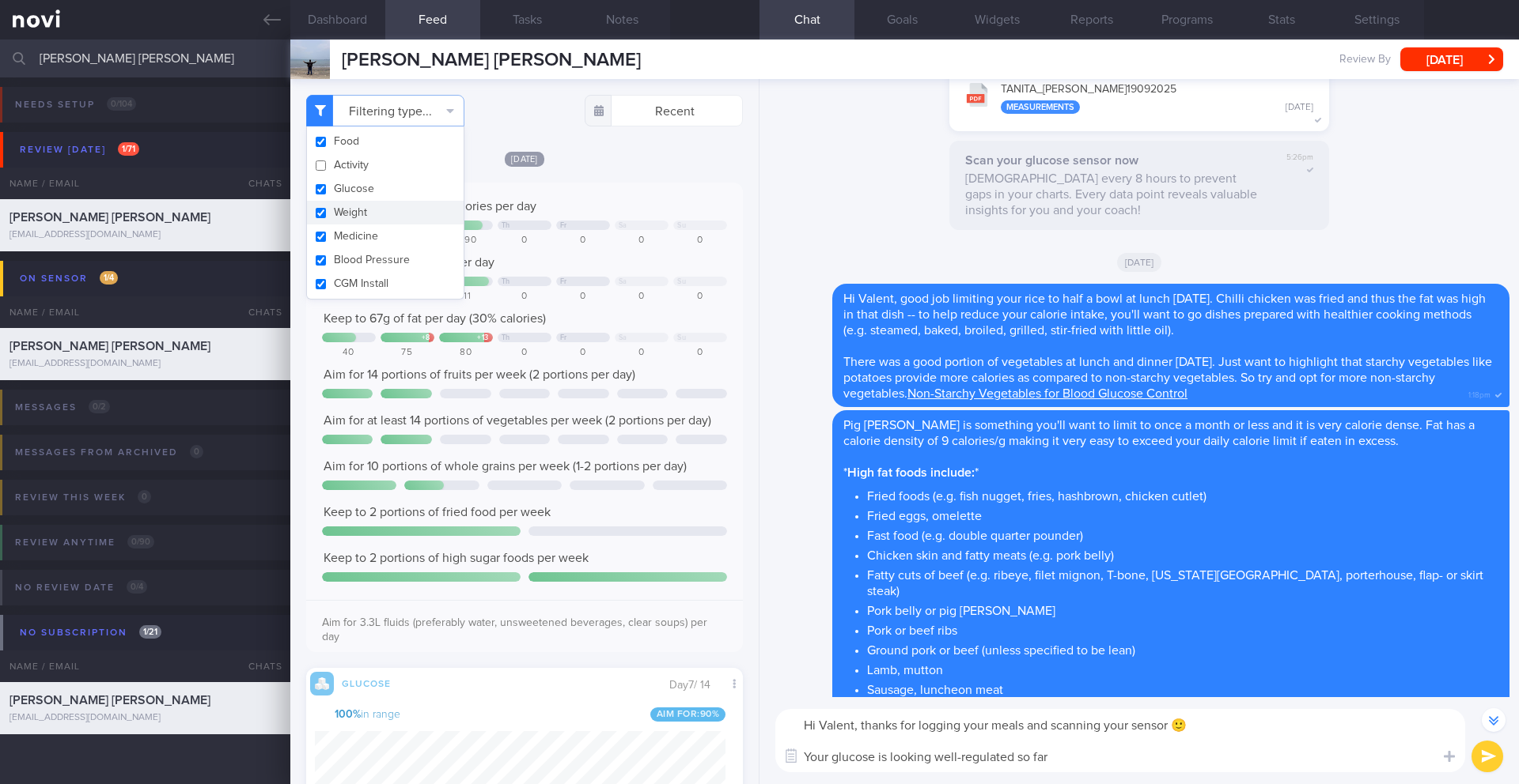
click at [386, 217] on button "Weight" at bounding box center [385, 213] width 157 height 24
checkbox input "false"
click at [534, 198] on div "Keep to [DATE]-[DATE] calories per day" at bounding box center [524, 205] width 405 height 16
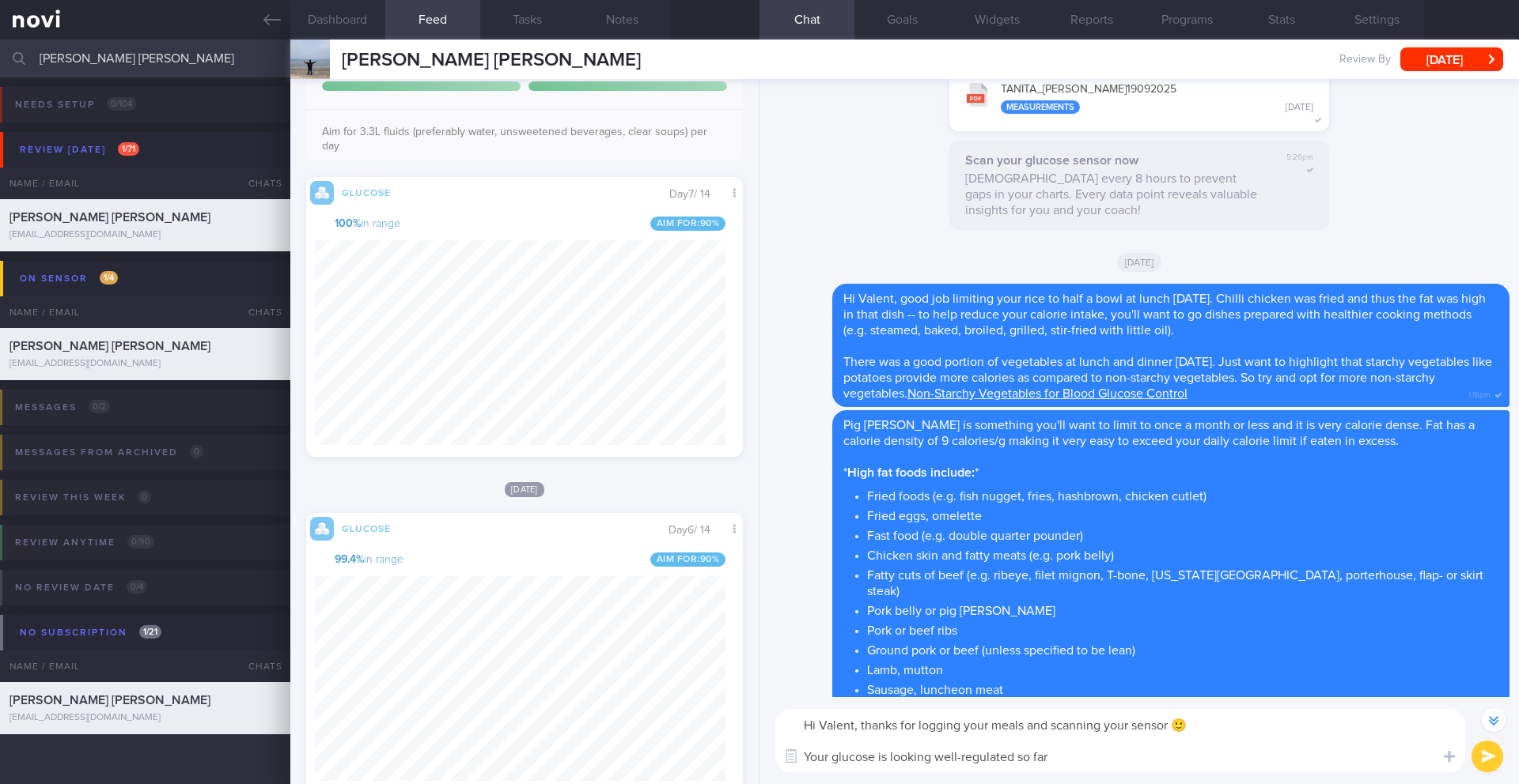
click at [1121, 753] on textarea "Hi Valent, thanks for logging your meals and scanning your sensor 🙂 Your glucos…" at bounding box center [1120, 740] width 690 height 63
click at [848, 755] on textarea "Hi Valent, thanks for logging your meals and scanning your sensor 🙂 Your glucos…" at bounding box center [1120, 740] width 690 height 63
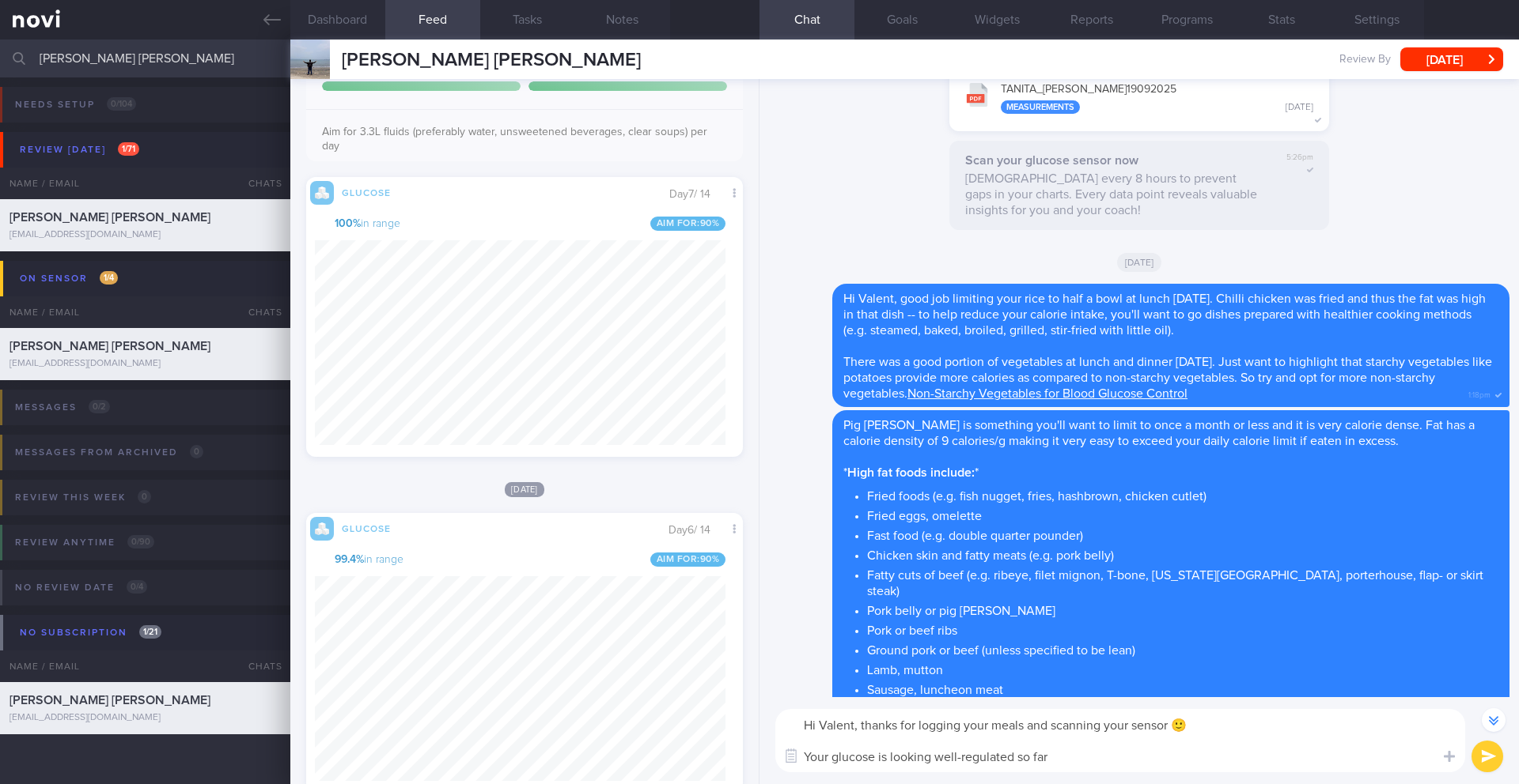
click at [823, 756] on textarea "Hi Valent, thanks for logging your meals and scanning your sensor 🙂 Your glucos…" at bounding box center [1120, 740] width 690 height 63
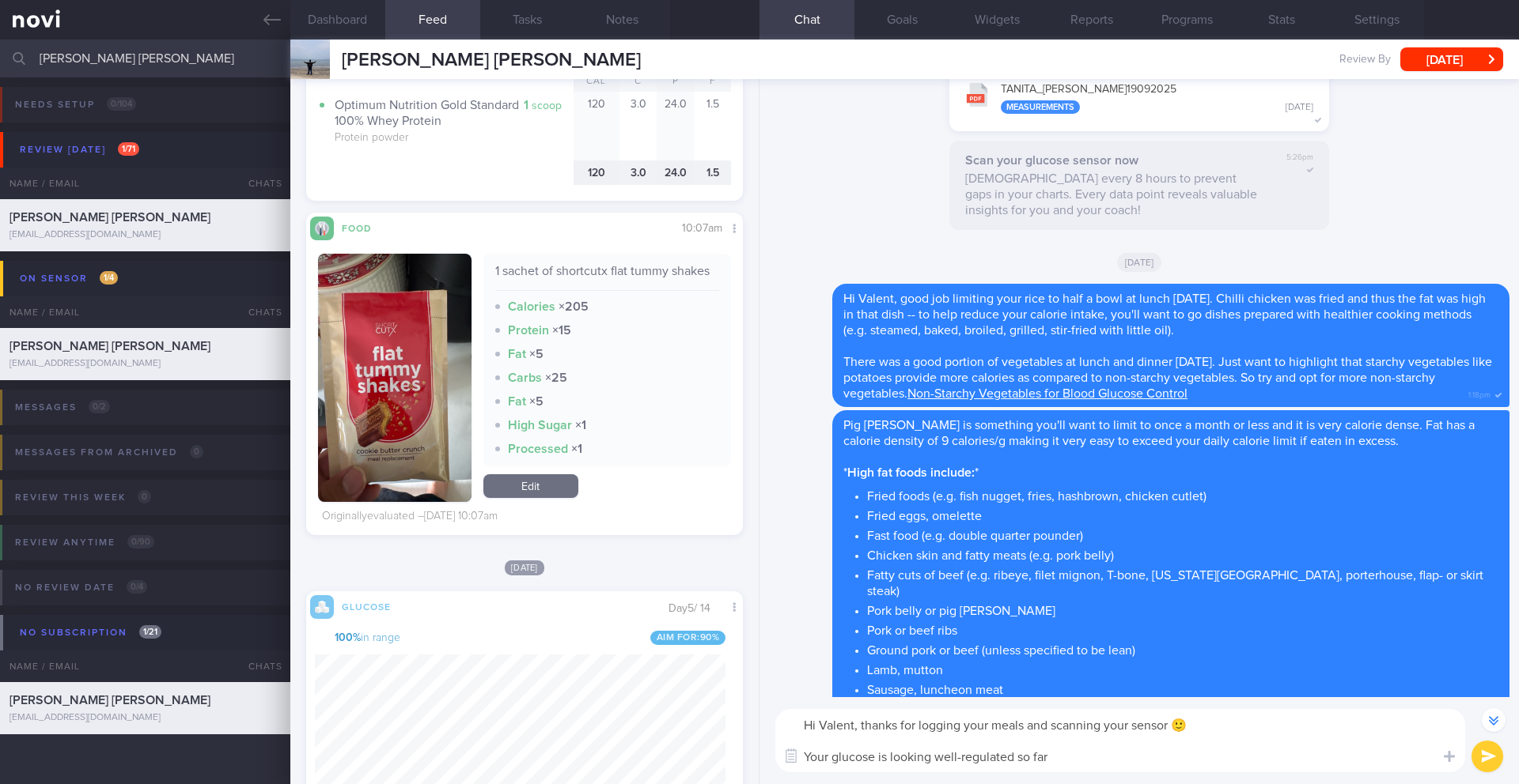
scroll to position [259, 411]
click at [622, 29] on button "Notes" at bounding box center [622, 19] width 94 height 39
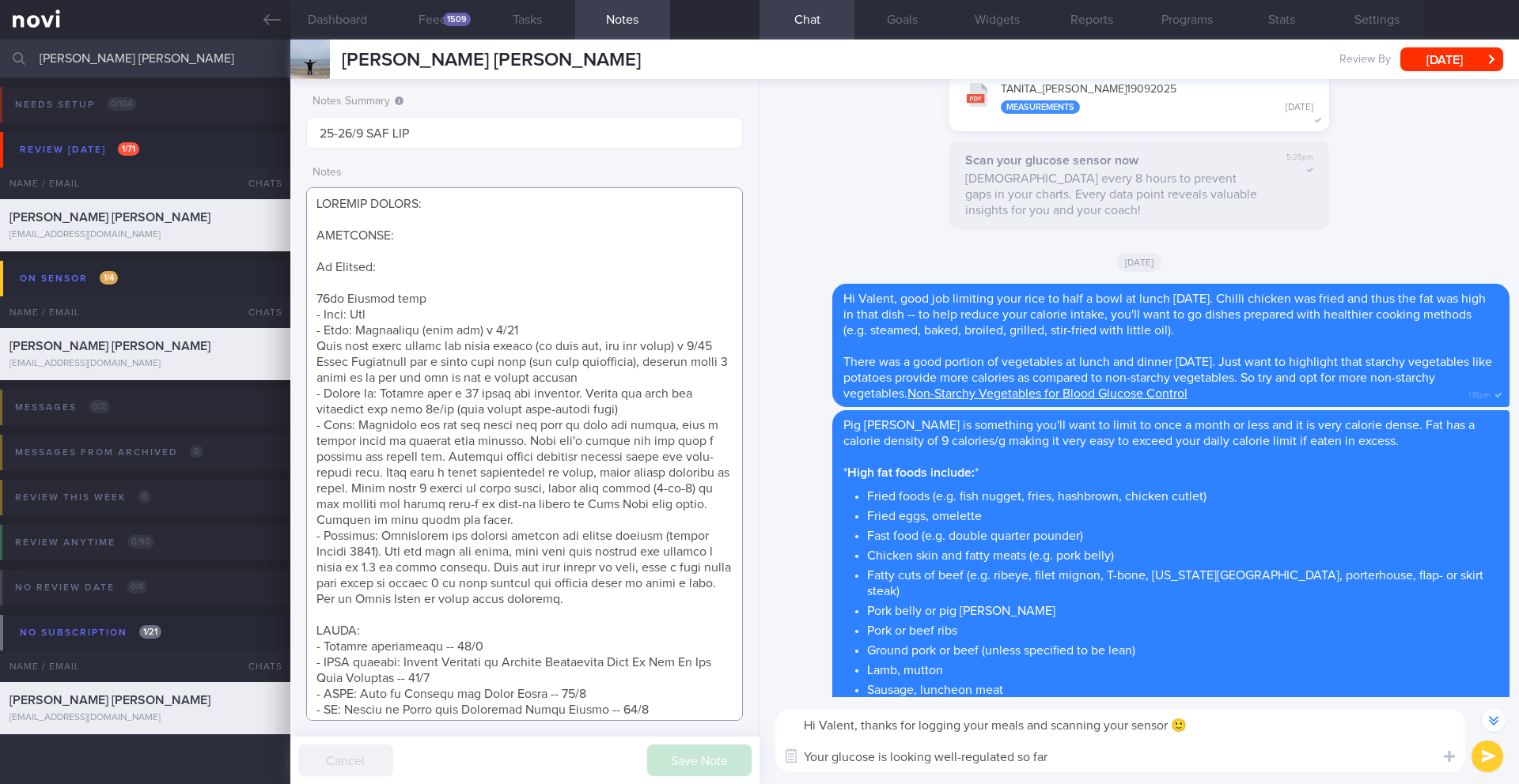
click at [317, 204] on textarea at bounding box center [525, 454] width 437 height 534
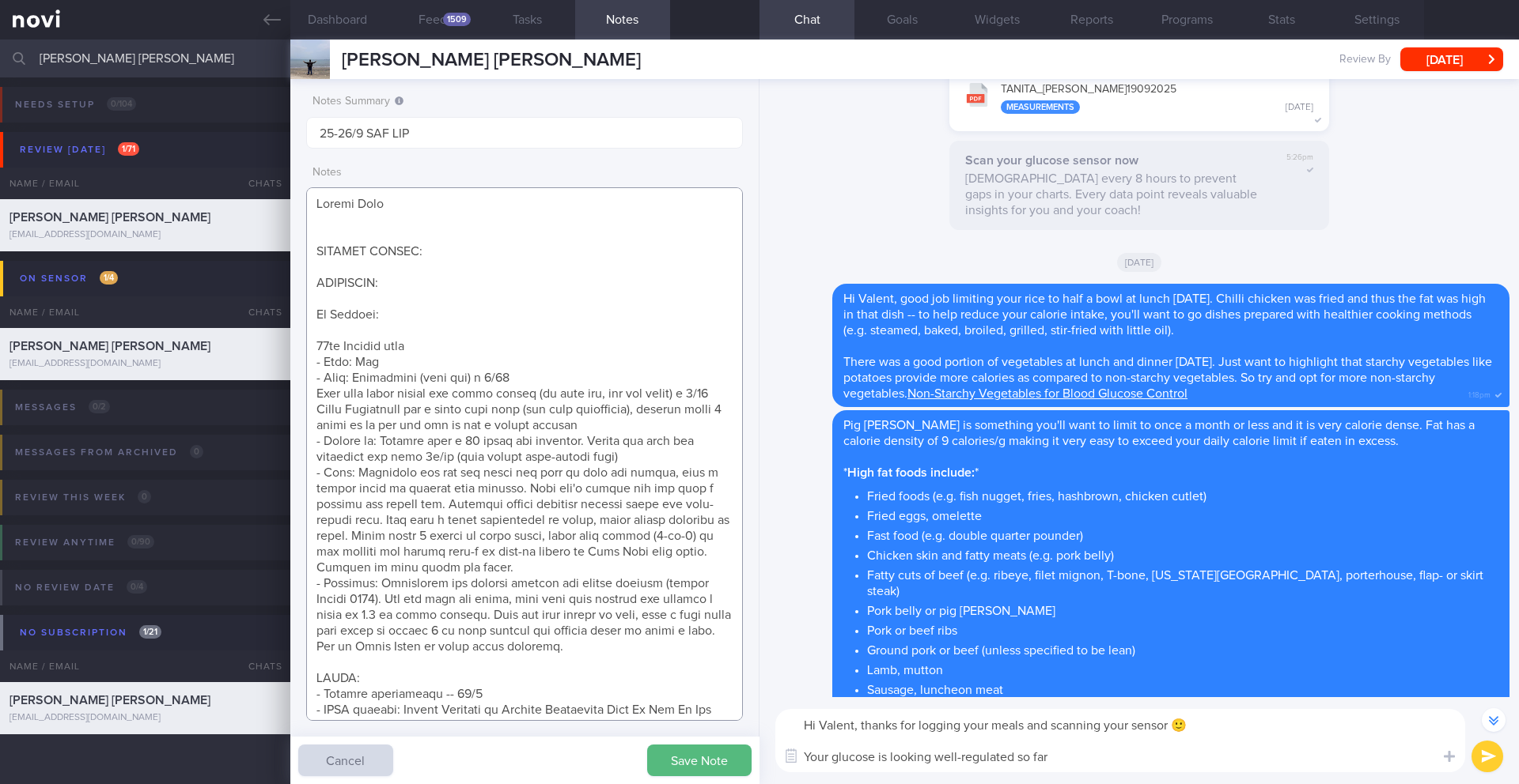
paste textarea "[URL][DOMAIN_NAME]"
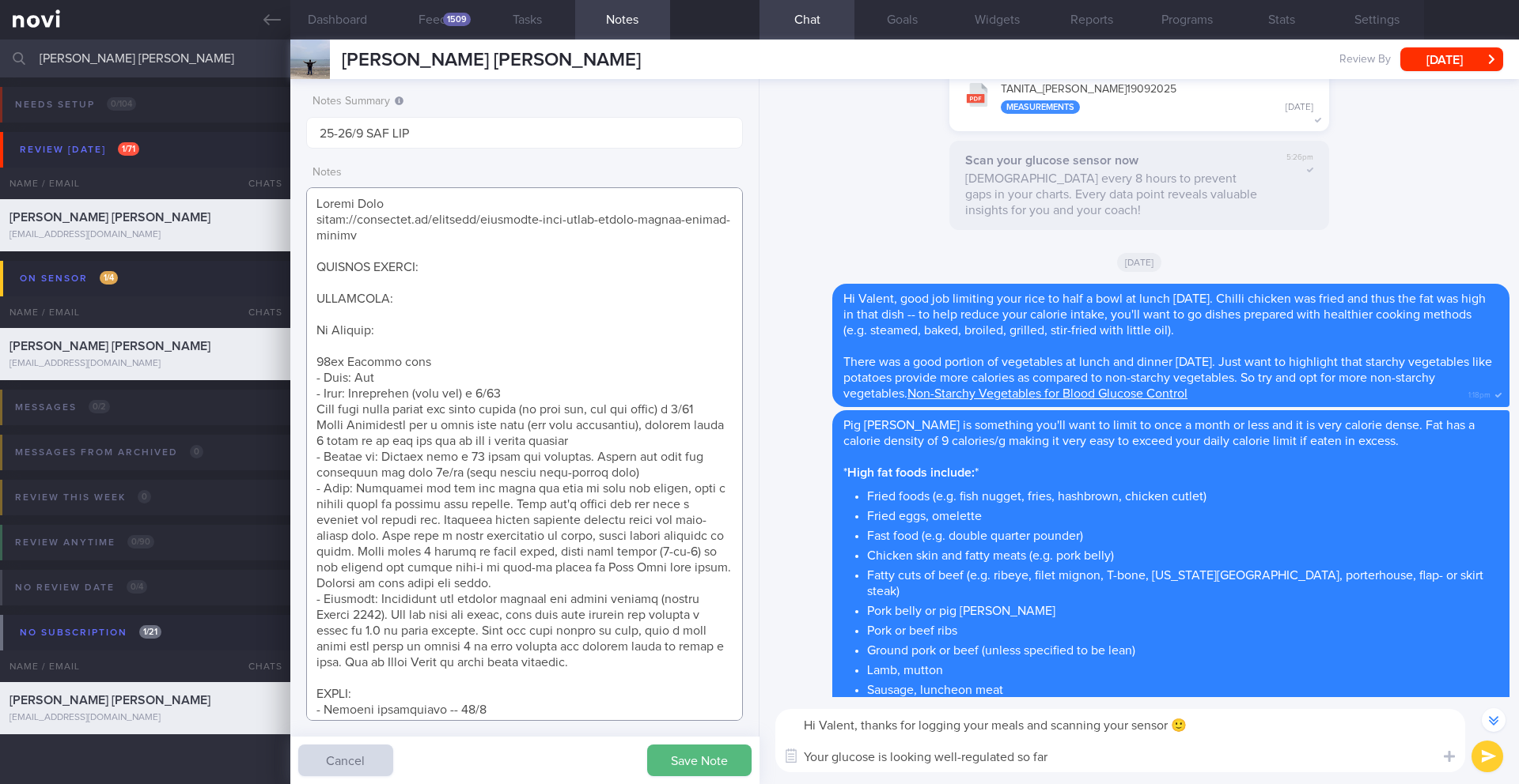
click at [359, 209] on textarea at bounding box center [525, 454] width 437 height 534
click at [439, 209] on textarea at bounding box center [525, 454] width 437 height 534
paste textarea "Flat Tummy Shakes: Cookie Butter Crunch"
click at [662, 204] on textarea at bounding box center [525, 454] width 437 height 534
drag, startPoint x: 526, startPoint y: 206, endPoint x: 691, endPoint y: 204, distance: 165.0
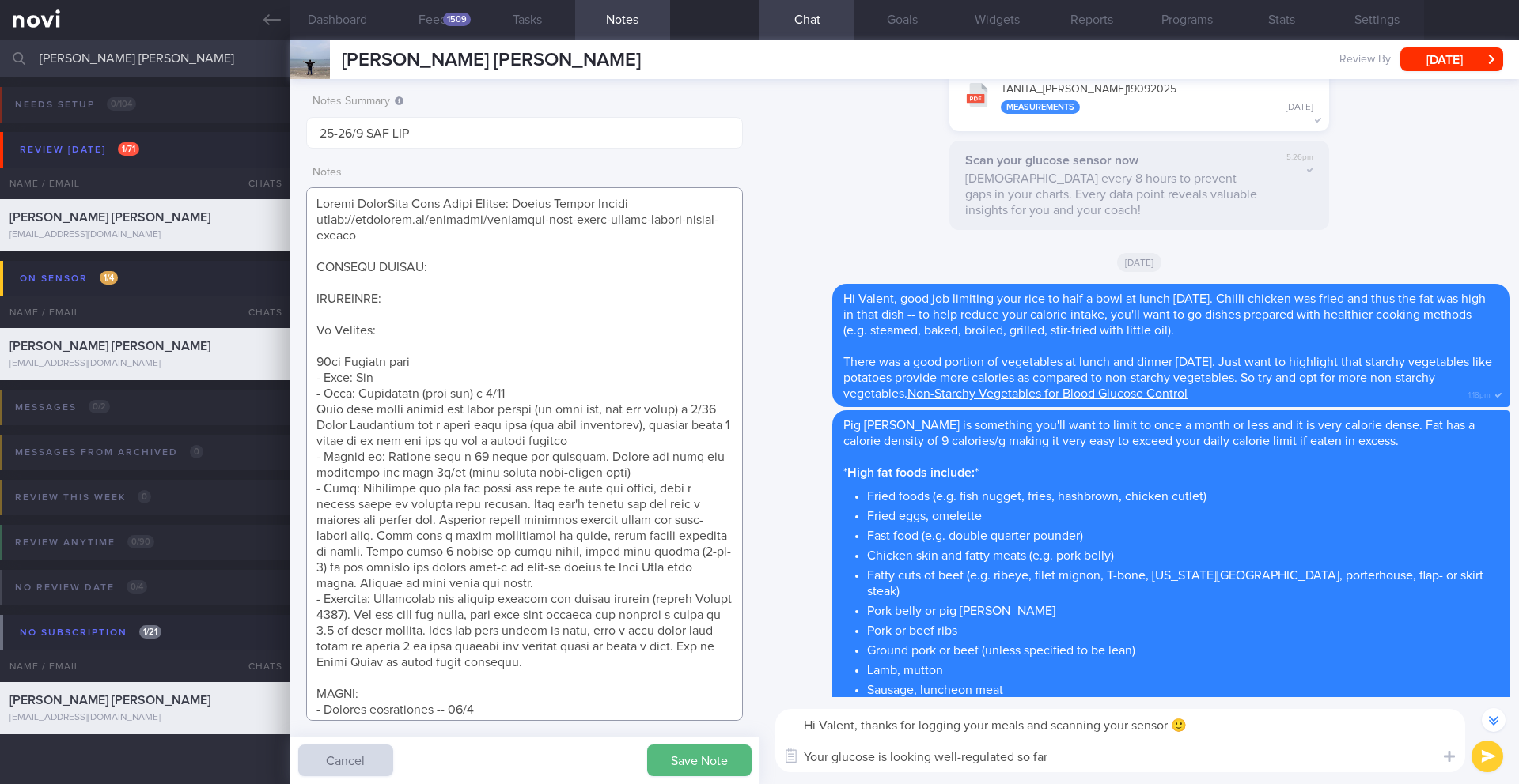
click at [691, 204] on textarea at bounding box center [525, 454] width 437 height 534
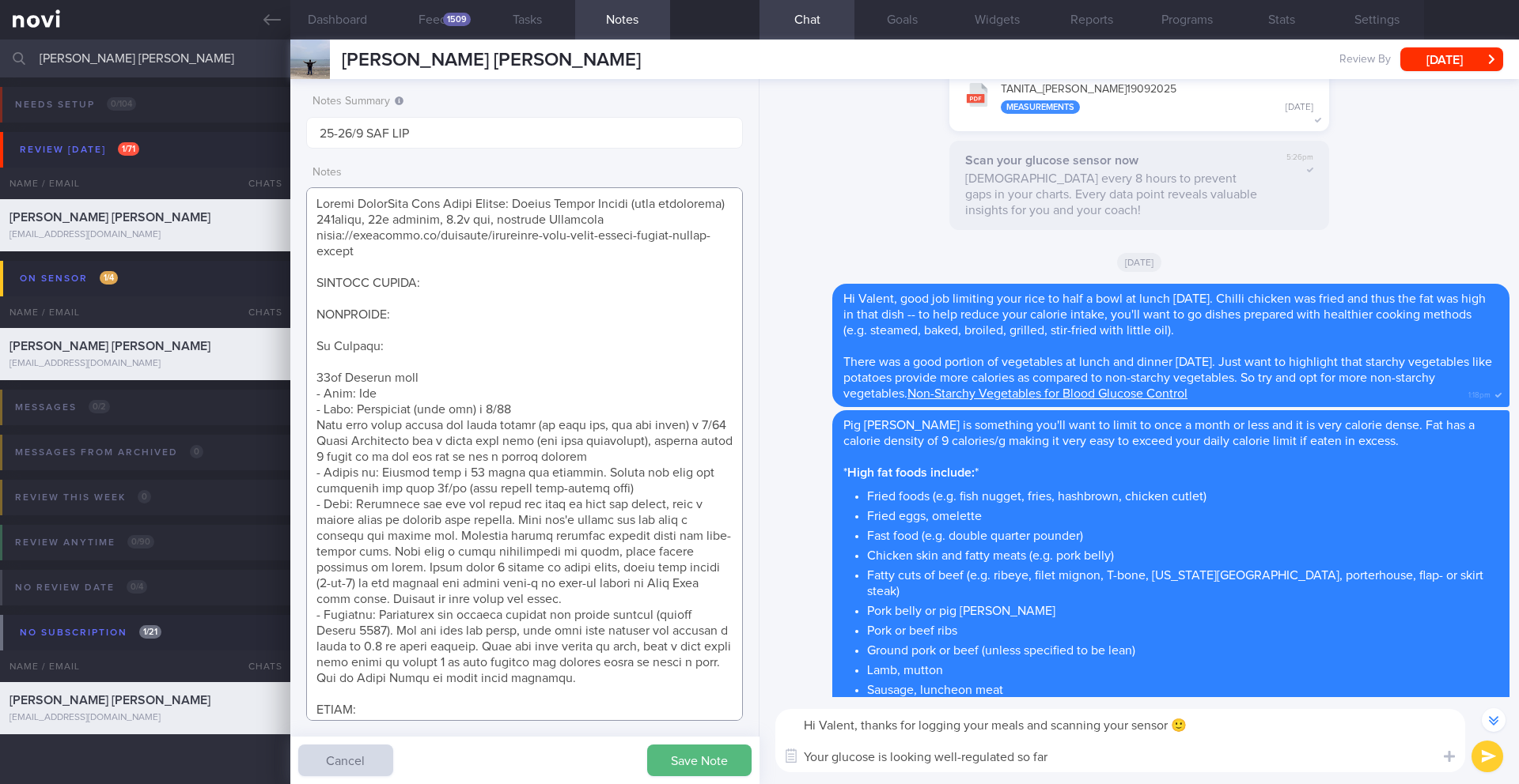
drag, startPoint x: 371, startPoint y: 259, endPoint x: 359, endPoint y: 204, distance: 56.3
click at [359, 204] on textarea at bounding box center [525, 454] width 437 height 534
type textarea "Taking ShortCutx Flat Tummy Shakes: Cookie Butter Crunch (meal replacment) 149k…"
click at [1092, 763] on textarea "Hi Valent, thanks for logging your meals and scanning your sensor 🙂 Your glucos…" at bounding box center [1120, 740] width 690 height 63
click at [692, 755] on button "Save Note" at bounding box center [699, 760] width 105 height 31
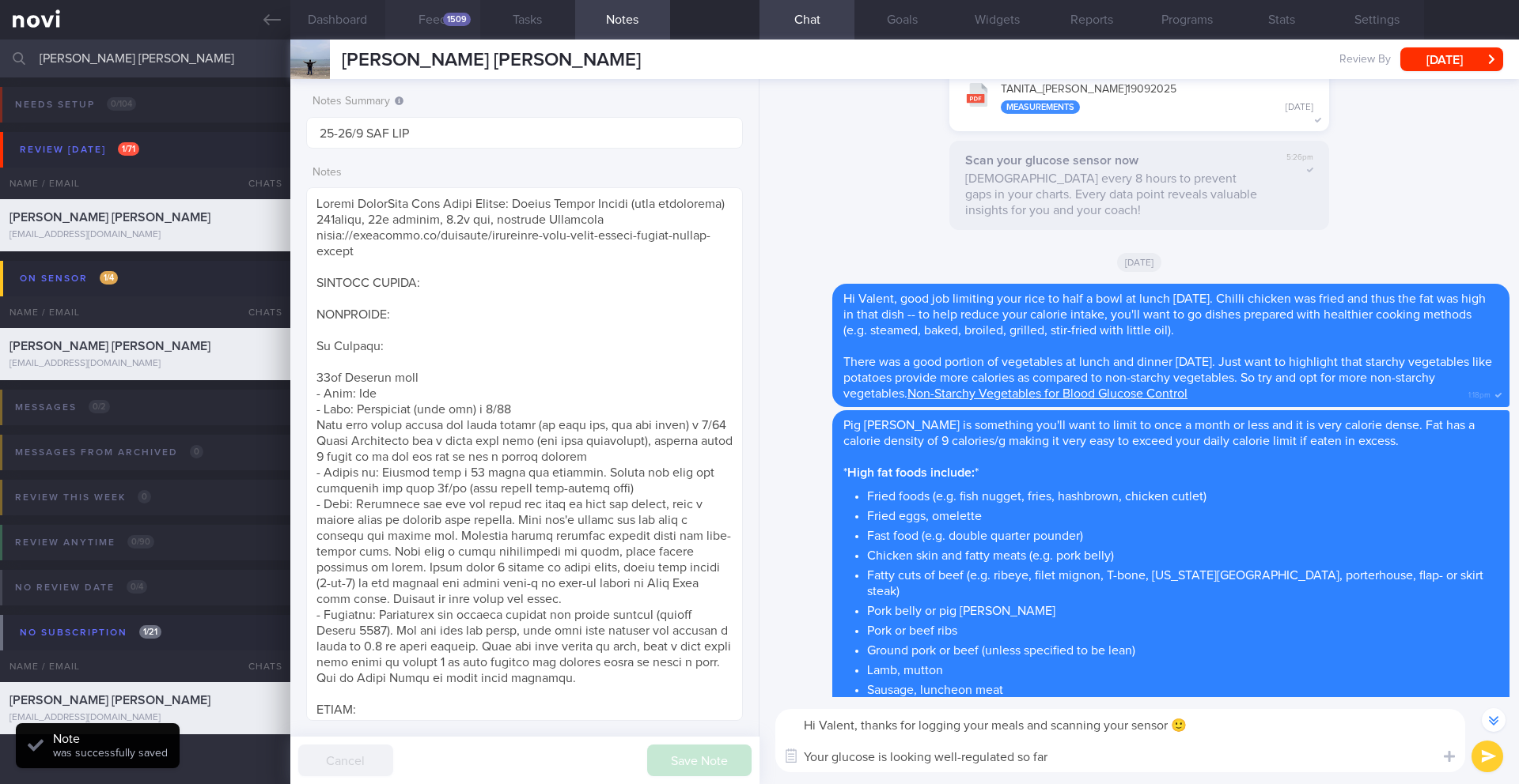
click at [437, 31] on button "Feed 1509" at bounding box center [432, 19] width 94 height 39
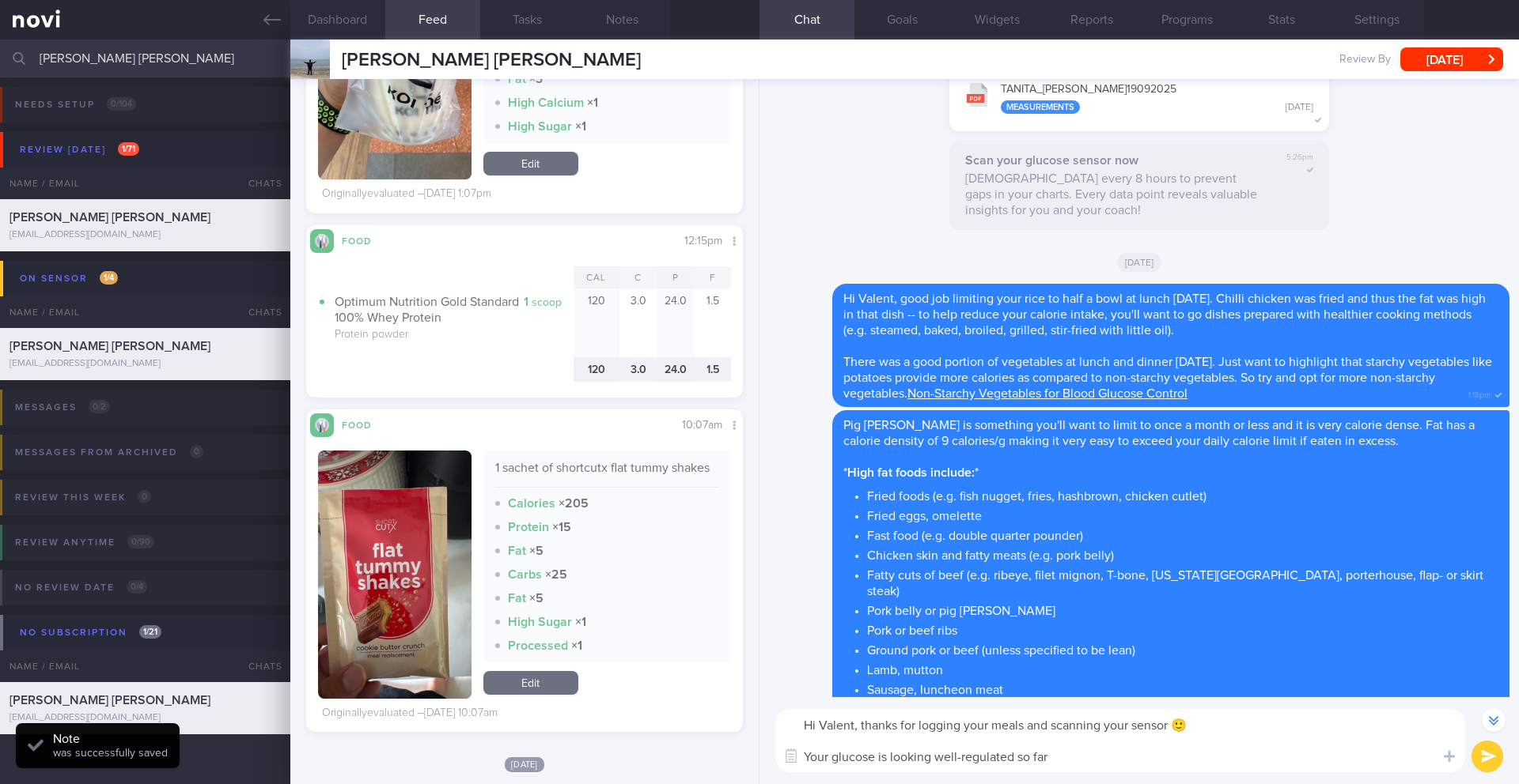
scroll to position [259, 411]
click at [1089, 761] on textarea "Hi Valent, thanks for logging your meals and scanning your sensor 🙂 Your glucos…" at bounding box center [1120, 740] width 690 height 63
type textarea "Hi Valent, thanks for logging your meals and scanning your sensor 🙂 Your glucos…"
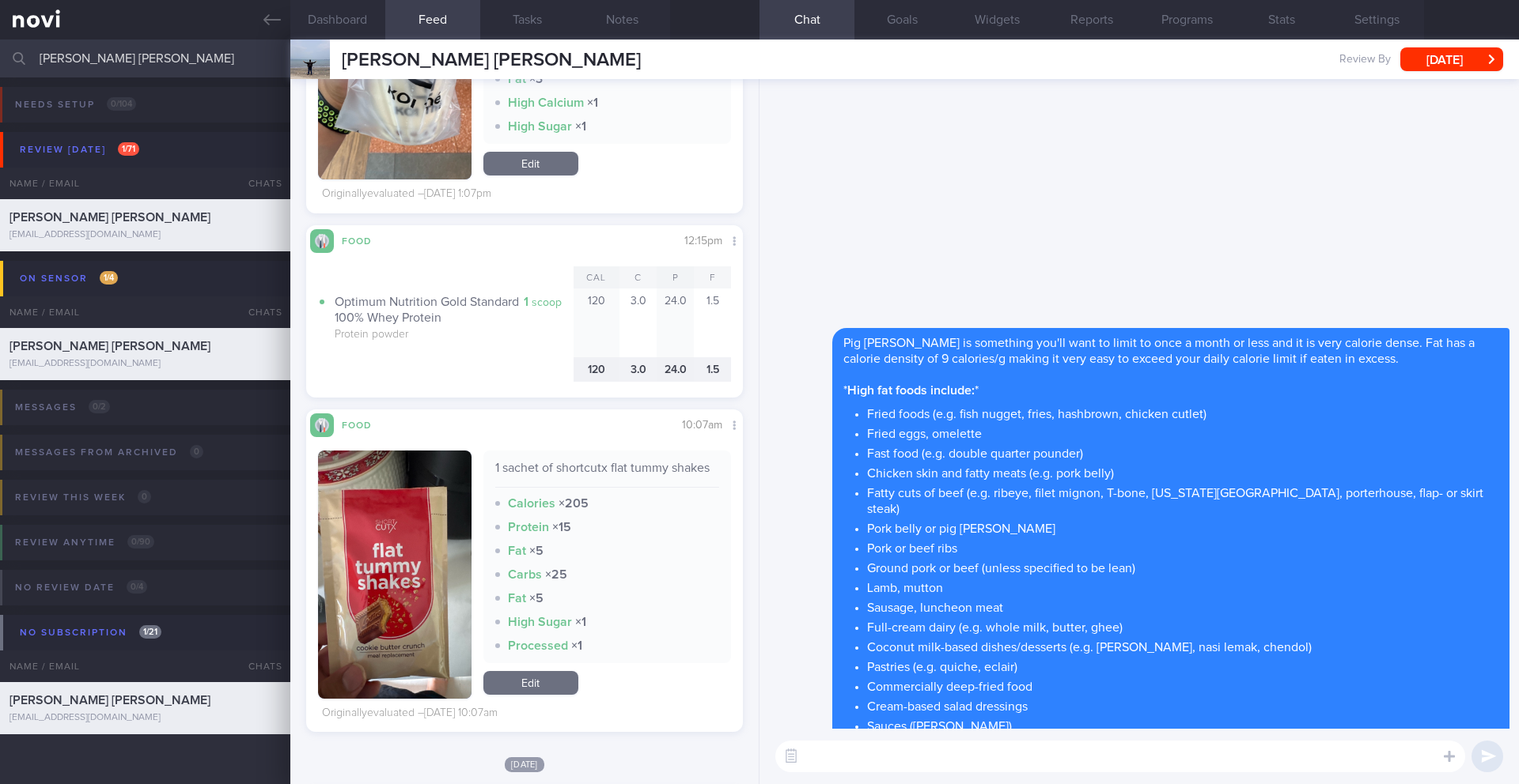
scroll to position [0, 0]
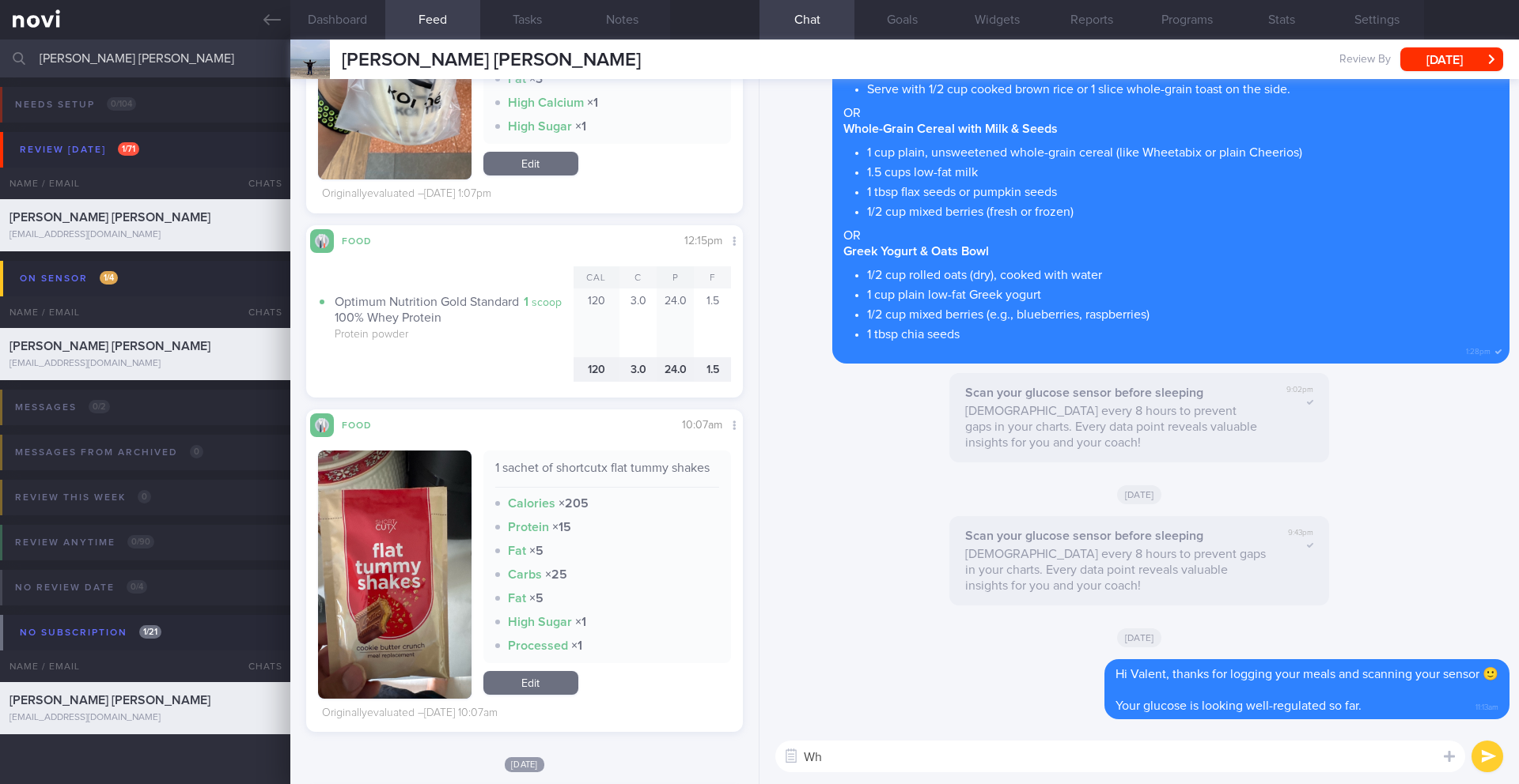
type textarea "W"
type textarea "Whe"
click at [538, 695] on link "Edit" at bounding box center [530, 683] width 94 height 24
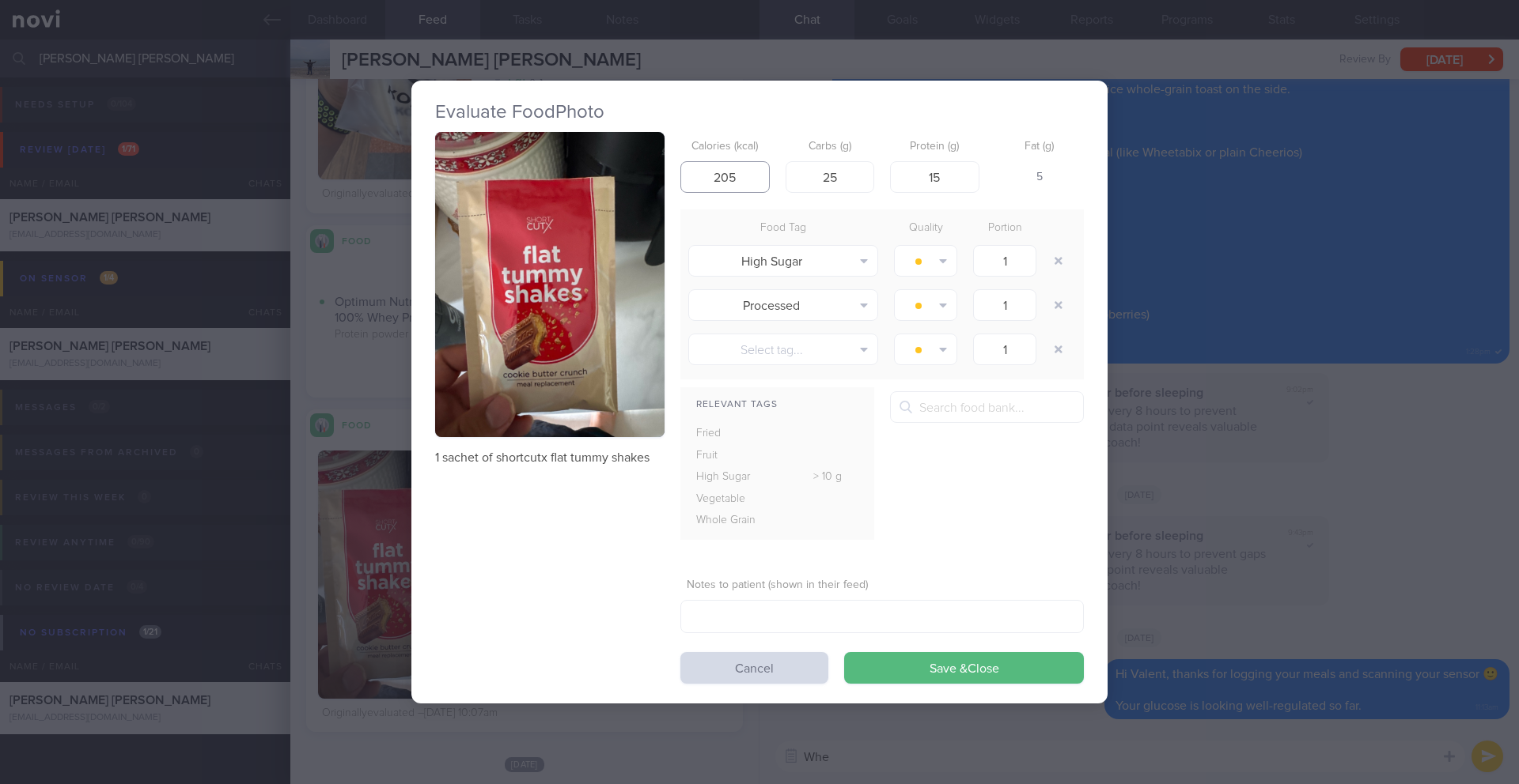
drag, startPoint x: 739, startPoint y: 186, endPoint x: 651, endPoint y: 177, distance: 88.5
click at [651, 177] on div "1 sachet of shortcutx flat tummy shakes Calories (kcal) 205 Carbs (g) 25 Protei…" at bounding box center [759, 408] width 649 height 553
type input "149"
click at [359, 53] on div "Evaluate Food Photo 1 sachet of shortcutx flat tummy shakes Calories (kcal) 149…" at bounding box center [760, 392] width 1519 height 784
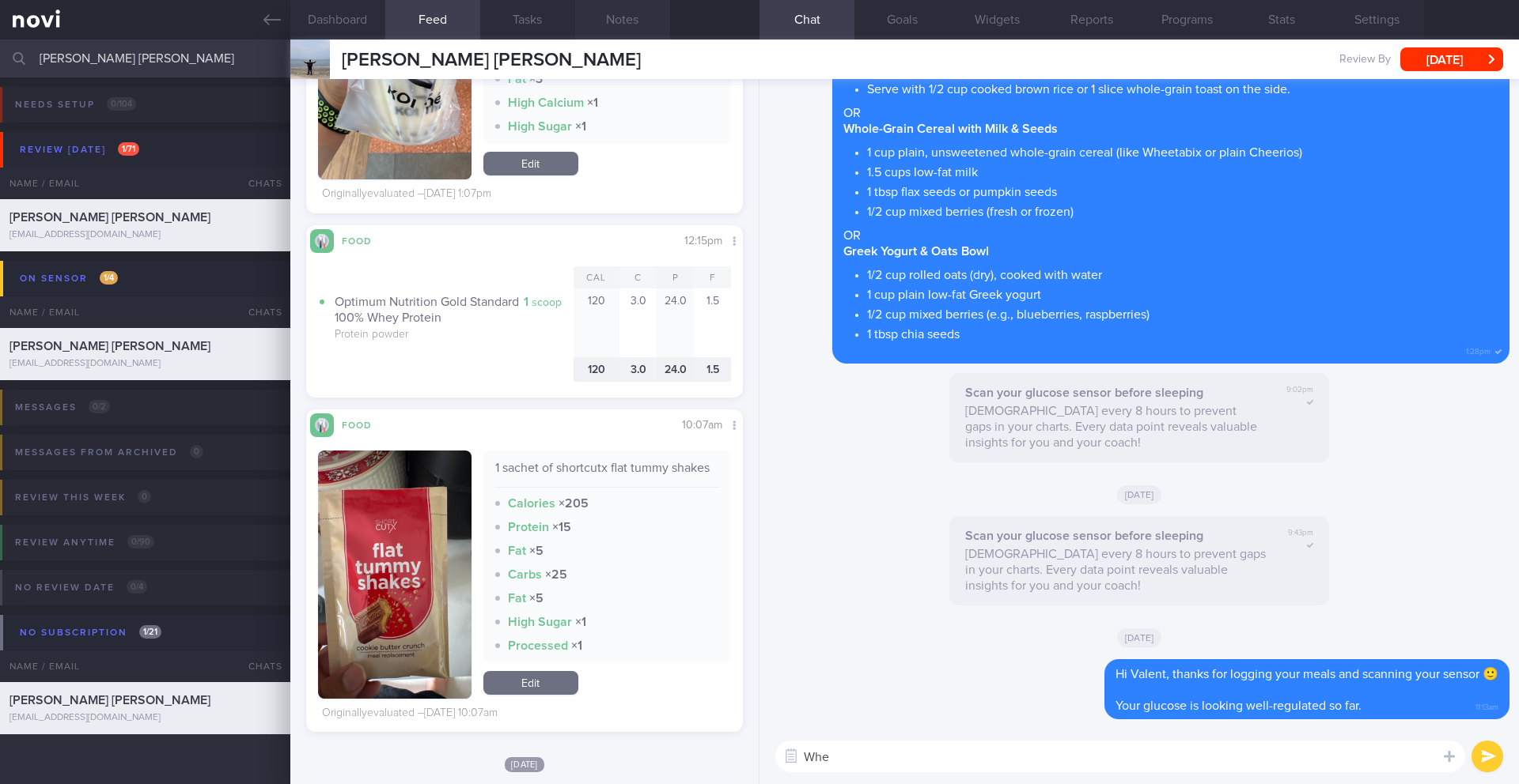
click at [635, 24] on button "Notes" at bounding box center [622, 19] width 94 height 39
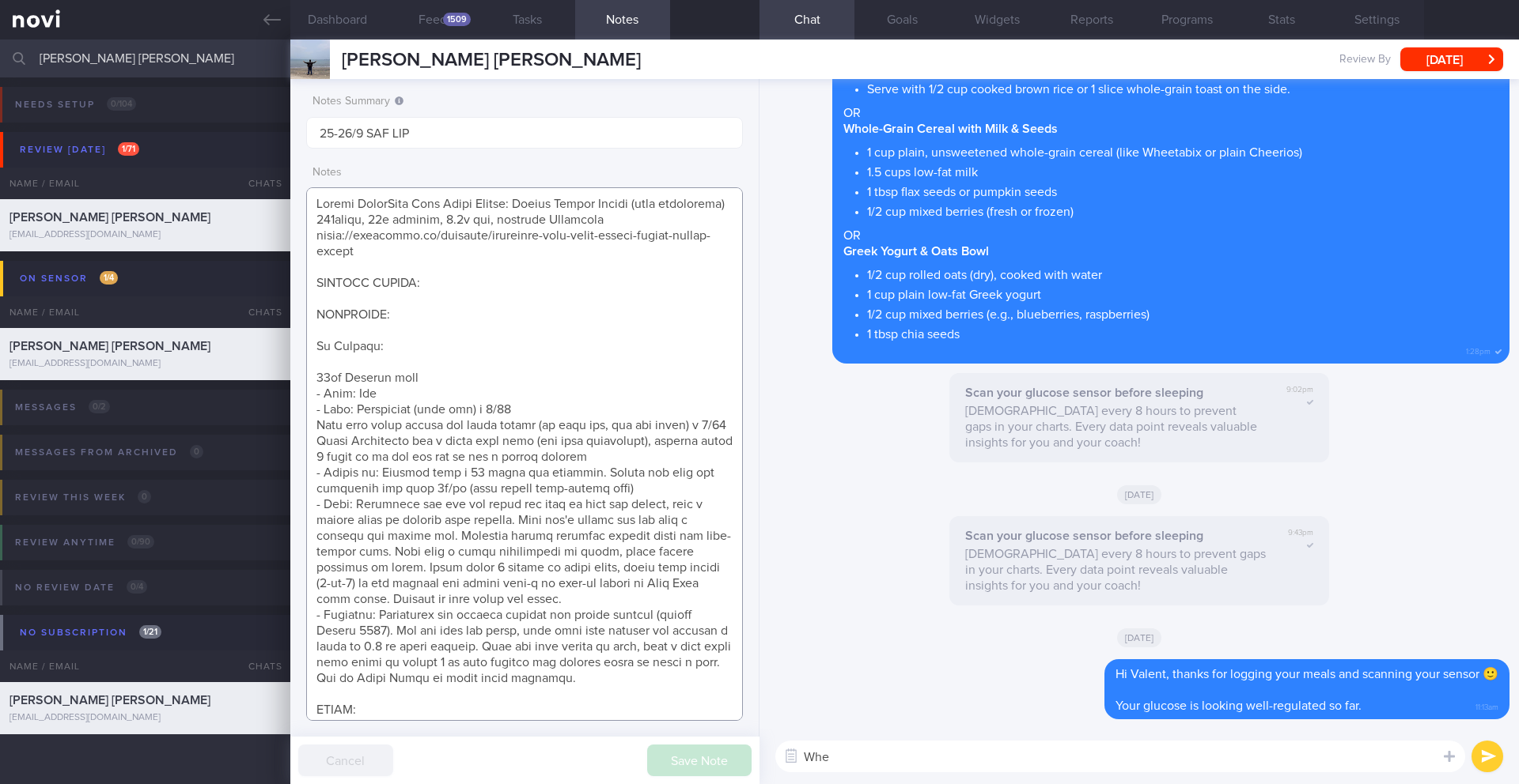
drag, startPoint x: 316, startPoint y: 255, endPoint x: 368, endPoint y: 262, distance: 52.5
click at [368, 262] on textarea at bounding box center [525, 454] width 437 height 534
click at [604, 239] on textarea at bounding box center [525, 454] width 437 height 534
click at [489, 240] on textarea at bounding box center [525, 454] width 437 height 534
click at [671, 244] on textarea at bounding box center [525, 454] width 437 height 534
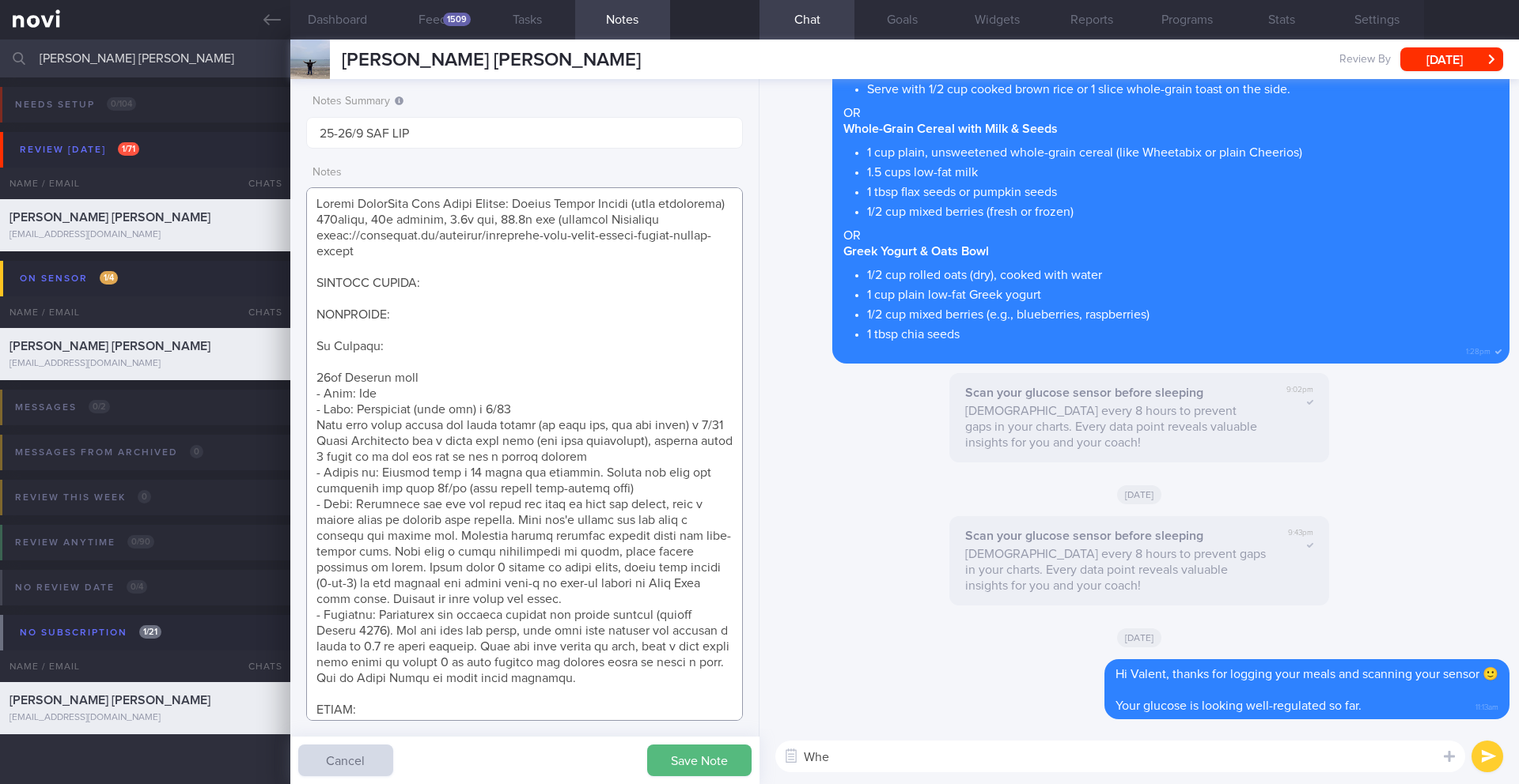
click at [671, 240] on textarea at bounding box center [525, 454] width 437 height 534
click at [381, 221] on textarea at bounding box center [525, 454] width 437 height 534
click at [383, 220] on textarea at bounding box center [525, 454] width 437 height 534
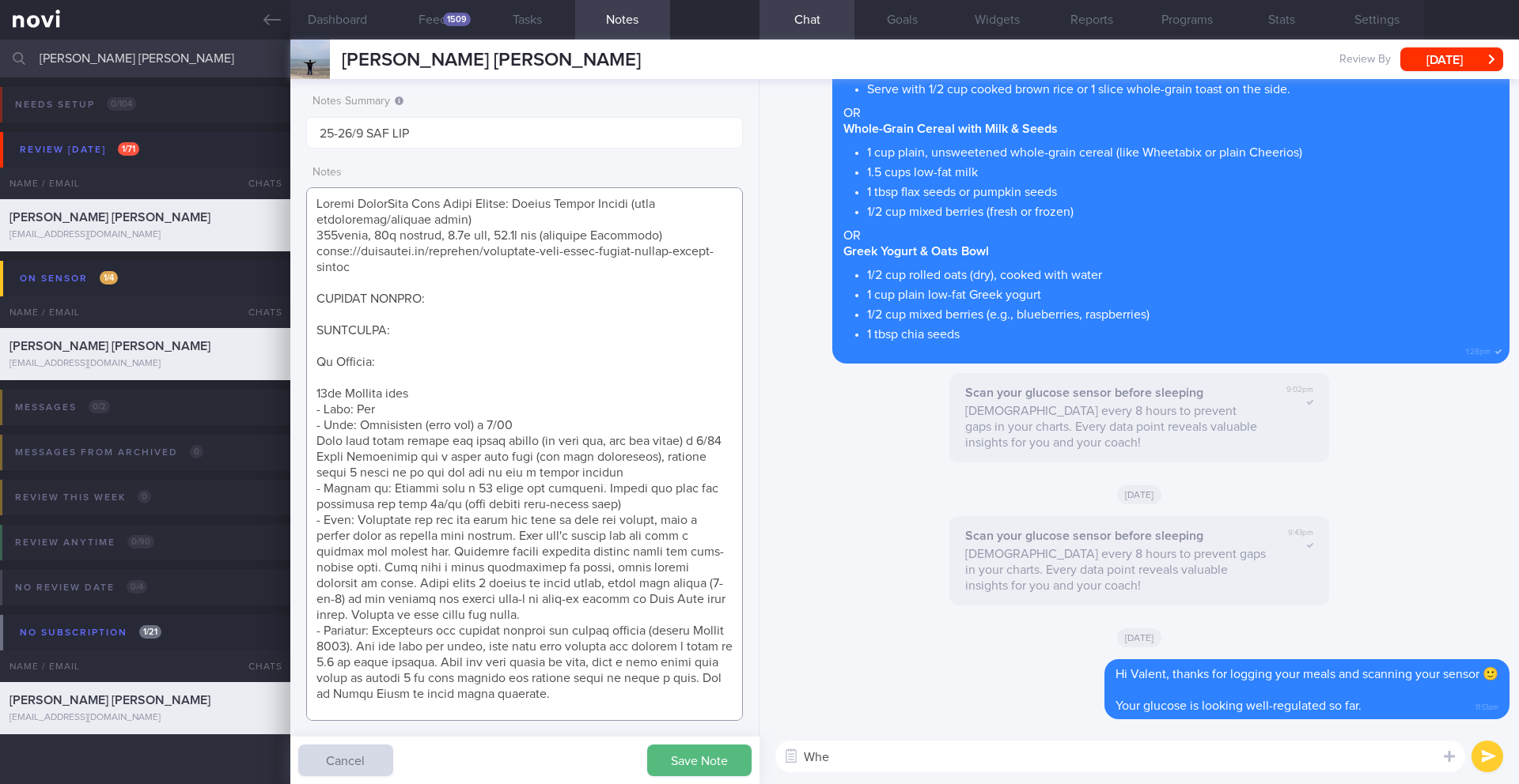
click at [460, 262] on textarea at bounding box center [525, 454] width 437 height 534
type textarea "Taking ShortCutx Flat Tummy Shakes: Cookie Butter Crunch (meal replacement/prot…"
click at [693, 764] on button "Save Note" at bounding box center [699, 760] width 105 height 31
click at [355, 20] on button "Dashboard" at bounding box center [337, 19] width 94 height 39
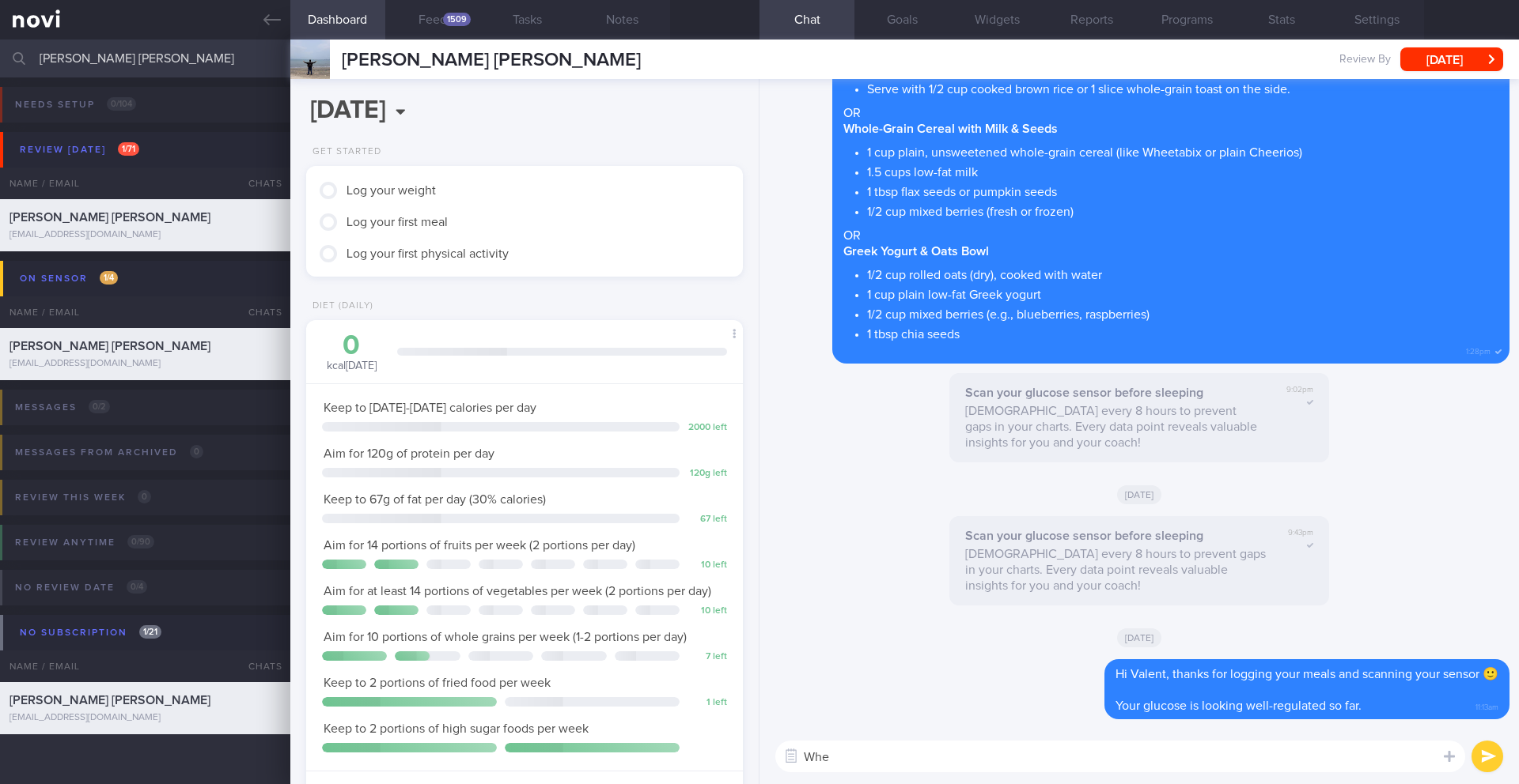
scroll to position [221, 397]
click at [436, 19] on button "Feed 1509" at bounding box center [432, 19] width 94 height 39
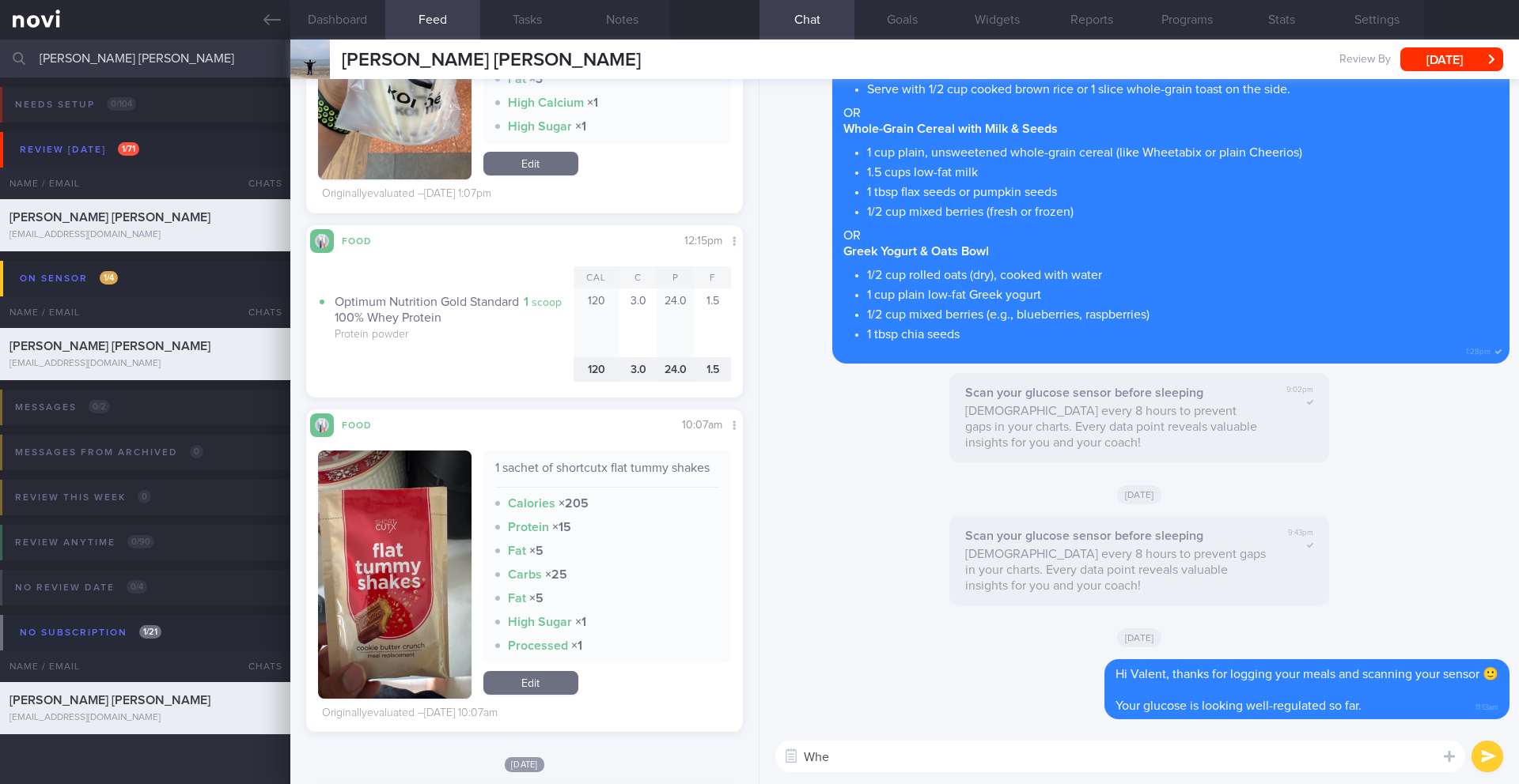
scroll to position [221, 397]
click at [539, 692] on link "Edit" at bounding box center [530, 683] width 94 height 24
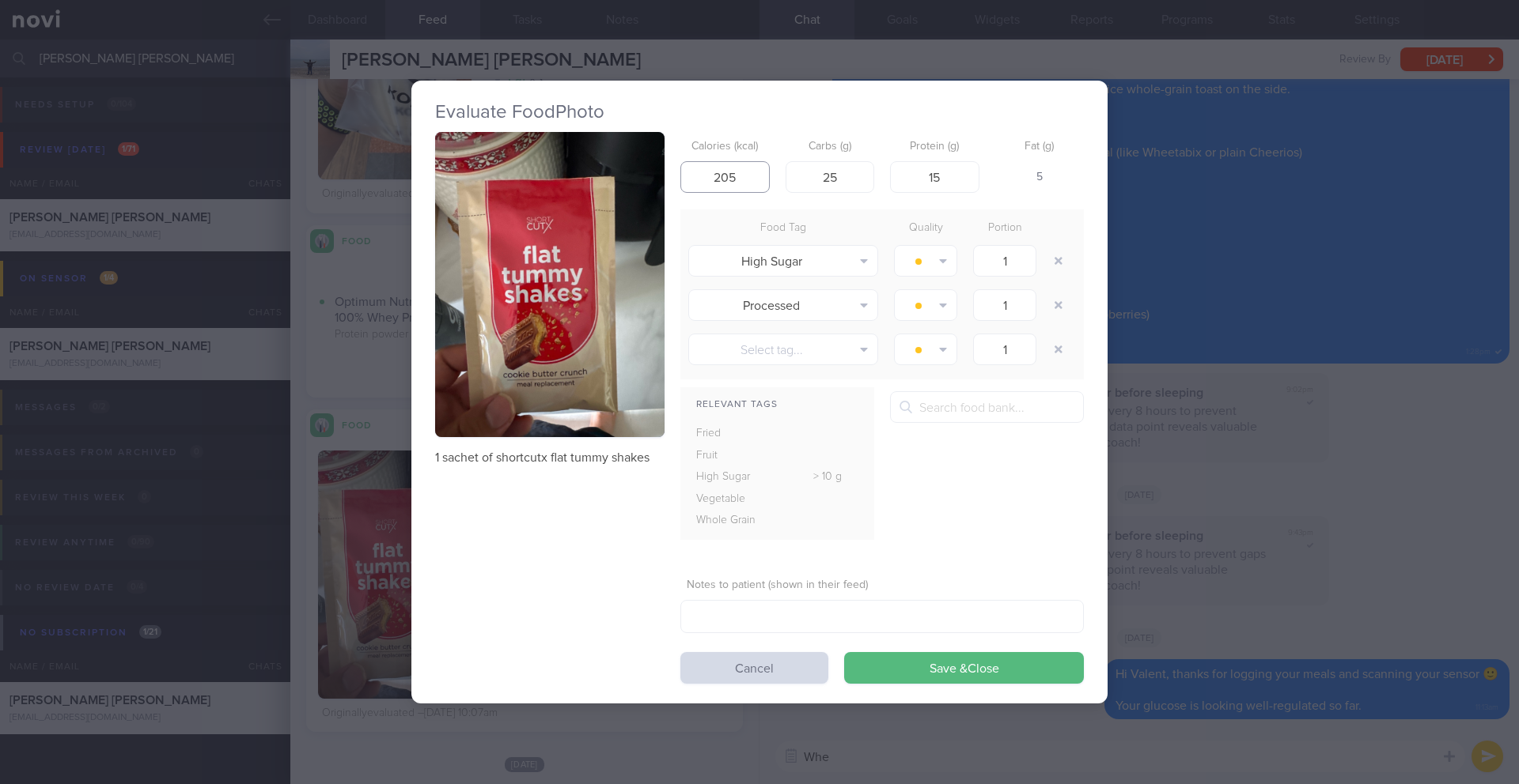
drag, startPoint x: 748, startPoint y: 178, endPoint x: 681, endPoint y: 181, distance: 67.1
click at [681, 181] on input "205" at bounding box center [725, 177] width 89 height 31
type input "149"
drag, startPoint x: 845, startPoint y: 180, endPoint x: 788, endPoint y: 179, distance: 57.0
click at [788, 179] on input "25" at bounding box center [829, 177] width 89 height 31
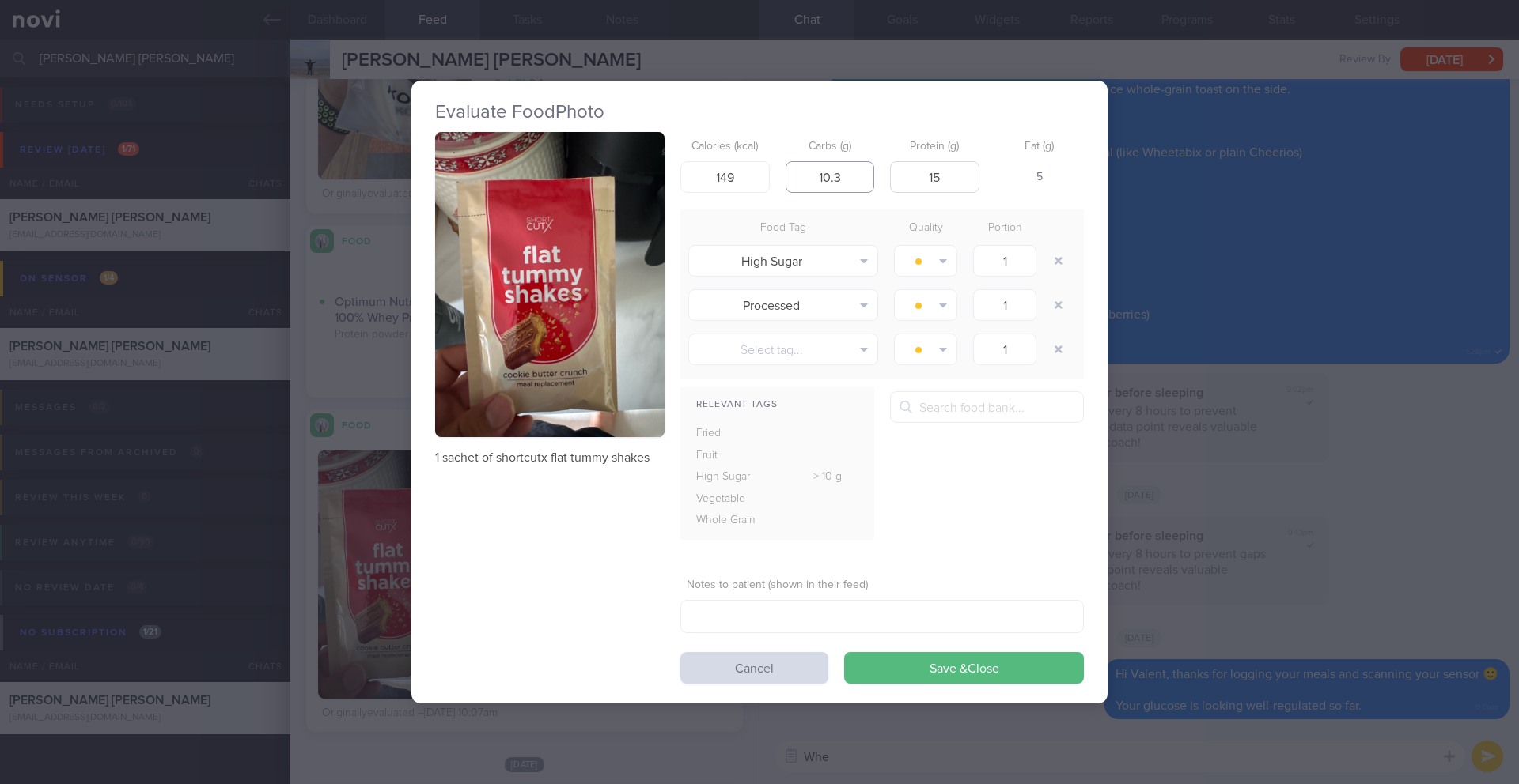
type input "10.3"
drag, startPoint x: 950, startPoint y: 178, endPoint x: 888, endPoint y: 179, distance: 62.0
click at [888, 179] on div "Calories (kcal) 149 Carbs (g) 10.3 Protein (g) 15 Fat (g) 5" at bounding box center [882, 163] width 404 height 62
type input "20"
drag, startPoint x: 1068, startPoint y: 261, endPoint x: 1055, endPoint y: 468, distance: 207.4
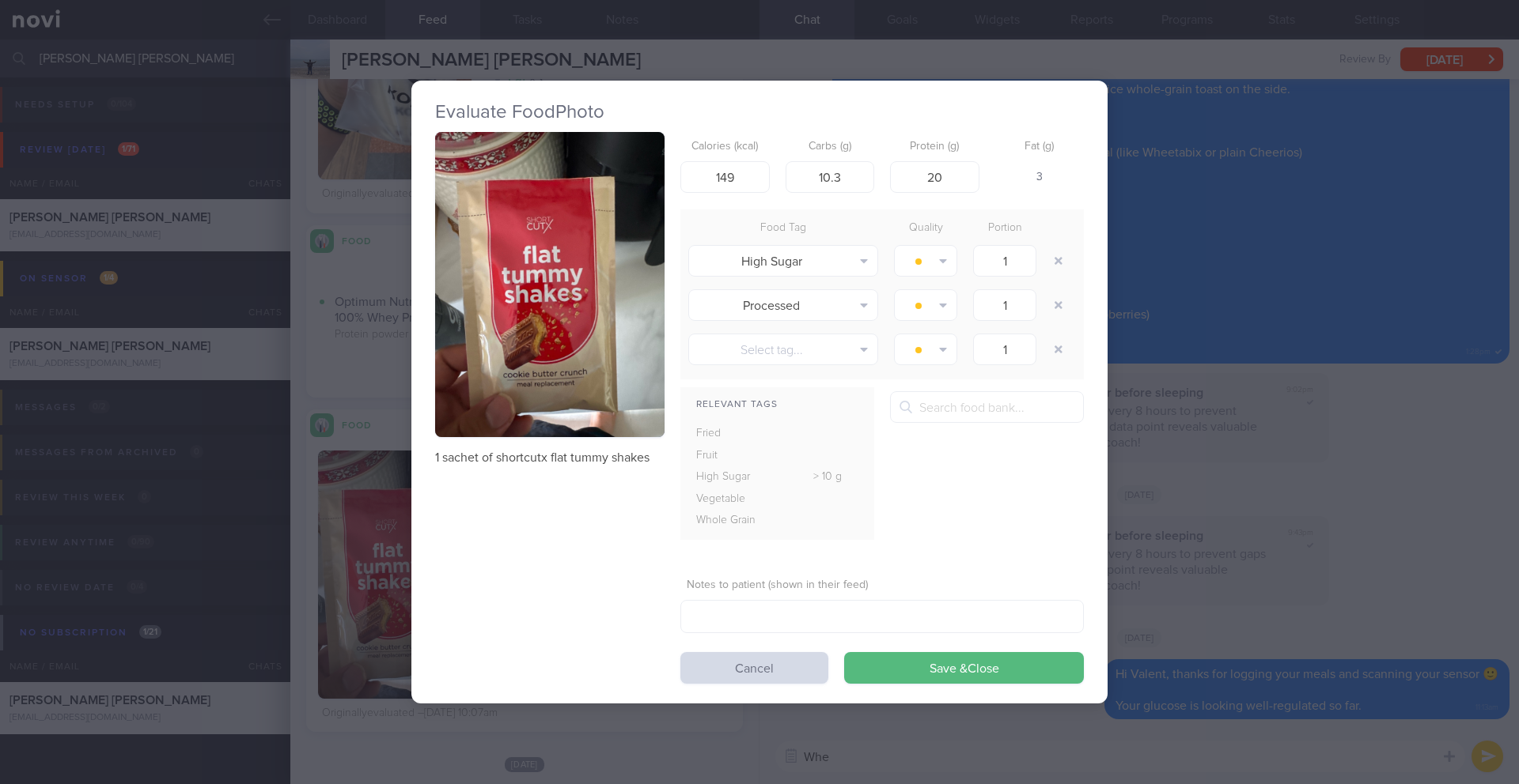
click at [1055, 468] on form "Calories (kcal) 149 Carbs (g) 10.3 Protein (g) 20 Fat (g) 3 Food Tag Quality Po…" at bounding box center [882, 408] width 404 height 553
click at [978, 673] on button "Save & Close" at bounding box center [963, 668] width 239 height 31
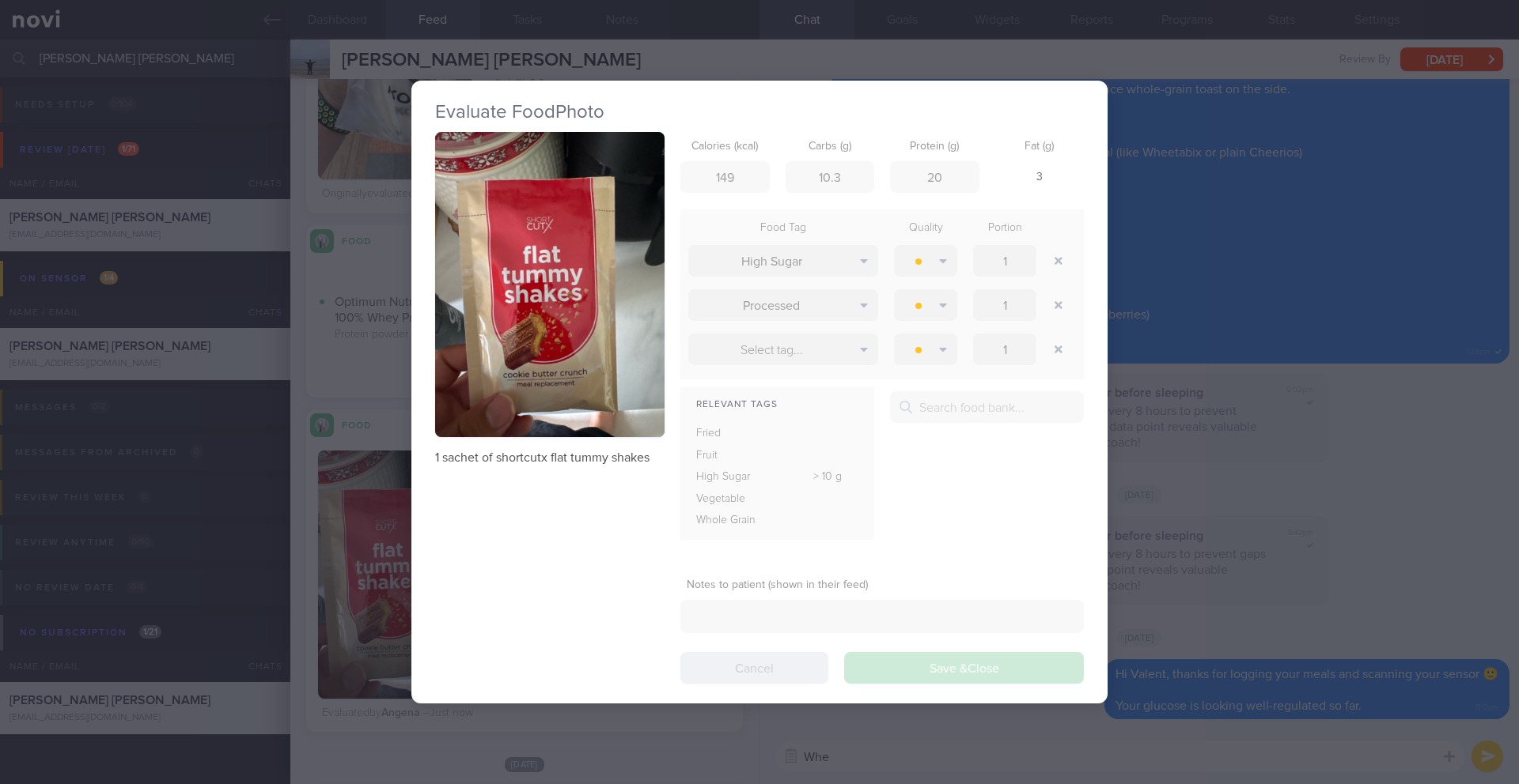
scroll to position [259, 411]
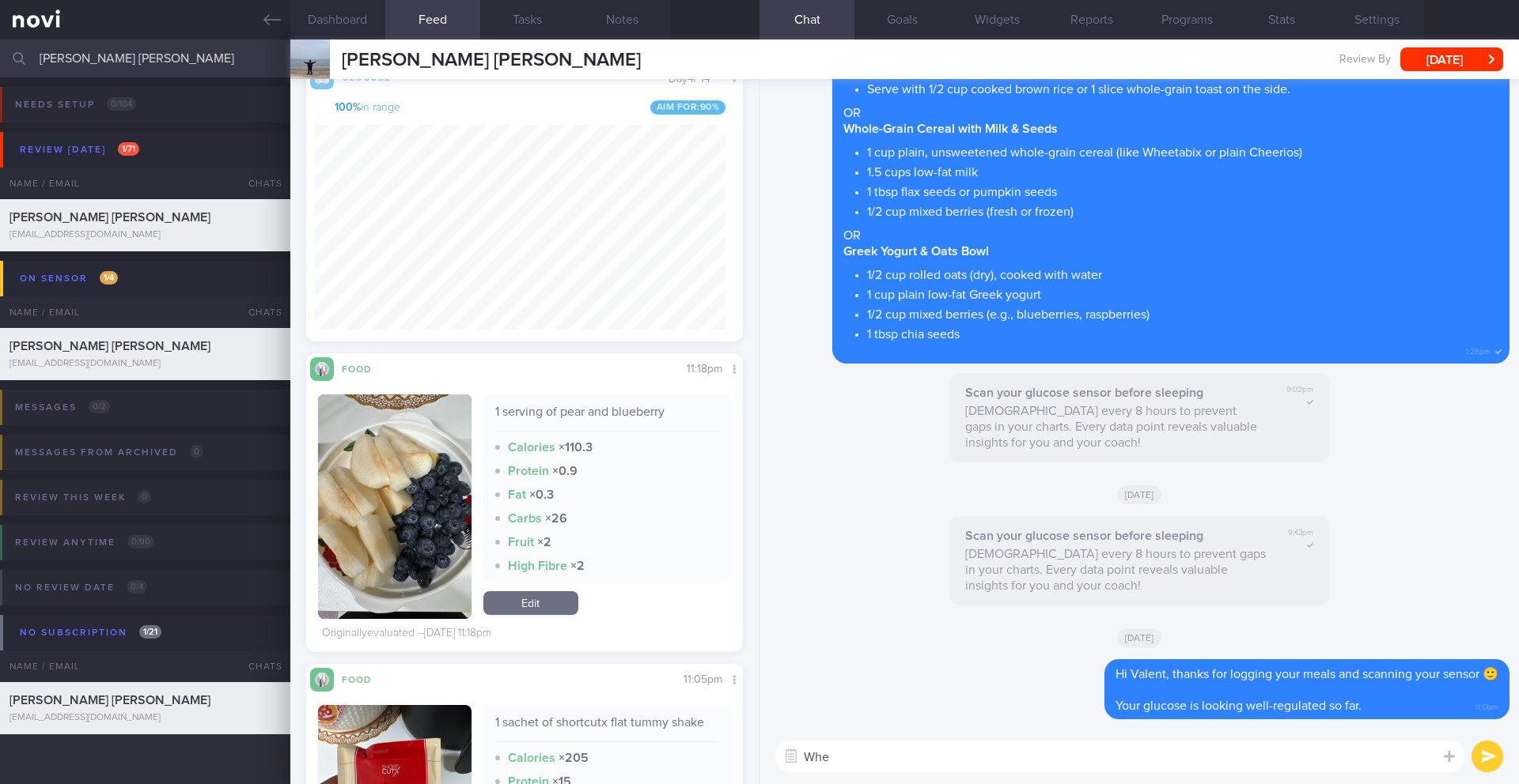
scroll to position [6307, 0]
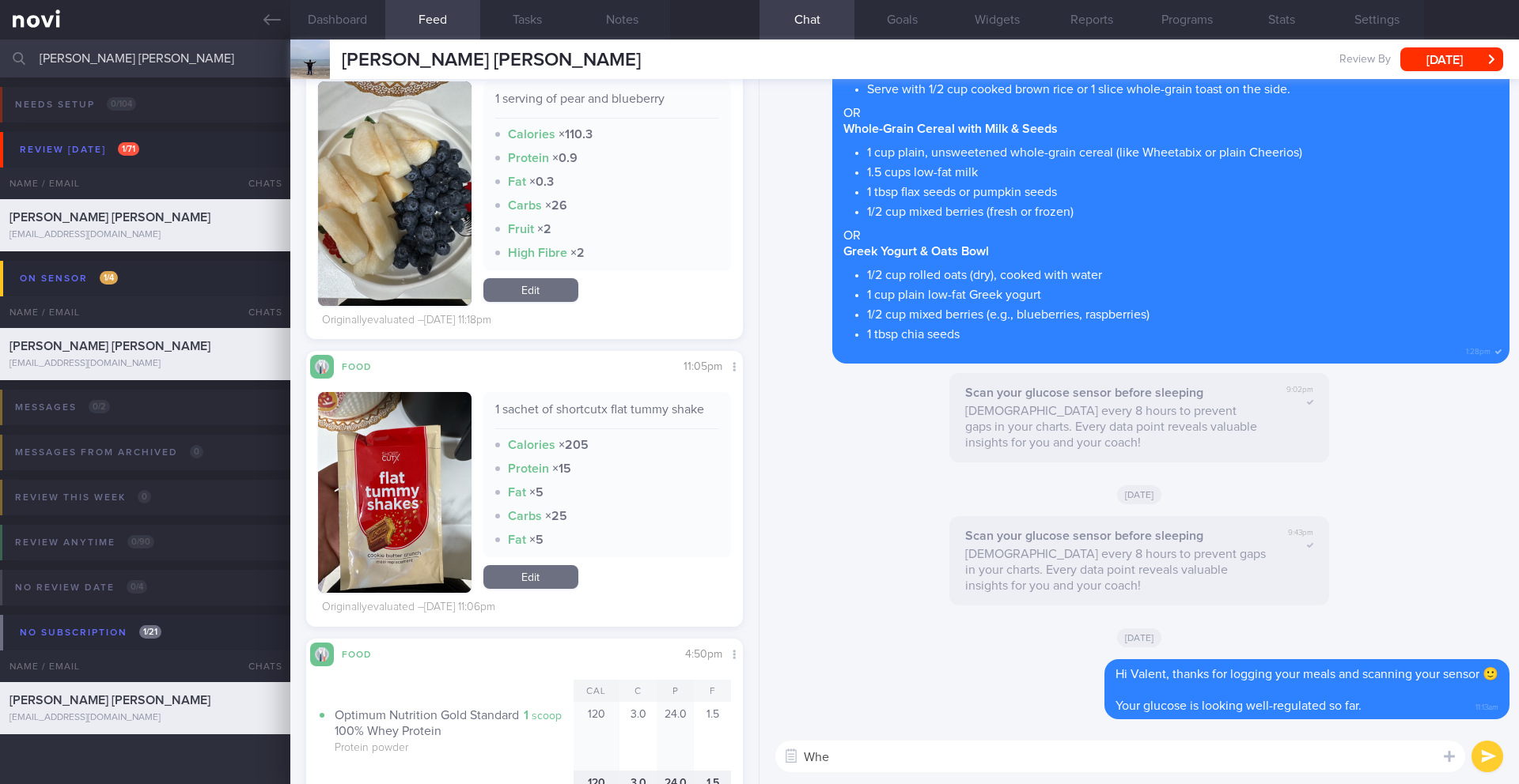
click at [537, 566] on link "Edit" at bounding box center [530, 578] width 94 height 24
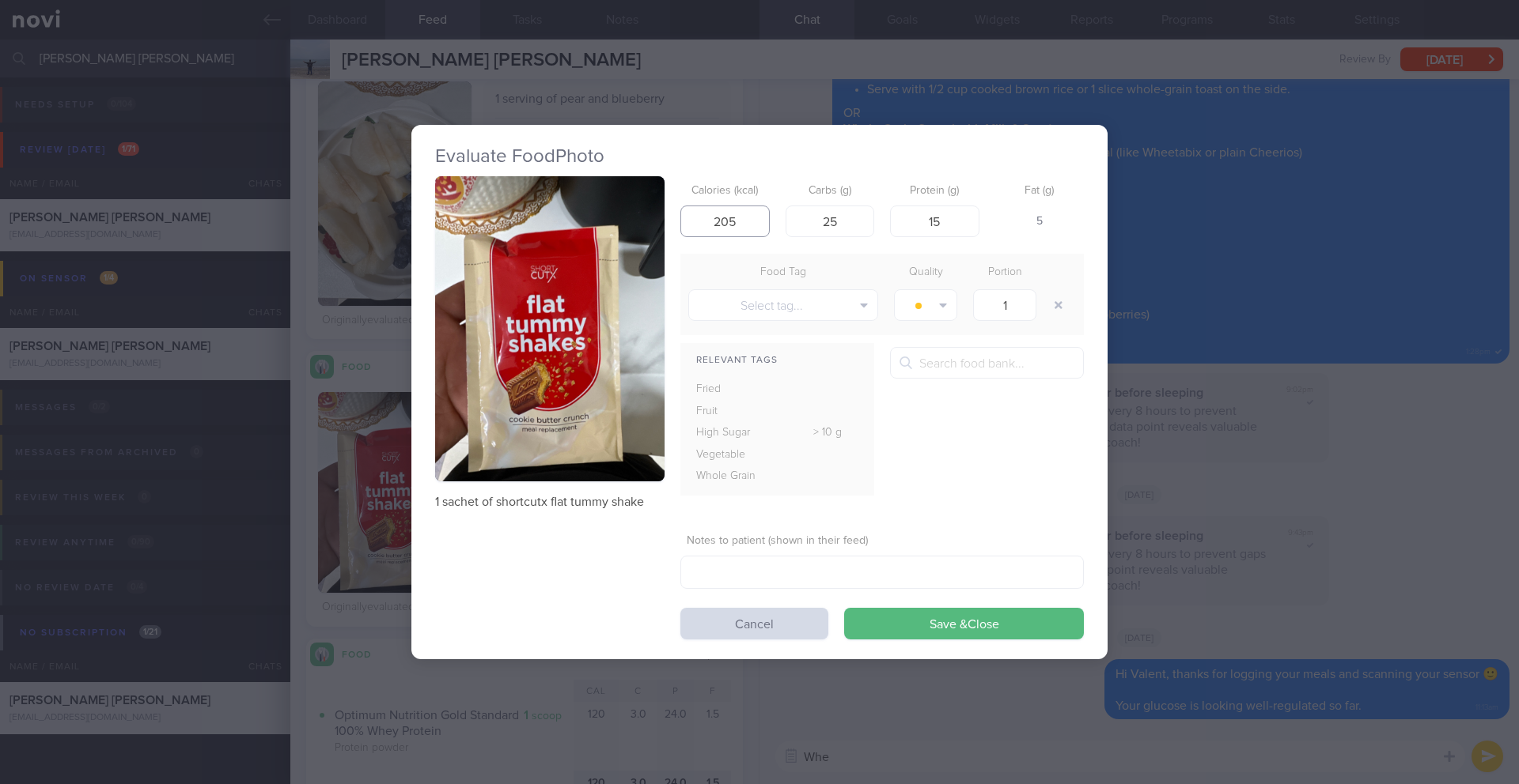
drag, startPoint x: 739, startPoint y: 211, endPoint x: 703, endPoint y: 220, distance: 37.1
click at [703, 220] on input "205" at bounding box center [725, 221] width 89 height 31
drag, startPoint x: 769, startPoint y: 227, endPoint x: 681, endPoint y: 220, distance: 88.3
click at [681, 220] on input "205" at bounding box center [725, 221] width 89 height 31
type input "149"
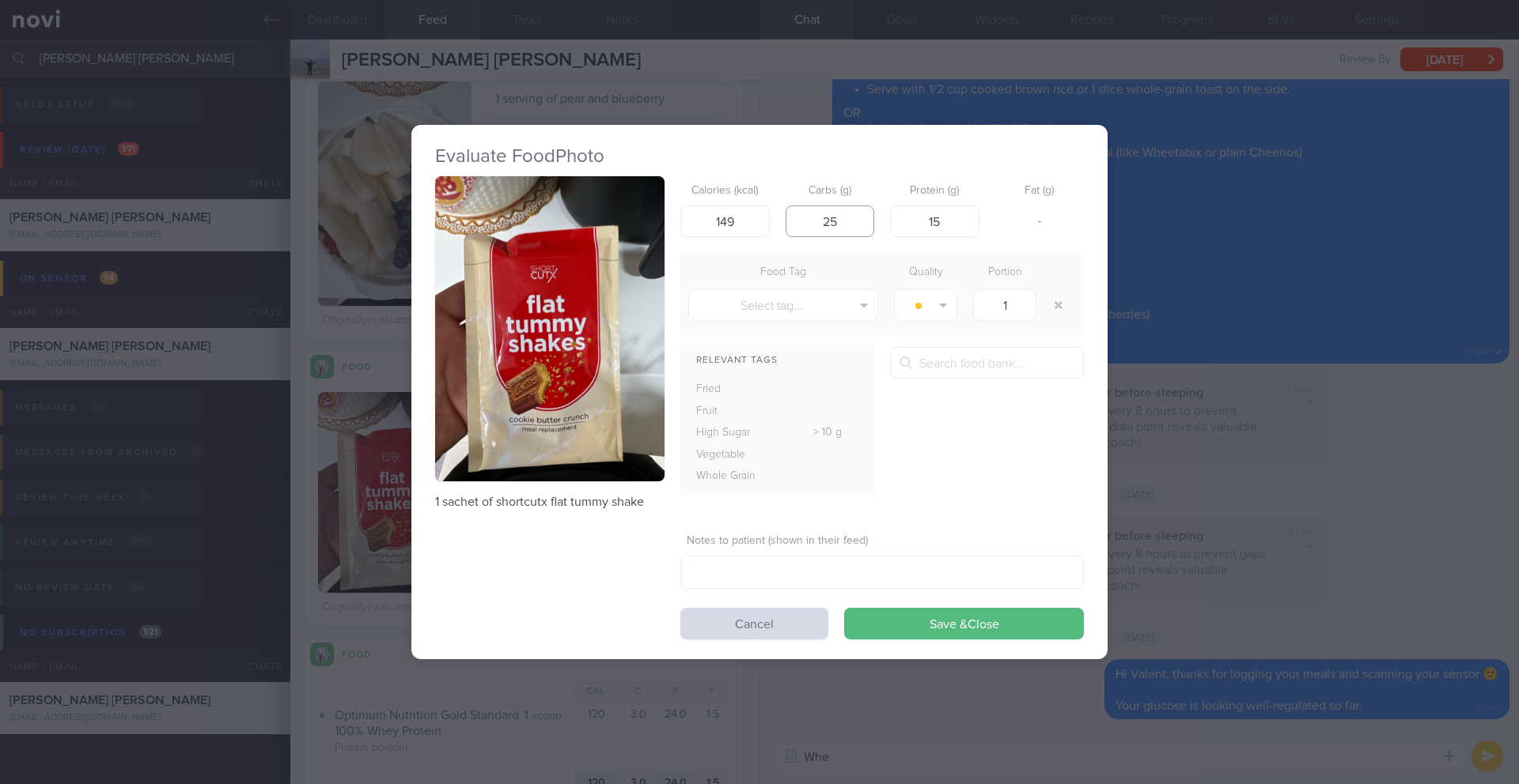
drag, startPoint x: 848, startPoint y: 230, endPoint x: 776, endPoint y: 227, distance: 72.1
click at [776, 227] on div "Calories (kcal) 149 Carbs (g) 25 Protein (g) 15 Fat (g) -" at bounding box center [882, 207] width 404 height 62
type input "10.3"
drag, startPoint x: 950, startPoint y: 225, endPoint x: 880, endPoint y: 225, distance: 70.0
click at [880, 225] on div "Calories (kcal) 149 Carbs (g) 10.3 Protein (g) 15 Fat (g) 5" at bounding box center [882, 207] width 404 height 62
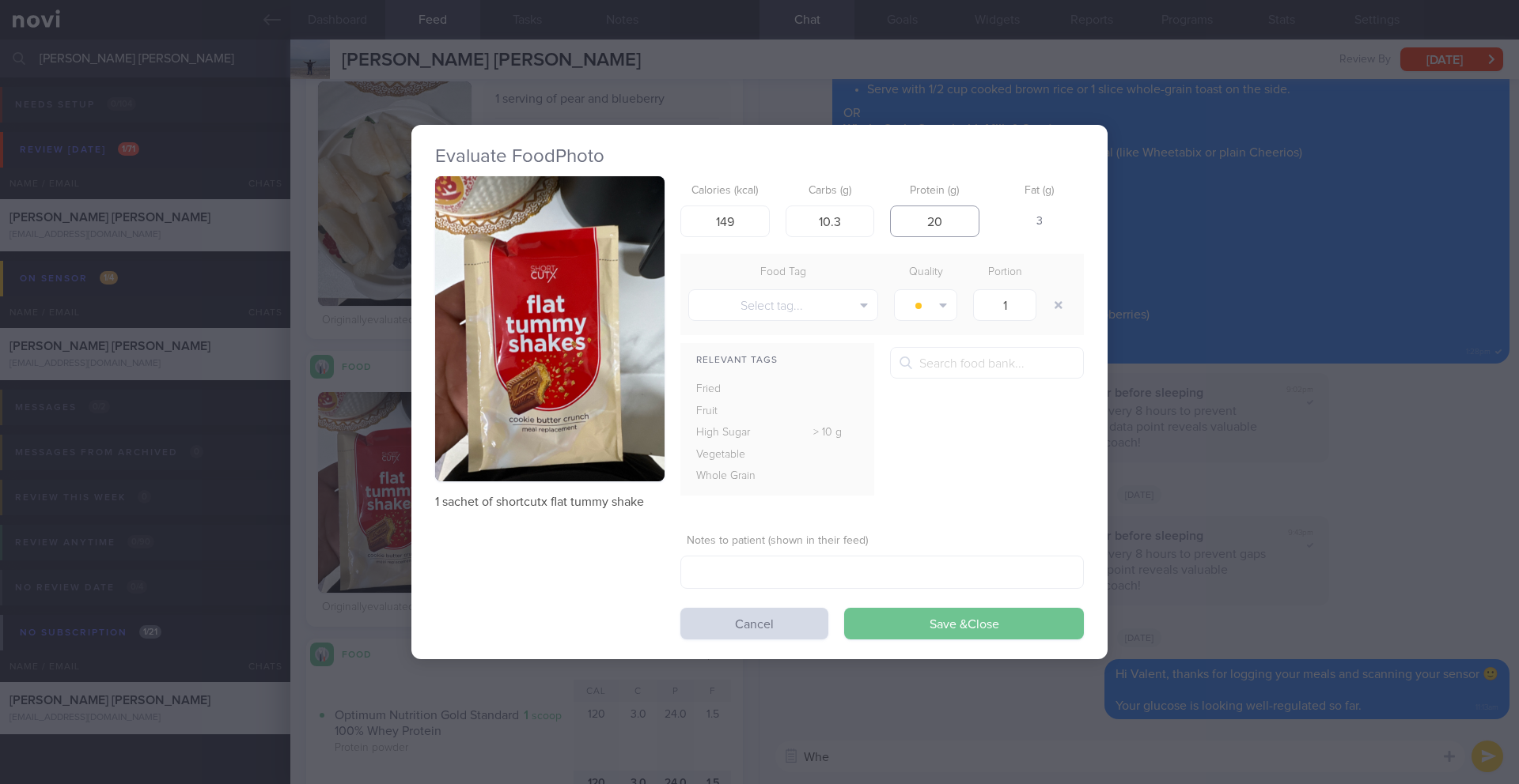
type input "20"
click at [922, 620] on button "Save & Close" at bounding box center [963, 624] width 239 height 31
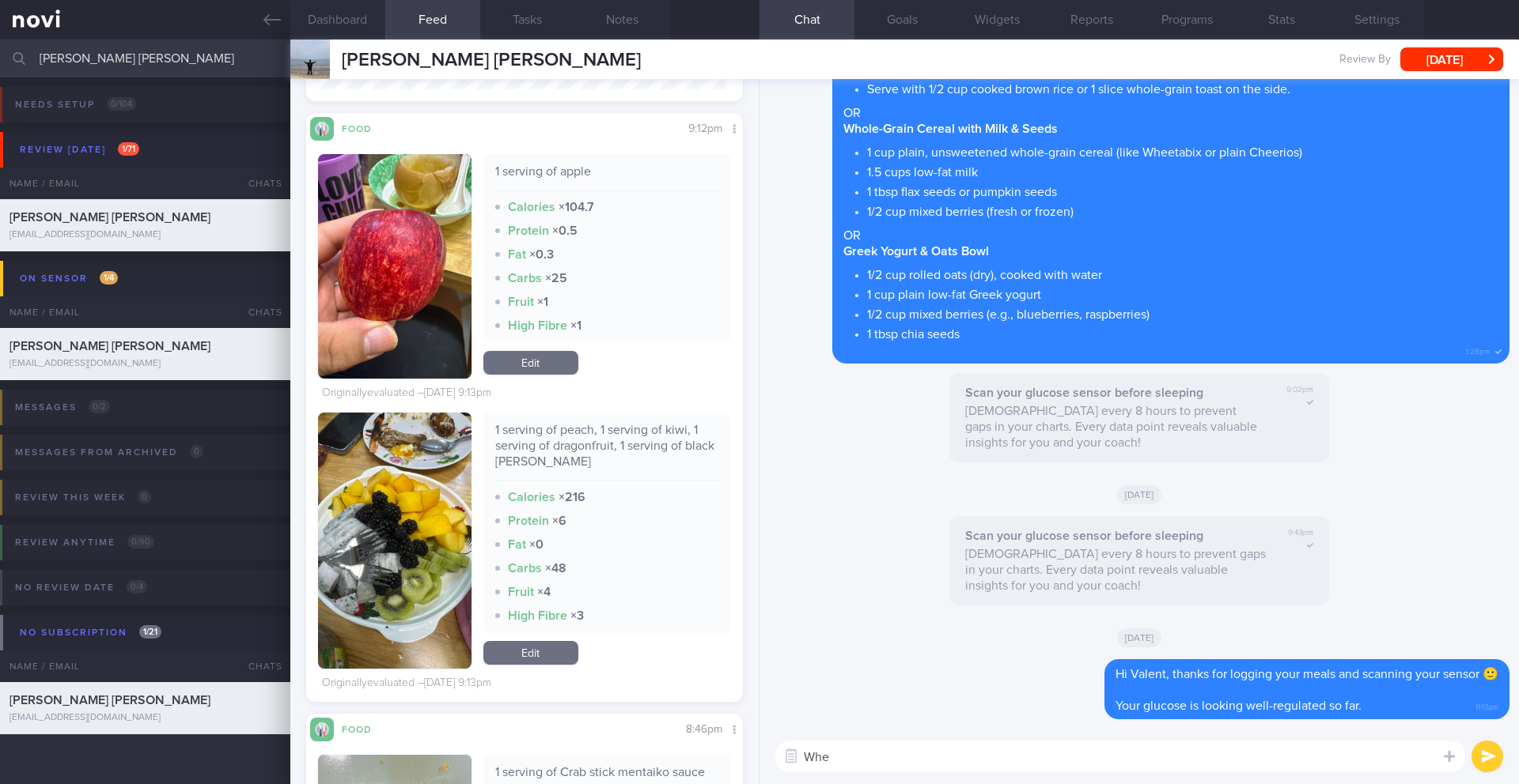
scroll to position [790426, 790542]
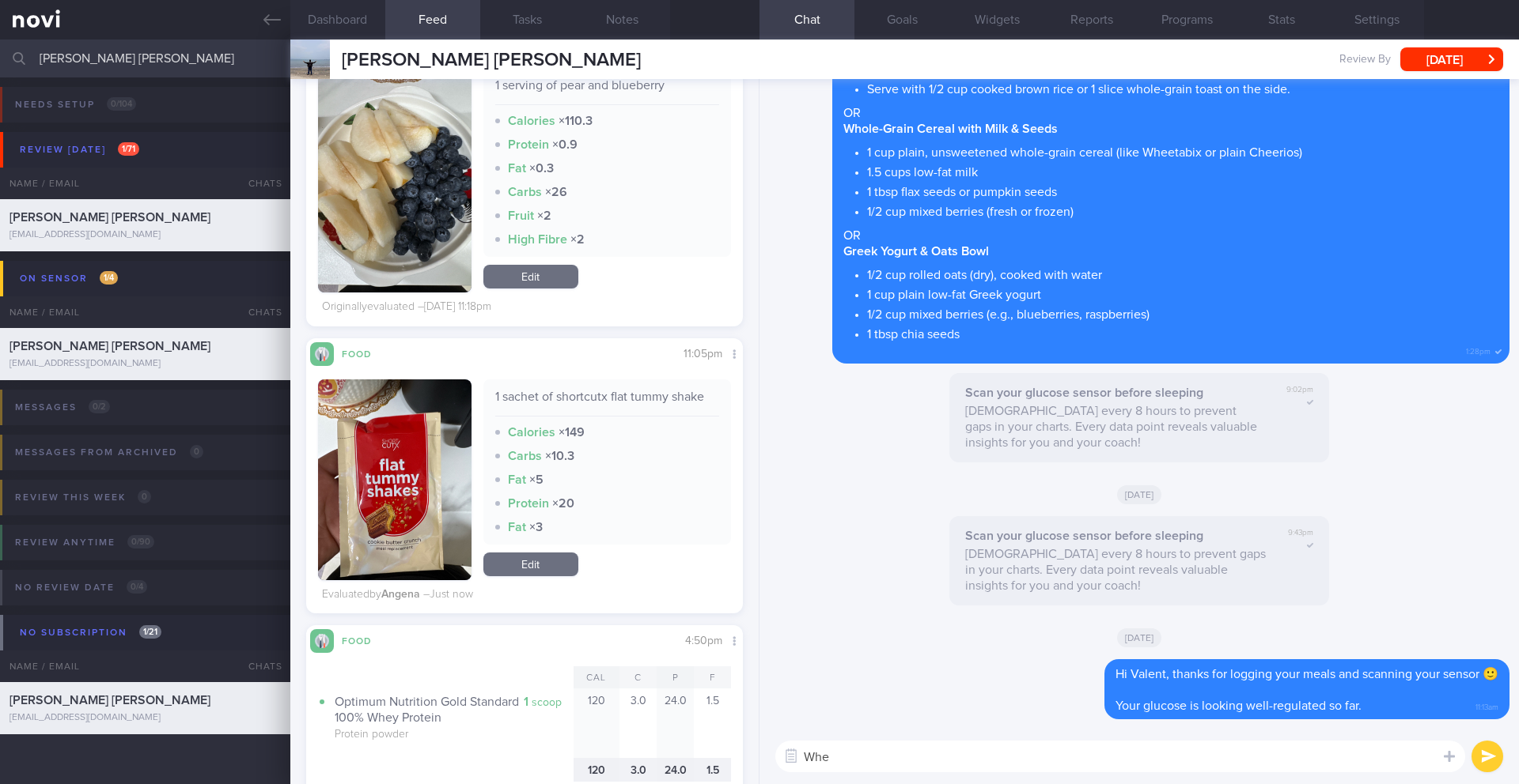
drag, startPoint x: 900, startPoint y: 756, endPoint x: 769, endPoint y: 740, distance: 132.0
click at [769, 741] on div "Whe Whe ​ Whe ​" at bounding box center [1139, 756] width 760 height 55
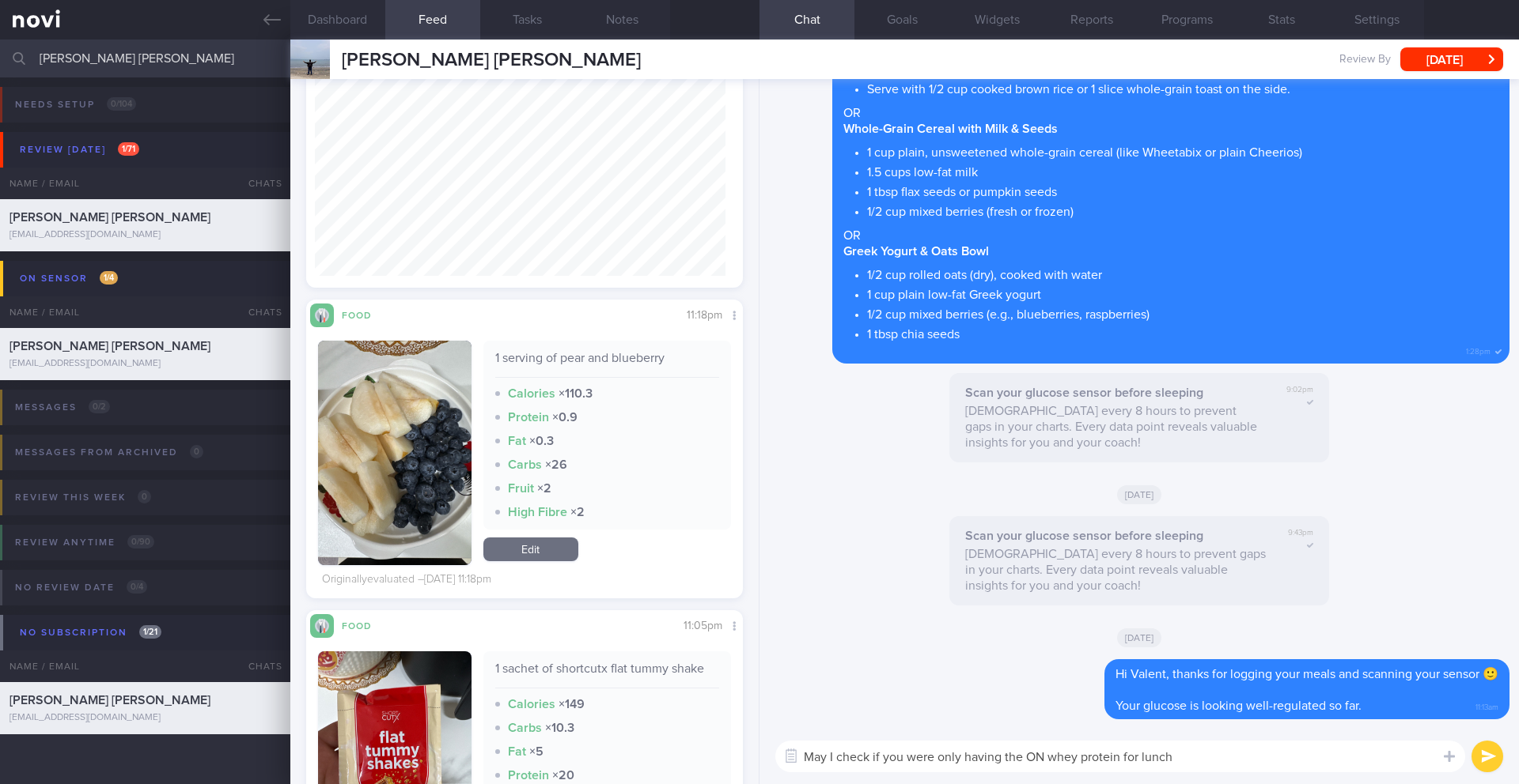
scroll to position [6342, 0]
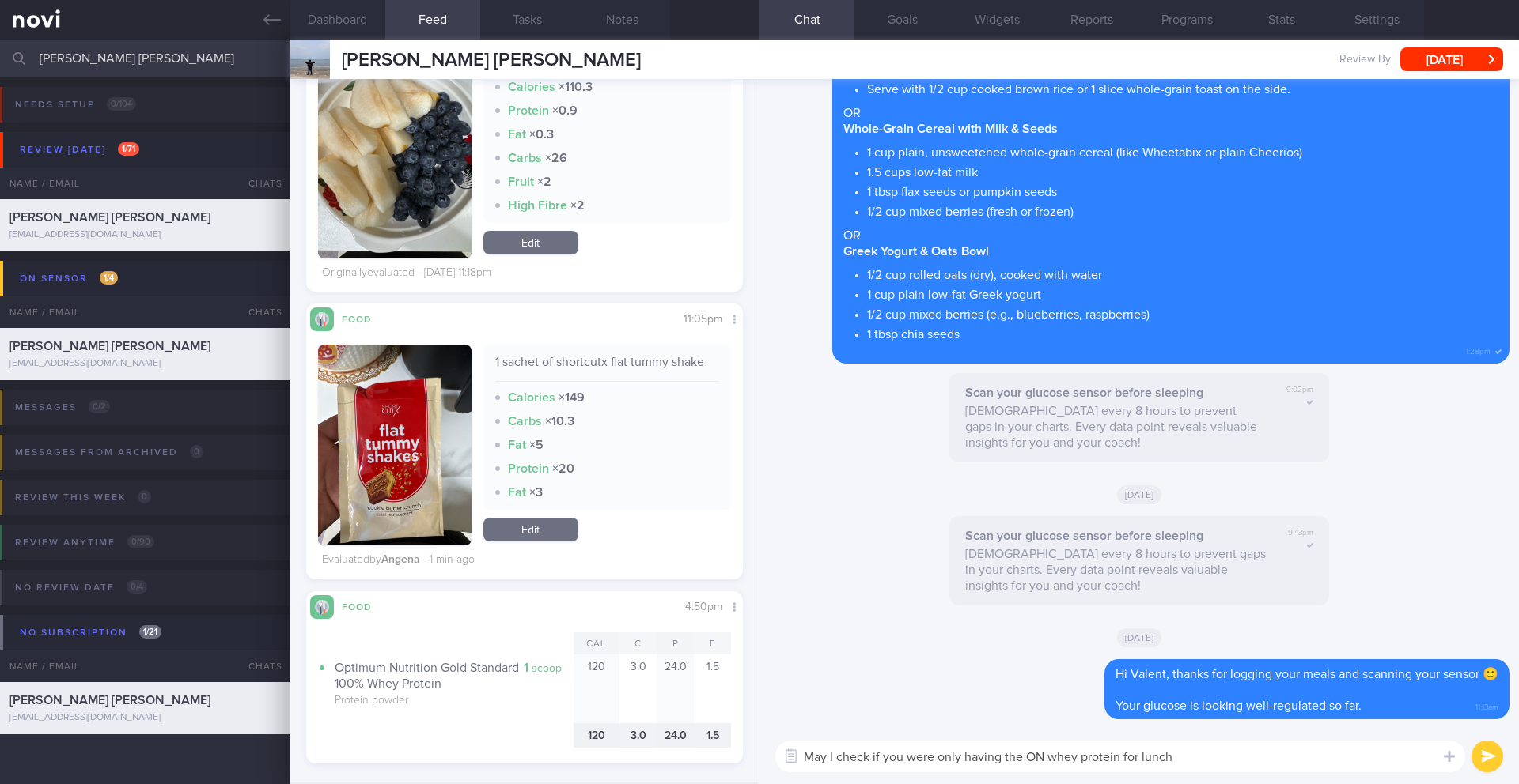
click at [874, 762] on textarea "May I check if you were only having the ON whey protein for lunch" at bounding box center [1120, 756] width 690 height 31
click at [875, 762] on textarea "May I check if you were only having the ON whey protein for lunch" at bounding box center [1120, 756] width 690 height 31
type textarea "C"
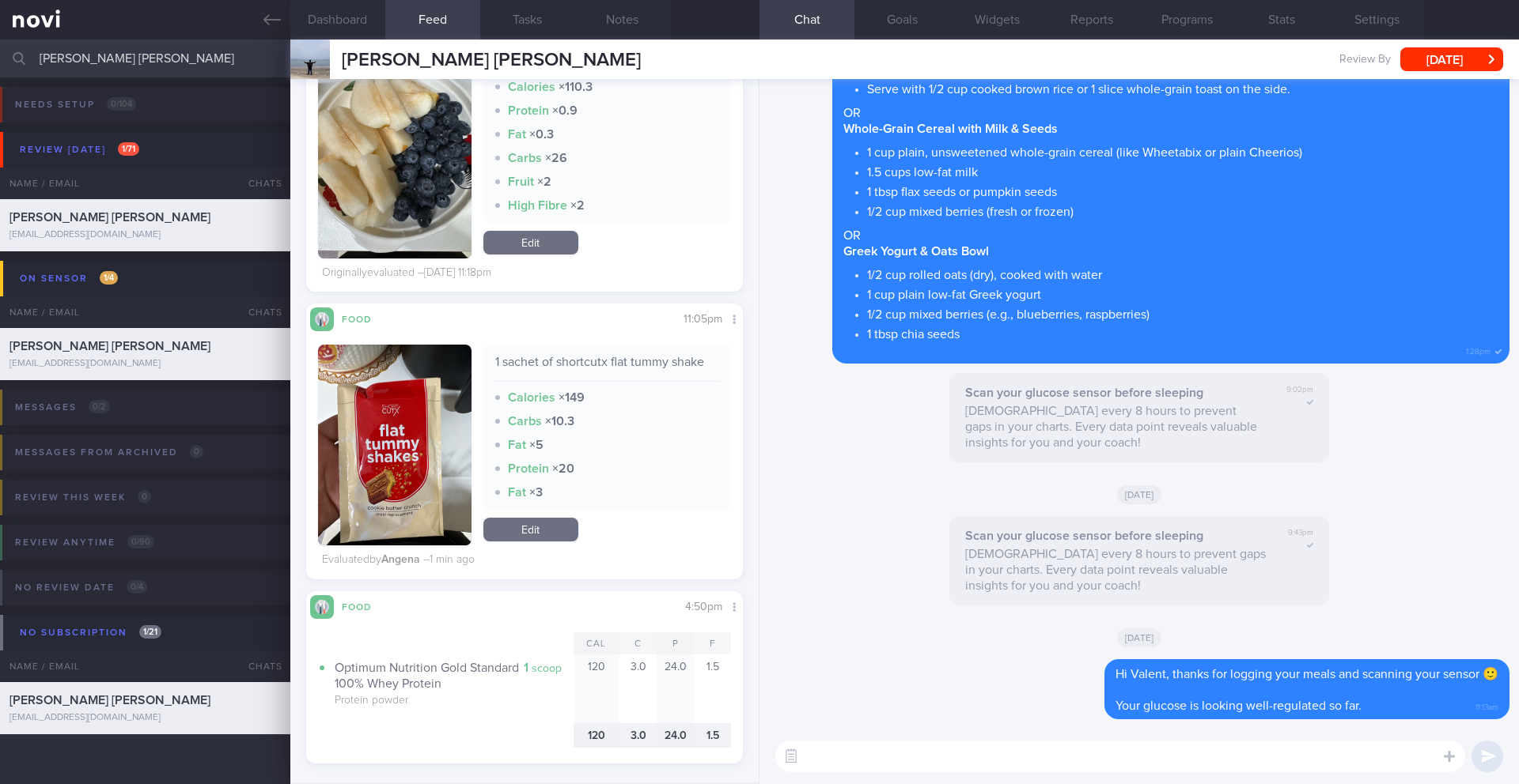
type textarea "M"
type textarea "c"
type textarea "C"
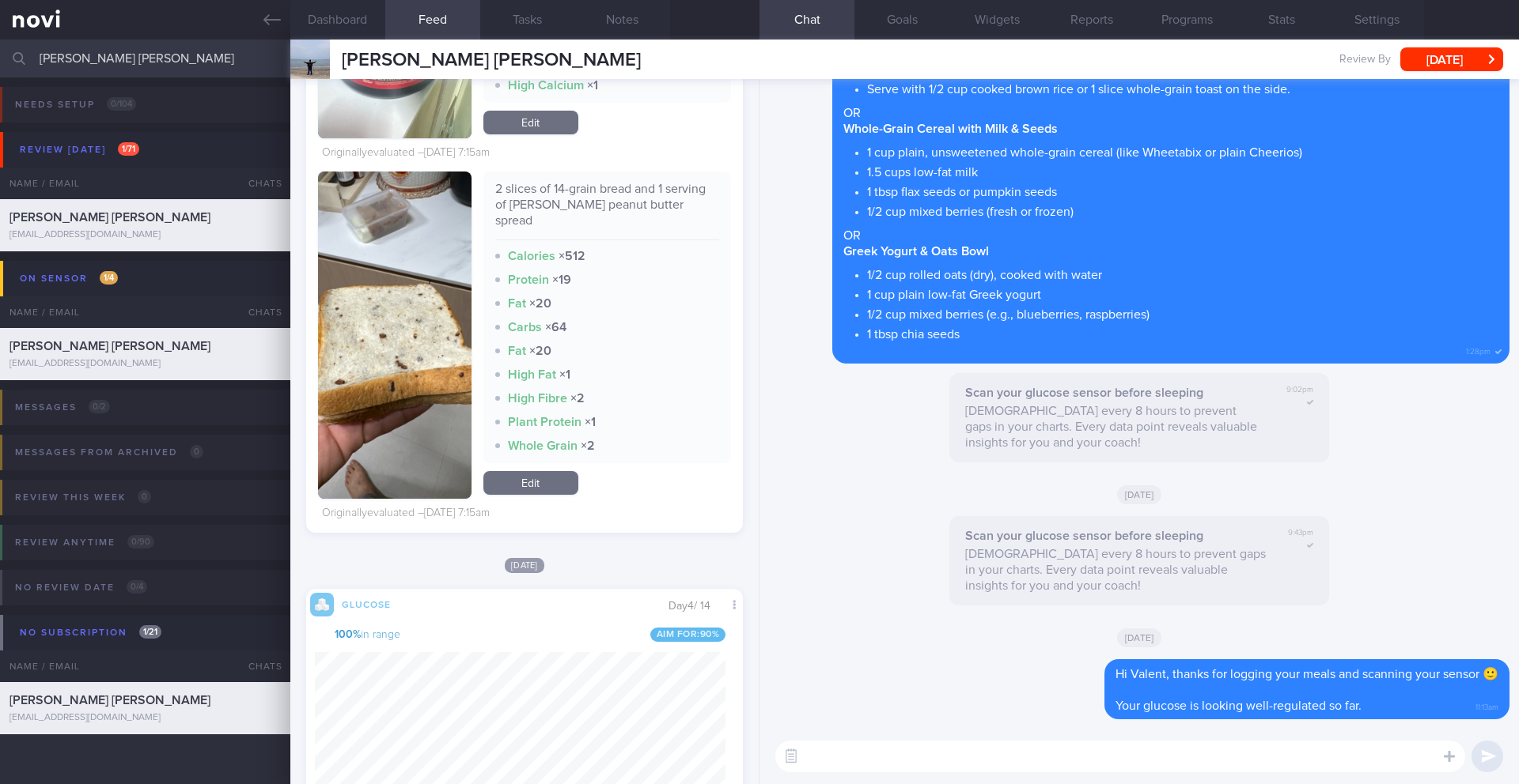
scroll to position [5251, 0]
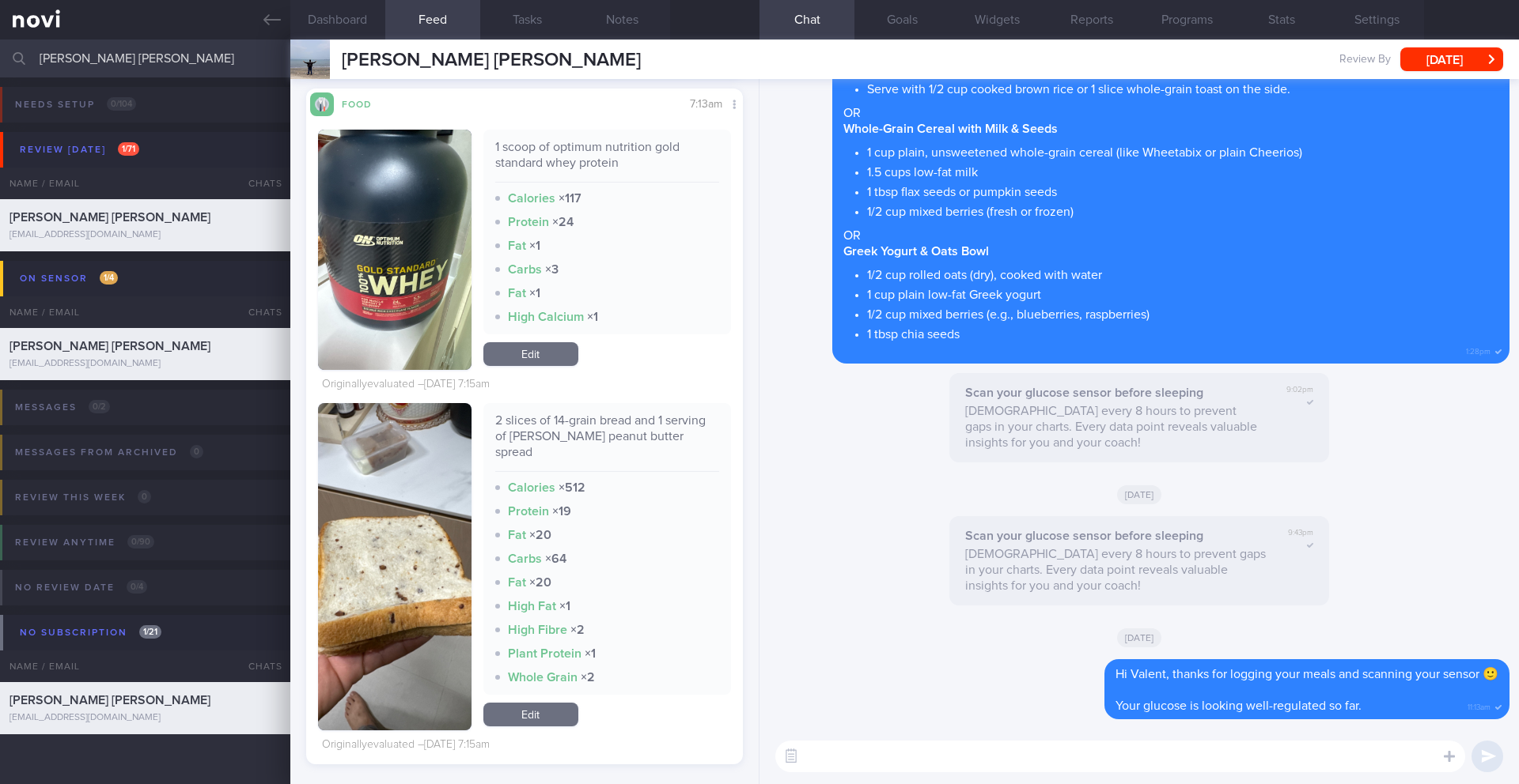
click at [993, 747] on textarea at bounding box center [1120, 756] width 690 height 31
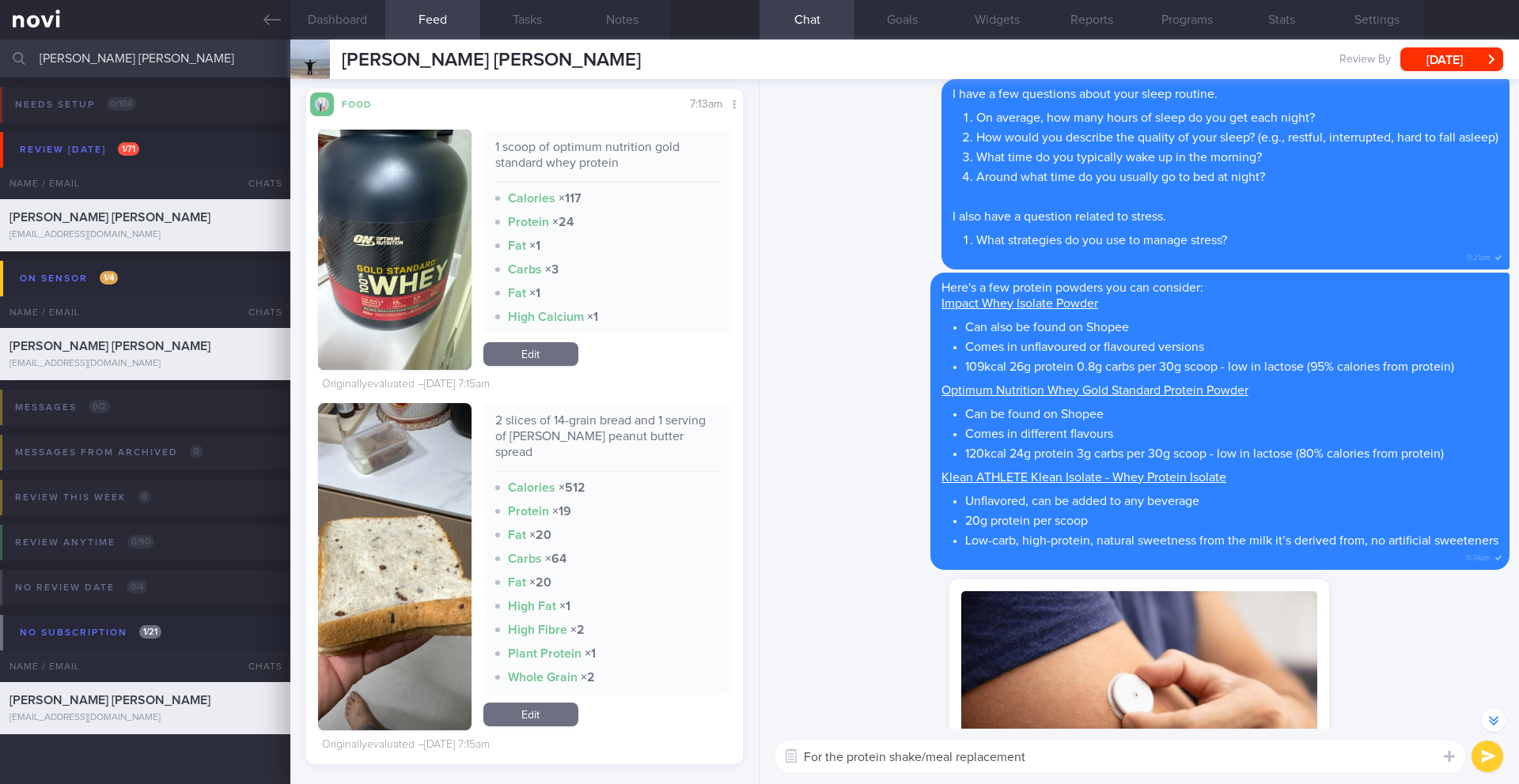
scroll to position [-3032, 0]
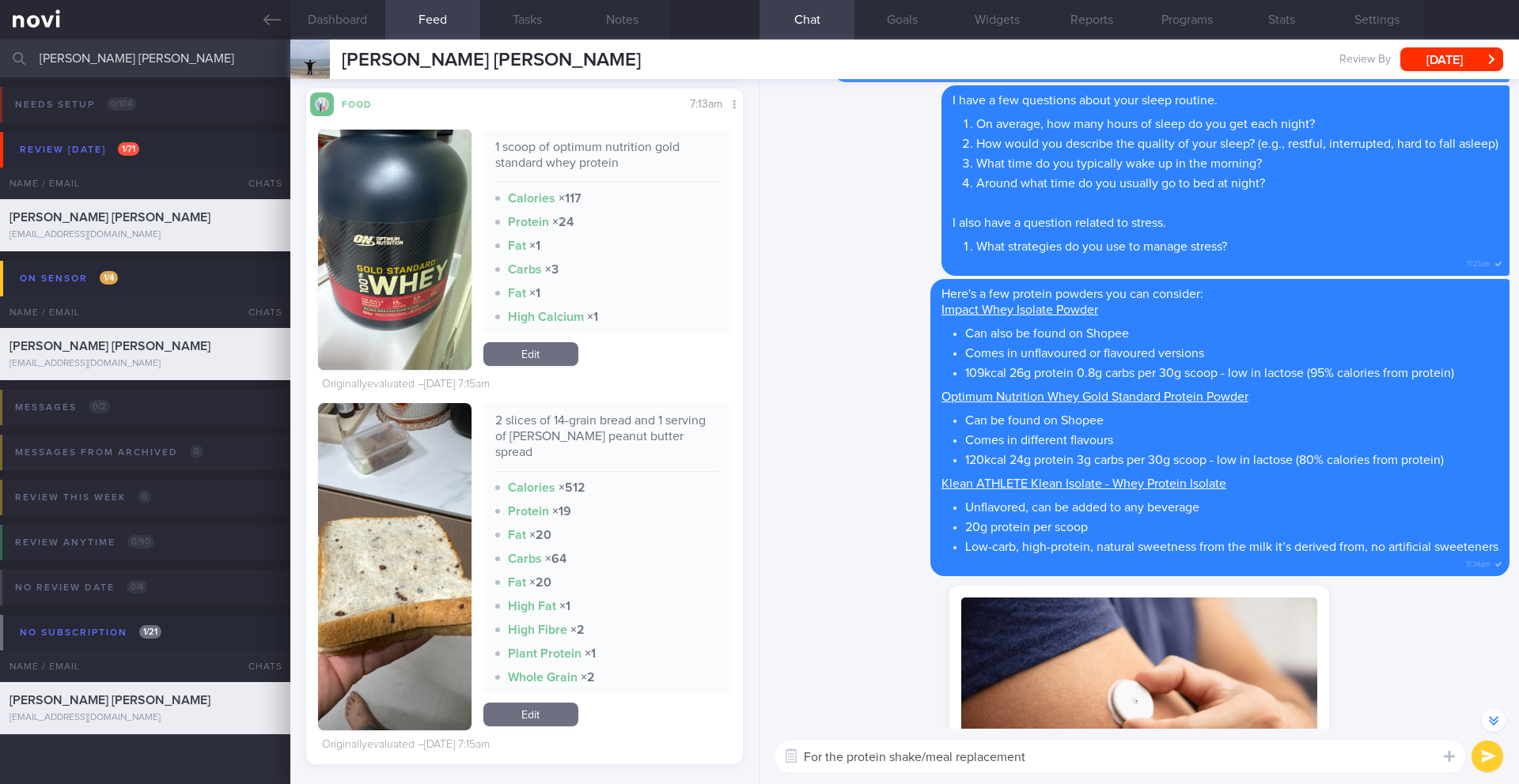
click at [805, 757] on textarea "For the protein shake/meal replacement" at bounding box center [1120, 756] width 690 height 31
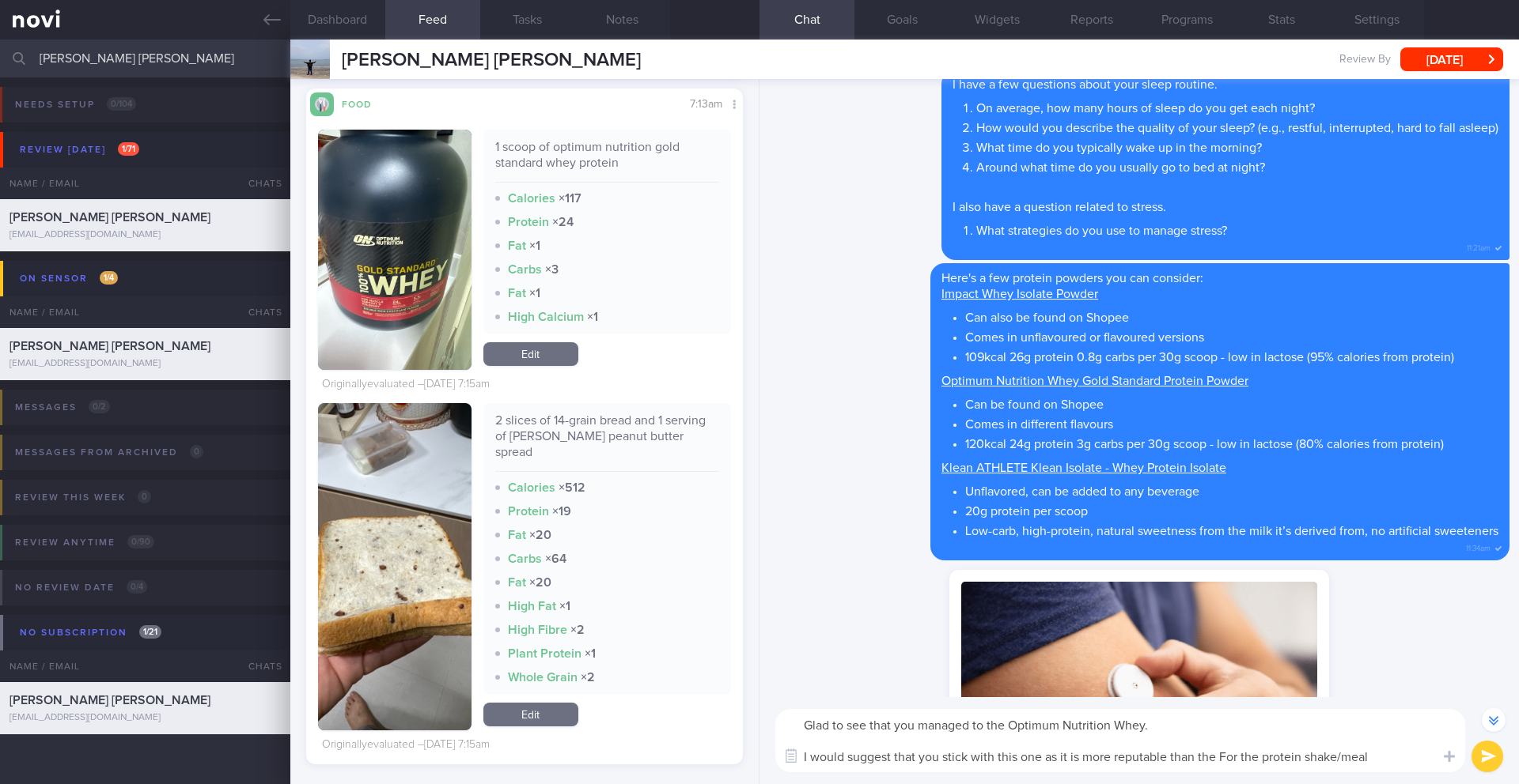
scroll to position [-3080, 0]
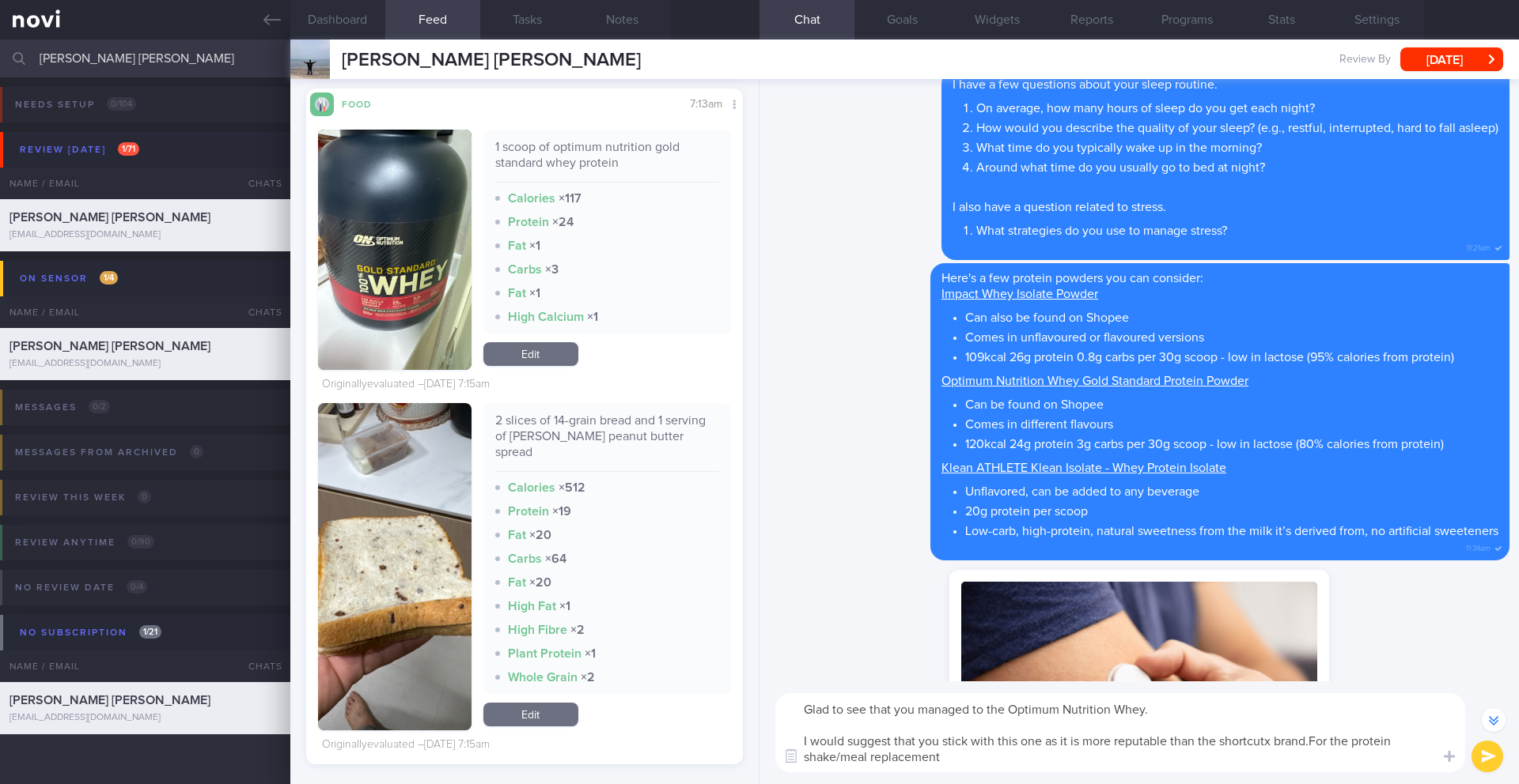
drag, startPoint x: 1313, startPoint y: 744, endPoint x: 1323, endPoint y: 763, distance: 21.5
click at [1321, 767] on textarea "Glad to see that you managed to the Optimum Nutrition Whey. I would suggest tha…" at bounding box center [1120, 733] width 690 height 79
drag, startPoint x: 1318, startPoint y: 761, endPoint x: 1312, endPoint y: 745, distance: 17.1
click at [1312, 745] on textarea "Glad to see that you managed to the Optimum Nutrition Whey. I would suggest tha…" at bounding box center [1120, 733] width 690 height 79
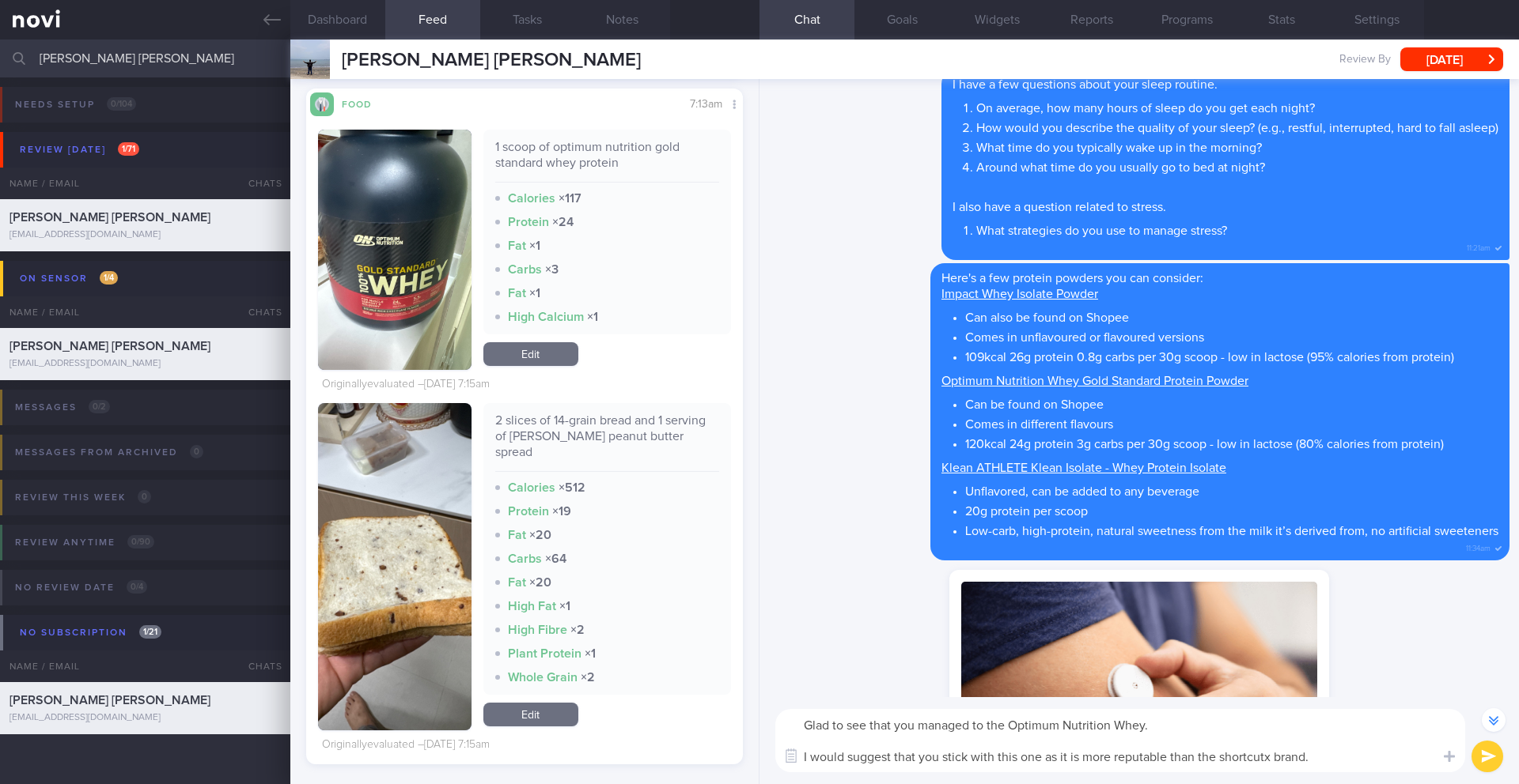
click at [1165, 756] on textarea "Glad to see that you managed to the Optimum Nutrition Whey. I would suggest tha…" at bounding box center [1120, 740] width 690 height 63
type textarea "Glad to see that you managed to the Optimum Nutrition Whey. I would suggest tha…"
click at [1491, 756] on button "submit" at bounding box center [1487, 756] width 31 height 31
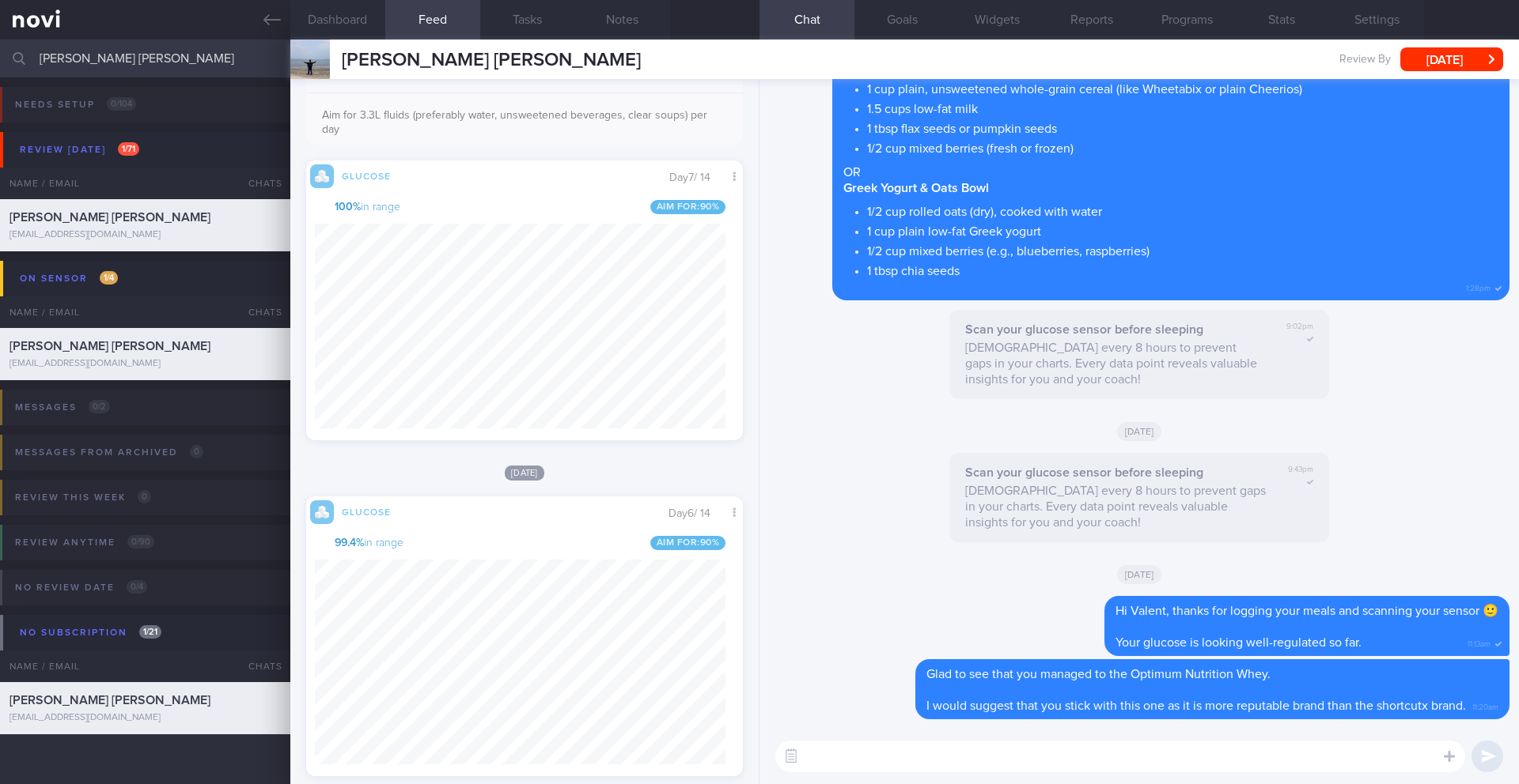
scroll to position [0, 0]
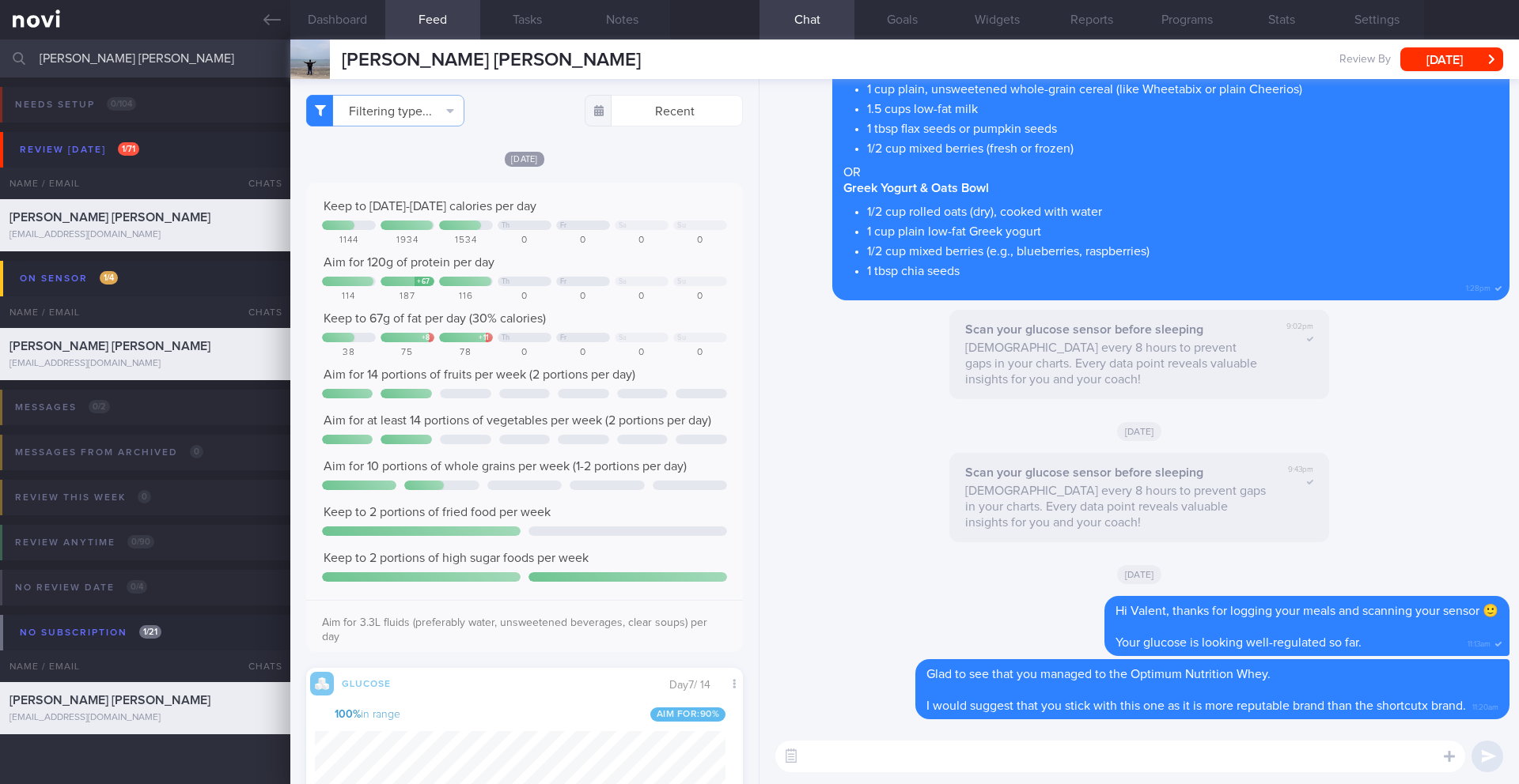
click at [954, 752] on textarea at bounding box center [1120, 756] width 690 height 31
type textarea "Y"
click at [609, 25] on button "Notes" at bounding box center [622, 19] width 94 height 39
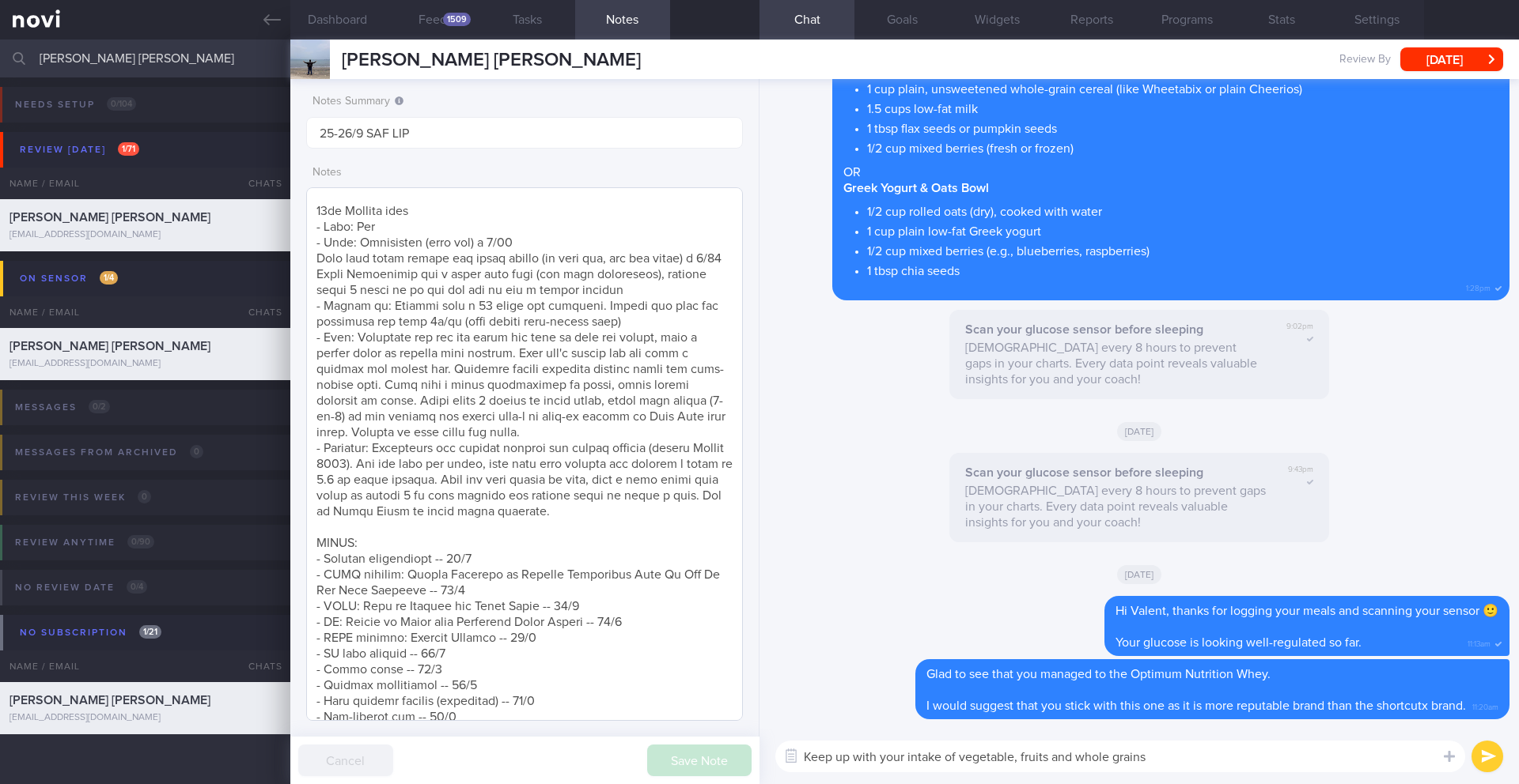
scroll to position [224, 0]
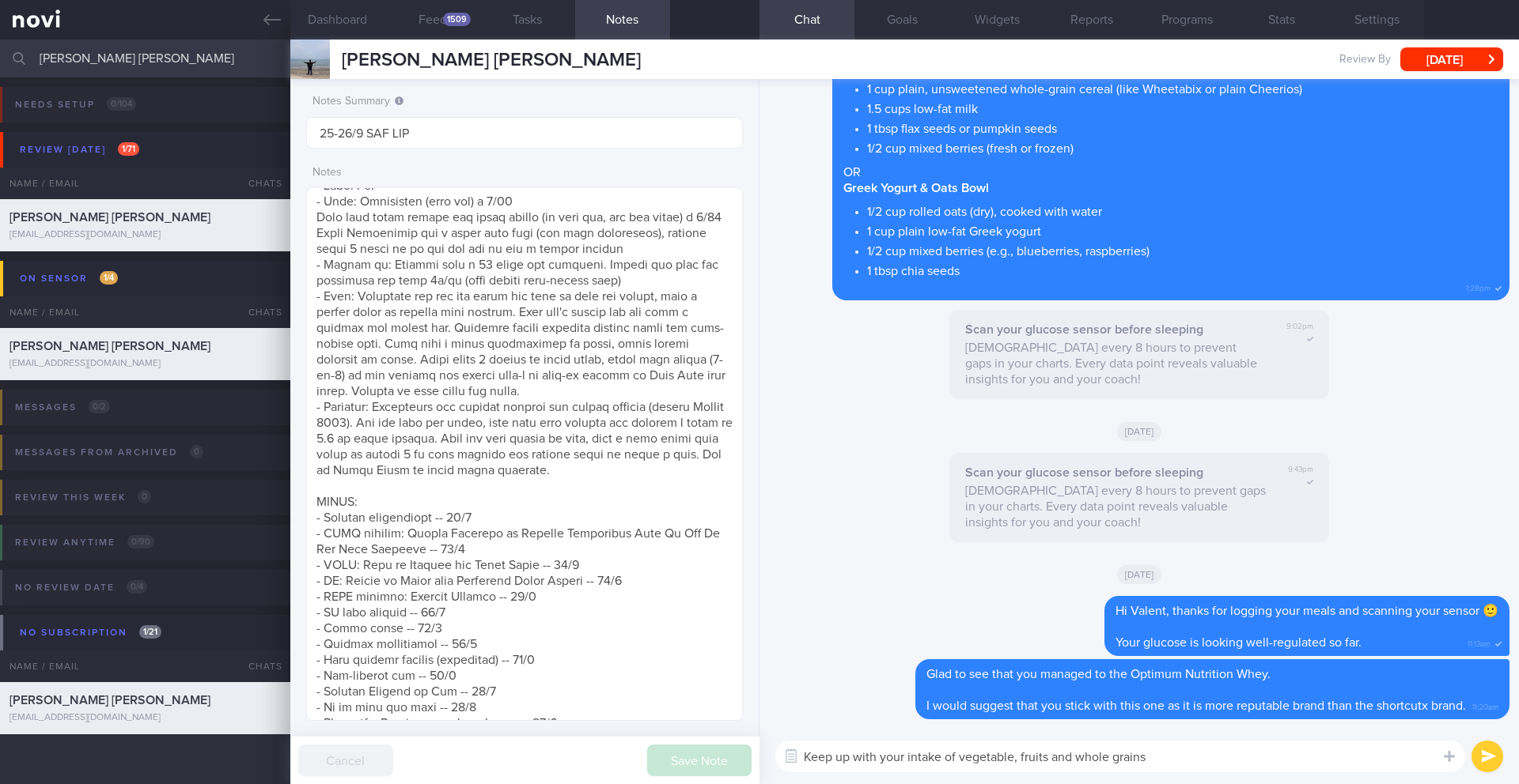
click at [1175, 765] on textarea "Keep up with your intake of vegetable, fruits and whole grains" at bounding box center [1120, 756] width 690 height 31
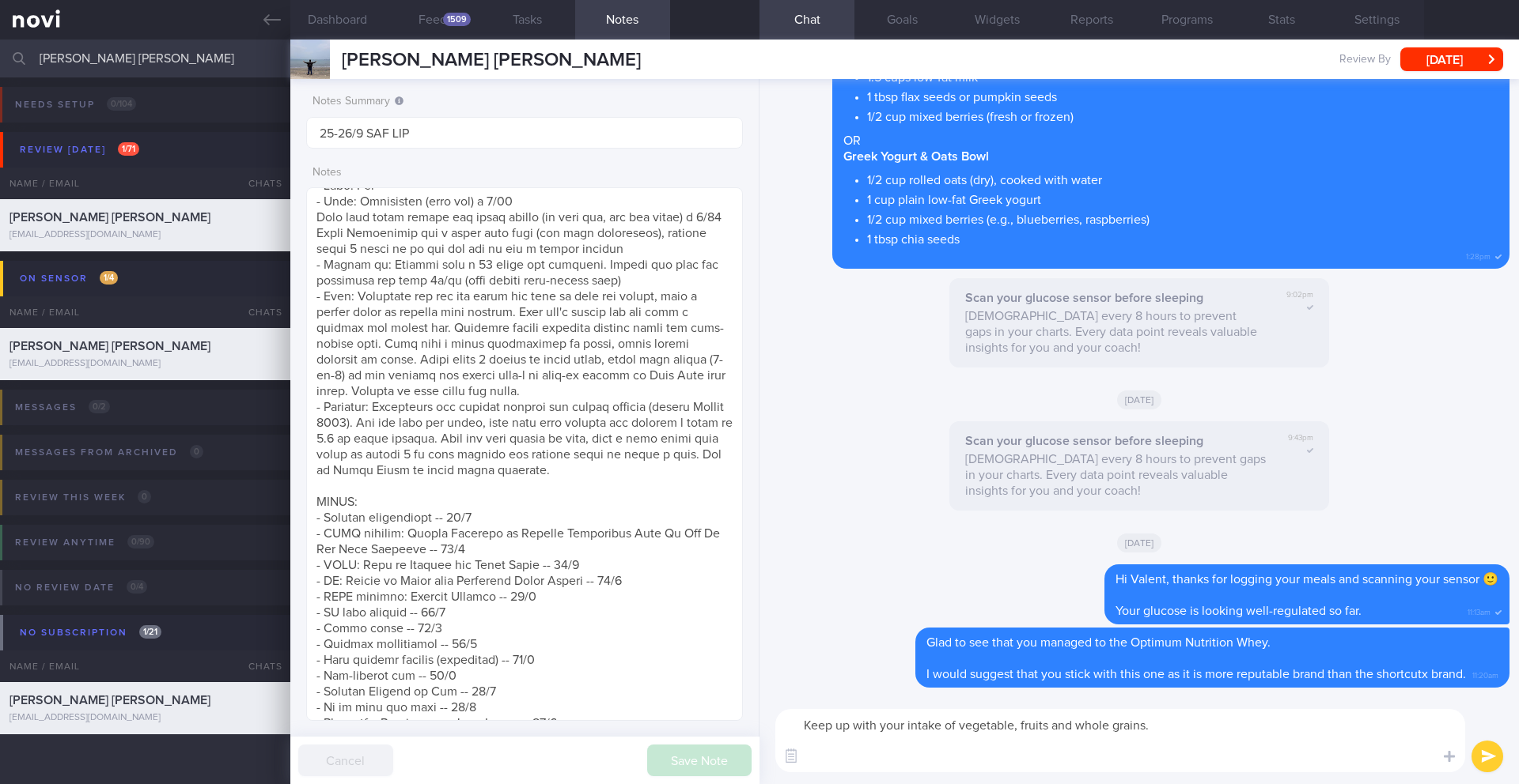
scroll to position [0, 0]
paste textarea "Try having 5 portions of a variety of fruits and vegetables, and 3 portions of …"
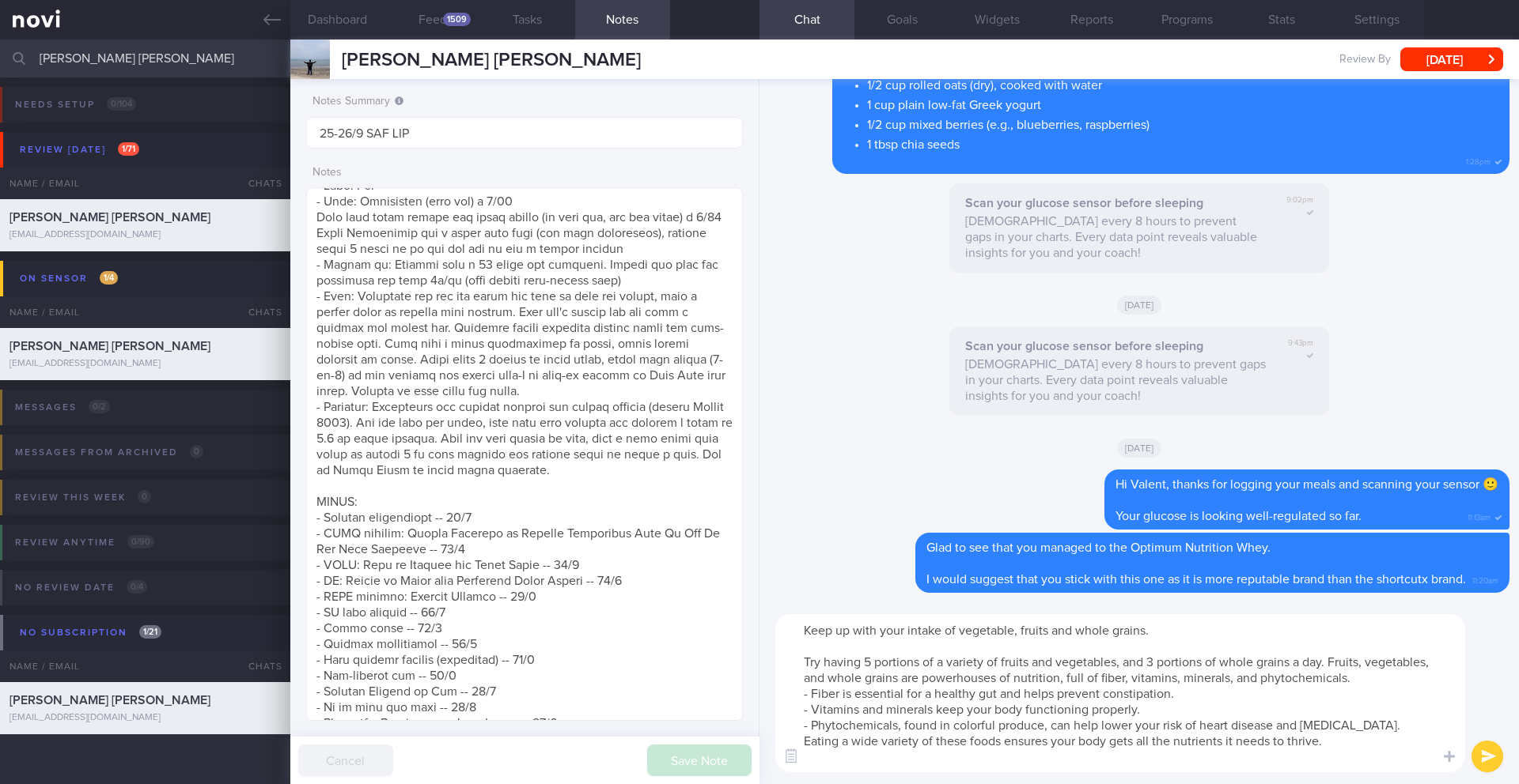
click at [871, 660] on textarea "Keep up with your intake of vegetable, fruits and whole grains. Try having 5 po…" at bounding box center [1120, 693] width 690 height 158
click at [1154, 665] on textarea "Keep up with your intake of vegetable, fruits and whole grains. Try having 4 po…" at bounding box center [1120, 693] width 690 height 158
click at [340, 28] on button "Dashboard" at bounding box center [337, 19] width 94 height 39
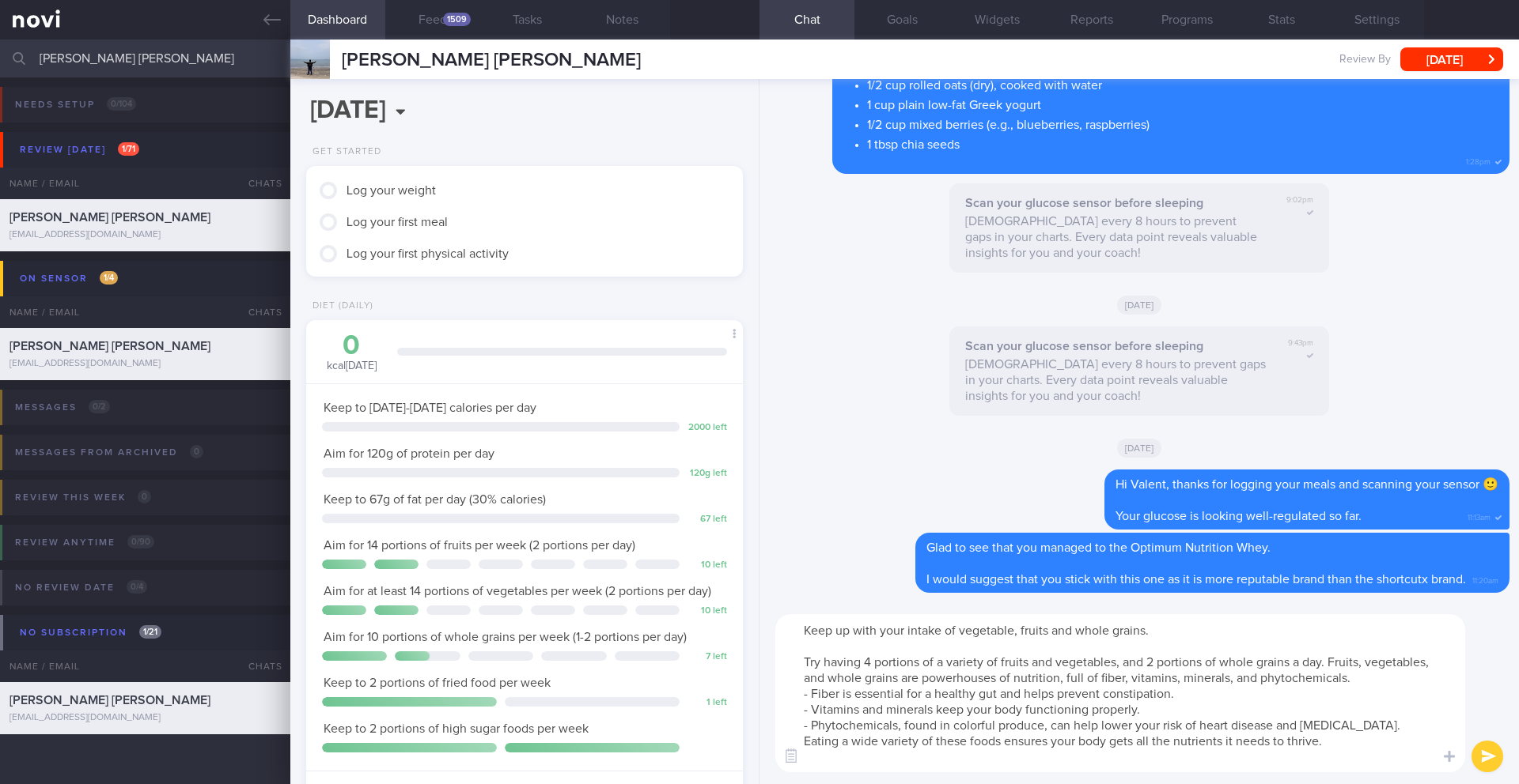
click at [872, 659] on textarea "Keep up with your intake of vegetable, fruits and whole grains. Try having 4 po…" at bounding box center [1120, 693] width 690 height 158
drag, startPoint x: 1050, startPoint y: 664, endPoint x: 1028, endPoint y: 665, distance: 22.0
click at [1028, 665] on textarea "Keep up with your intake of vegetable, fruits and whole grains. Try having 2 po…" at bounding box center [1120, 693] width 690 height 158
click at [1319, 666] on textarea "Keep up with your intake of vegetable, fruits and whole grains. Try having 2 po…" at bounding box center [1120, 693] width 690 height 158
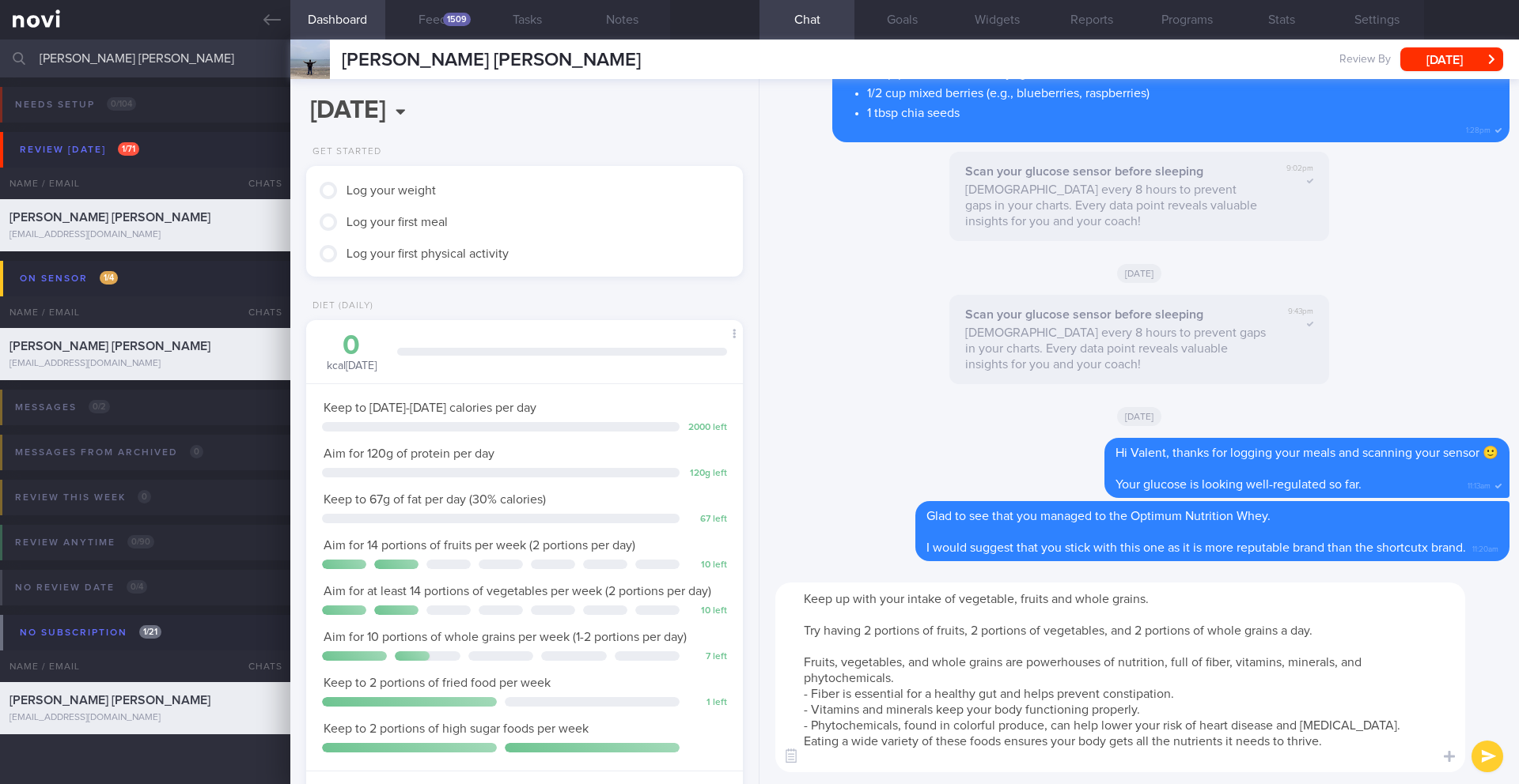
drag, startPoint x: 1353, startPoint y: 729, endPoint x: 767, endPoint y: 696, distance: 586.9
click at [767, 696] on div "Keep up with your intake of vegetable, fruits and whole grains. Try having 2 po…" at bounding box center [1139, 678] width 760 height 214
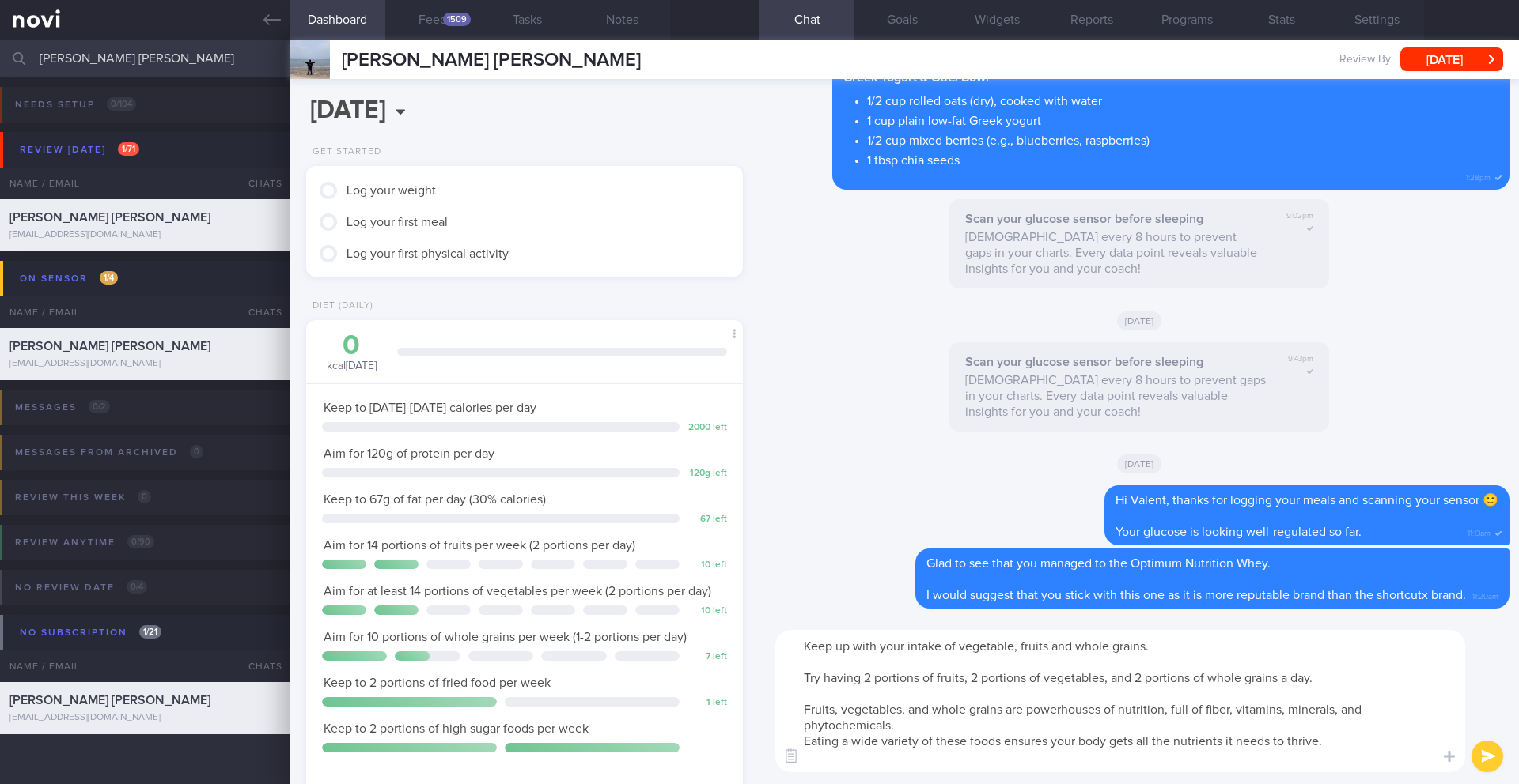
type textarea "Keep up with your intake of vegetable, fruits and whole grains. Try having 2 po…"
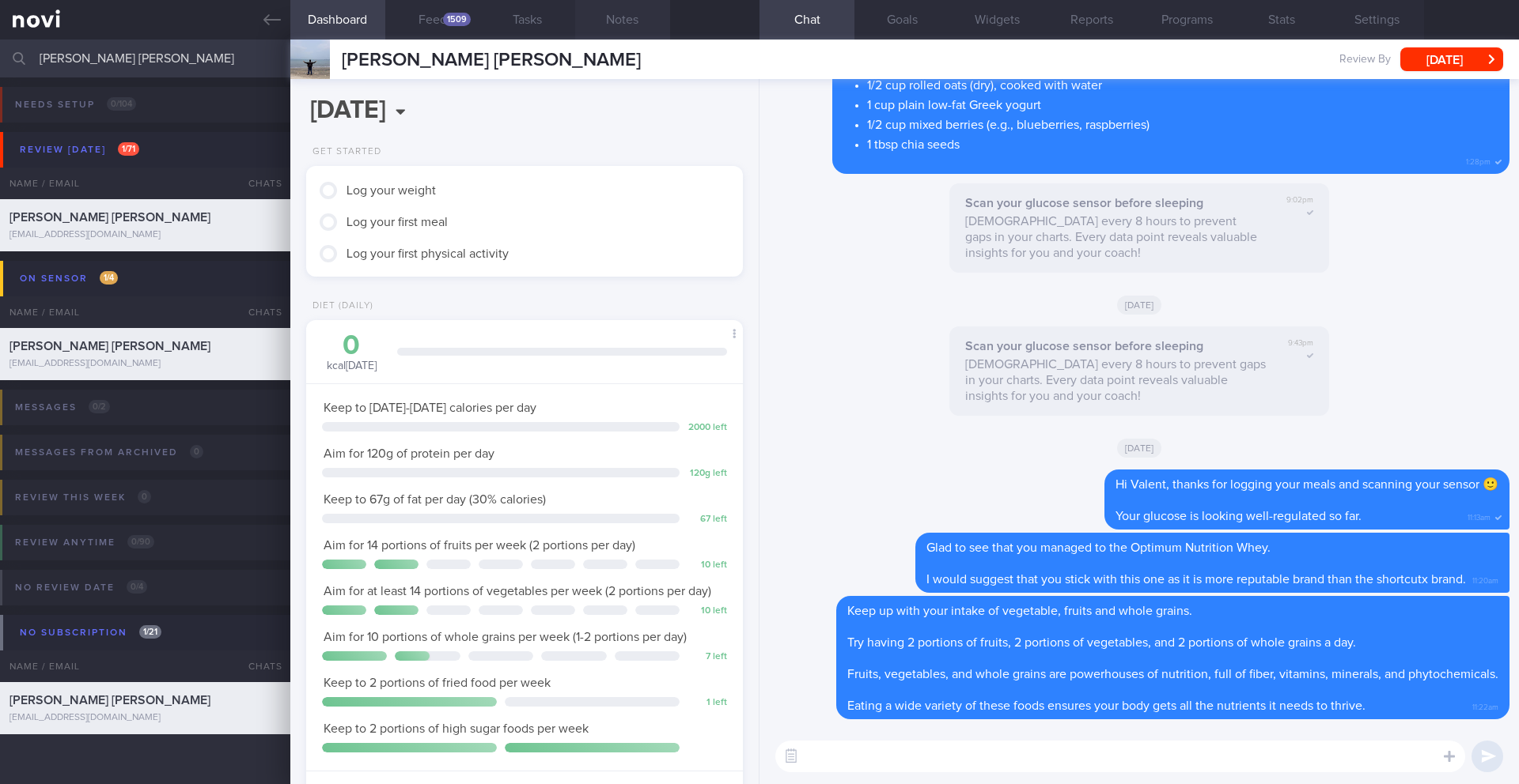
click at [633, 20] on button "Notes" at bounding box center [622, 19] width 94 height 39
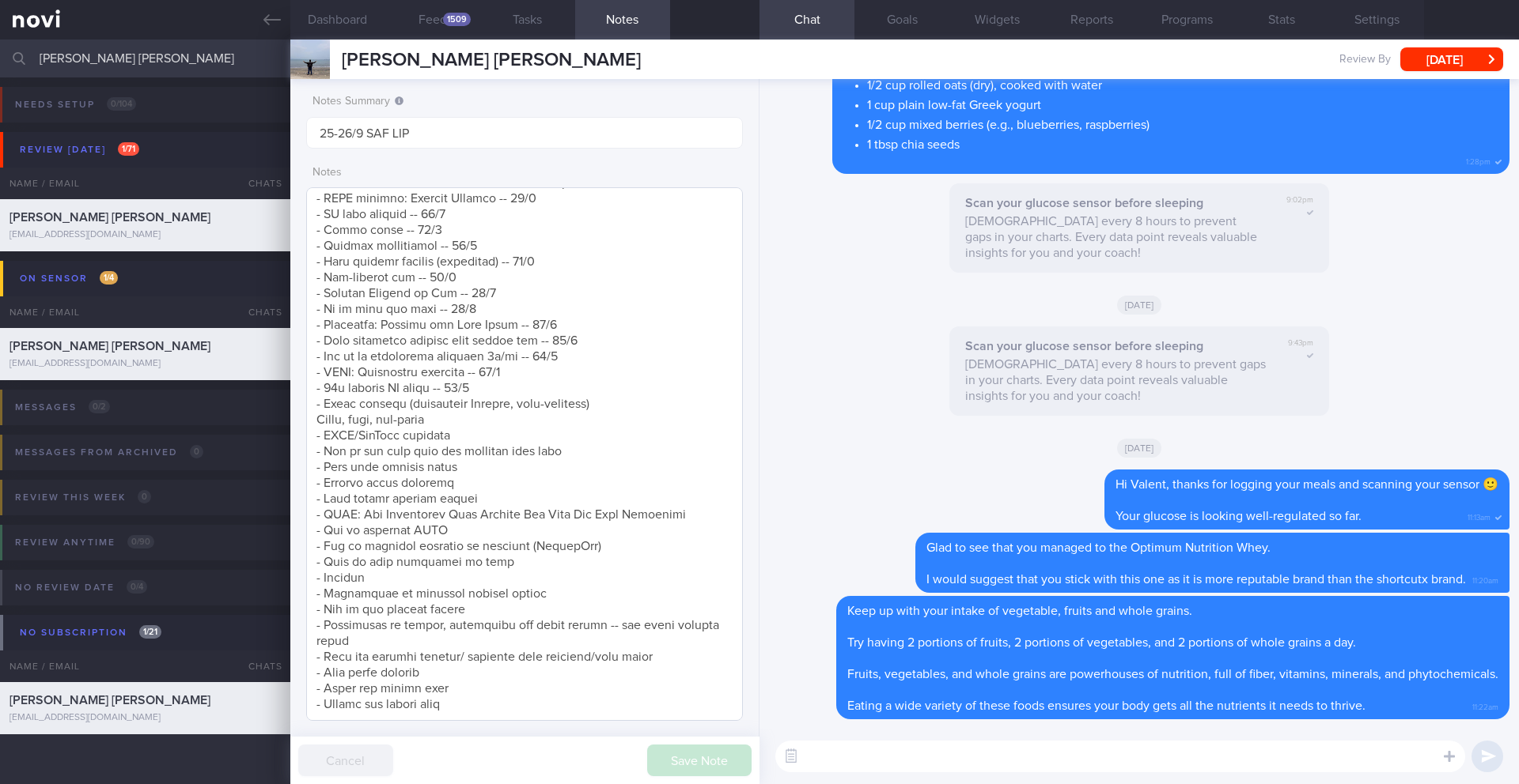
scroll to position [638, 0]
click at [468, 627] on textarea at bounding box center [525, 454] width 437 height 534
click at [1429, 713] on label at bounding box center [1427, 709] width 31 height 31
click at [0, 0] on input "file" at bounding box center [0, 0] width 0 height 0
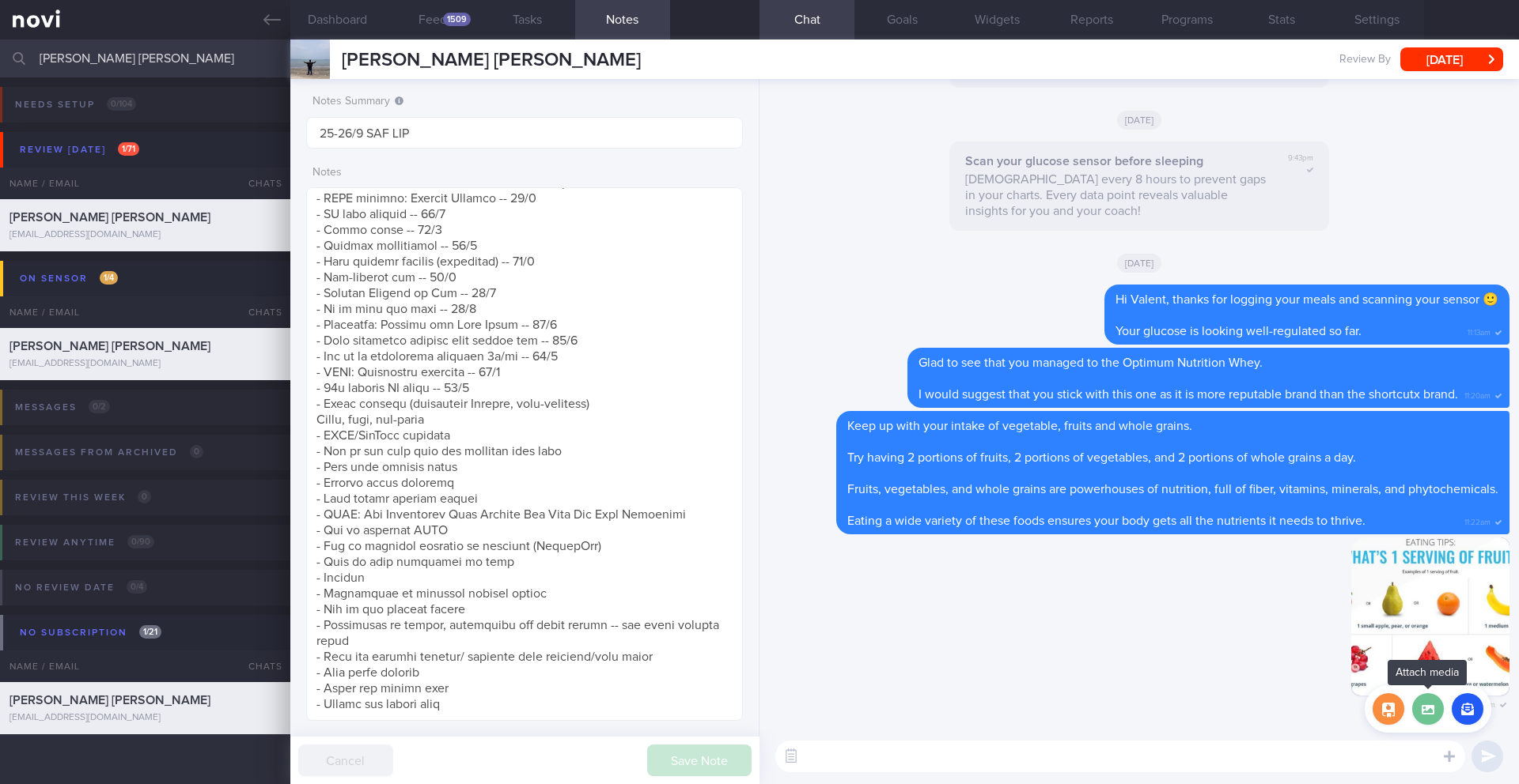
click at [1427, 715] on label at bounding box center [1427, 709] width 31 height 31
click at [0, 0] on input "file" at bounding box center [0, 0] width 0 height 0
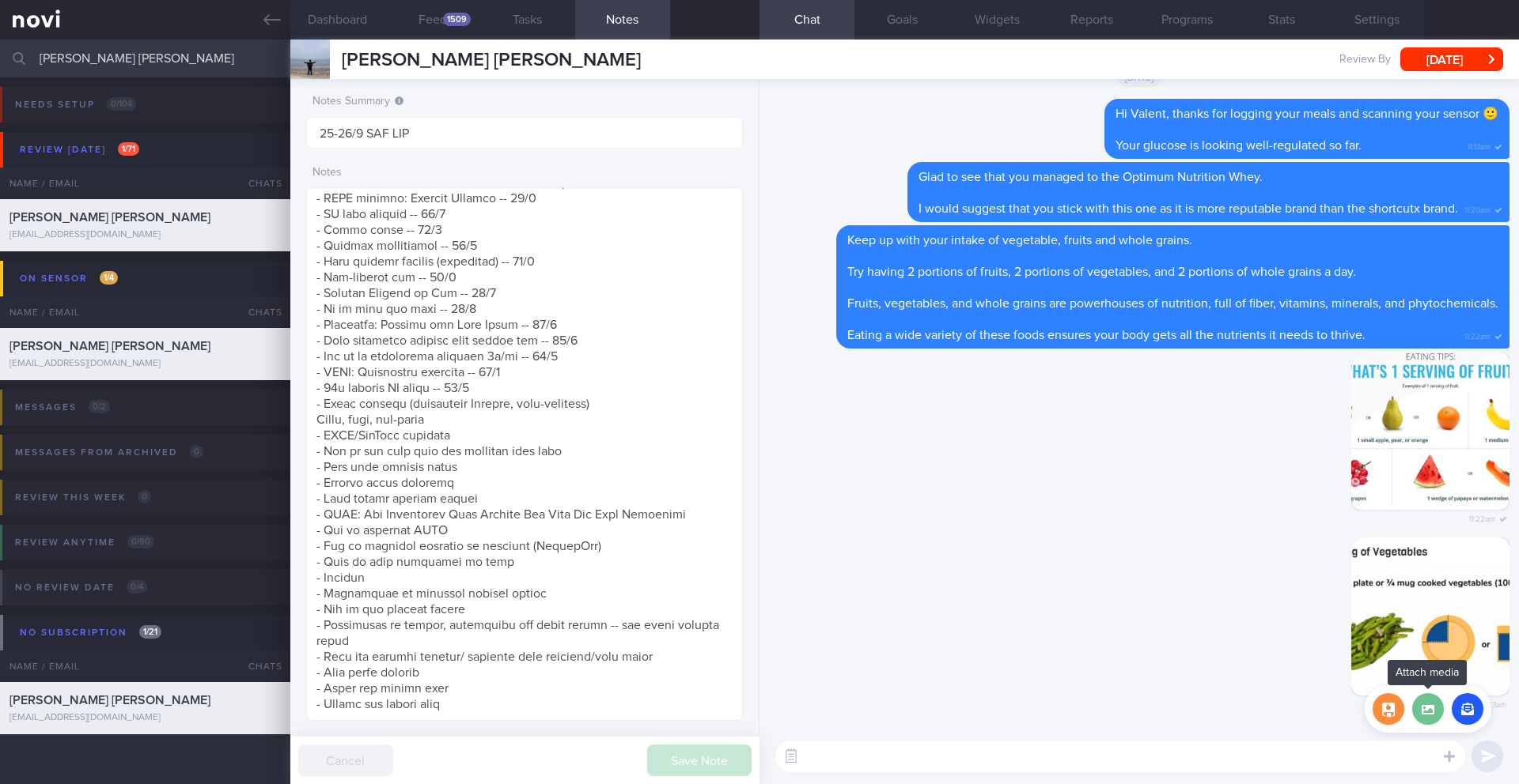
click at [1419, 697] on label at bounding box center [1427, 709] width 31 height 31
click at [0, 0] on input "file" at bounding box center [0, 0] width 0 height 0
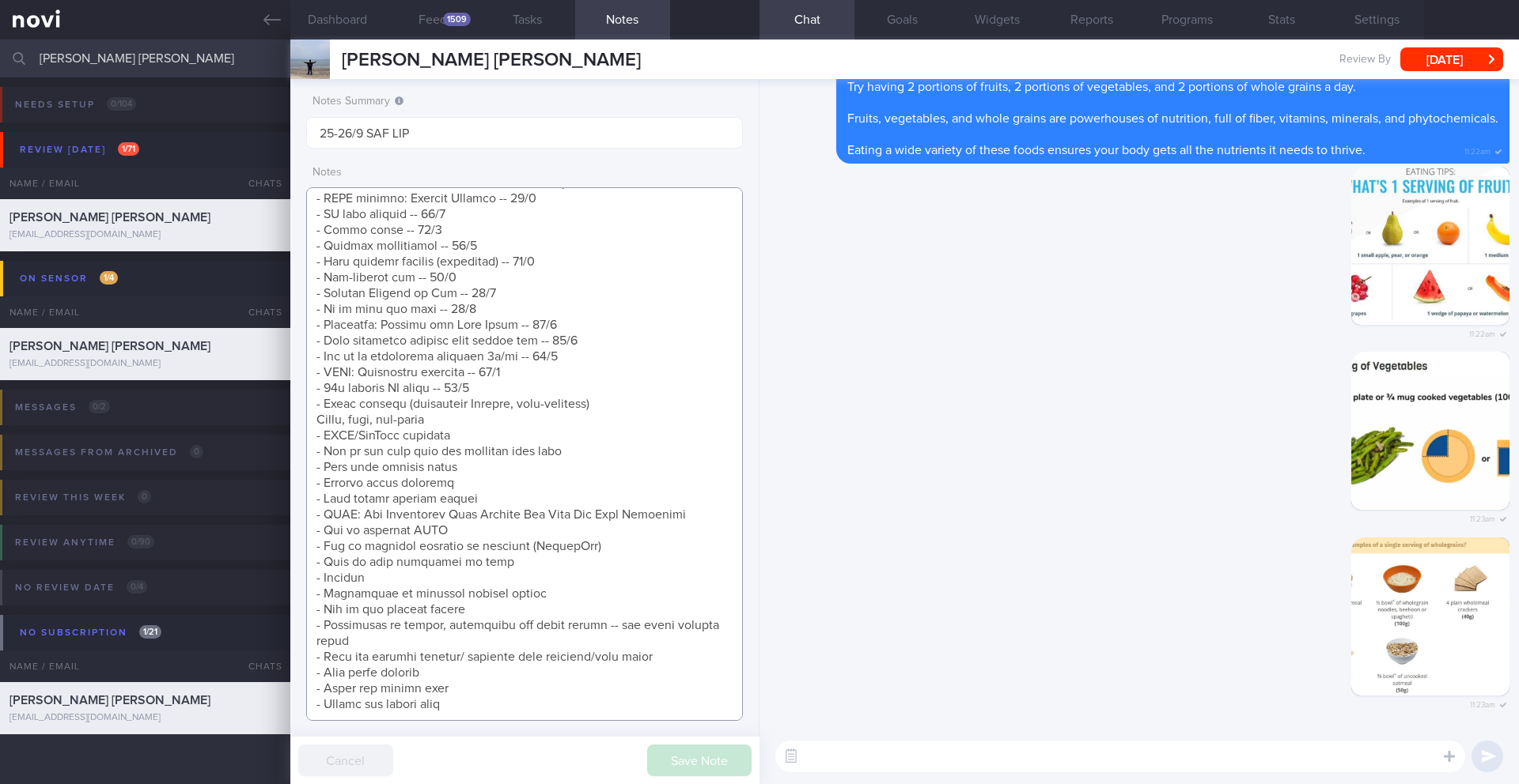
click at [585, 623] on textarea at bounding box center [525, 454] width 437 height 534
drag, startPoint x: 394, startPoint y: 622, endPoint x: 302, endPoint y: 613, distance: 92.4
click at [302, 613] on div "Notes Summary 25-26/9 SAF LIP Notes Save Note Cancel" at bounding box center [524, 431] width 469 height 705
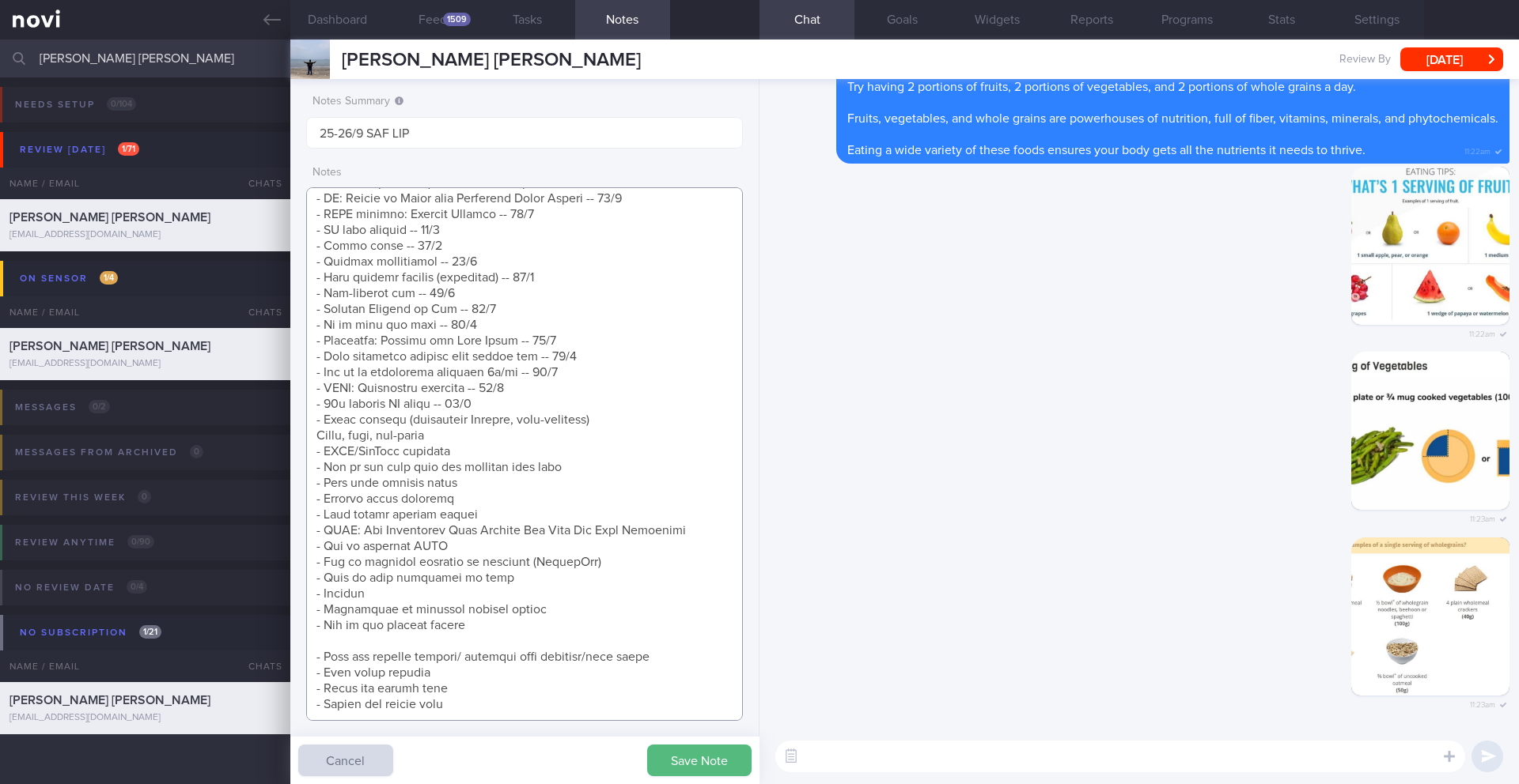
scroll to position [623, 0]
click at [514, 392] on textarea at bounding box center [525, 454] width 437 height 534
paste textarea "- Importance of fruits, vegetables and whole grains -- and their serving sizes-…"
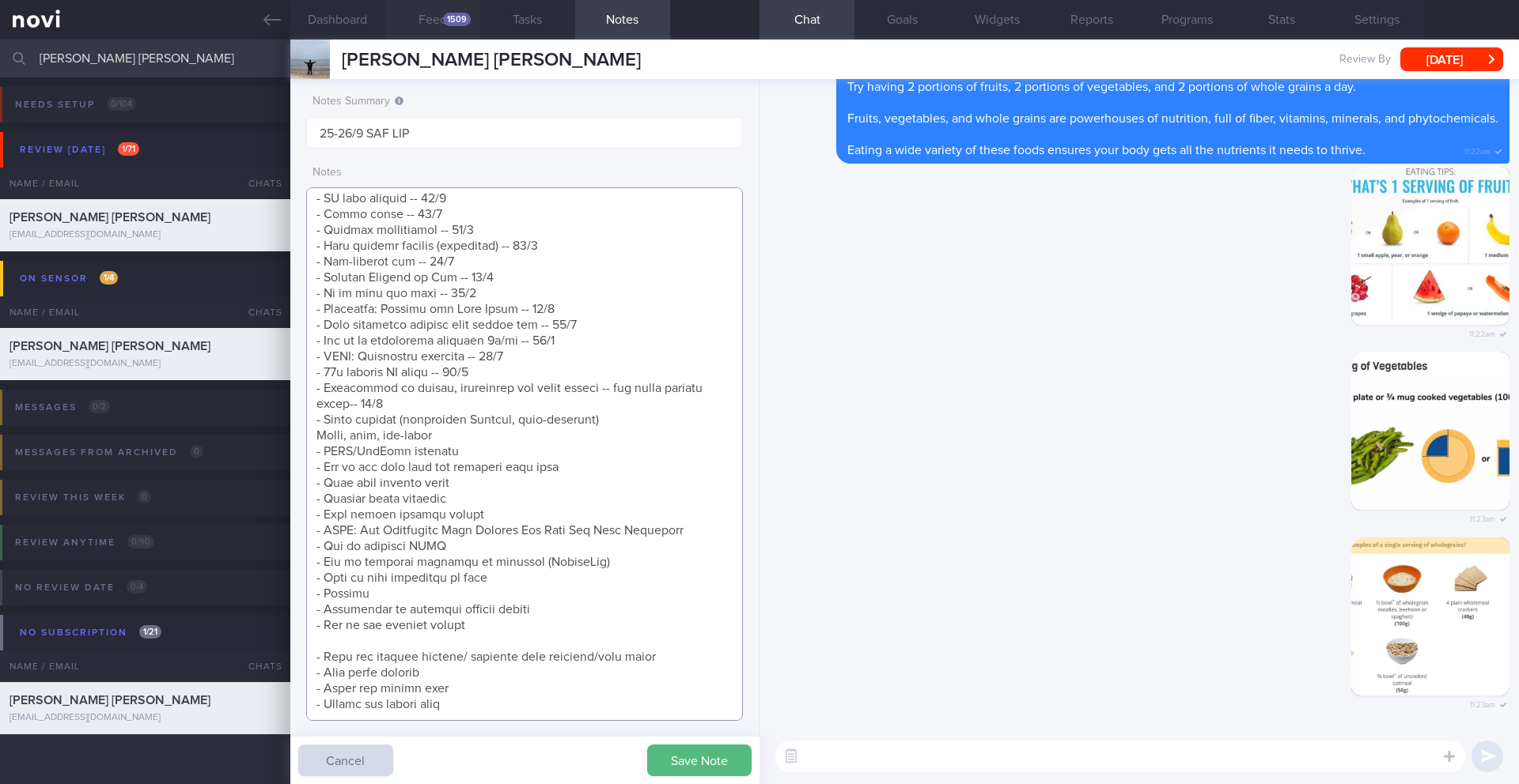
type textarea "Taking ShortCutx Flat Tummy Shakes: Cookie Butter Crunch (meal replacement/prot…"
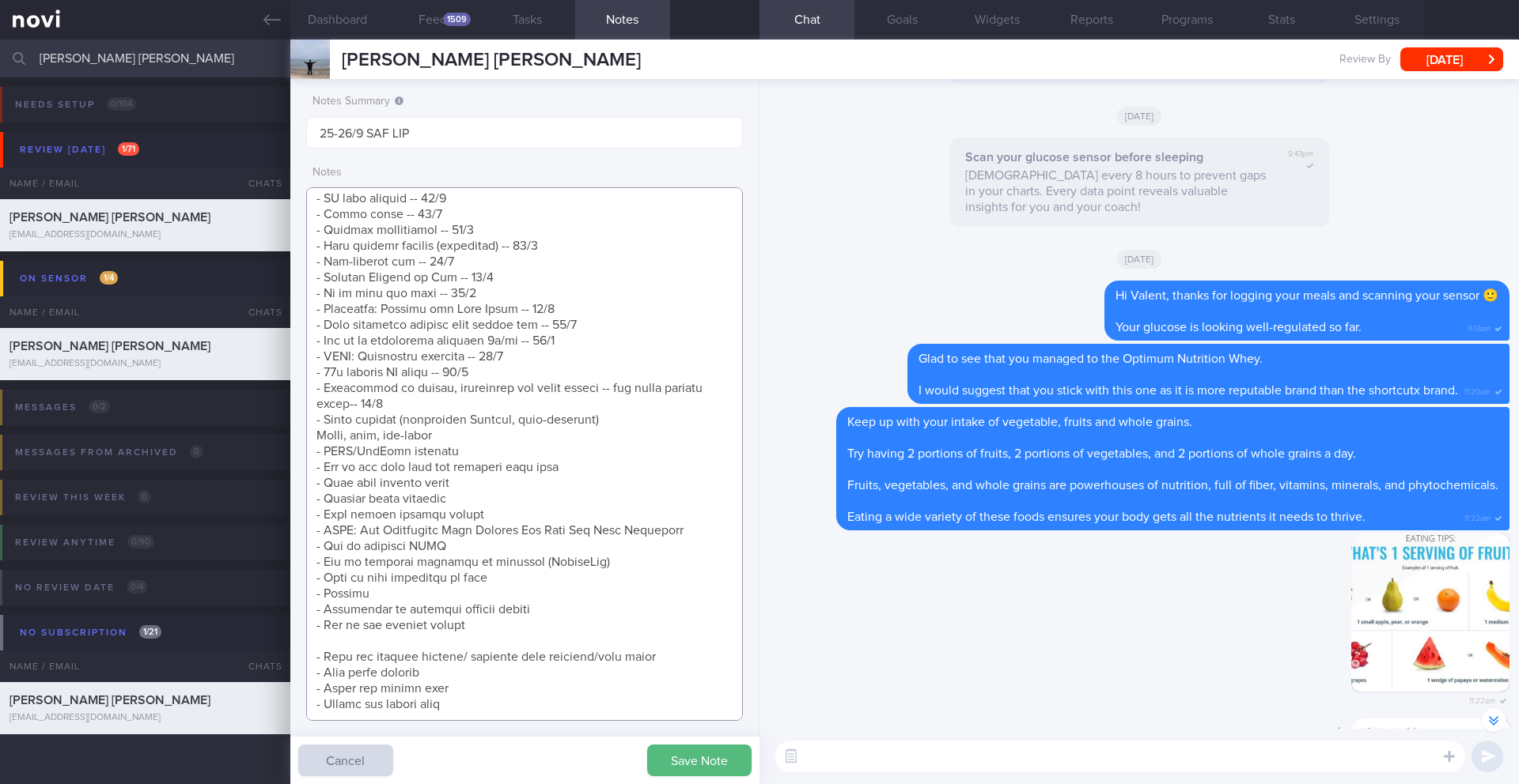
scroll to position [-555, 0]
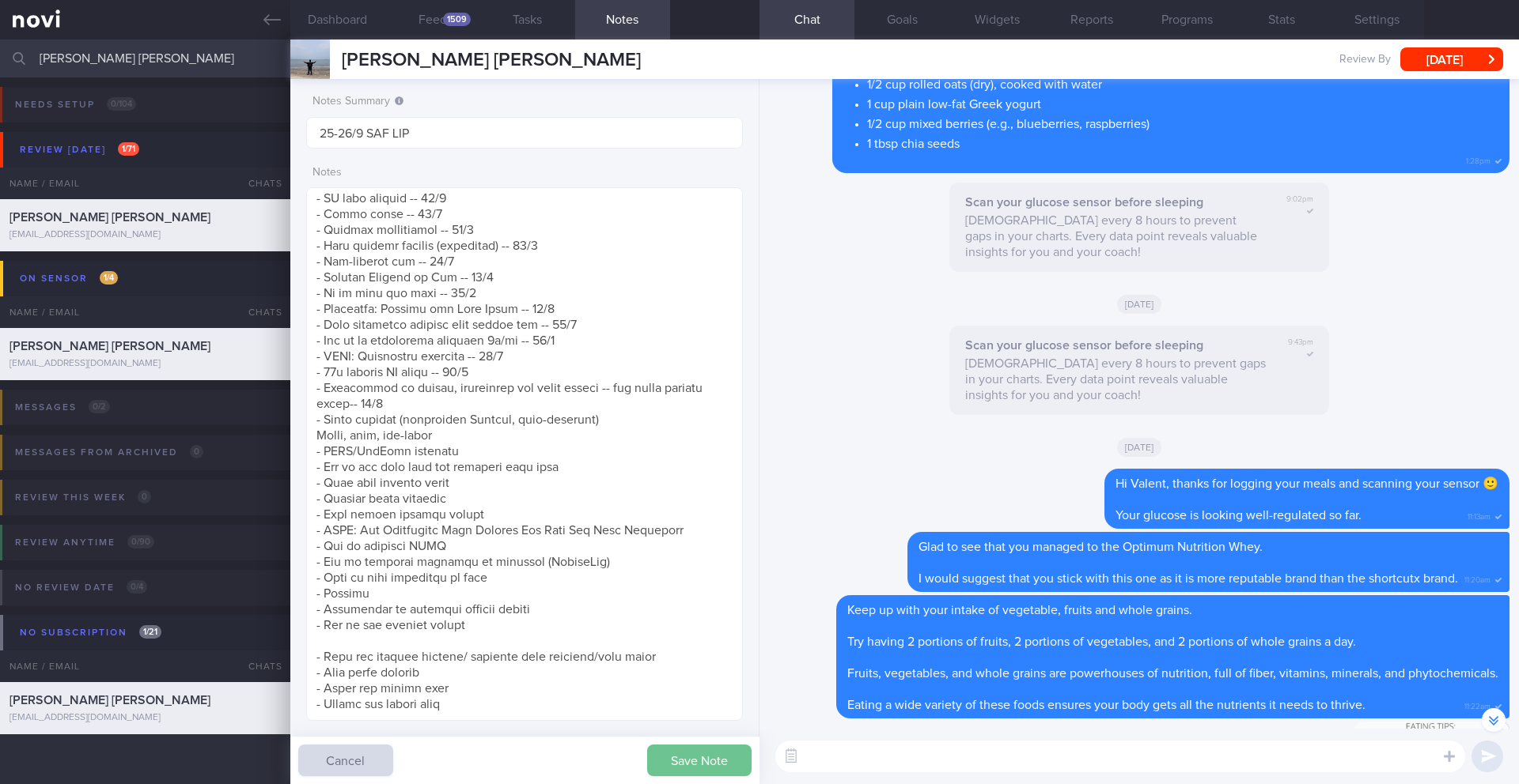
click at [729, 759] on button "Save Note" at bounding box center [699, 760] width 105 height 31
click at [842, 766] on textarea at bounding box center [1120, 756] width 690 height 31
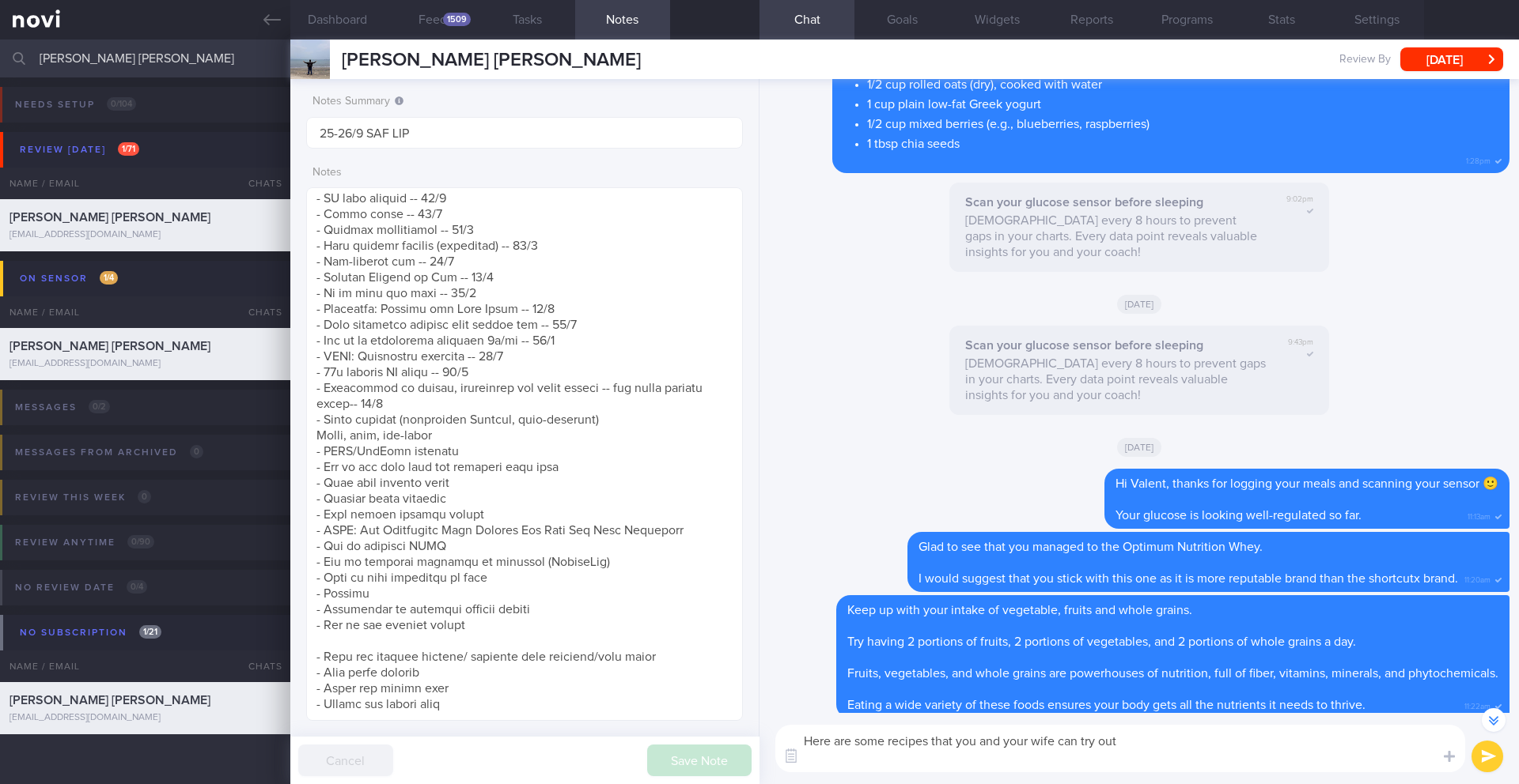
paste textarea "[Chinese-Inspired Chicken Salad]([URL][DOMAIN_NAME])"
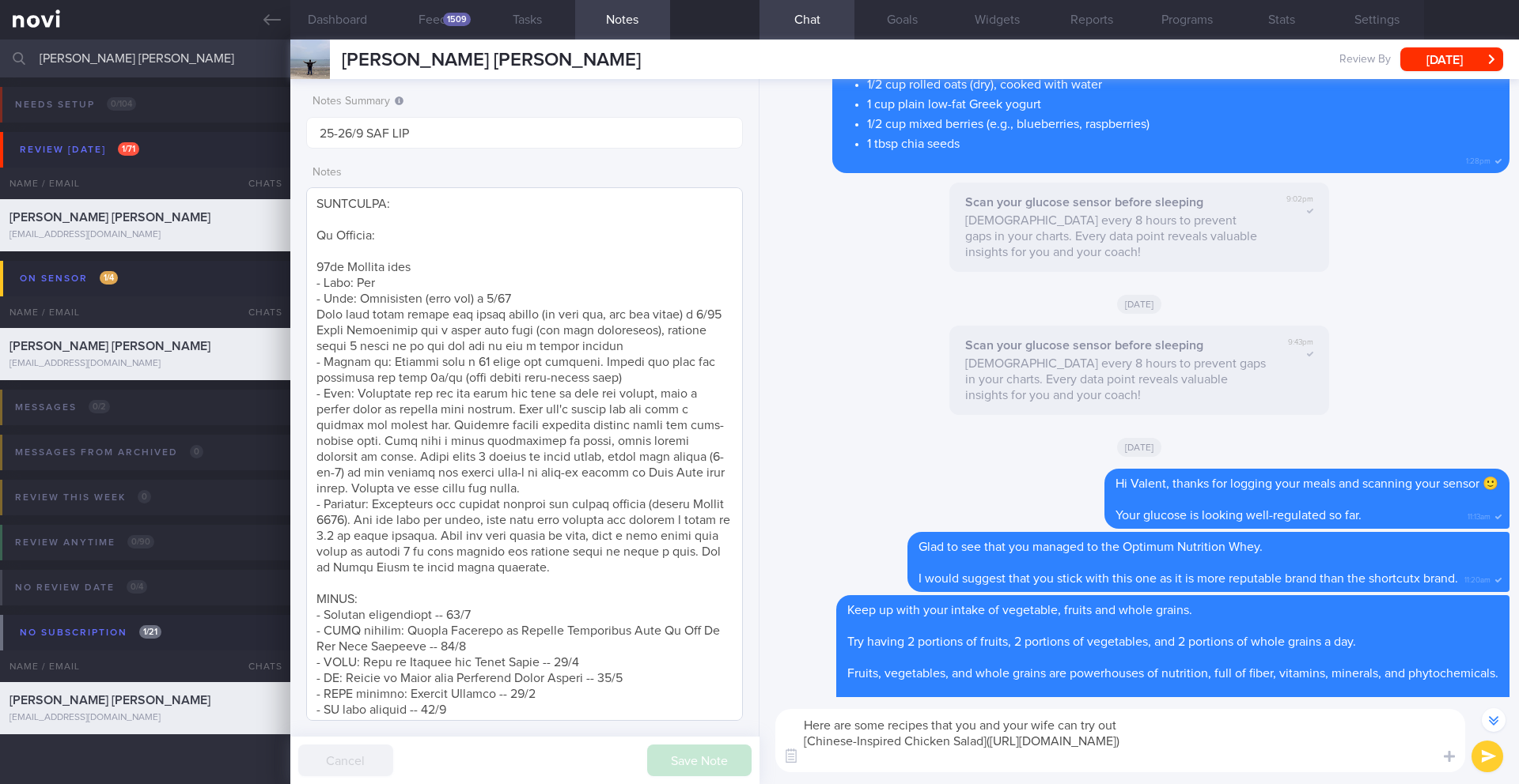
scroll to position [125, 0]
click at [1137, 728] on textarea "Here are some recipes that you and your wife can try out [Chinese-Inspired Chic…" at bounding box center [1120, 740] width 690 height 63
click at [810, 764] on textarea "Here are some recipes that you and your wife can try out 🙂 [Chinese-Inspired Ch…" at bounding box center [1120, 740] width 690 height 63
paste textarea "[Beef Stir-Fry with Baby Bok Choy & [PERSON_NAME]]([URL][DOMAIN_NAME][PERSON_NA…"
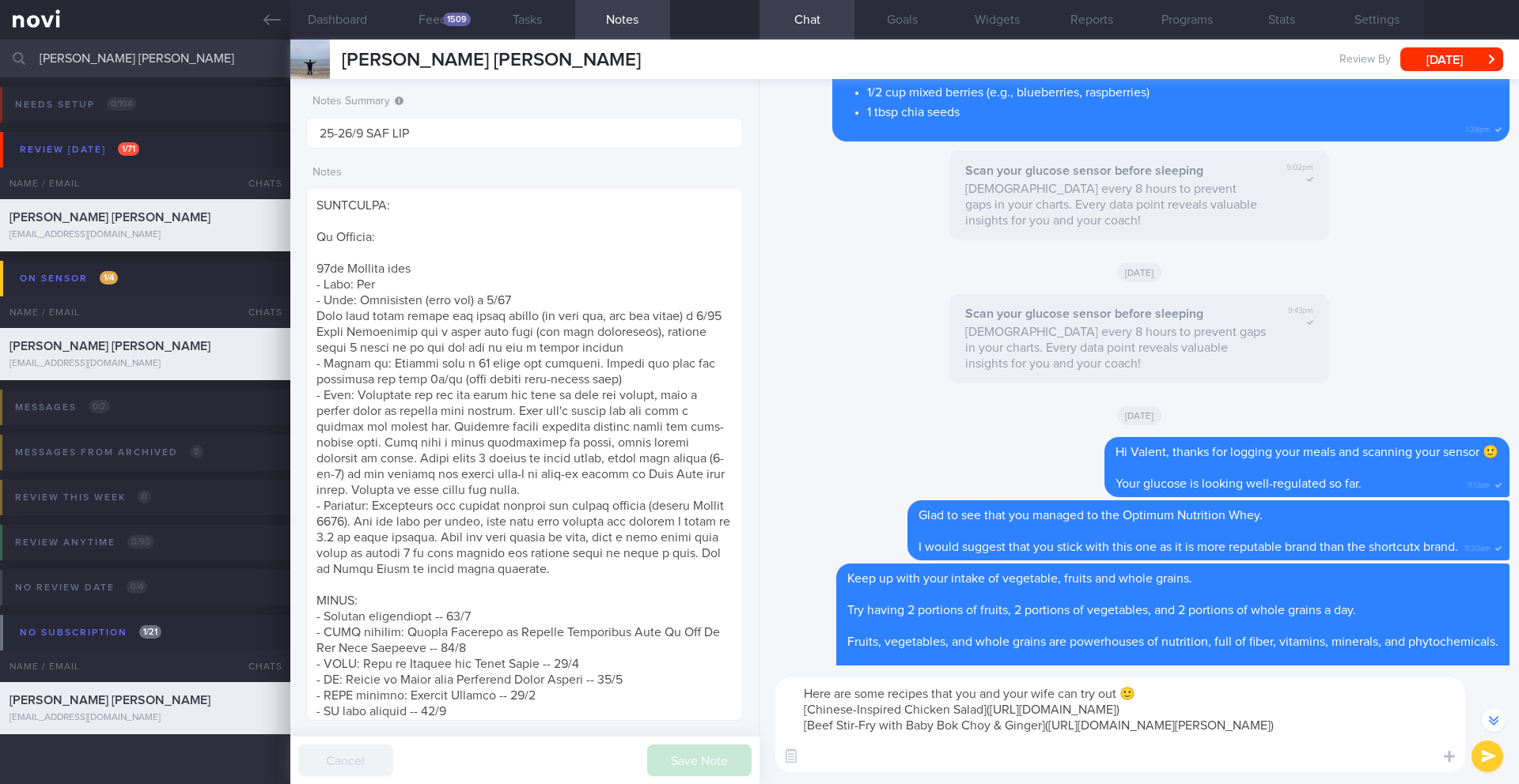
scroll to position [-618, 0]
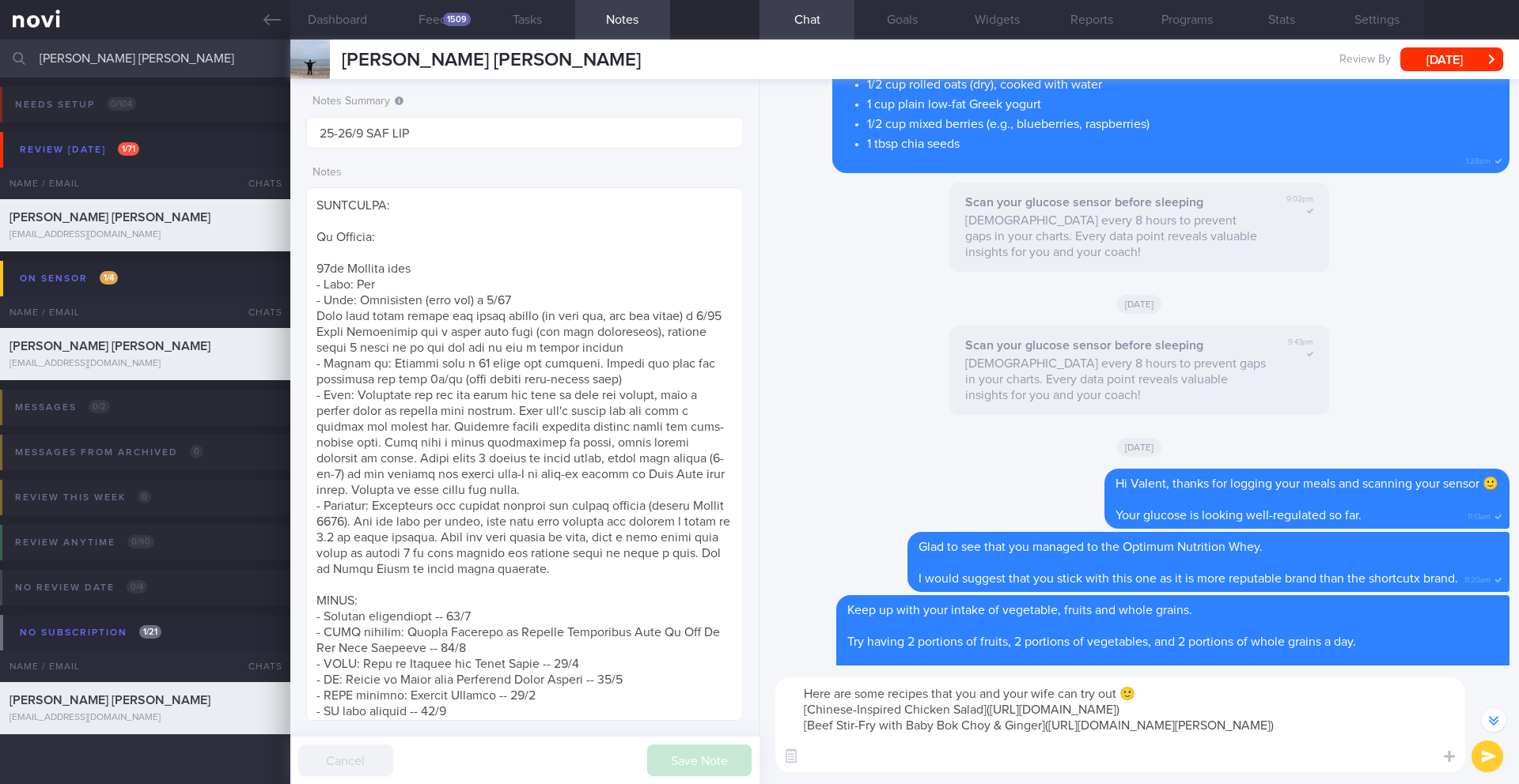
paste textarea "[Chinese-Inspired Pork Lettuce Wraps]([URL][DOMAIN_NAME]) [Easy Egg Roll in a B…"
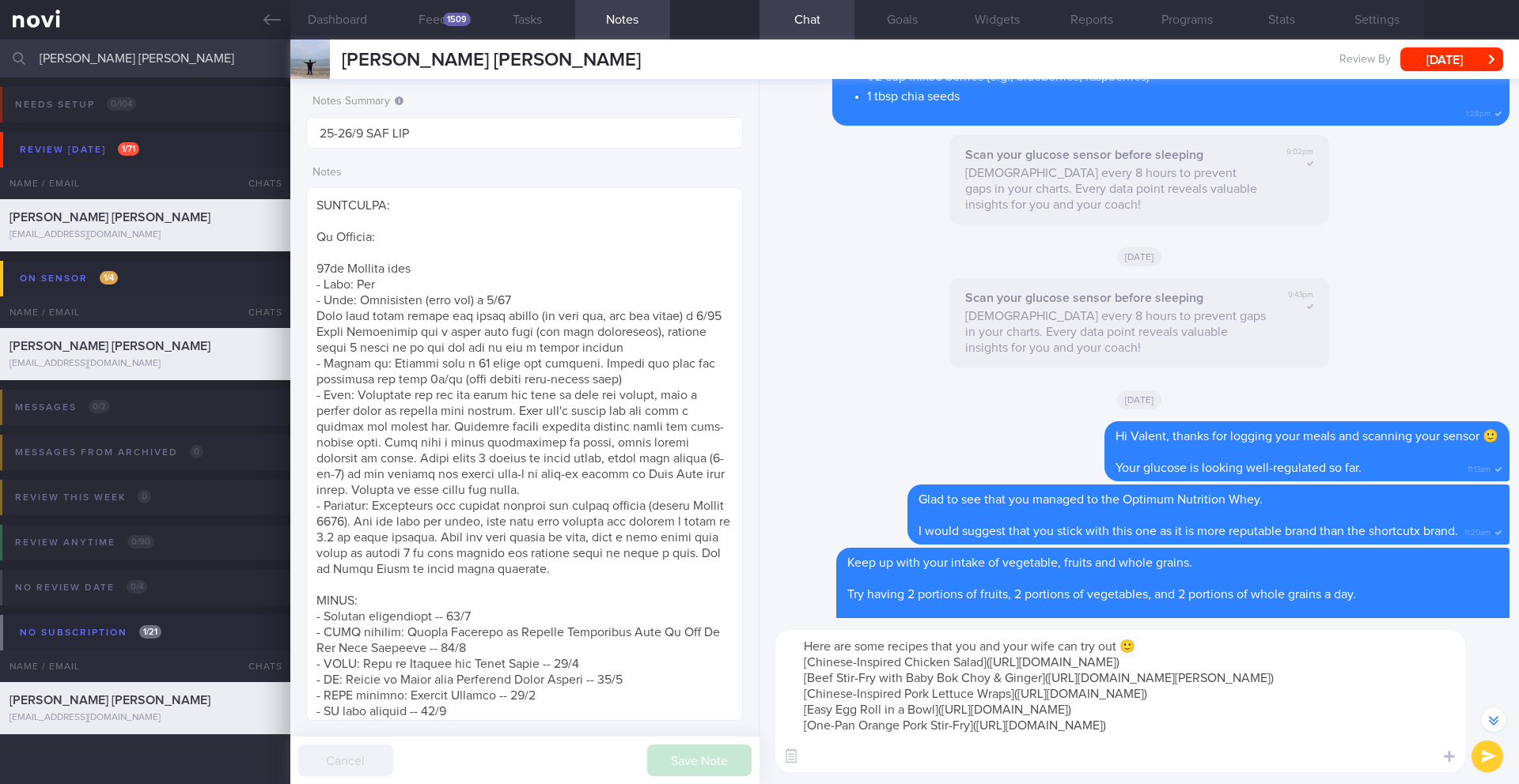
scroll to position [-666, 0]
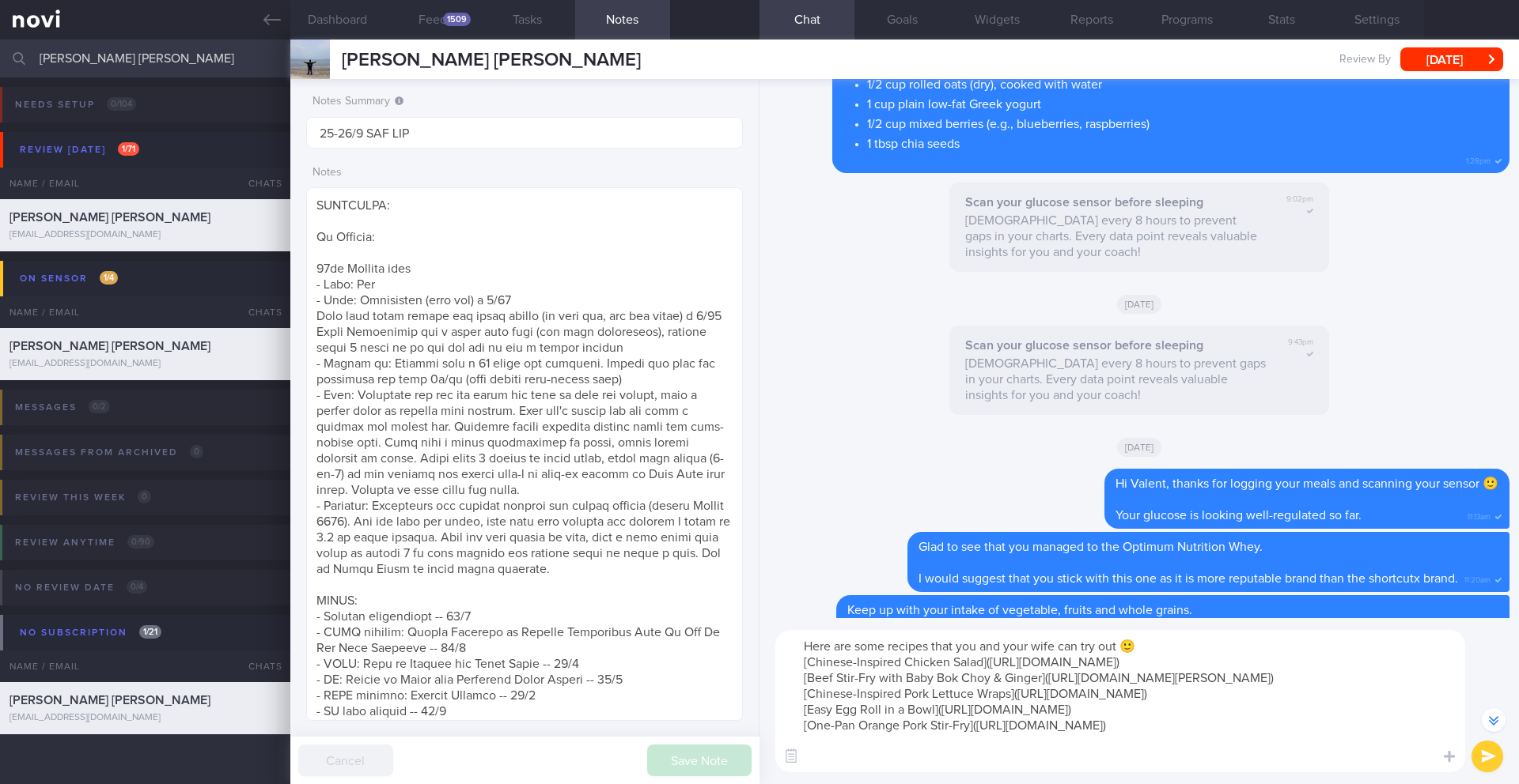
type textarea "Here are some recipes that you and your wife can try out 🙂 [Chinese-Inspired Ch…"
click at [1479, 748] on button "submit" at bounding box center [1487, 756] width 31 height 31
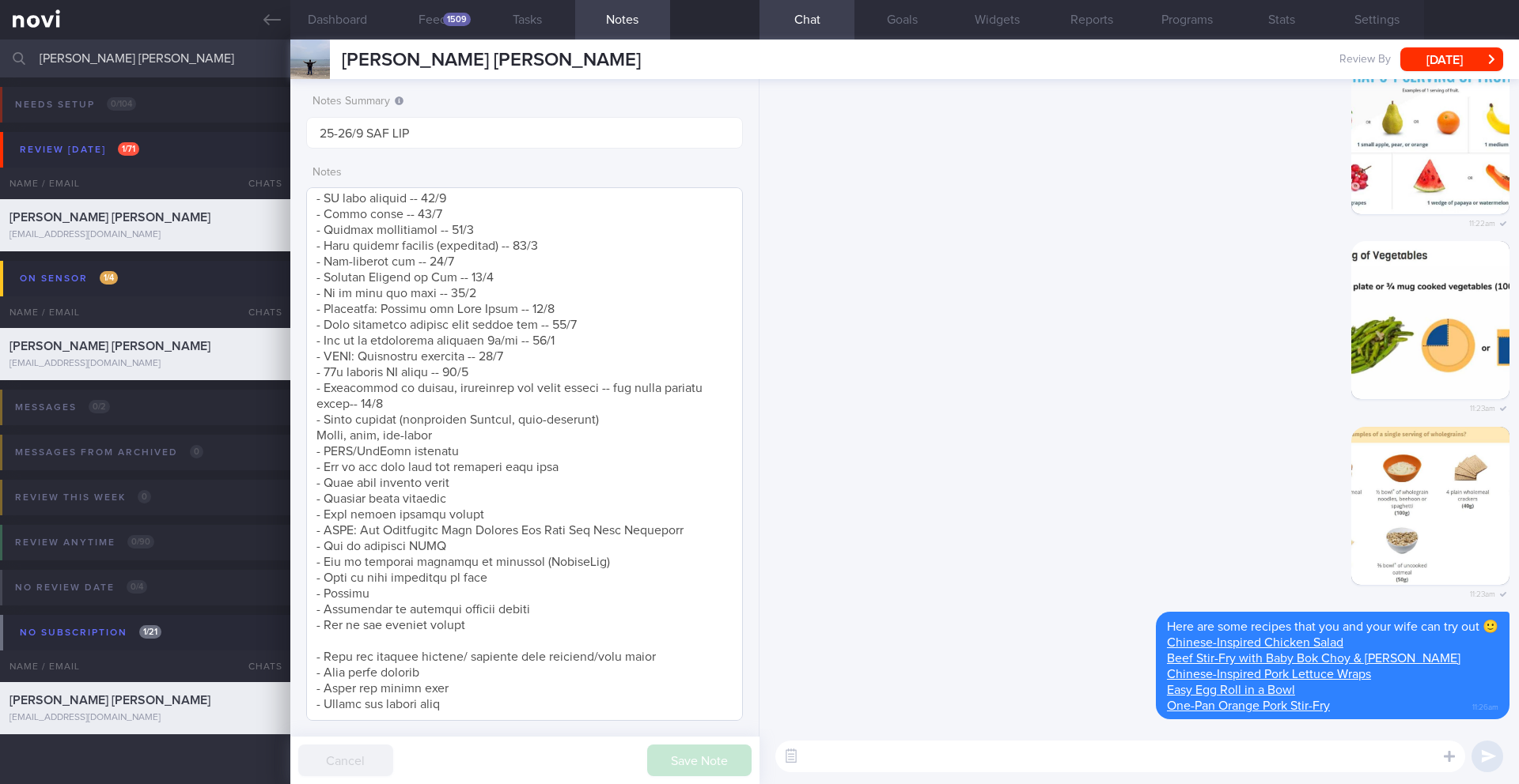
scroll to position [653, 0]
click at [619, 408] on textarea at bounding box center [525, 454] width 437 height 534
paste textarea "[Air Fryer Salmon]([URL][DOMAIN_NAME][PERSON_NAME])"
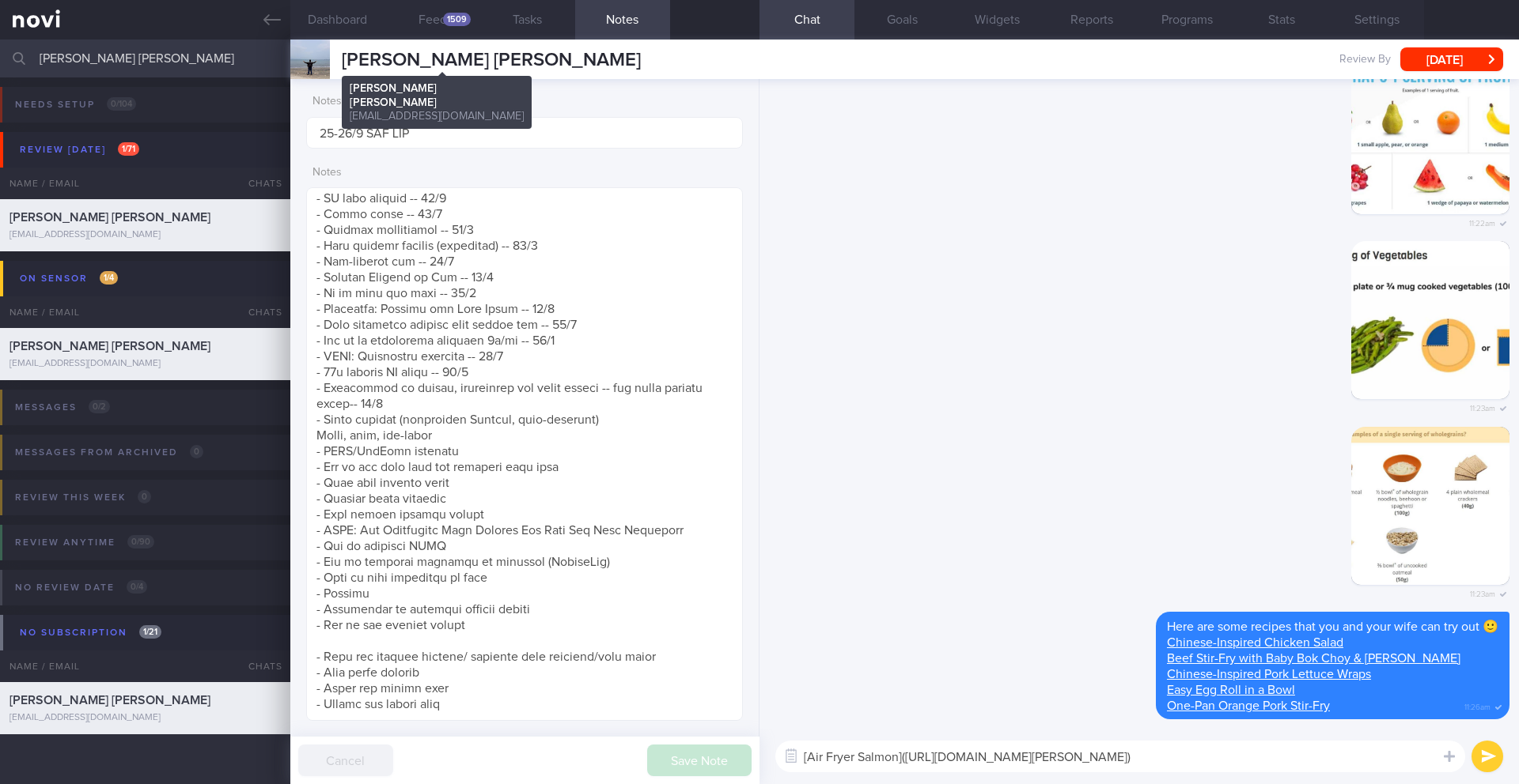
click at [422, 61] on span "[PERSON_NAME] [PERSON_NAME]" at bounding box center [492, 60] width 299 height 19
click at [1238, 767] on textarea "[Air Fryer Salmon]([URL][DOMAIN_NAME][PERSON_NAME])" at bounding box center [1120, 756] width 690 height 31
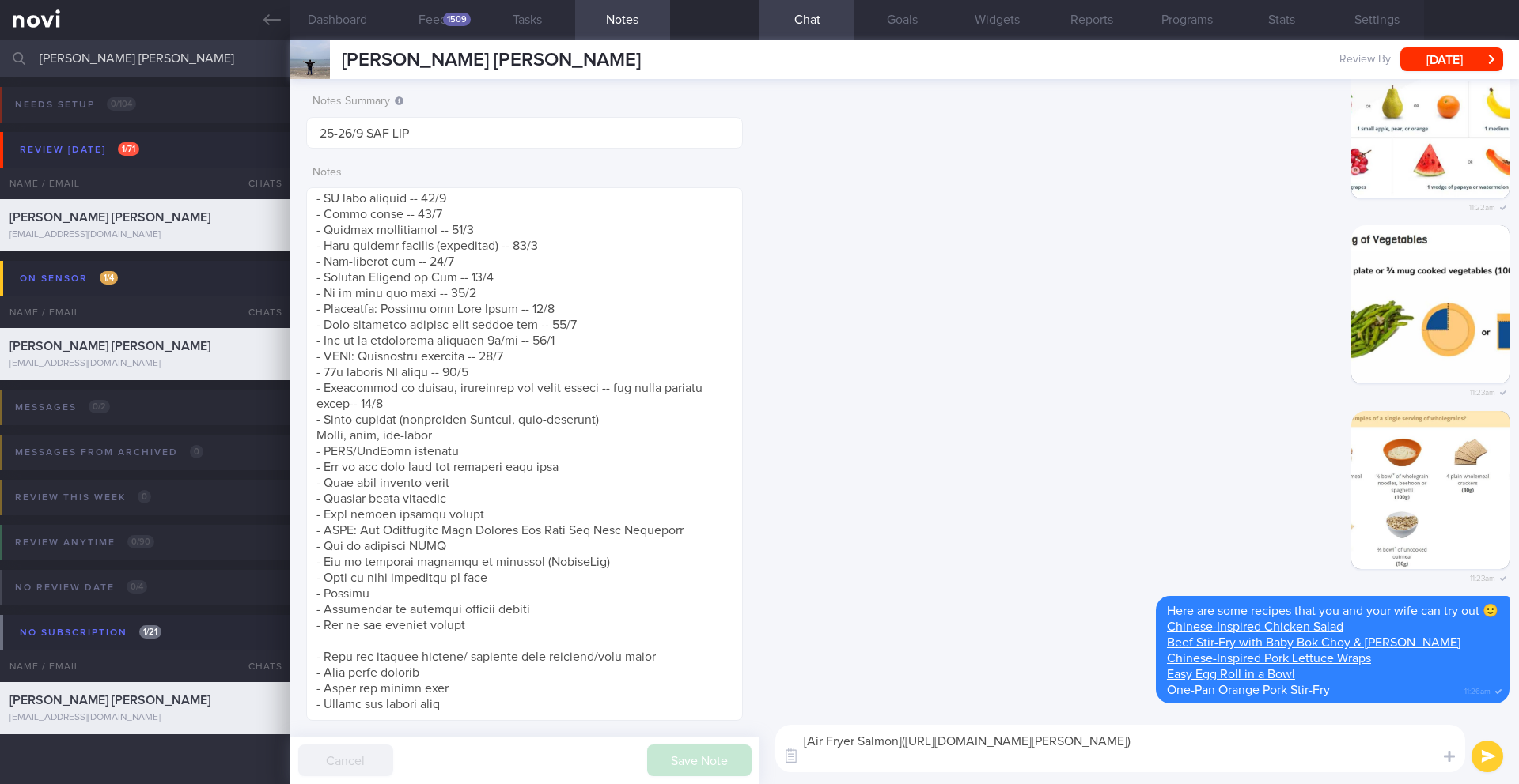
scroll to position [0, 0]
paste textarea "[Air Fryer Bang Bang Shrimp Recipe (With Oven Option)]([URL][DOMAIN_NAME])"
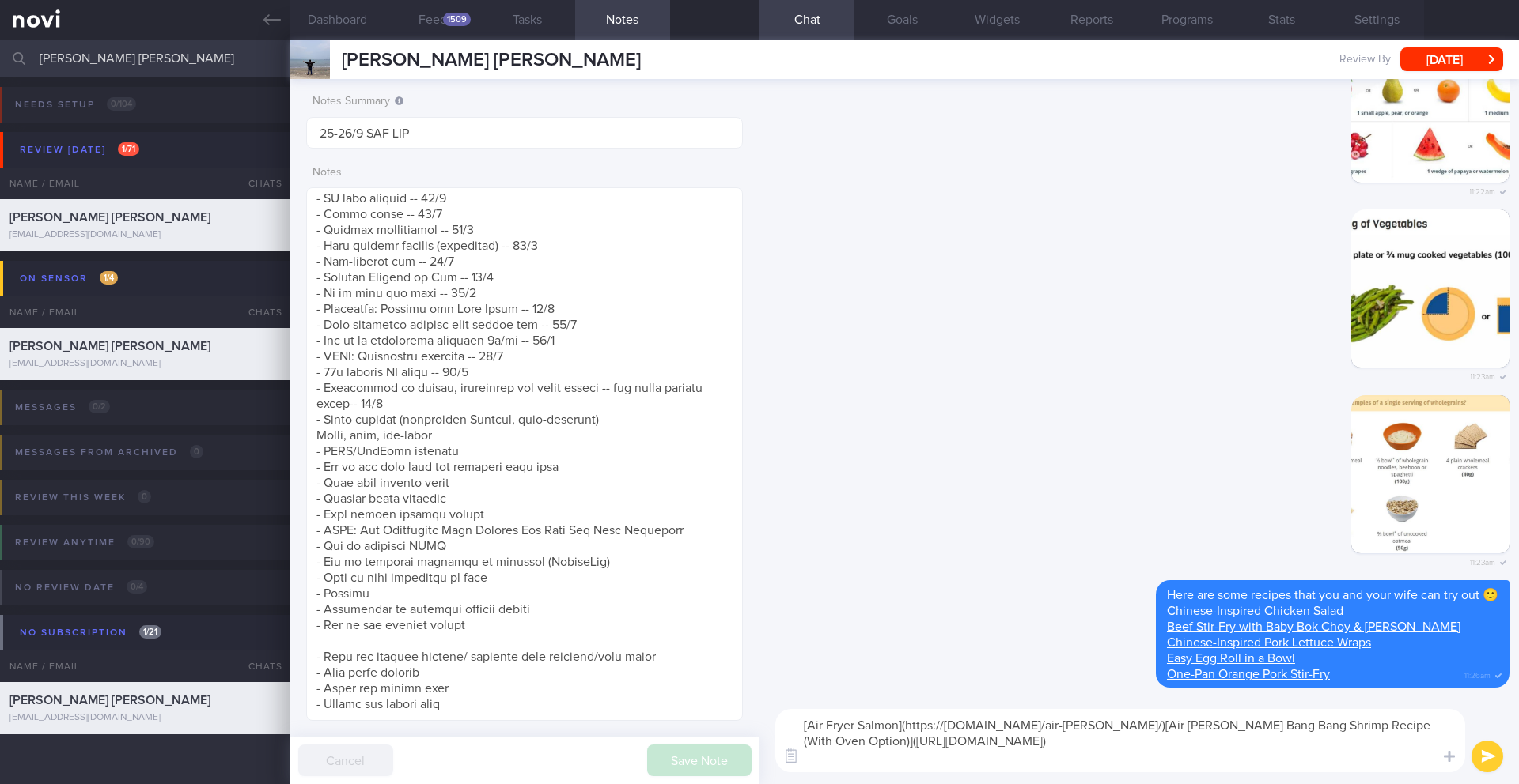
click at [1182, 731] on textarea "[Air Fryer Salmon](https://[DOMAIN_NAME]/air-[PERSON_NAME]/)[Air [PERSON_NAME] …" at bounding box center [1120, 740] width 690 height 63
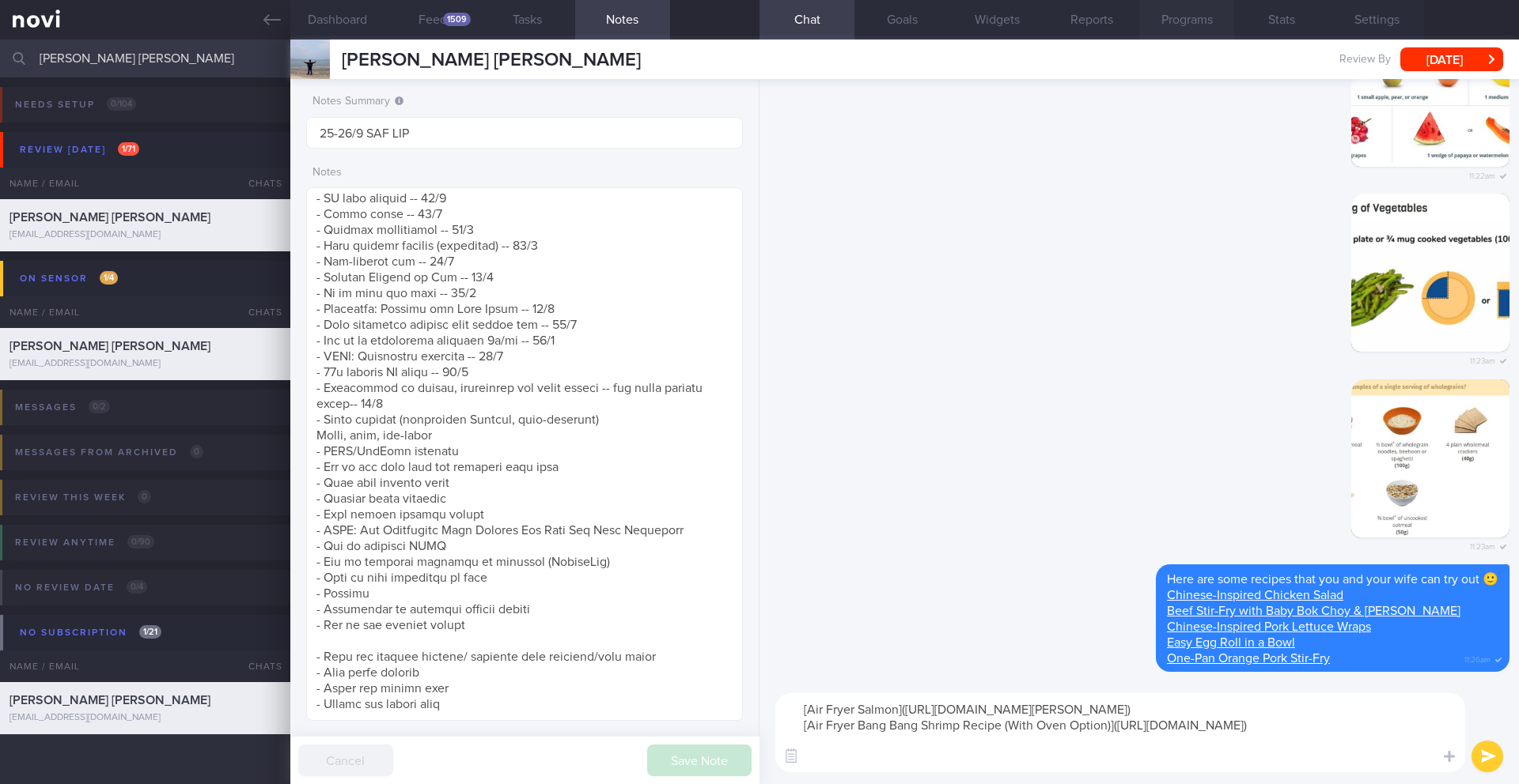
type textarea "[Air Fryer Salmon]([URL][DOMAIN_NAME][PERSON_NAME]) [Air Fryer Bang Bang Shrimp…"
click at [1484, 758] on button "submit" at bounding box center [1487, 756] width 31 height 31
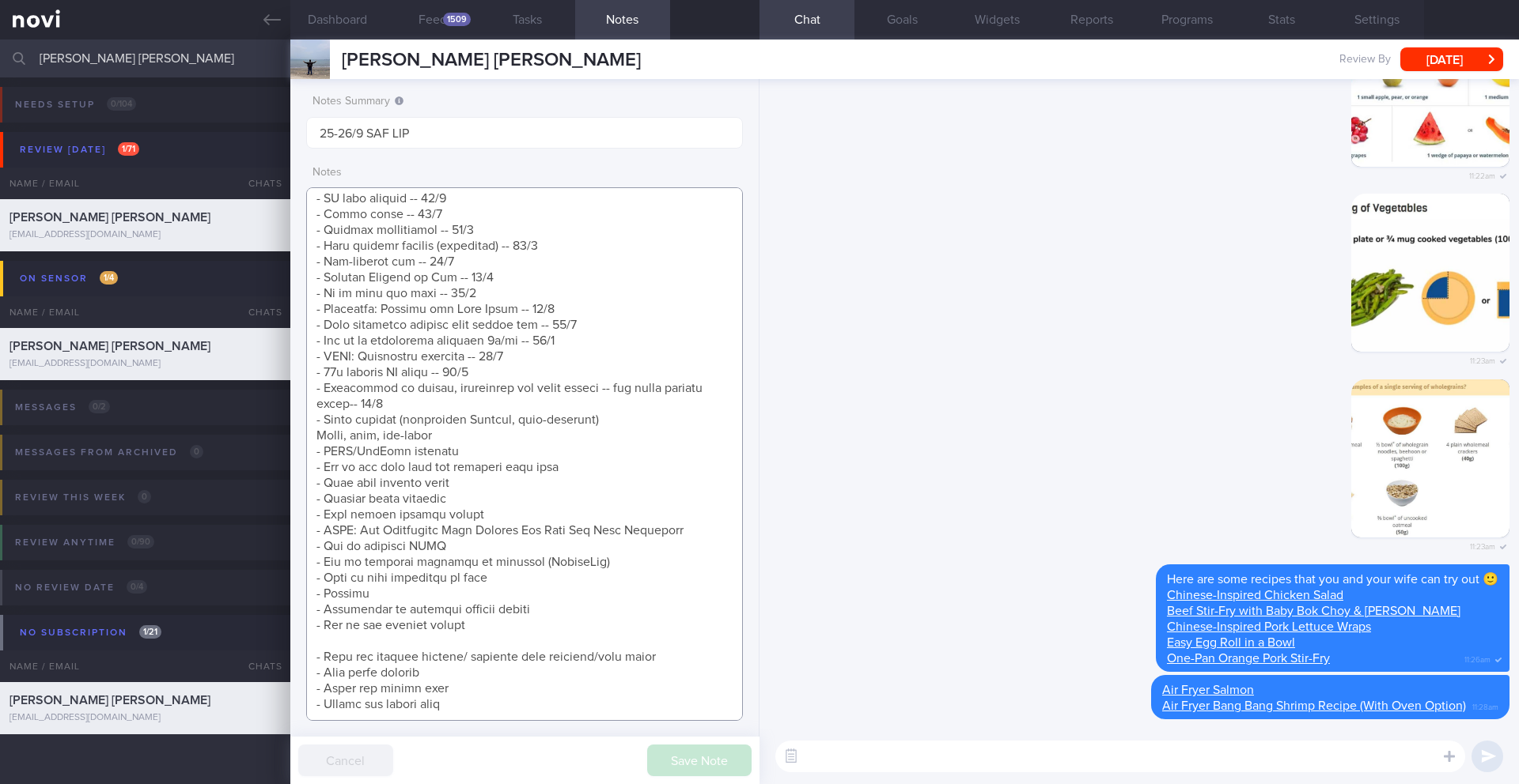
click at [600, 405] on textarea at bounding box center [525, 454] width 437 height 534
click at [318, 420] on textarea at bounding box center [525, 454] width 437 height 534
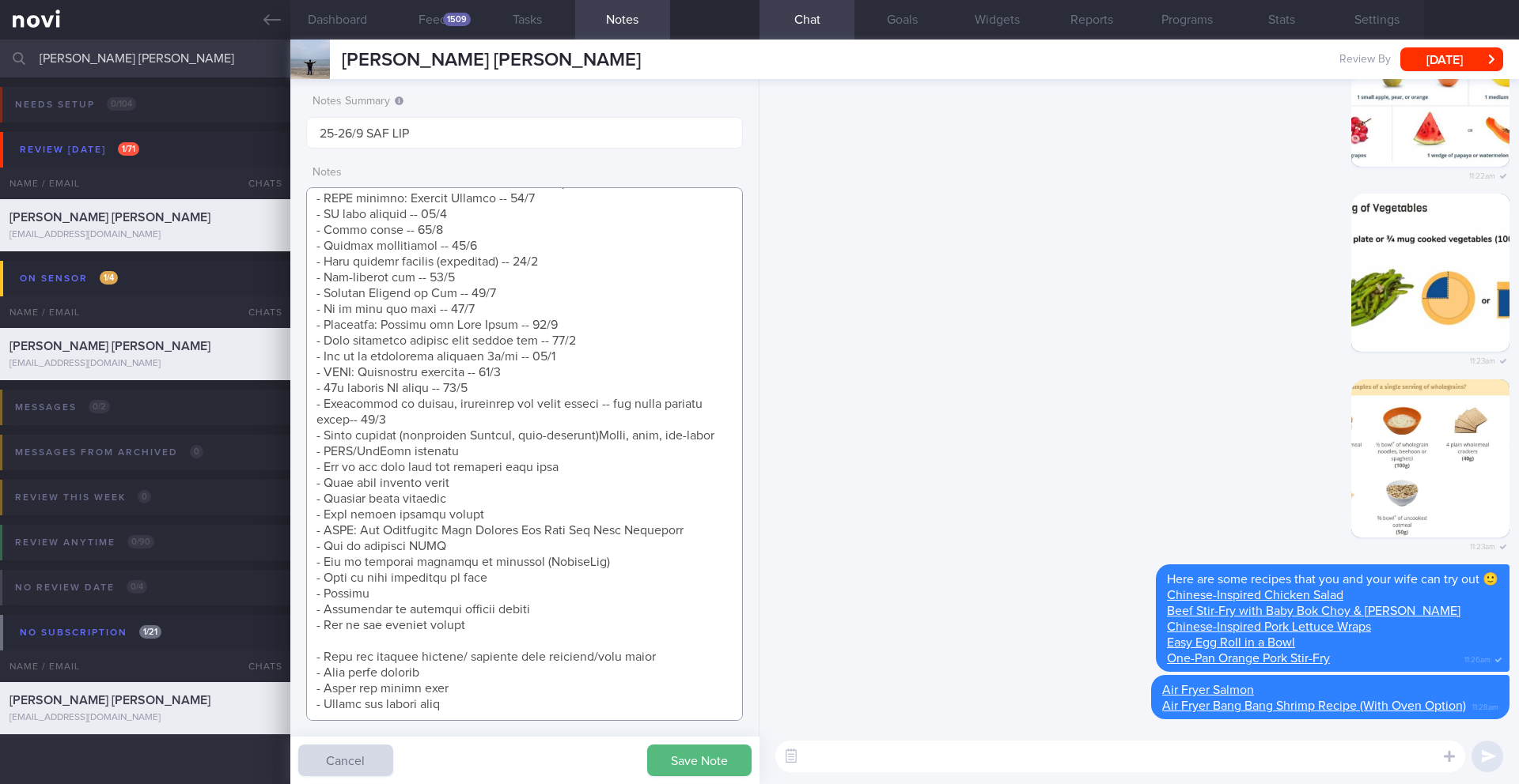
scroll to position [638, 0]
click at [726, 419] on textarea at bounding box center [525, 454] width 437 height 534
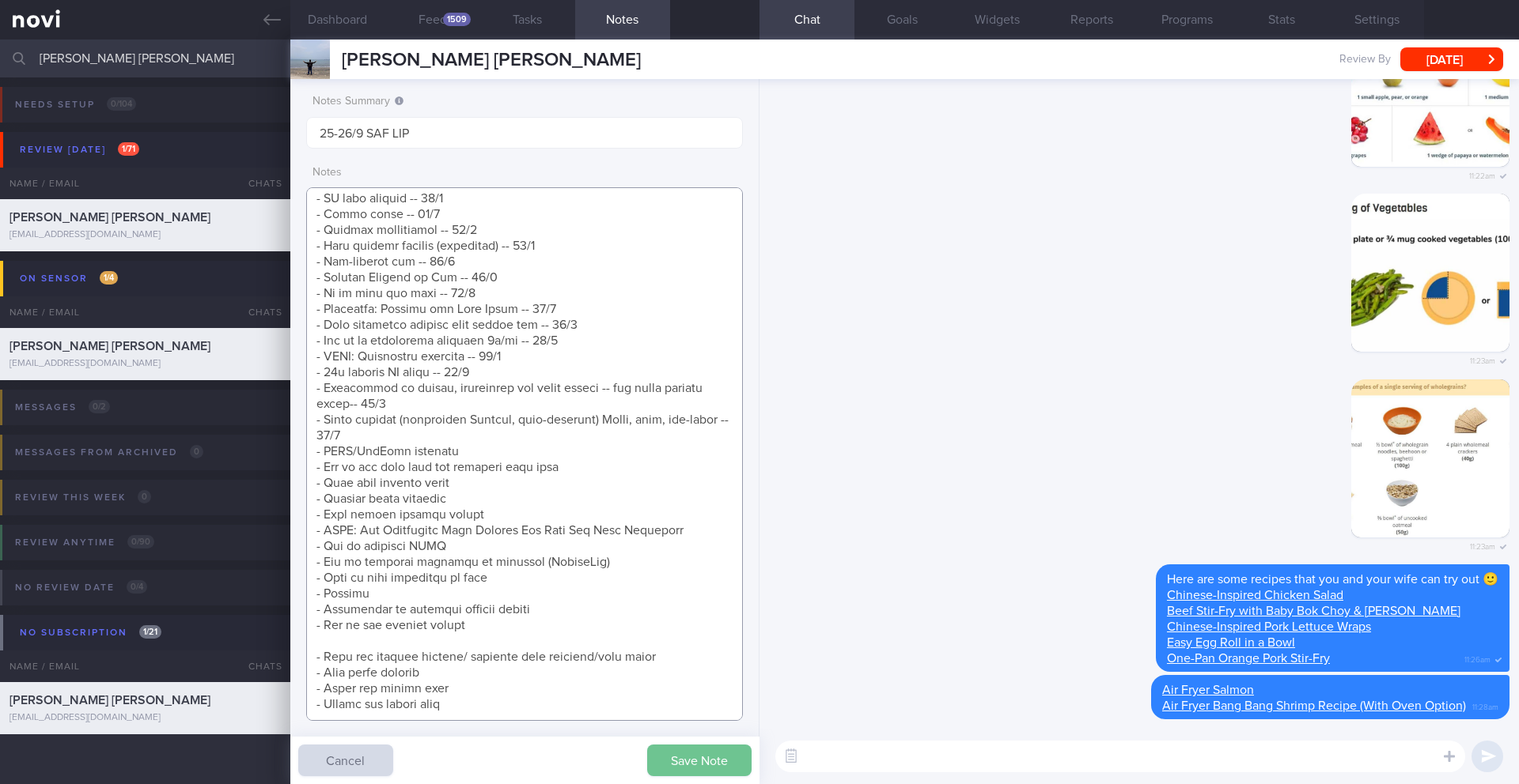
type textarea "Taking ShortCutx Flat Tummy Shakes: Cookie Butter Crunch (meal replacement/prot…"
click at [688, 765] on button "Save Note" at bounding box center [699, 760] width 105 height 31
click at [359, 21] on button "Dashboard" at bounding box center [337, 19] width 94 height 39
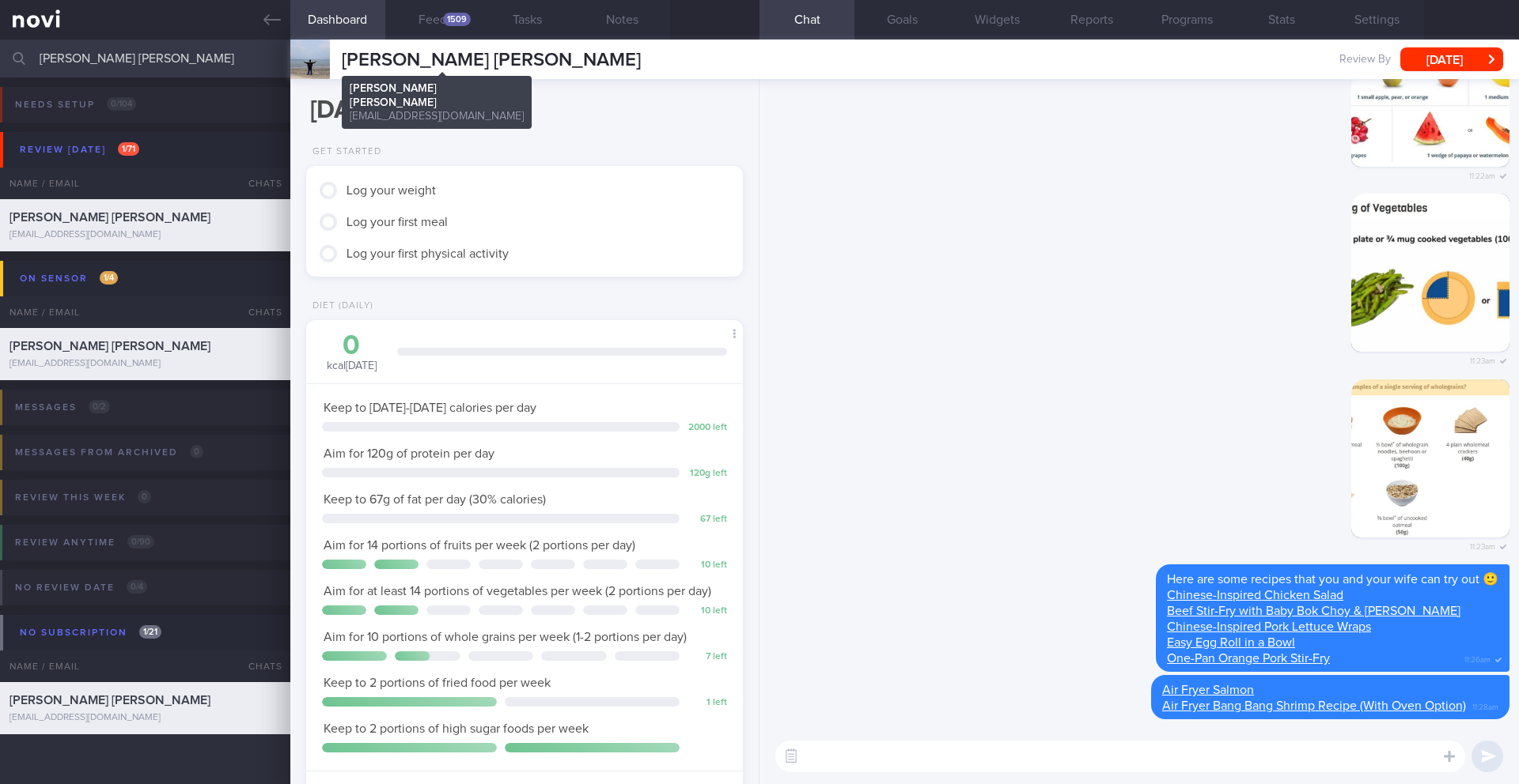
click at [472, 66] on span "[PERSON_NAME] [PERSON_NAME]" at bounding box center [492, 60] width 299 height 19
copy div "[PERSON_NAME] [PERSON_NAME] [PERSON_NAME] [PERSON_NAME] [EMAIL_ADDRESS][DOMAIN_…"
click at [830, 760] on textarea at bounding box center [1120, 756] width 690 height 31
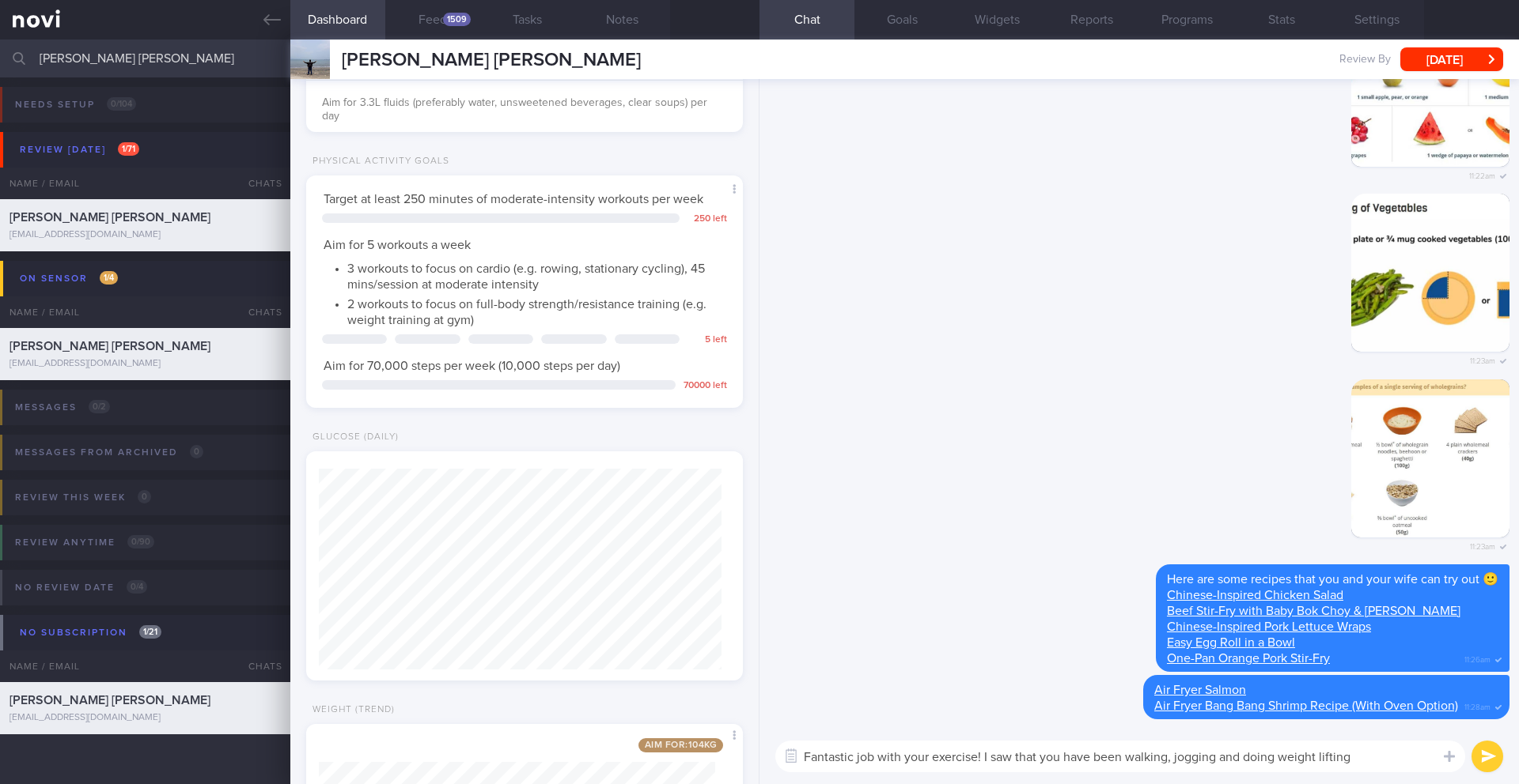
scroll to position [318, 0]
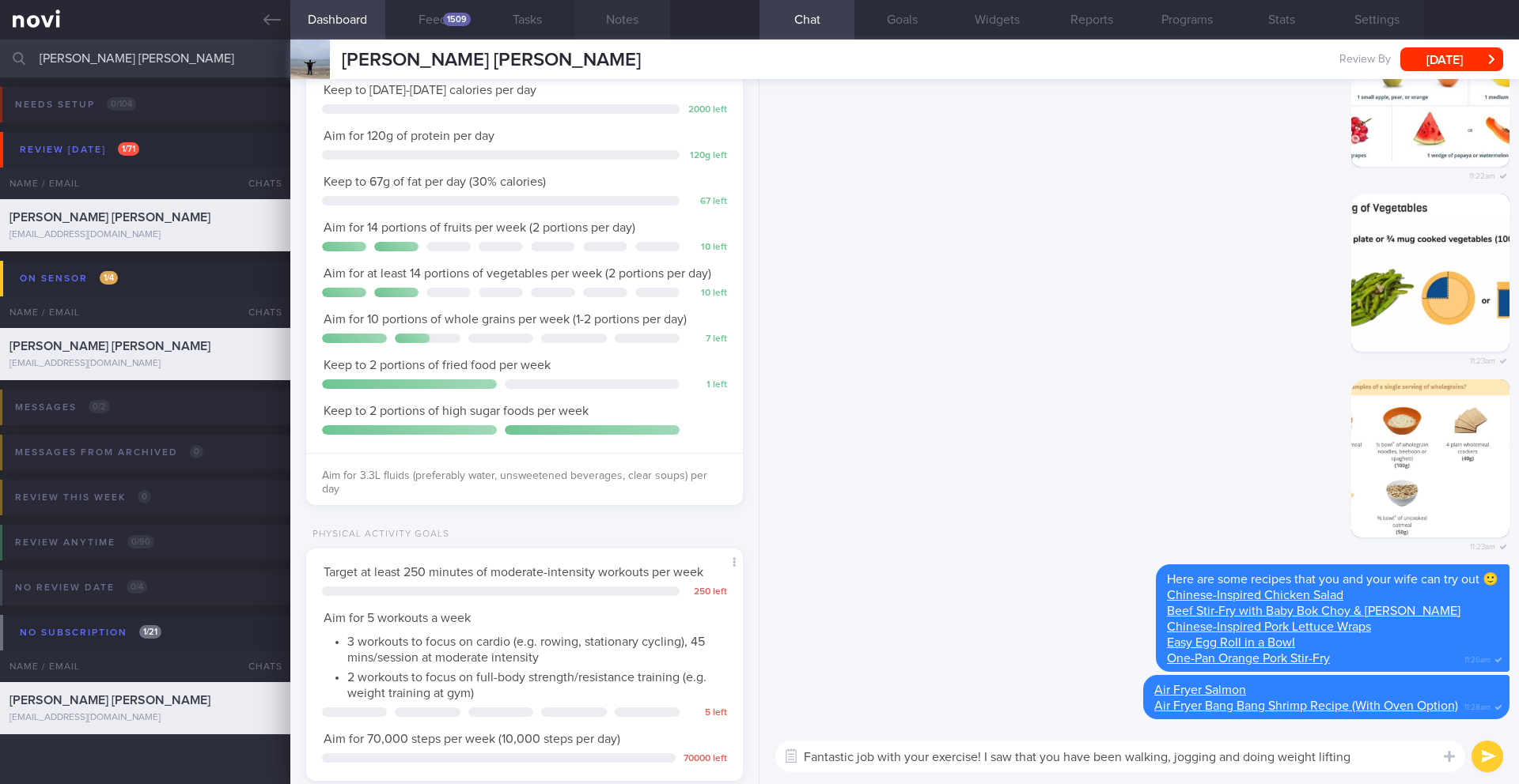
click at [627, 21] on button "Notes" at bounding box center [622, 19] width 94 height 39
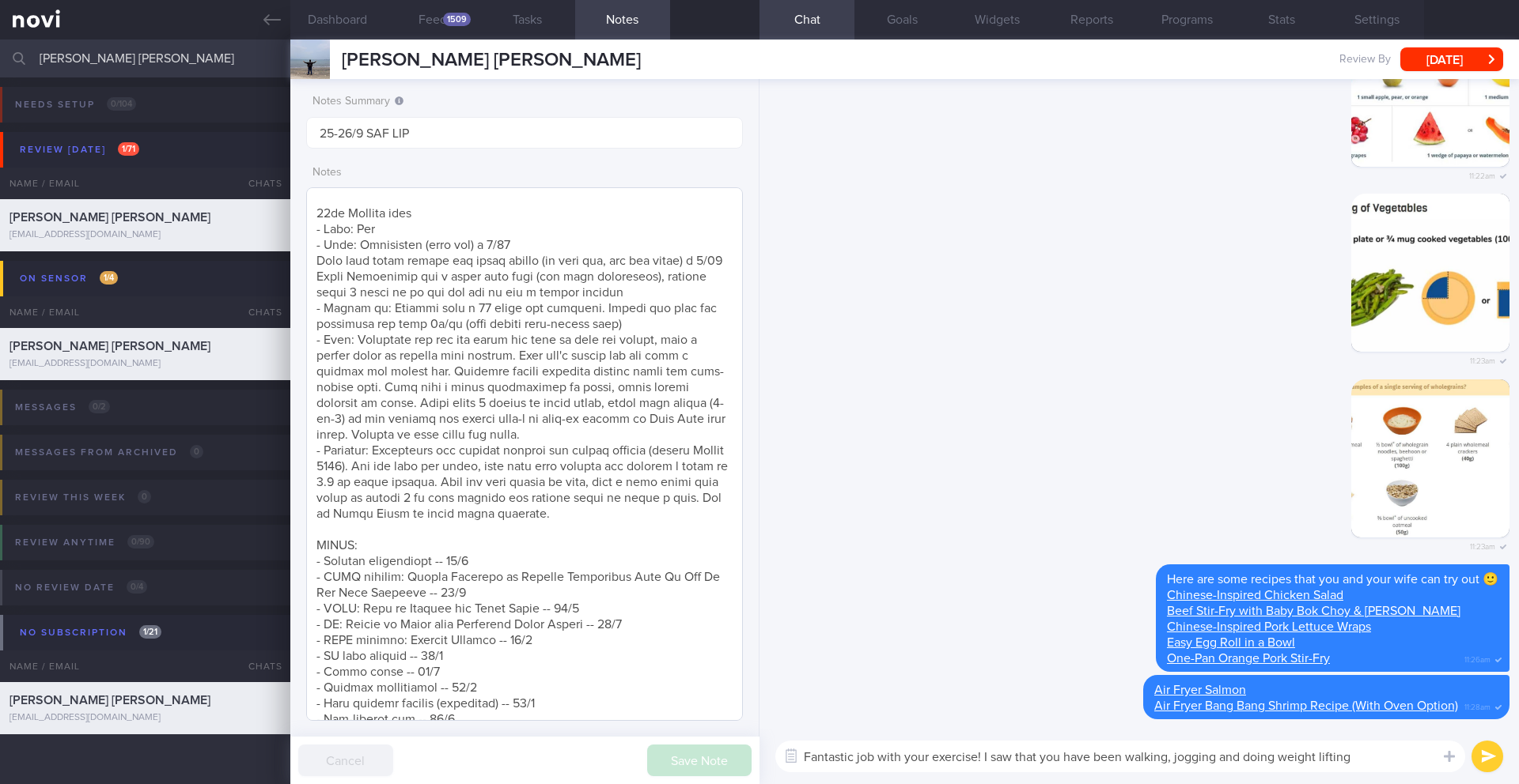
scroll to position [172, 0]
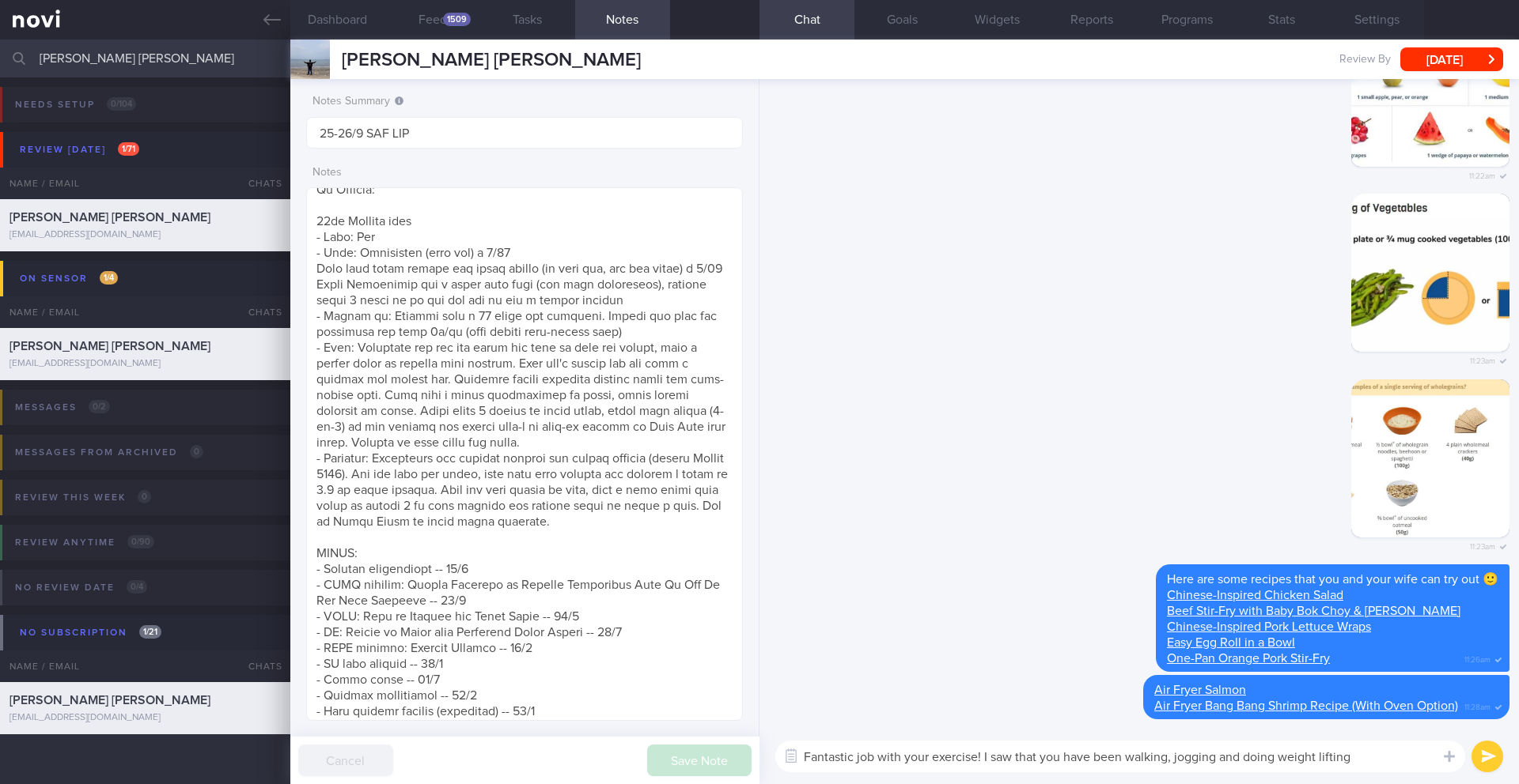
click at [1361, 763] on textarea "Fantastic job with your exercise! I saw that you have been walking, jogging and…" at bounding box center [1120, 756] width 690 height 31
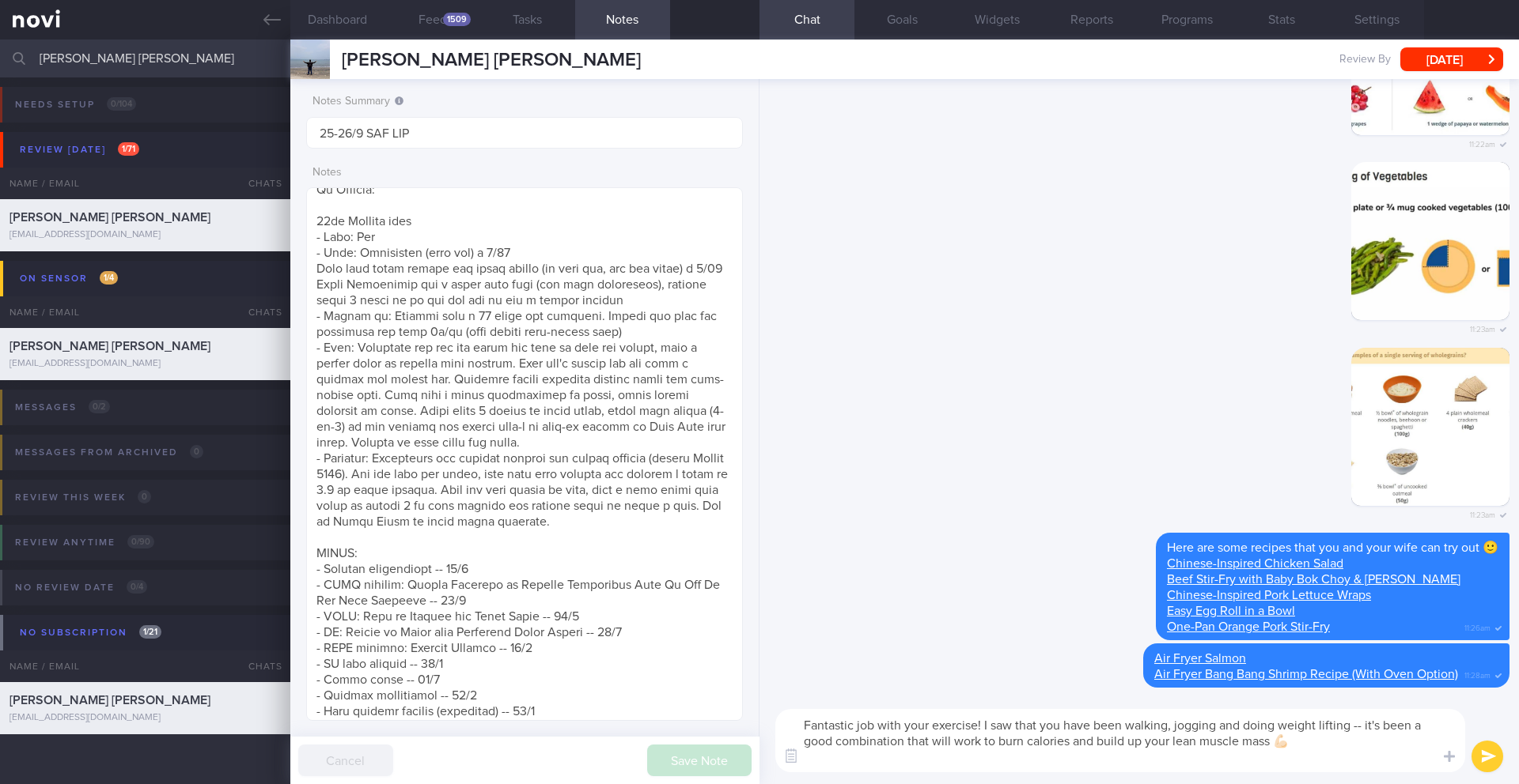
scroll to position [0, 0]
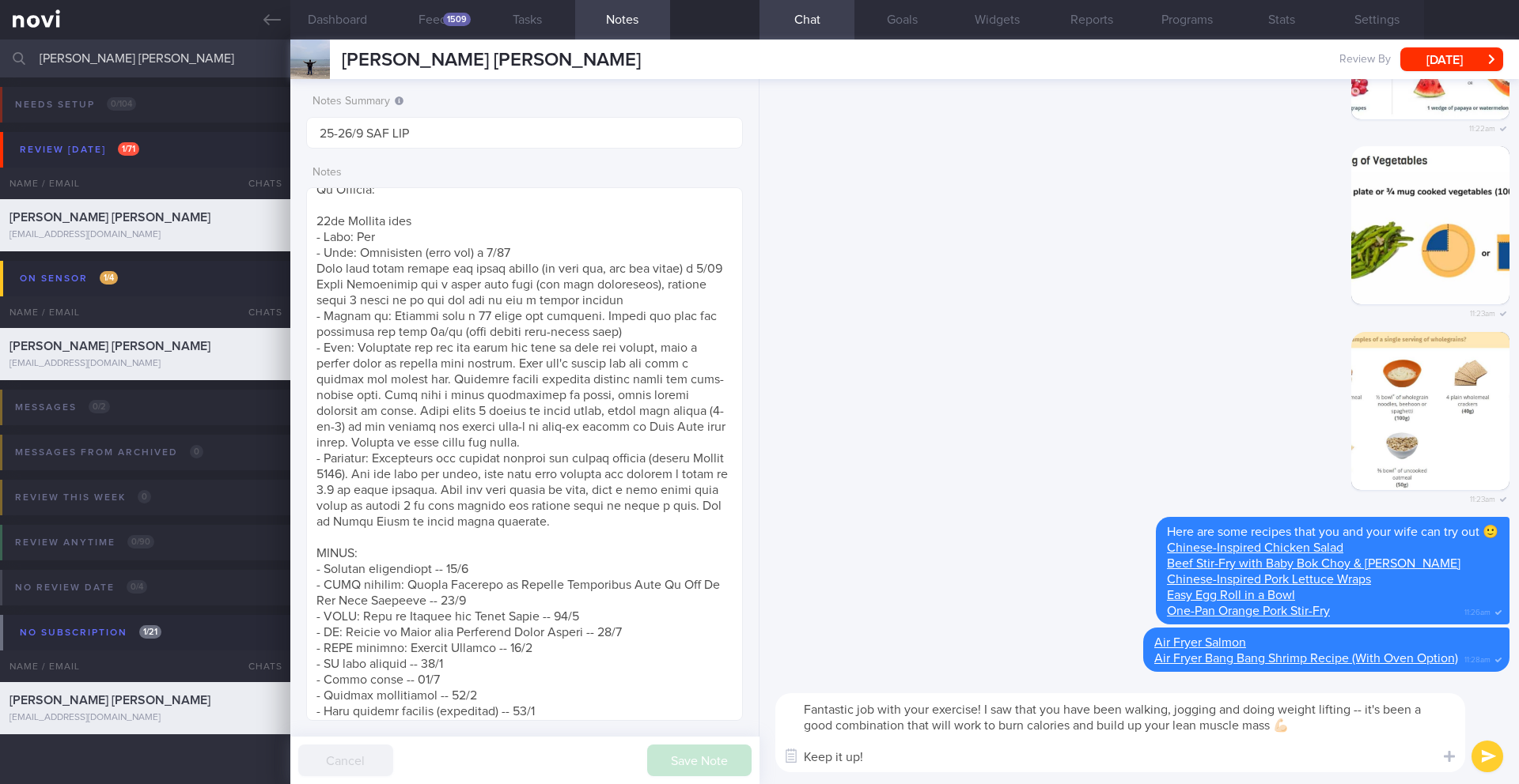
drag, startPoint x: 1411, startPoint y: 713, endPoint x: 1365, endPoint y: 709, distance: 46.2
click at [1365, 709] on textarea "Fantastic job with your exercise! I saw that you have been walking, jogging and…" at bounding box center [1120, 733] width 690 height 79
type textarea "Fantastic job with your exercise! I saw that you have been walking, jogging and…"
click at [1473, 760] on button "submit" at bounding box center [1487, 756] width 31 height 31
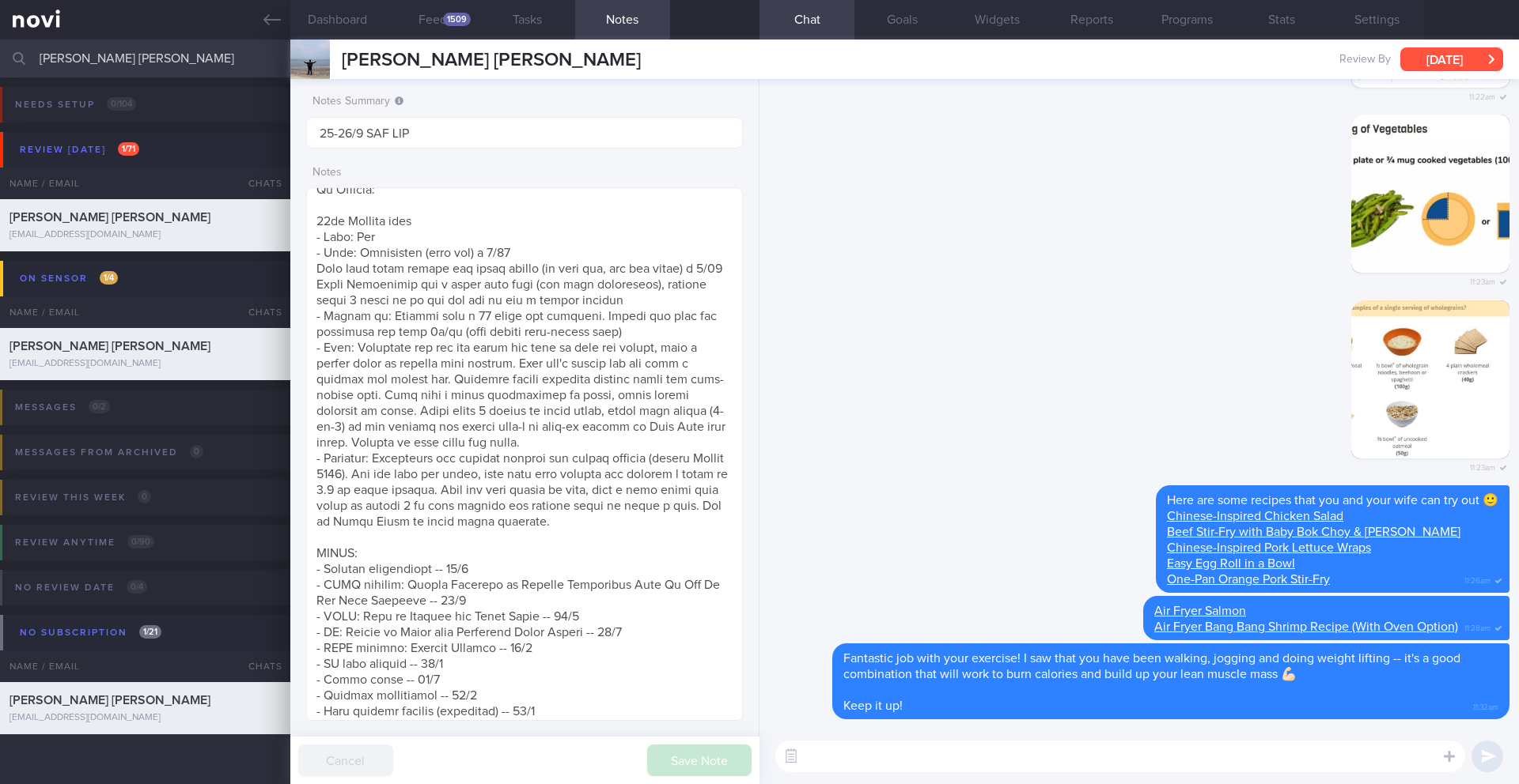
click at [1453, 59] on button "[DATE]" at bounding box center [1451, 60] width 103 height 24
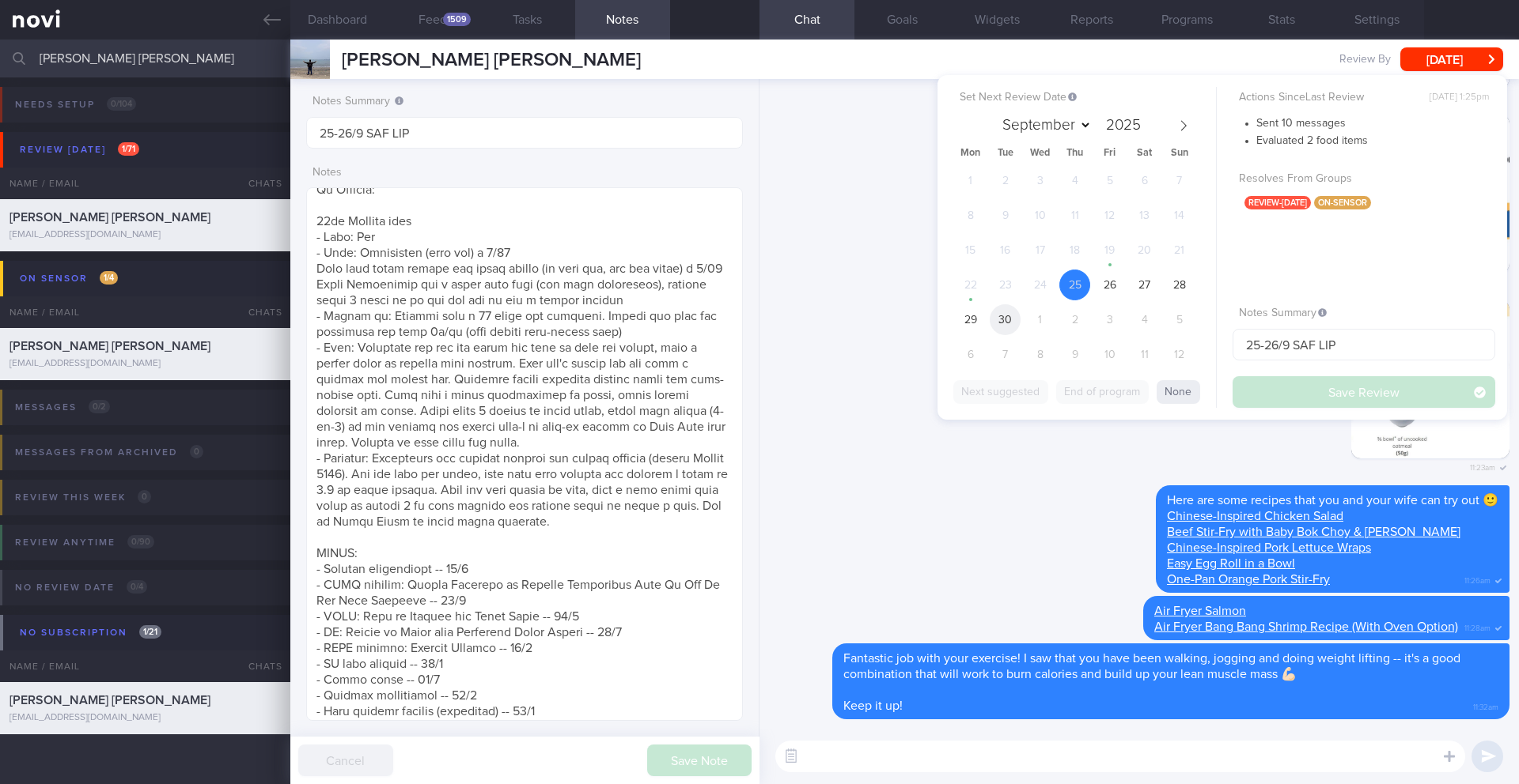
click at [996, 318] on span "30" at bounding box center [1005, 320] width 31 height 31
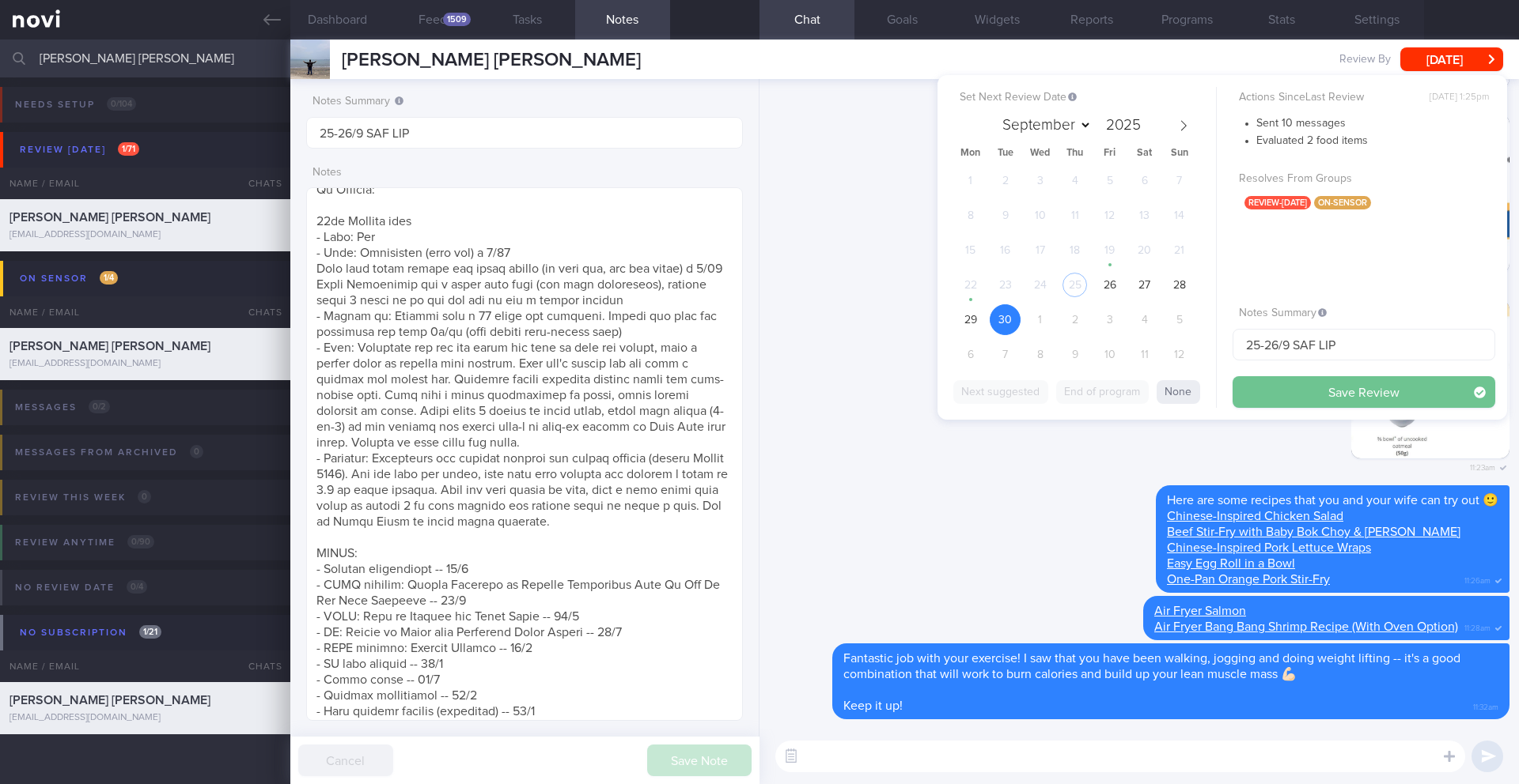
click at [1335, 400] on button "Save Review" at bounding box center [1363, 392] width 262 height 31
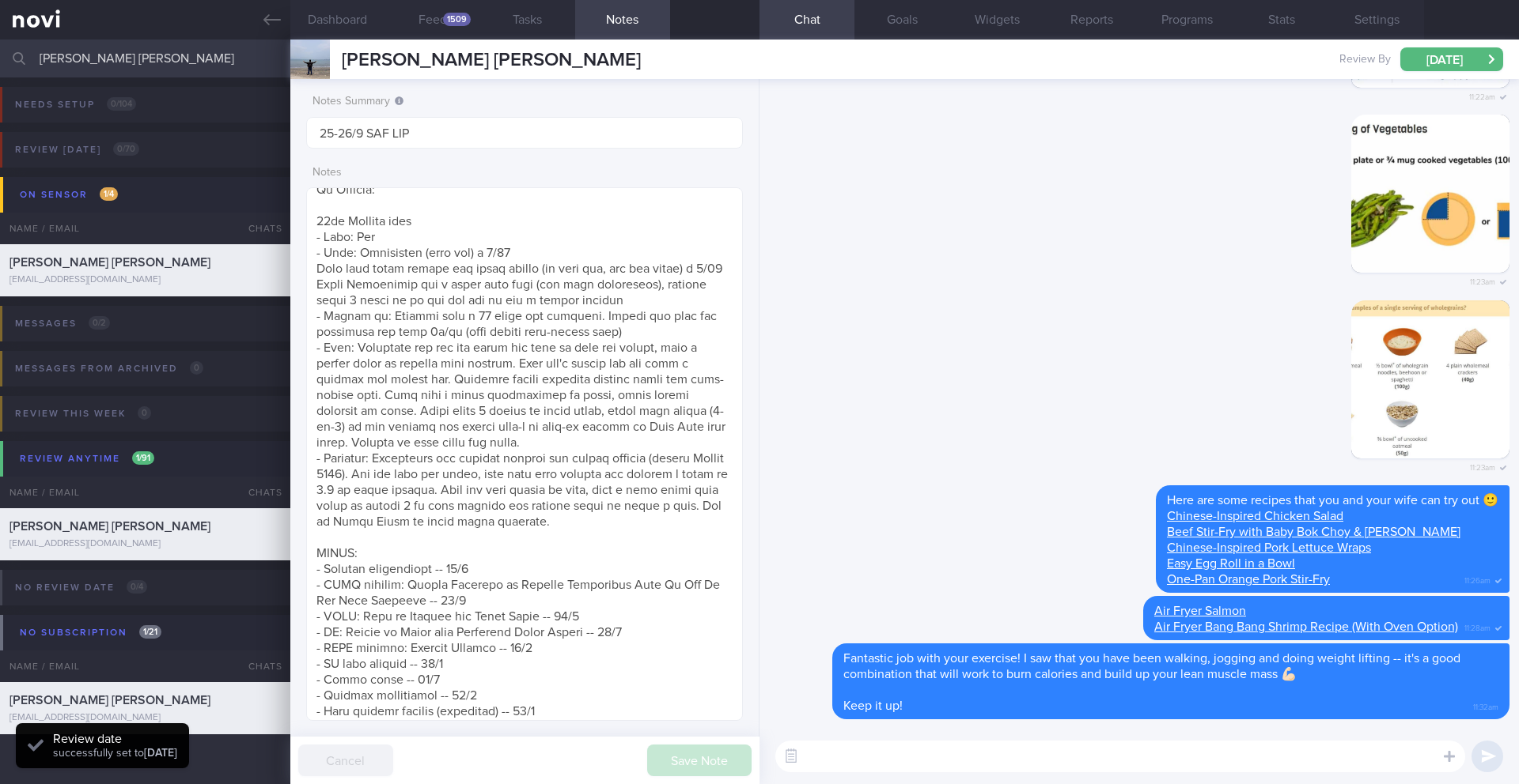
scroll to position [201, 404]
click at [123, 61] on input "[PERSON_NAME] [PERSON_NAME]" at bounding box center [760, 58] width 1519 height 38
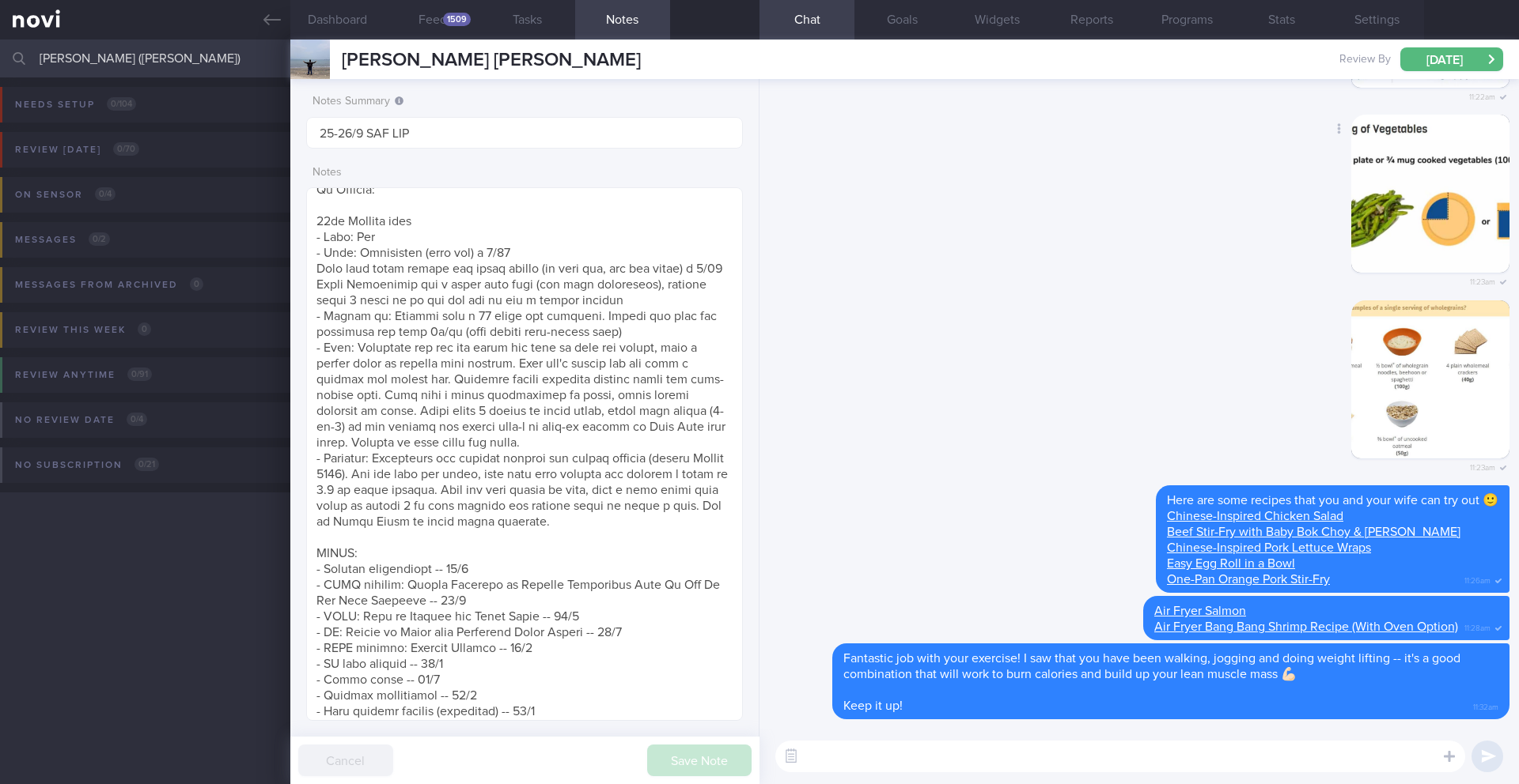
click at [793, 215] on div "Delete 11:23am" at bounding box center [1138, 207] width 740 height 186
drag, startPoint x: 160, startPoint y: 52, endPoint x: 272, endPoint y: 62, distance: 112.4
click at [272, 62] on input "[PERSON_NAME] ([PERSON_NAME])" at bounding box center [760, 58] width 1519 height 38
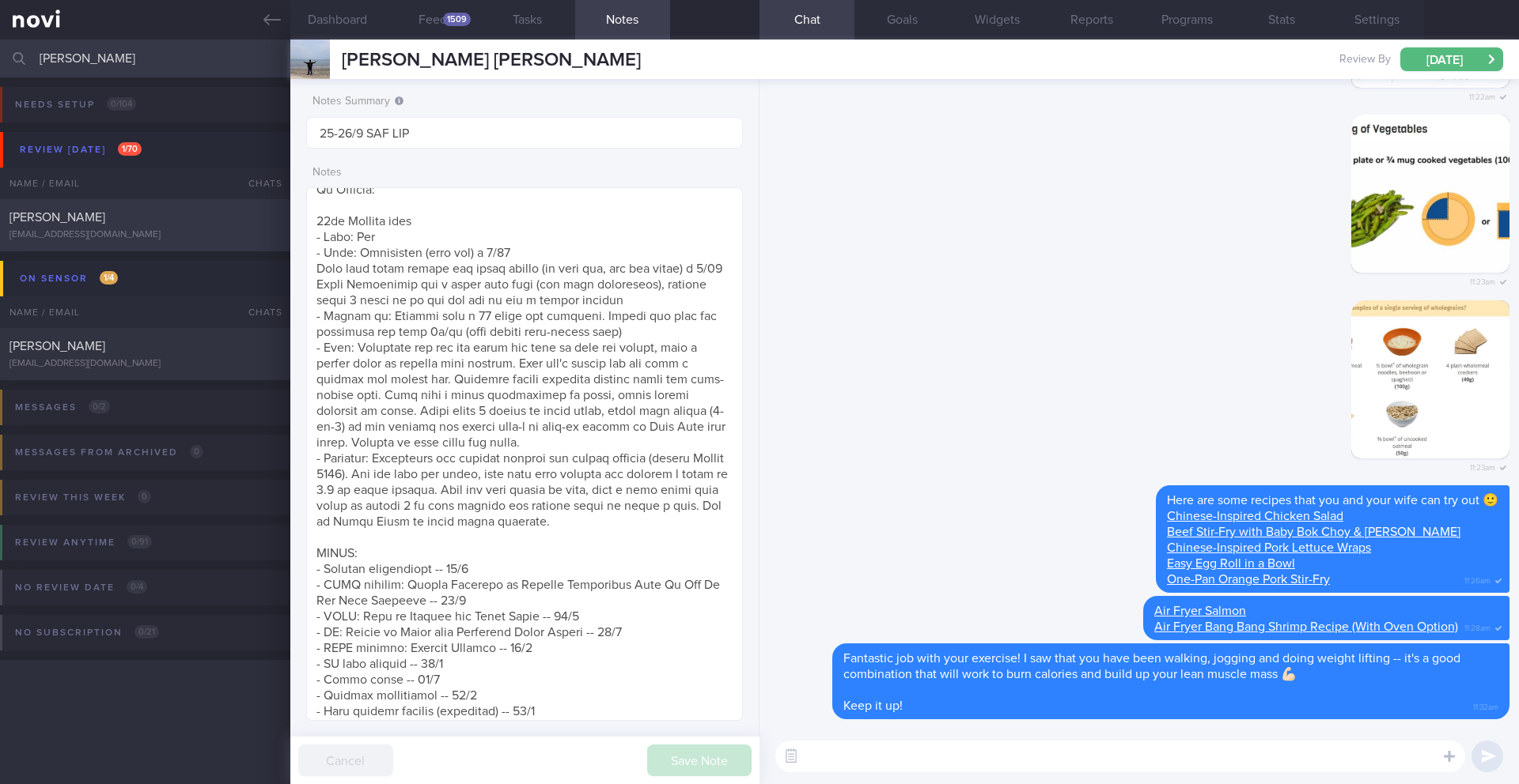
type input "[PERSON_NAME]"
click at [119, 234] on div "[EMAIL_ADDRESS][DOMAIN_NAME]" at bounding box center [145, 235] width 272 height 12
type input "25-26/9 SAF LIP"
type textarea "Short term target wt: 78kg (BMI 24.9) Long term target wt: 72kg (BMI 22.9) SUPP…"
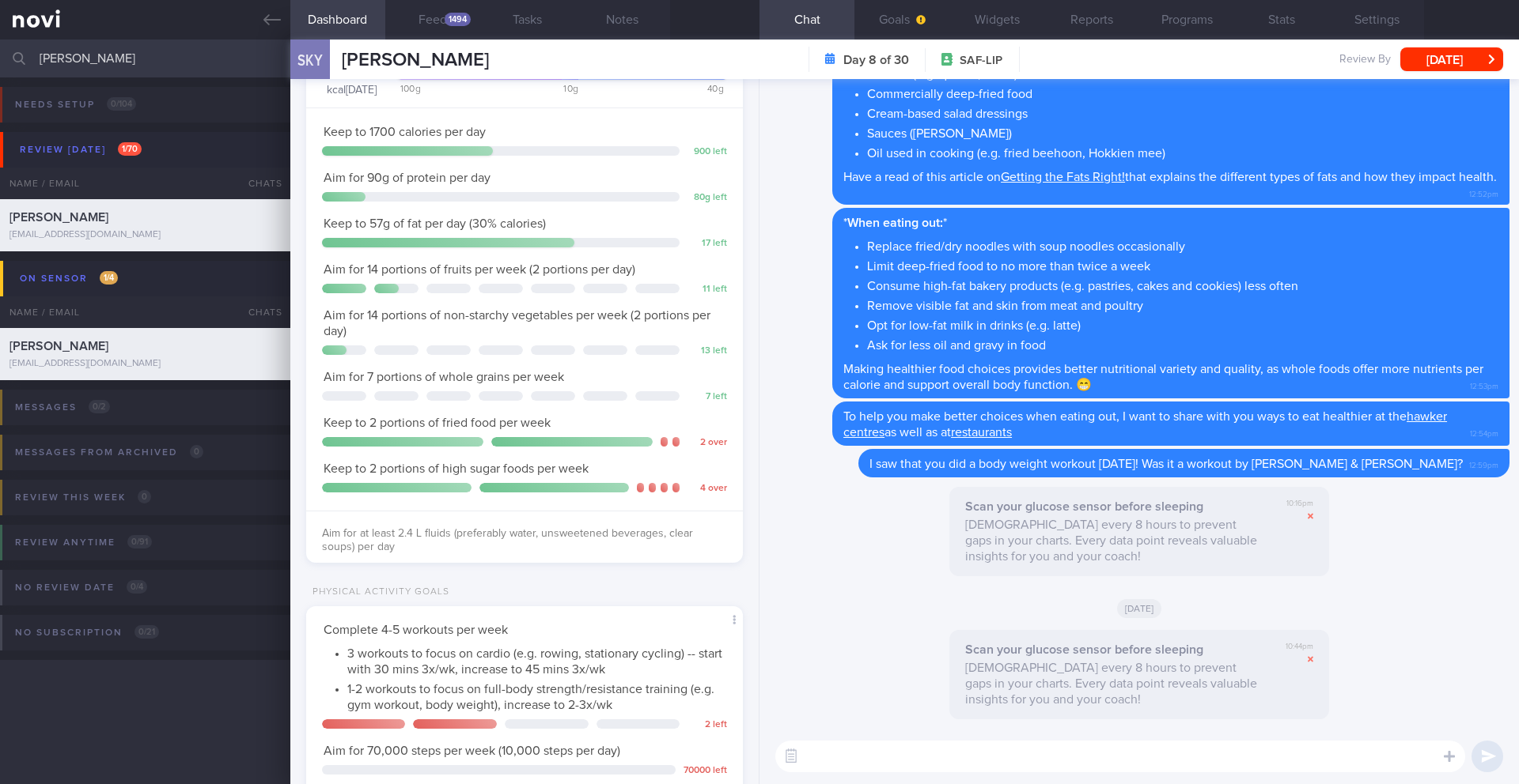
scroll to position [204, 409]
